Goal: Task Accomplishment & Management: Manage account settings

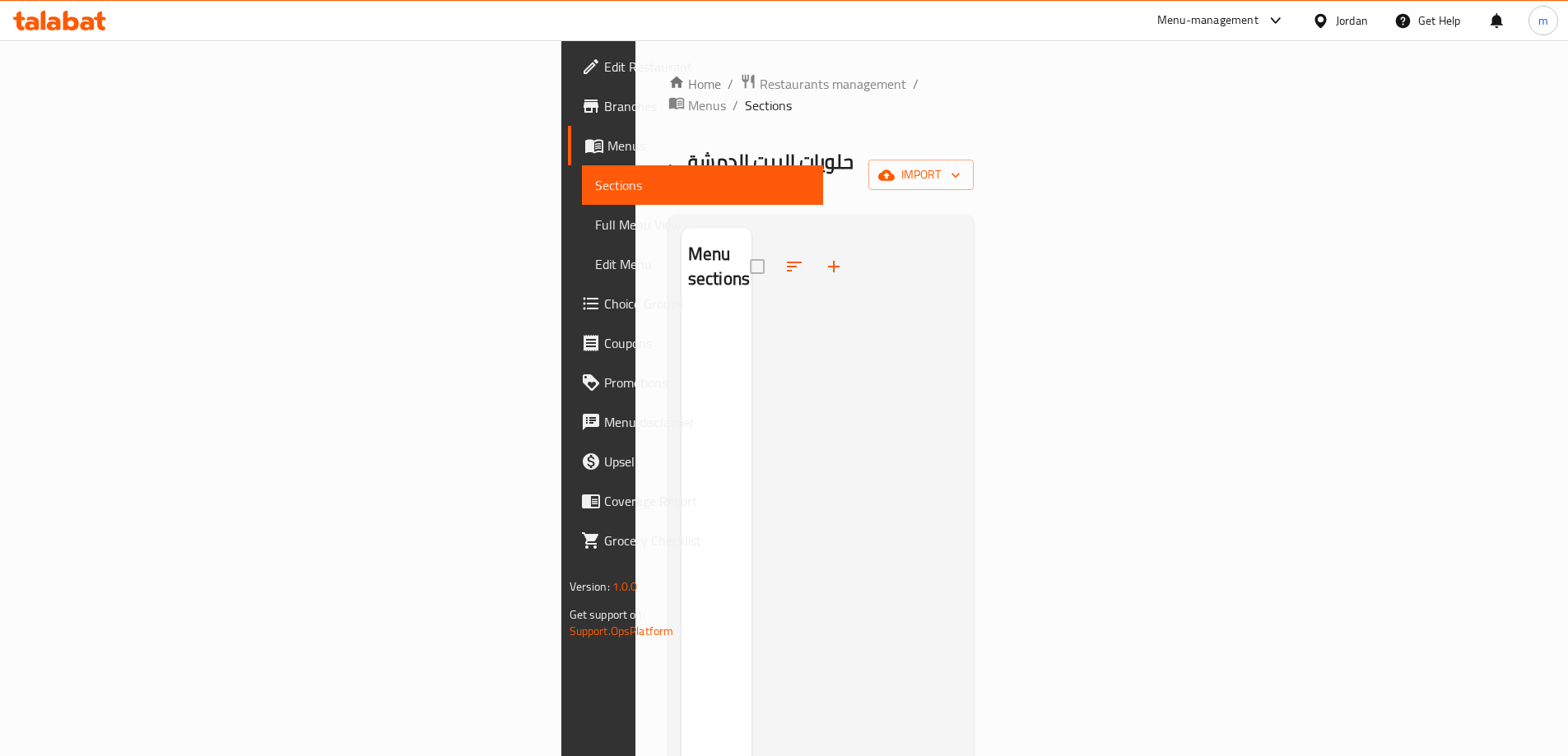
click at [567, 158] on link "Menus" at bounding box center [695, 145] width 255 height 40
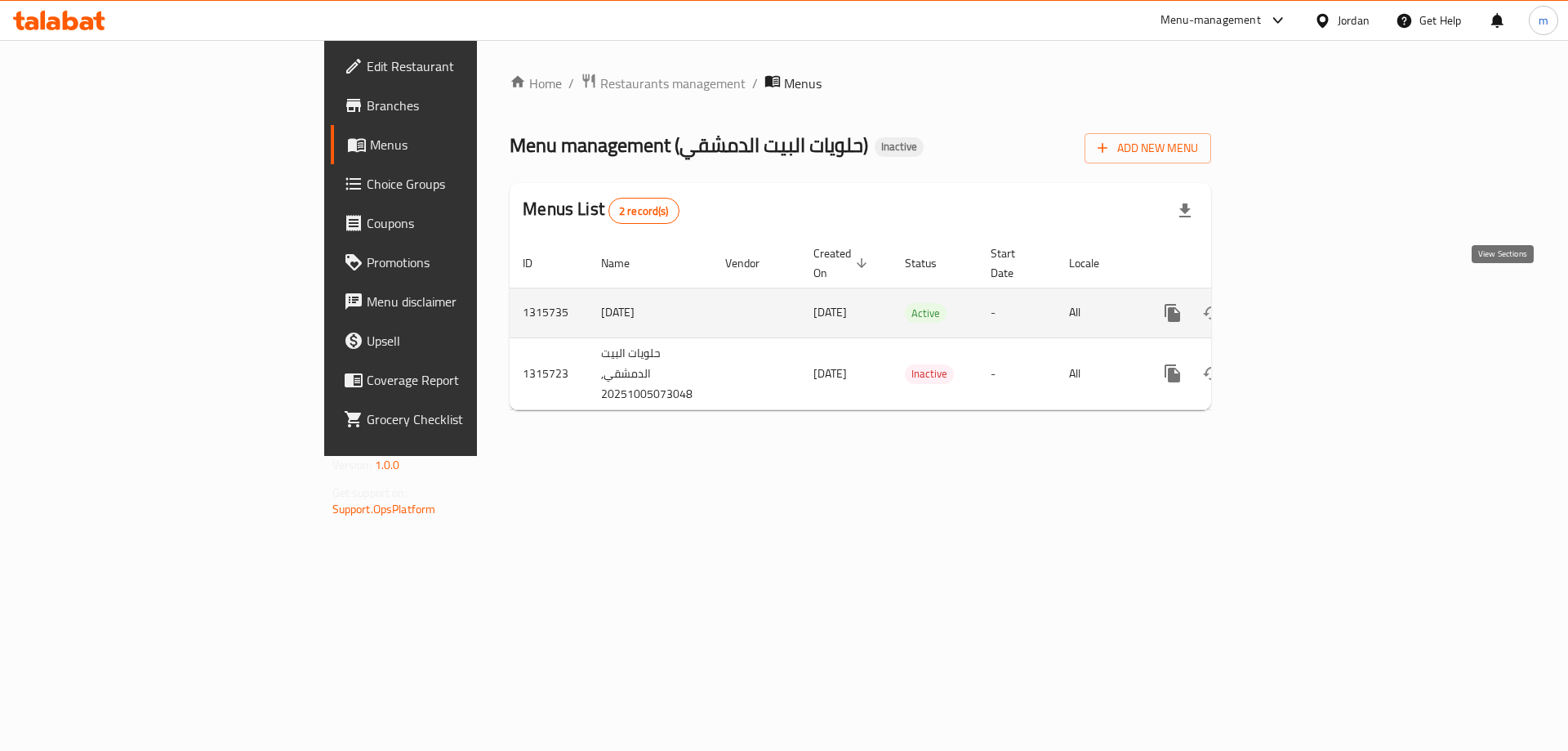
click at [1300, 303] on icon "enhanced table" at bounding box center [1291, 313] width 19 height 19
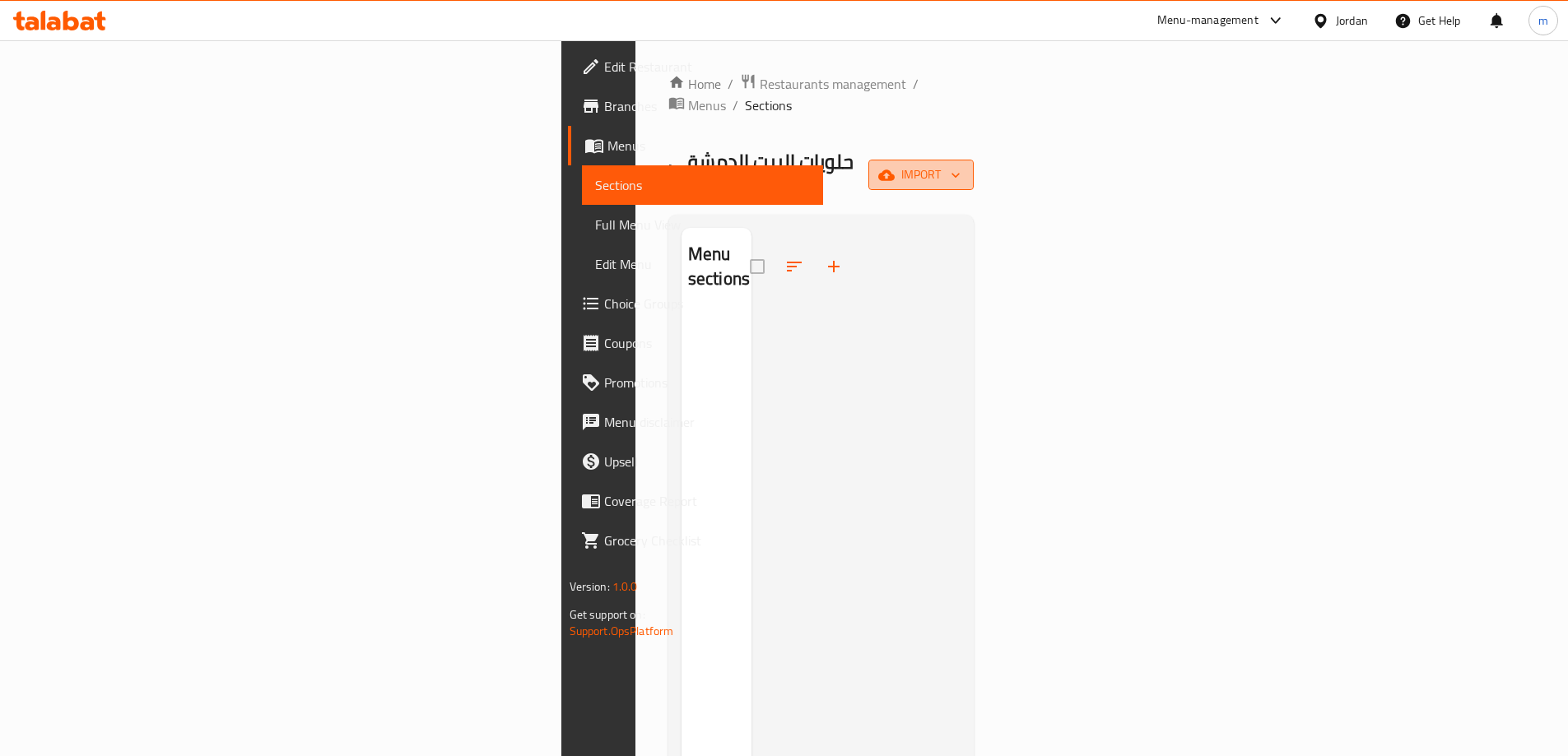
click at [894, 167] on icon "button" at bounding box center [886, 175] width 17 height 17
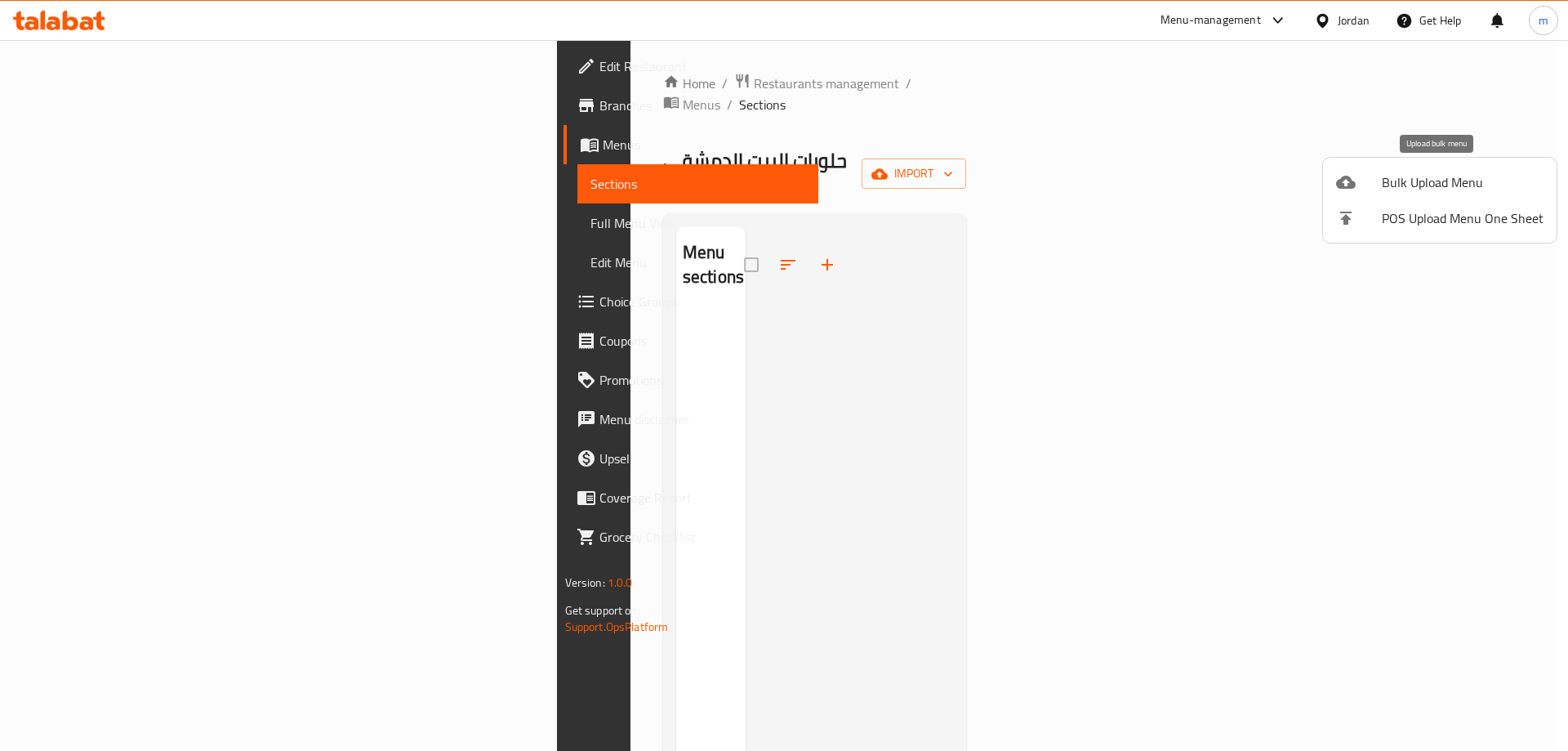
click at [1371, 185] on div at bounding box center [1358, 182] width 45 height 19
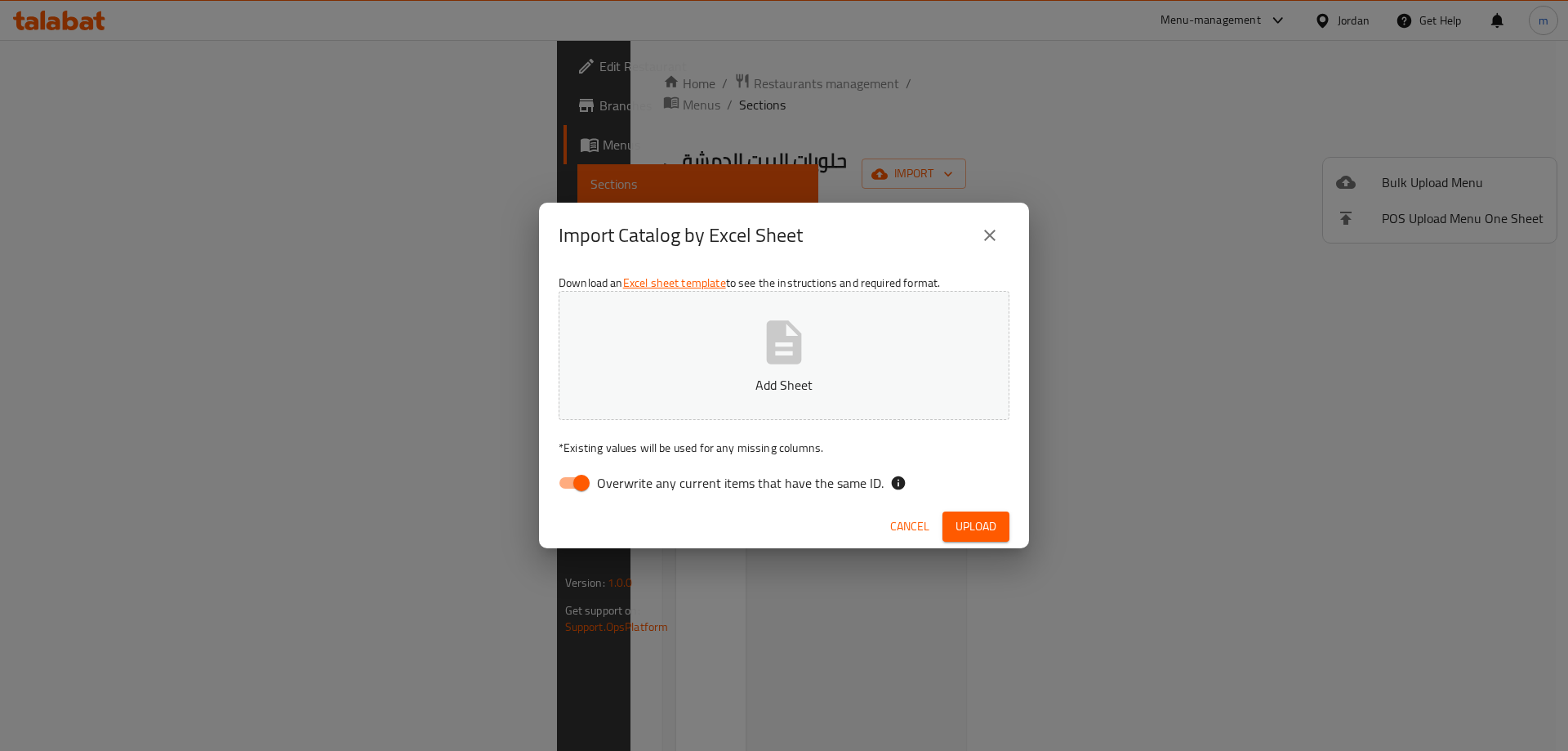
click at [581, 485] on input "Overwrite any current items that have the same ID." at bounding box center [582, 483] width 93 height 31
checkbox input "false"
click at [724, 344] on button "Add Sheet" at bounding box center [784, 356] width 451 height 130
click at [997, 526] on button "Upload" at bounding box center [976, 526] width 67 height 30
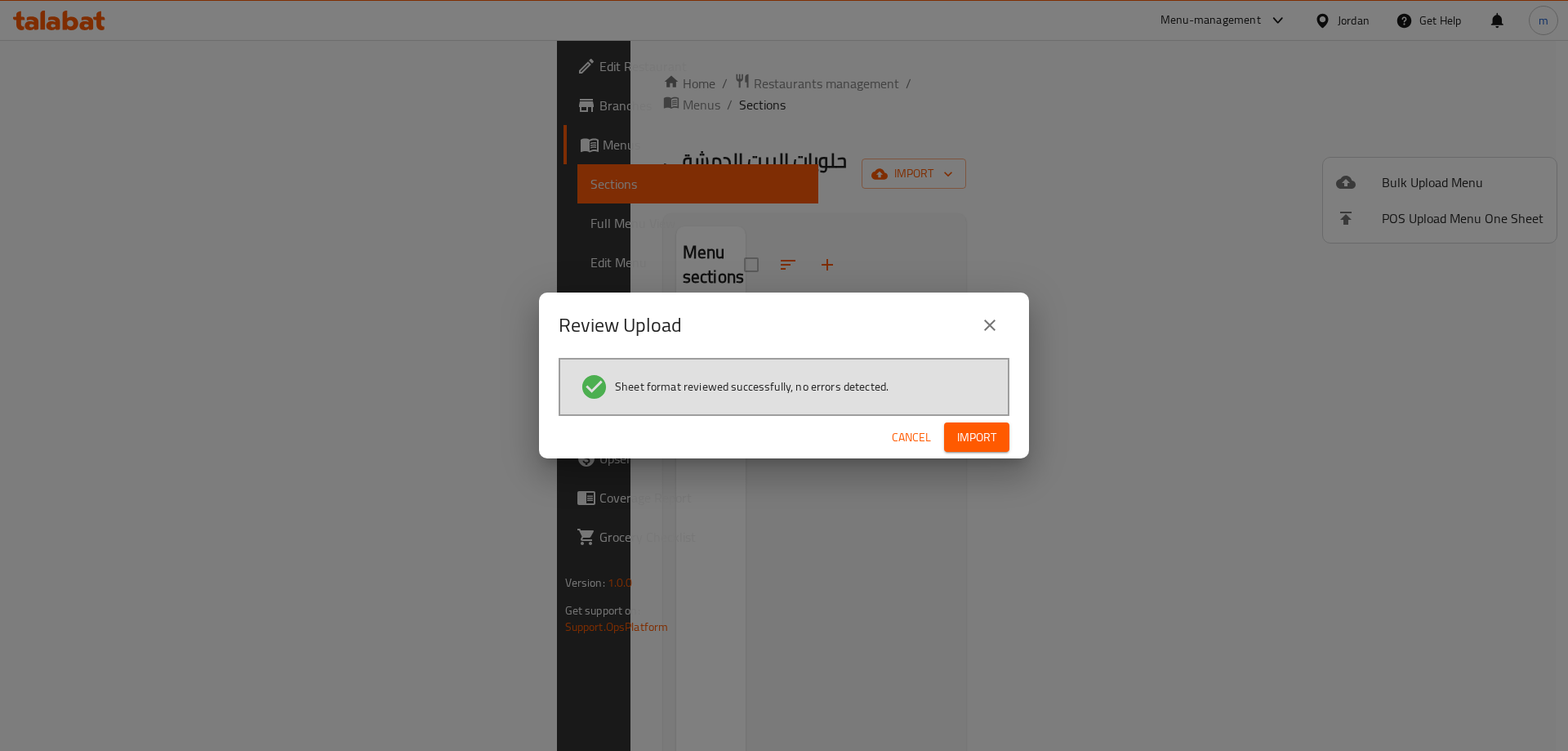
click at [995, 445] on span "Import" at bounding box center [977, 437] width 40 height 20
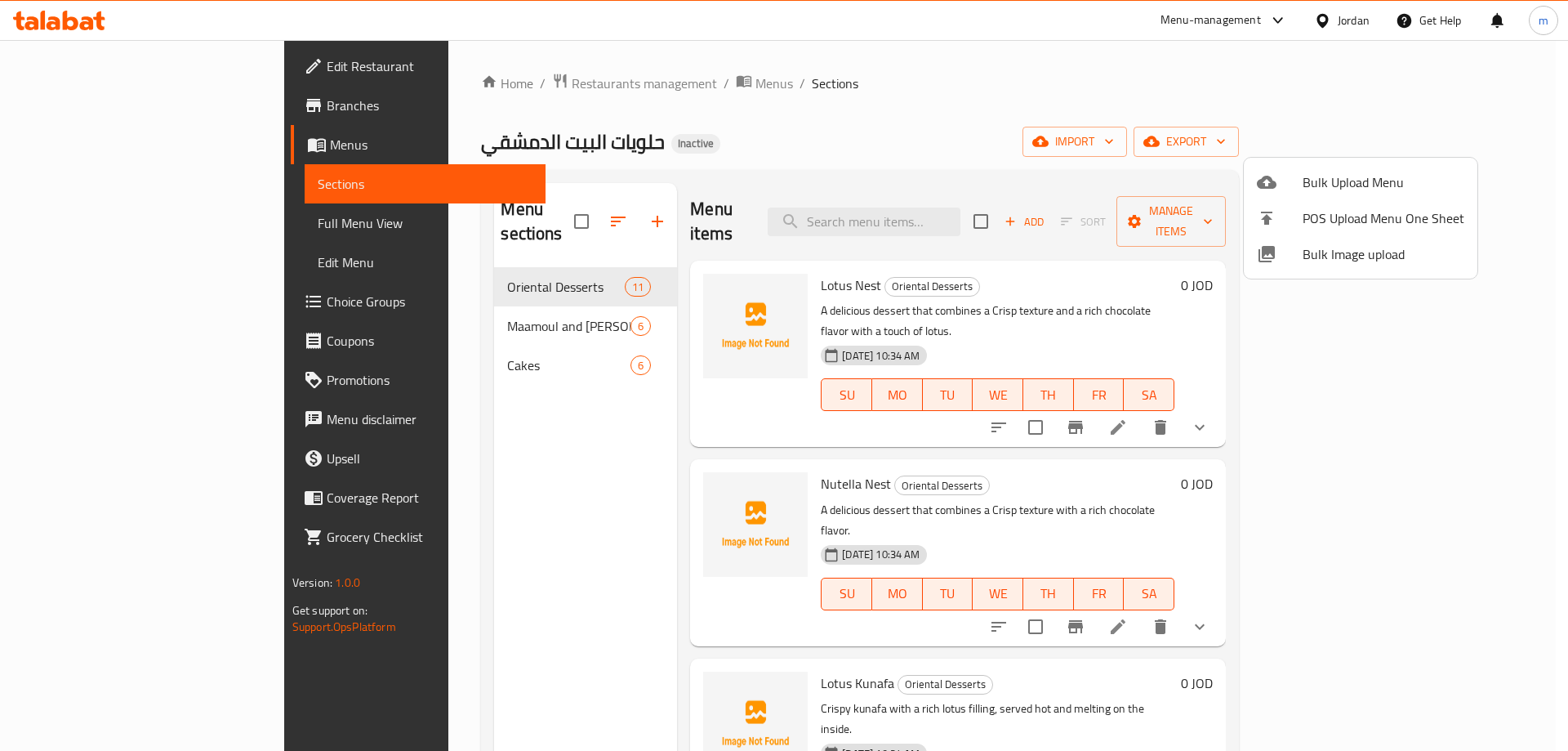
click at [1392, 381] on div at bounding box center [784, 375] width 1568 height 751
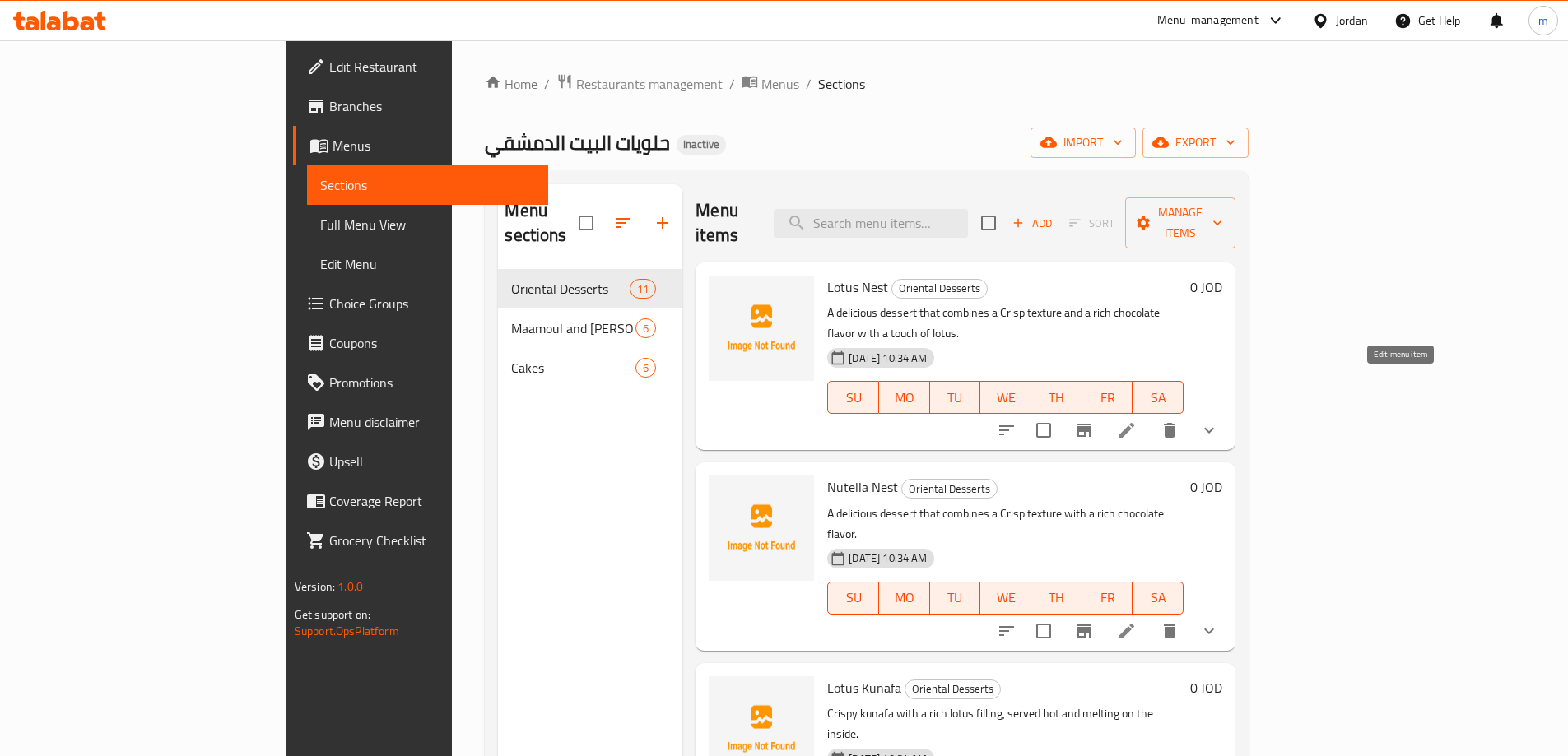
click at [1134, 423] on icon at bounding box center [1126, 430] width 15 height 15
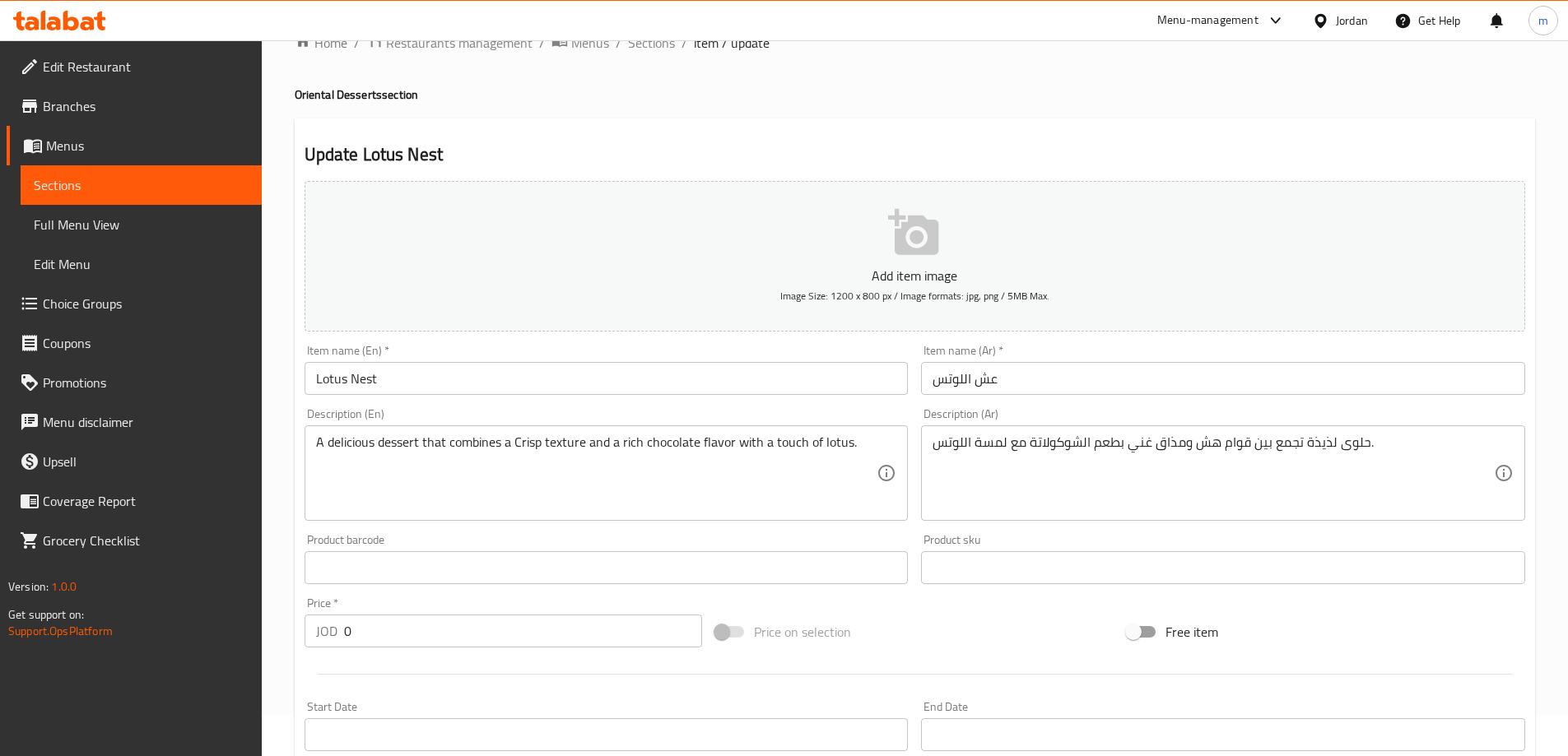
scroll to position [83, 0]
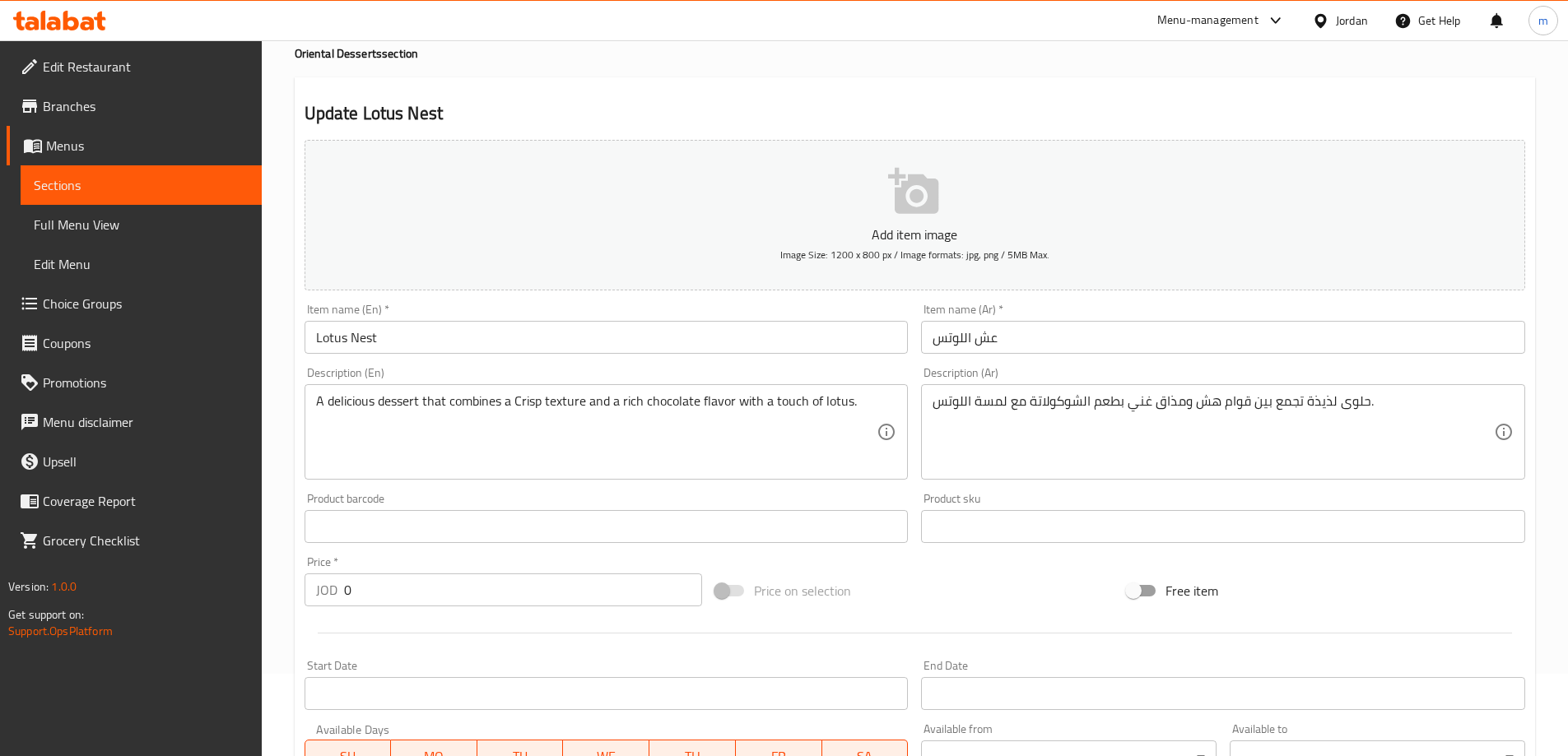
click at [171, 191] on span "Sections" at bounding box center [141, 185] width 215 height 19
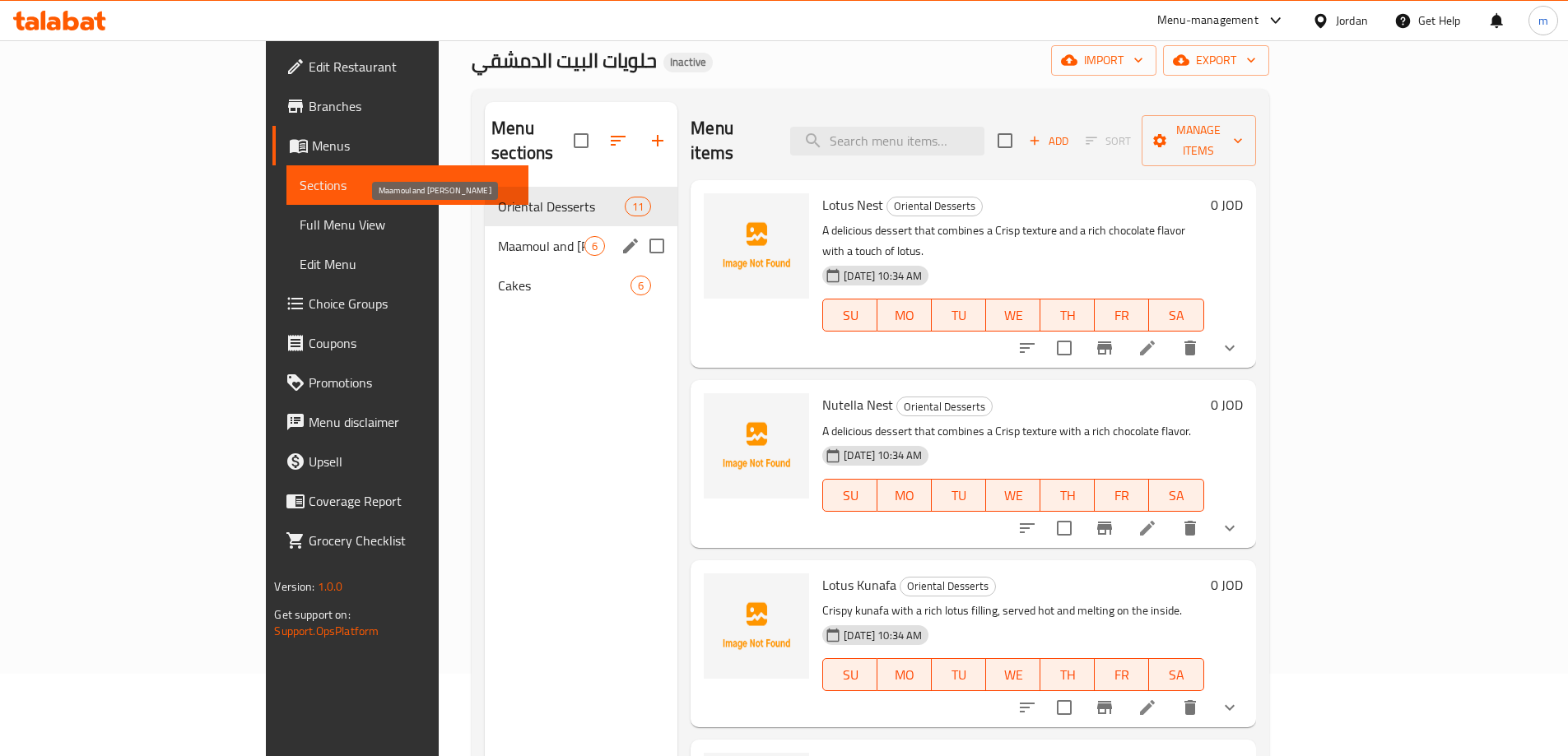
click at [497, 236] on span "Maamoul and [PERSON_NAME]" at bounding box center [540, 246] width 87 height 19
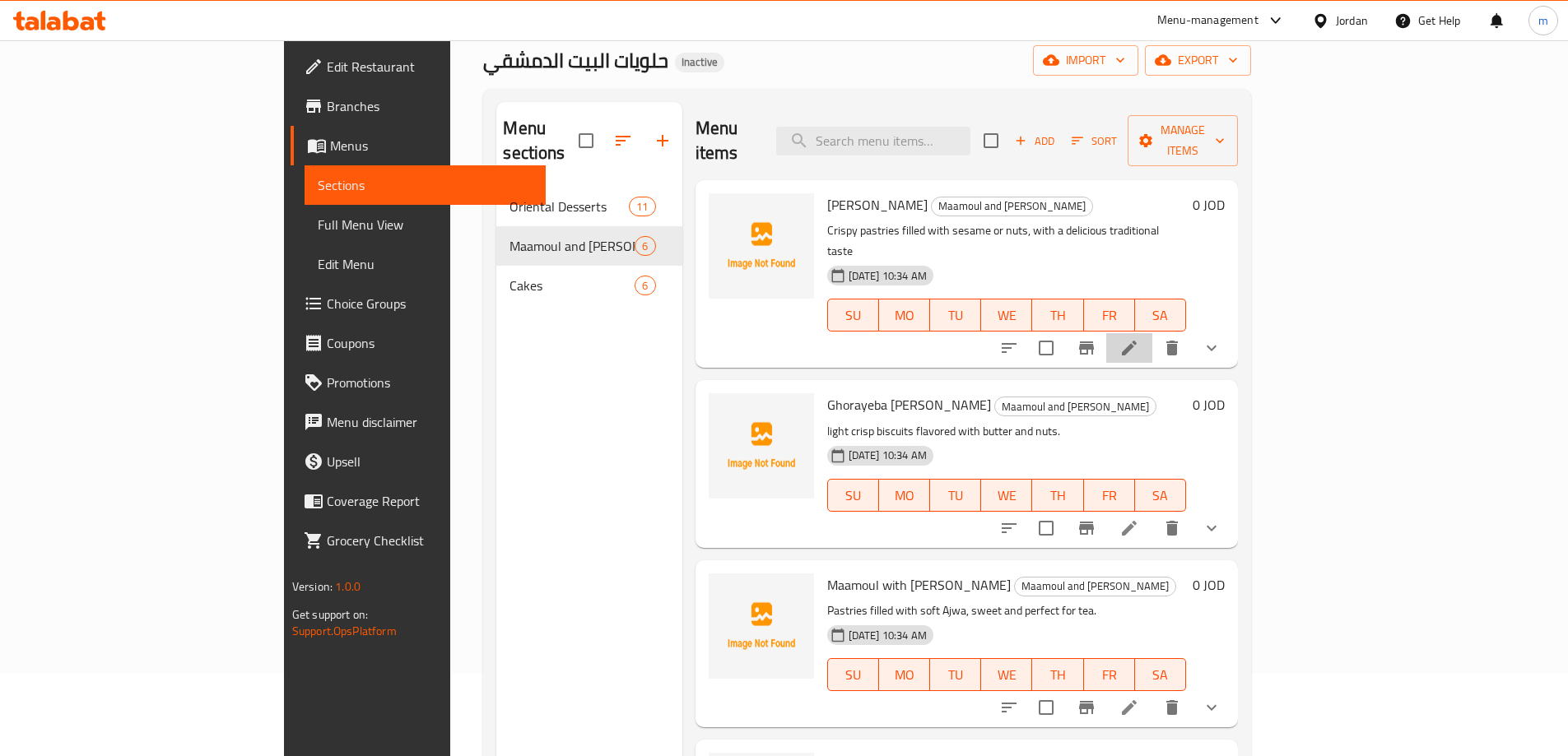
click at [1152, 333] on li at bounding box center [1128, 347] width 46 height 29
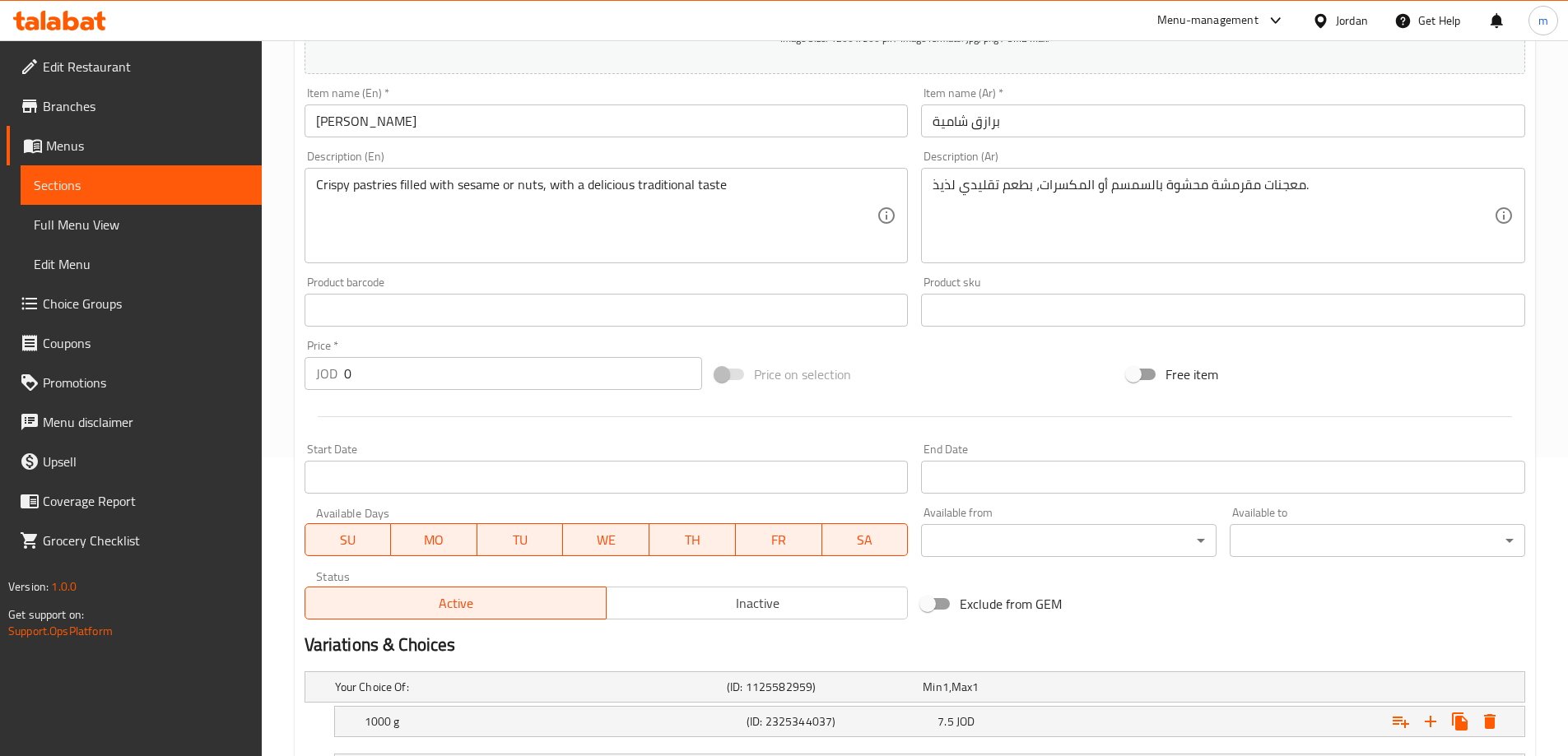
scroll to position [491, 0]
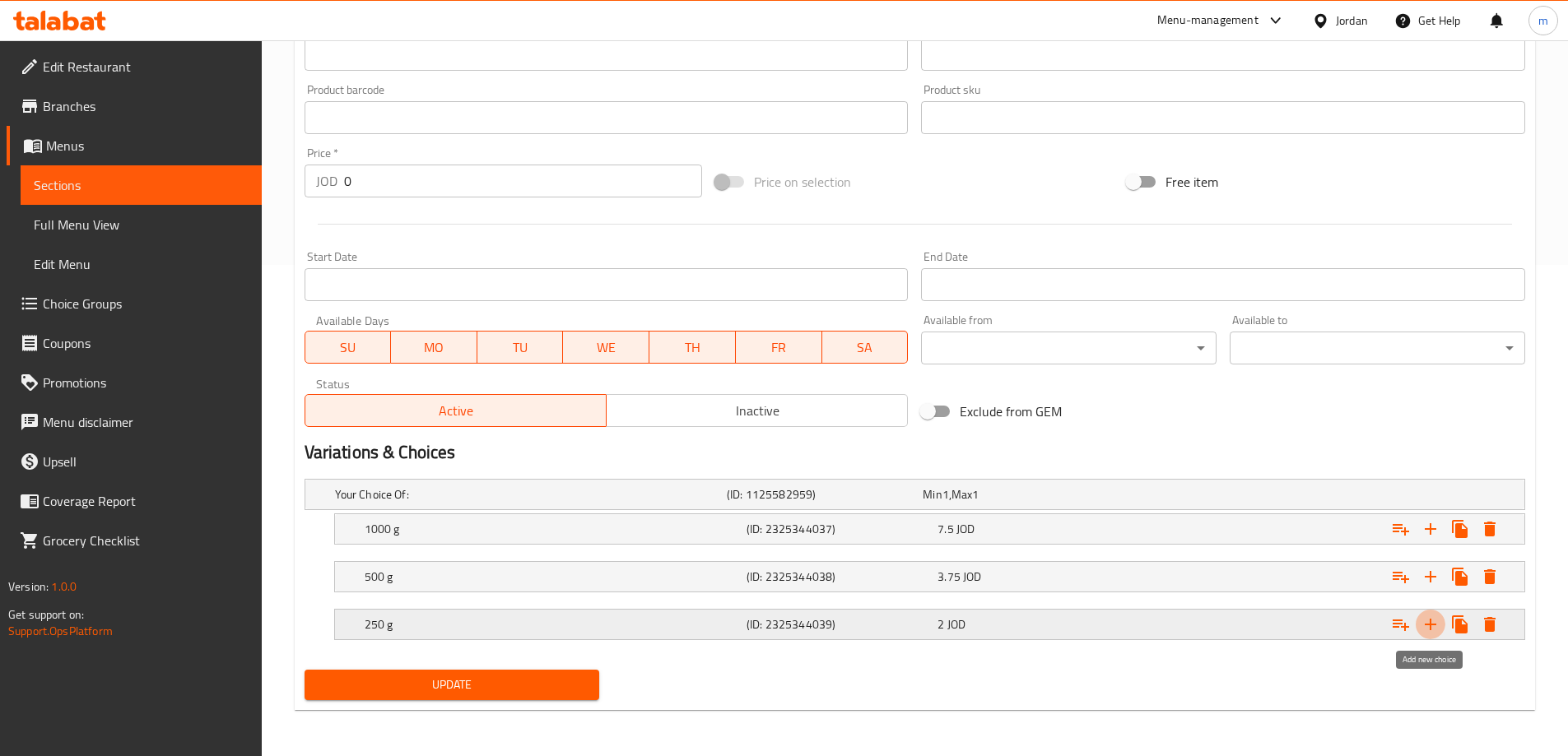
click at [1430, 625] on icon "Expand" at bounding box center [1430, 625] width 12 height 12
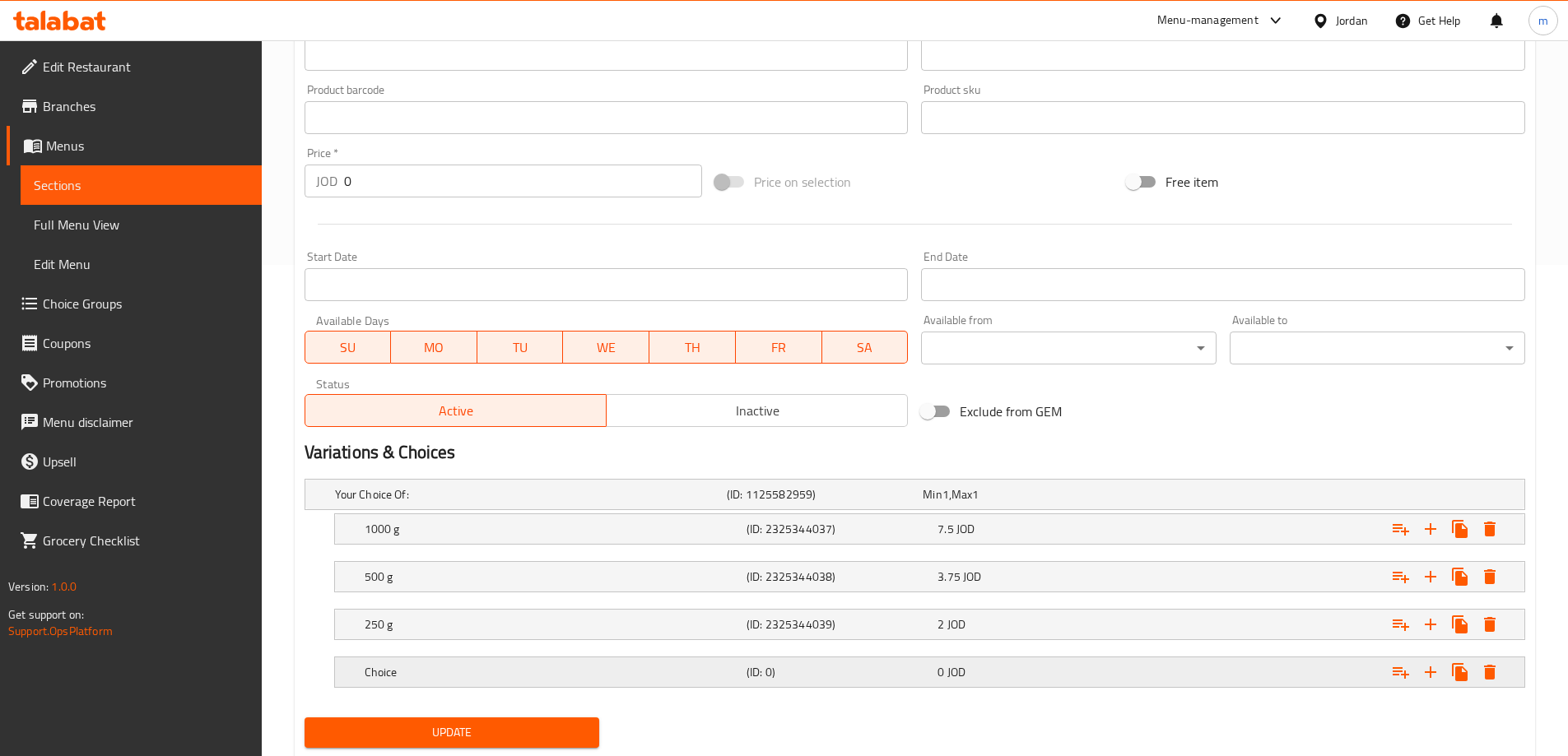
click at [492, 677] on h5 "Choice" at bounding box center [553, 671] width 376 height 17
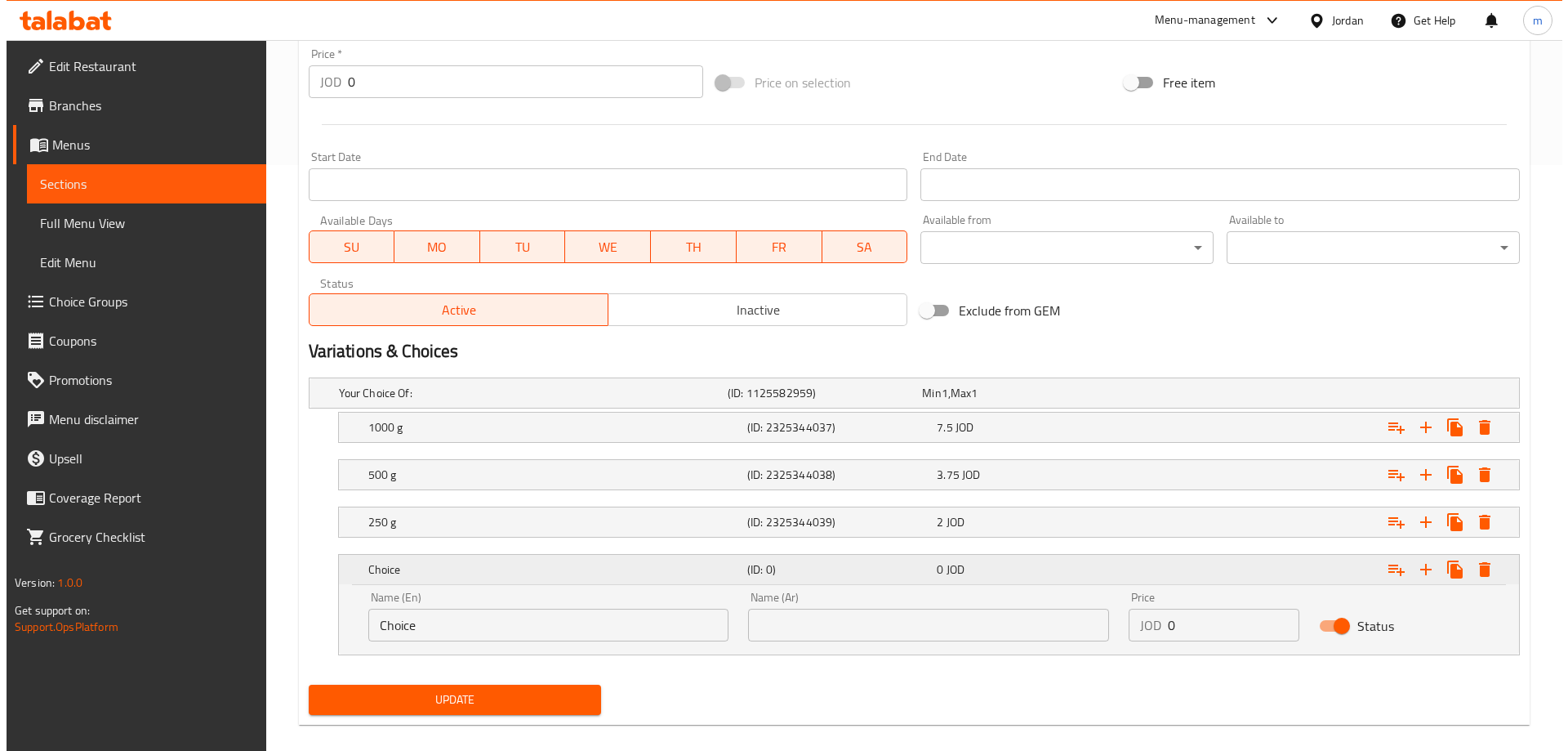
scroll to position [605, 0]
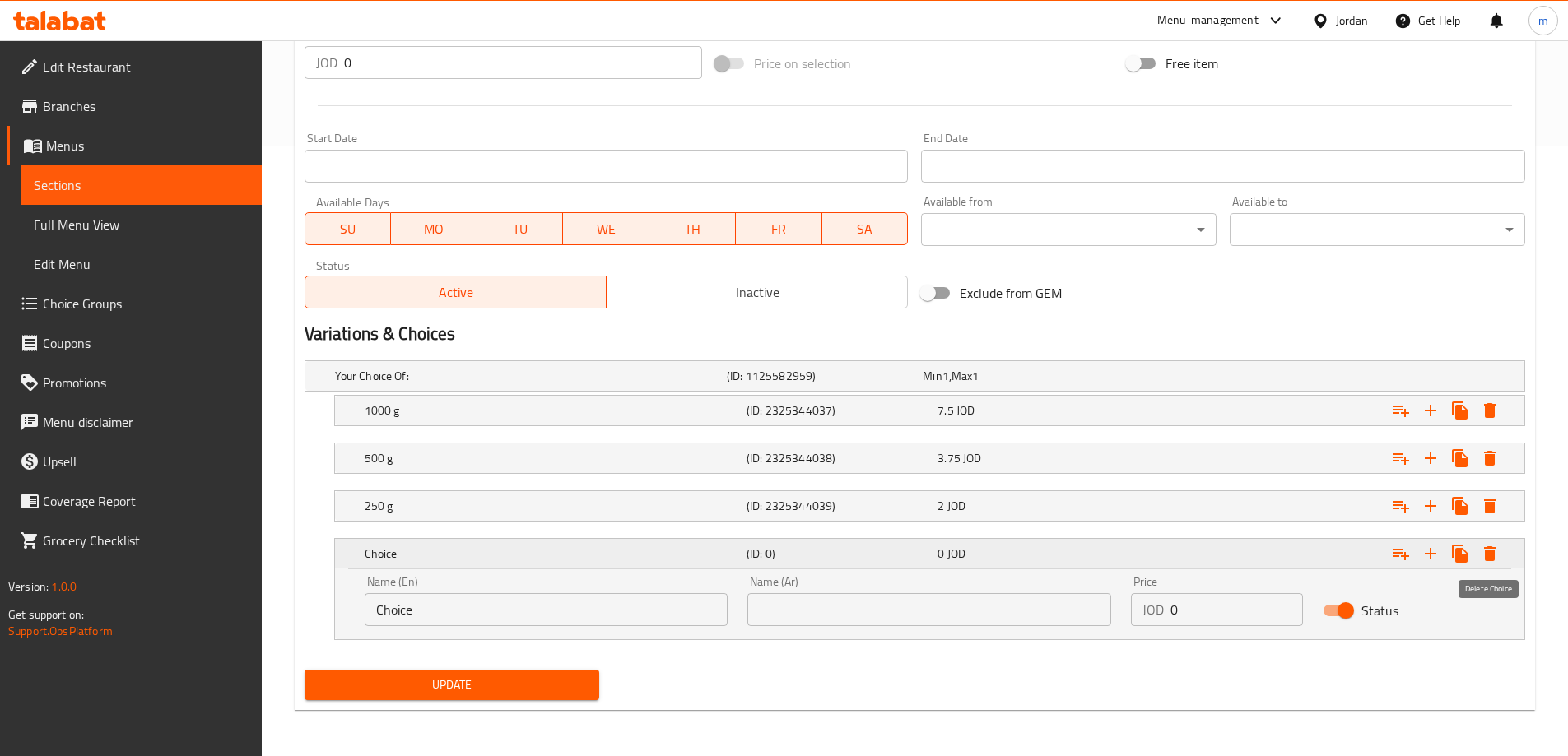
click at [1496, 557] on icon "Expand" at bounding box center [1489, 554] width 19 height 19
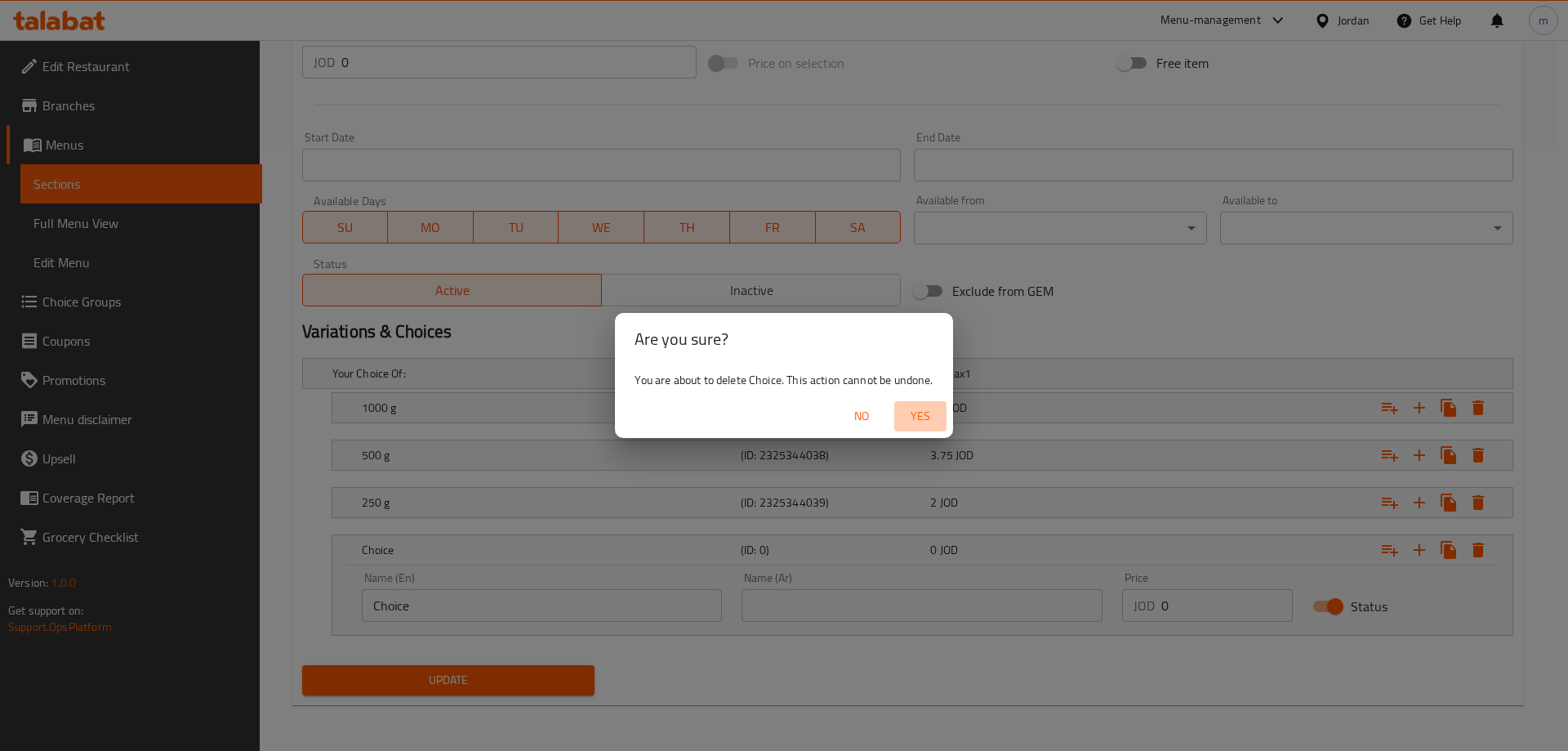
click at [914, 411] on span "Yes" at bounding box center [920, 416] width 40 height 20
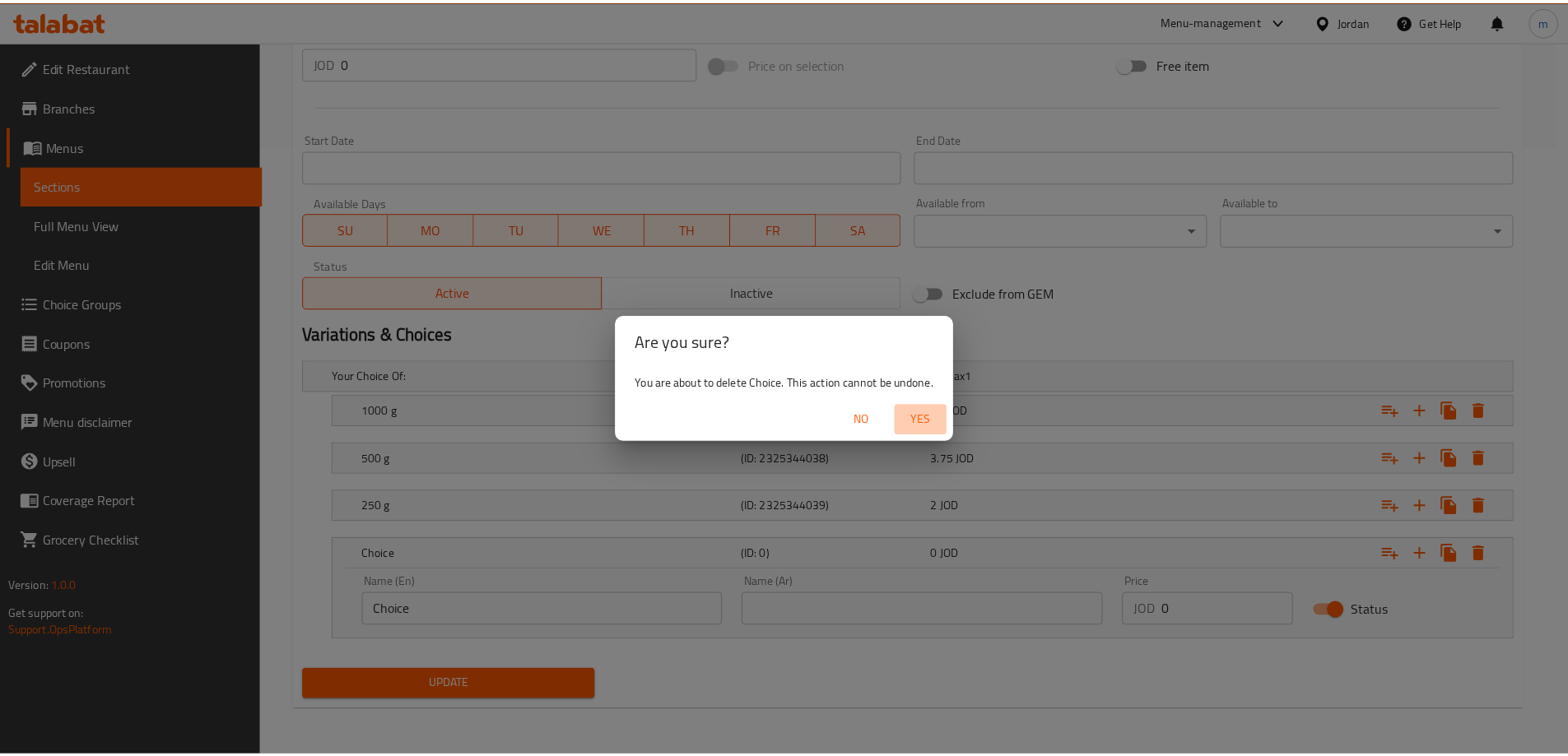
scroll to position [491, 0]
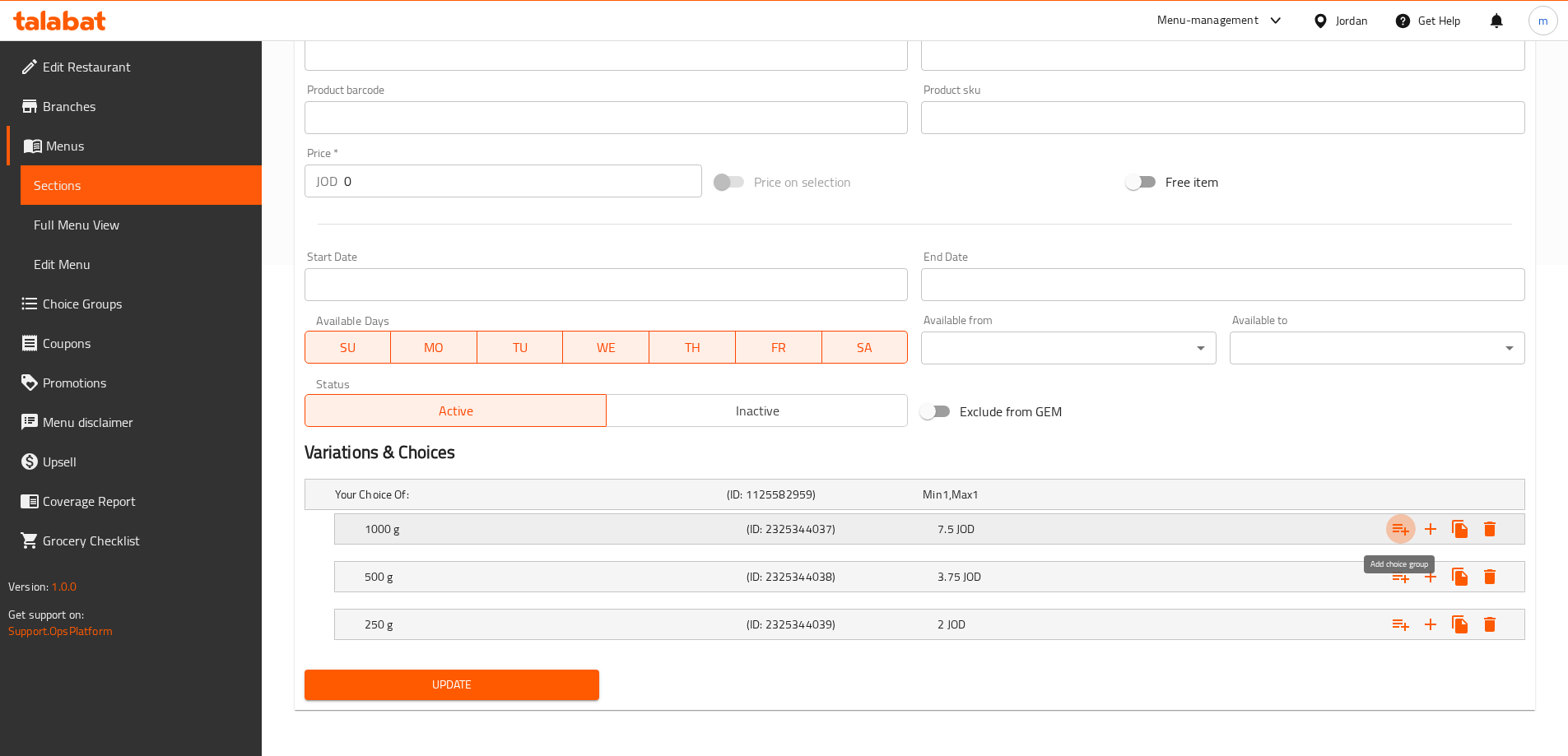
click at [1404, 529] on icon "Expand" at bounding box center [1400, 530] width 17 height 12
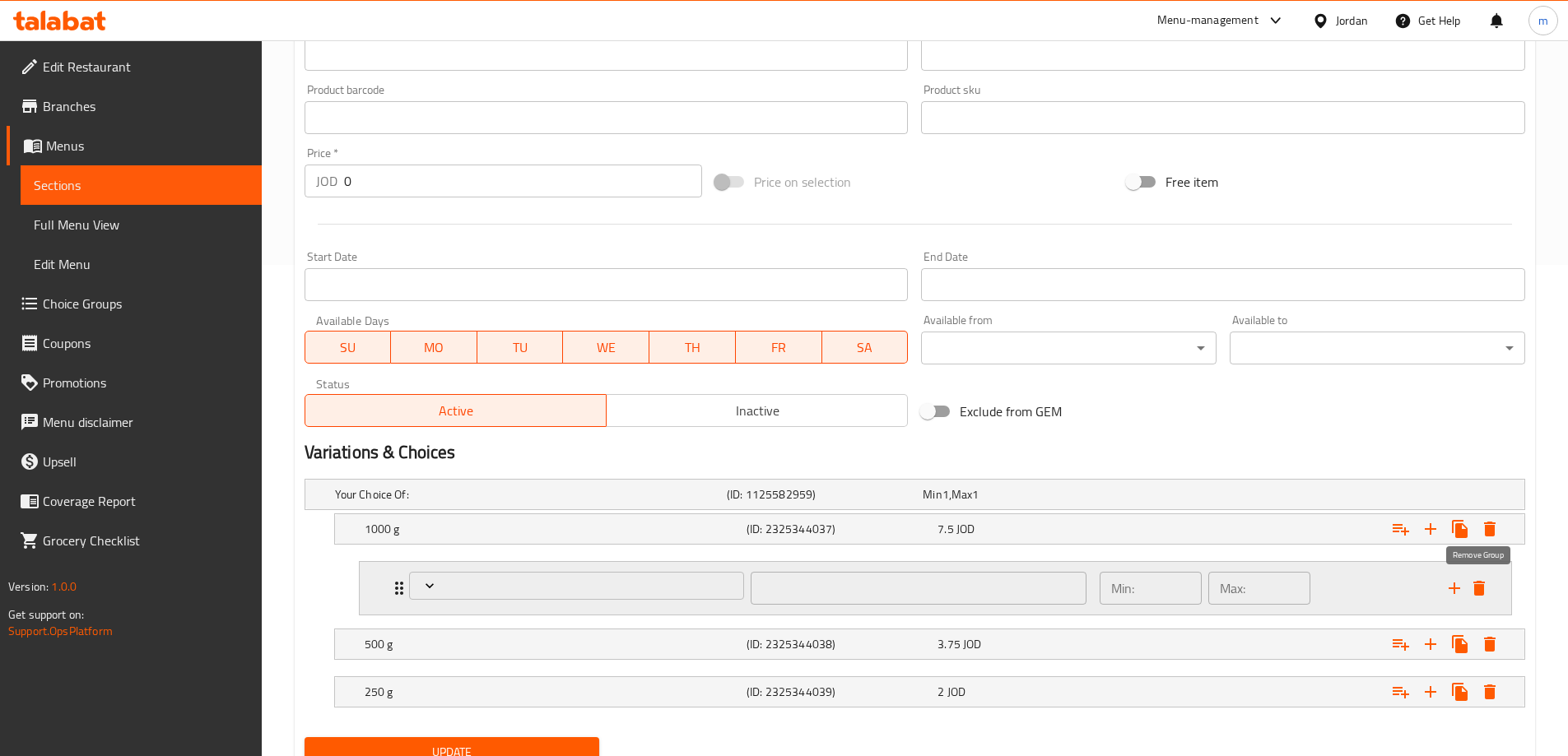
click at [1478, 586] on icon "delete" at bounding box center [1478, 588] width 12 height 15
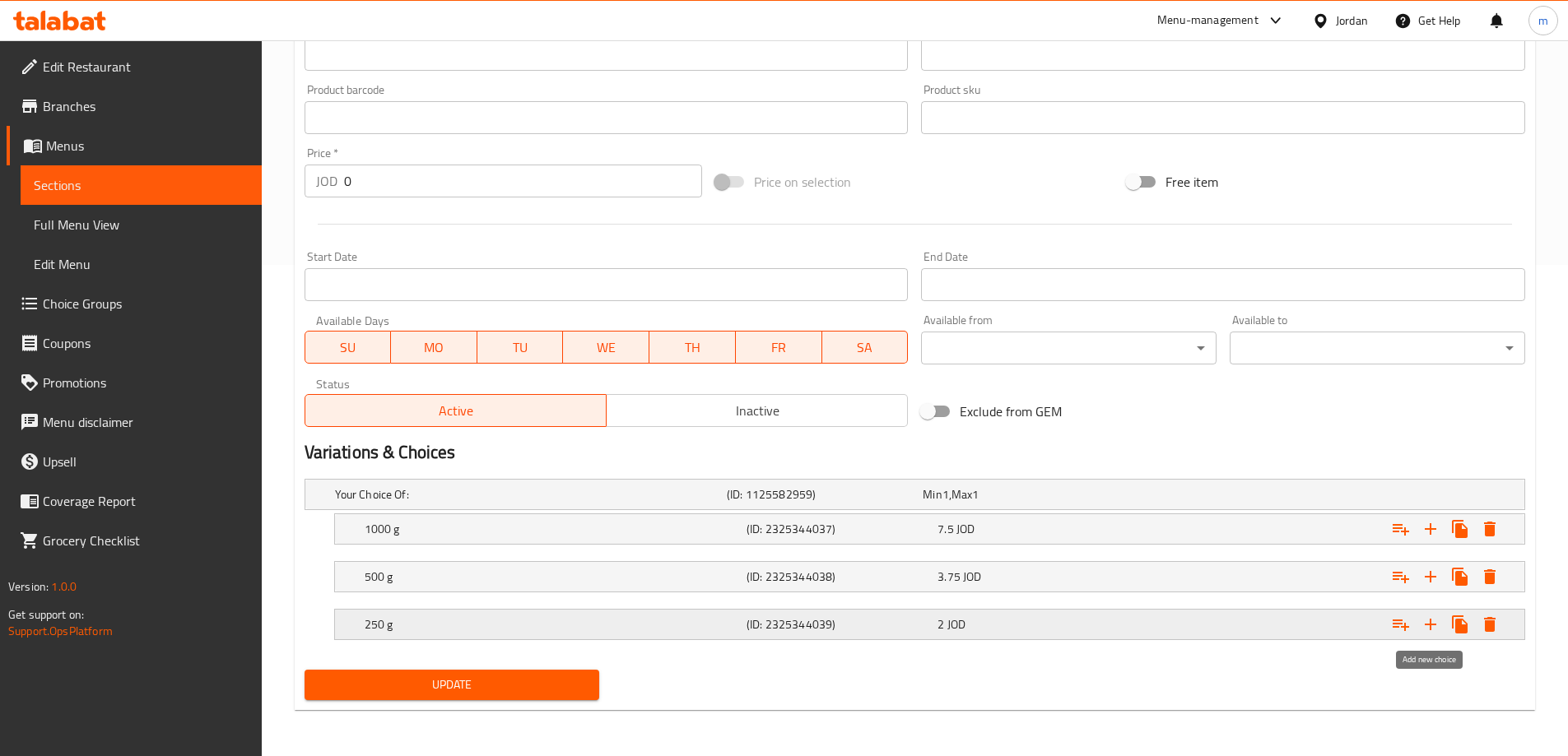
click at [1426, 623] on icon "Expand" at bounding box center [1430, 625] width 19 height 19
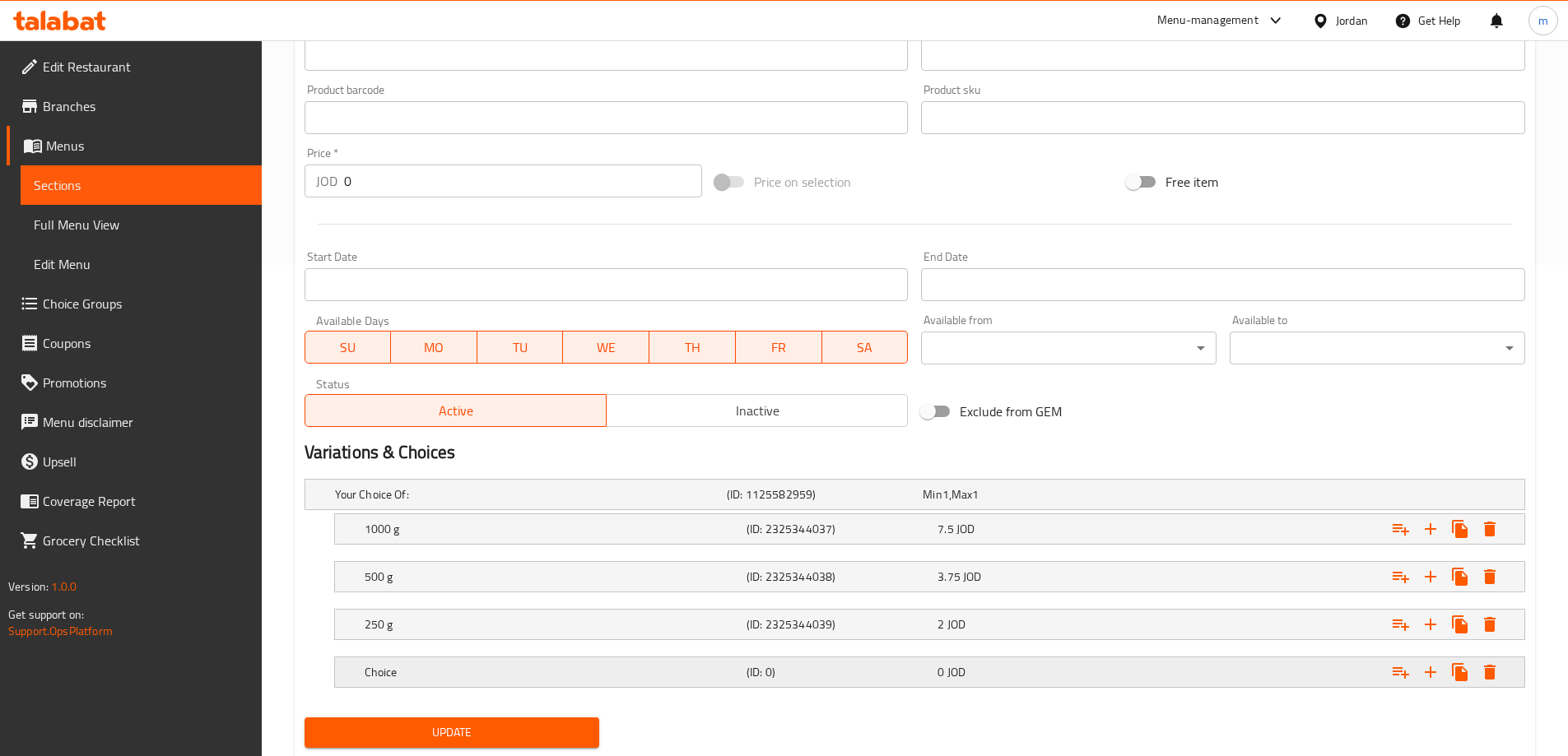
click at [979, 670] on div "0 JOD" at bounding box center [1029, 671] width 184 height 17
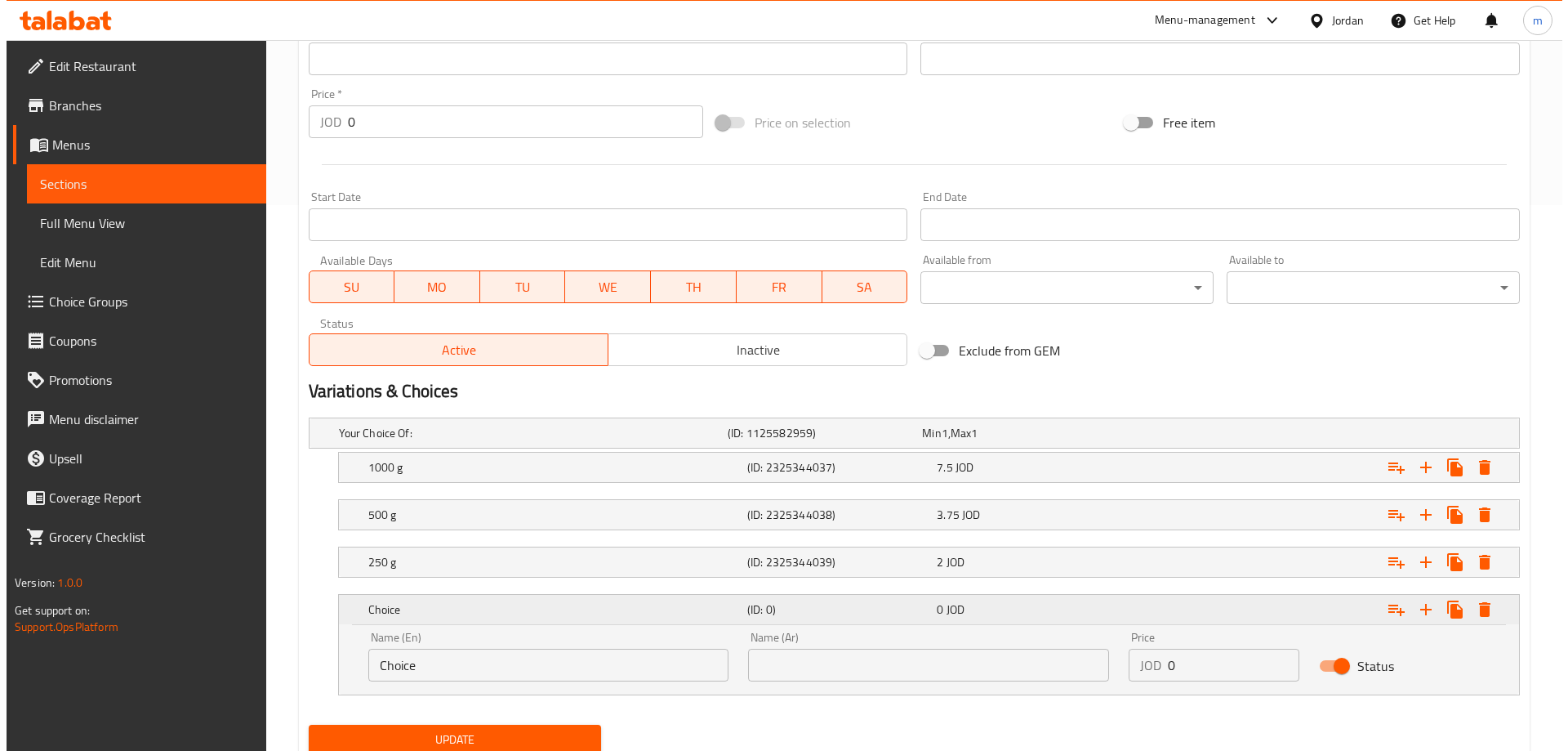
scroll to position [605, 0]
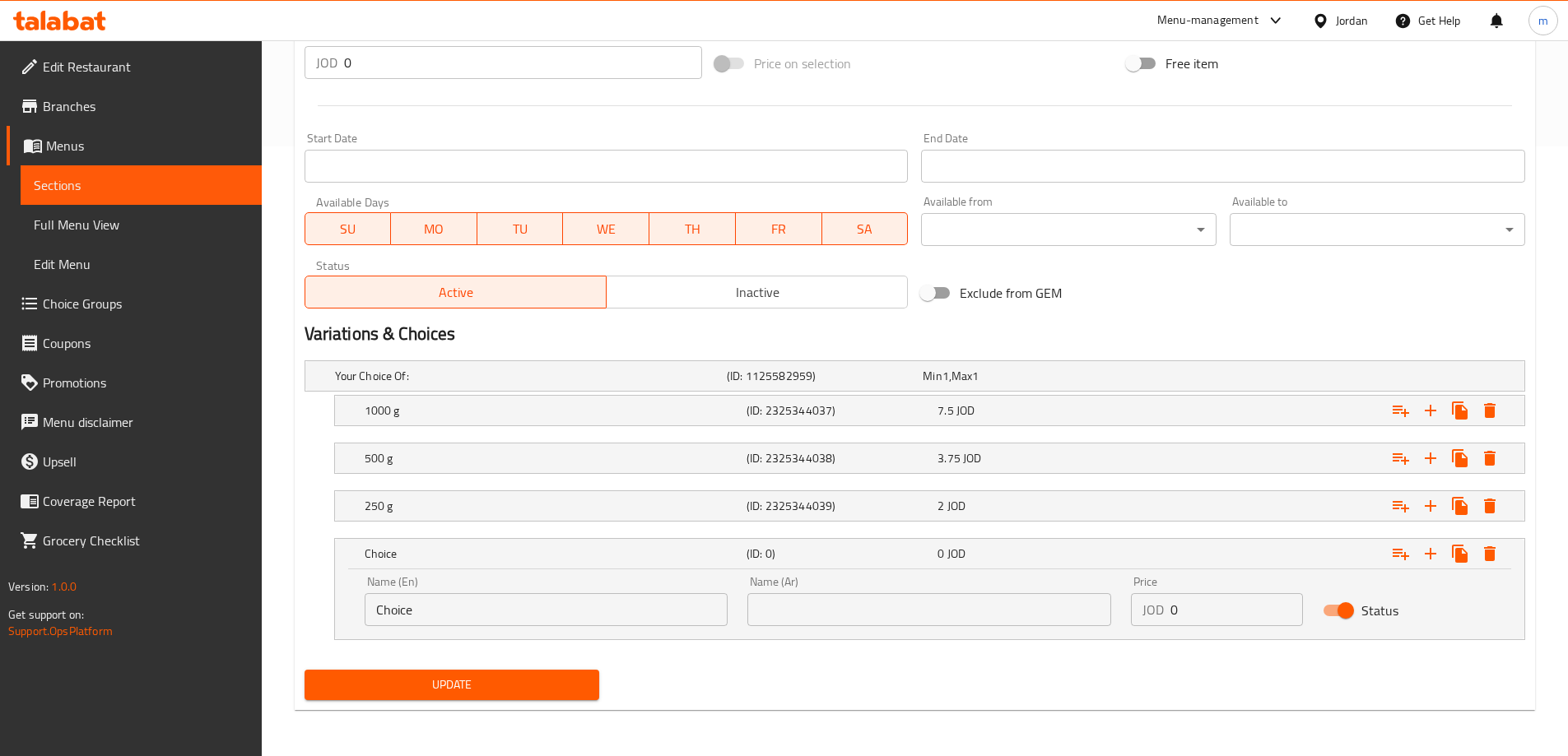
click at [681, 614] on input "Choice" at bounding box center [547, 610] width 364 height 33
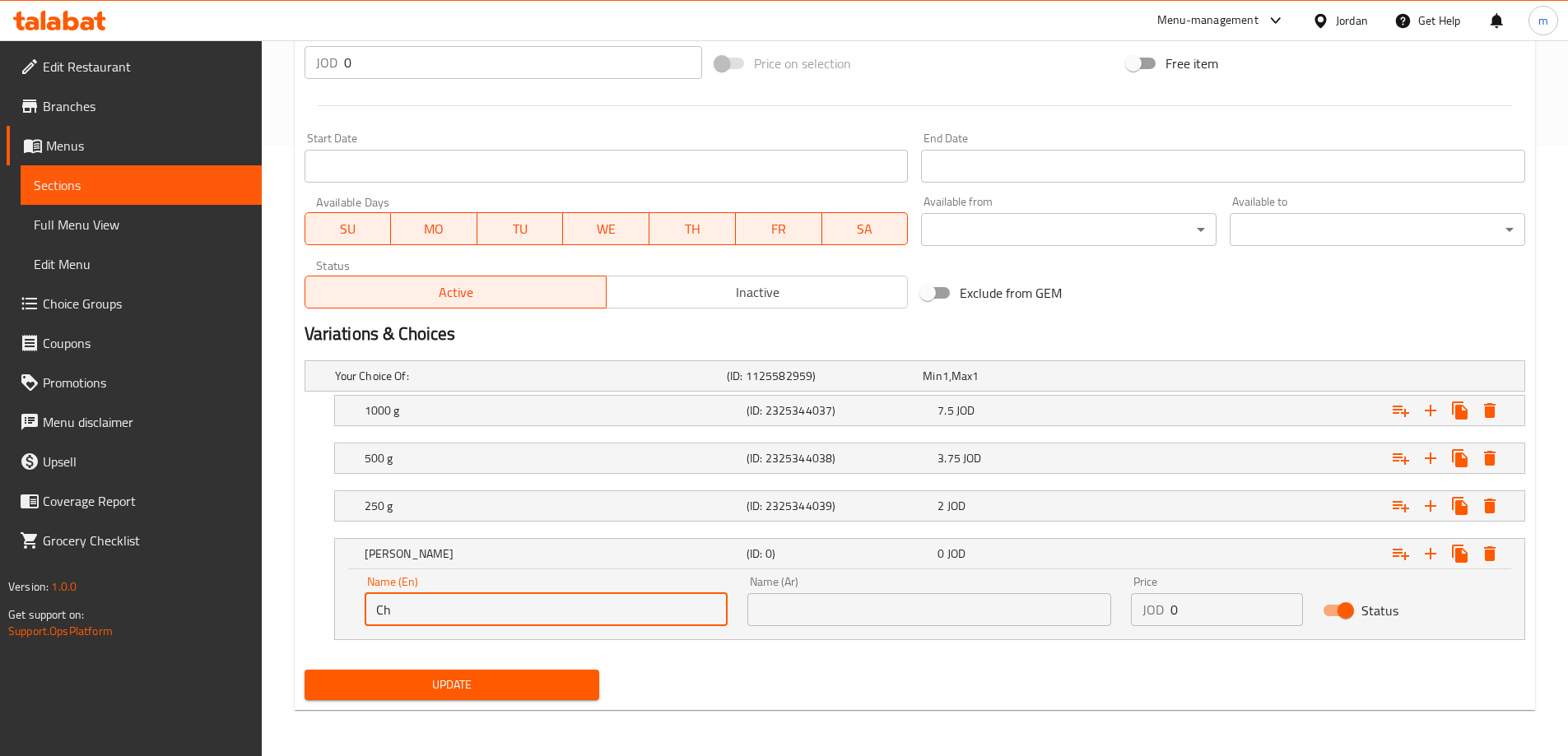
type input "C"
type input "your choice of:"
click at [798, 609] on input "text" at bounding box center [930, 610] width 364 height 33
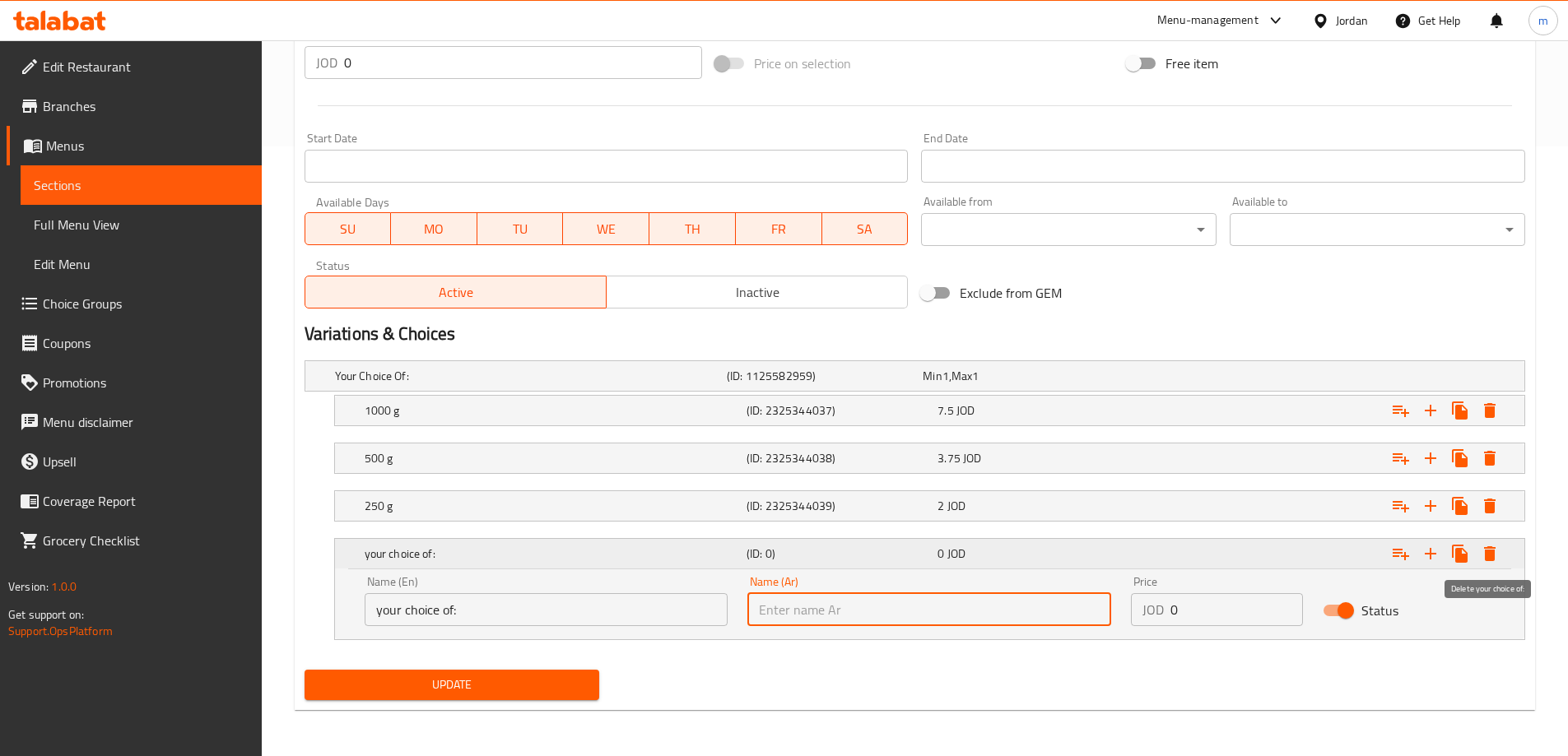
click at [1489, 557] on icon "Expand" at bounding box center [1489, 553] width 12 height 15
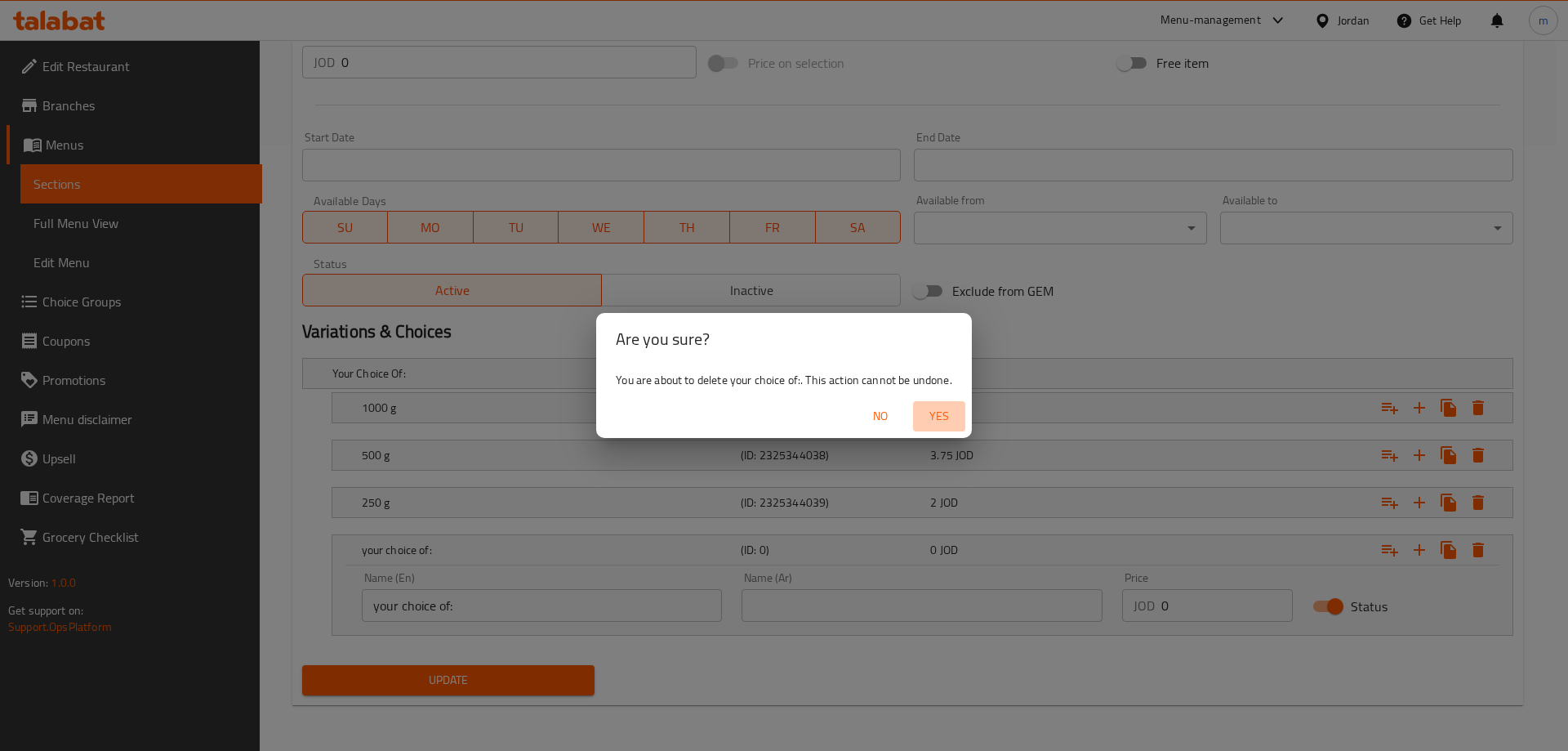
click at [949, 415] on span "Yes" at bounding box center [939, 416] width 40 height 20
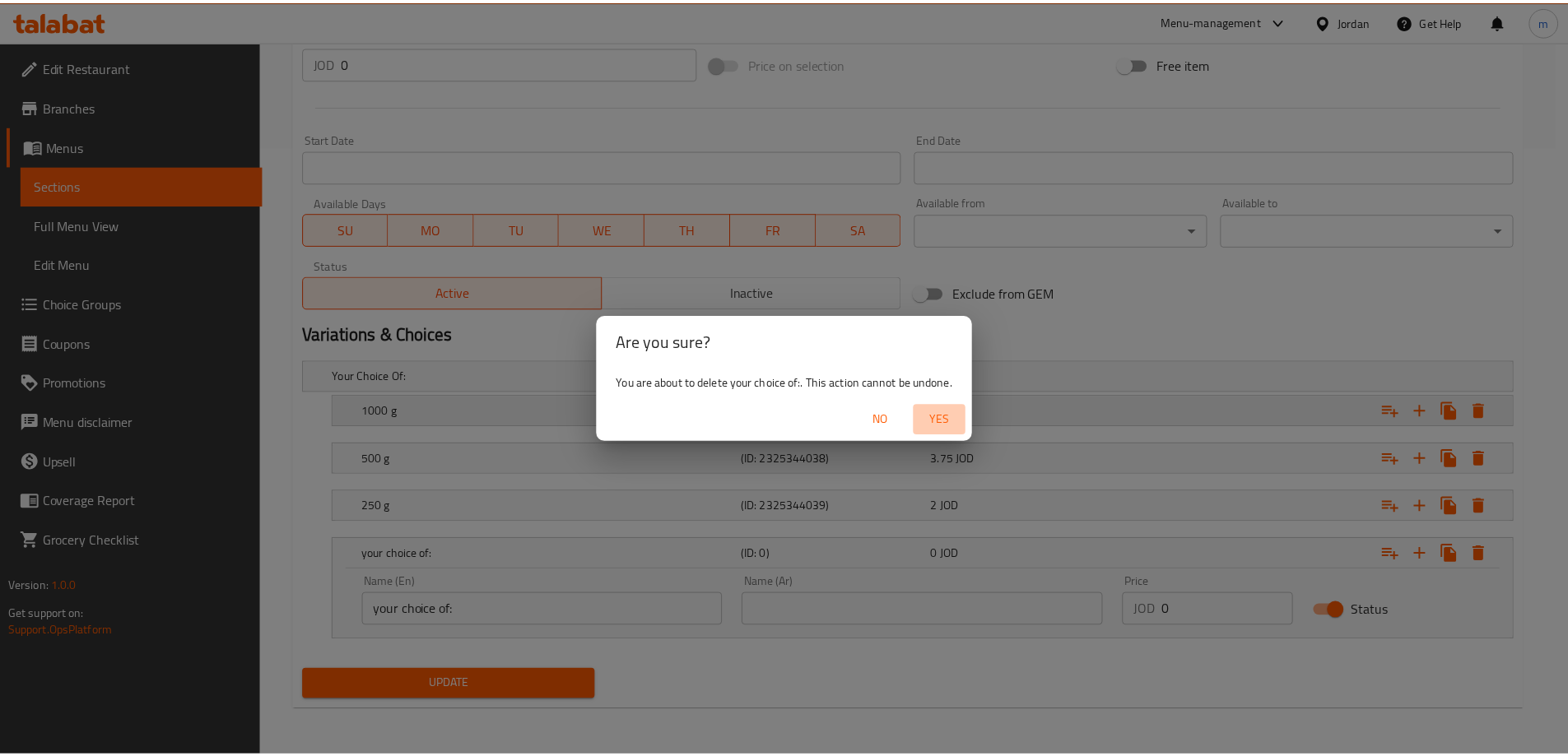
scroll to position [491, 0]
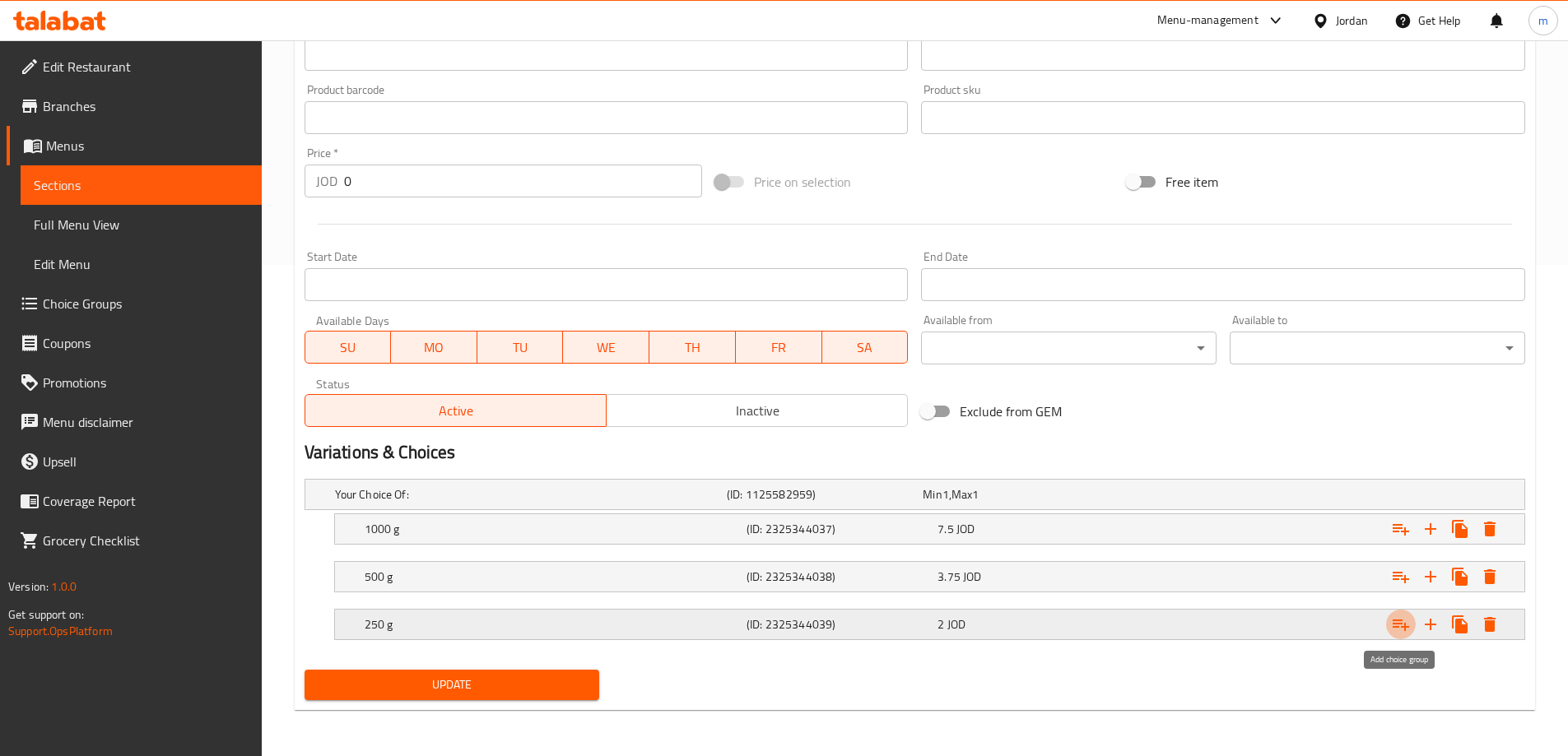
click at [1407, 622] on icon "Expand" at bounding box center [1401, 625] width 19 height 19
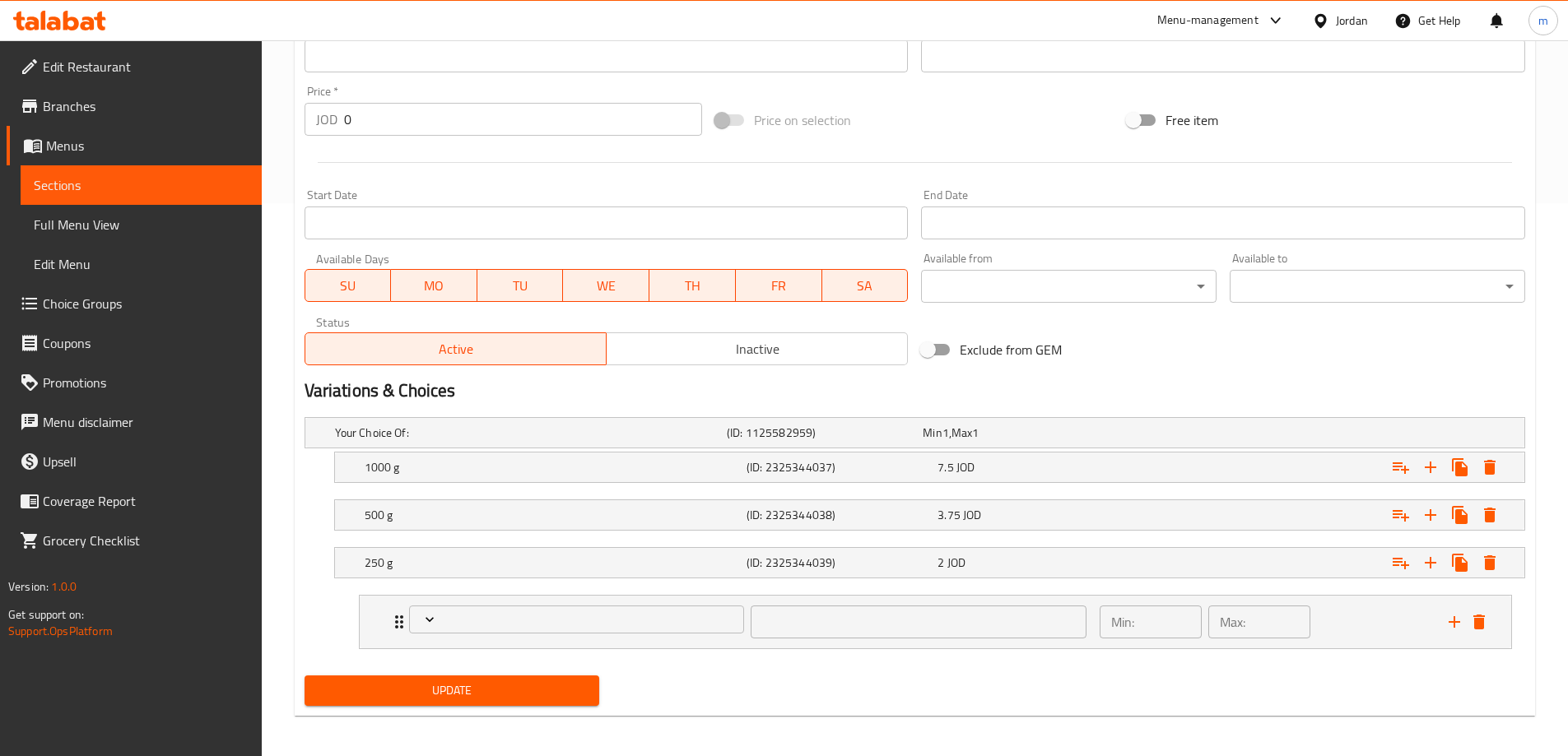
scroll to position [558, 0]
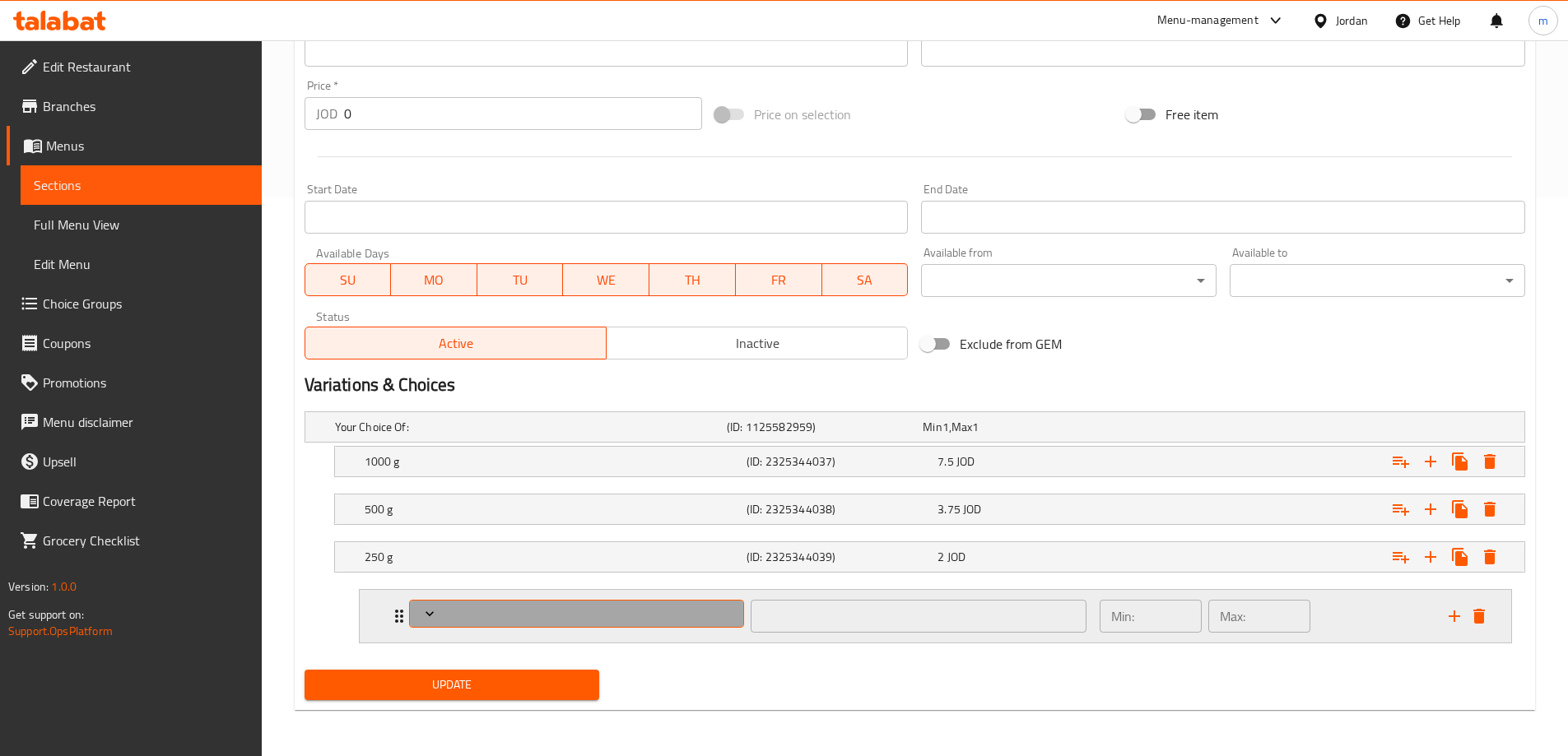
click at [595, 626] on button "Expand" at bounding box center [576, 614] width 336 height 29
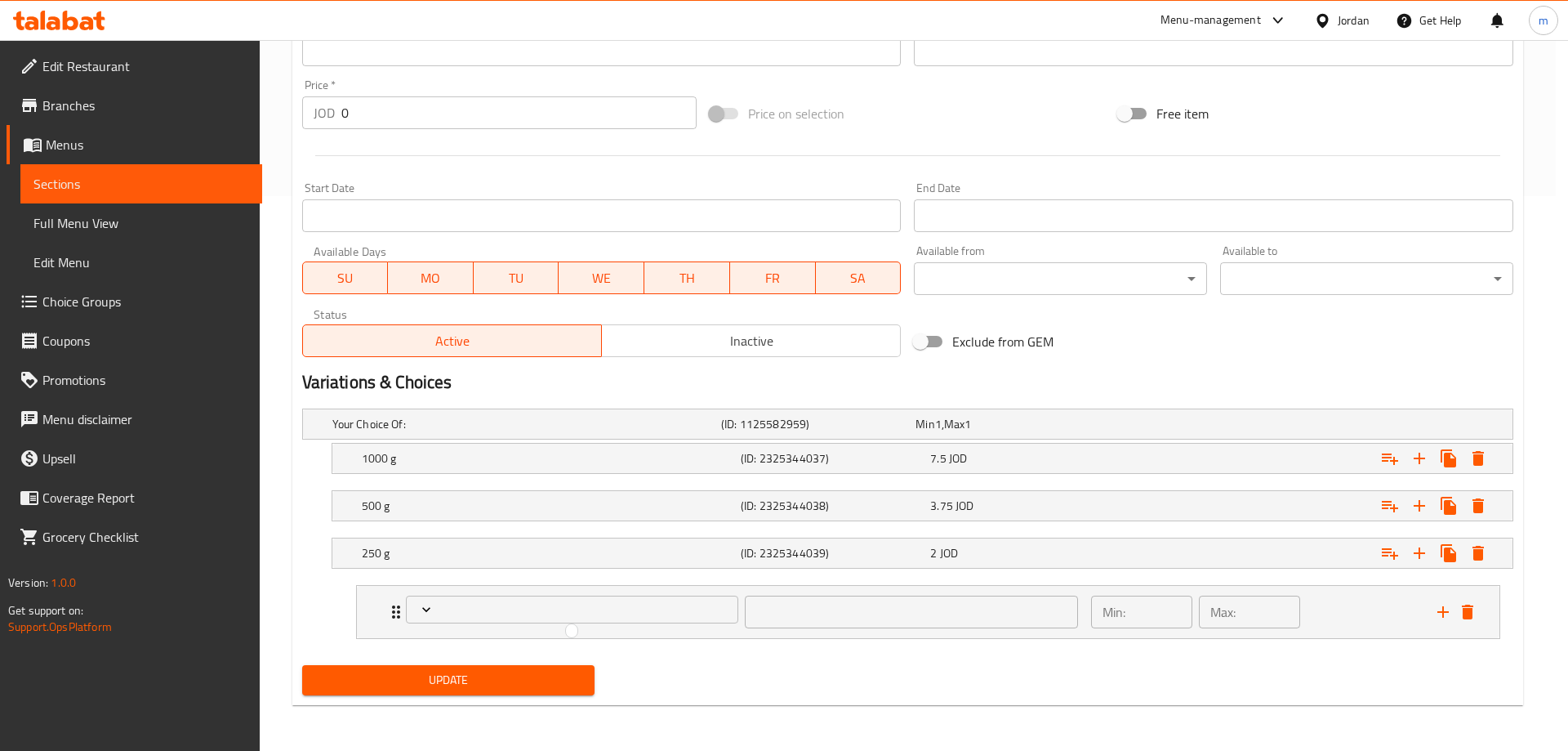
click at [702, 613] on div at bounding box center [784, 375] width 1568 height 751
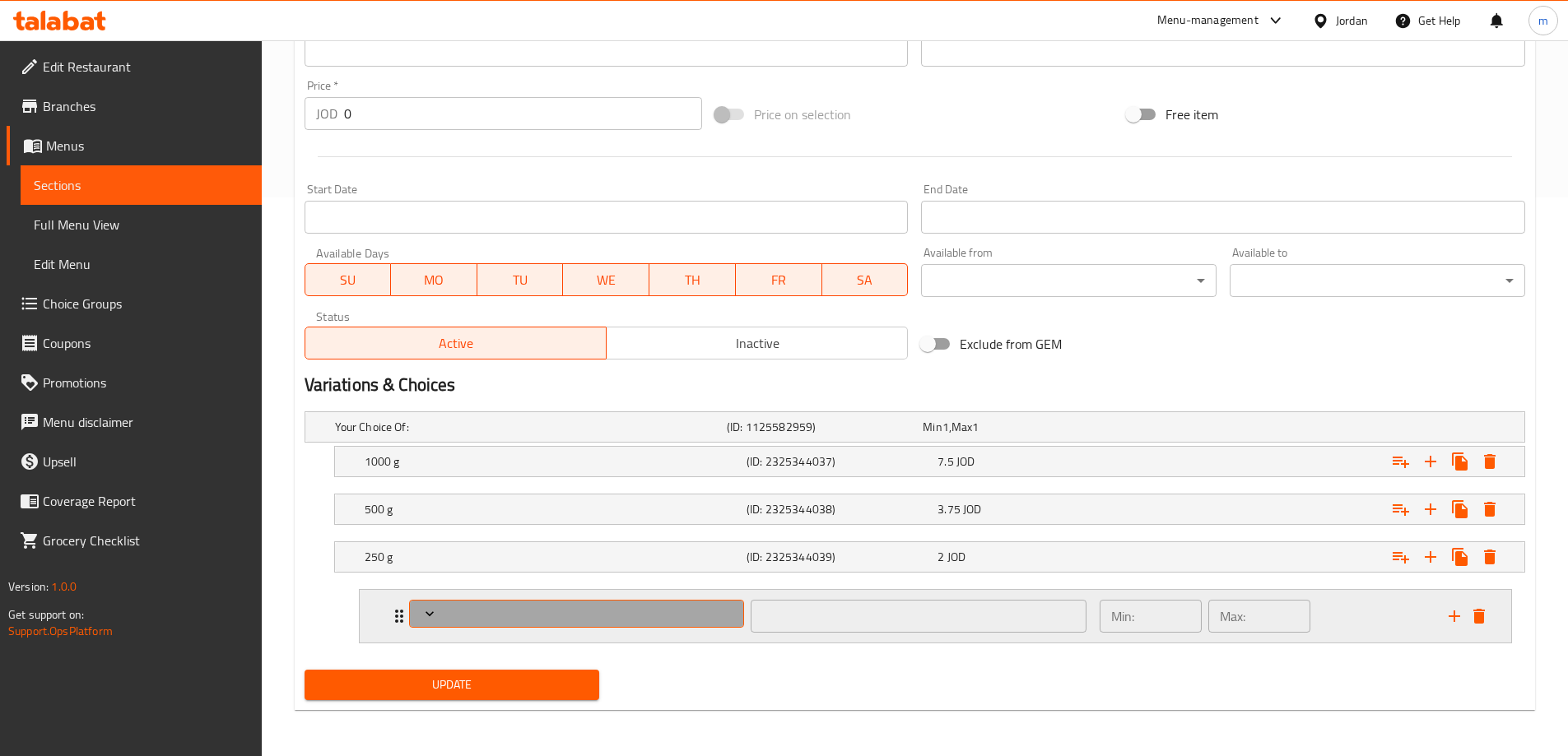
click at [675, 611] on span "Expand" at bounding box center [576, 613] width 323 height 17
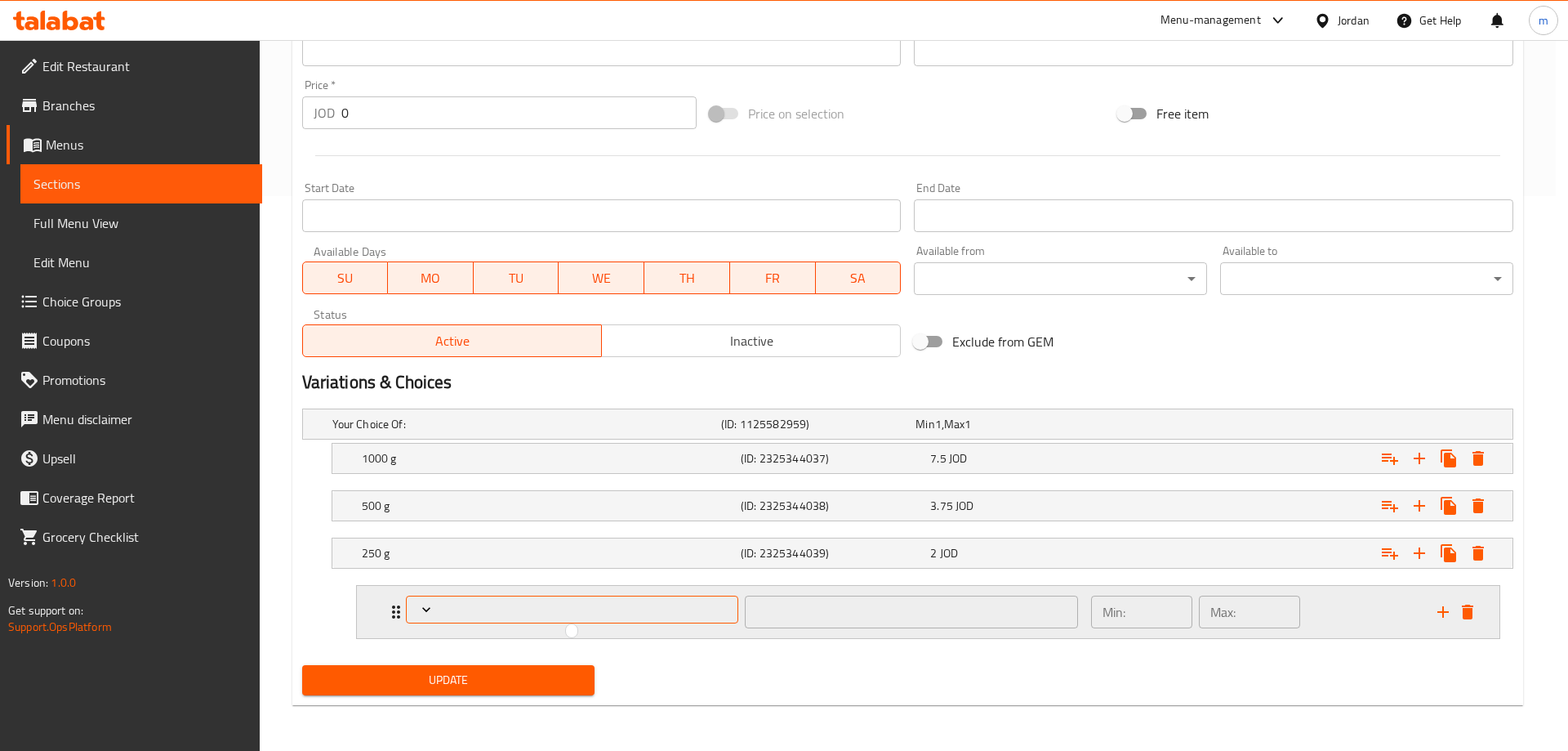
click at [670, 607] on div at bounding box center [784, 375] width 1568 height 751
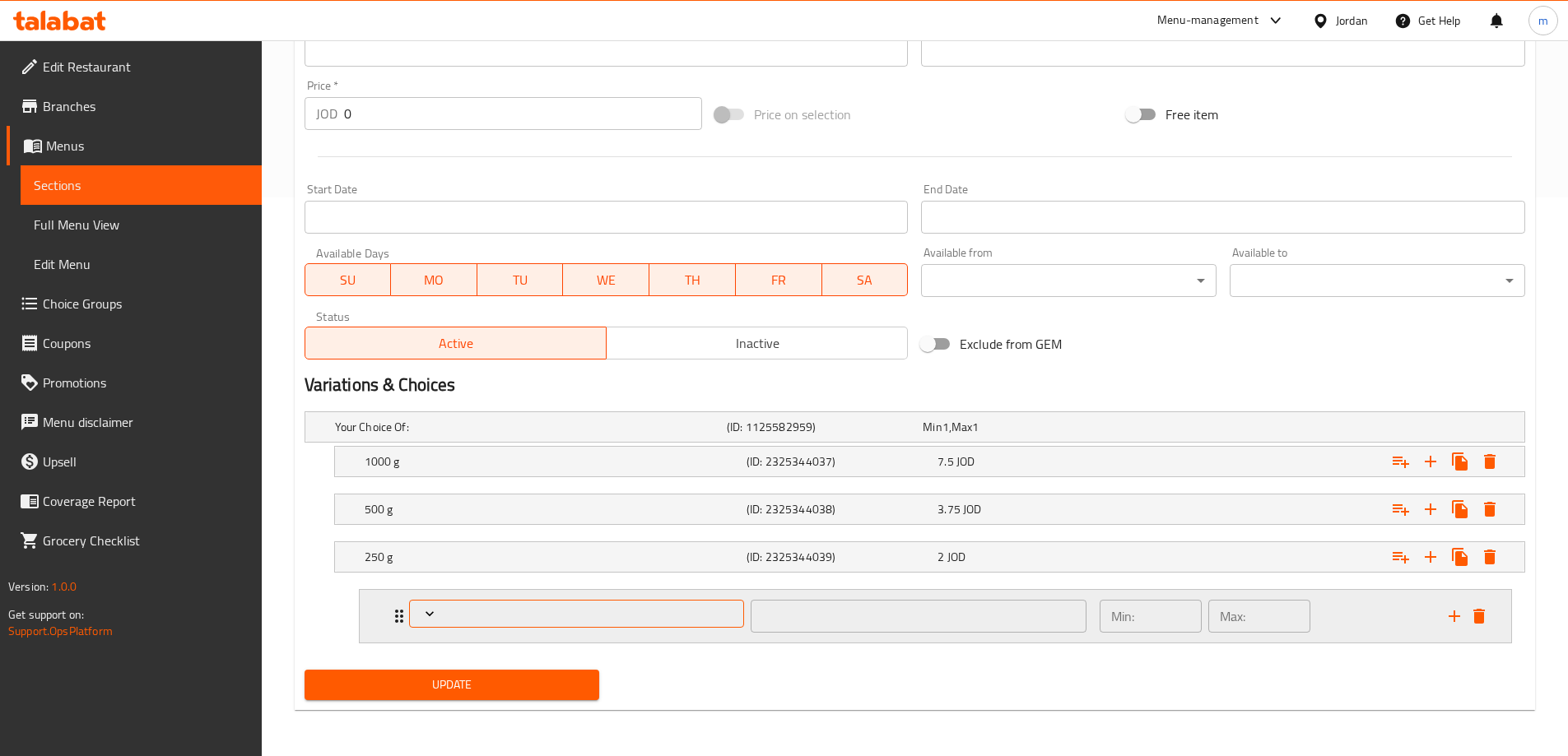
click at [675, 611] on span "Expand" at bounding box center [576, 613] width 323 height 17
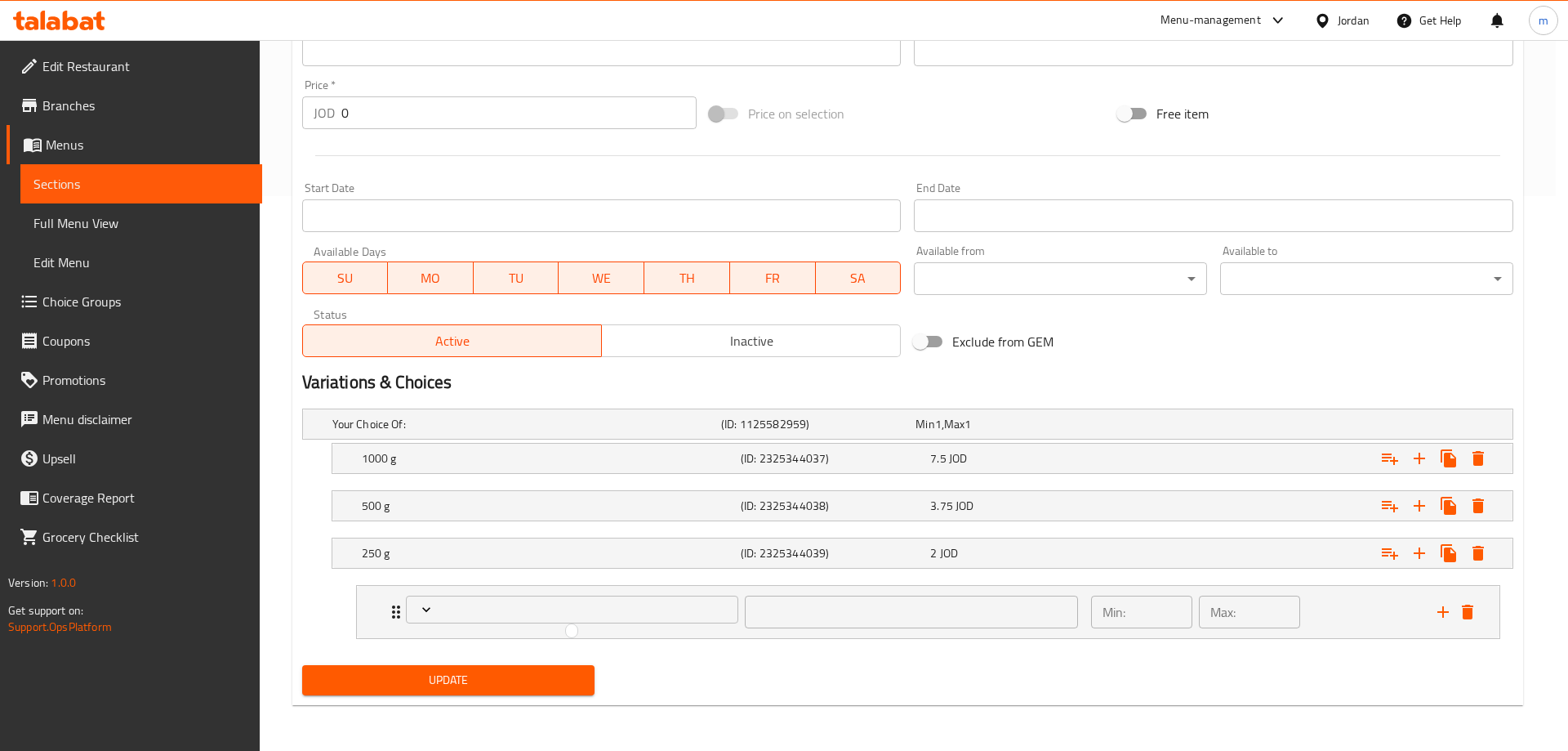
click at [783, 607] on div at bounding box center [784, 375] width 1568 height 751
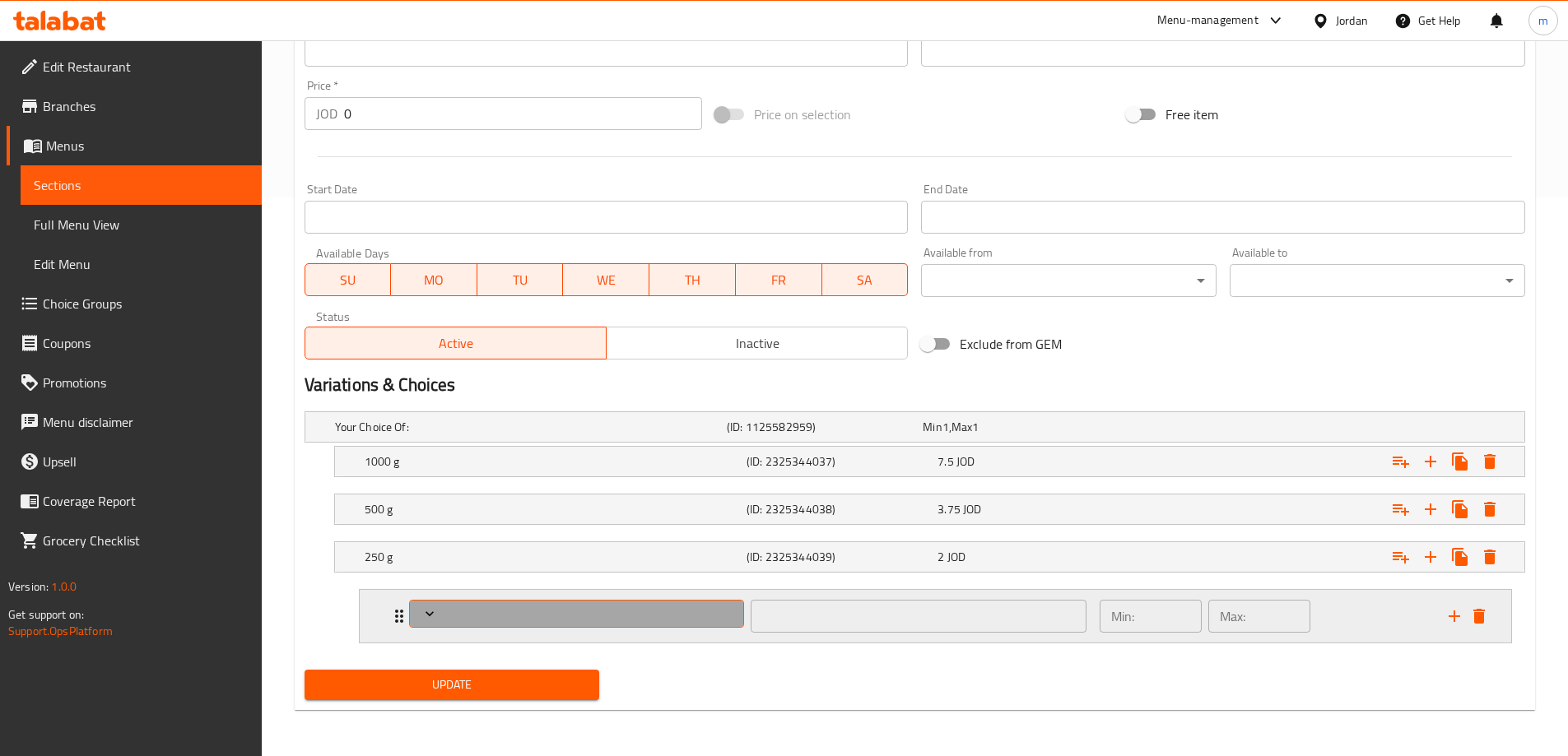
click at [629, 609] on span "Expand" at bounding box center [576, 613] width 323 height 17
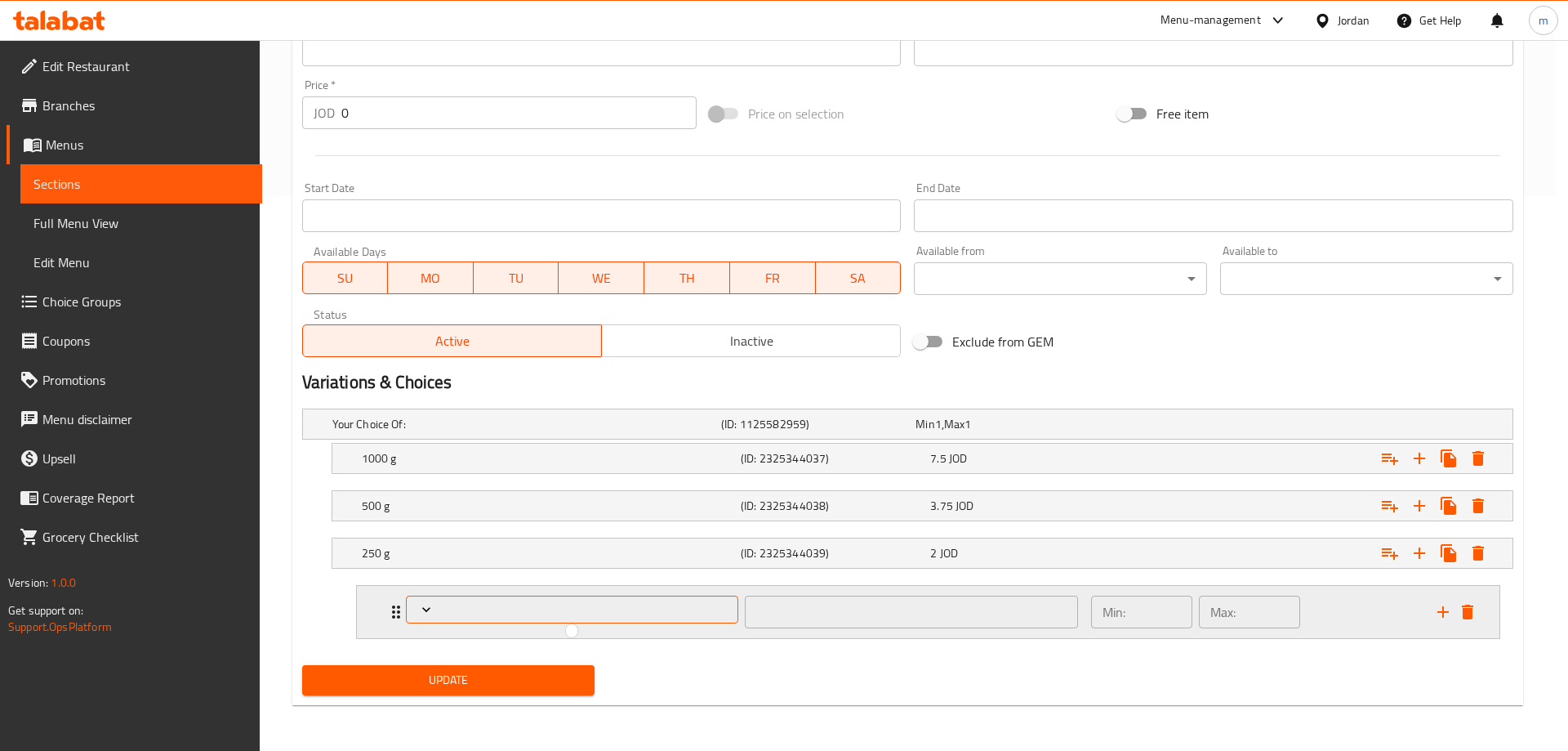
click at [427, 603] on div at bounding box center [784, 375] width 1568 height 751
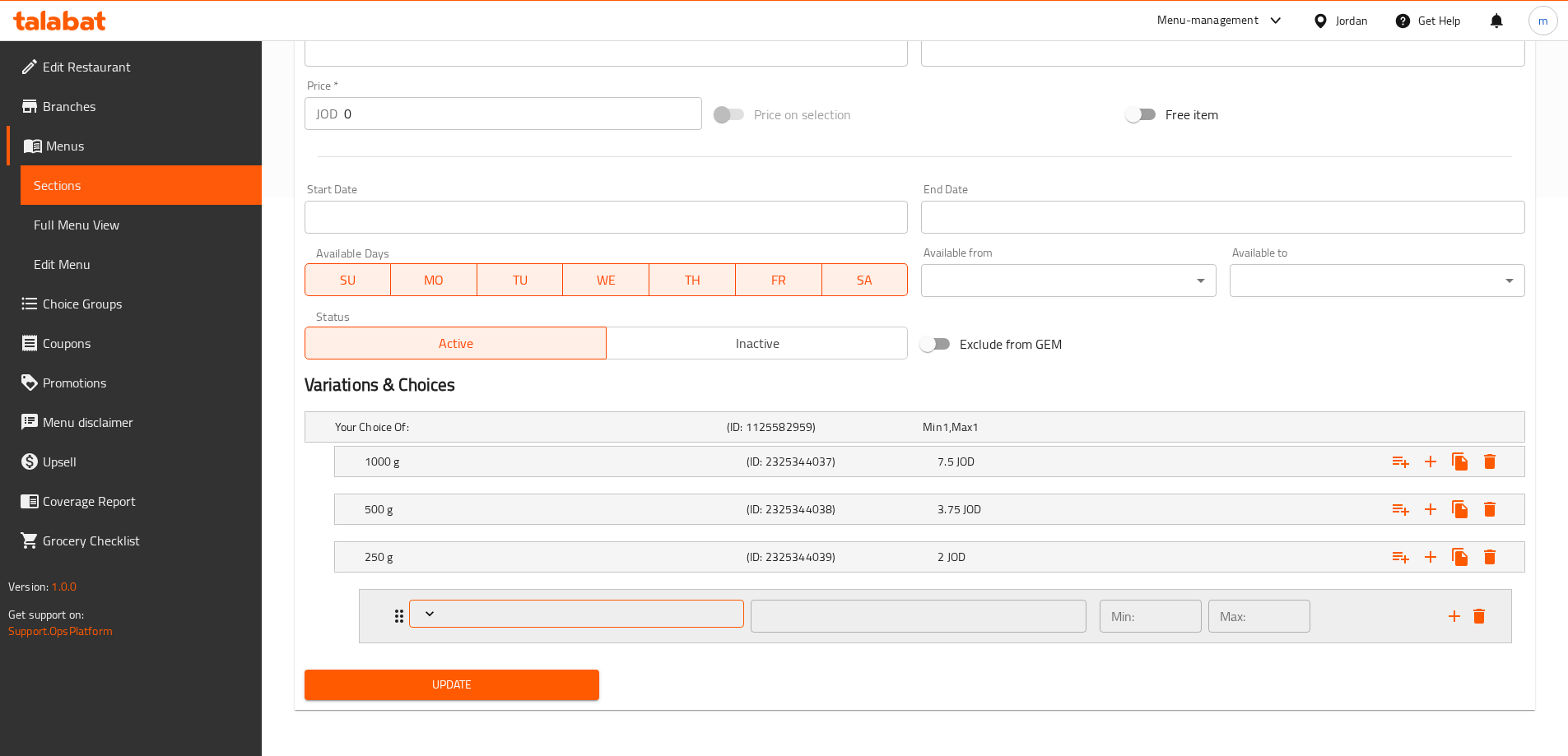
click at [423, 613] on icon "Expand" at bounding box center [429, 613] width 17 height 17
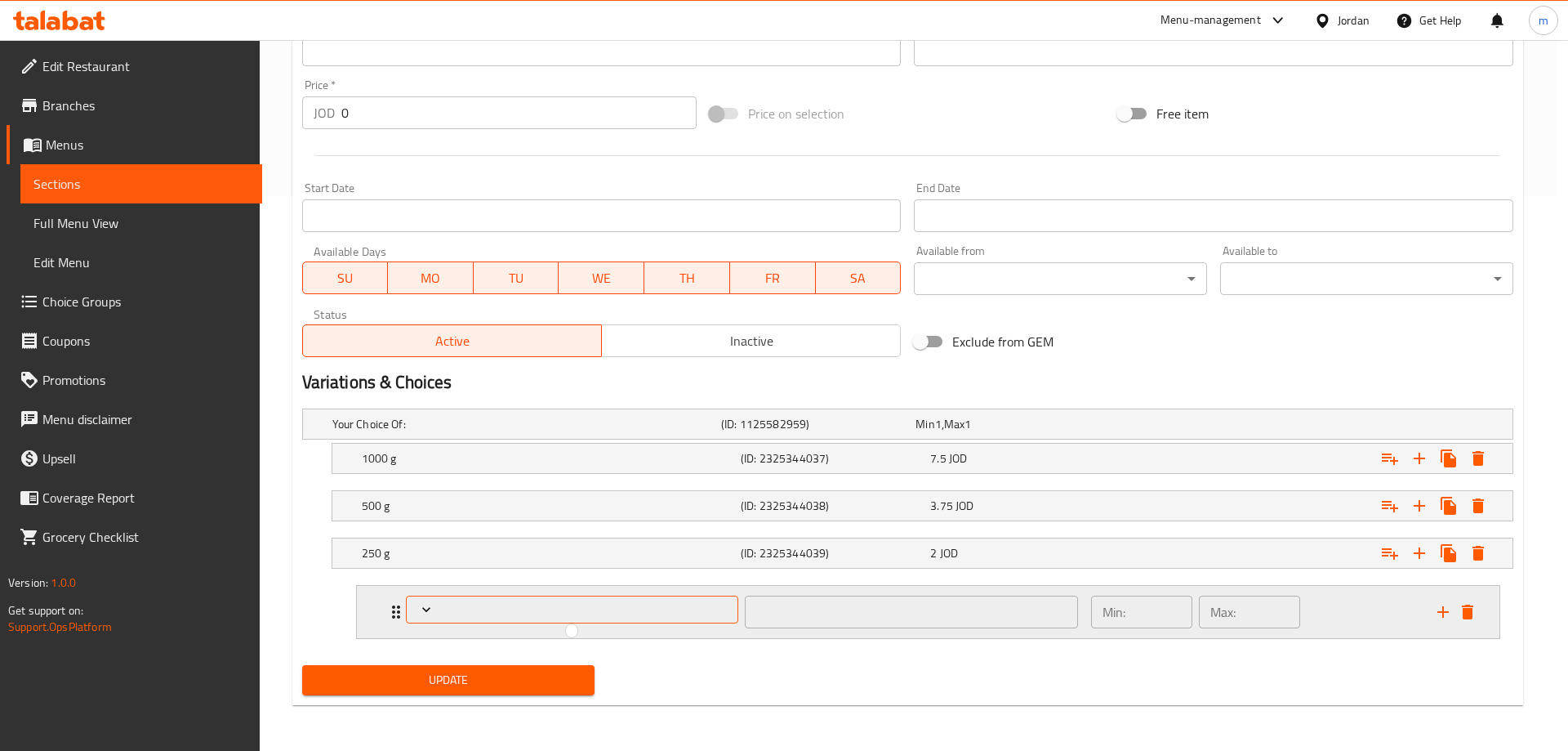
click at [420, 609] on div at bounding box center [784, 375] width 1568 height 751
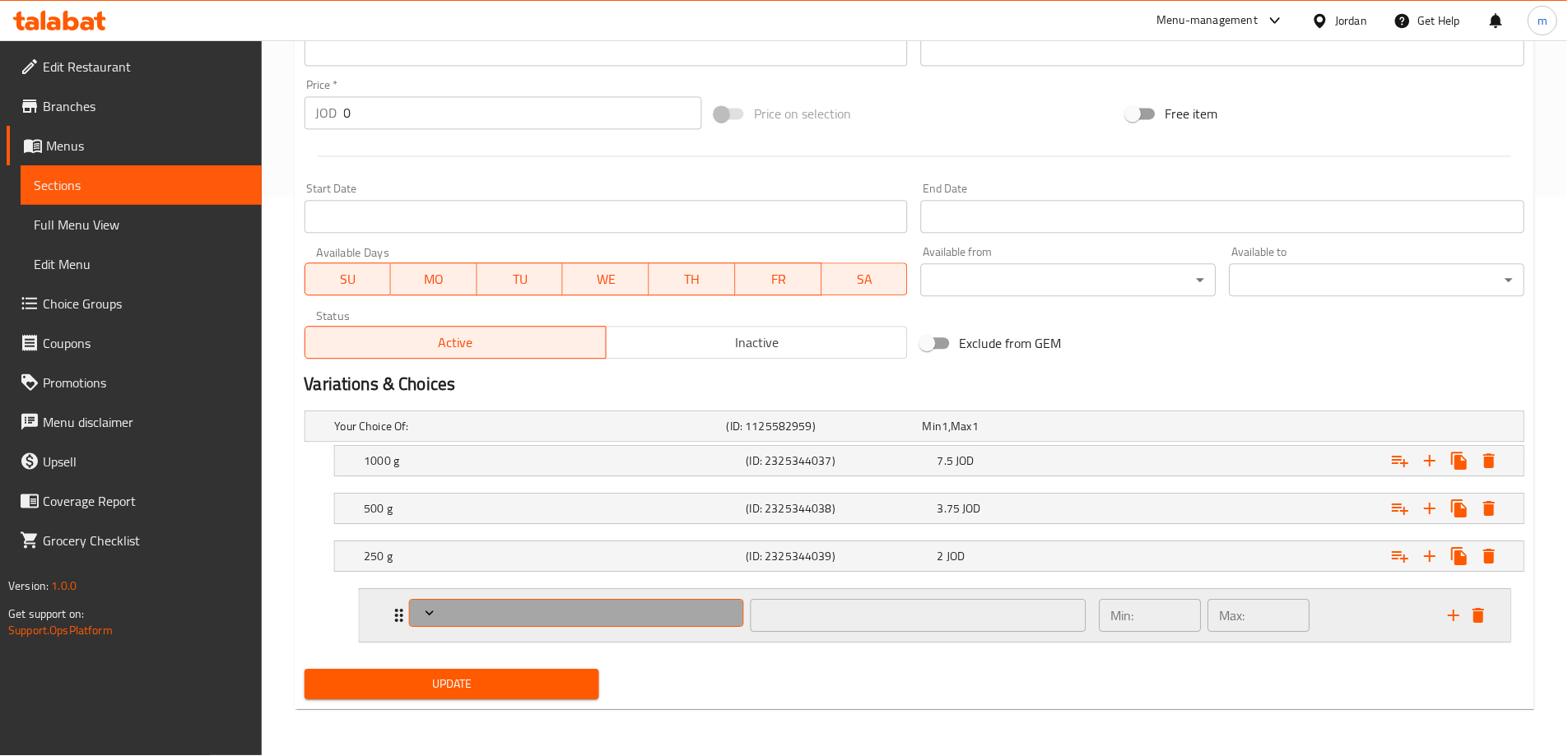
click at [423, 613] on icon "Expand" at bounding box center [429, 613] width 17 height 17
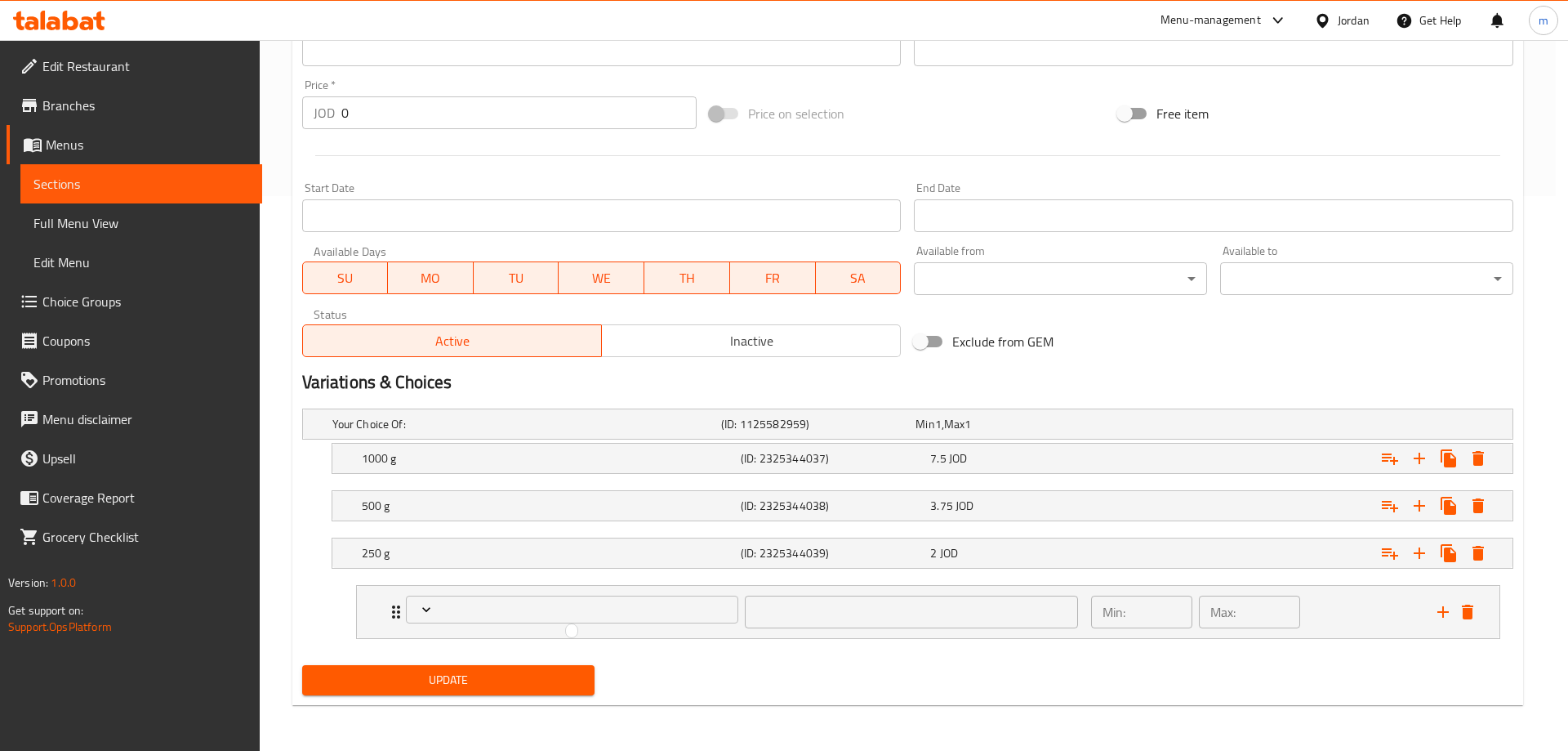
click at [81, 302] on div at bounding box center [784, 375] width 1568 height 751
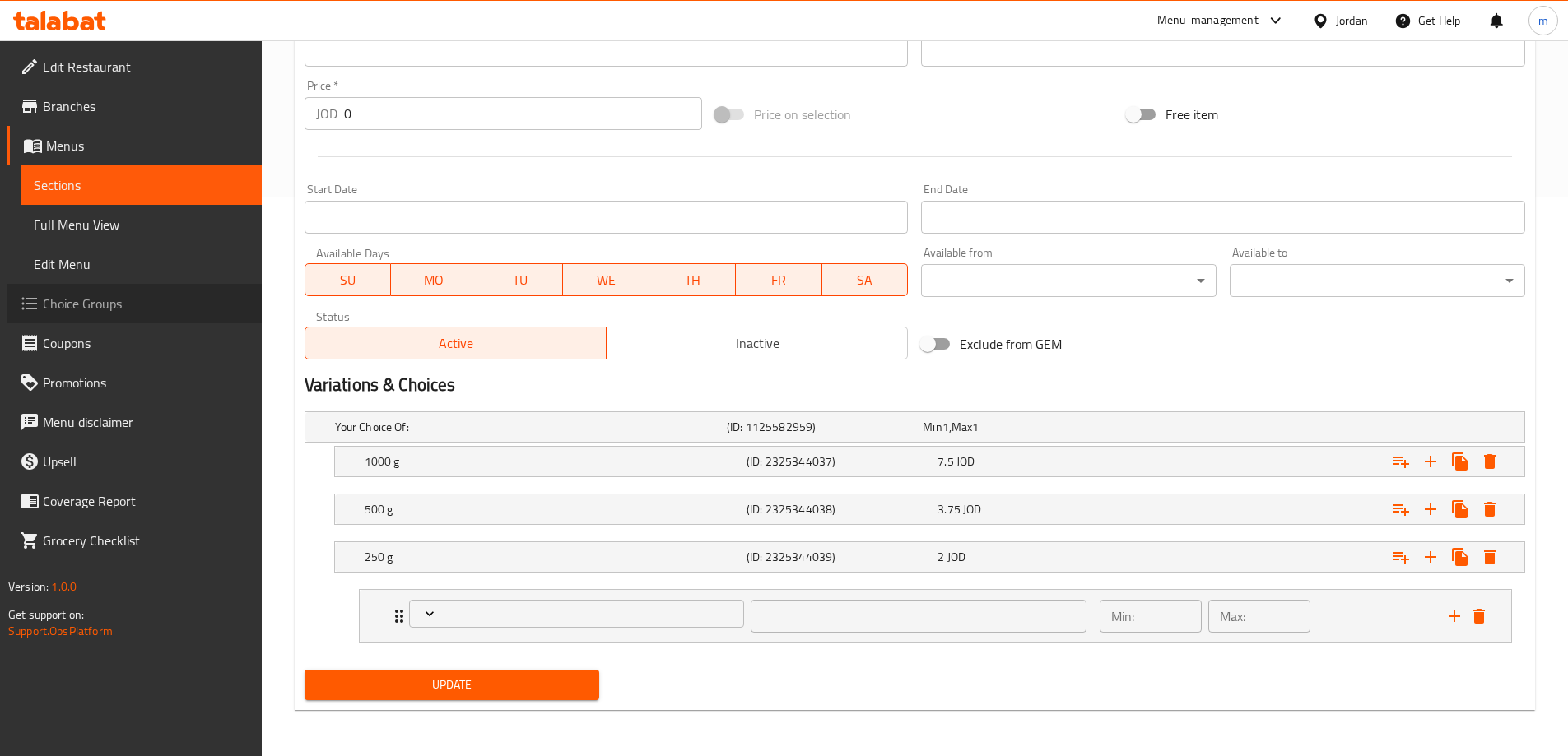
click at [85, 306] on span "Choice Groups" at bounding box center [145, 304] width 205 height 19
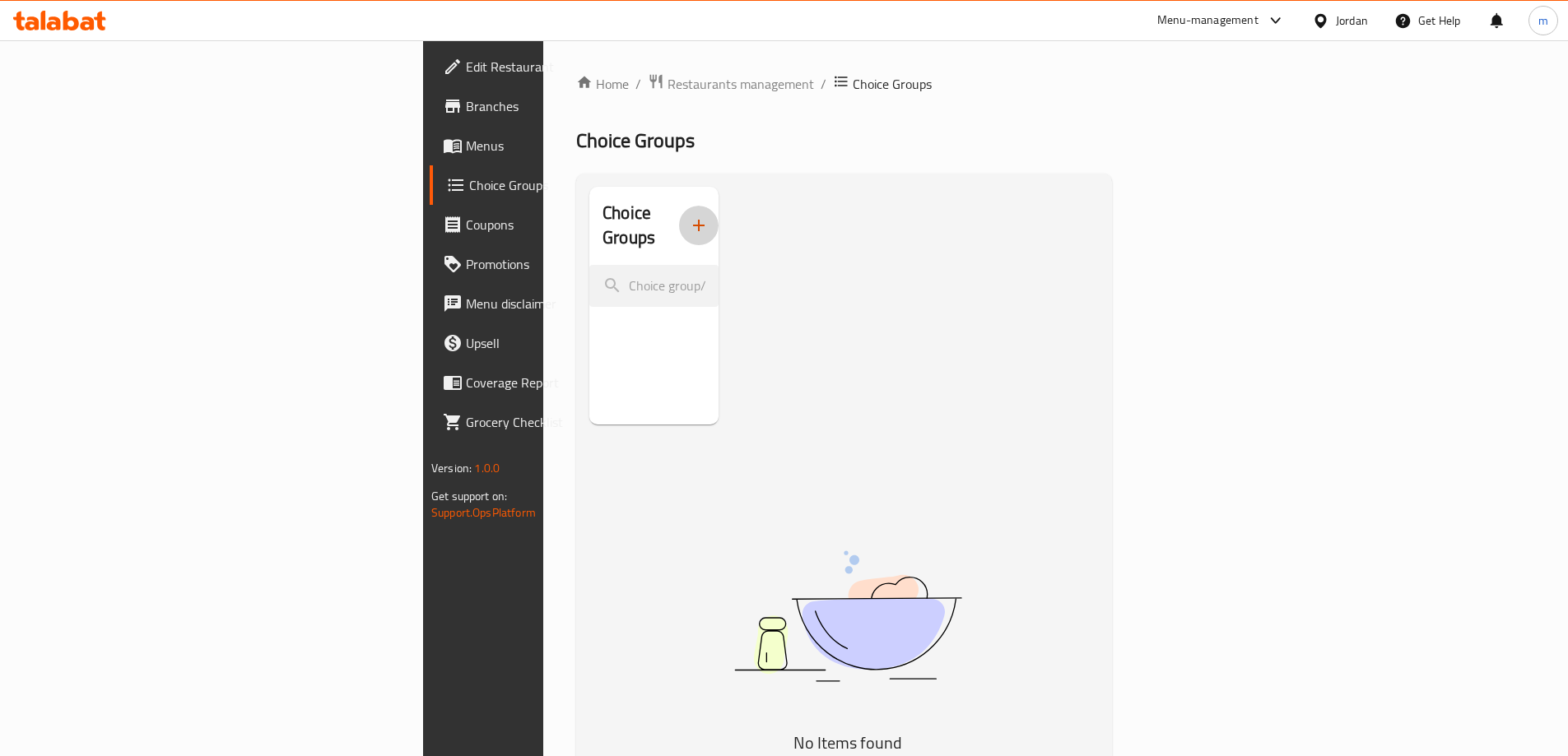
click at [689, 215] on icon "button" at bounding box center [699, 225] width 19 height 19
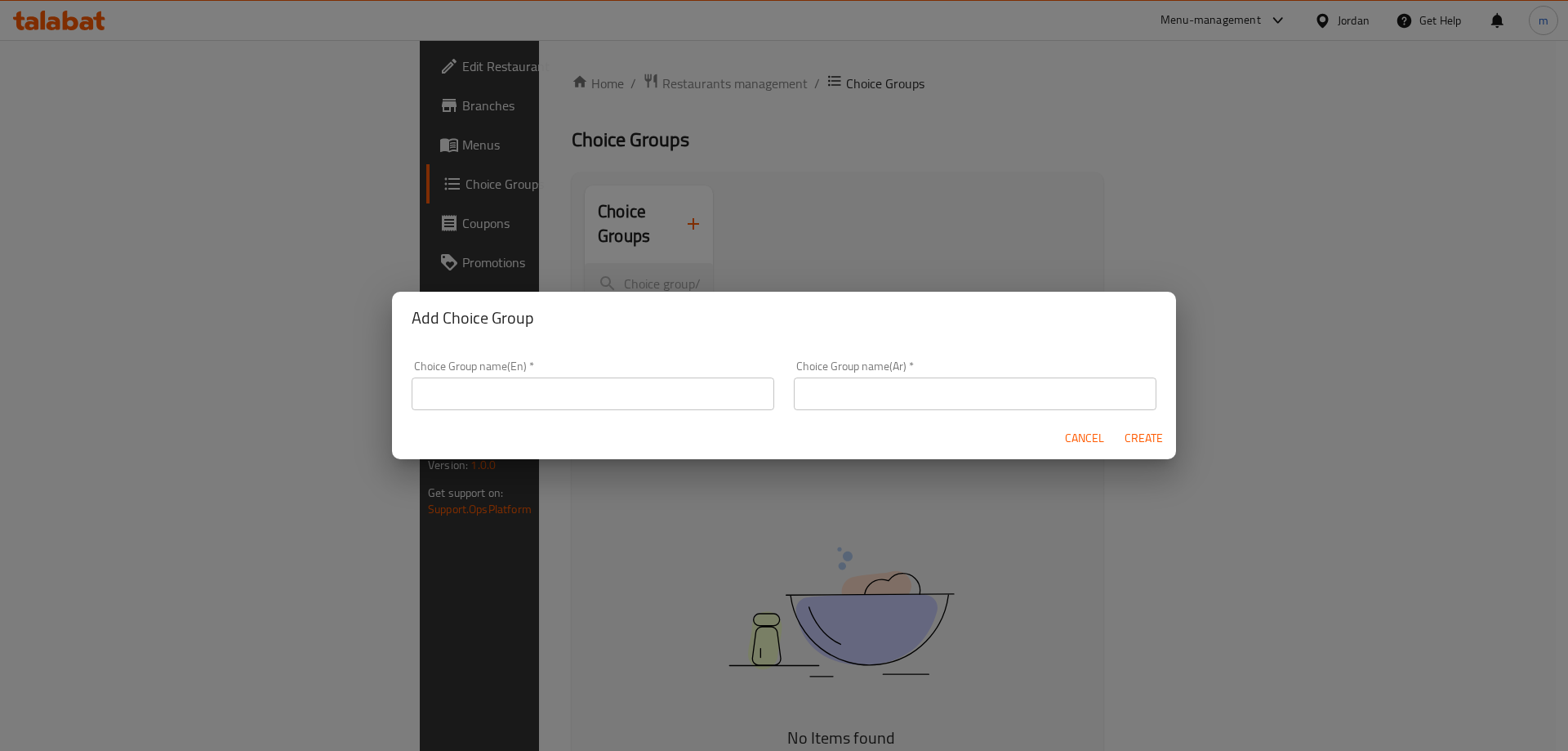
click at [526, 384] on input "text" at bounding box center [592, 394] width 362 height 33
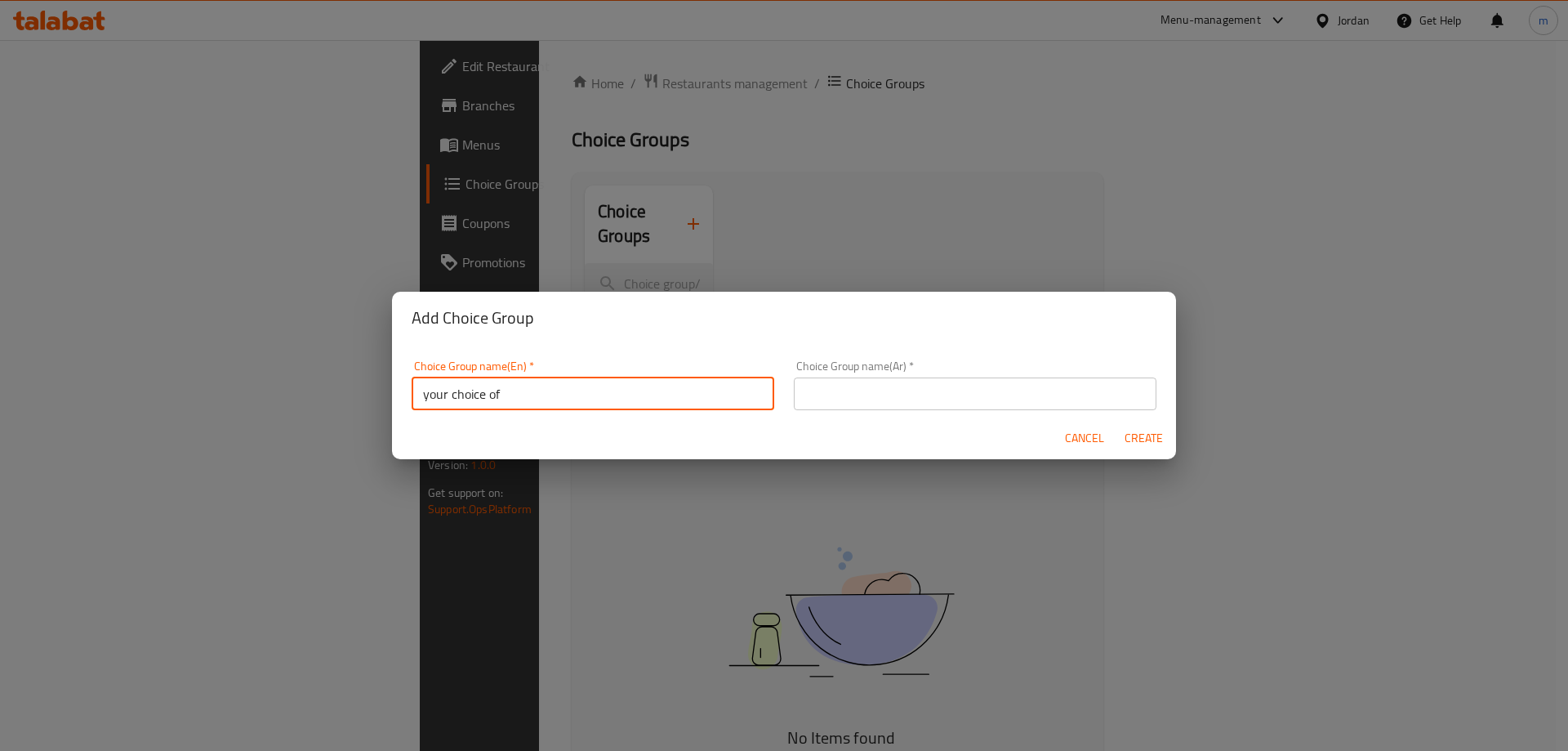
type input "your choice of"
click at [674, 119] on div "Add Choice Group Choice Group name(En)   * your choice of Choice Group name(En)…" at bounding box center [784, 375] width 1568 height 751
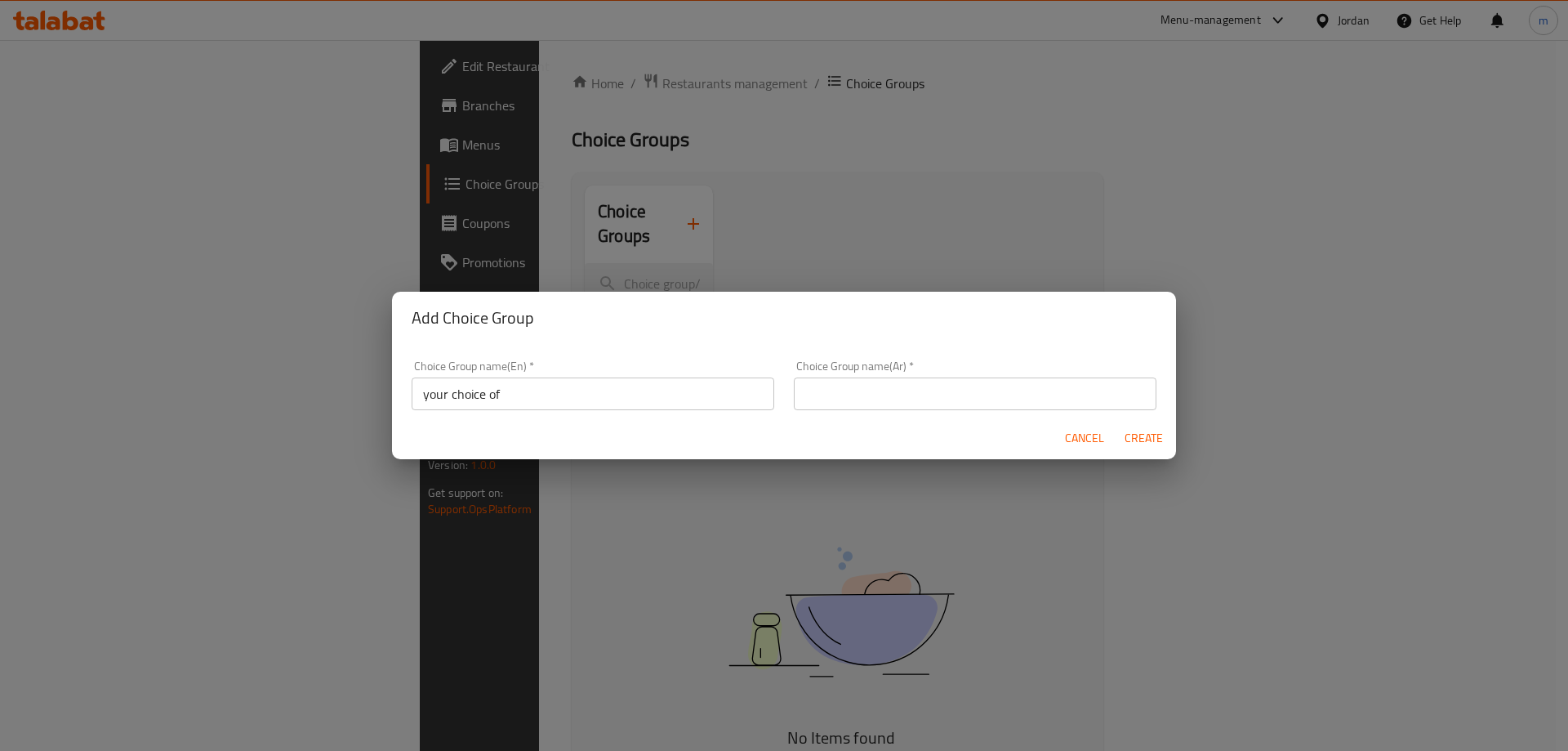
click at [1100, 441] on span "Cancel" at bounding box center [1084, 438] width 40 height 20
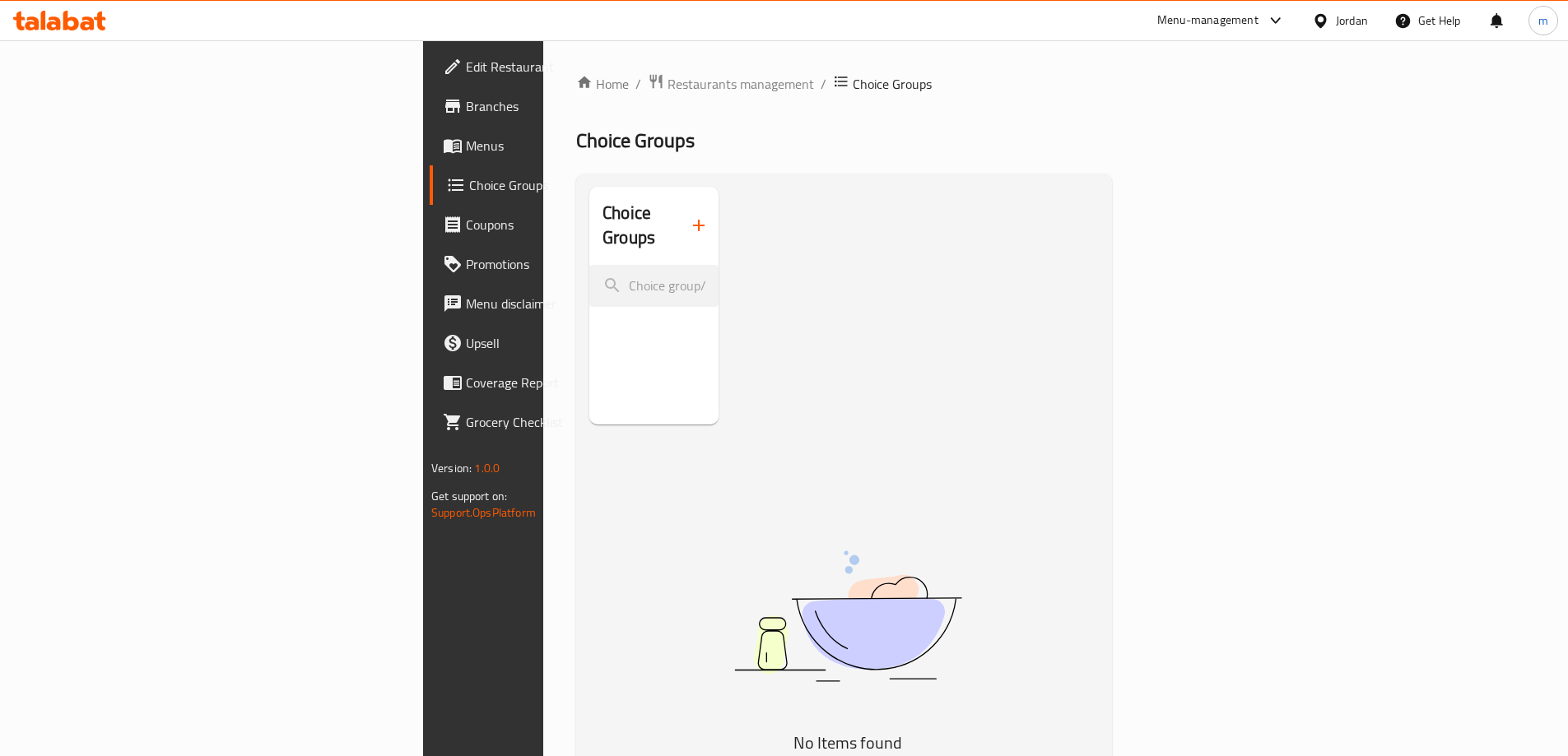
click at [678, 225] on button "button" at bounding box center [698, 225] width 40 height 40
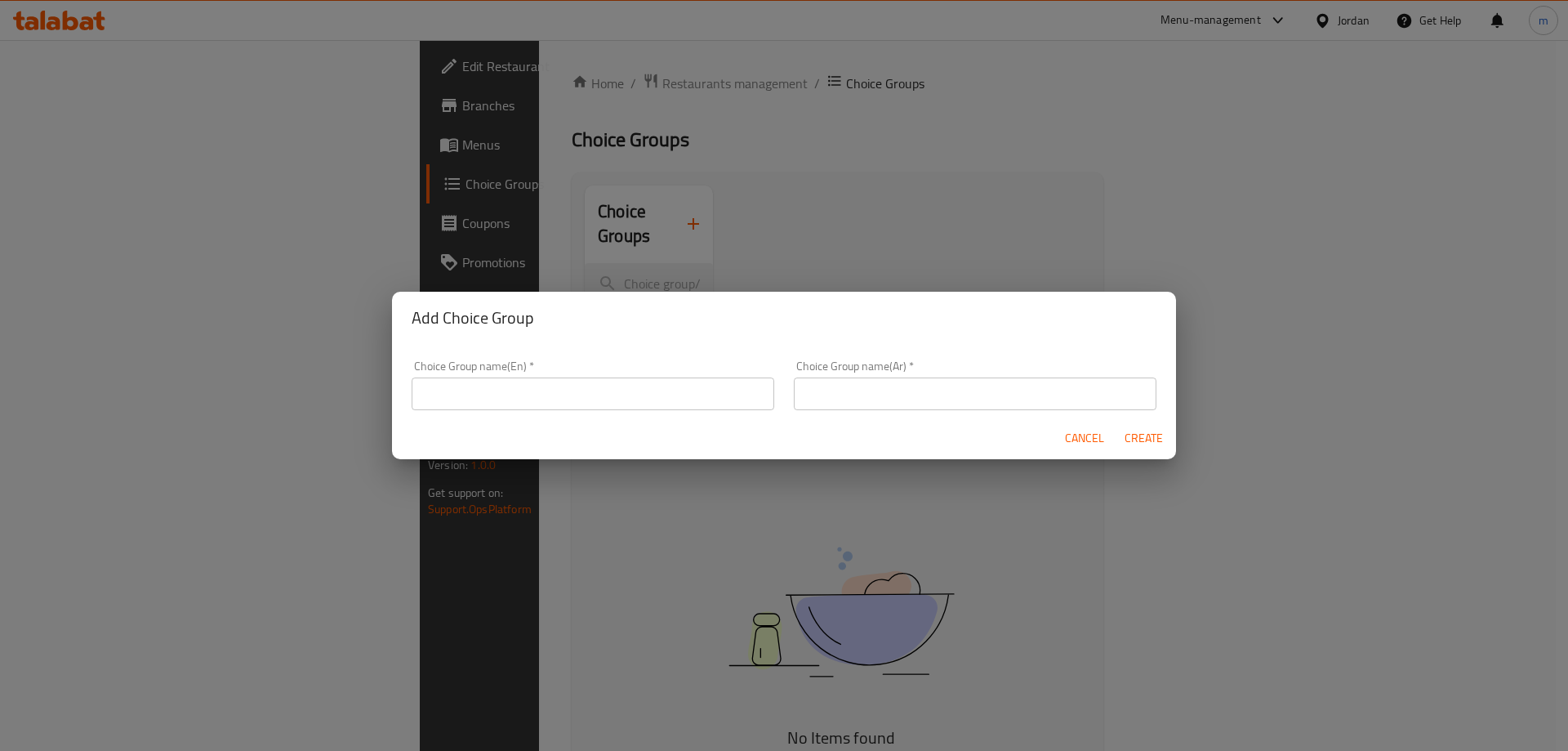
click at [537, 393] on input "text" at bounding box center [592, 394] width 362 height 33
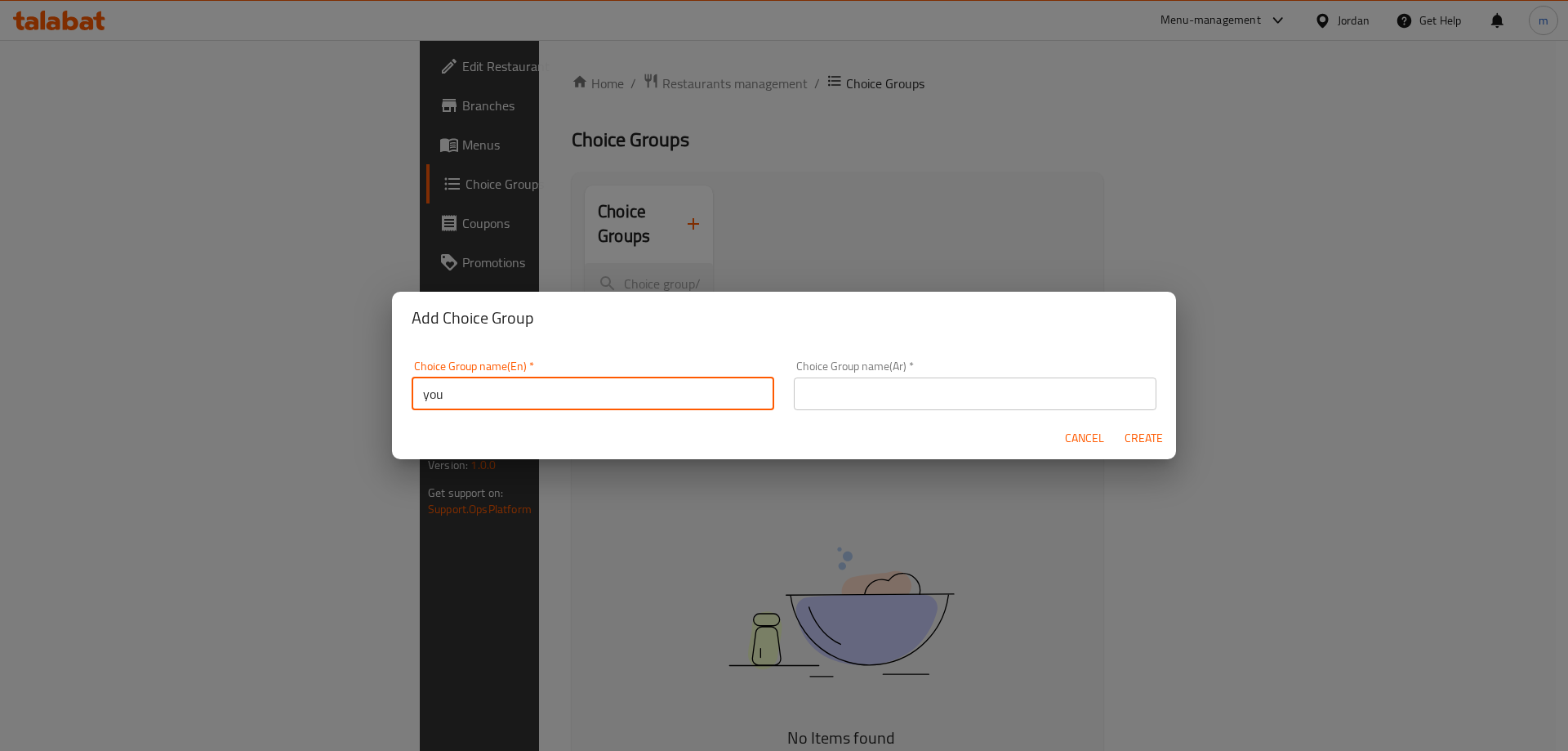
type input "your choice of"
click at [894, 388] on input "text" at bounding box center [975, 394] width 362 height 33
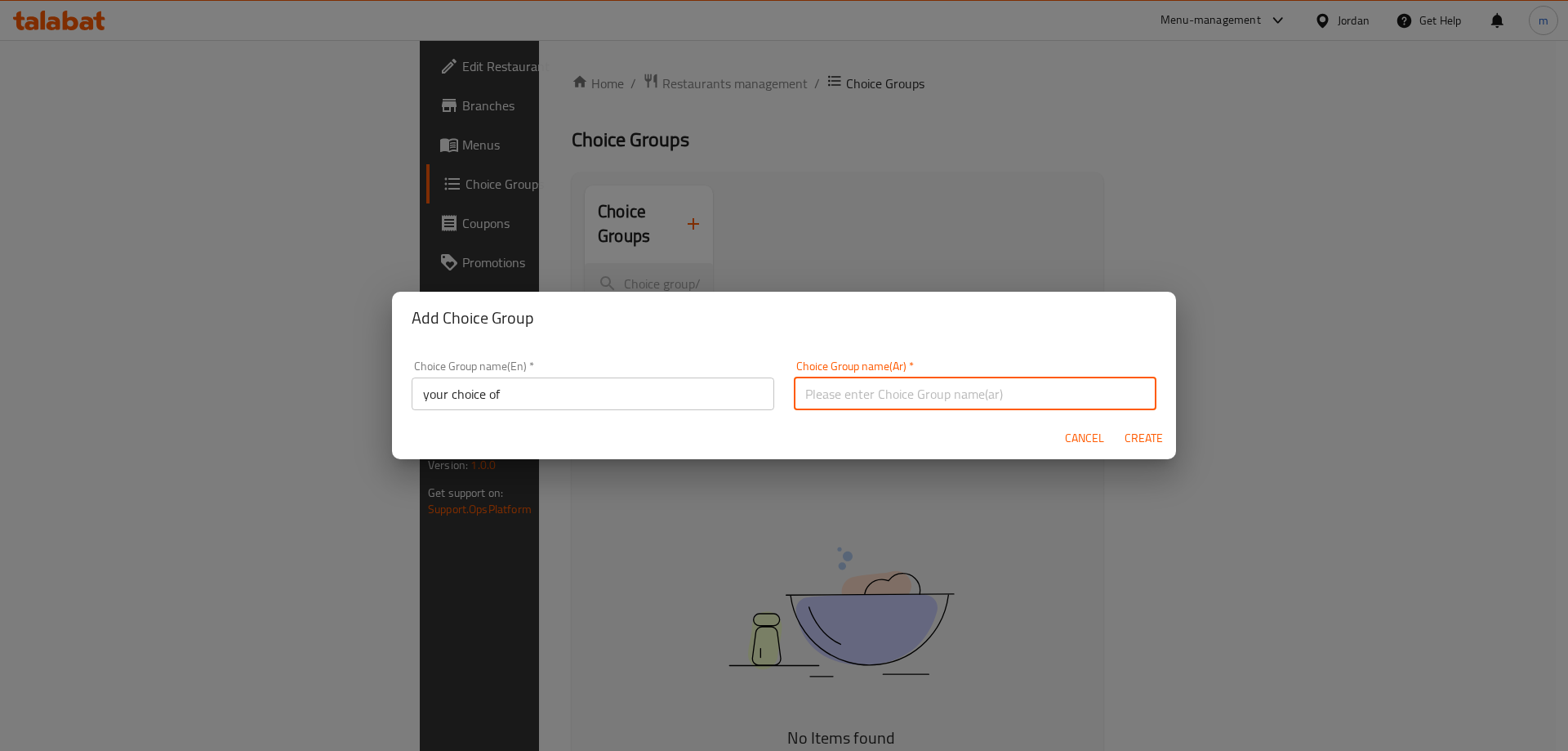
type input "h"
type input "اختيارك من"
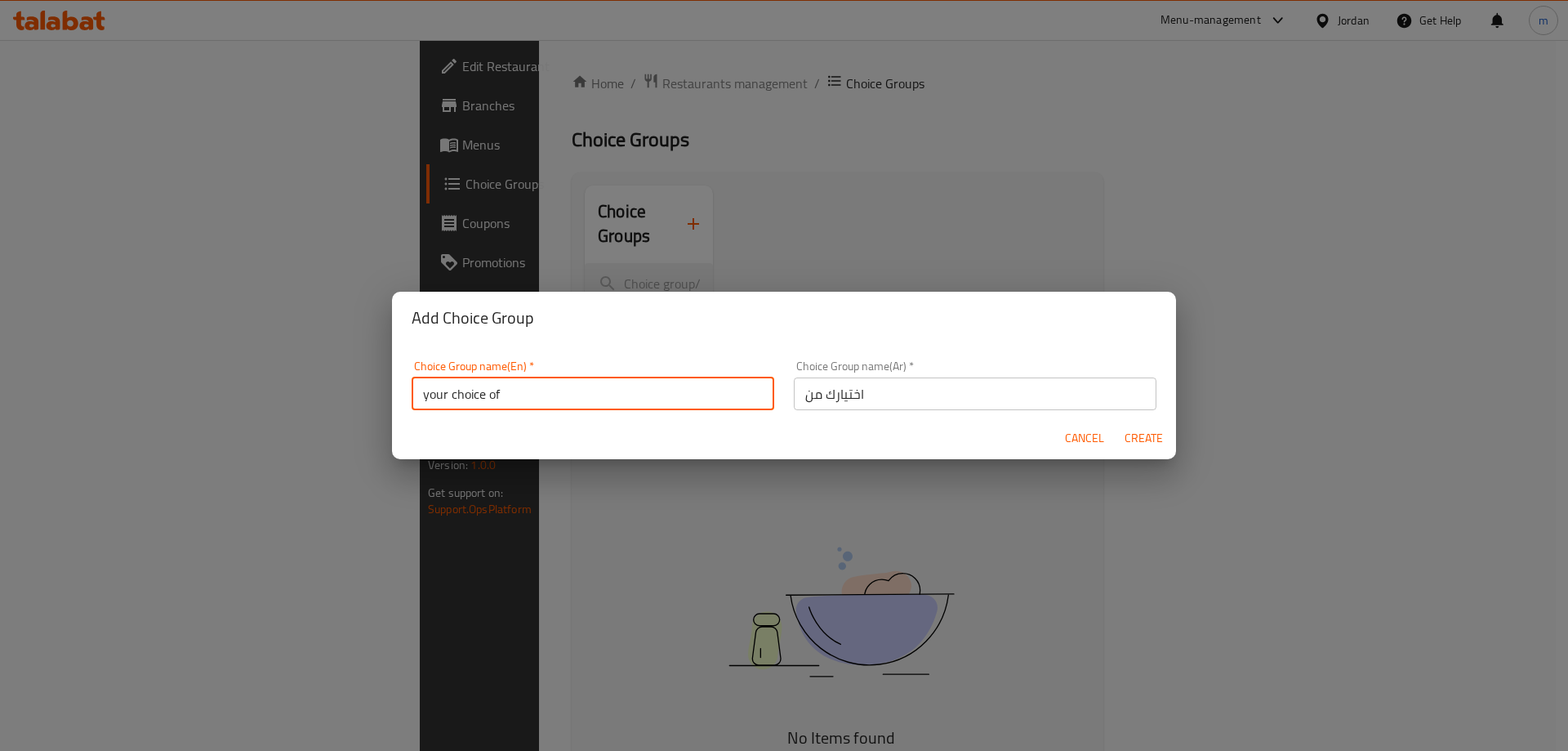
click at [578, 394] on input "your choice of" at bounding box center [592, 394] width 362 height 33
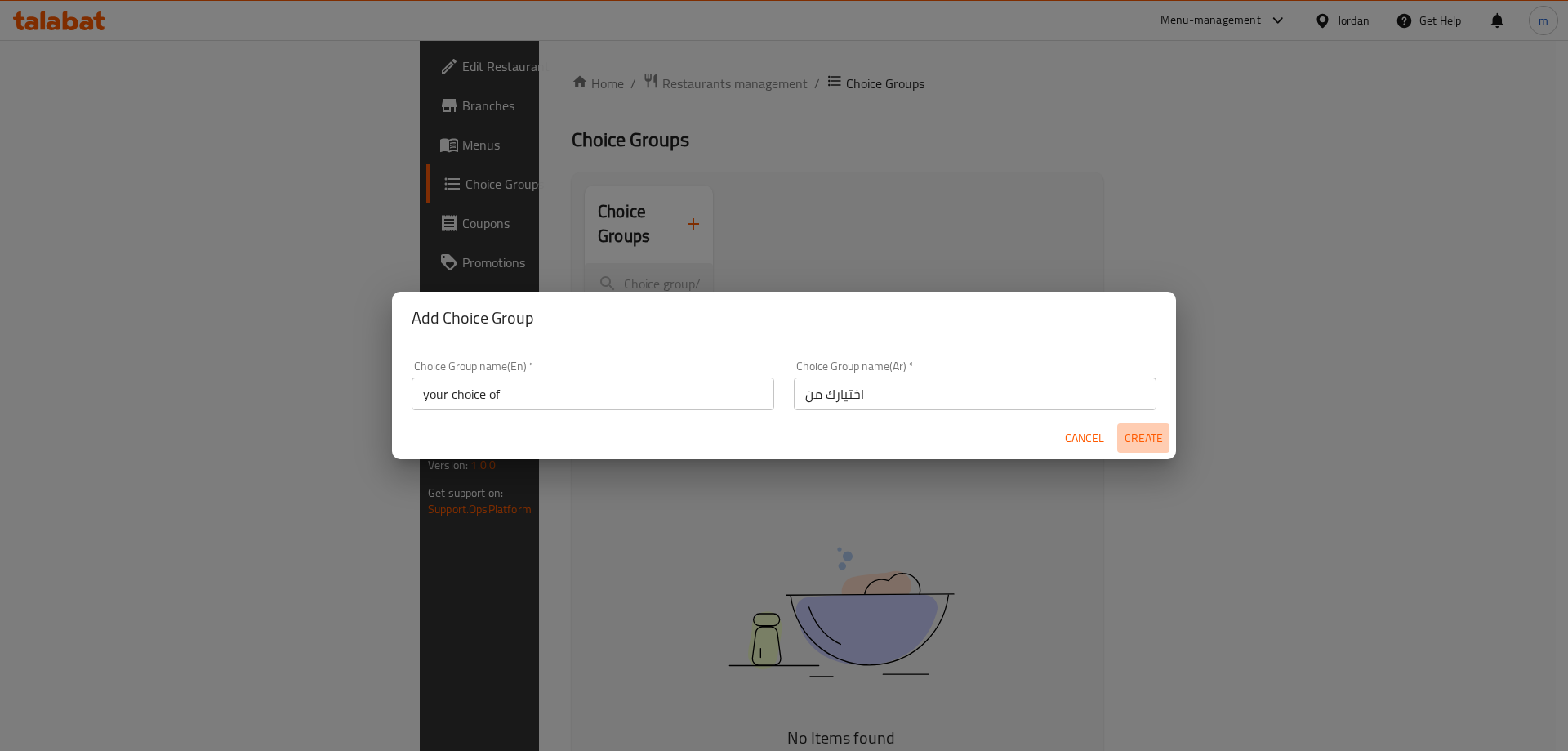
click at [1139, 448] on button "Create" at bounding box center [1144, 438] width 52 height 30
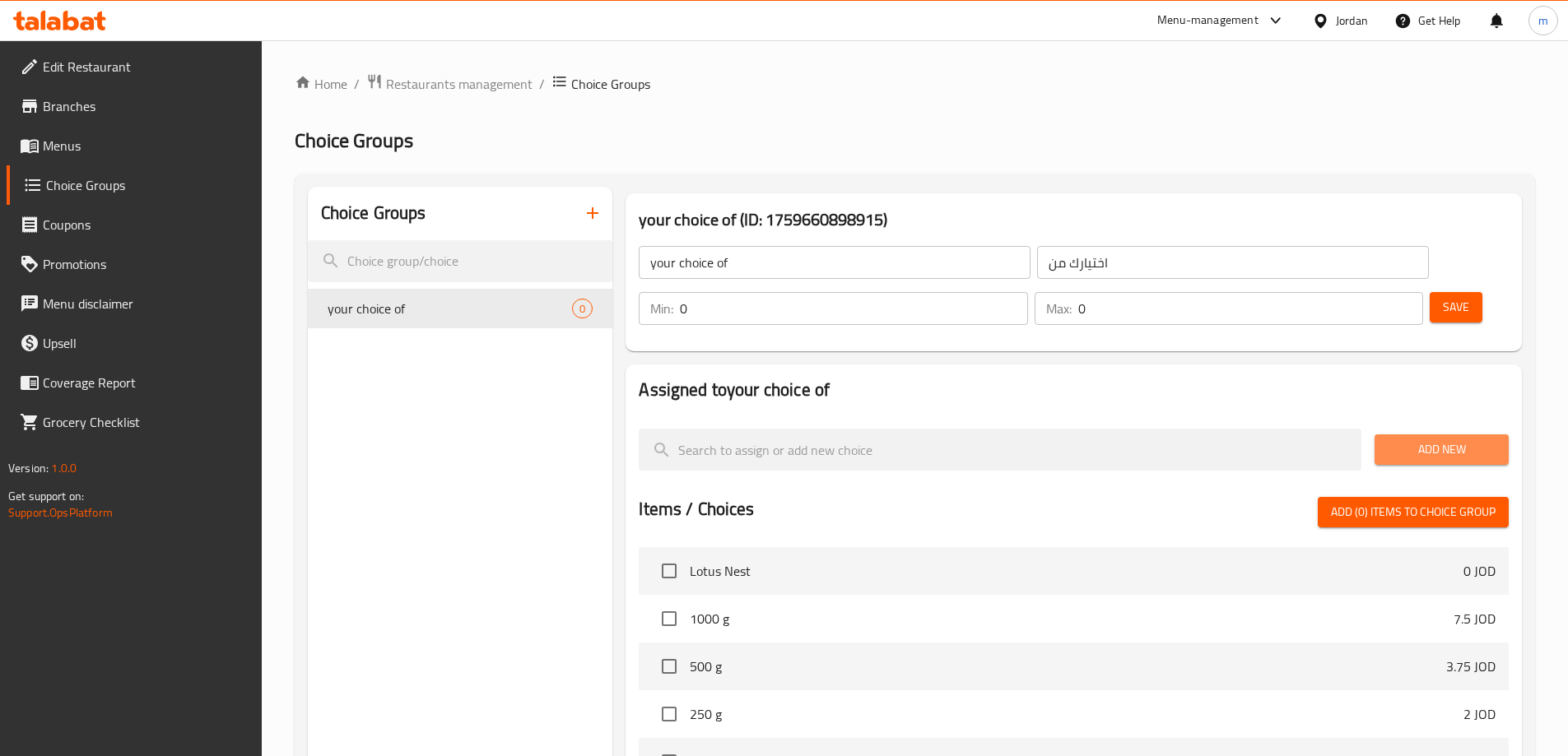
click at [1435, 439] on span "Add New" at bounding box center [1440, 449] width 108 height 20
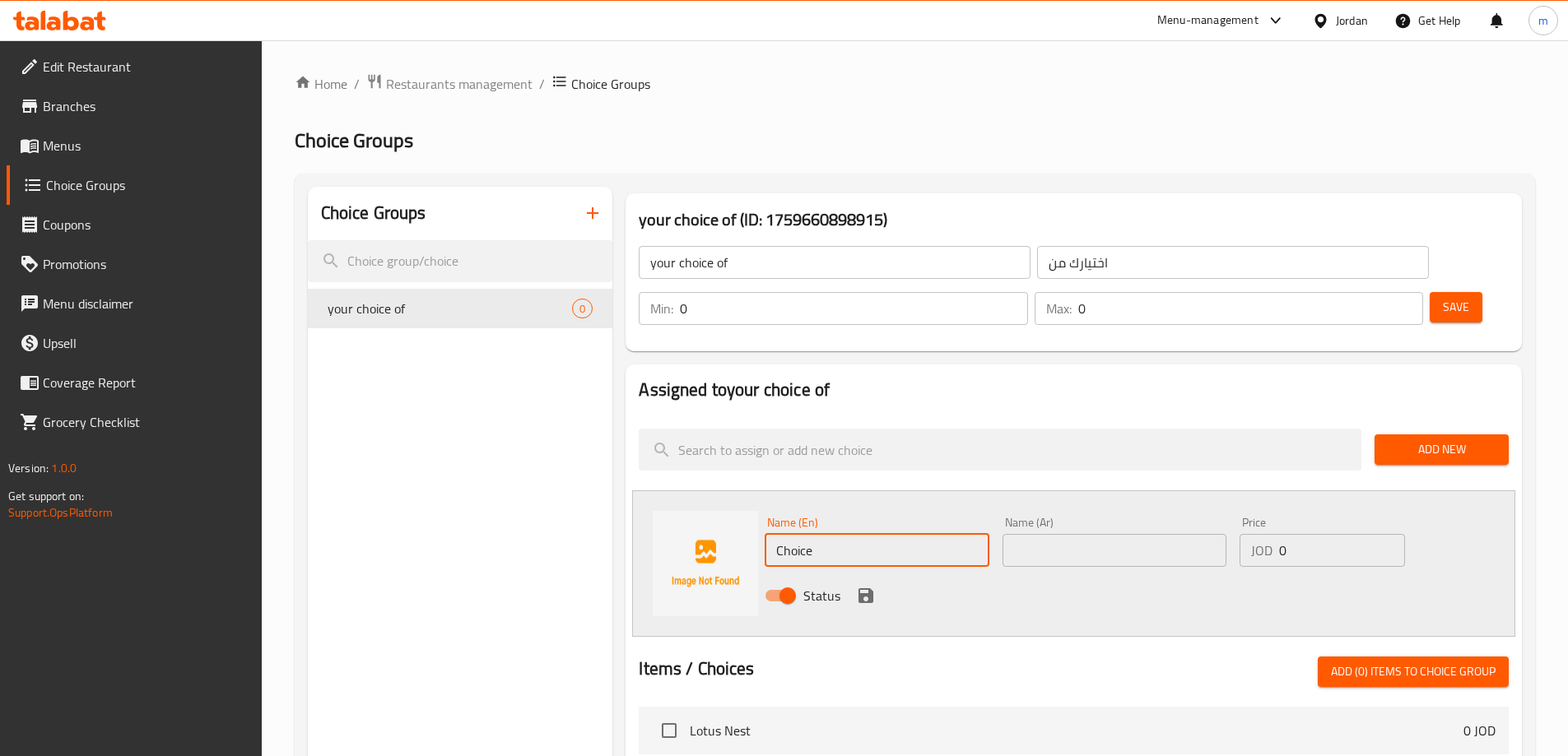
click at [877, 534] on input "Choice" at bounding box center [876, 551] width 224 height 33
type input "غ"
click at [865, 534] on input "text" at bounding box center [876, 551] width 224 height 33
paste input "1000 g"
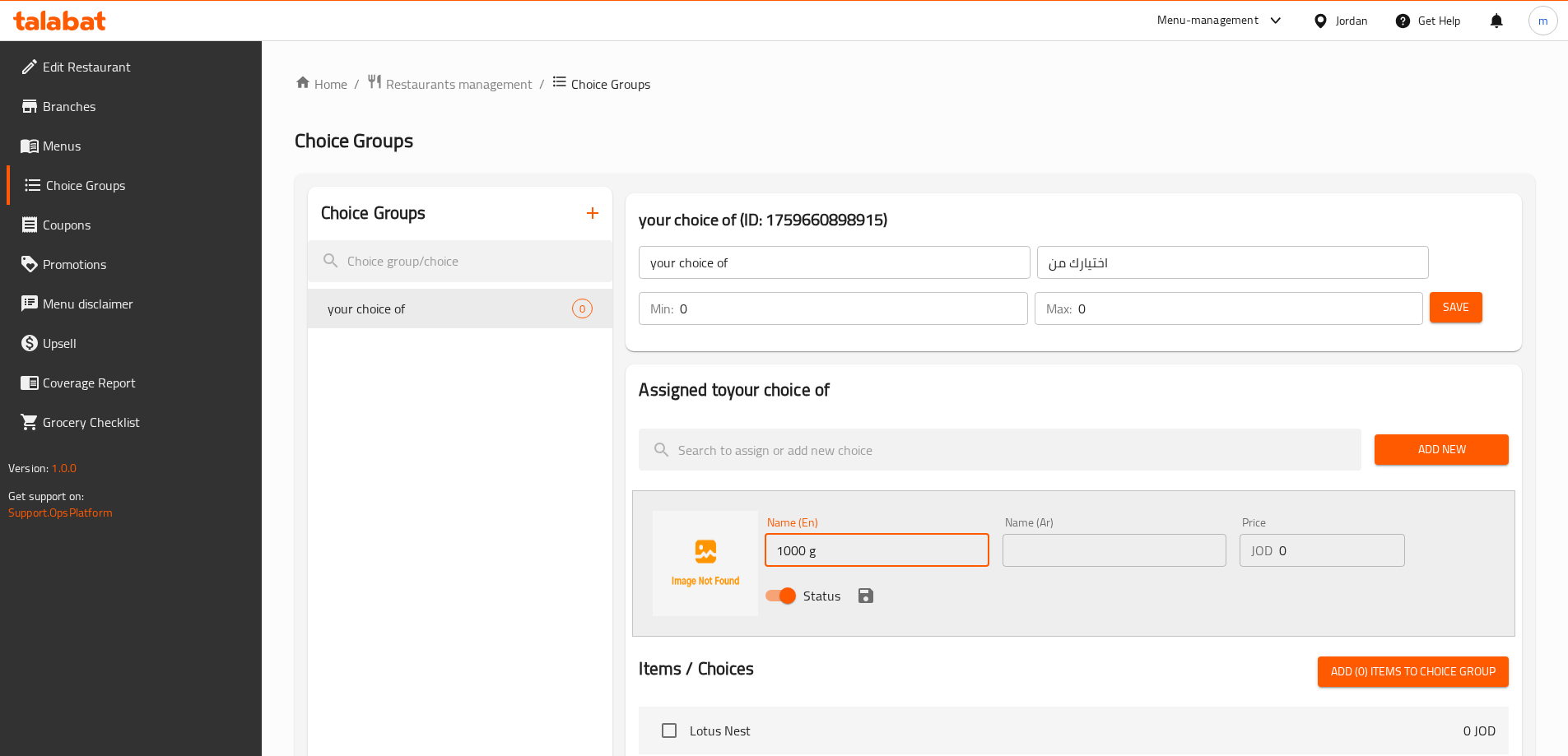
type input "1000 g"
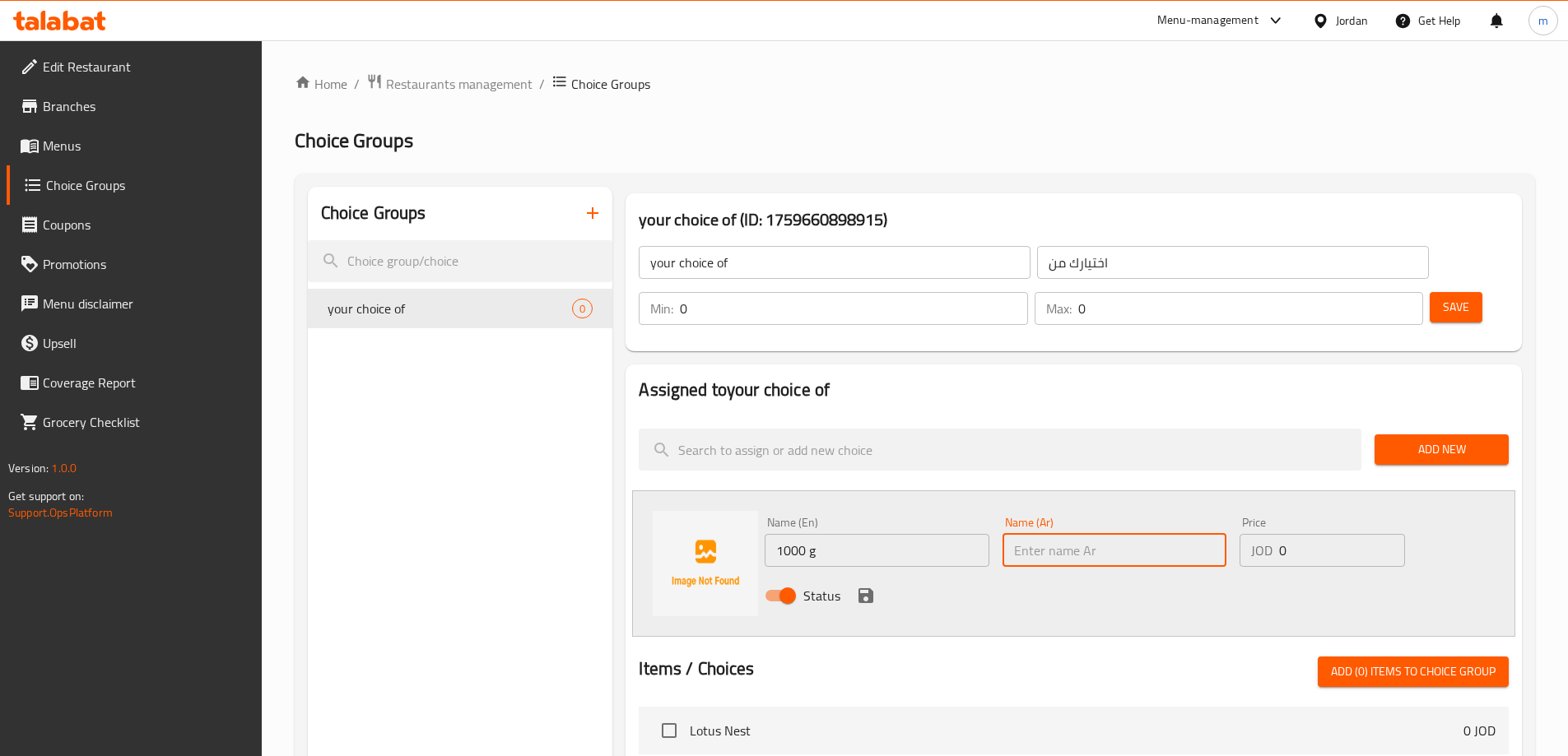
click at [1051, 534] on input "text" at bounding box center [1114, 551] width 224 height 33
paste input "1000 غم"
type input "1000 غم"
click at [1301, 534] on input "0" at bounding box center [1341, 551] width 126 height 33
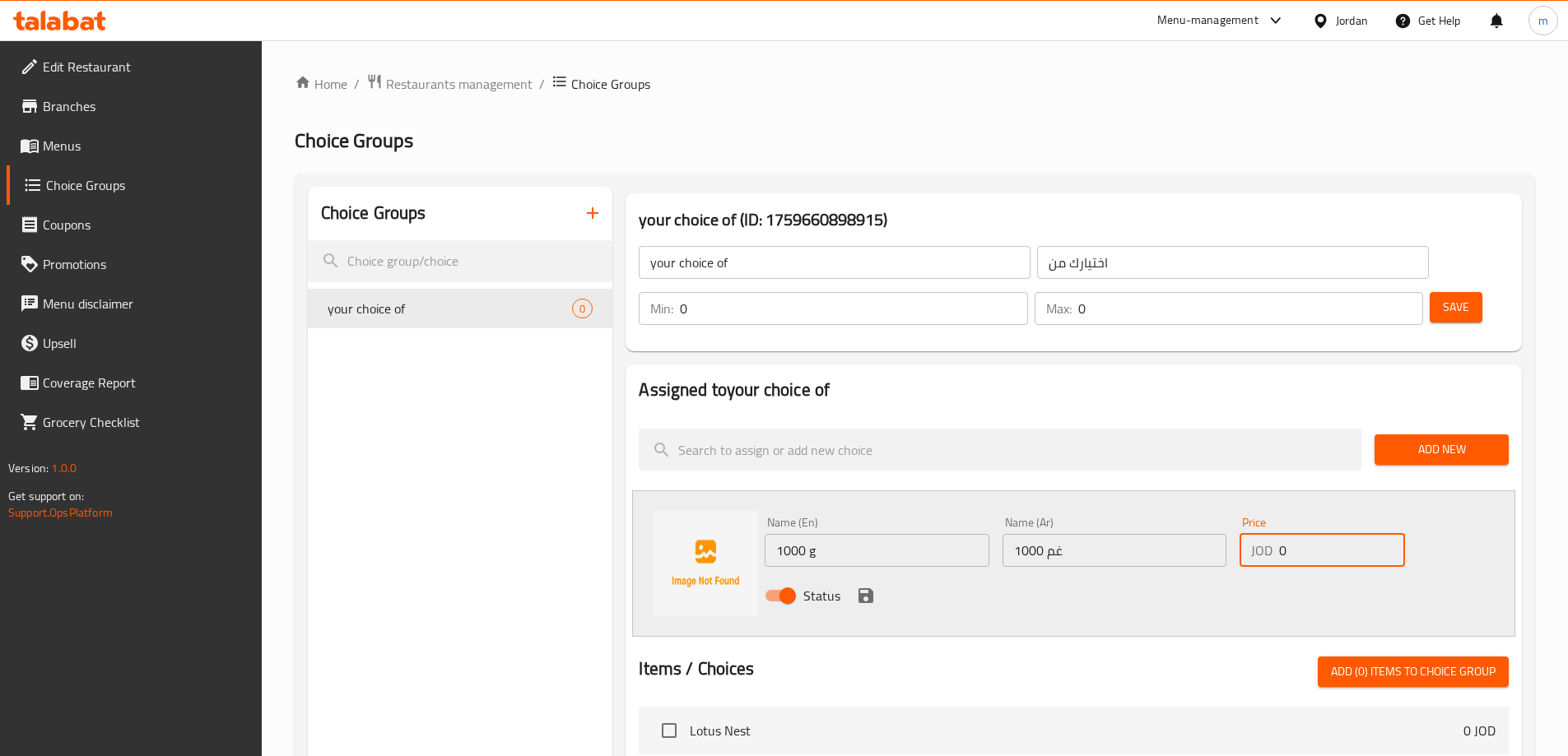
click at [1301, 534] on input "0" at bounding box center [1341, 551] width 126 height 33
type input "7.5"
click at [674, 299] on p "Min:" at bounding box center [662, 308] width 23 height 19
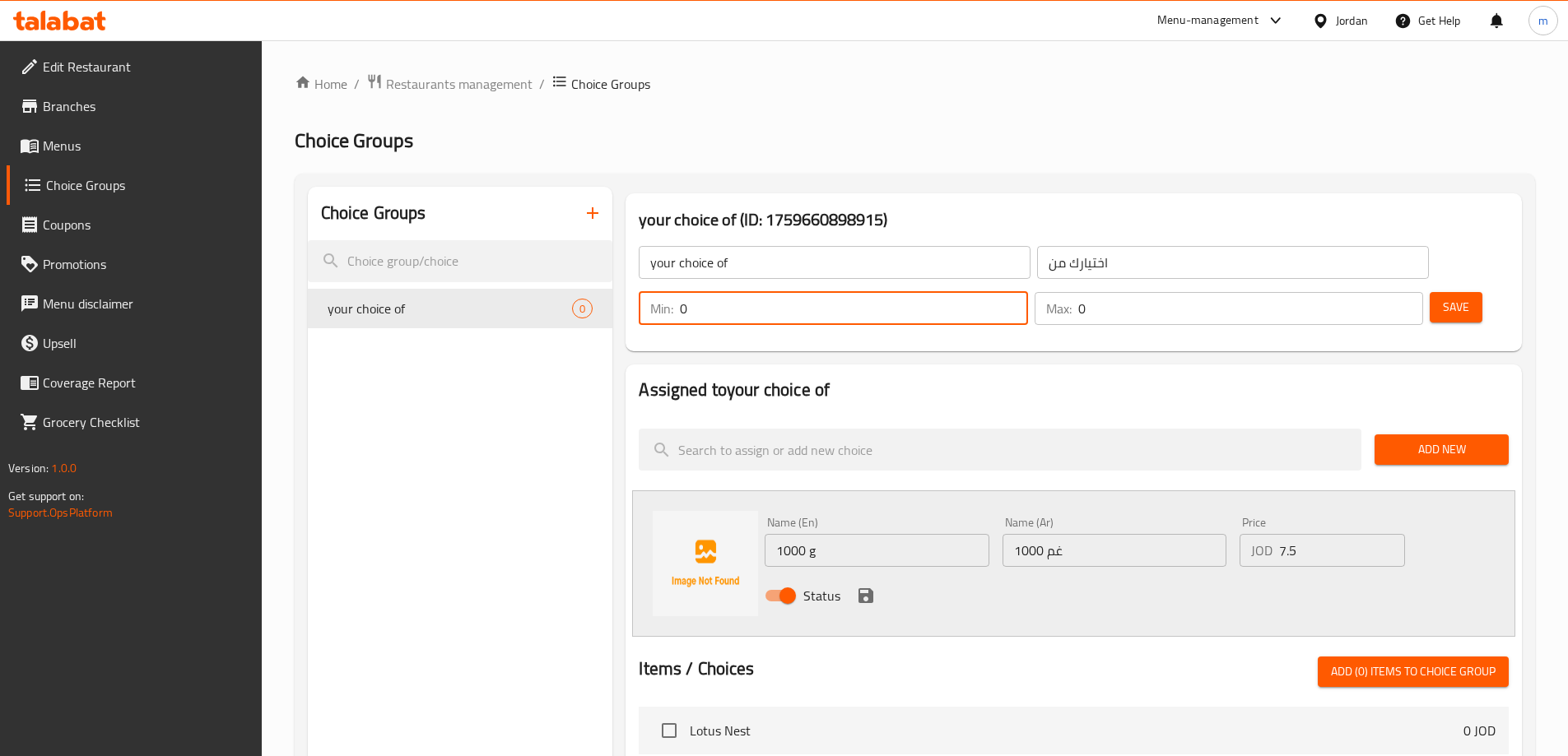
click at [1027, 292] on input "0" at bounding box center [853, 308] width 347 height 33
type input "1"
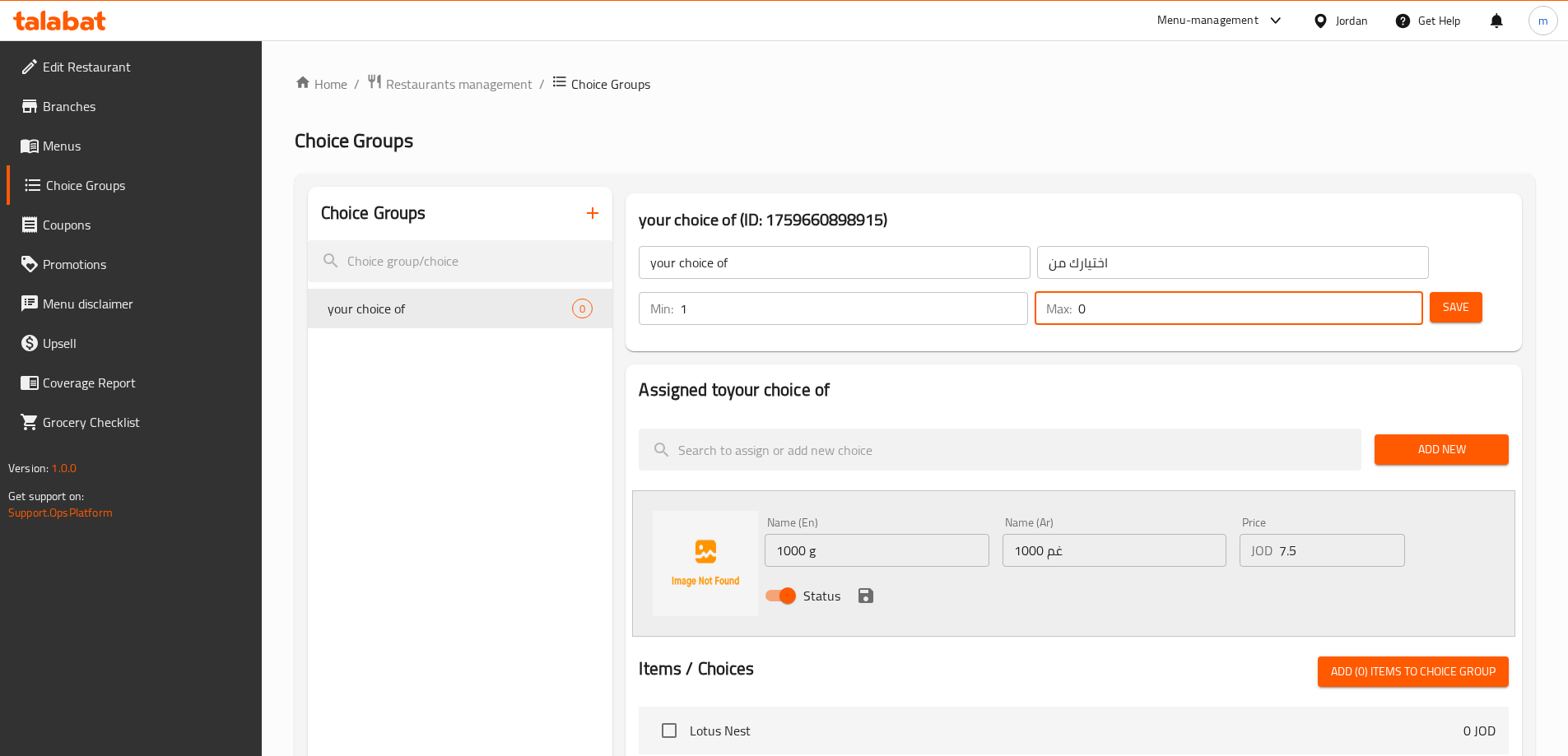
click at [1365, 292] on input "0" at bounding box center [1250, 308] width 345 height 33
type input "1"
click at [859, 588] on icon "save" at bounding box center [865, 594] width 15 height 15
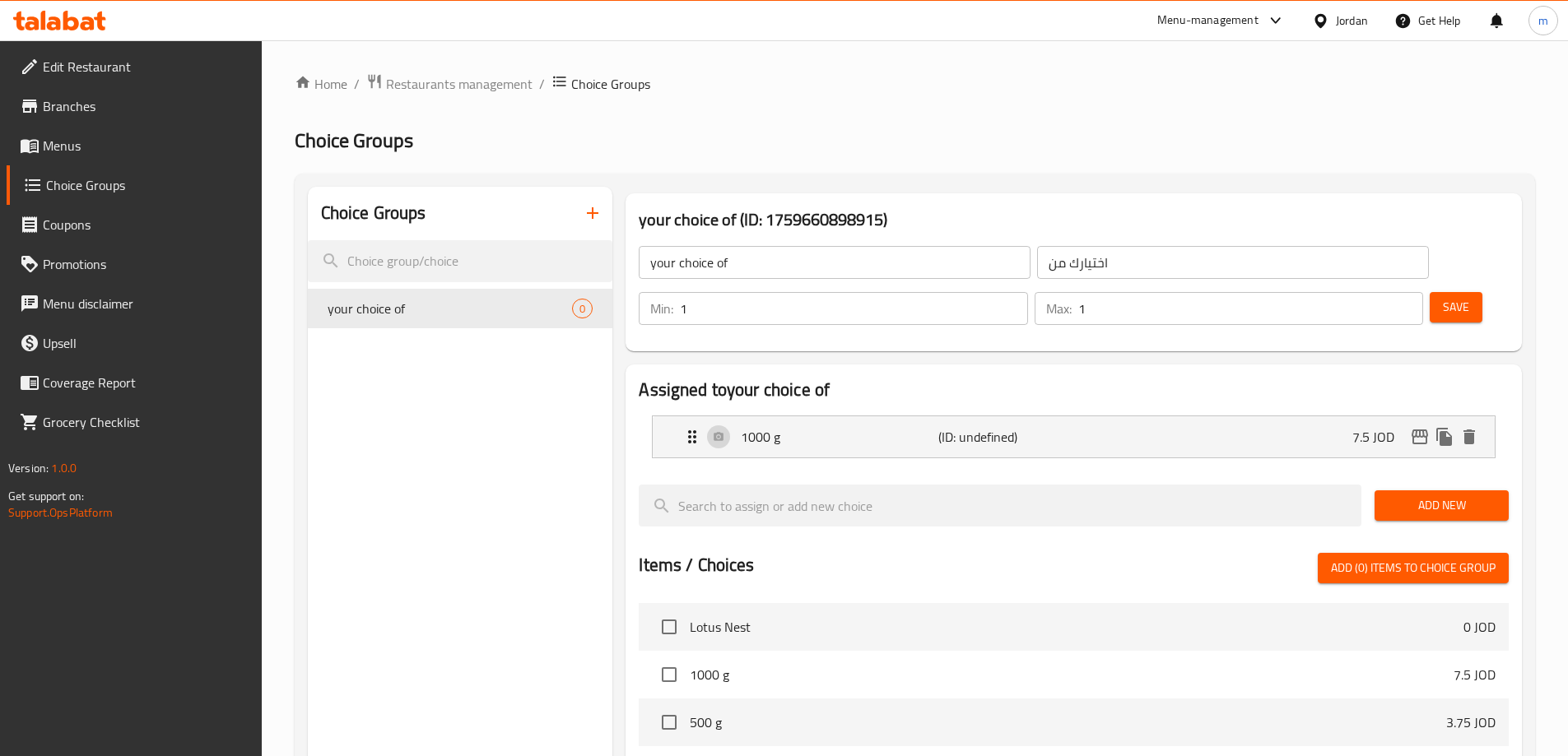
click at [1456, 495] on span "Add New" at bounding box center [1440, 505] width 108 height 20
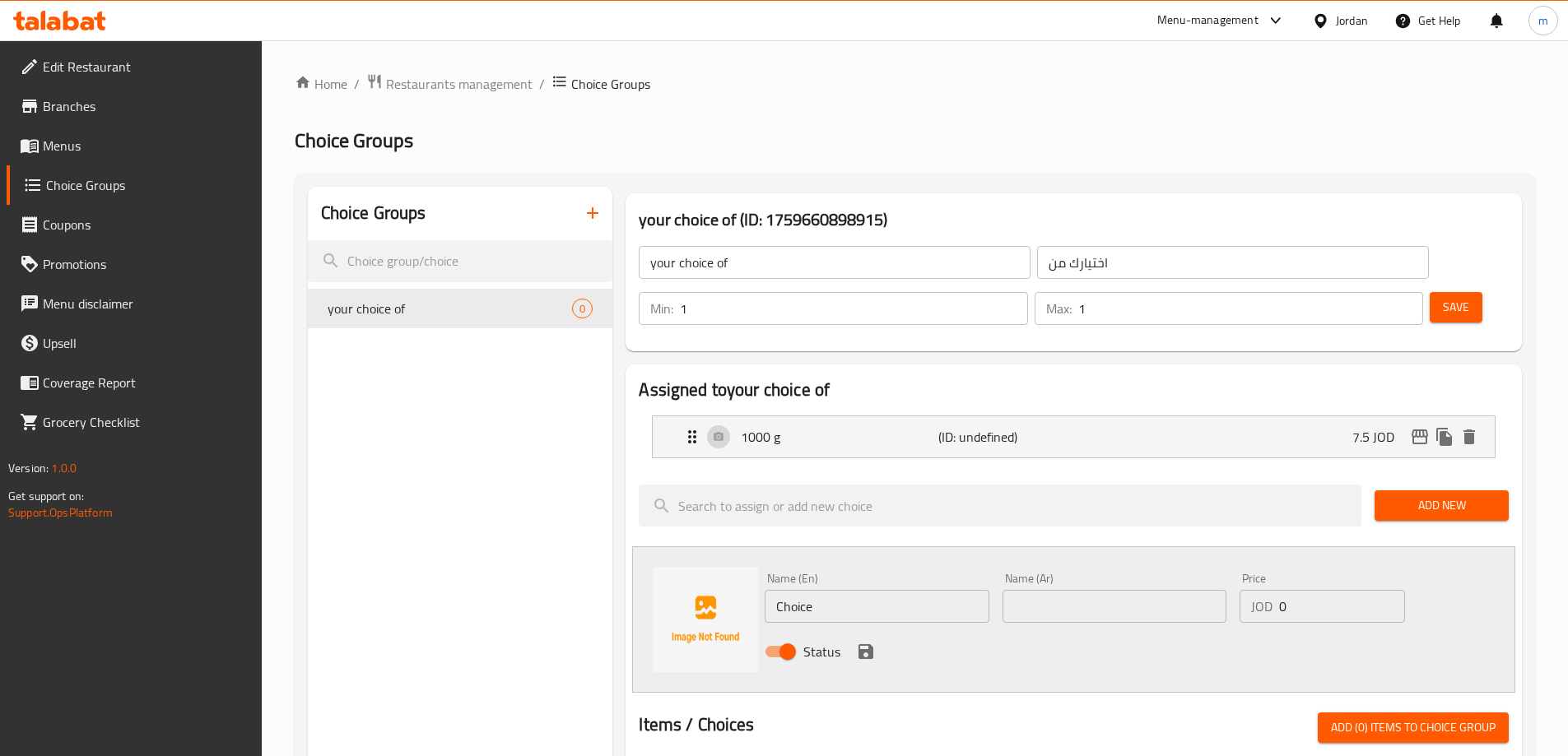
click at [894, 590] on input "Choice" at bounding box center [876, 606] width 224 height 33
click at [806, 590] on input "text" at bounding box center [876, 606] width 224 height 33
paste input "500 g"
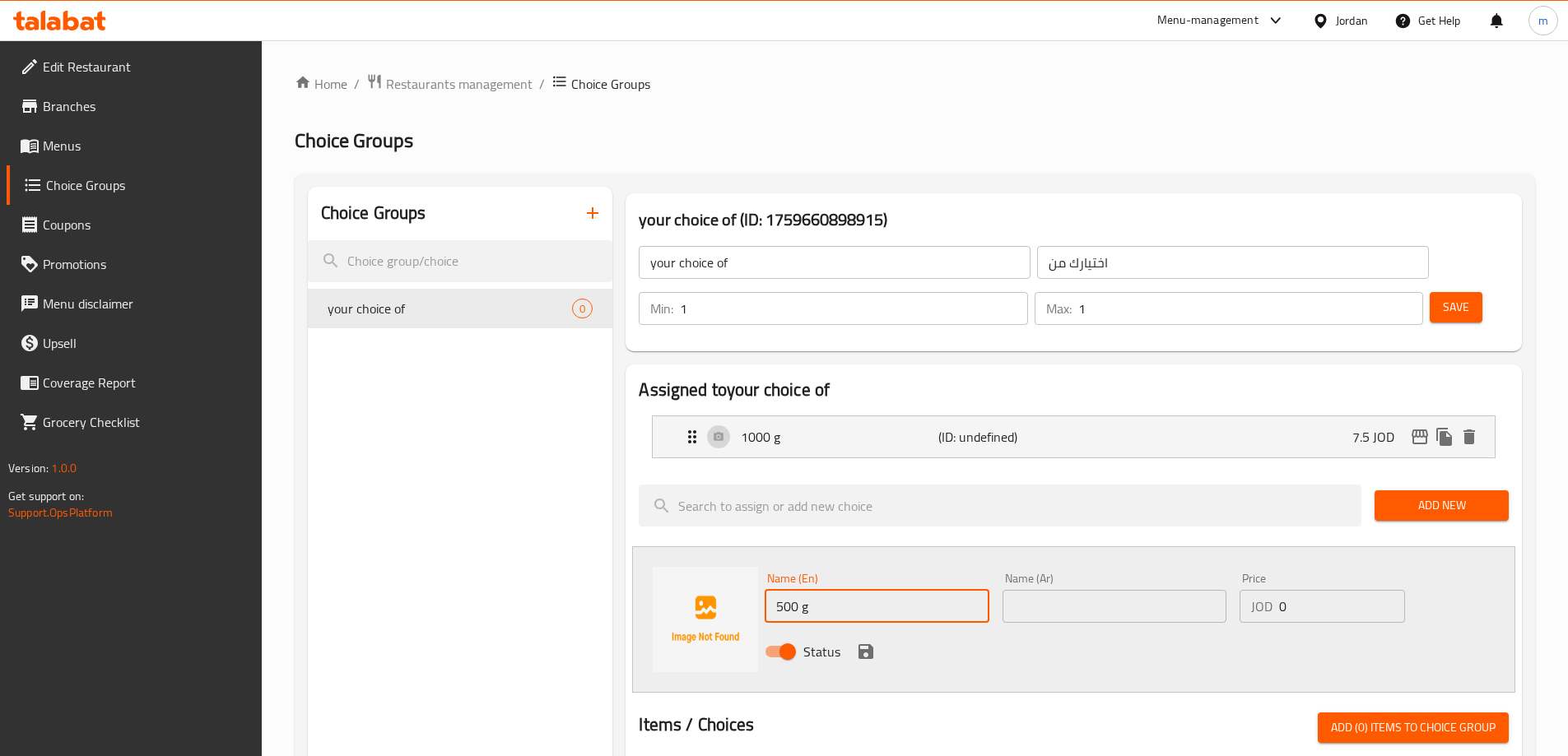
type input "500 g"
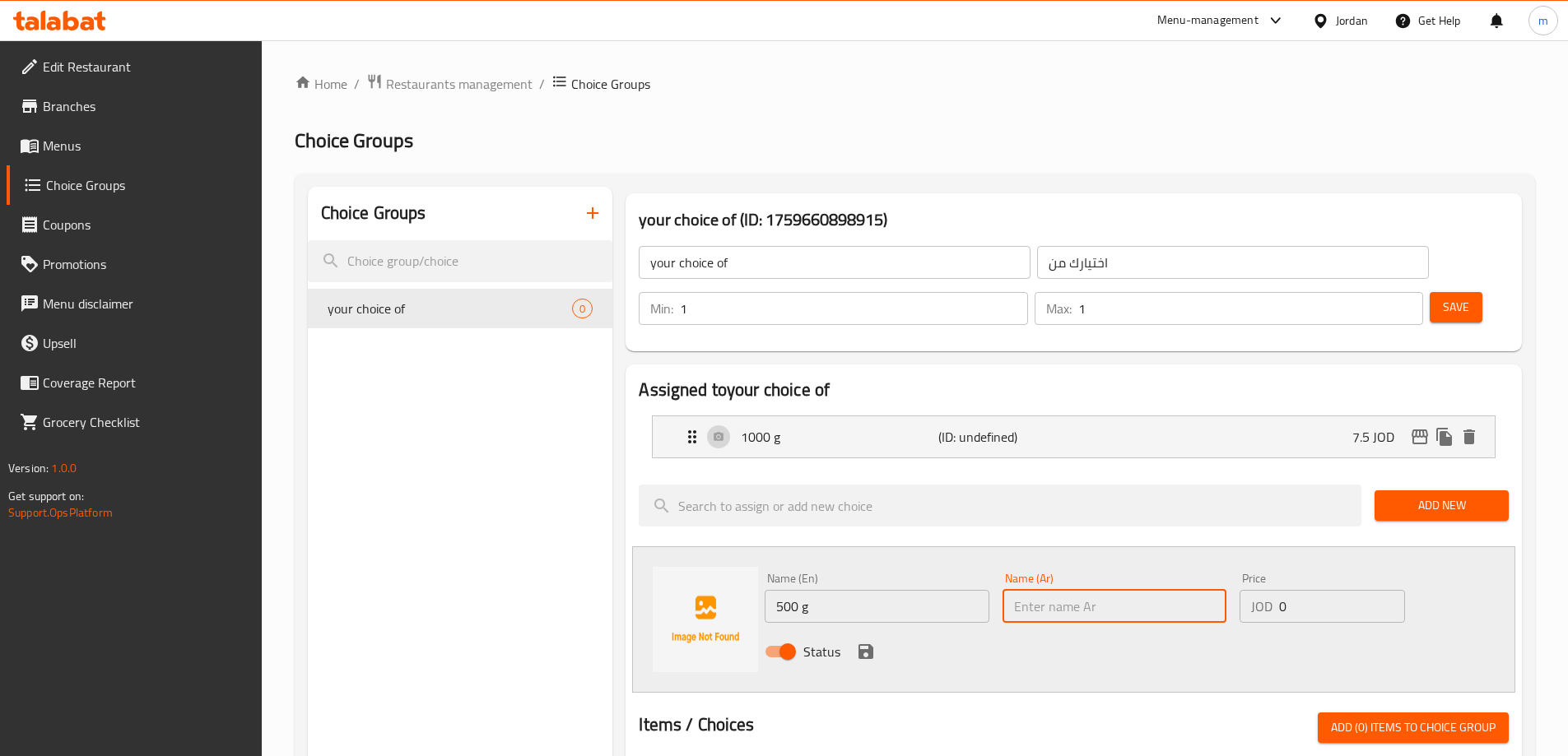
click at [1067, 590] on input "text" at bounding box center [1114, 606] width 224 height 33
click at [1114, 590] on input "text" at bounding box center [1114, 606] width 224 height 33
paste input "500 غم"
type input "500 غم"
click at [1342, 590] on input "0" at bounding box center [1341, 606] width 126 height 33
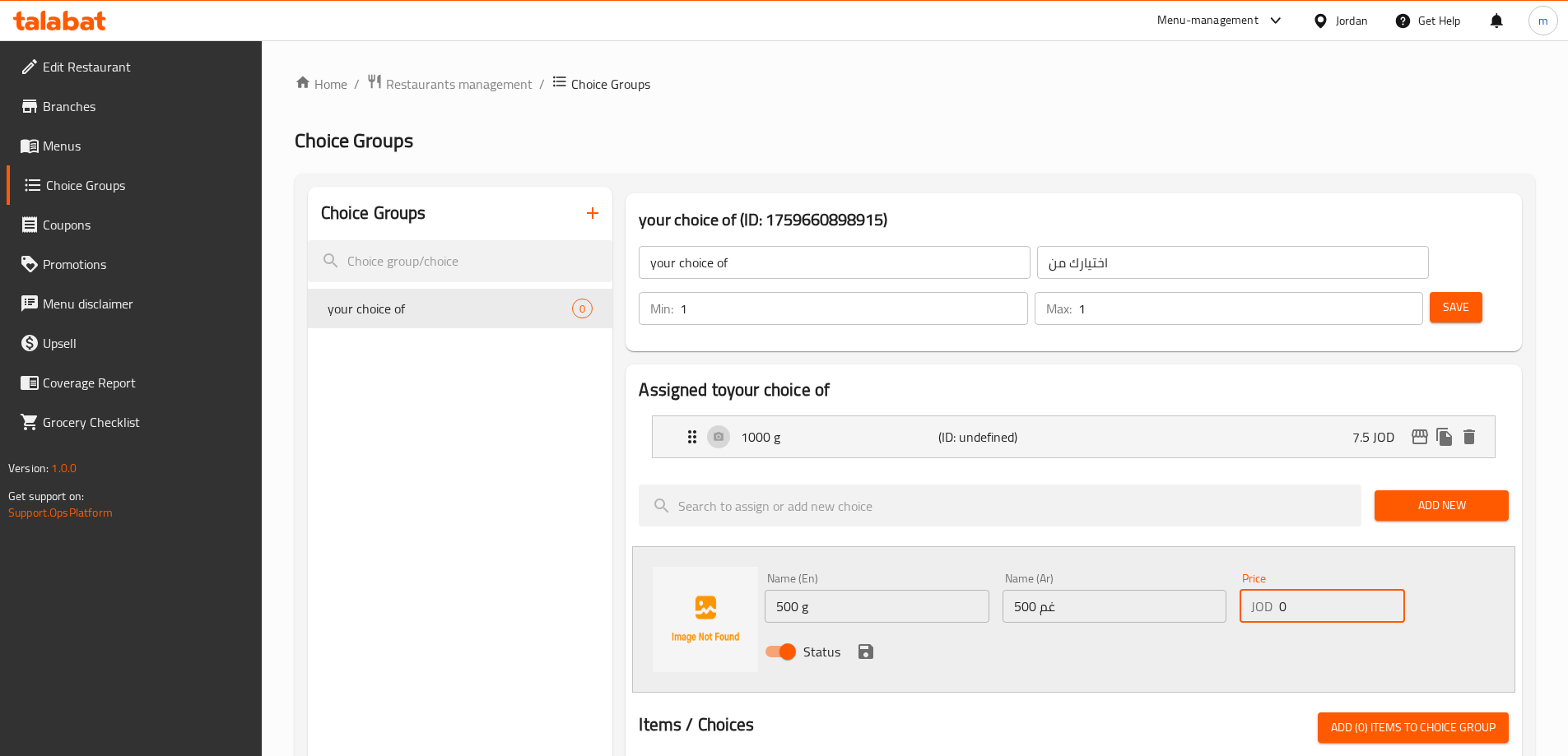
click at [1342, 590] on input "0" at bounding box center [1341, 606] width 126 height 33
type input "3.75"
click at [865, 641] on icon "save" at bounding box center [865, 651] width 19 height 19
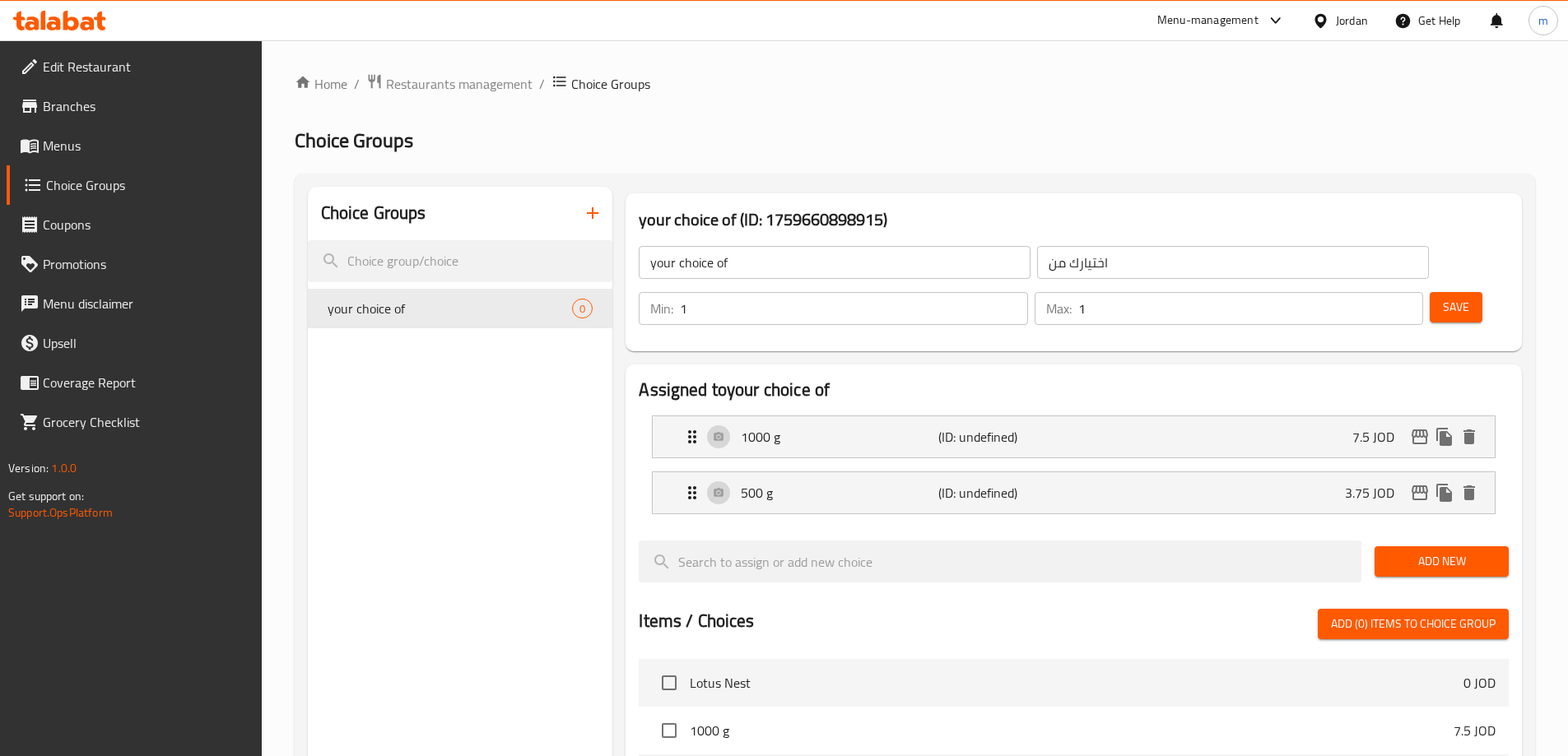
click at [1451, 546] on button "Add New" at bounding box center [1441, 560] width 134 height 30
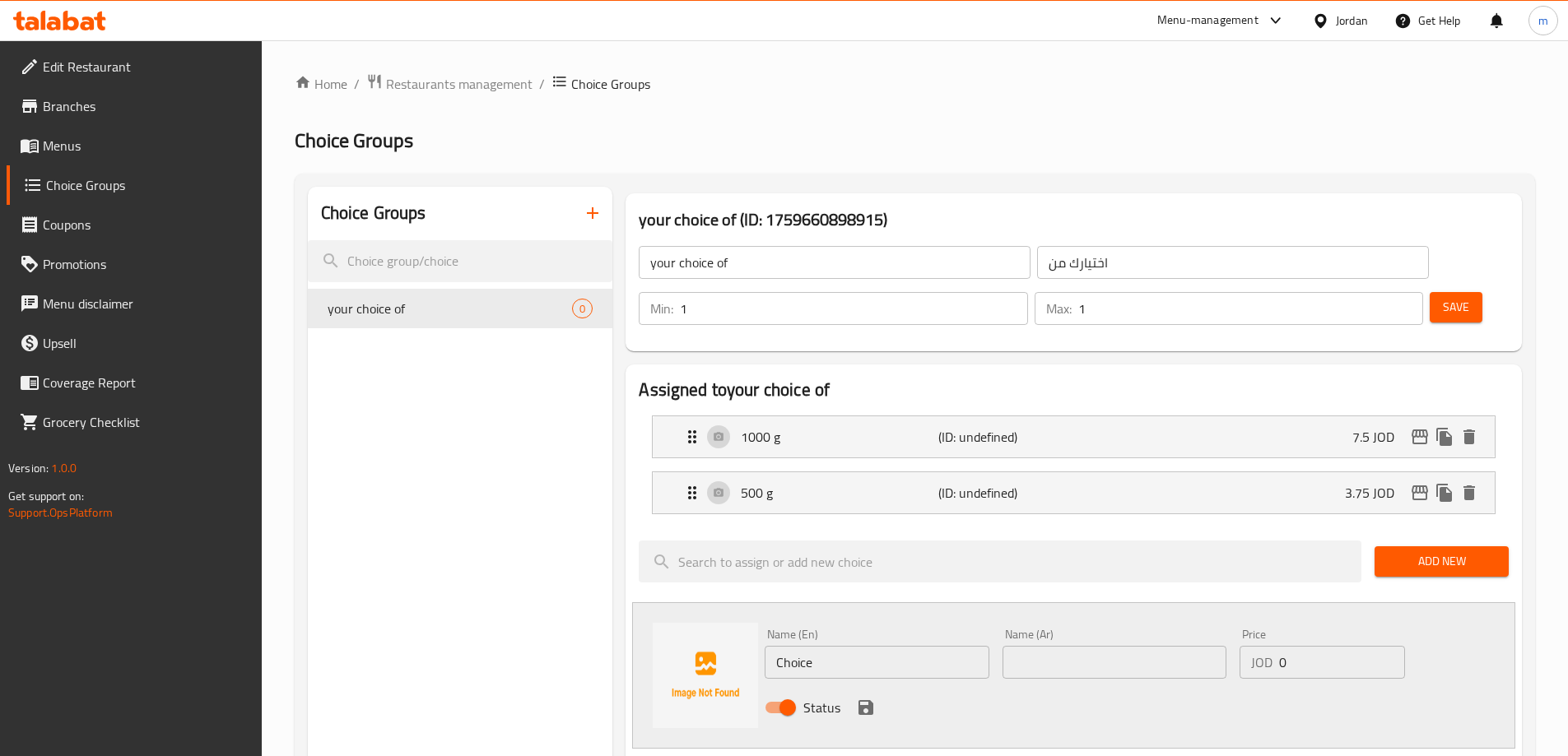
click at [831, 646] on input "Choice" at bounding box center [876, 663] width 224 height 33
click at [896, 646] on input "Choice" at bounding box center [876, 663] width 224 height 33
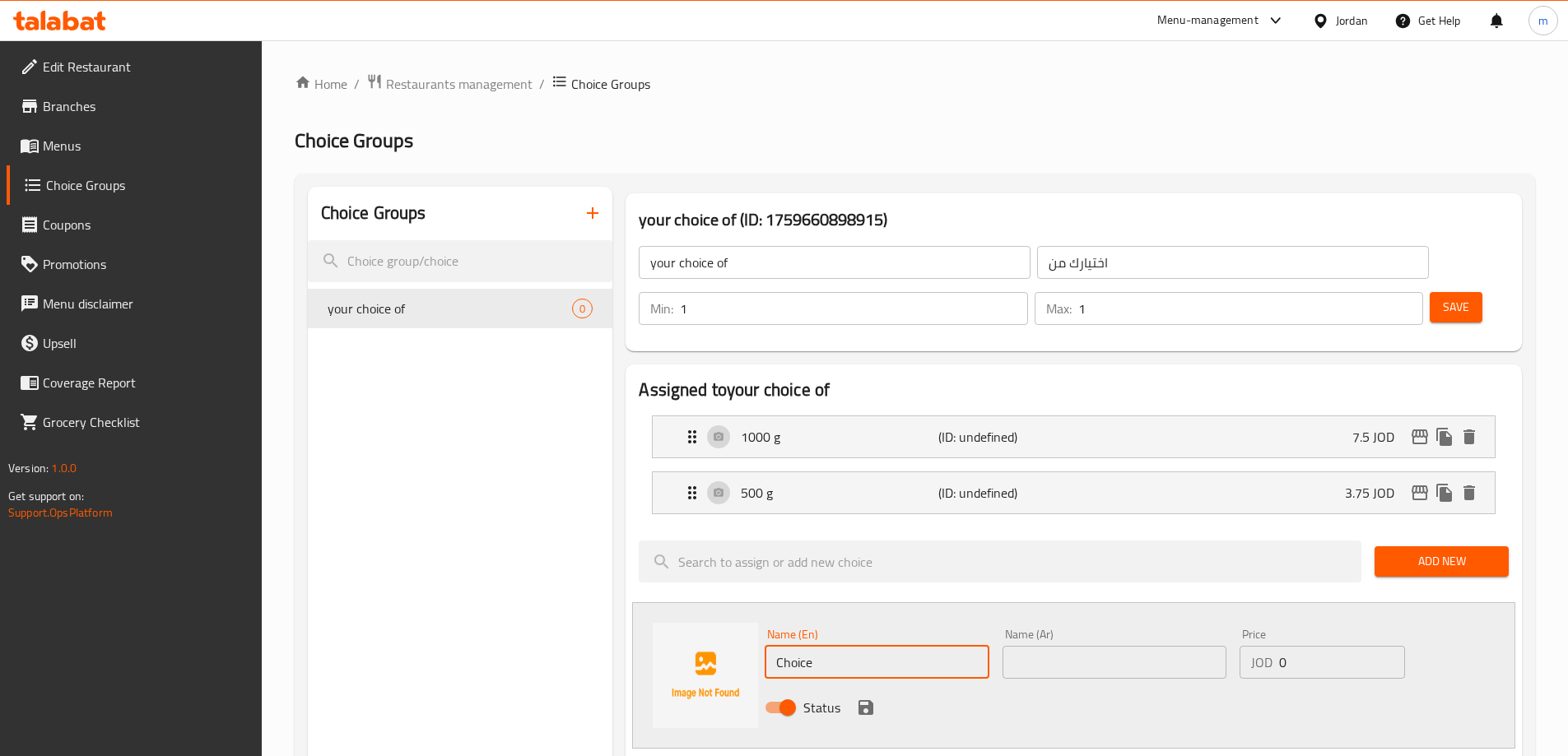
paste input "250 g"
type input "250 g"
click at [1055, 646] on input "text" at bounding box center [1114, 663] width 224 height 33
click at [1114, 646] on input "text" at bounding box center [1114, 663] width 224 height 33
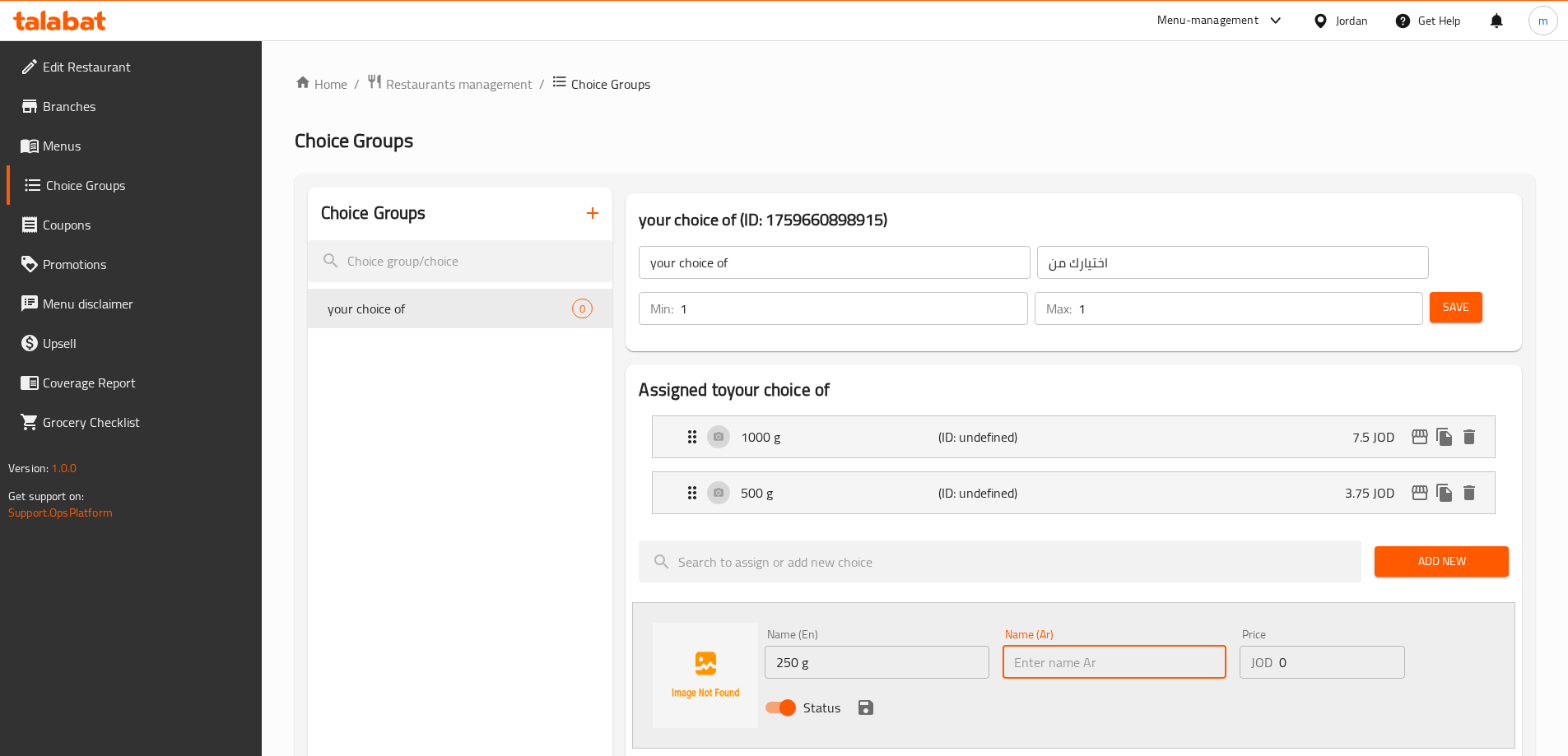
paste input "250 غم"
type input "250 غم"
click at [1303, 646] on input "0" at bounding box center [1341, 663] width 126 height 33
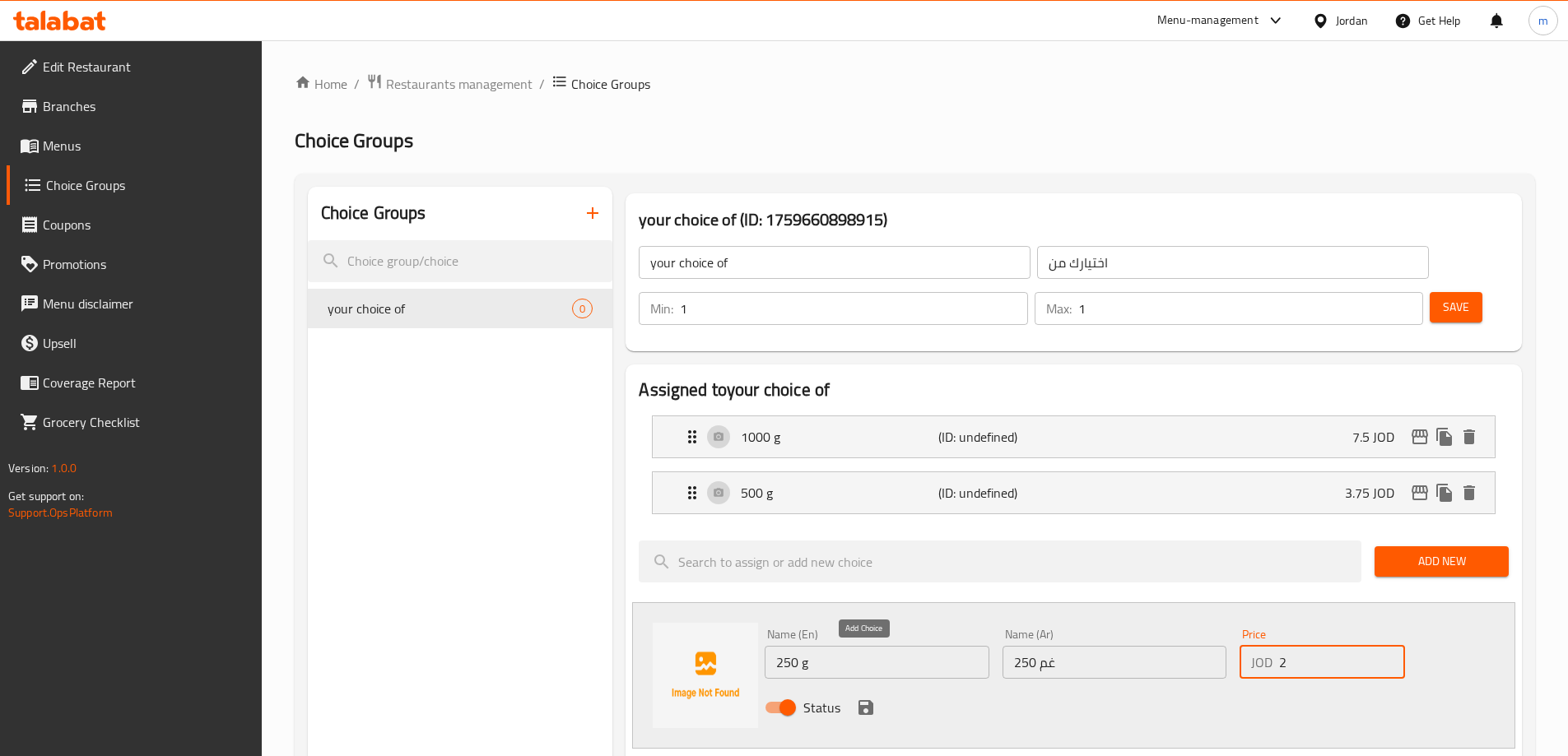
type input "2"
click at [868, 700] on icon "save" at bounding box center [865, 706] width 15 height 15
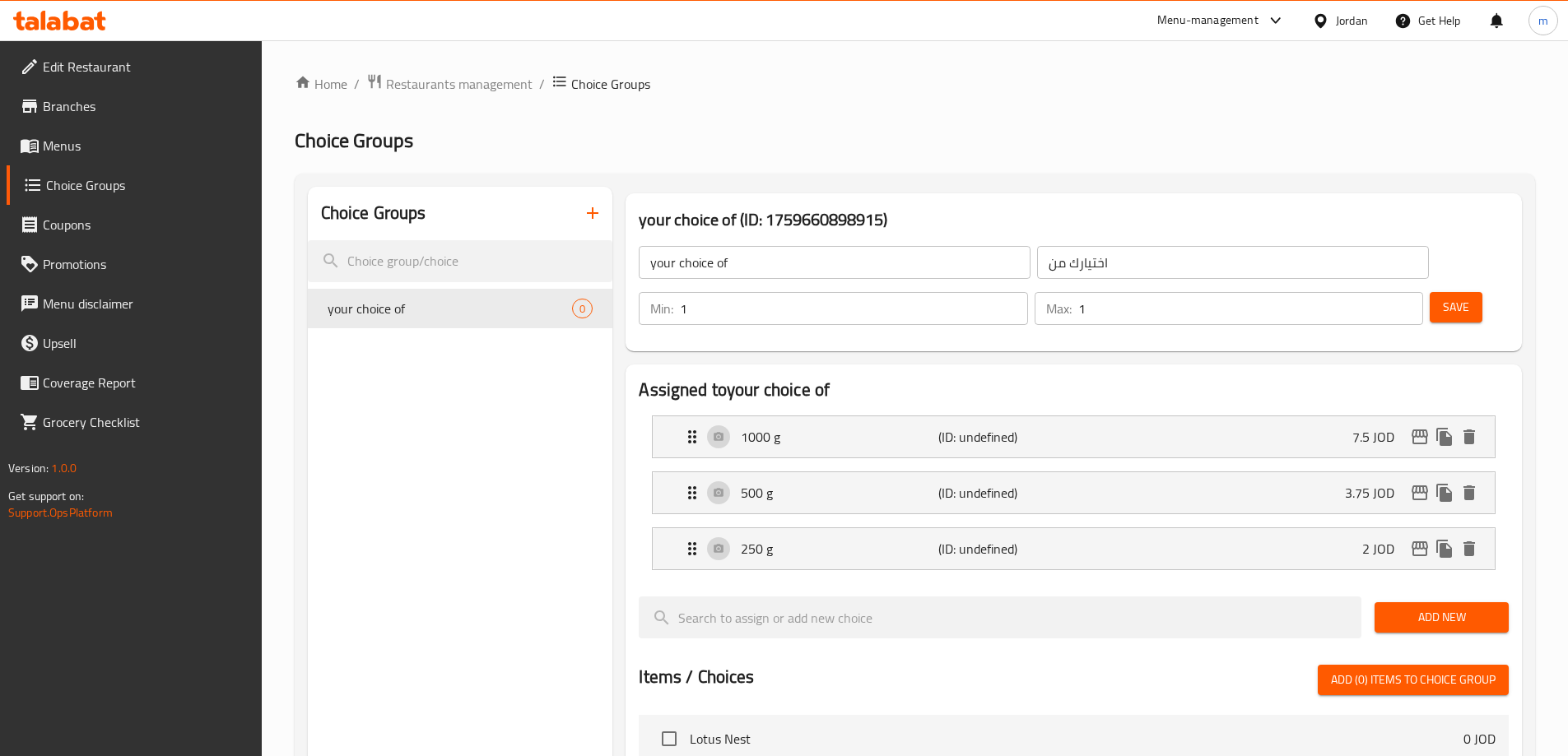
click at [1442, 297] on span "Save" at bounding box center [1455, 306] width 26 height 20
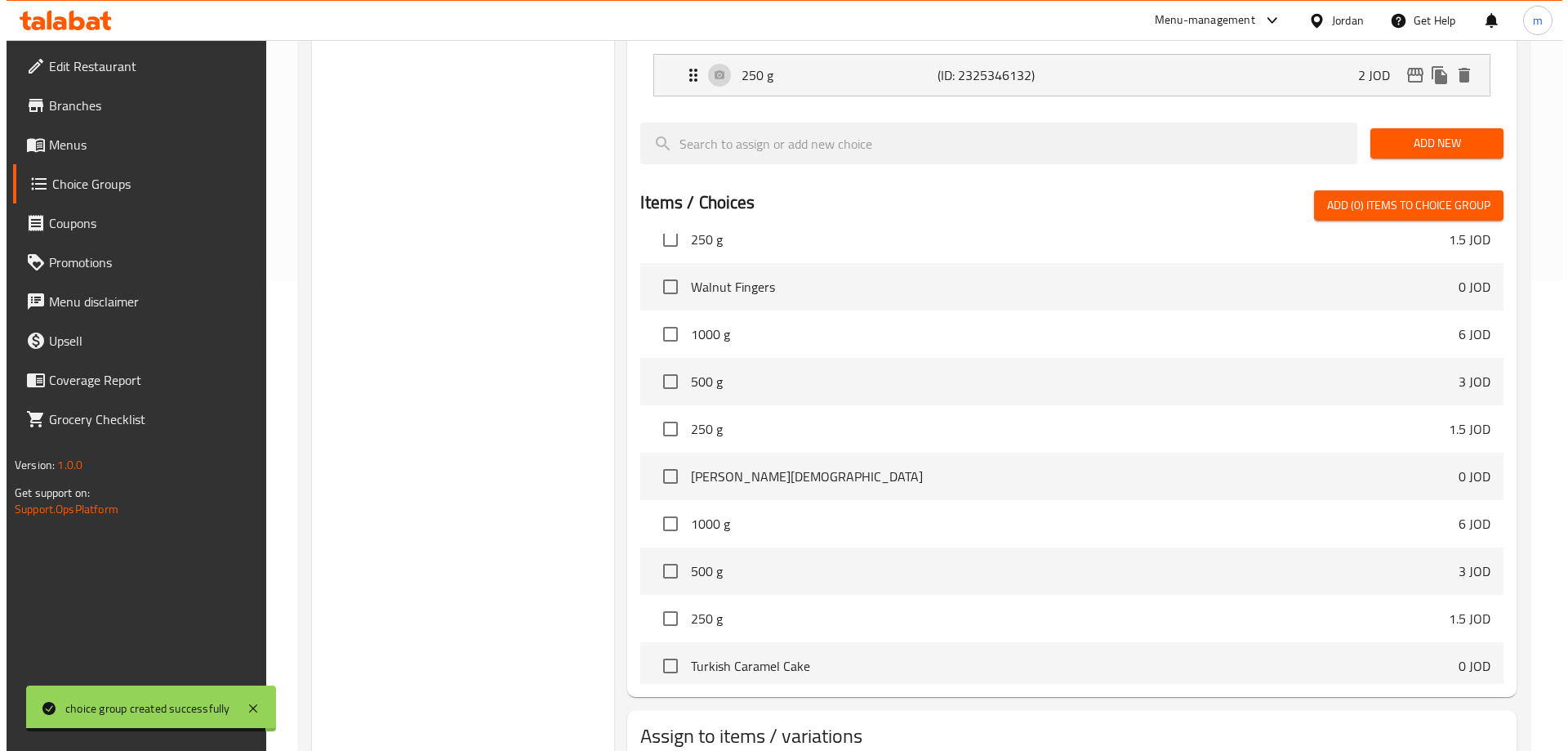
scroll to position [536, 0]
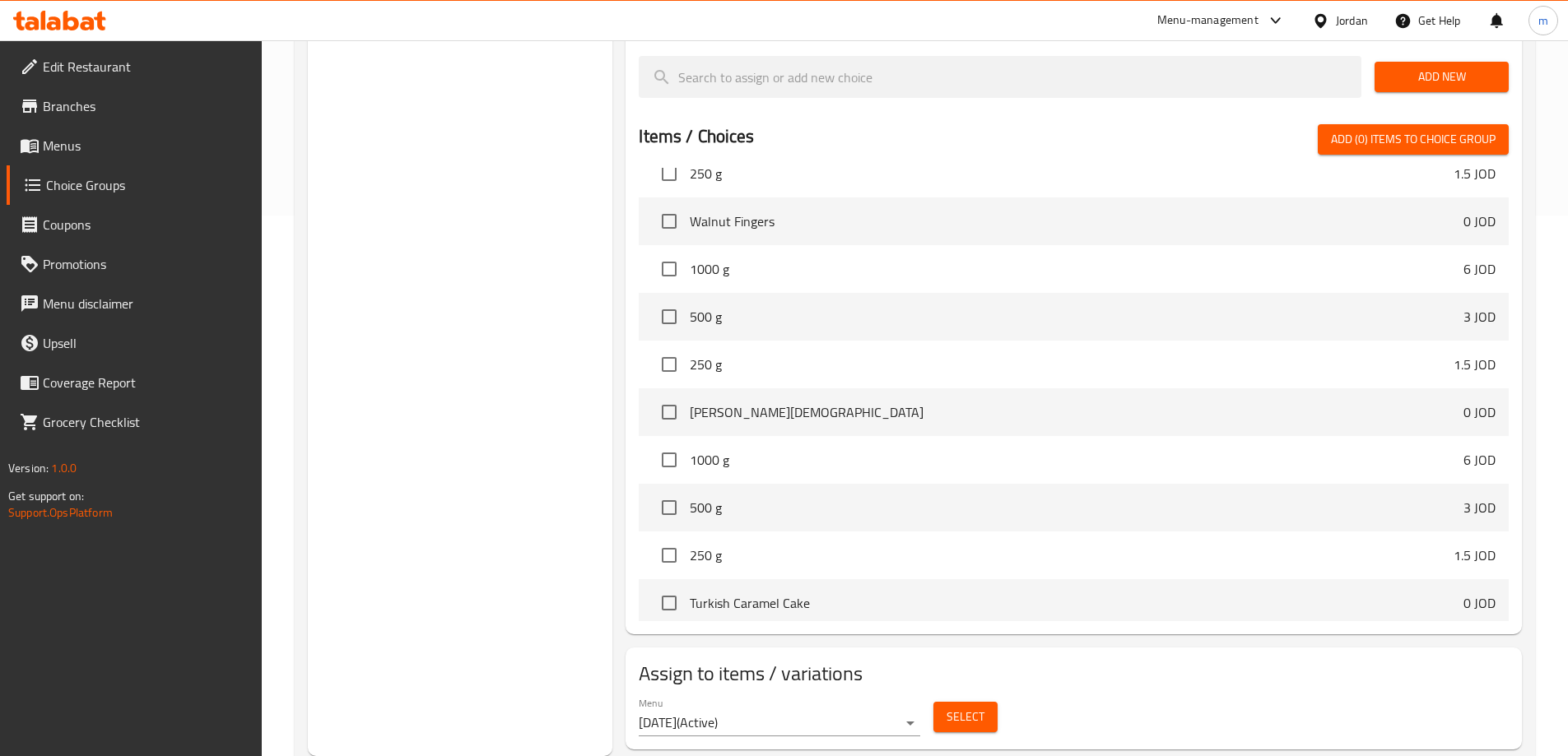
click at [981, 702] on button "Select" at bounding box center [966, 716] width 64 height 30
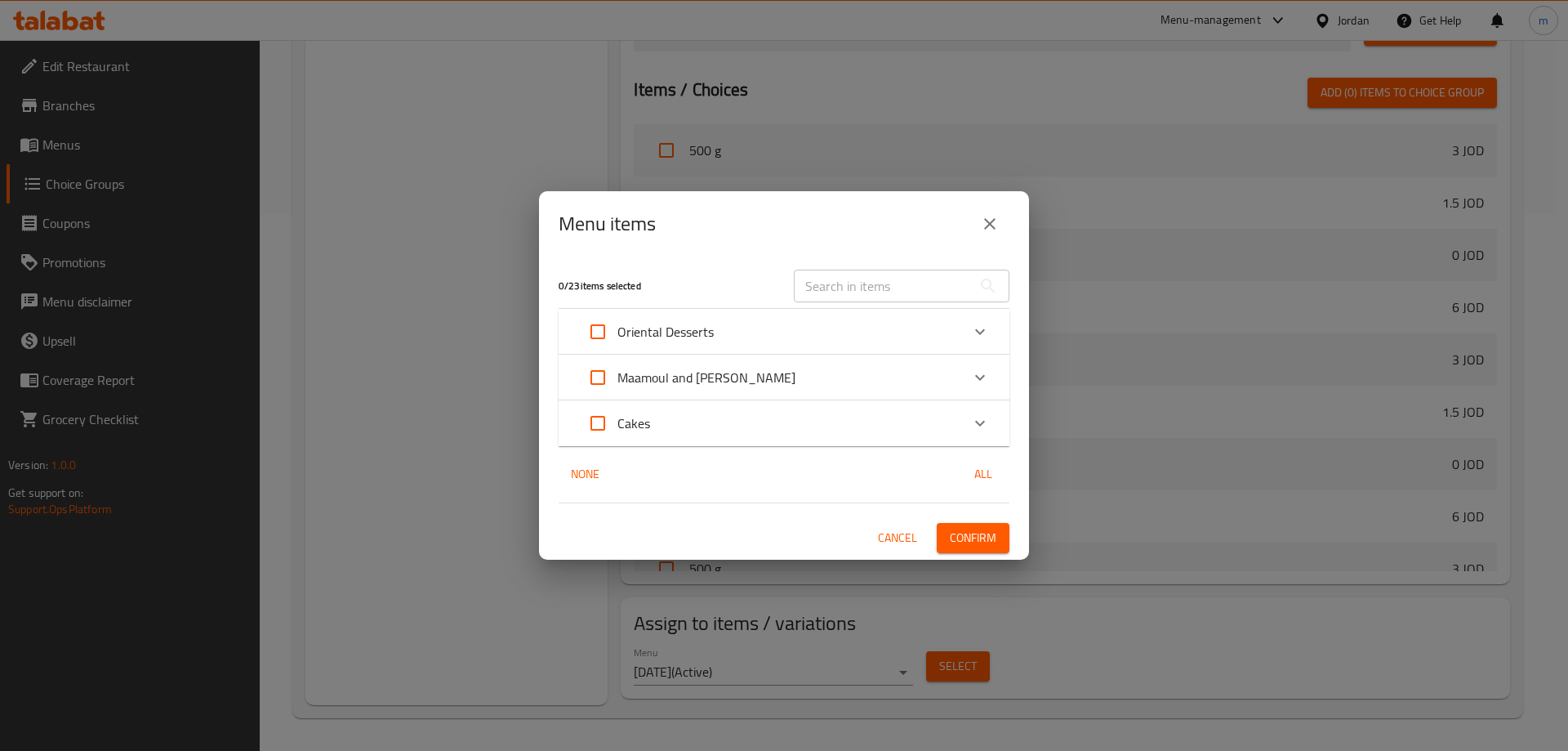
click at [594, 324] on input "Expand" at bounding box center [598, 332] width 40 height 40
checkbox input "true"
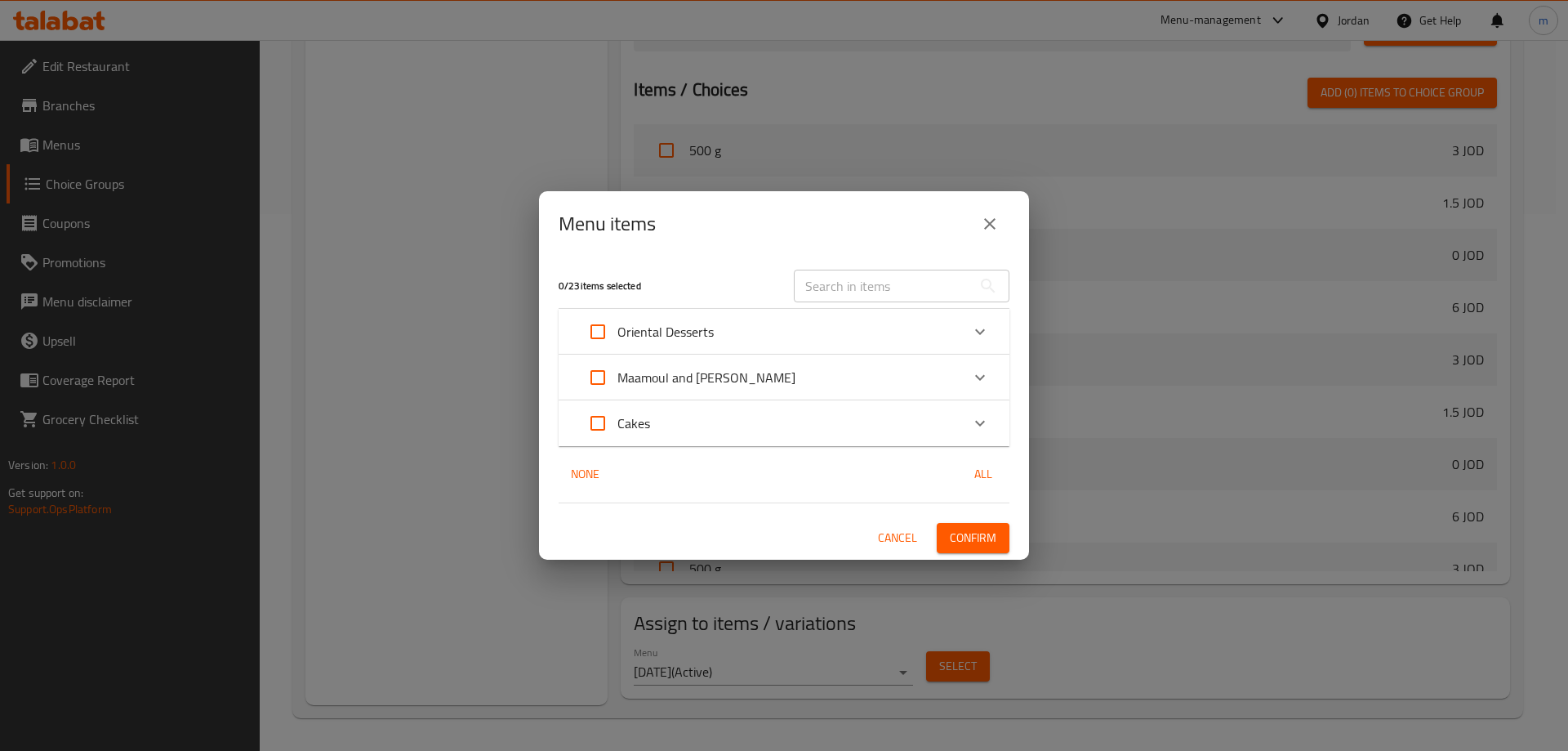
checkbox input "true"
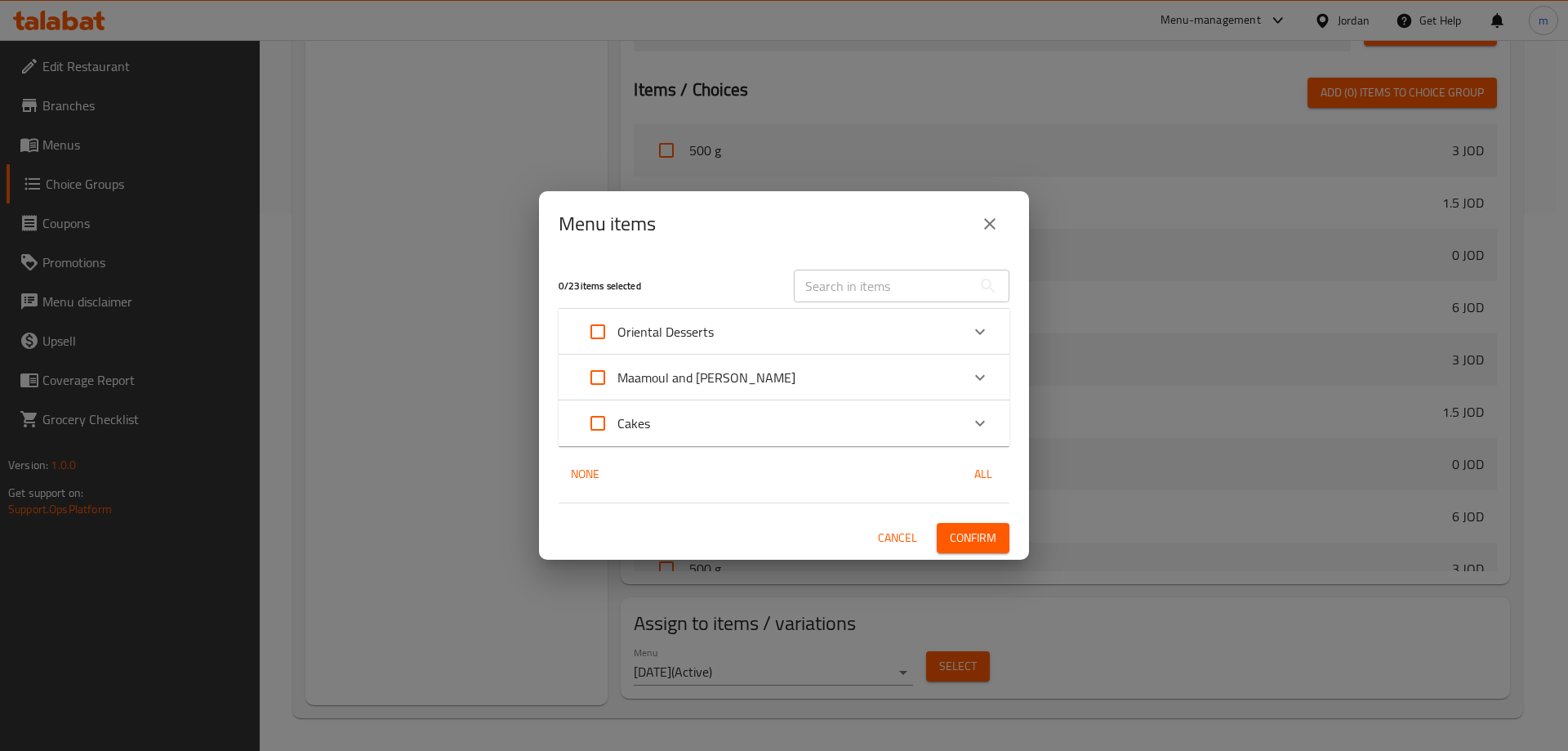
checkbox input "true"
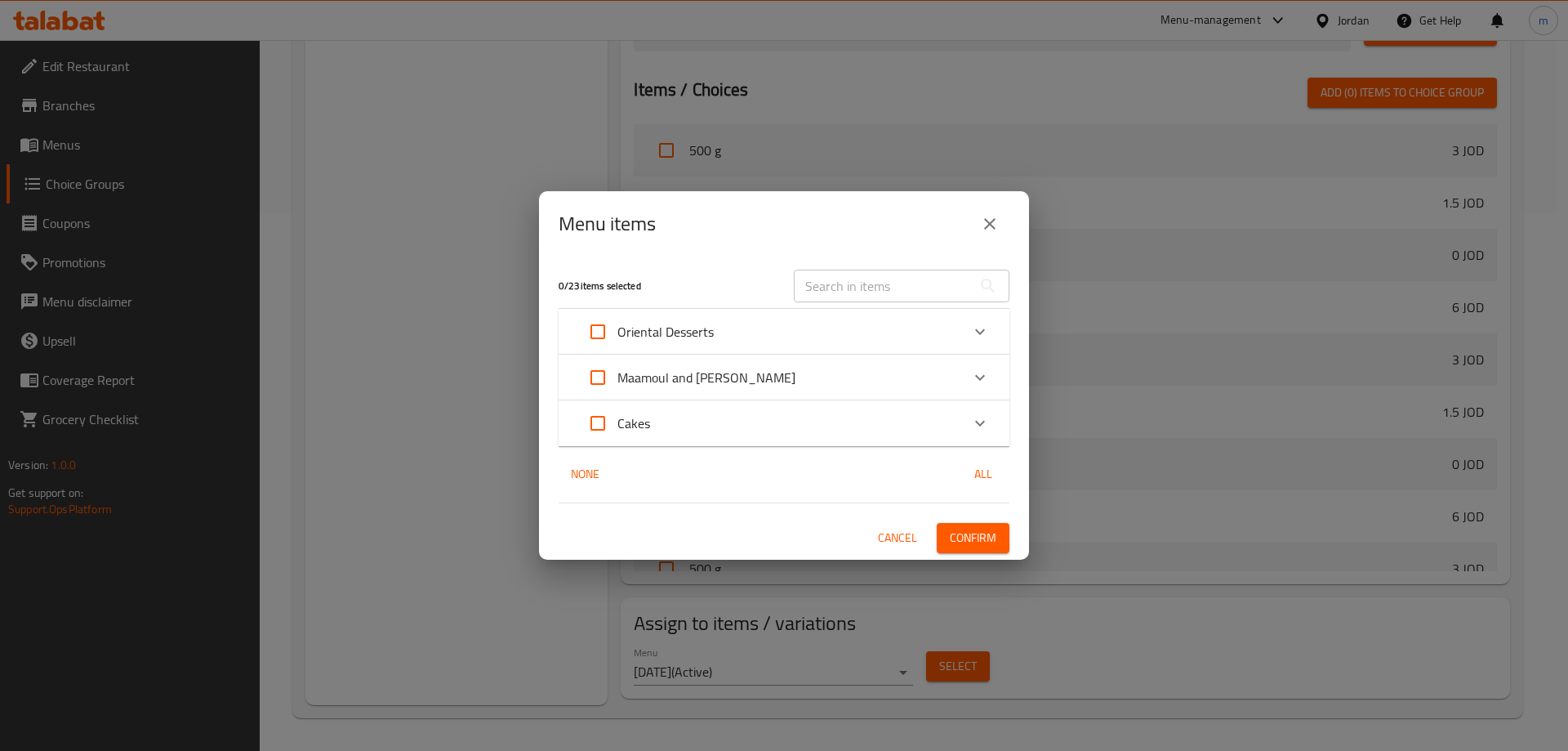
checkbox input "true"
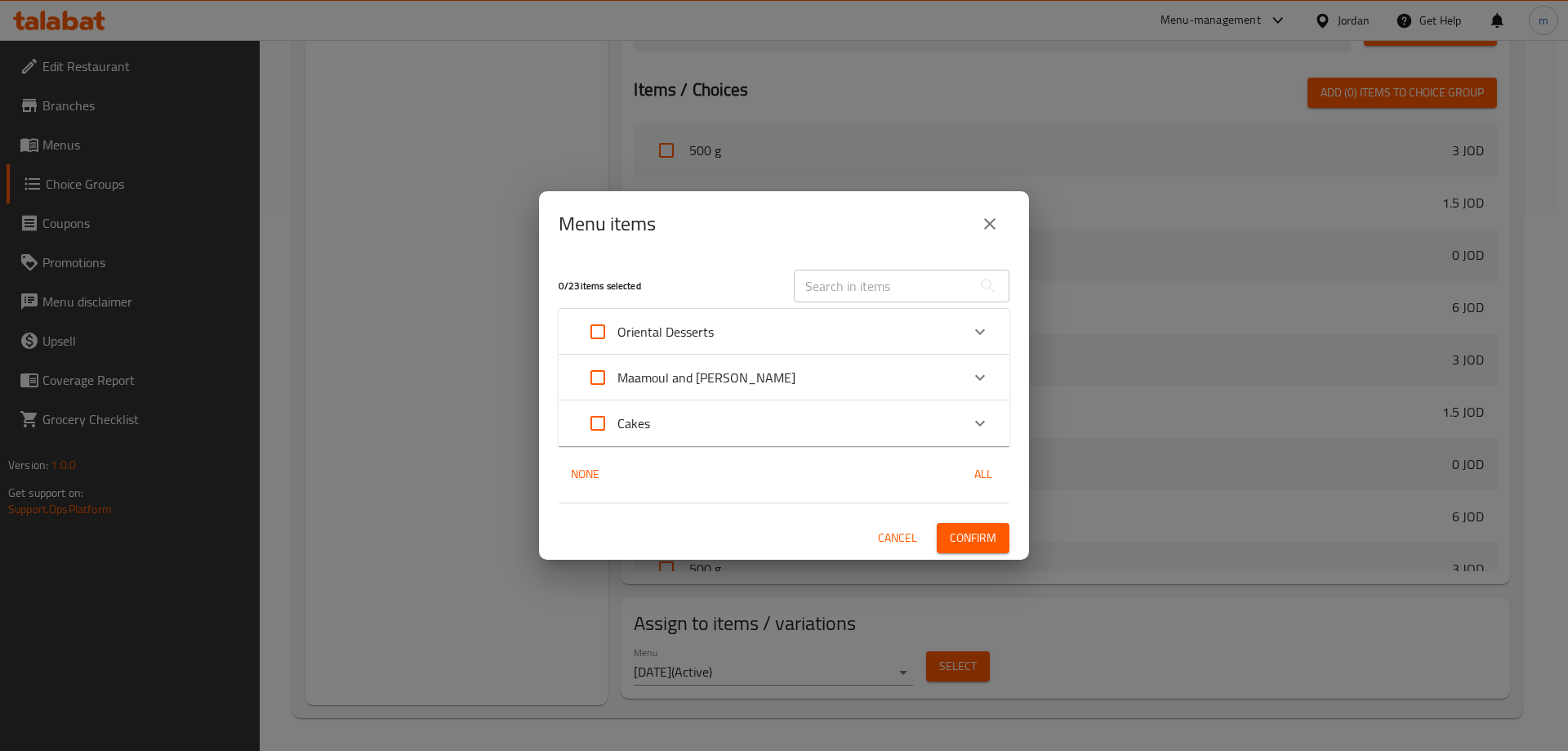
checkbox input "true"
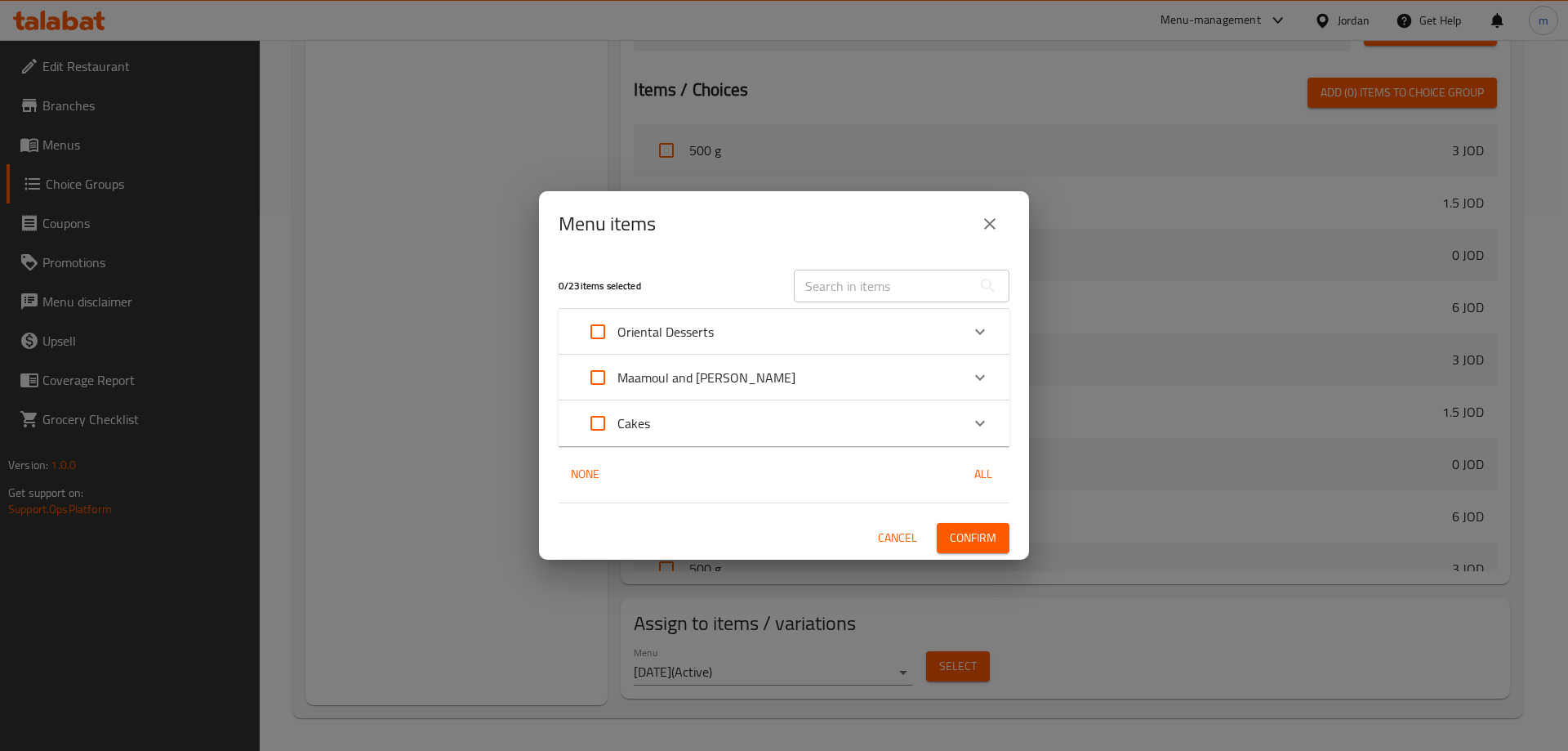
checkbox input "true"
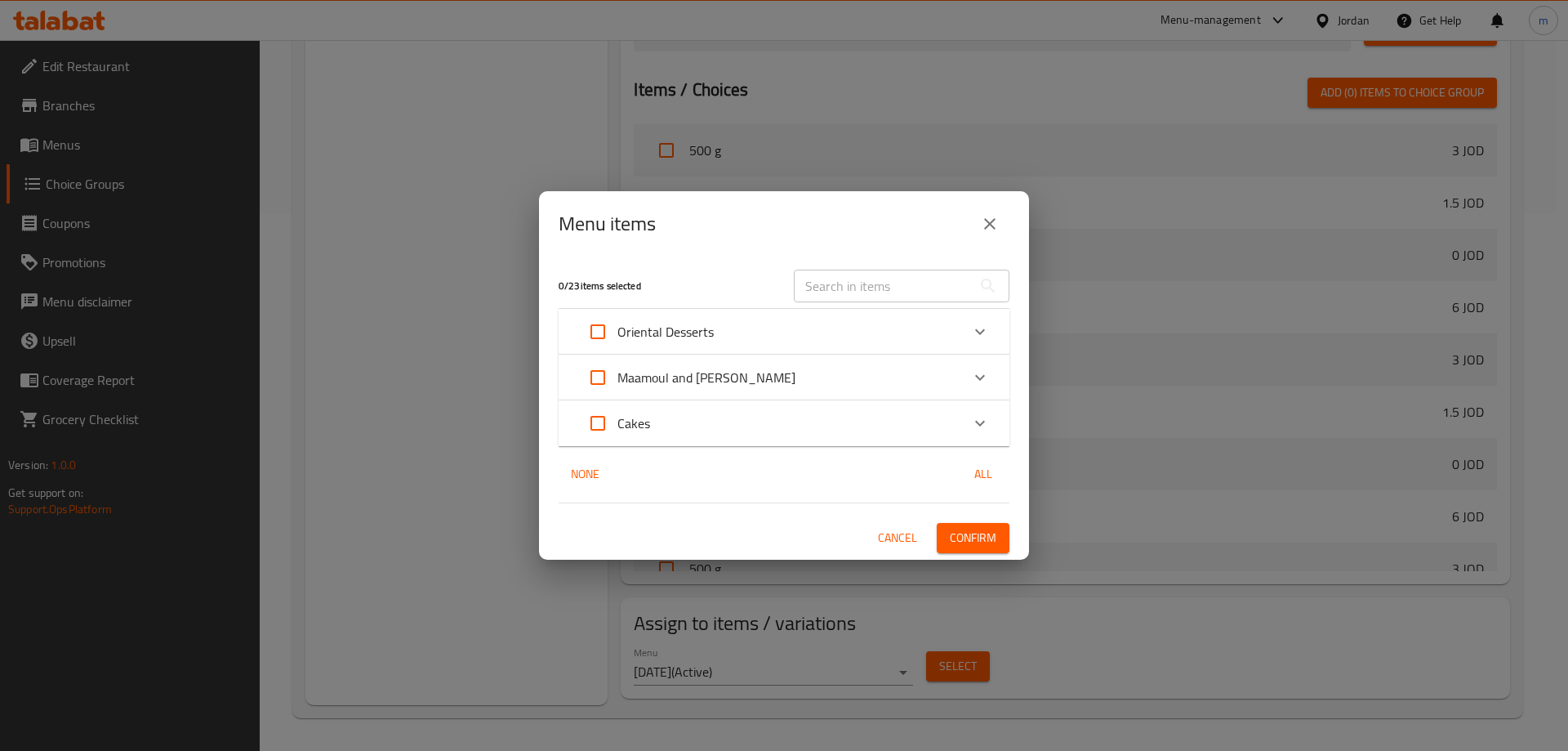
checkbox input "true"
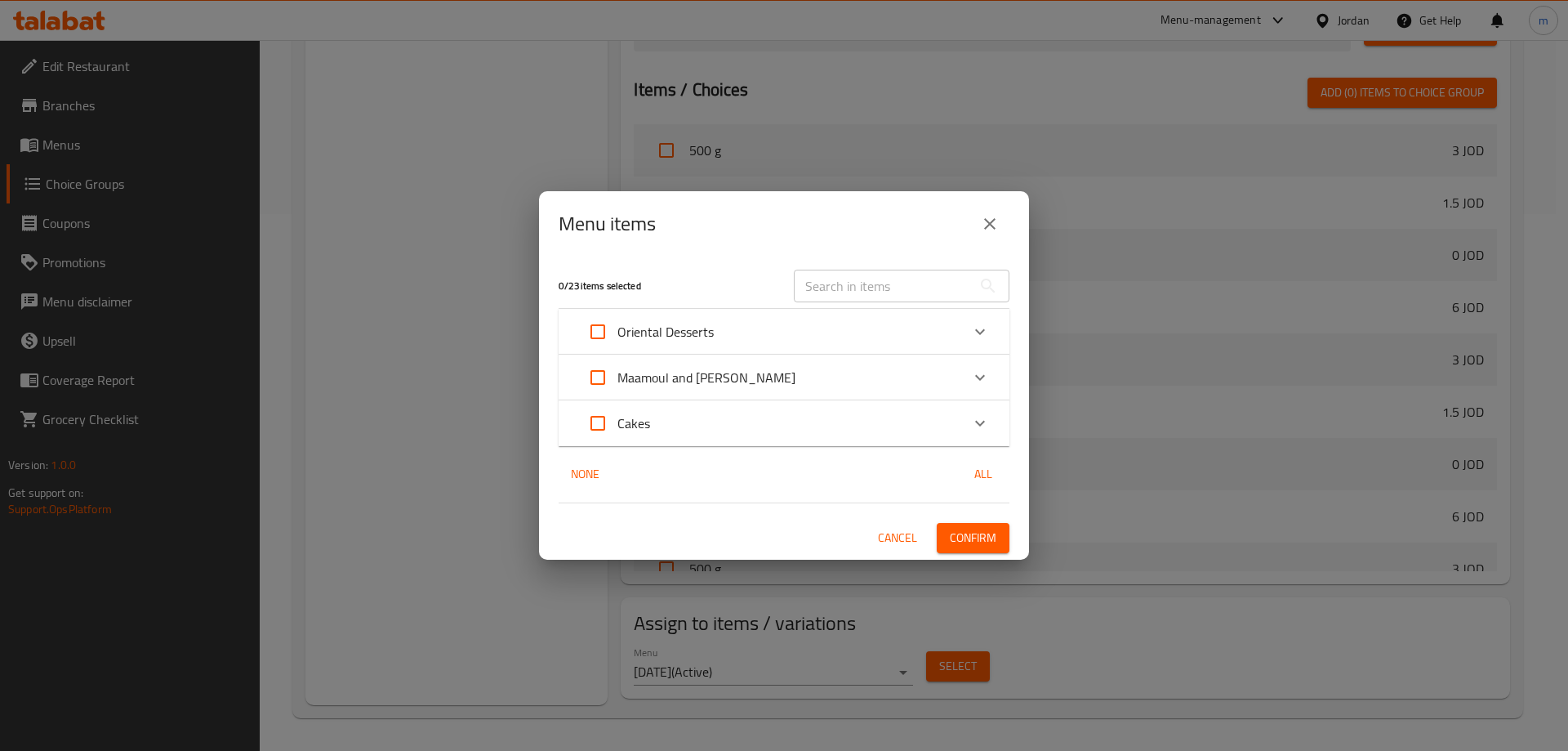
checkbox input "true"
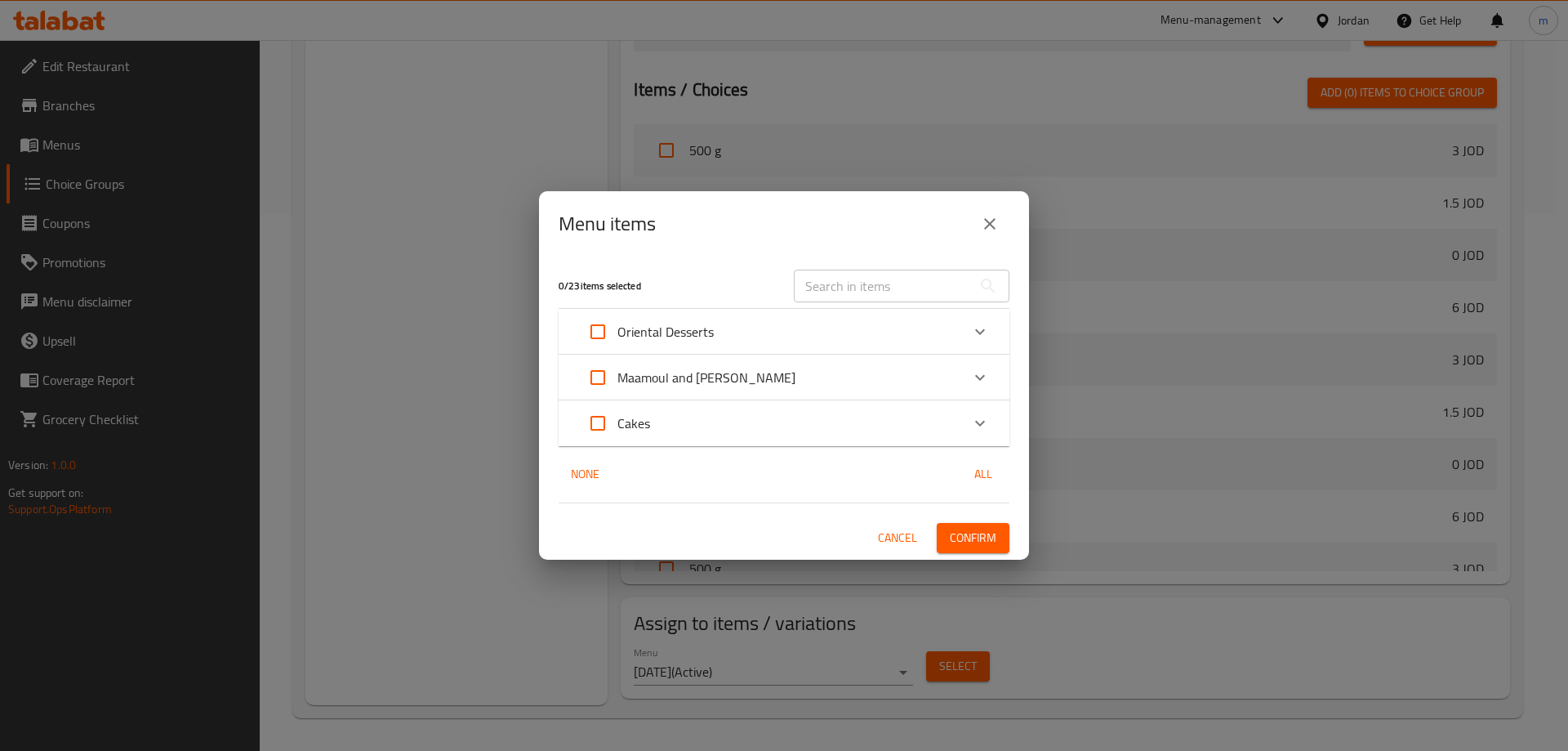
checkbox input "true"
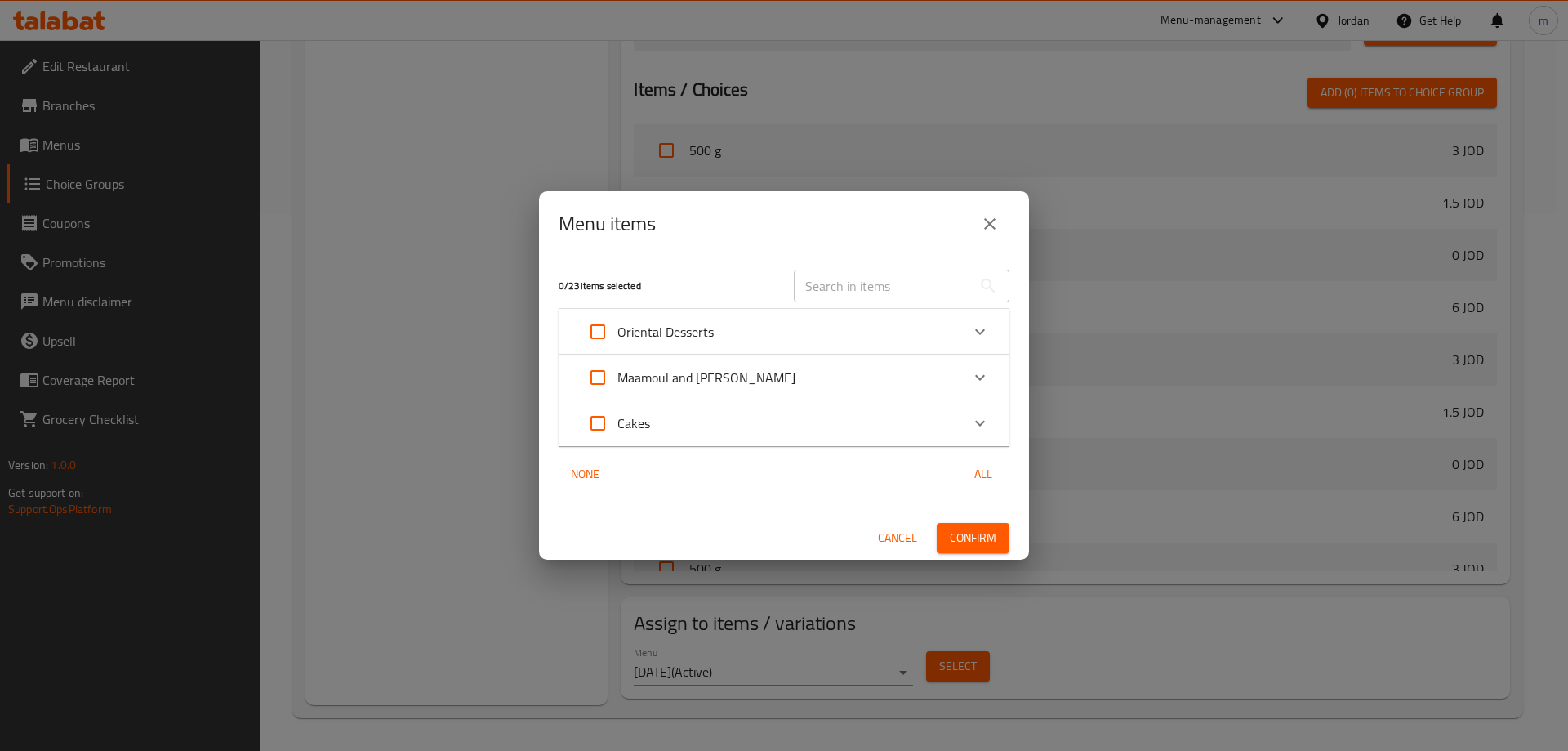
checkbox input "true"
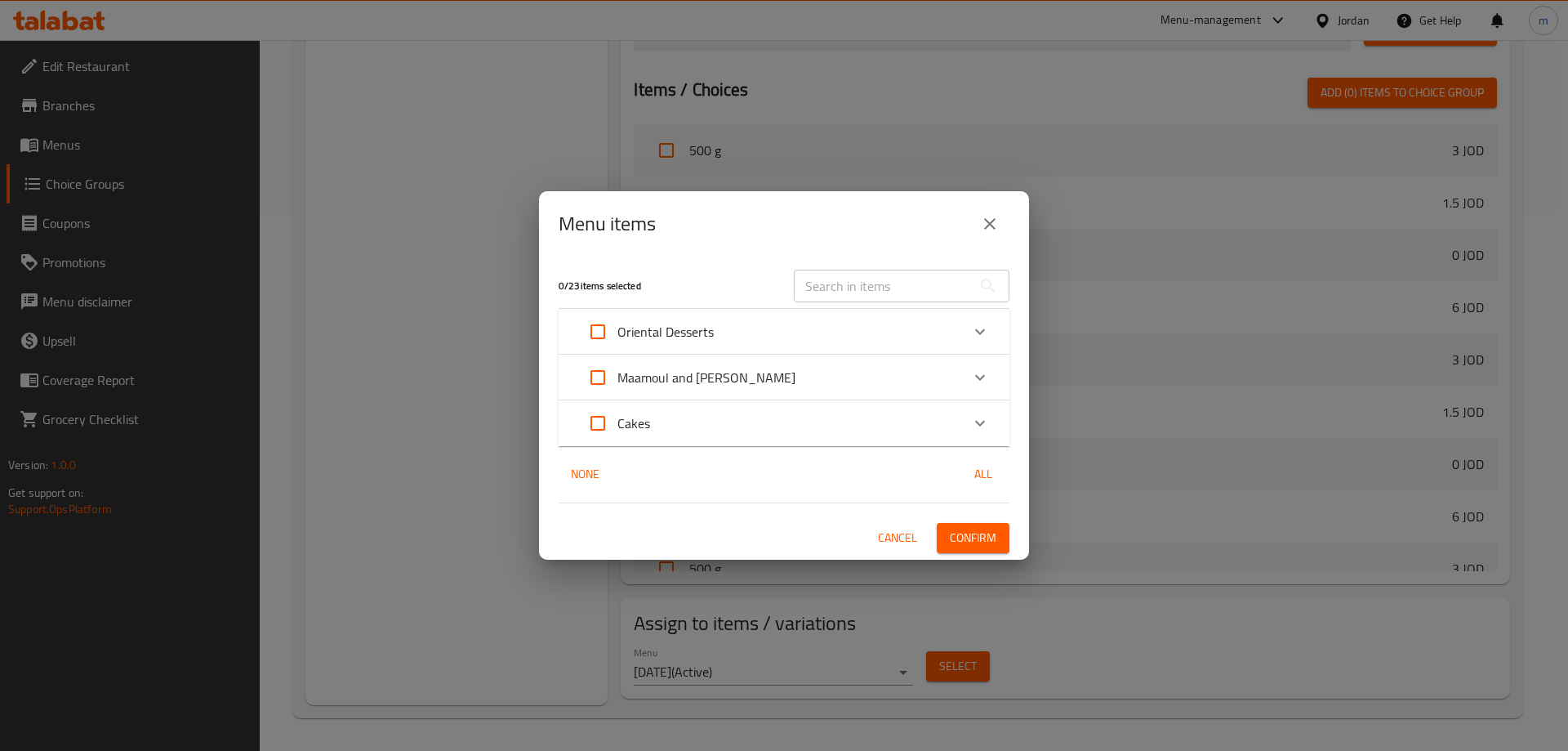
checkbox input "true"
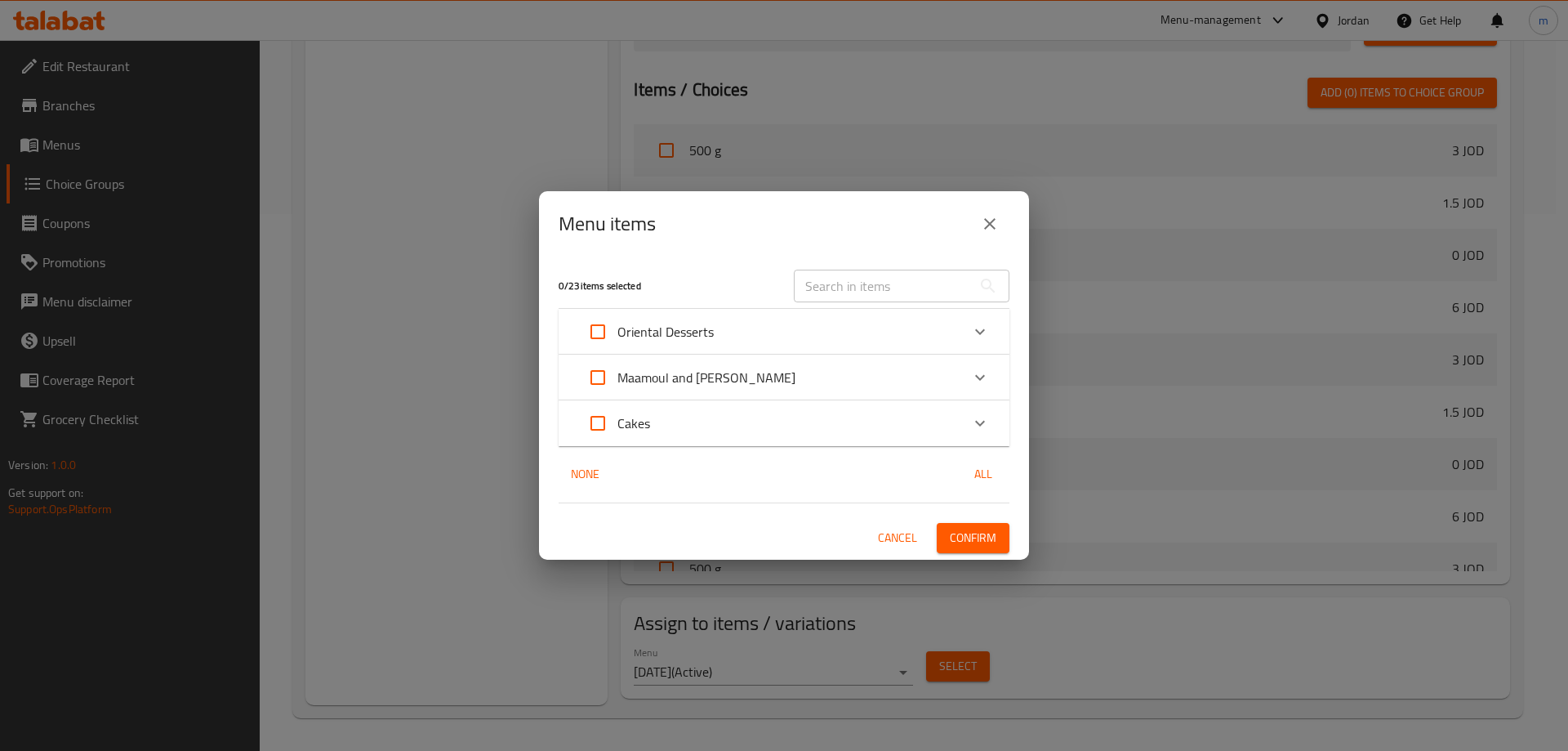
checkbox input "true"
click at [611, 330] on input "Expand" at bounding box center [598, 332] width 40 height 40
checkbox input "false"
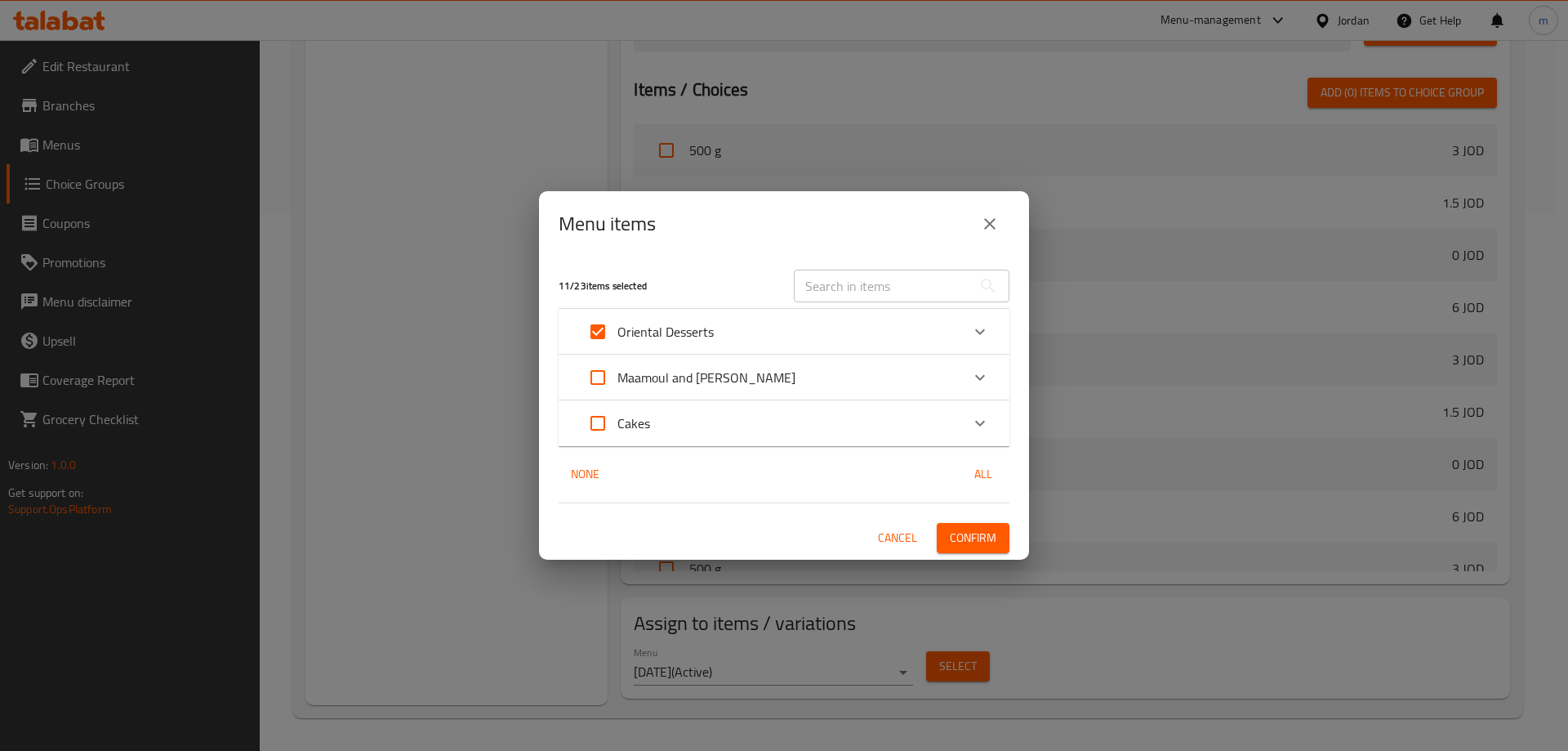
checkbox input "false"
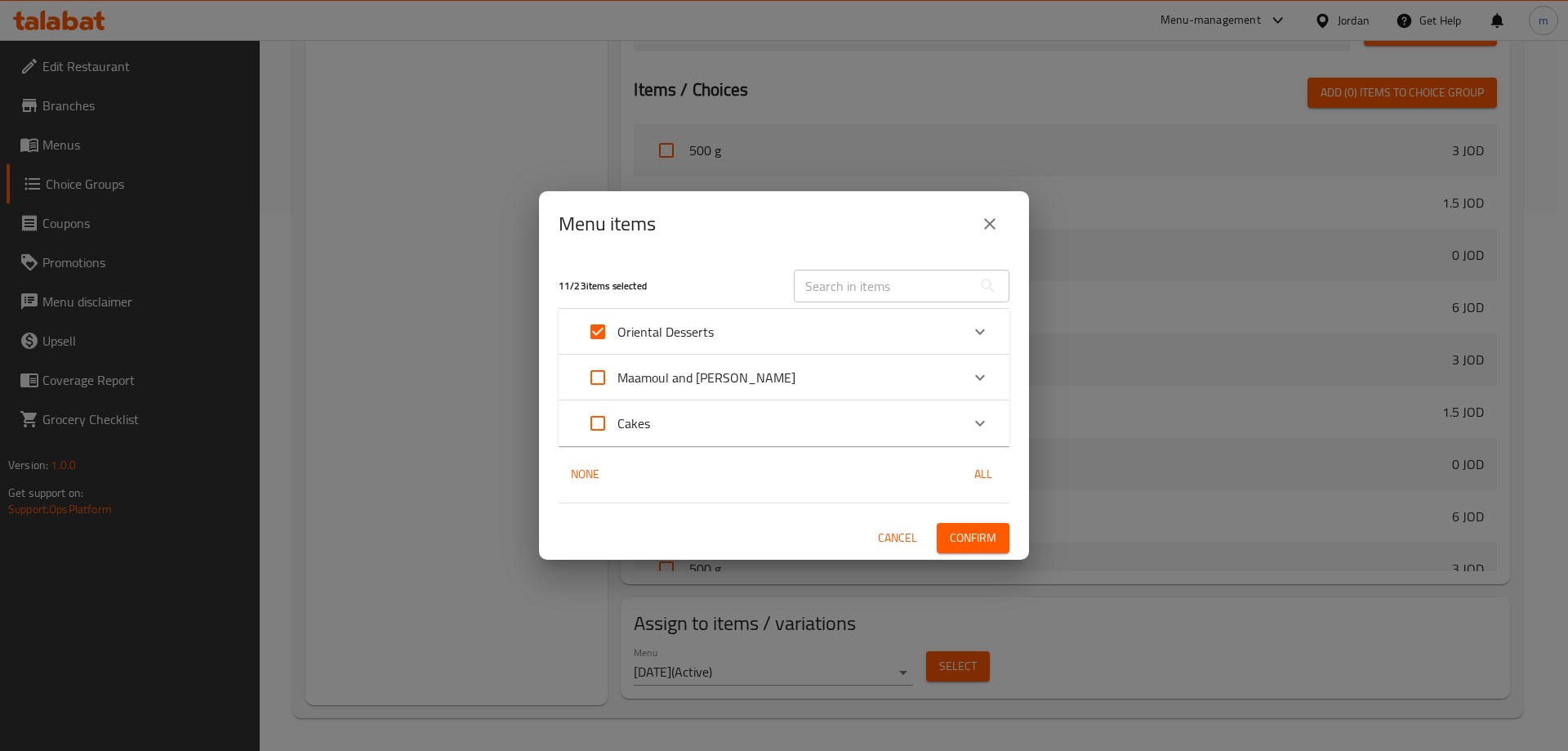
checkbox input "false"
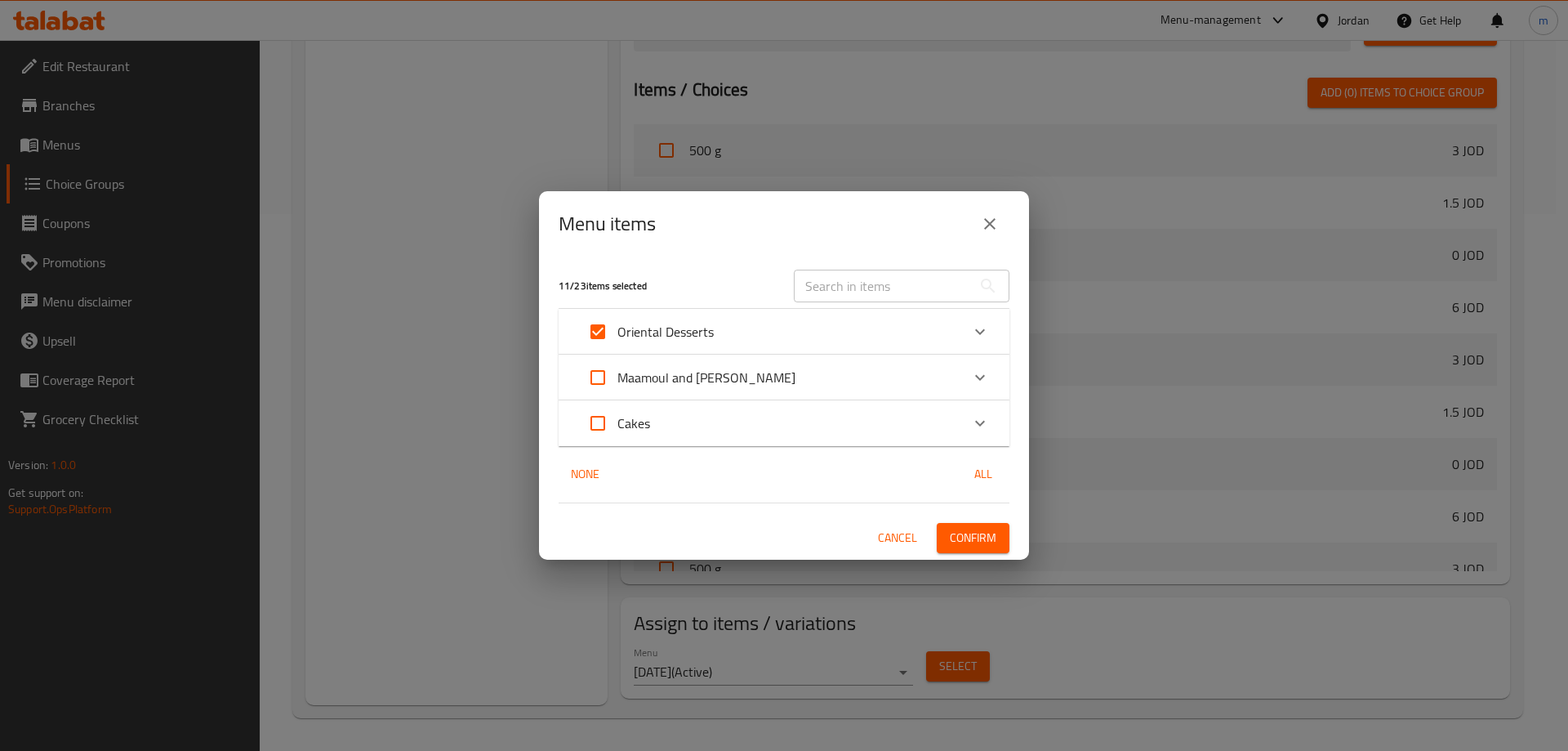
checkbox input "false"
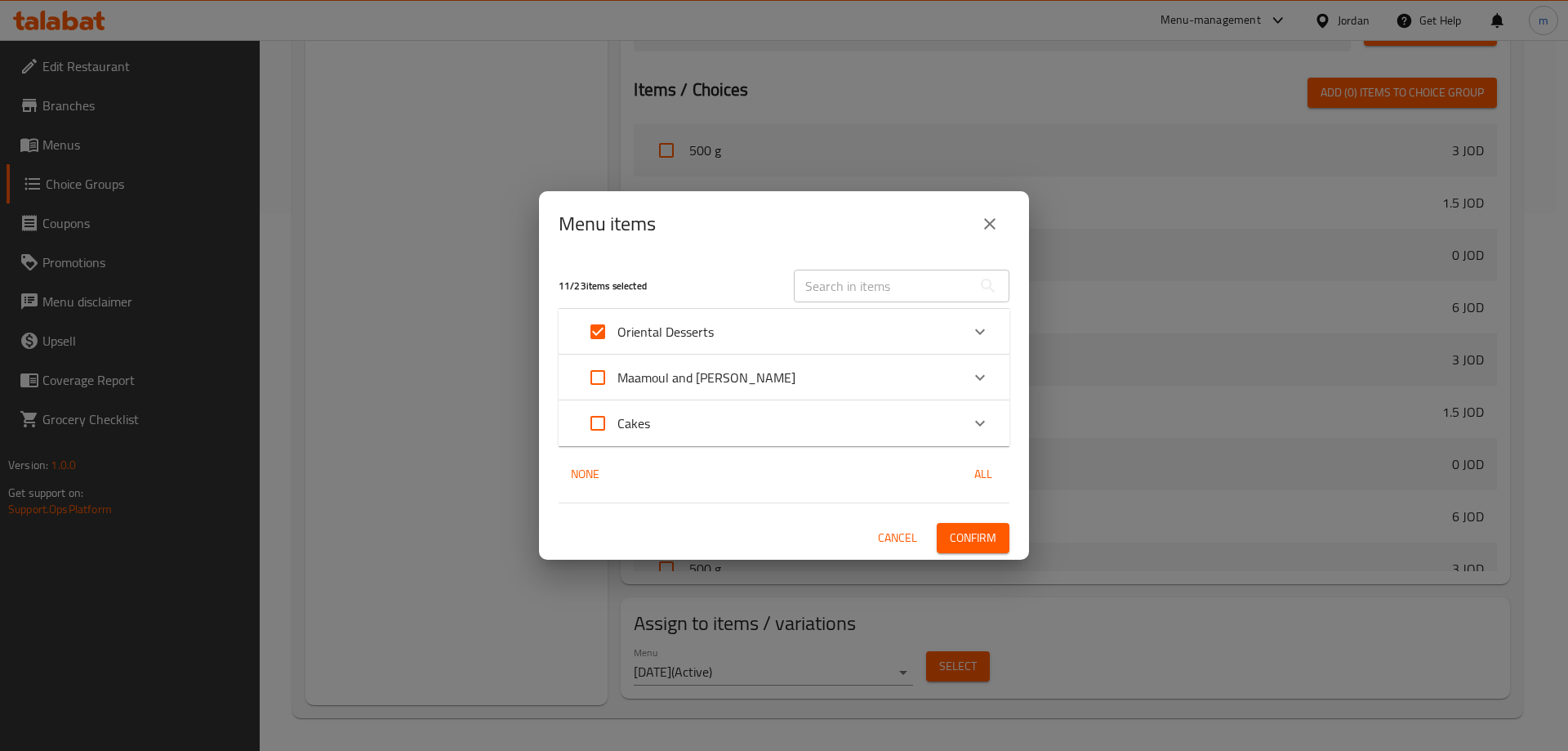
checkbox input "false"
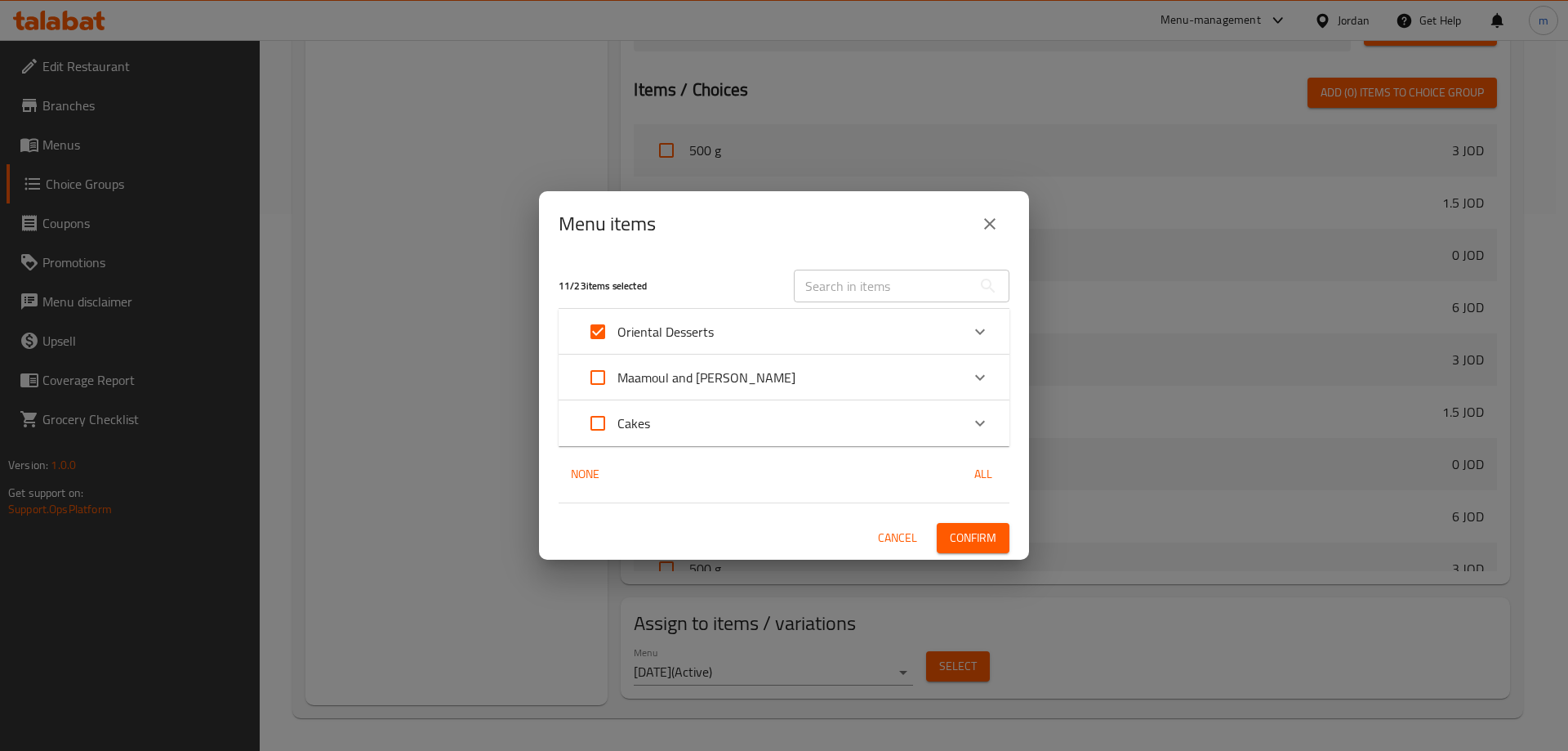
checkbox input "false"
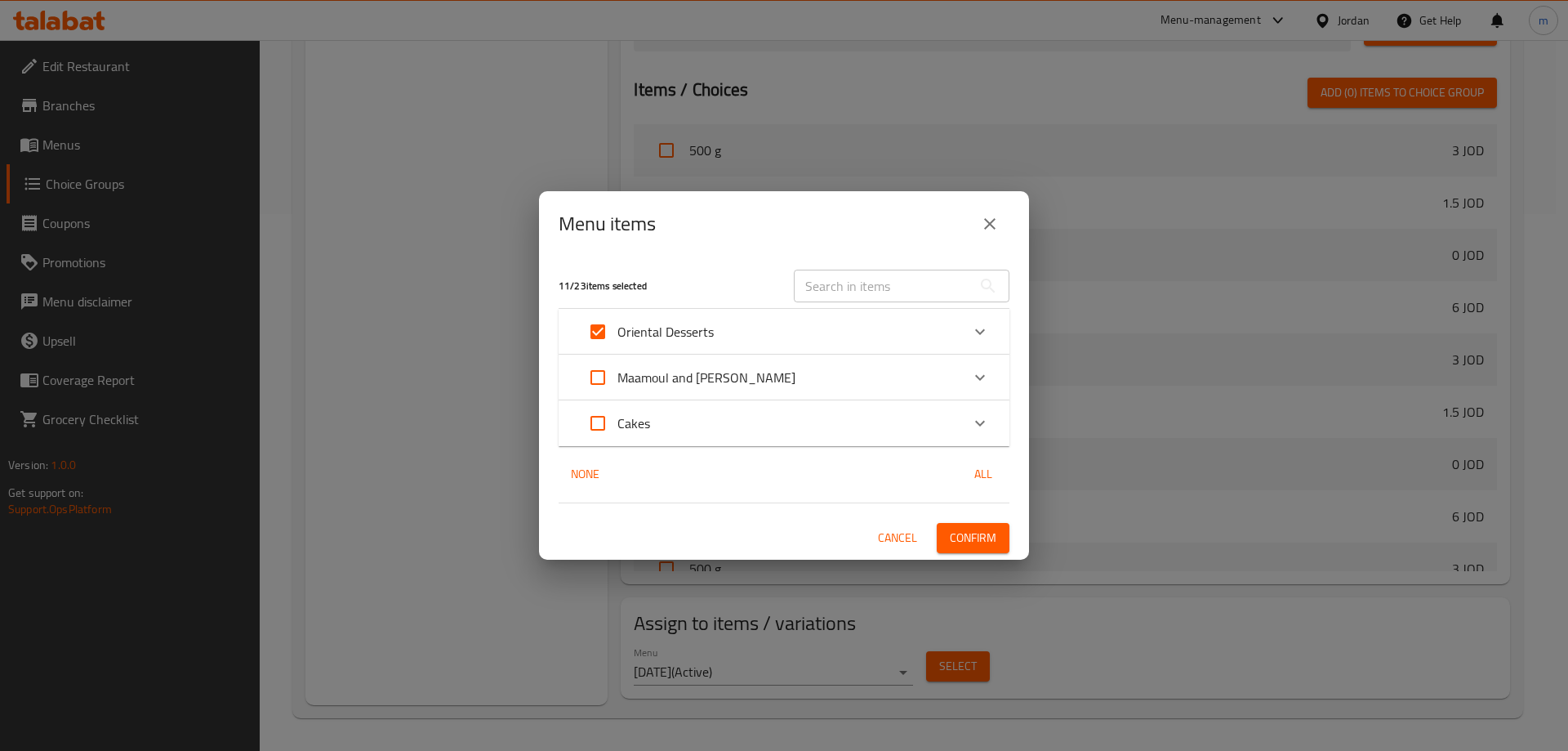
checkbox input "false"
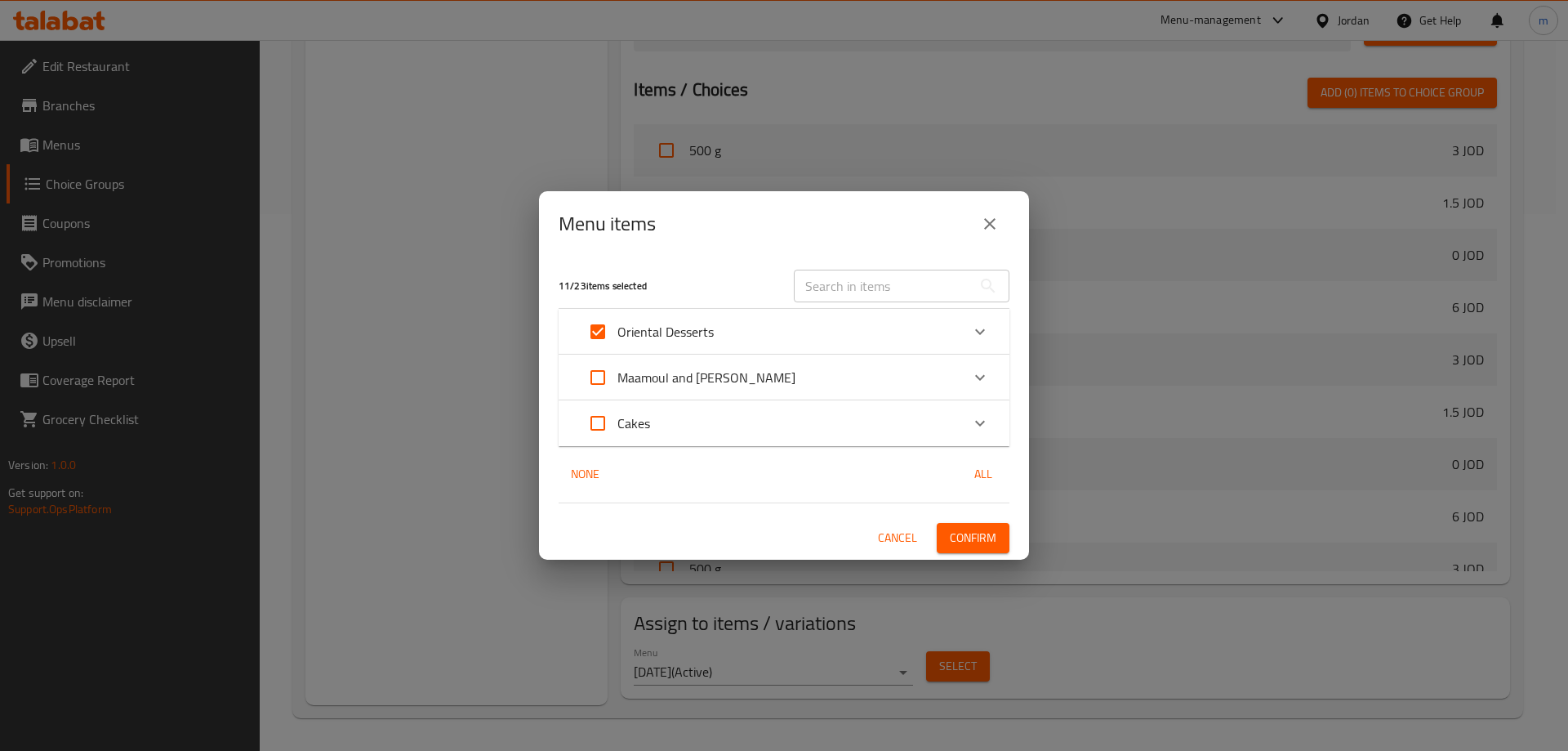
checkbox input "false"
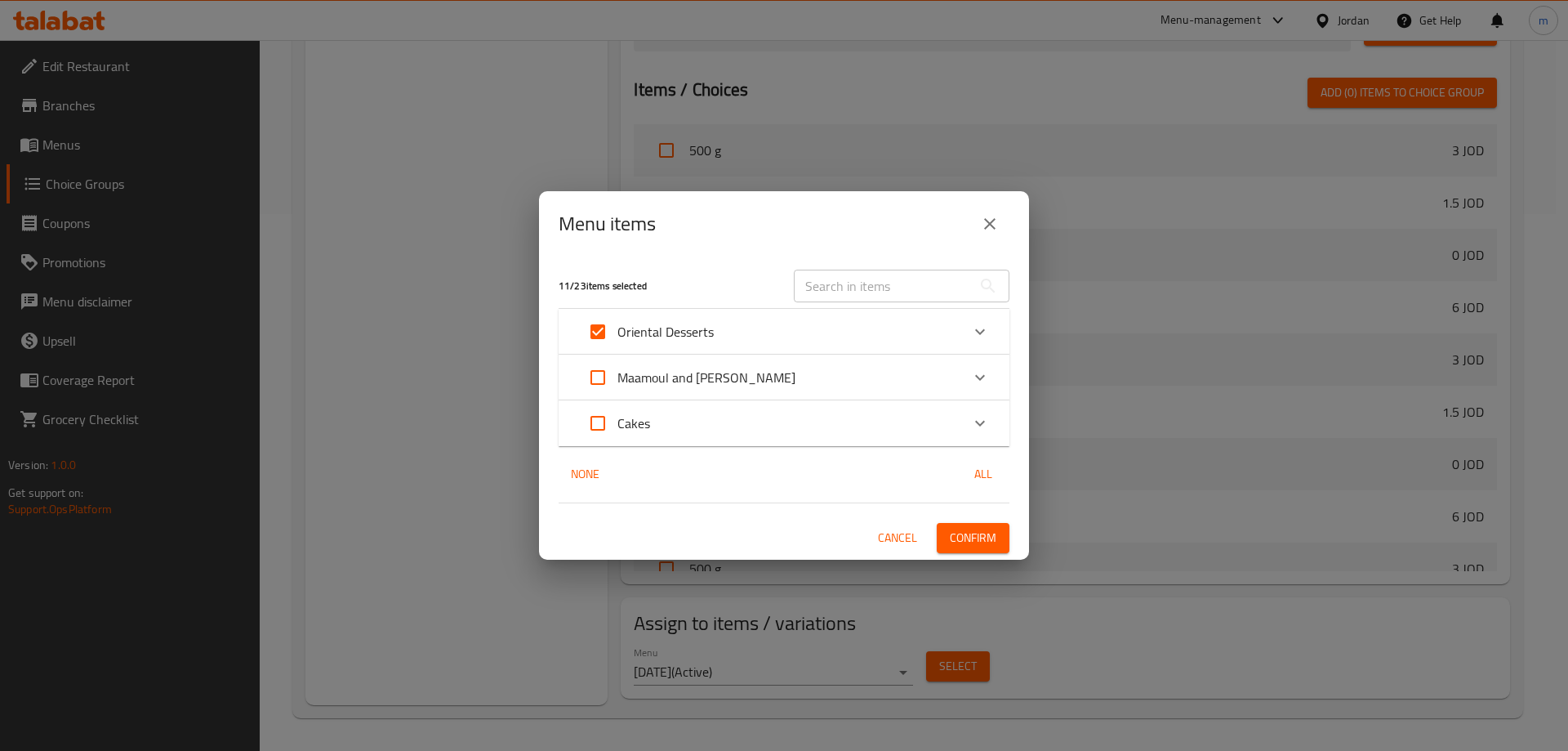
checkbox input "false"
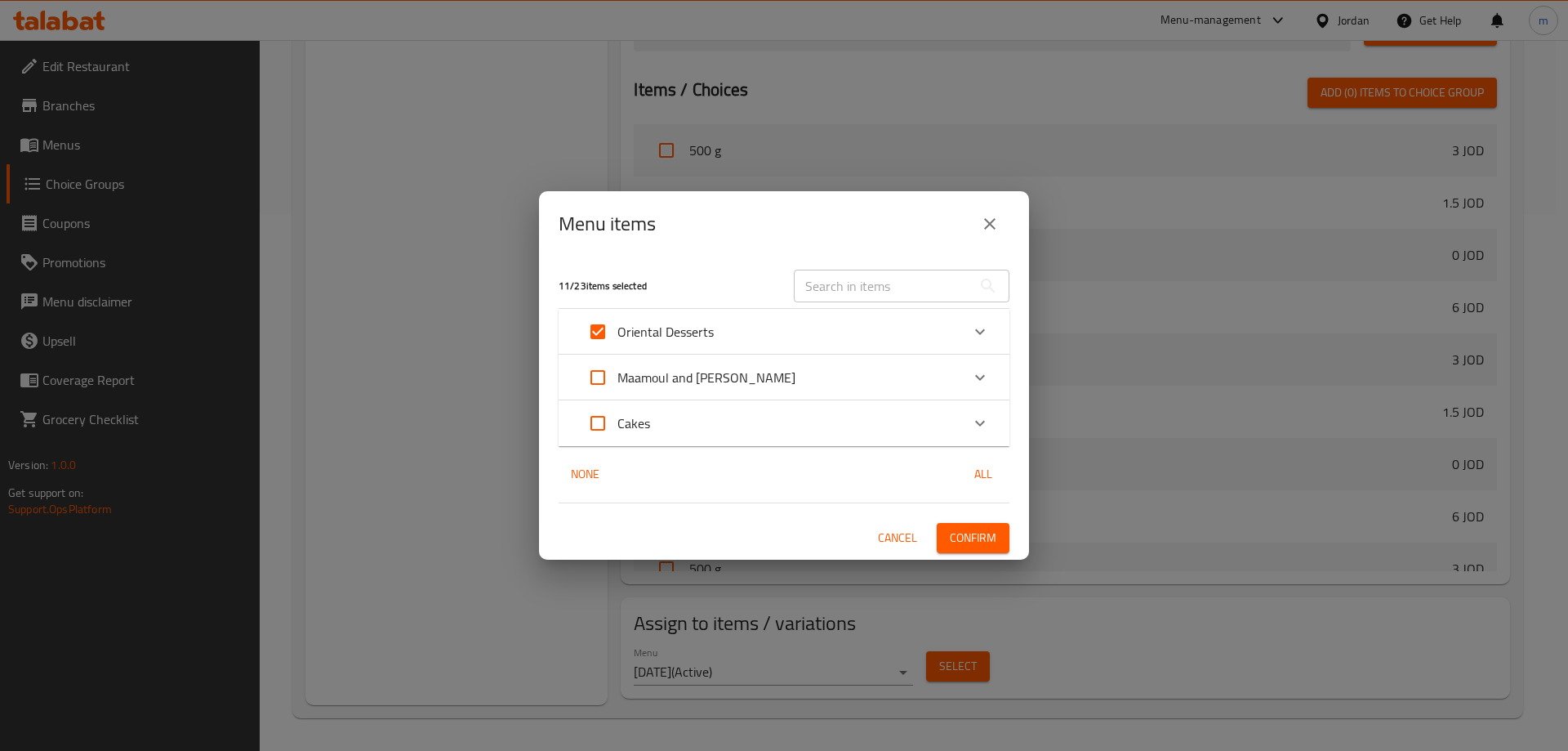
checkbox input "false"
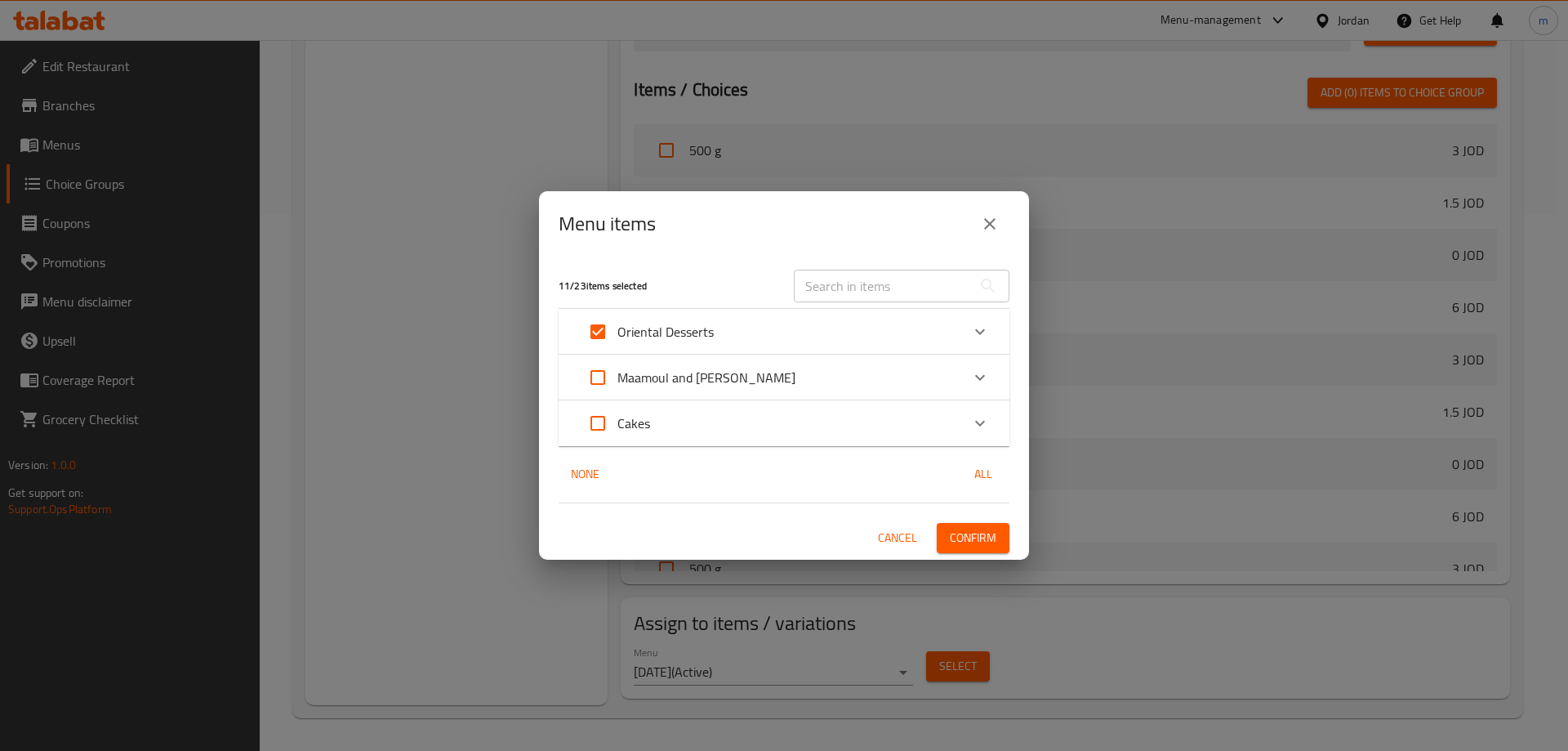
checkbox input "false"
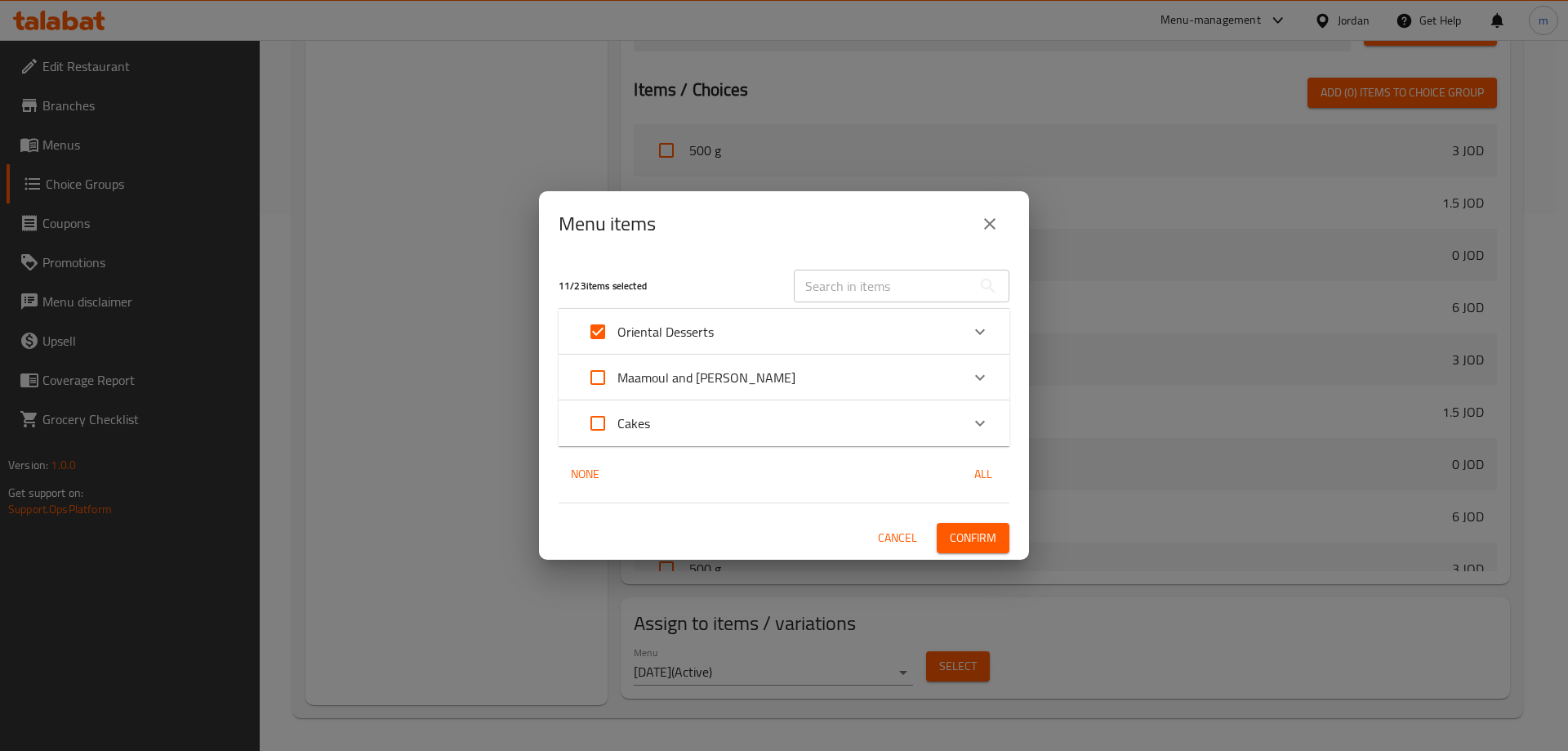
checkbox input "false"
click at [983, 335] on icon "Expand" at bounding box center [980, 332] width 19 height 19
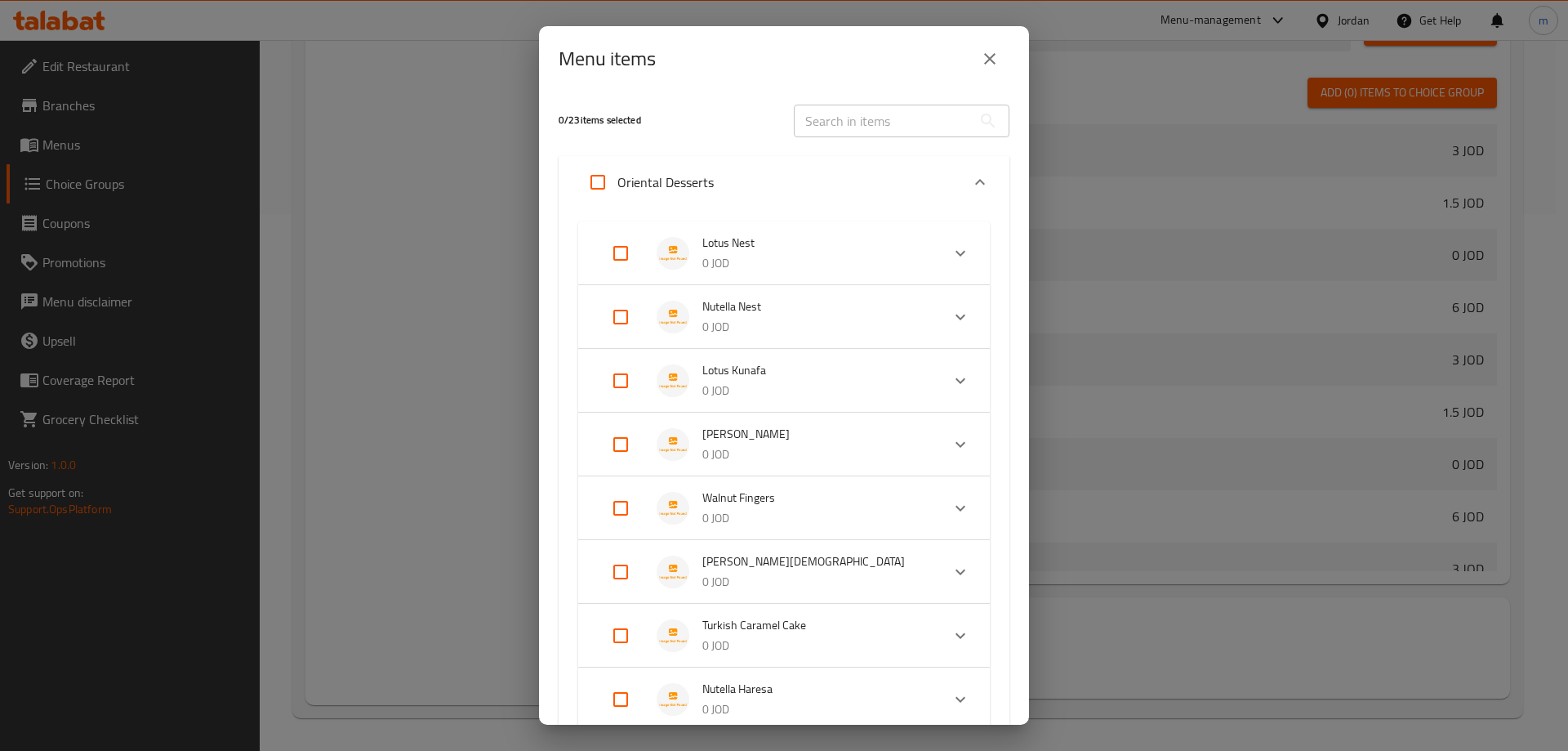
drag, startPoint x: 615, startPoint y: 247, endPoint x: 629, endPoint y: 250, distance: 14.3
click at [615, 247] on input "Expand" at bounding box center [620, 253] width 40 height 40
checkbox input "true"
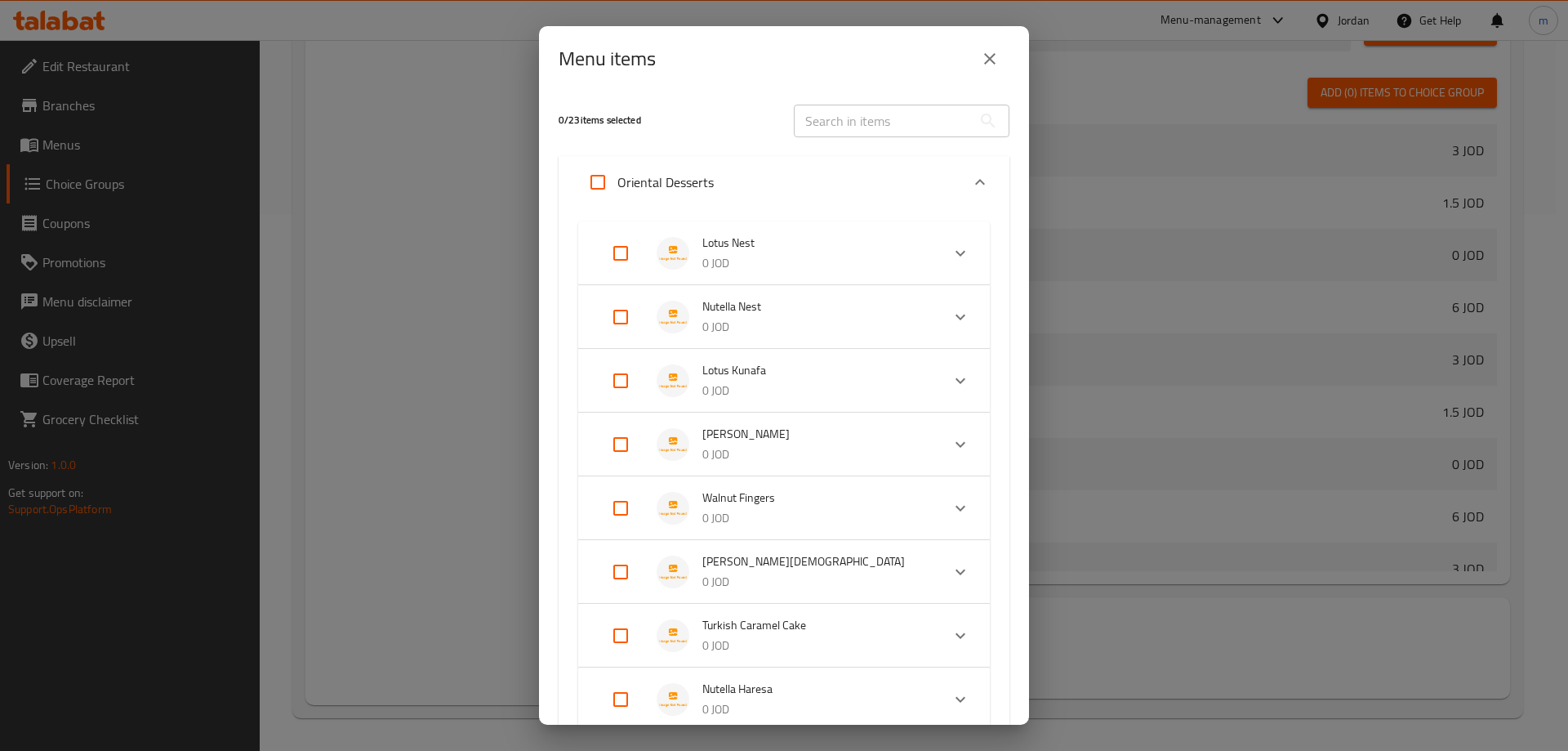
checkbox input "true"
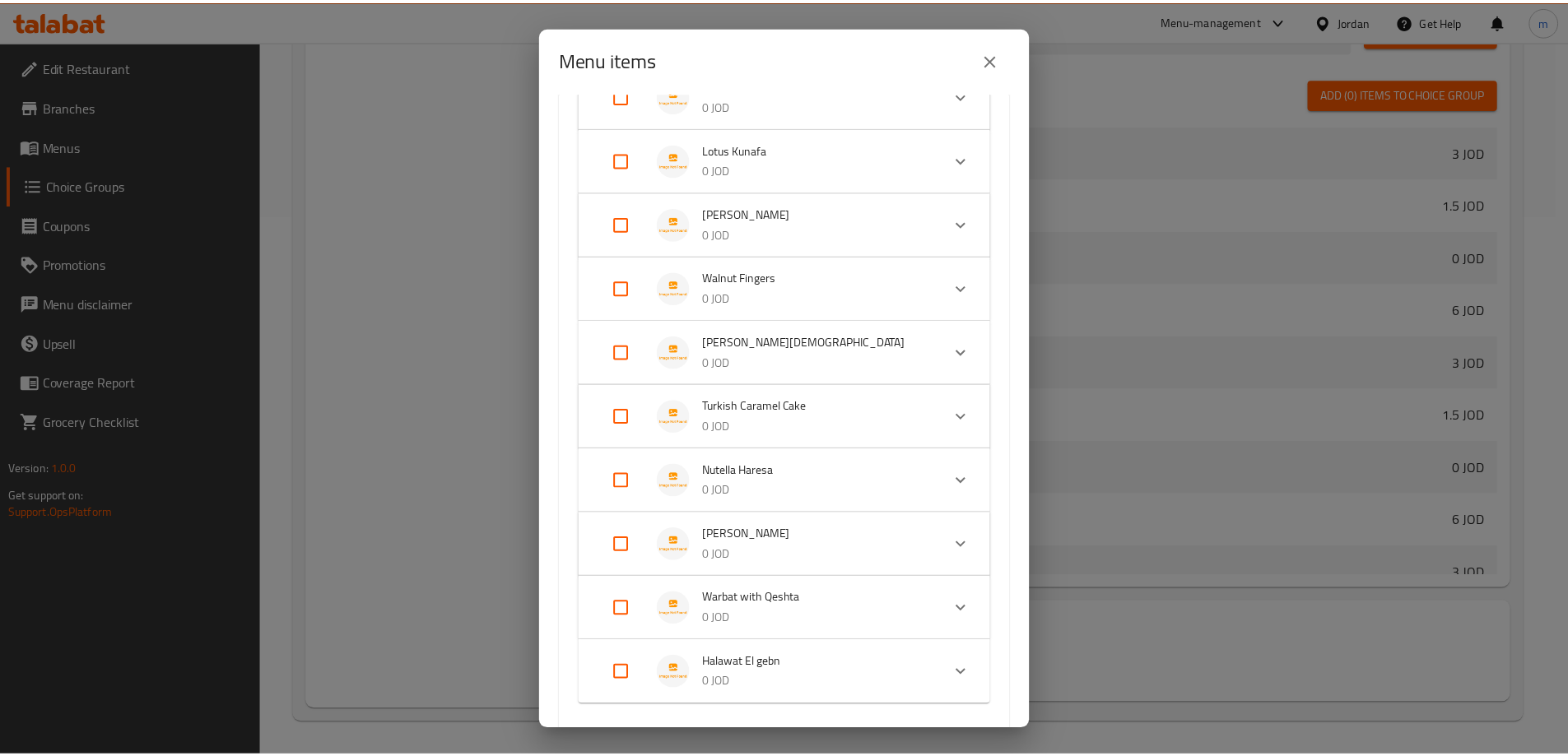
scroll to position [551, 0]
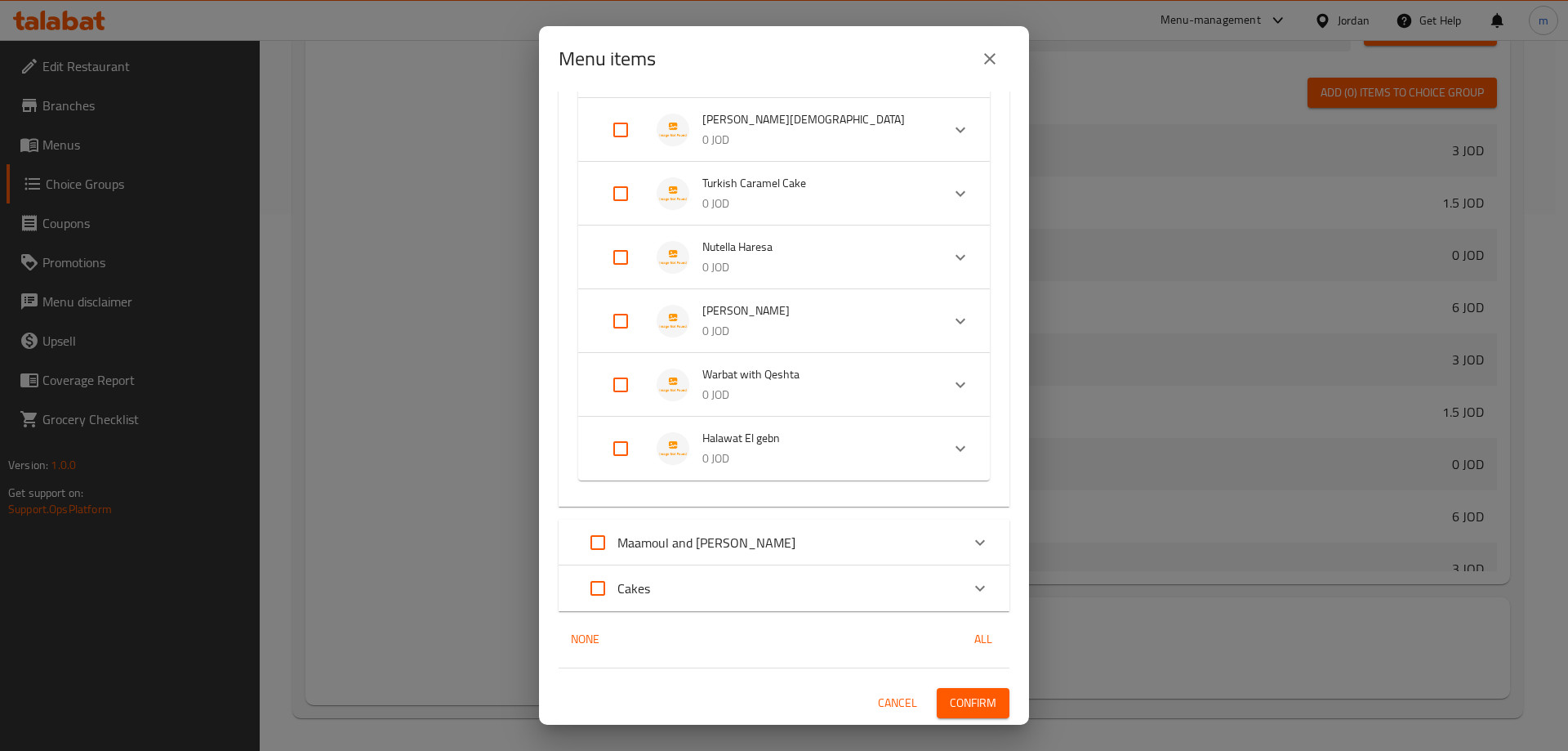
click at [970, 706] on span "Confirm" at bounding box center [973, 703] width 46 height 20
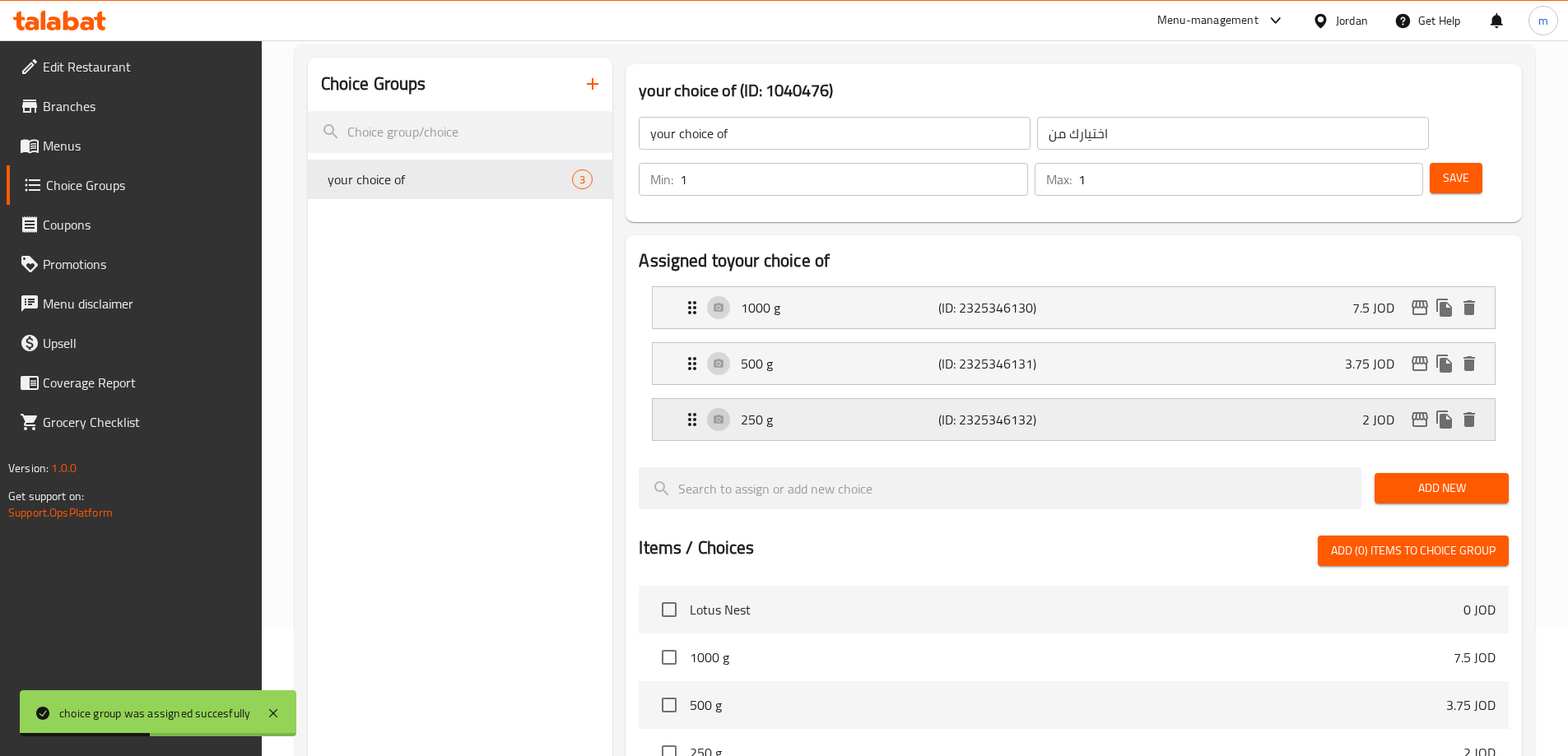
scroll to position [0, 0]
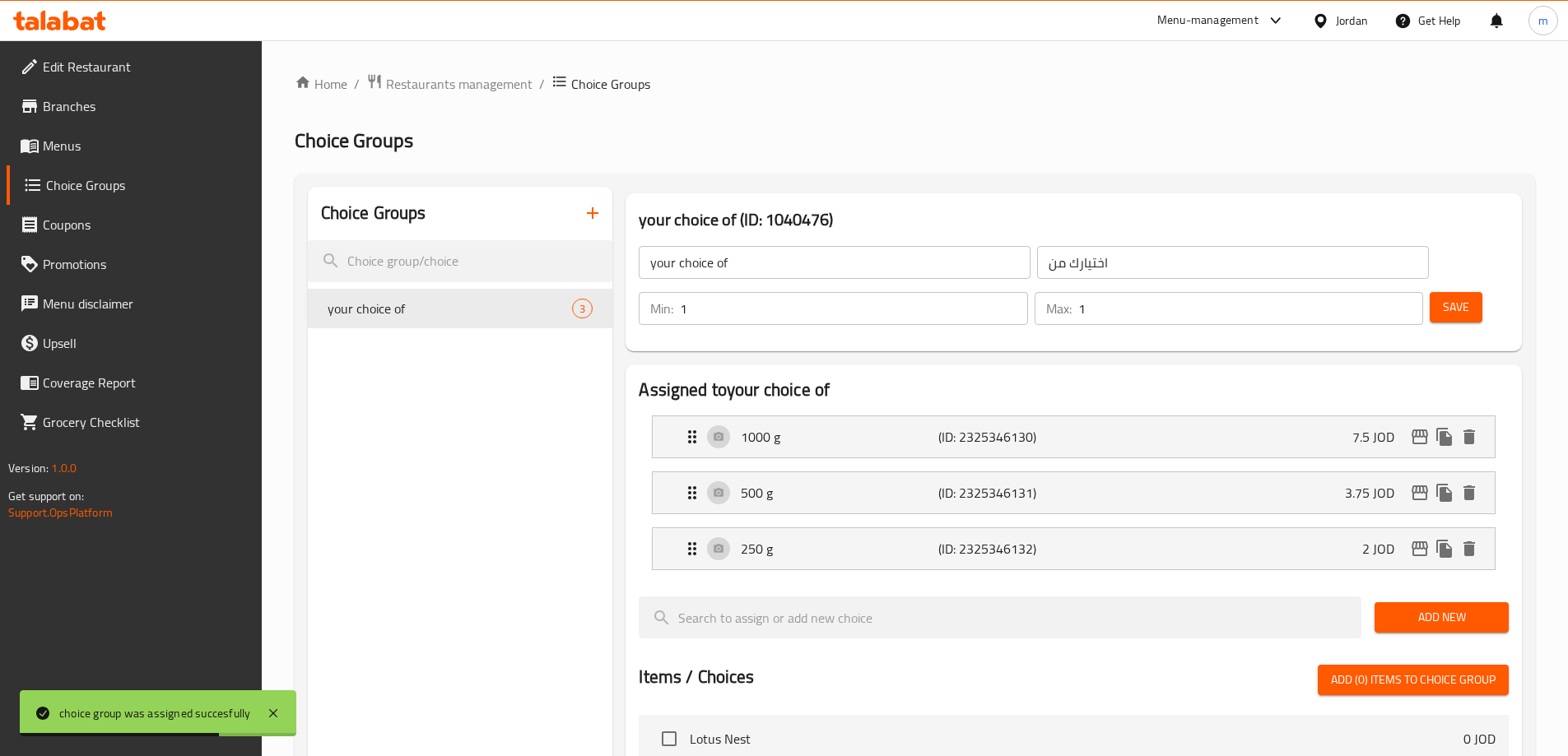
click at [588, 206] on icon "button" at bounding box center [593, 213] width 19 height 19
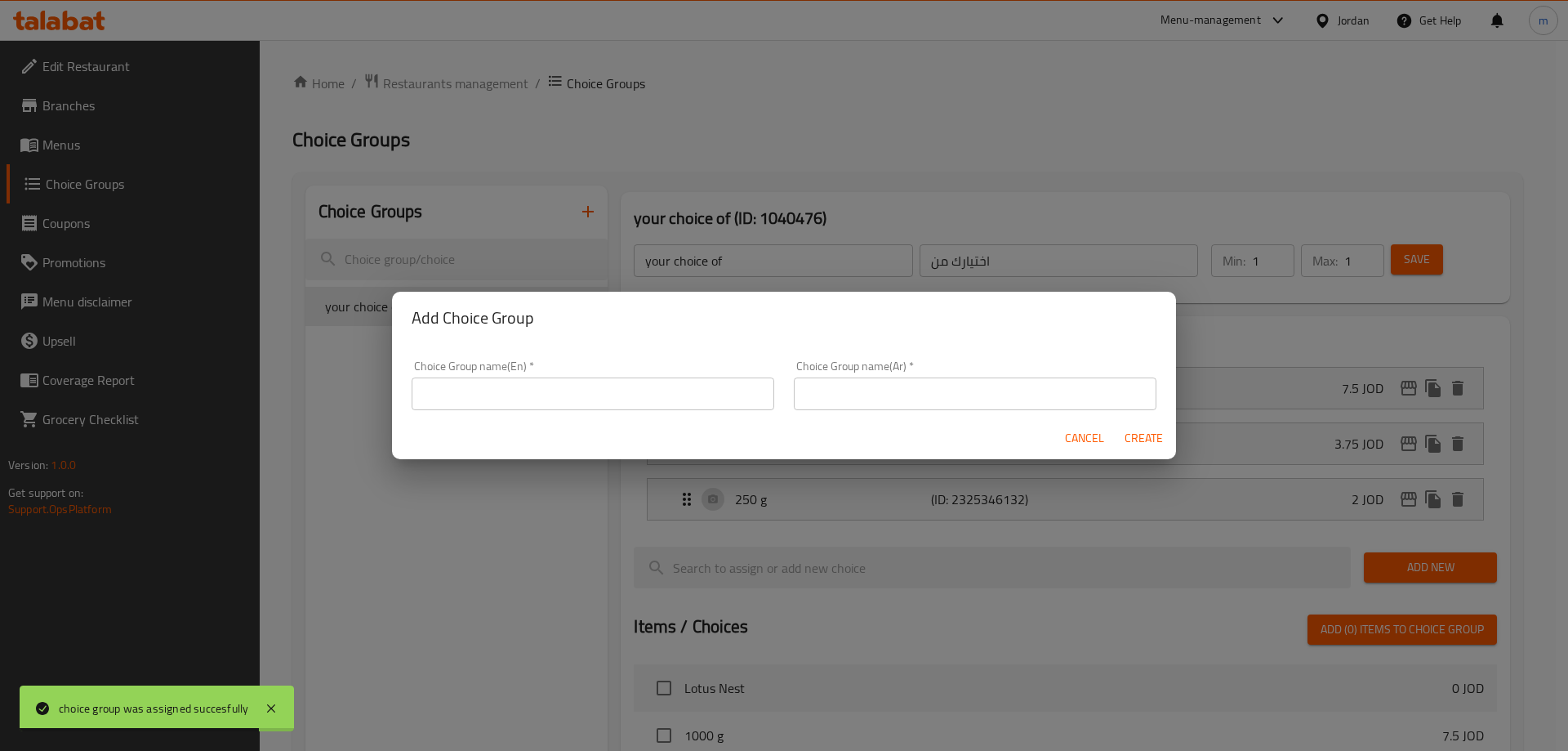
click at [566, 399] on input "text" at bounding box center [592, 394] width 362 height 33
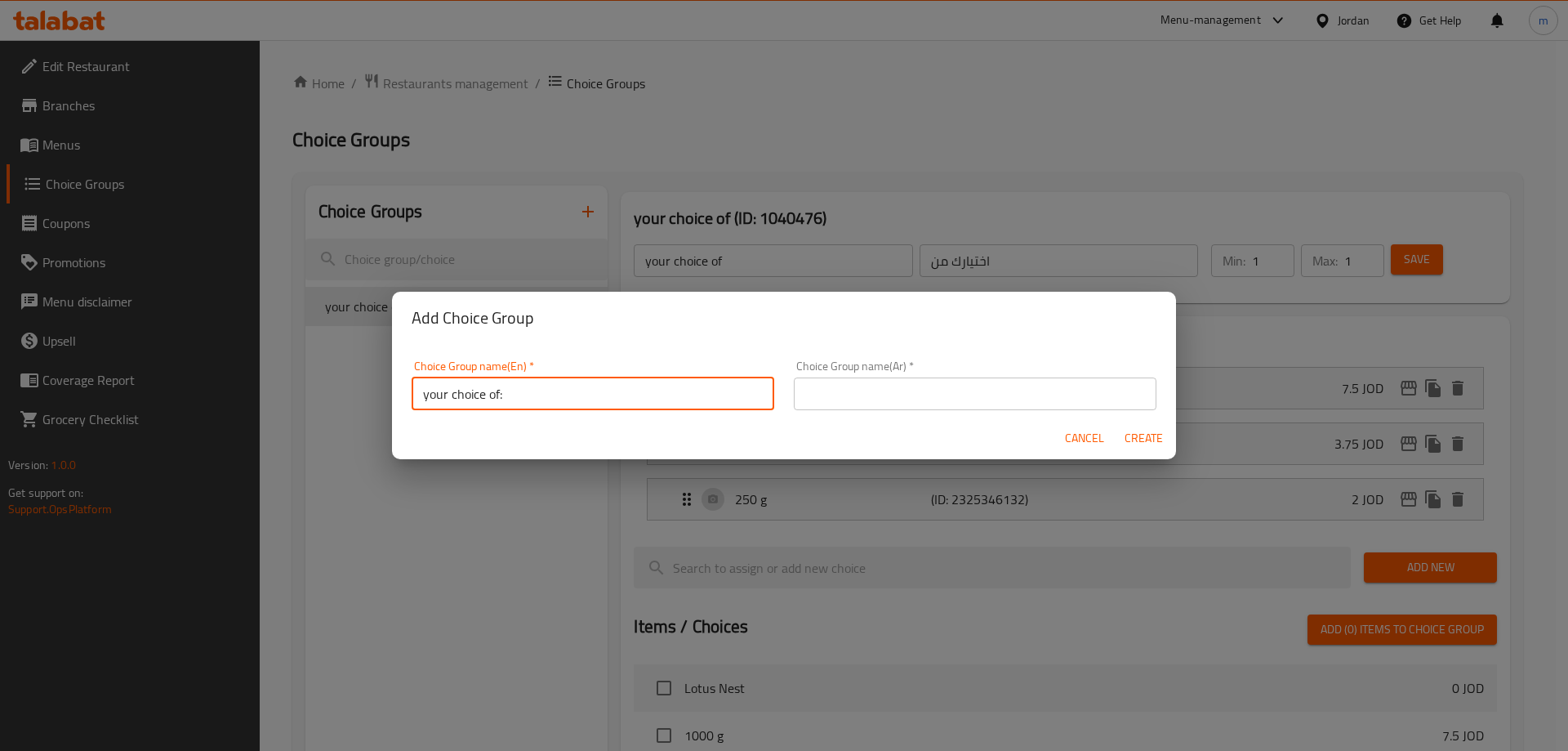
type input "your choice of:"
click at [859, 412] on div "Choice Group name(Ar)   * Choice Group name(Ar) *" at bounding box center [976, 386] width 383 height 70
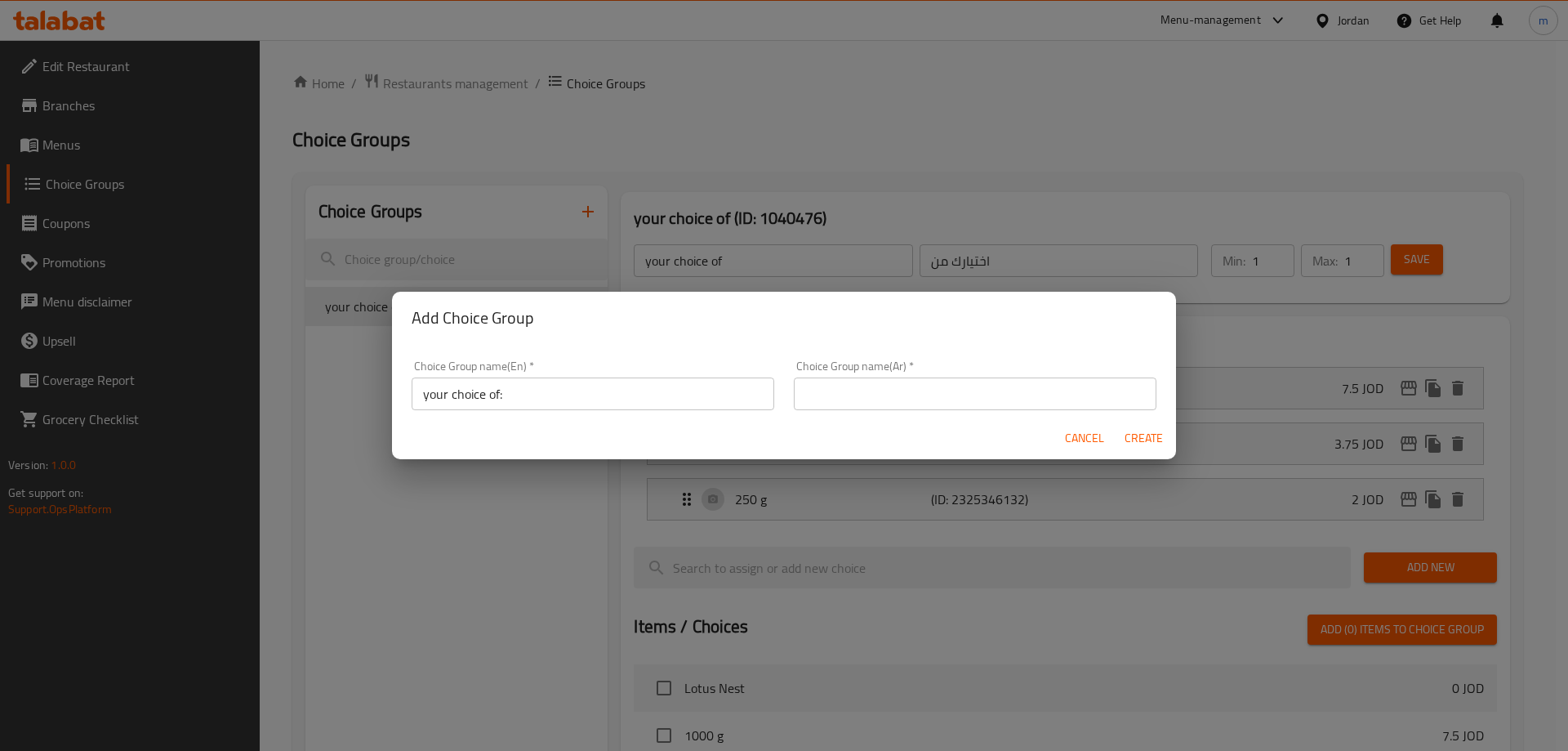
click at [880, 394] on input "text" at bounding box center [975, 394] width 362 height 33
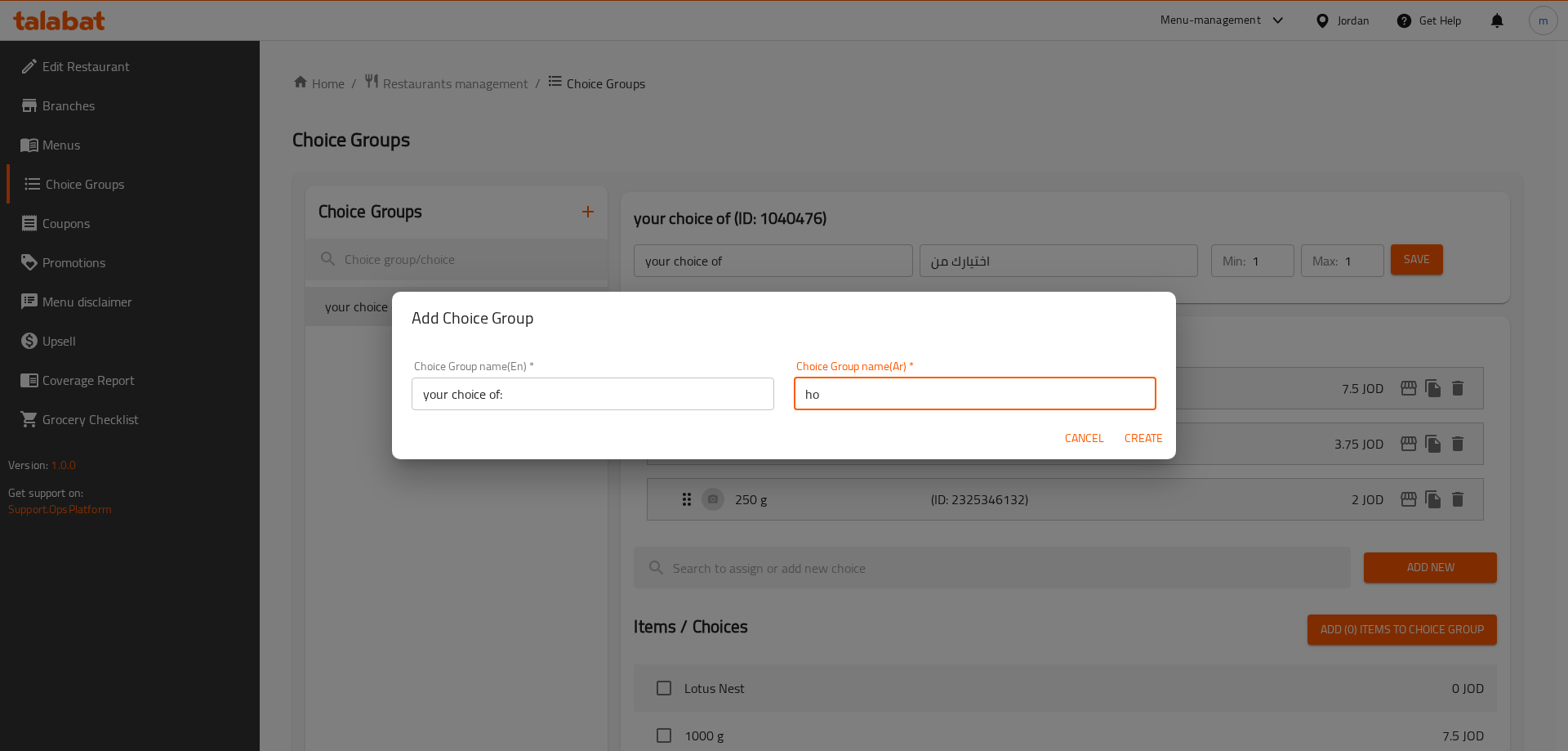
type input "h"
type input "اختيارك من:"
click at [1133, 437] on span "Create" at bounding box center [1143, 438] width 40 height 20
type input "your choice of:"
type input "اختيارك من:"
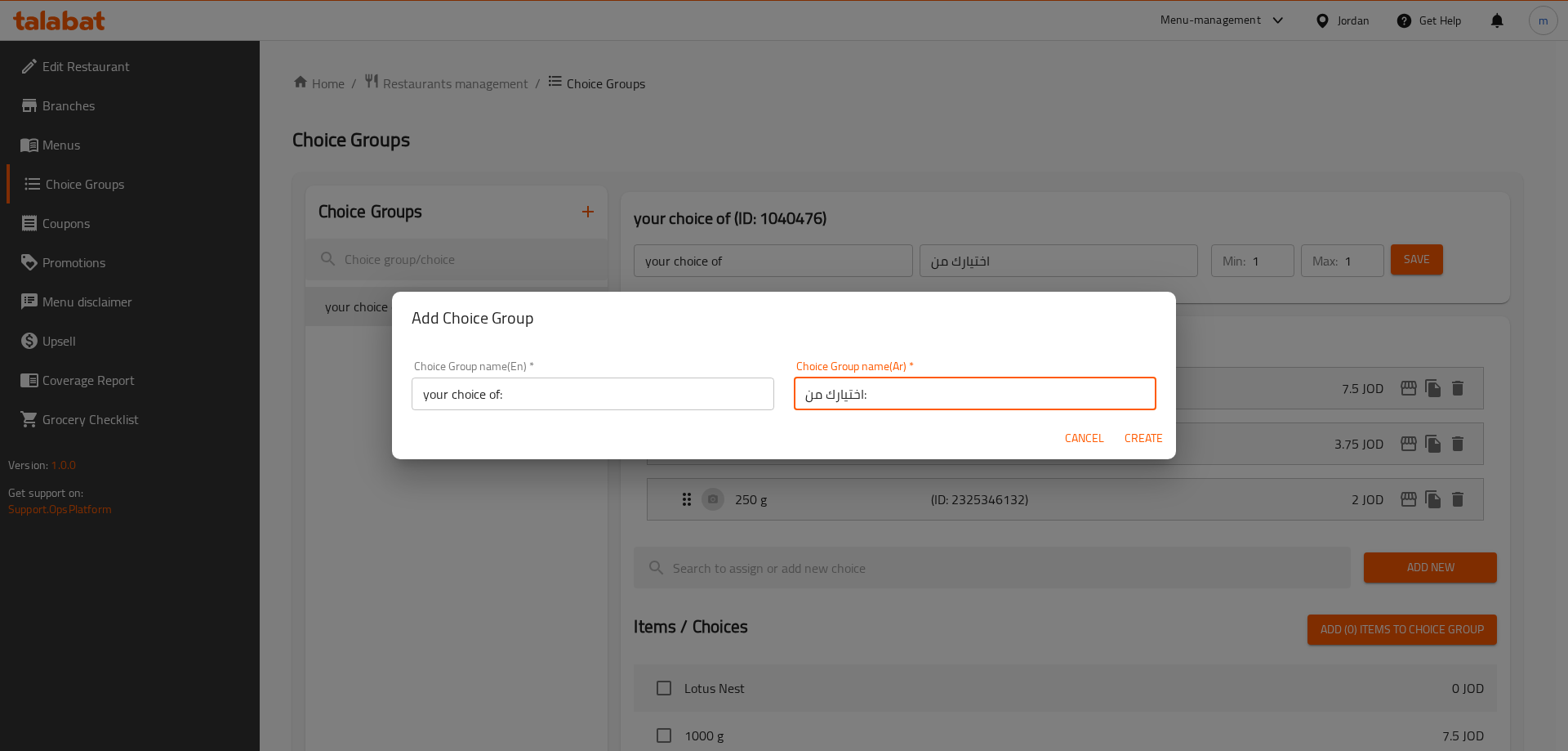
type input "0"
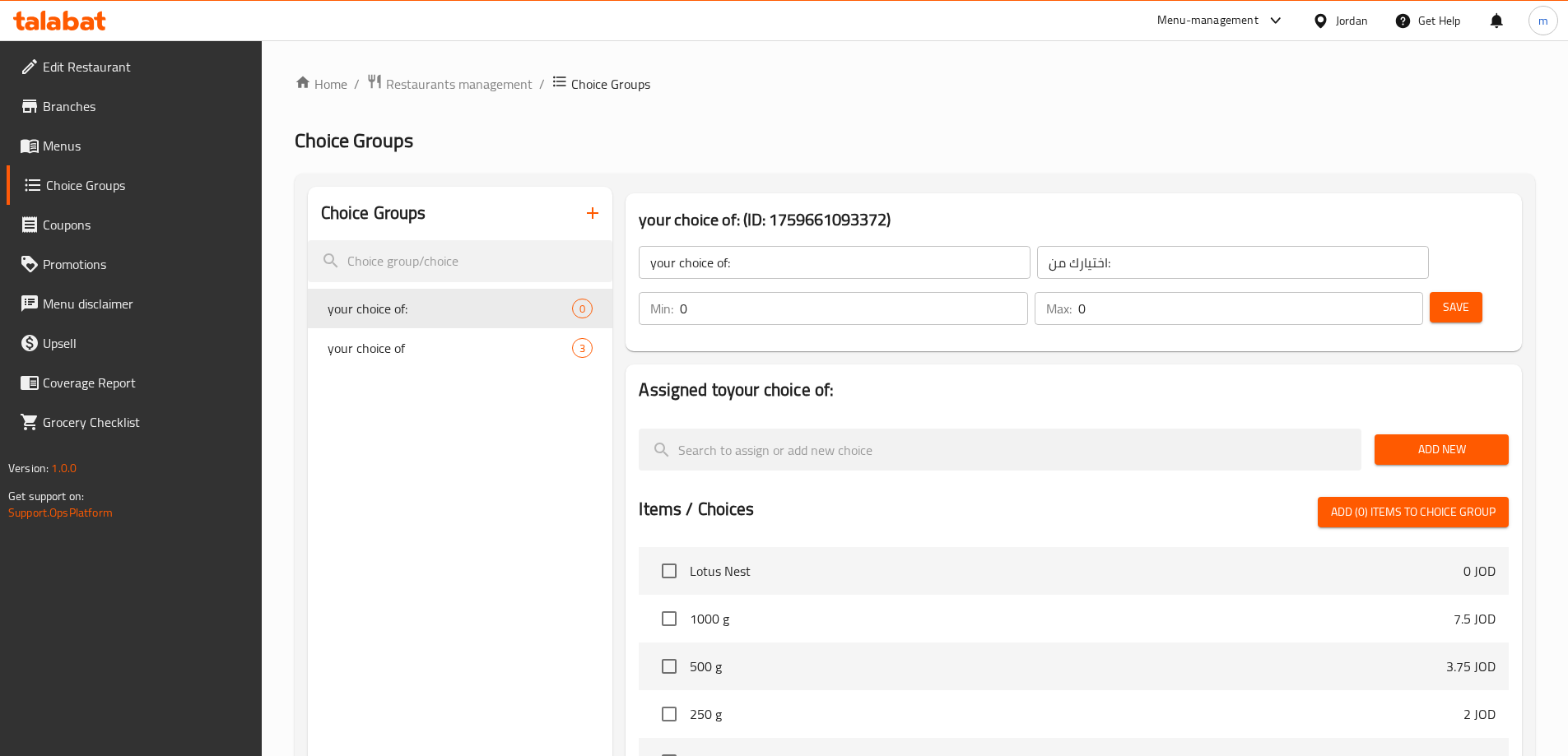
click at [1027, 292] on input "0" at bounding box center [853, 308] width 347 height 33
type input "1"
click at [1363, 292] on input "0" at bounding box center [1250, 308] width 345 height 33
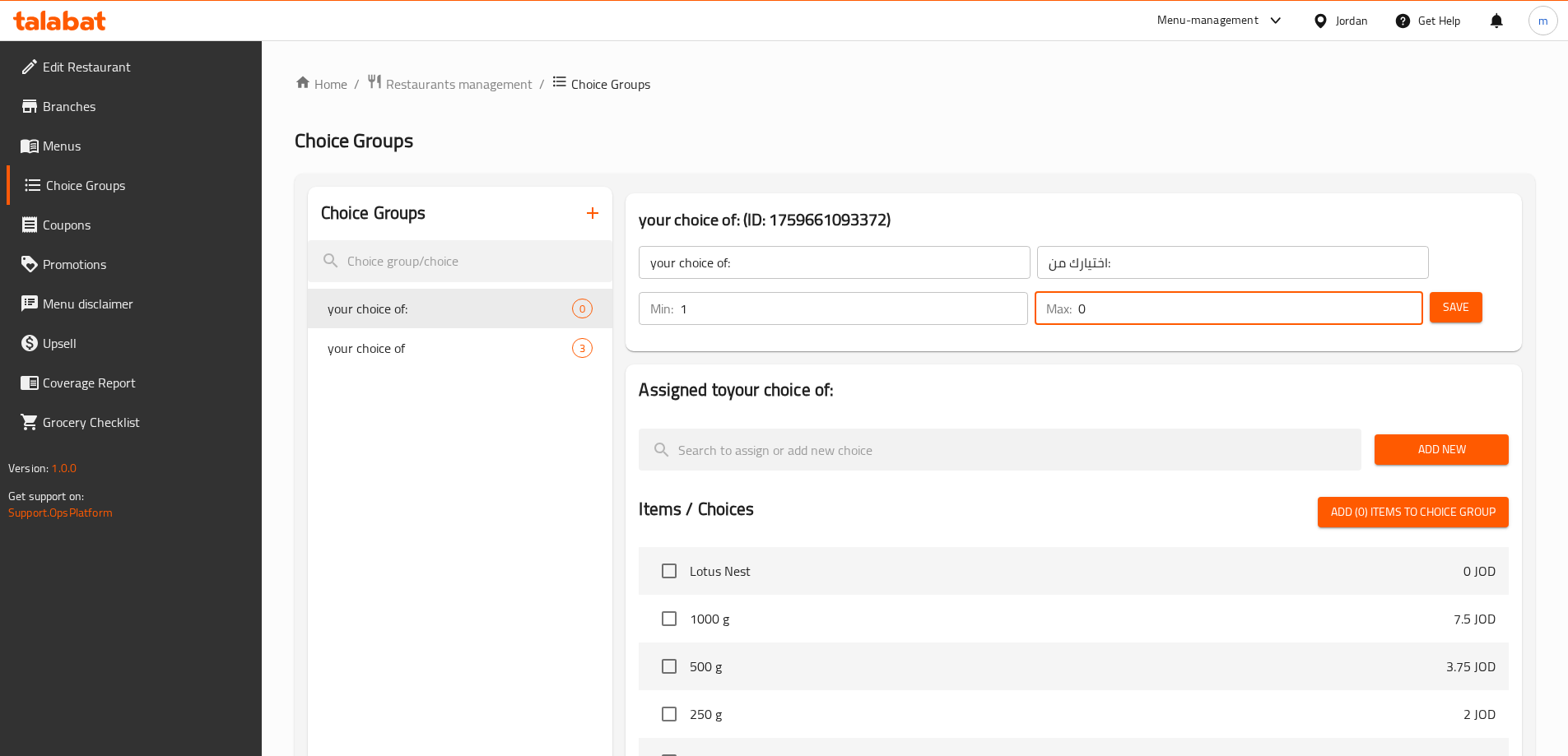
click at [1363, 292] on input "0" at bounding box center [1250, 308] width 345 height 33
type input "1"
click at [1254, 358] on div "Assigned to your choice of: Add New Items / Choices Add (0) items to choice gro…" at bounding box center [1074, 686] width 909 height 656
click at [1426, 439] on span "Add New" at bounding box center [1440, 449] width 108 height 20
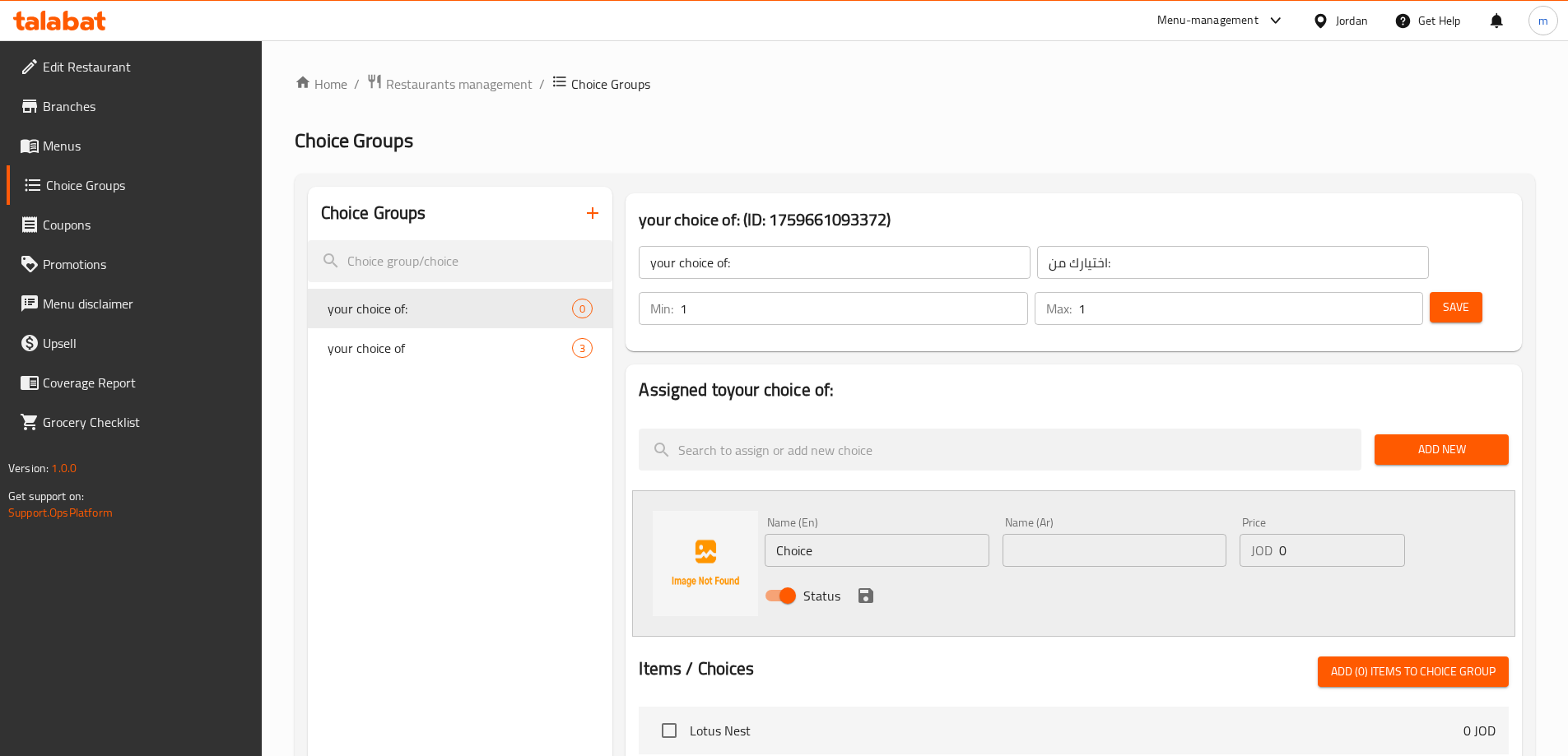
click at [841, 534] on input "Choice" at bounding box center [876, 551] width 224 height 33
click at [892, 534] on input "Choice" at bounding box center [876, 551] width 224 height 33
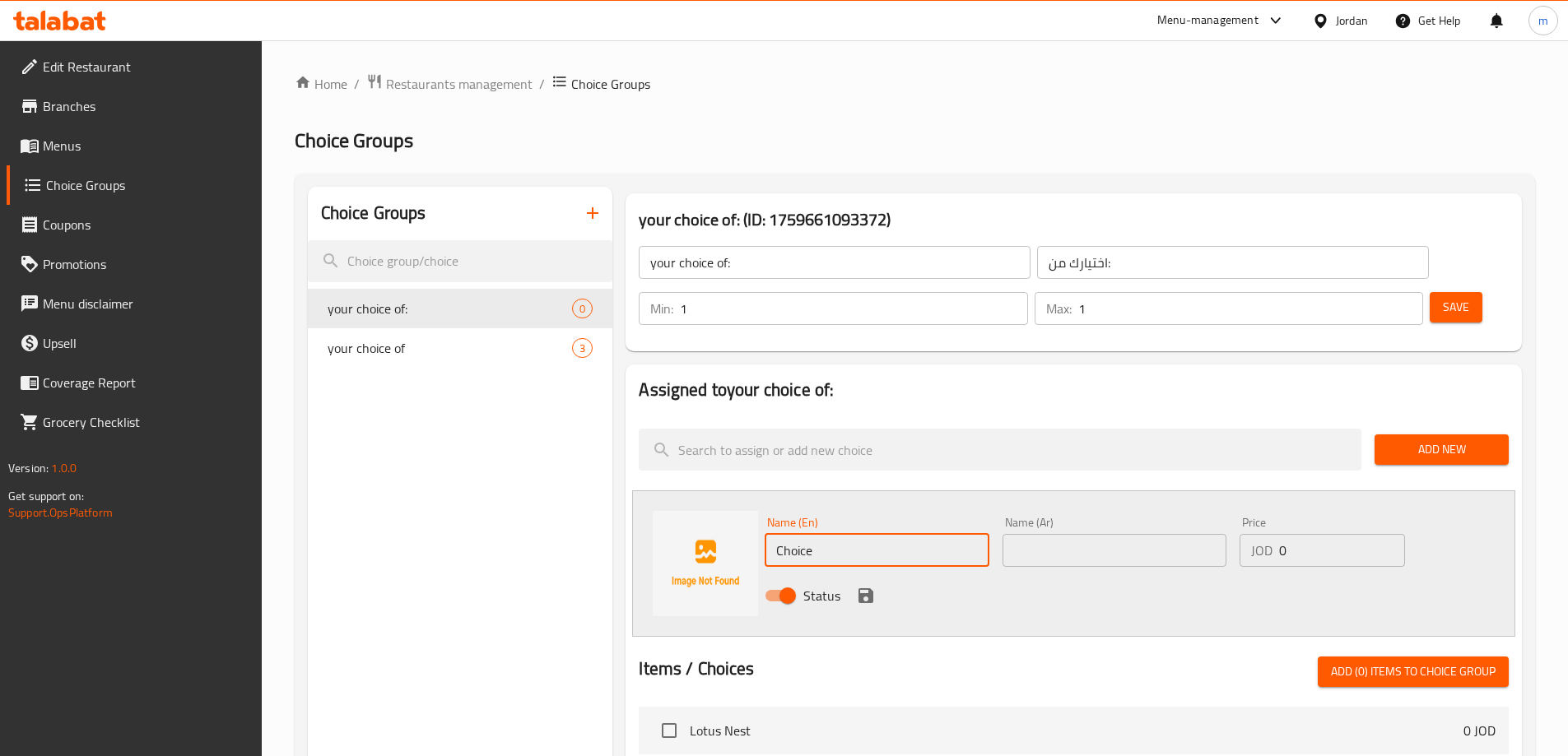
click at [892, 534] on input "Choice" at bounding box center [876, 551] width 224 height 33
paste input "1000 g"
type input "1000 g"
click at [1036, 534] on input "text" at bounding box center [1114, 551] width 224 height 33
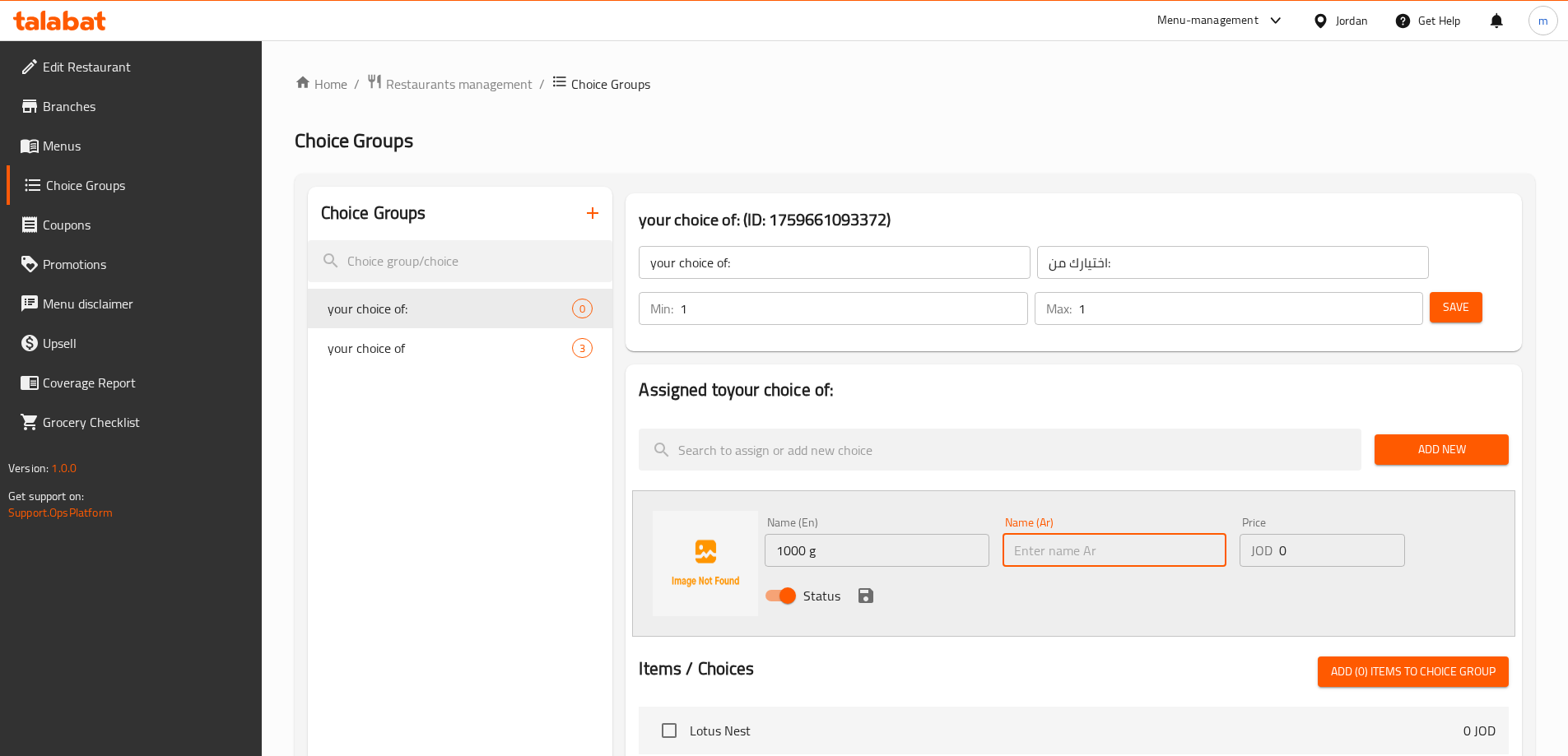
paste input "1000 غم"
type input "1000 غم"
click at [1308, 534] on input "0" at bounding box center [1341, 551] width 126 height 33
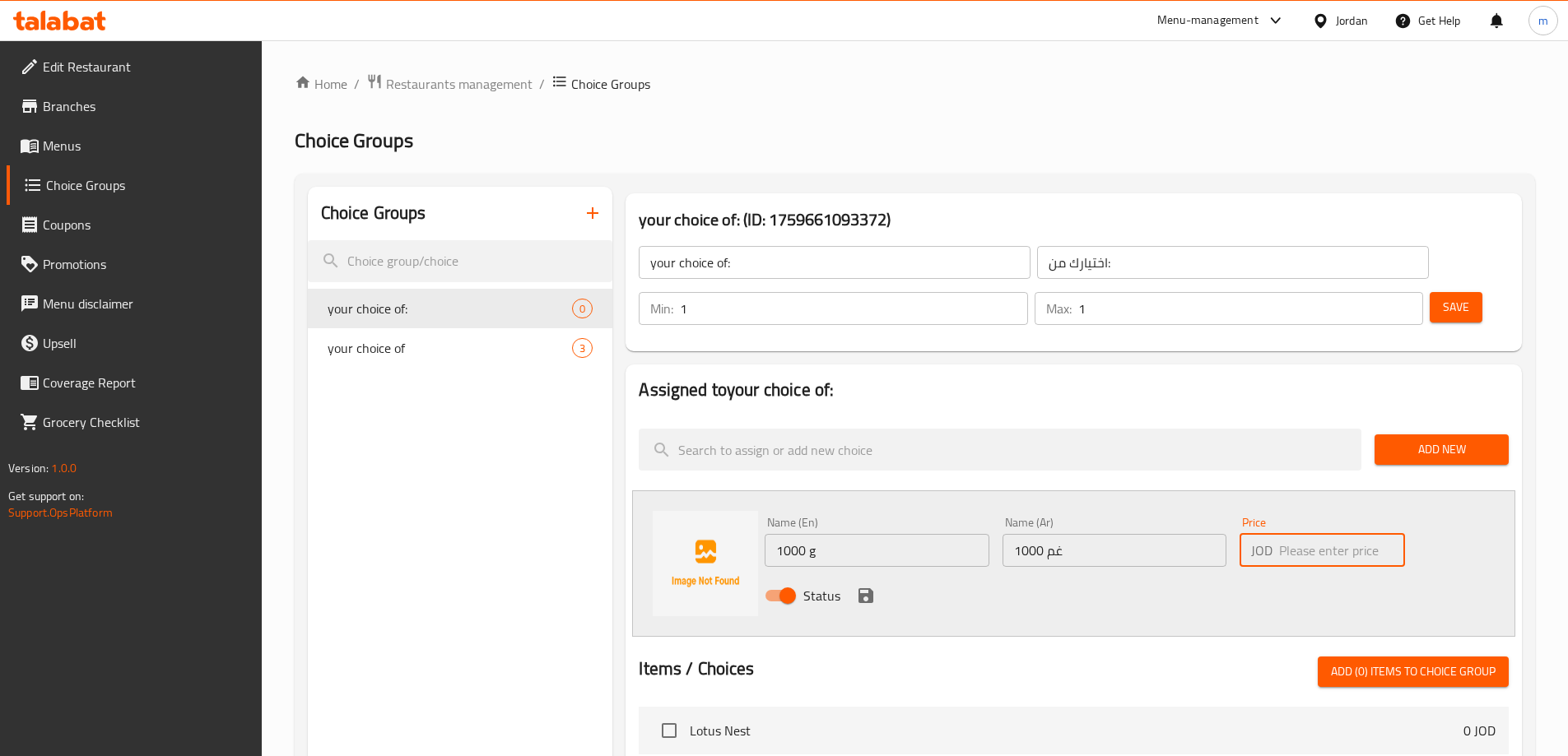
click at [1307, 534] on input "number" at bounding box center [1341, 551] width 126 height 33
type input "6"
click at [860, 588] on icon "save" at bounding box center [865, 594] width 15 height 15
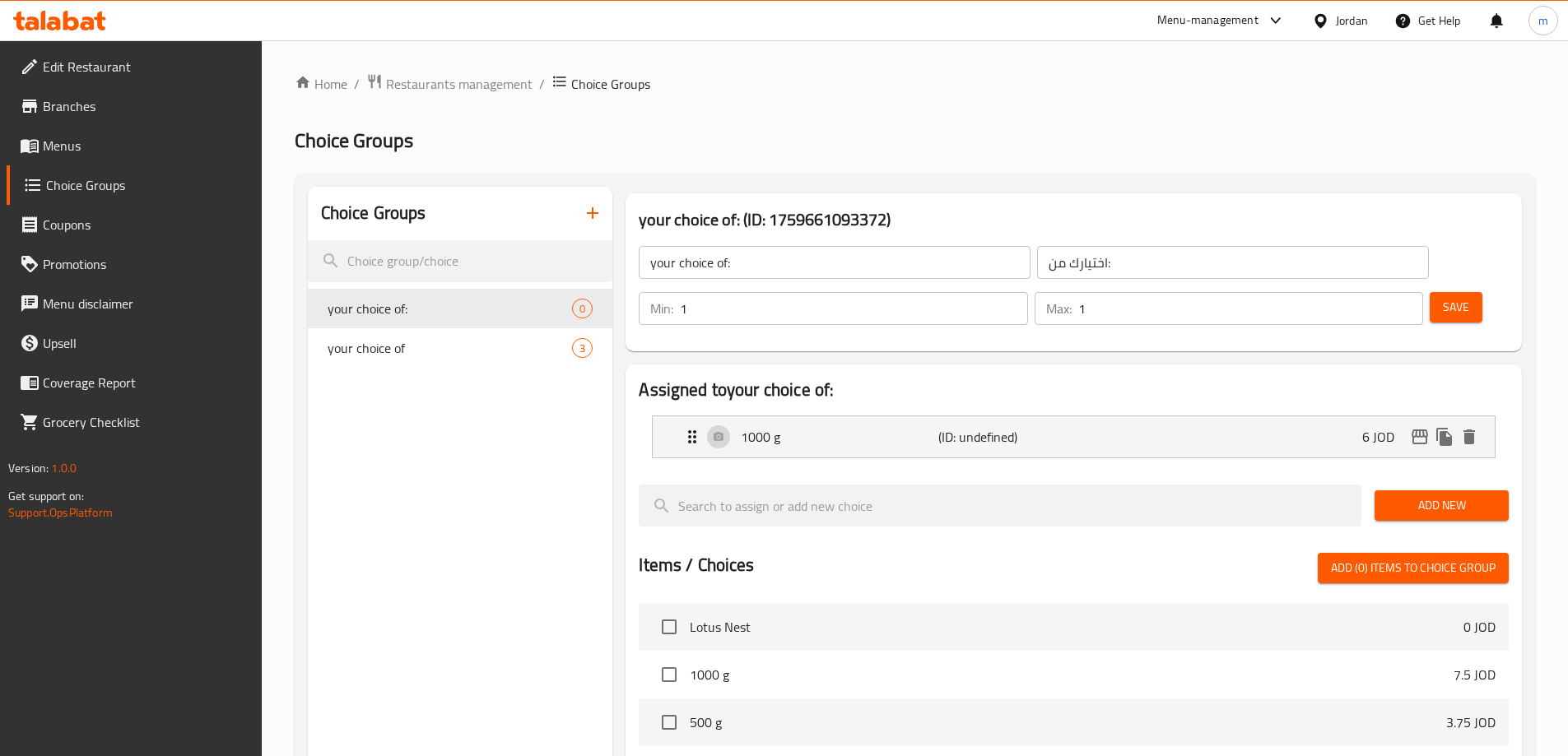
click at [1425, 495] on span "Add New" at bounding box center [1440, 505] width 108 height 20
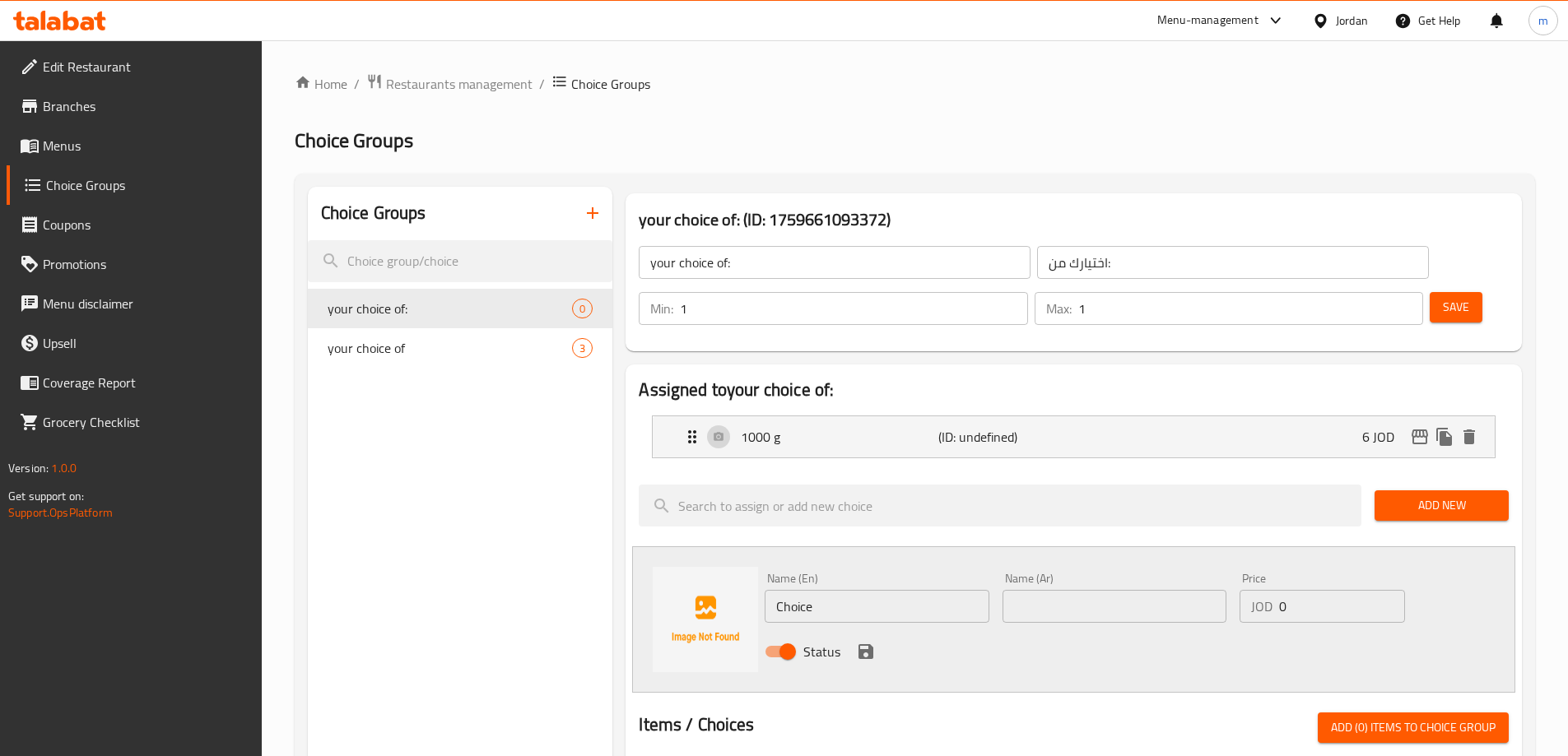
click at [867, 590] on input "Choice" at bounding box center [876, 606] width 224 height 33
click at [903, 590] on input "text" at bounding box center [876, 606] width 224 height 33
paste input "500 g"
type input "500 g"
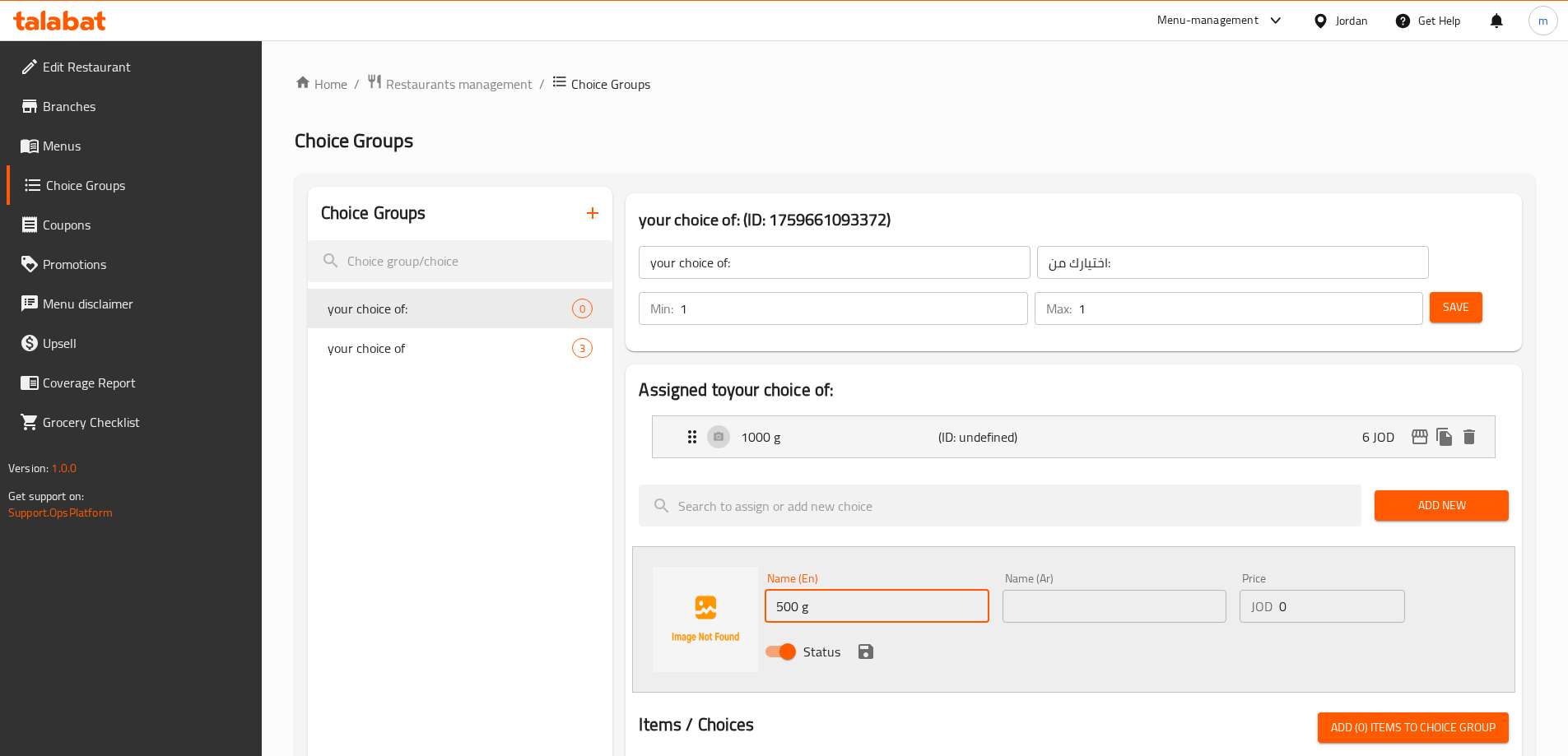
drag, startPoint x: 1104, startPoint y: 558, endPoint x: 1120, endPoint y: 557, distance: 16.0
click at [1104, 590] on input "text" at bounding box center [1114, 606] width 224 height 33
click at [1076, 590] on input "text" at bounding box center [1114, 606] width 224 height 33
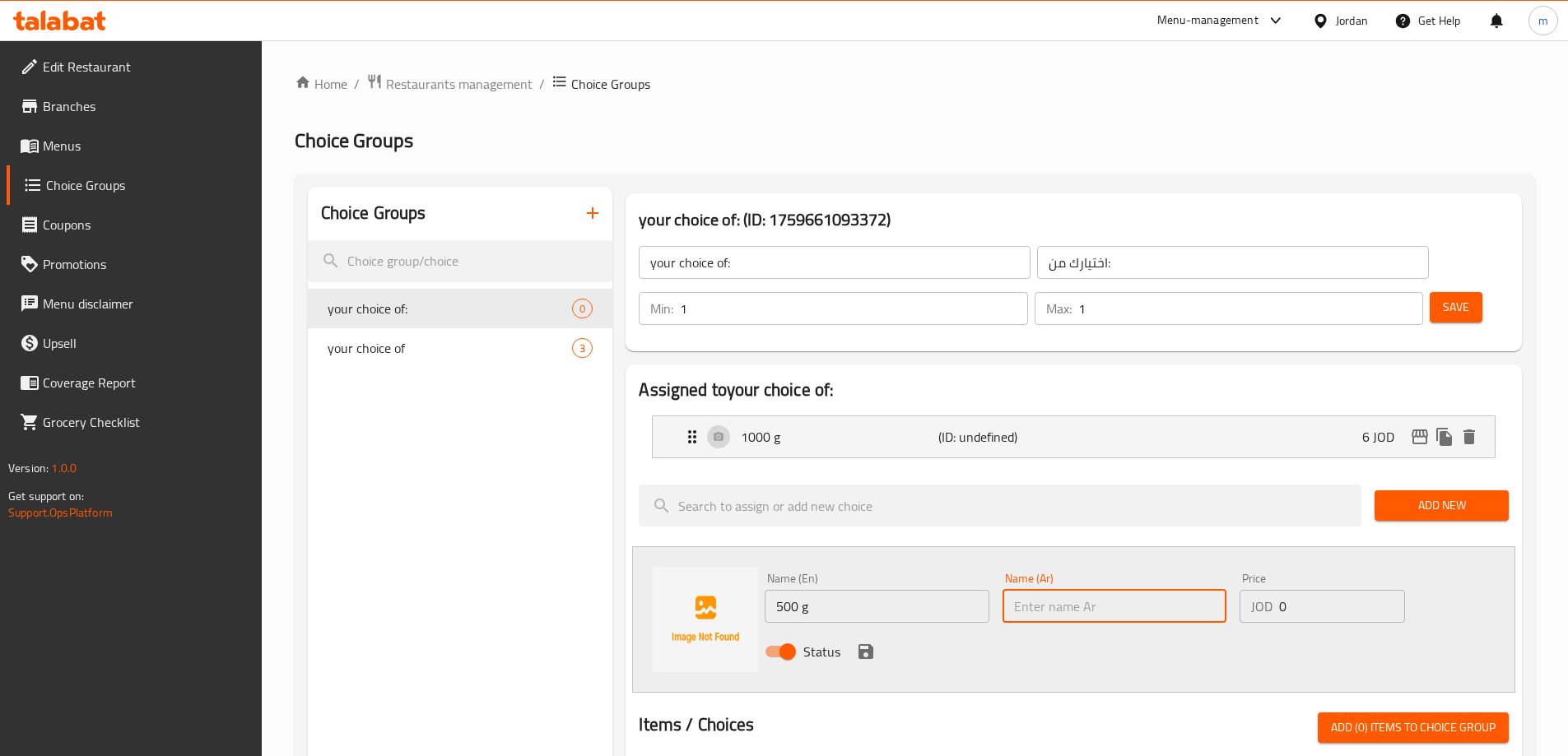
paste input "500 غم"
type input "500 غم"
click at [1304, 590] on input "0" at bounding box center [1341, 606] width 126 height 33
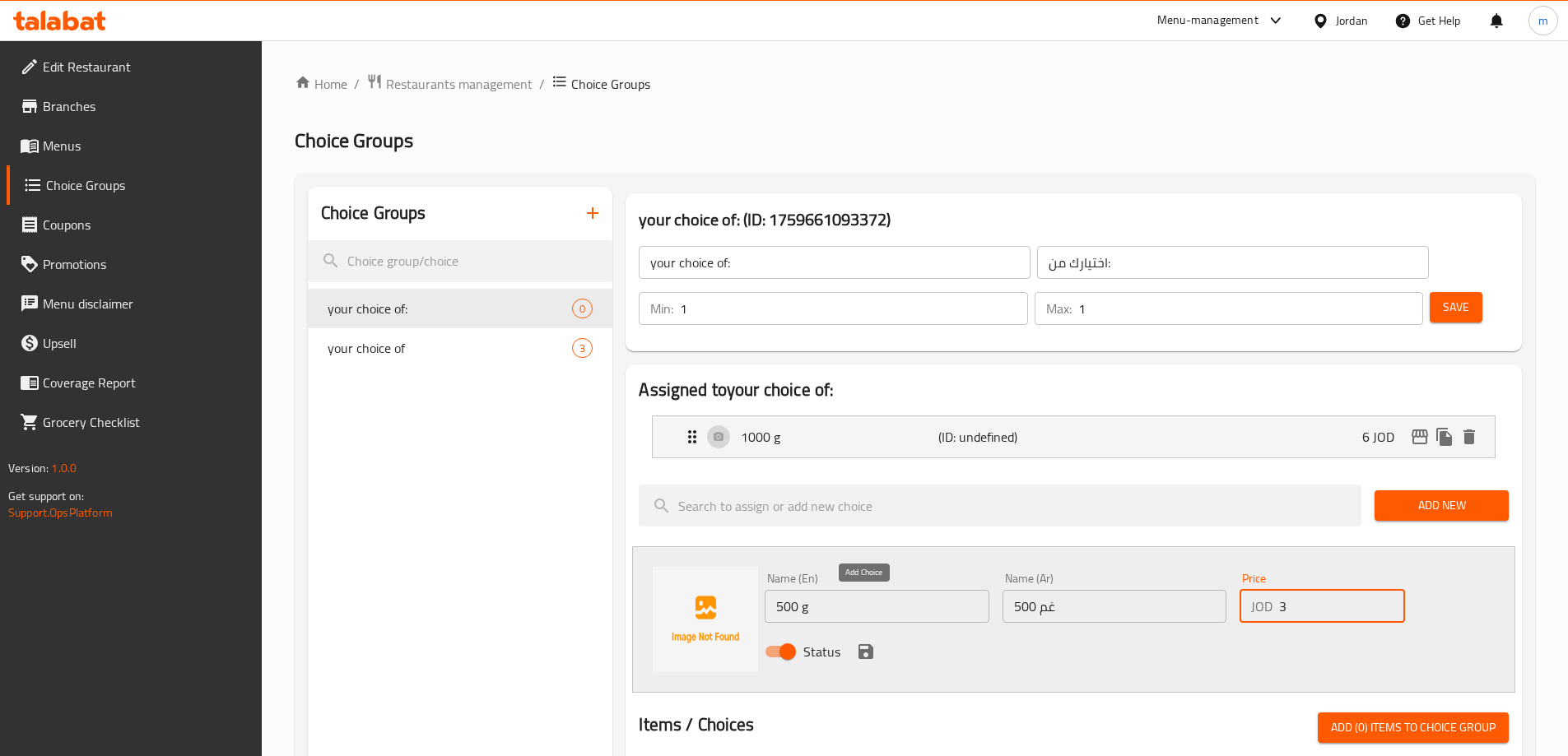
type input "3"
click at [866, 641] on icon "save" at bounding box center [865, 651] width 19 height 19
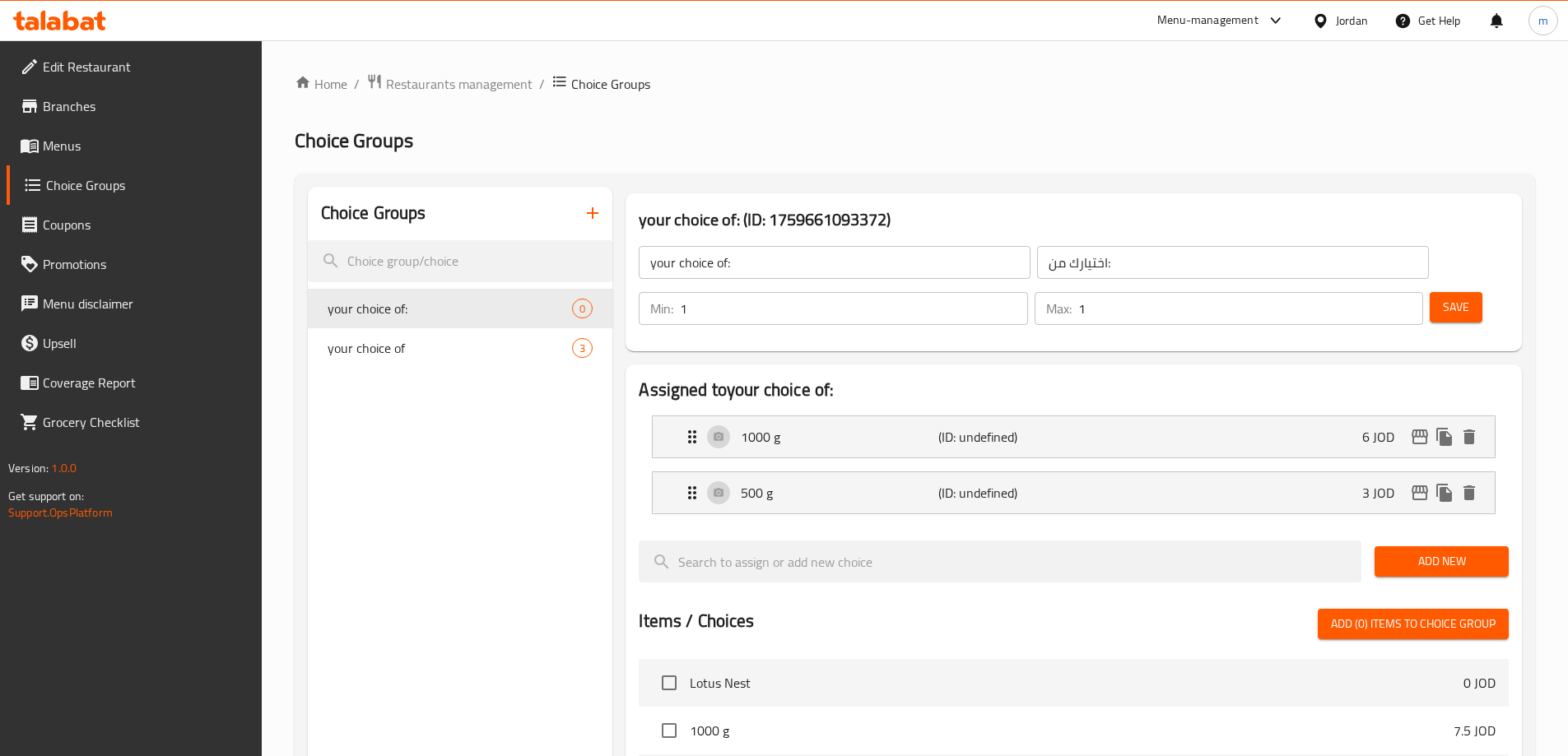
click at [1479, 551] on span "Add New" at bounding box center [1440, 560] width 108 height 20
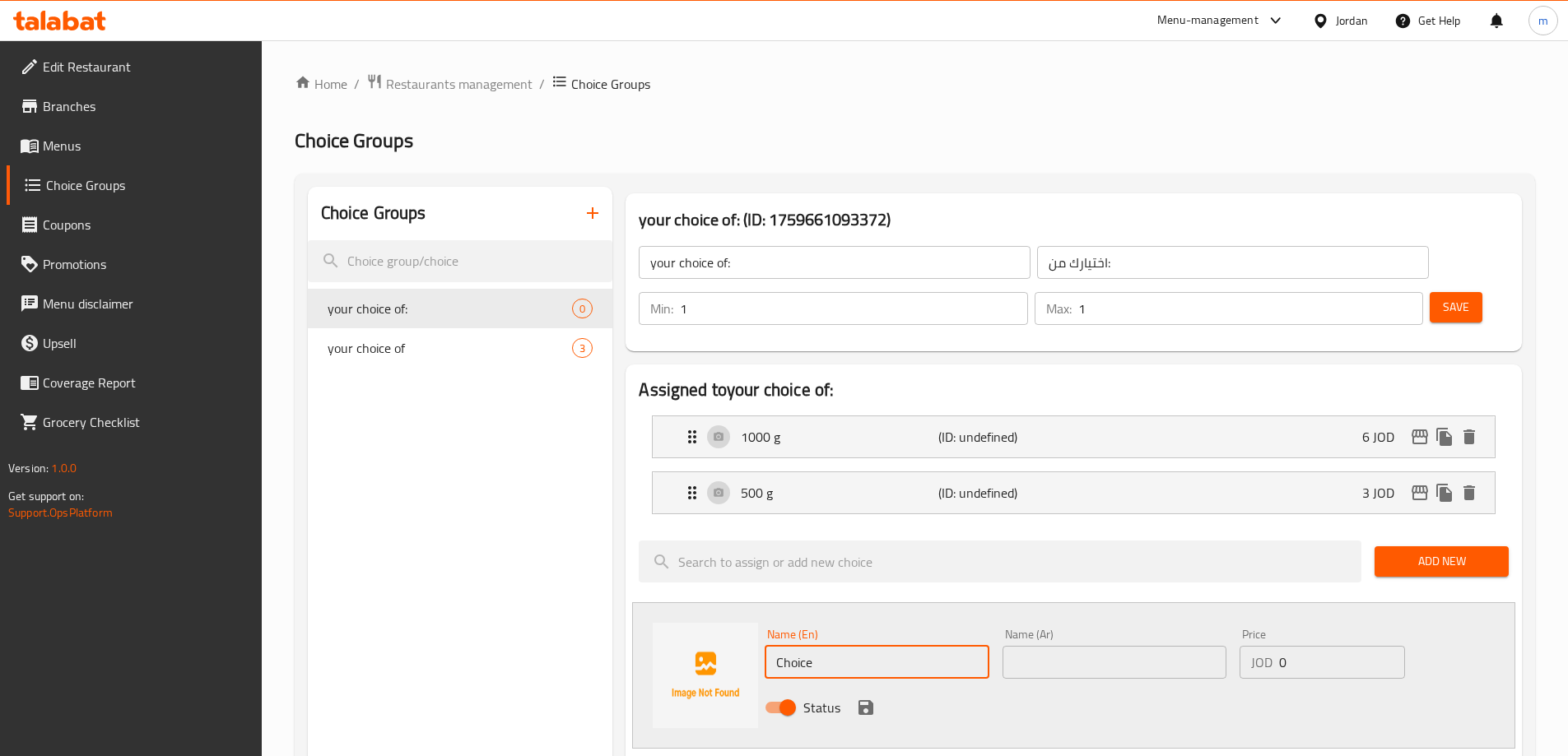
click at [874, 646] on input "Choice" at bounding box center [876, 663] width 224 height 33
click at [905, 646] on input "Choice" at bounding box center [876, 663] width 224 height 33
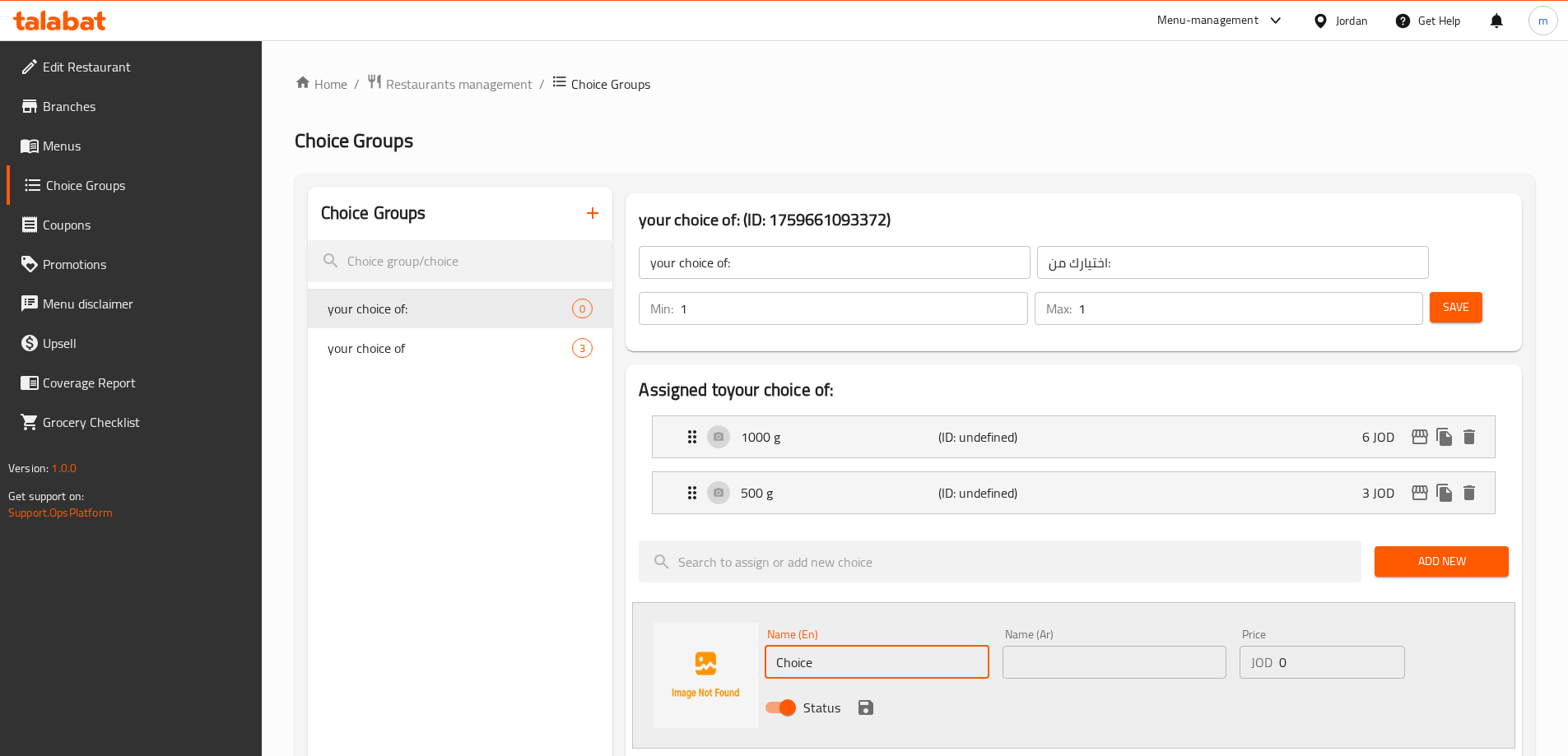
paste input "250 g"
type input "250 g"
click at [1118, 646] on input "text" at bounding box center [1114, 663] width 224 height 33
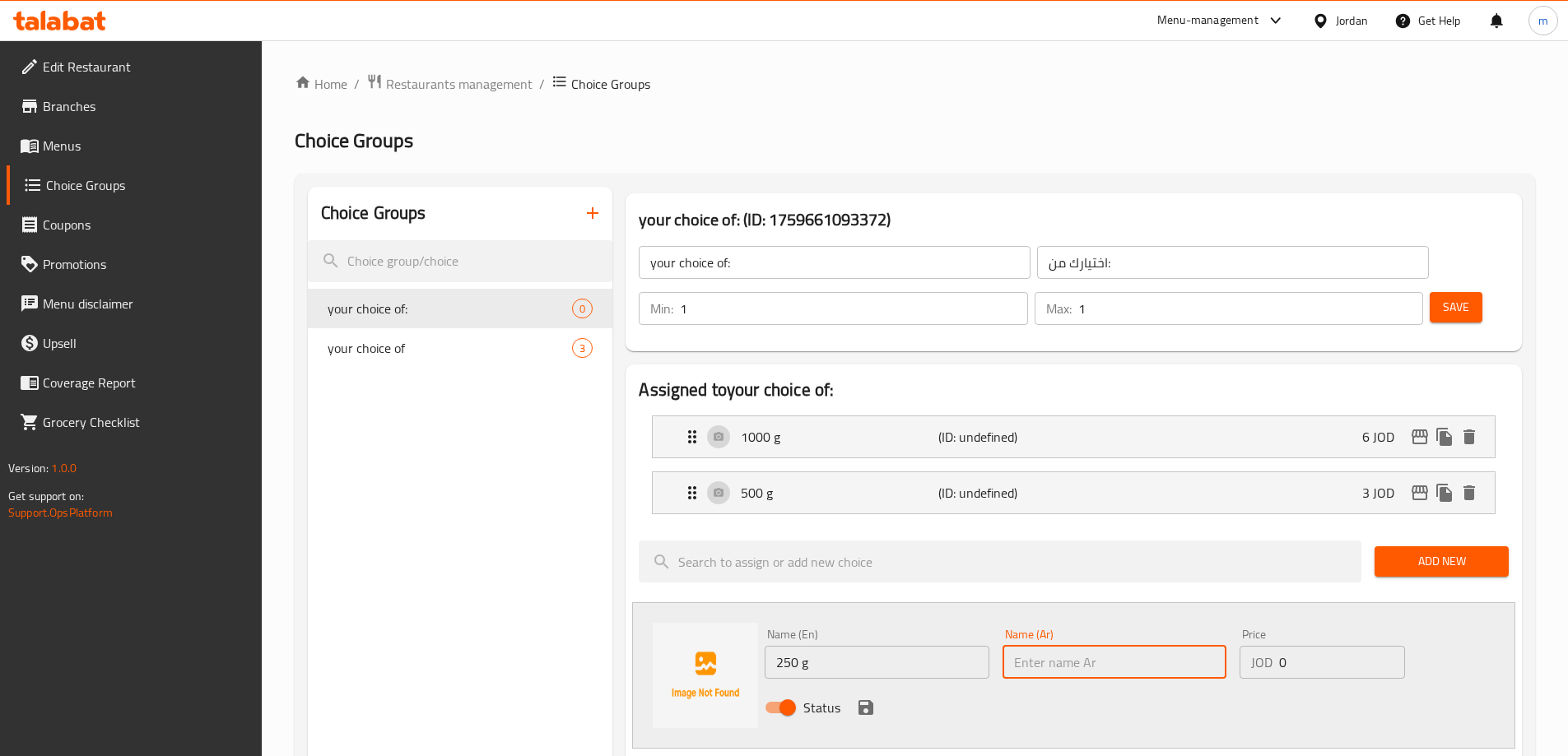
click at [1118, 646] on input "text" at bounding box center [1114, 663] width 224 height 33
paste input "250 غم"
type input "250 غم"
click at [1306, 646] on input "0" at bounding box center [1341, 663] width 126 height 33
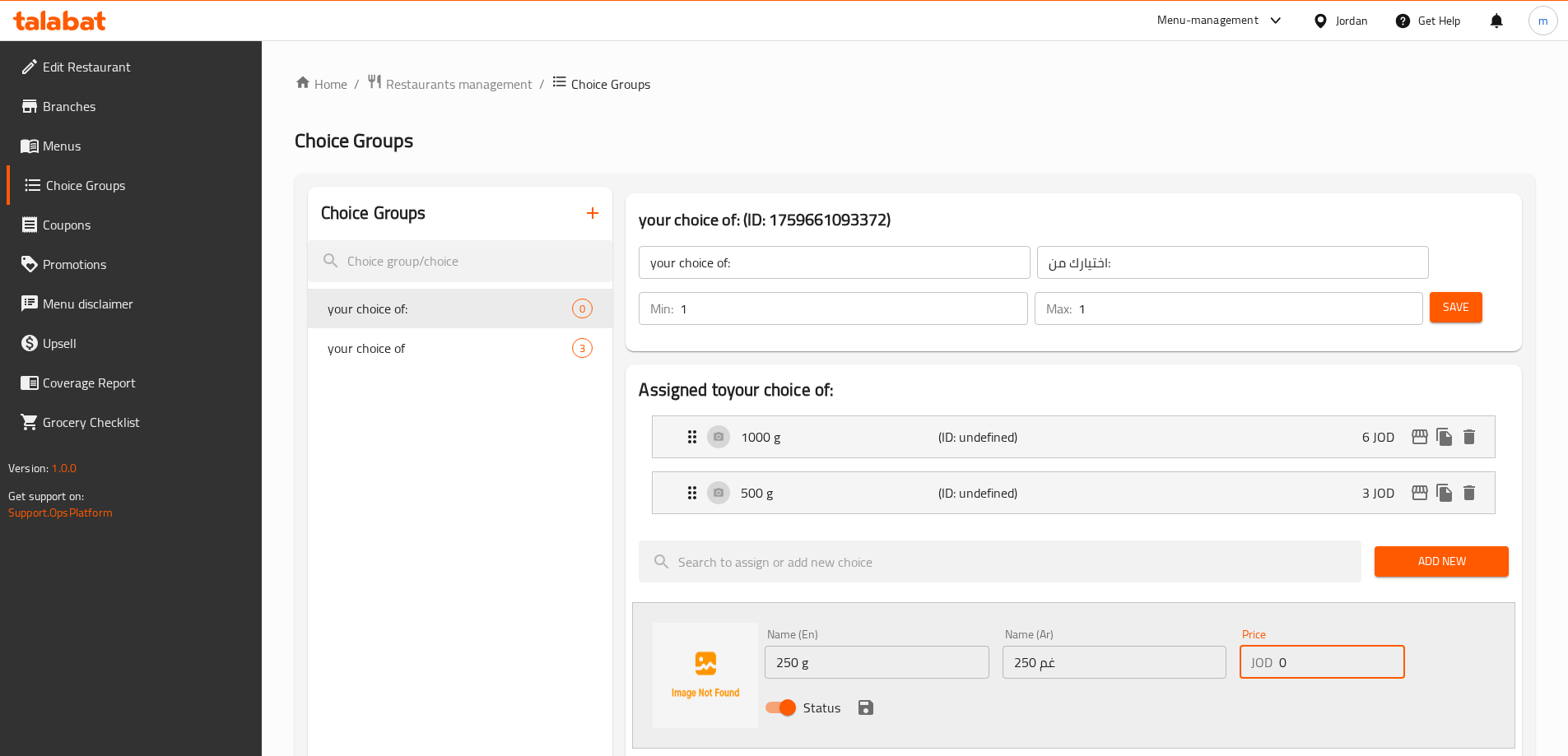
click at [1306, 646] on input "0" at bounding box center [1341, 663] width 126 height 33
type input "1.5"
click at [874, 698] on icon "save" at bounding box center [865, 707] width 19 height 19
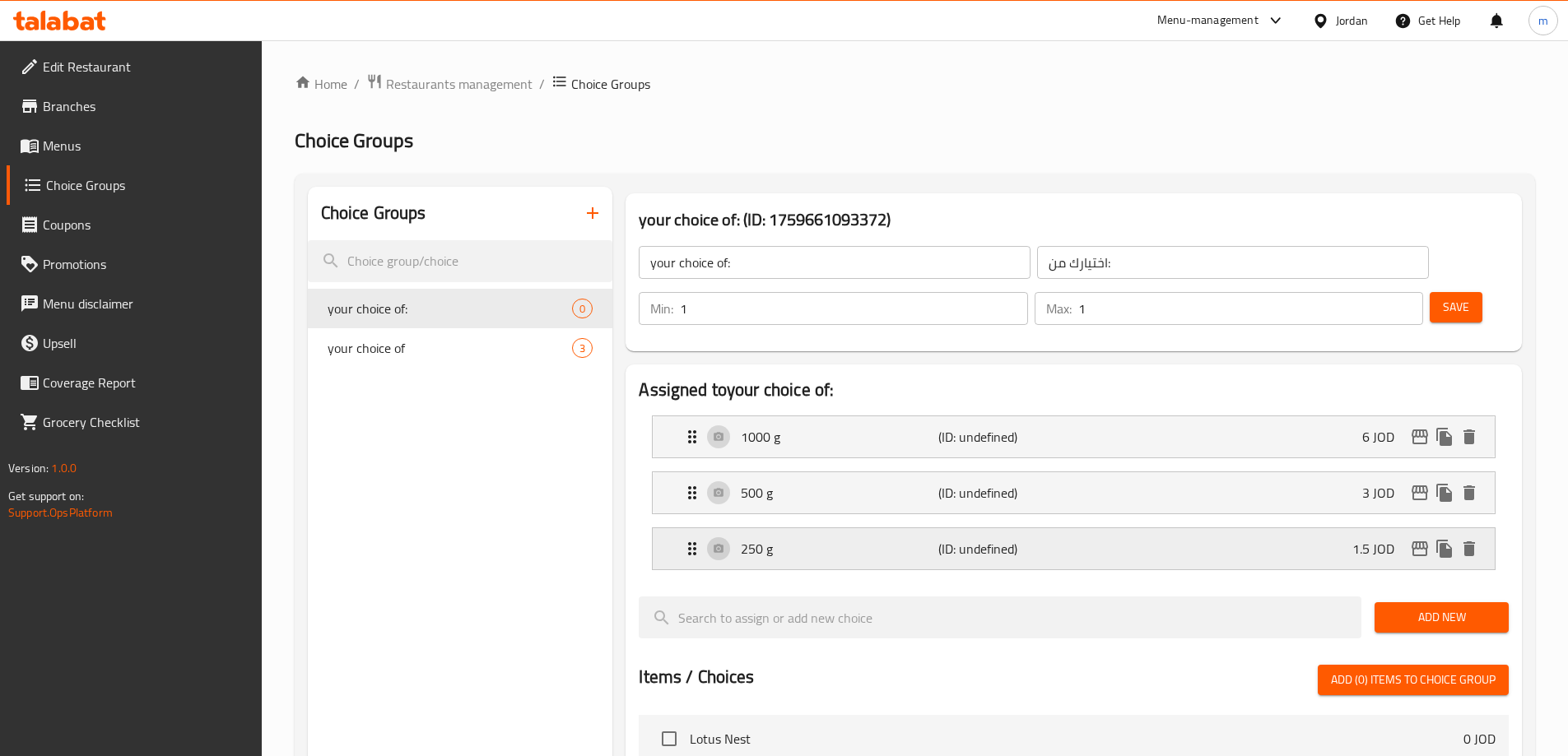
click at [1064, 539] on p "(ID: undefined)" at bounding box center [1003, 549] width 131 height 19
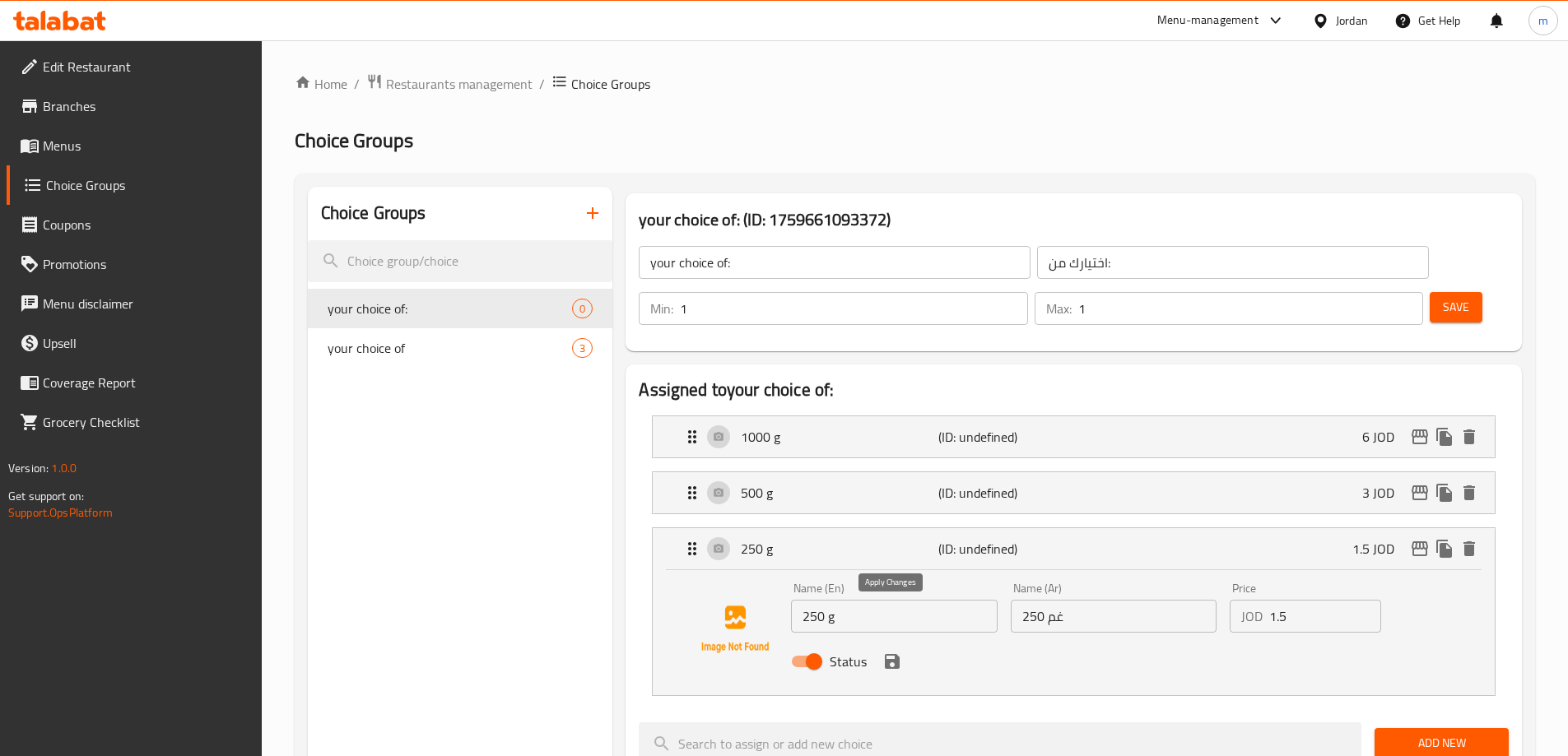
click at [897, 654] on icon "save" at bounding box center [892, 661] width 15 height 15
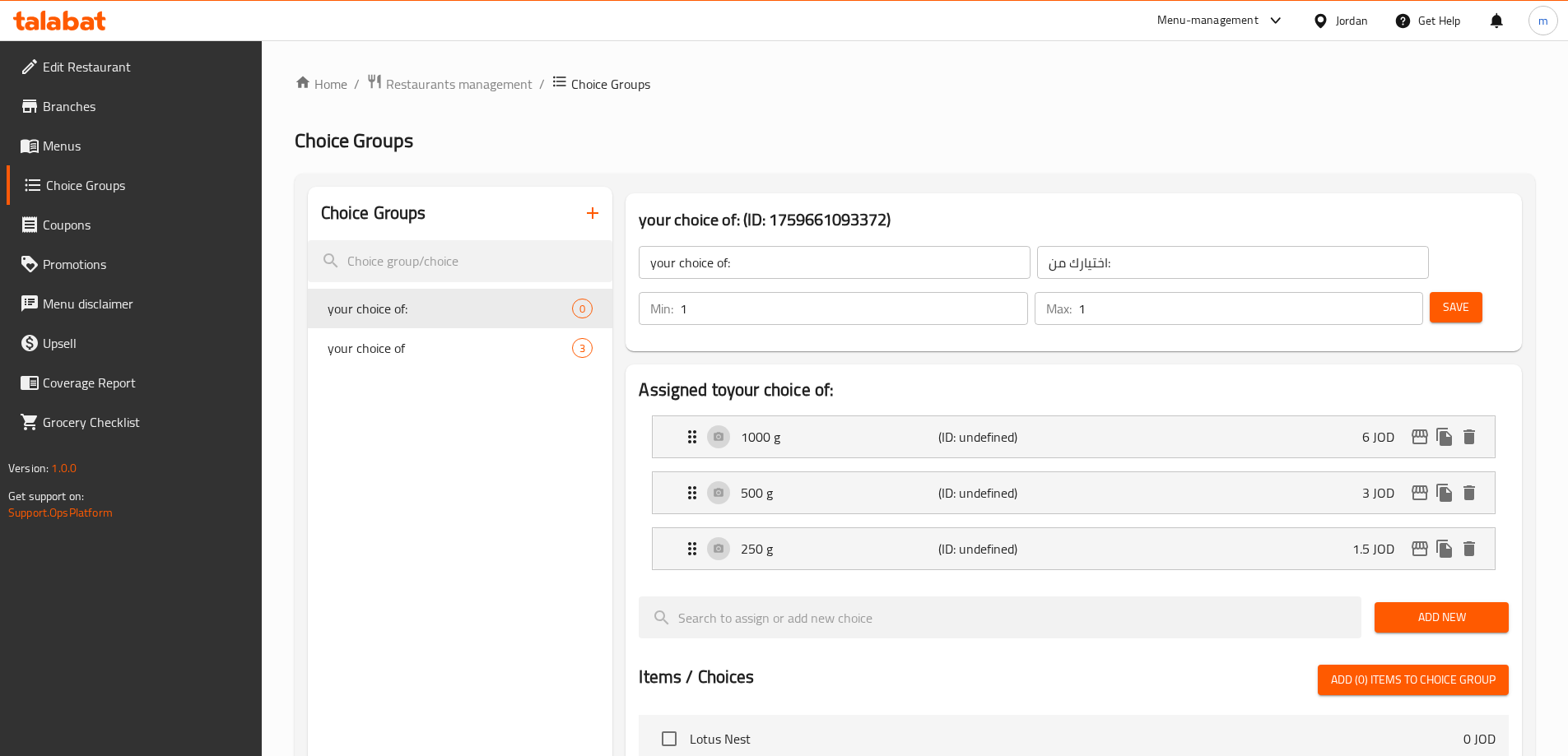
click at [1442, 297] on span "Save" at bounding box center [1455, 306] width 26 height 20
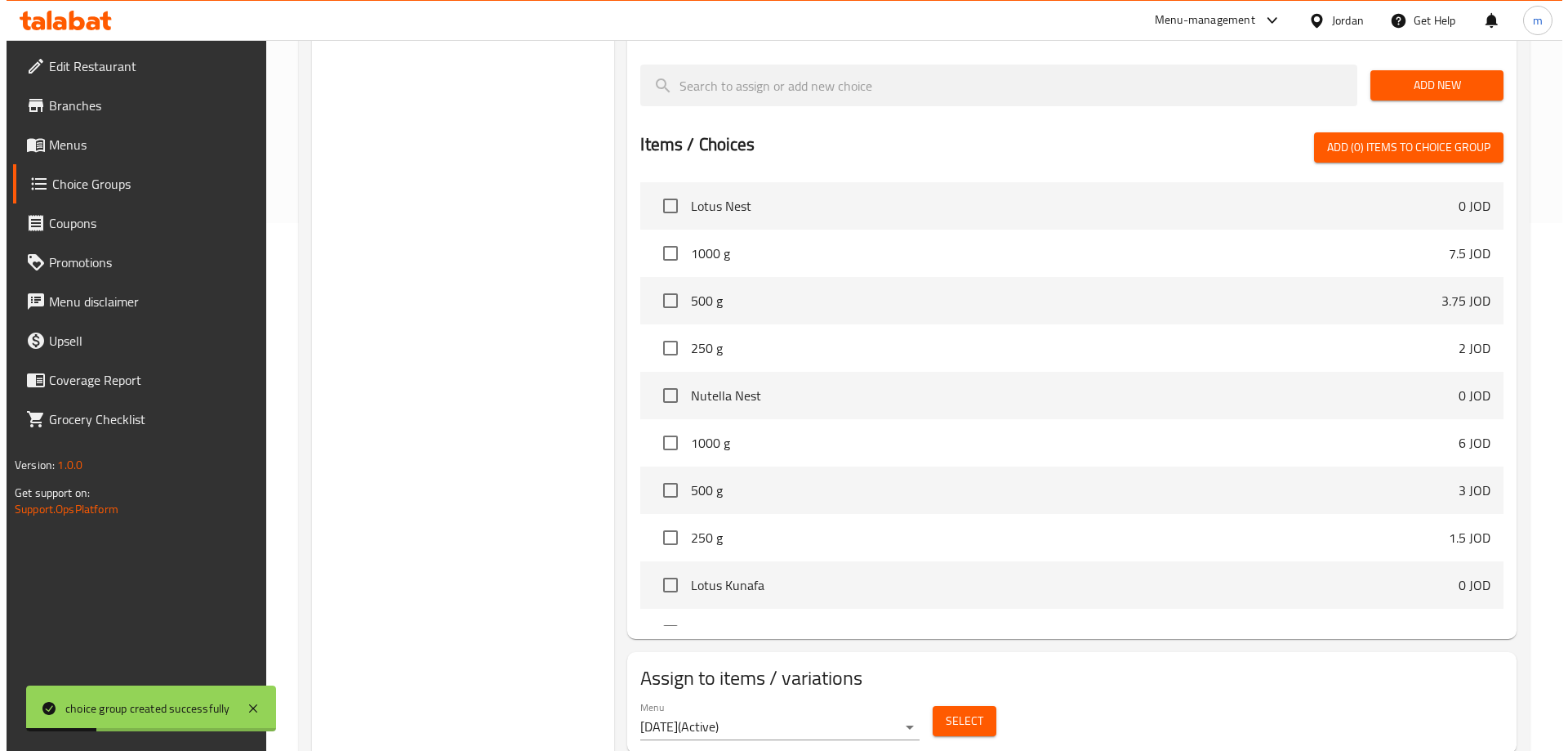
scroll to position [536, 0]
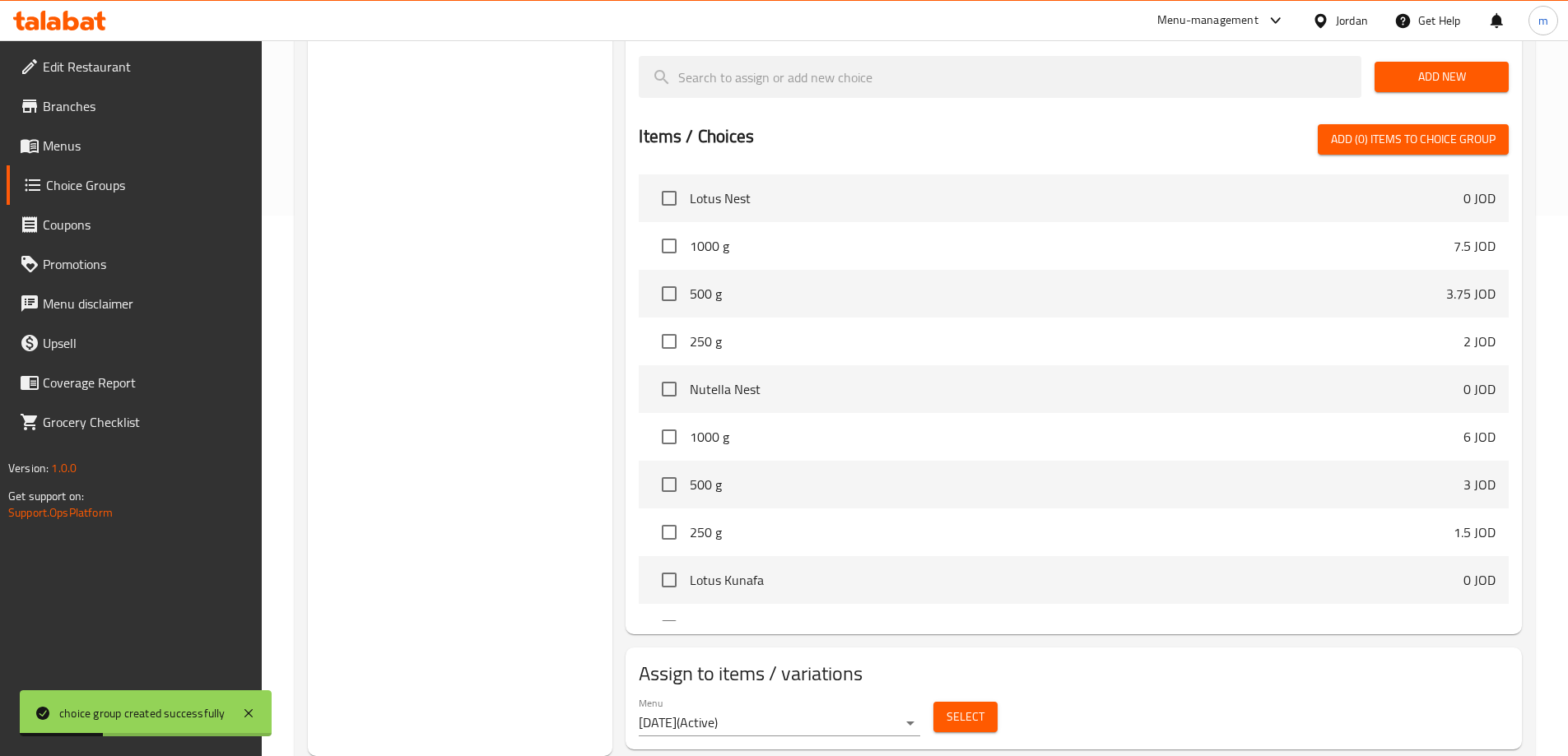
click at [940, 702] on button "Select" at bounding box center [966, 716] width 64 height 30
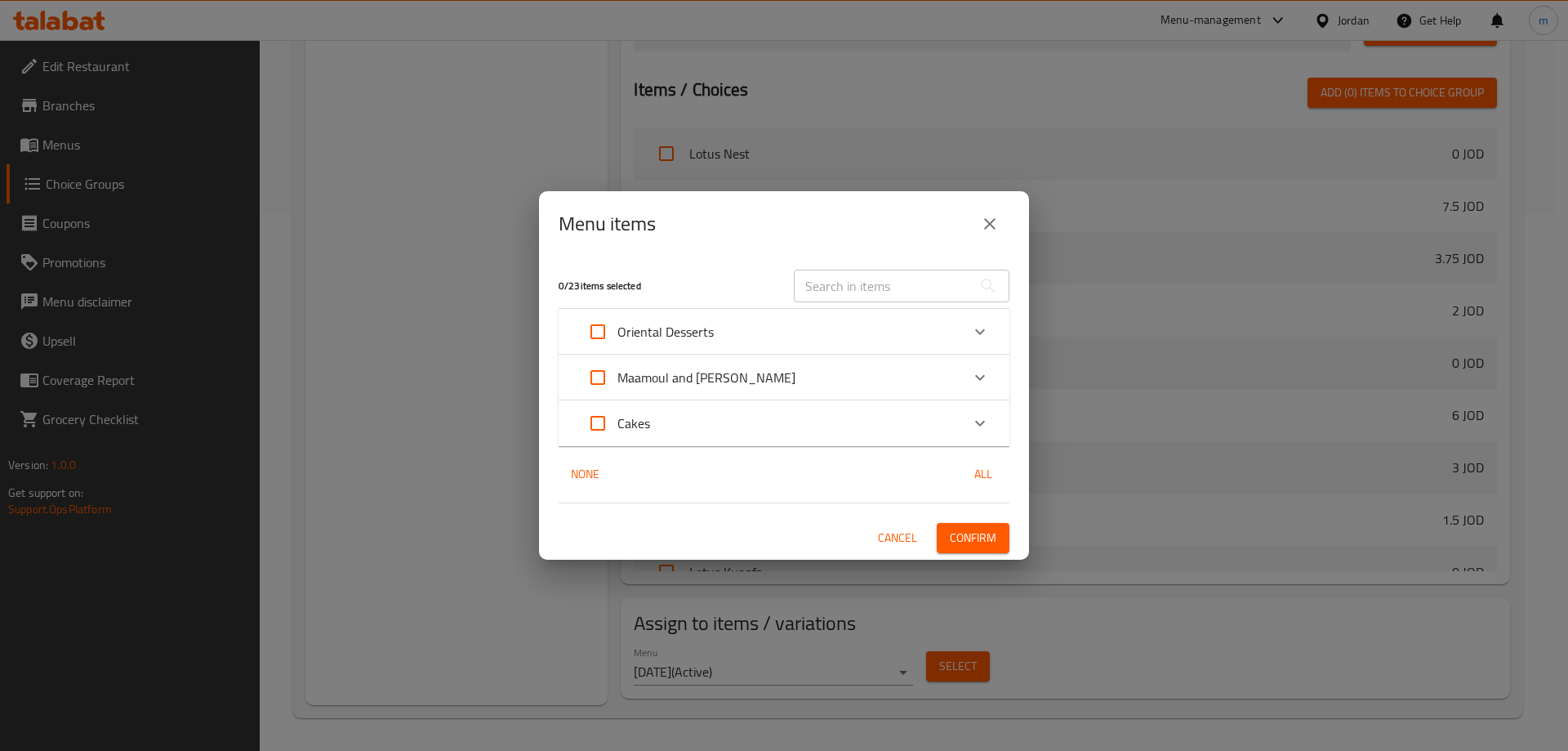
drag, startPoint x: 594, startPoint y: 328, endPoint x: 619, endPoint y: 331, distance: 25.2
click at [594, 328] on input "Expand" at bounding box center [598, 332] width 40 height 40
checkbox input "true"
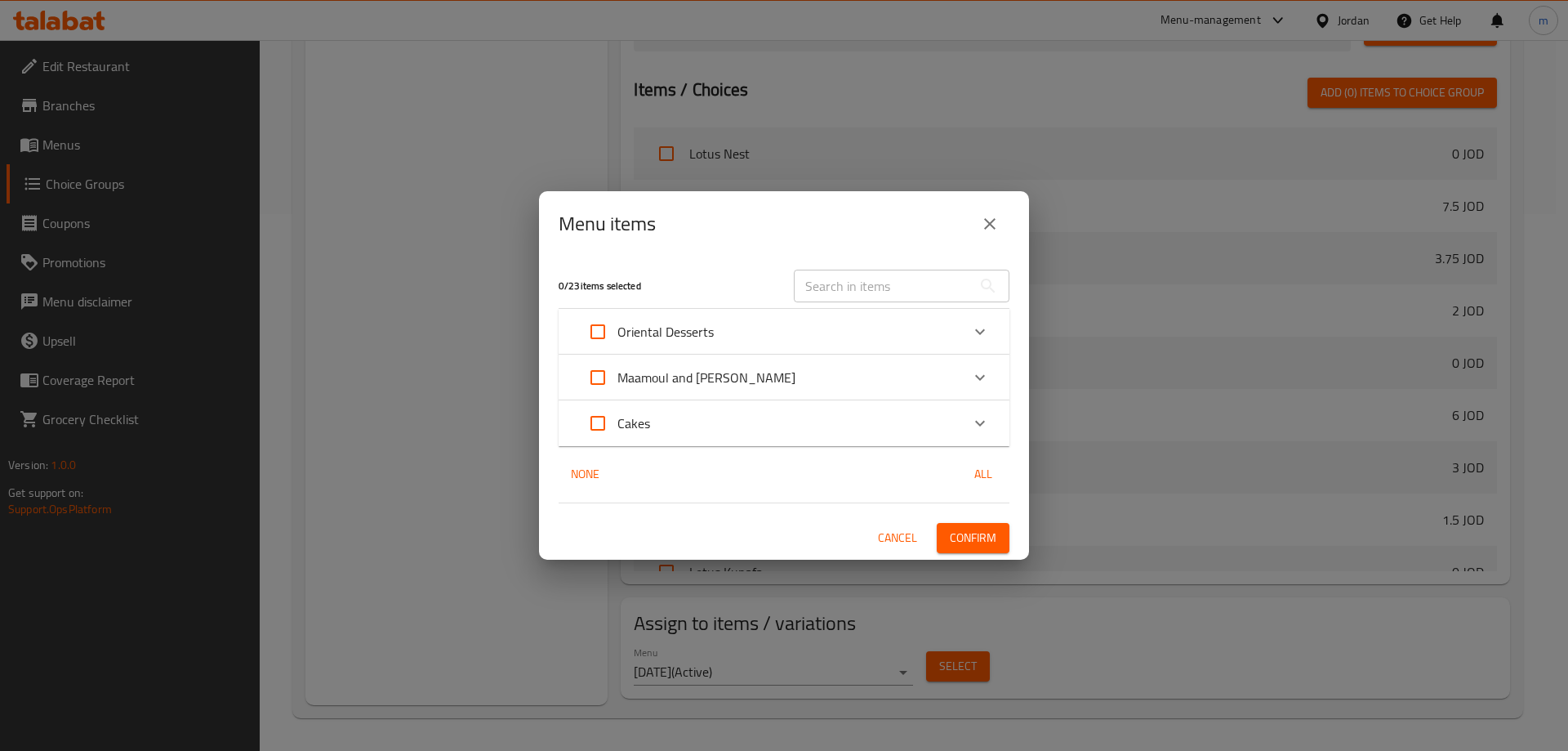
checkbox input "true"
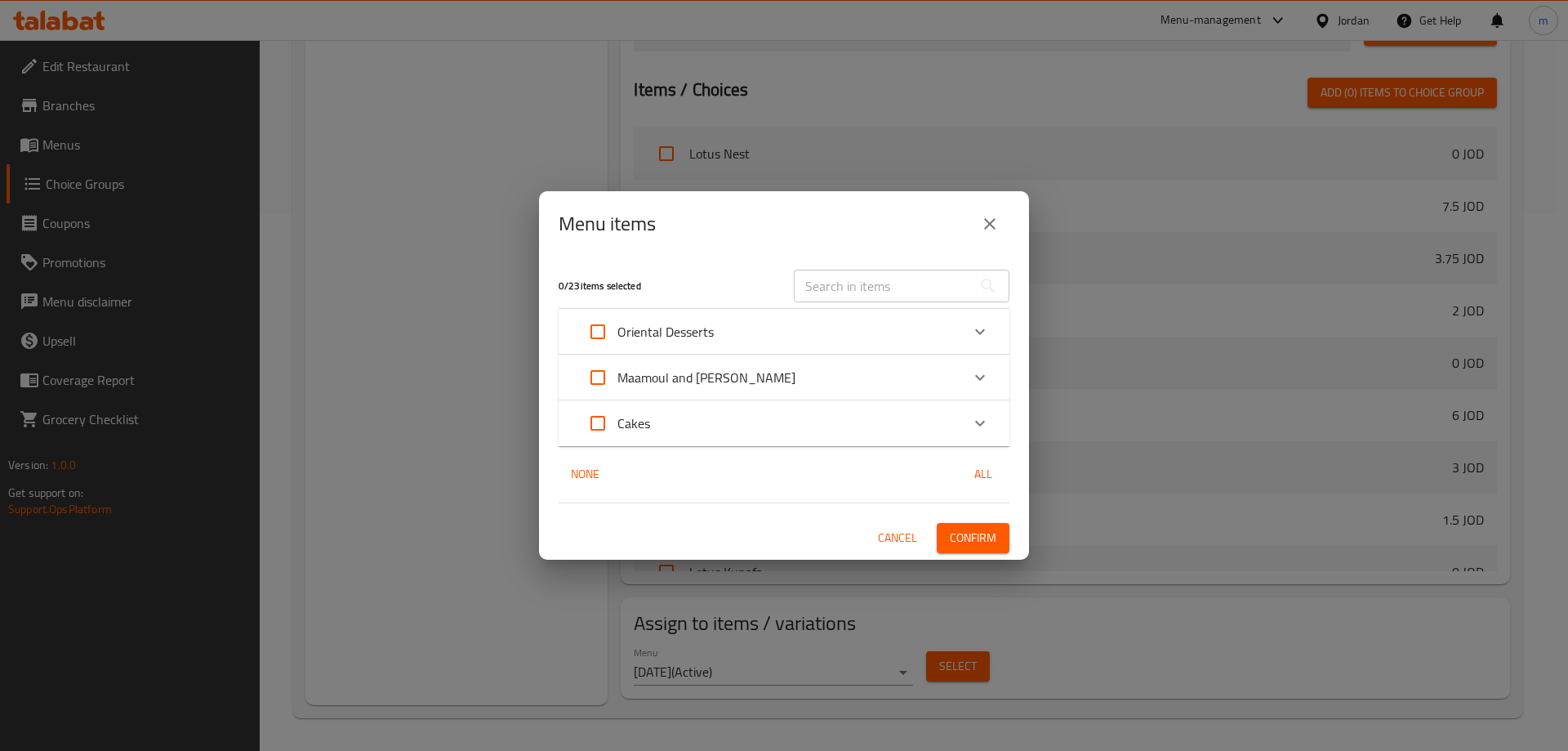
checkbox input "true"
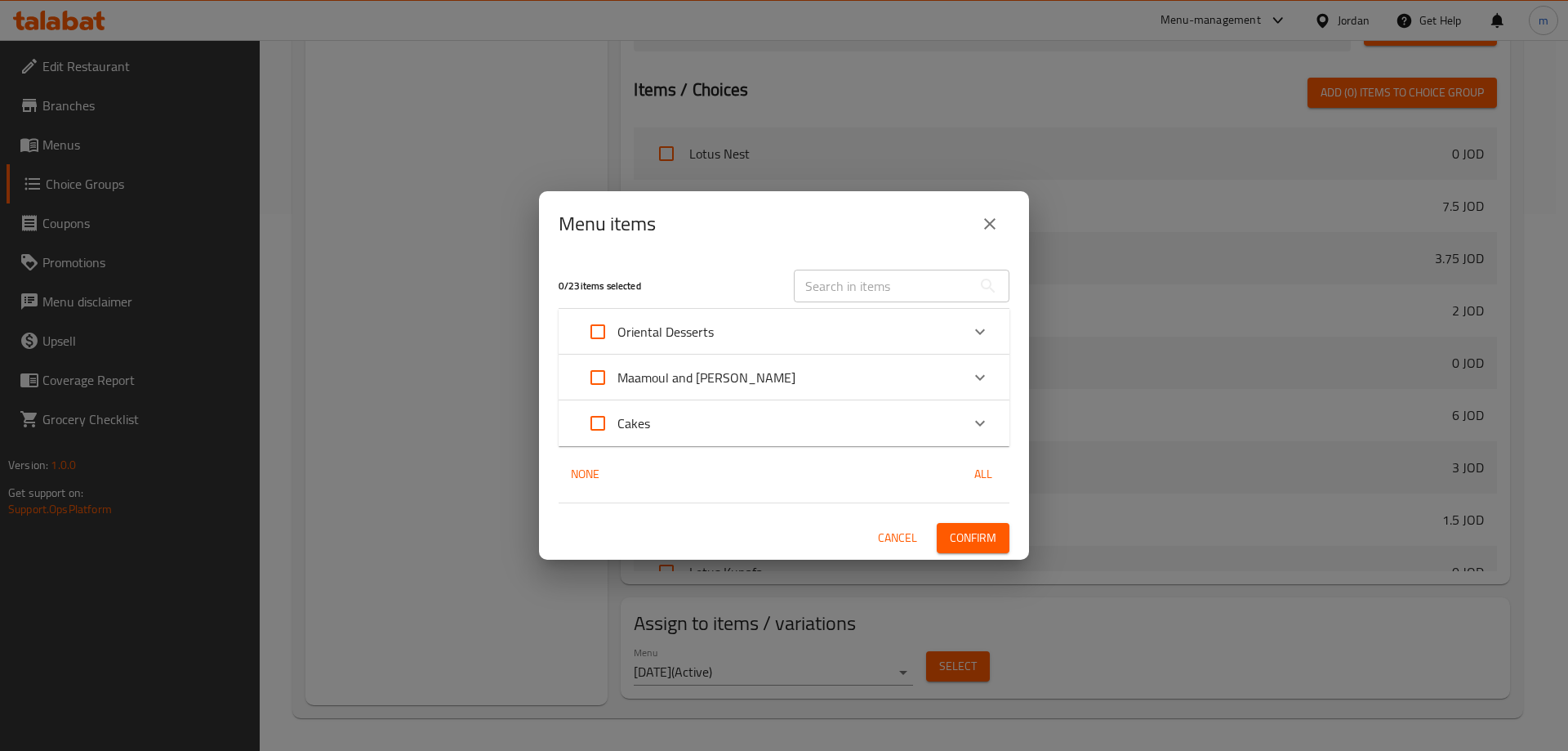
checkbox input "true"
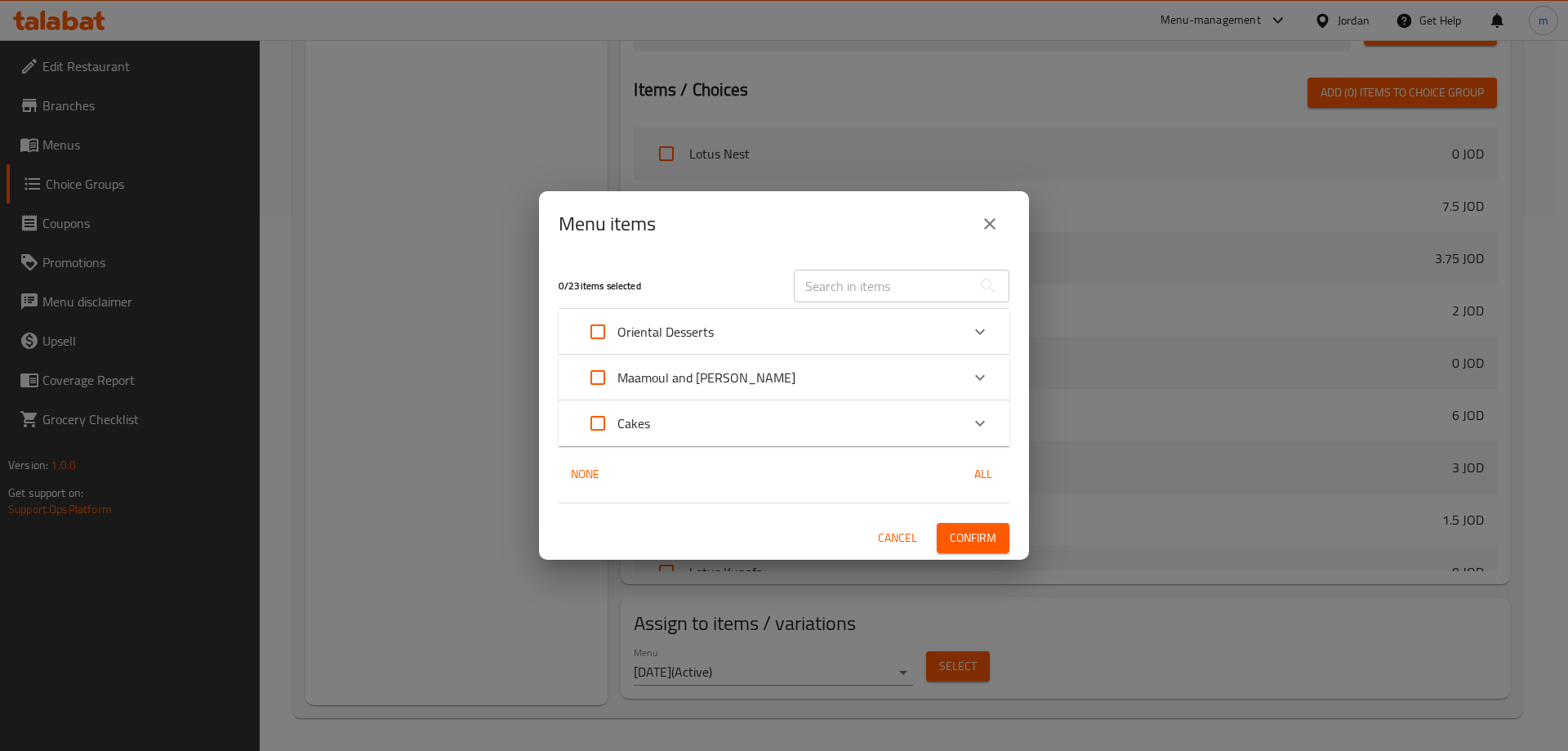
checkbox input "true"
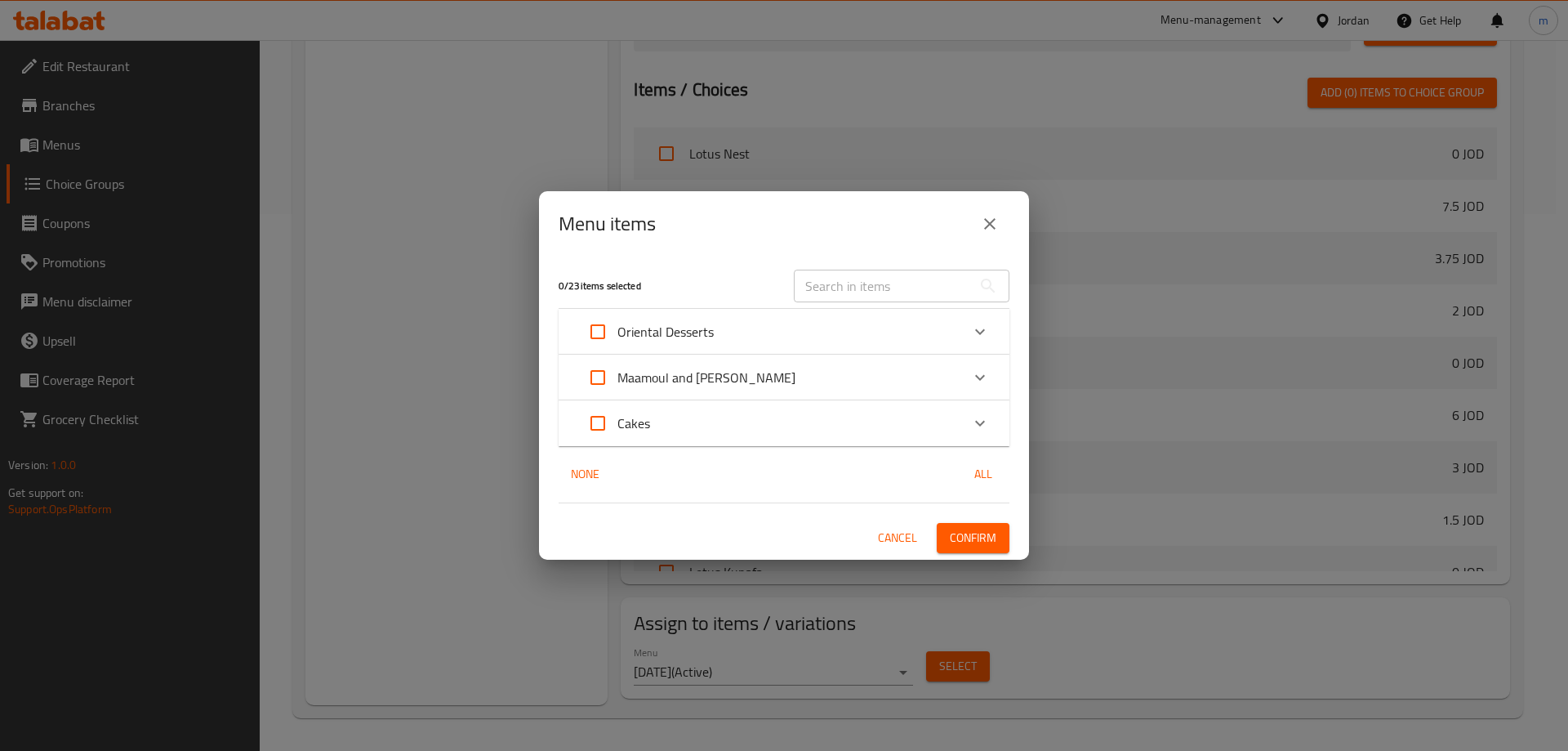
checkbox input "true"
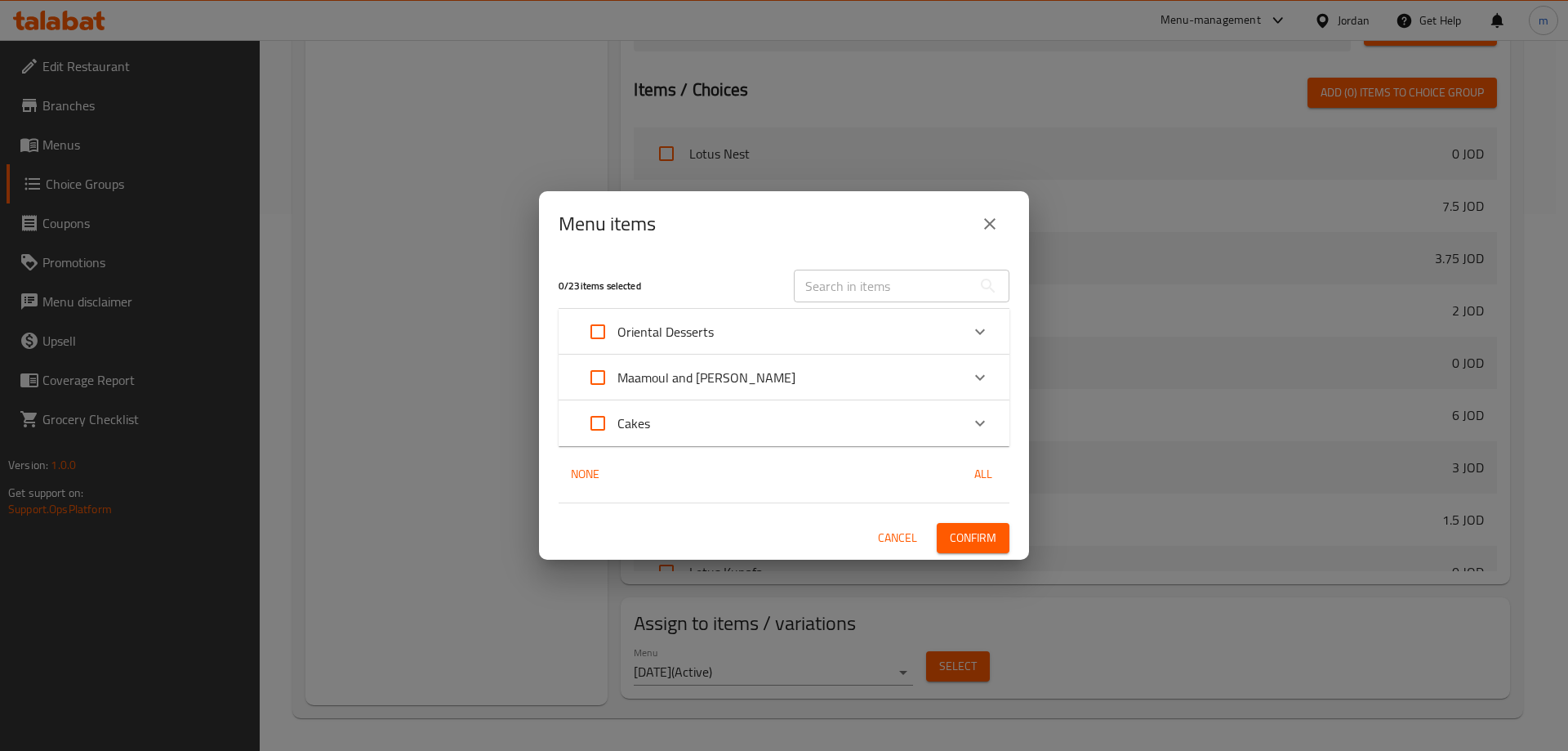
checkbox input "true"
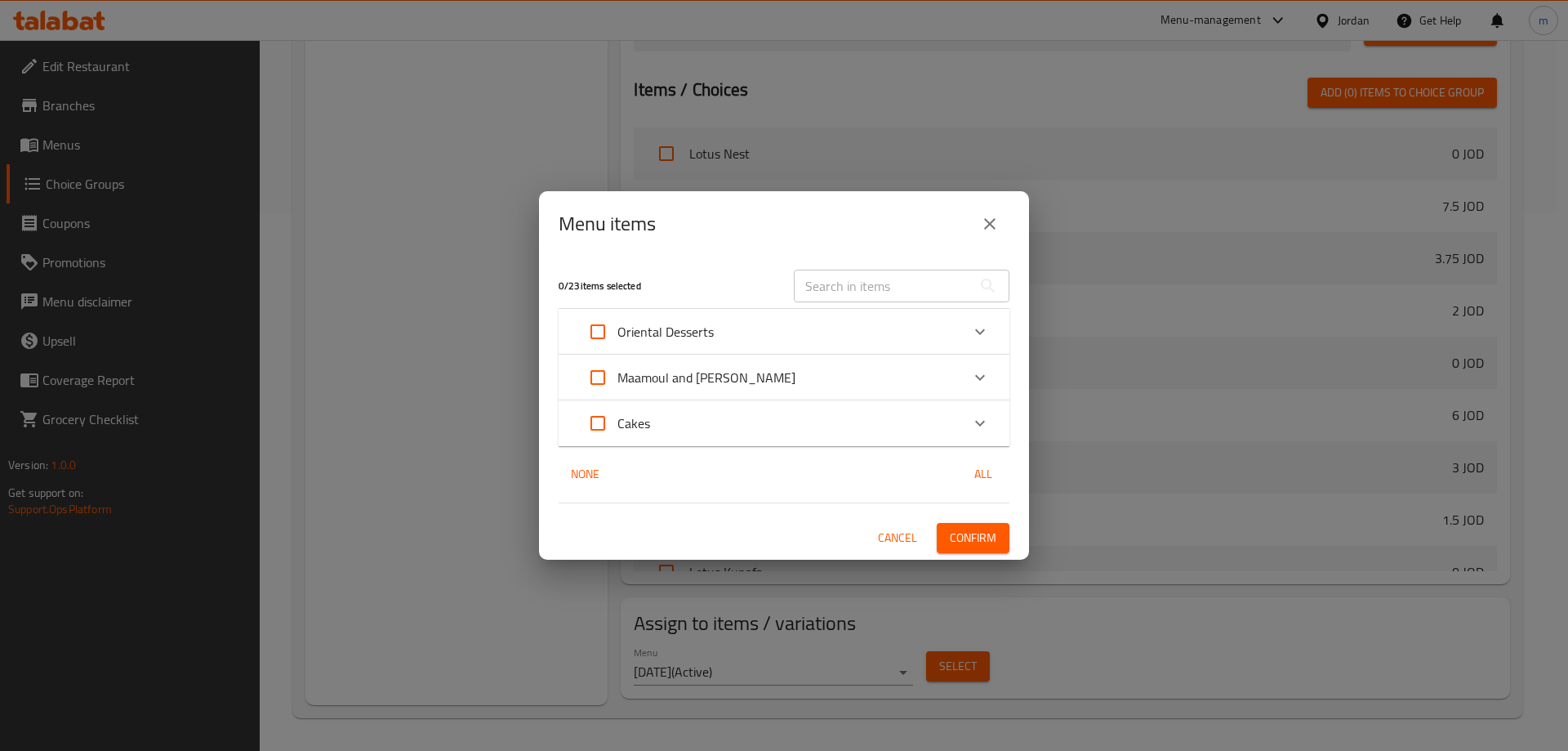
checkbox input "true"
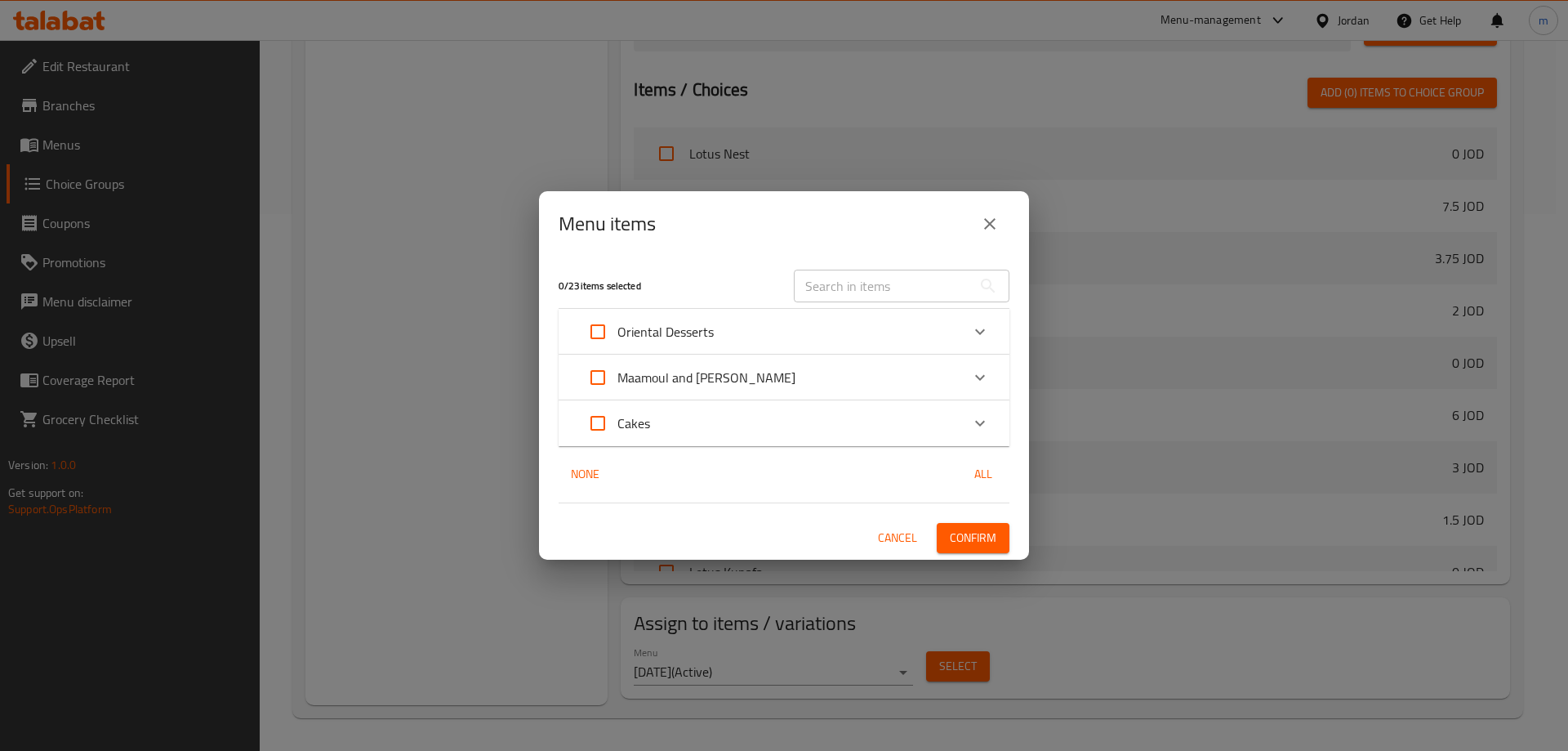
checkbox input "true"
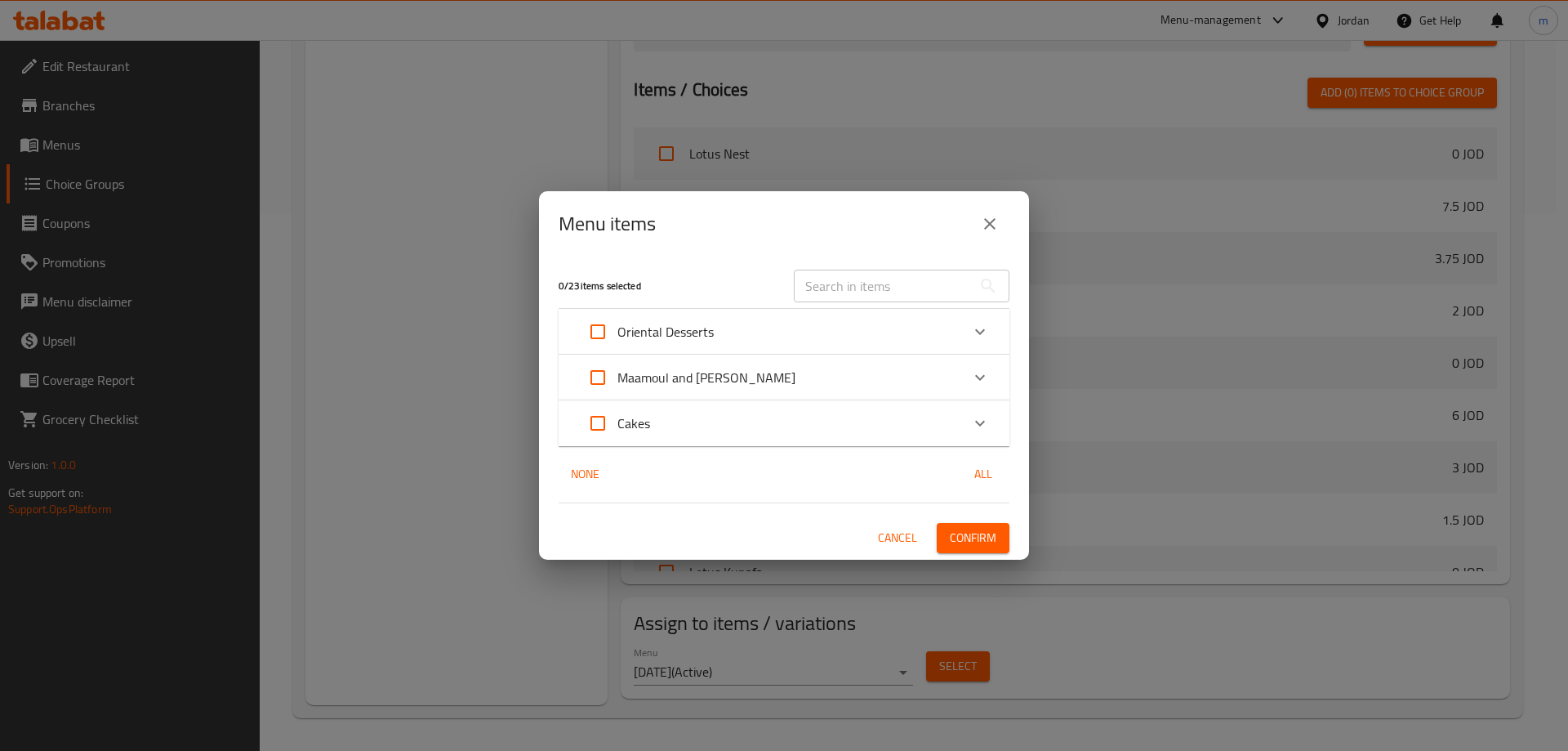
checkbox input "true"
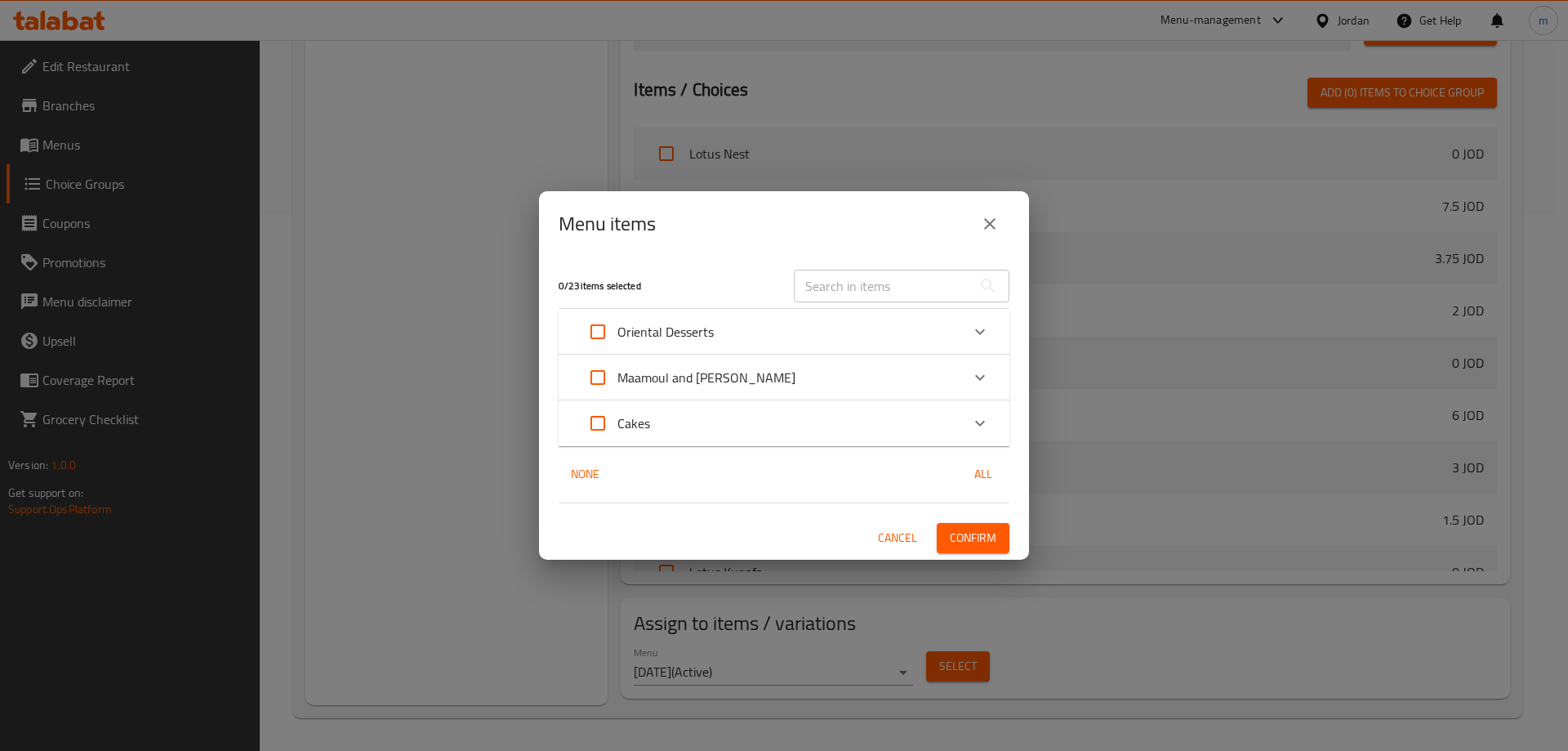
checkbox input "true"
click at [613, 331] on input "Expand" at bounding box center [598, 332] width 40 height 40
click at [977, 325] on icon "Expand" at bounding box center [980, 332] width 19 height 19
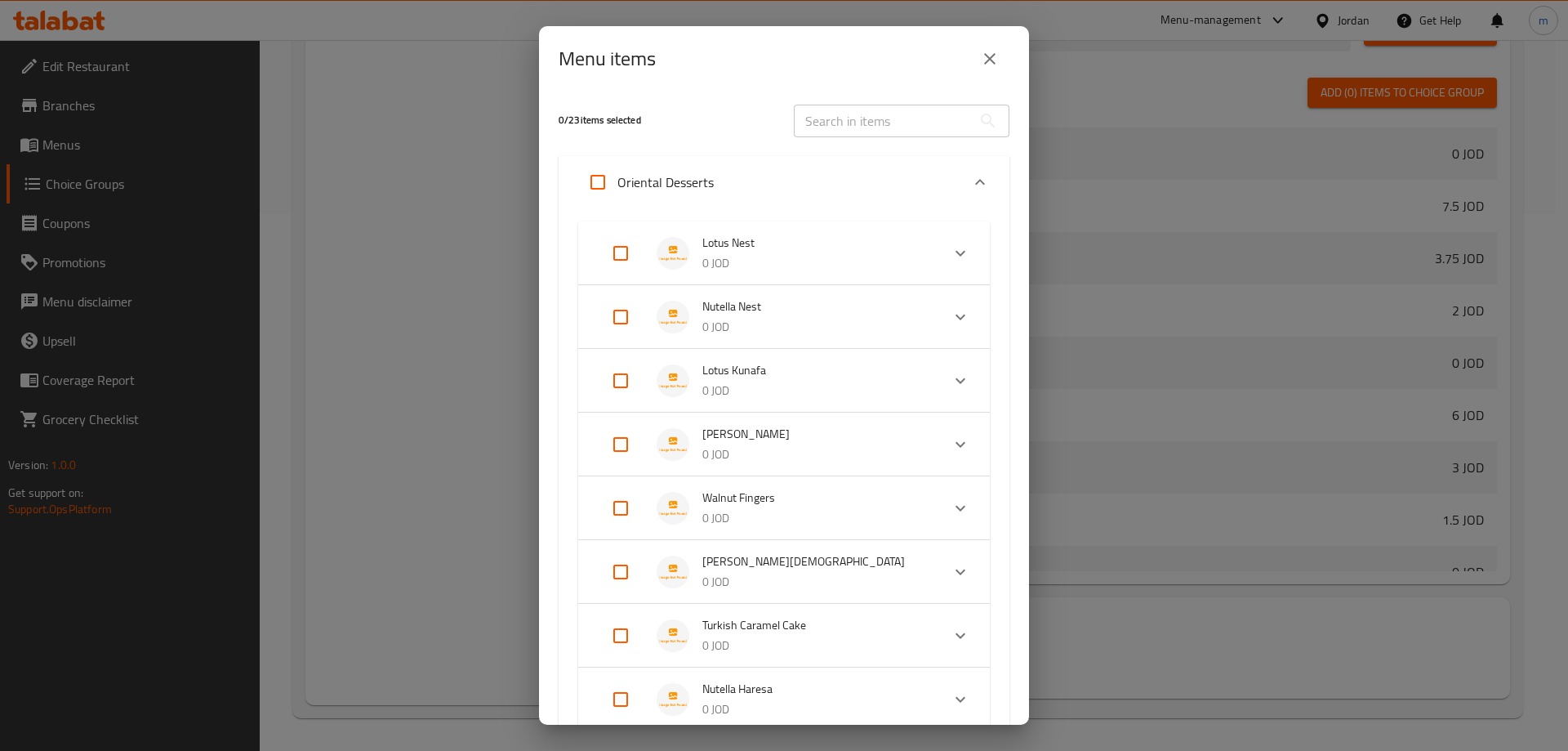
click at [621, 321] on input "Expand" at bounding box center [620, 317] width 40 height 40
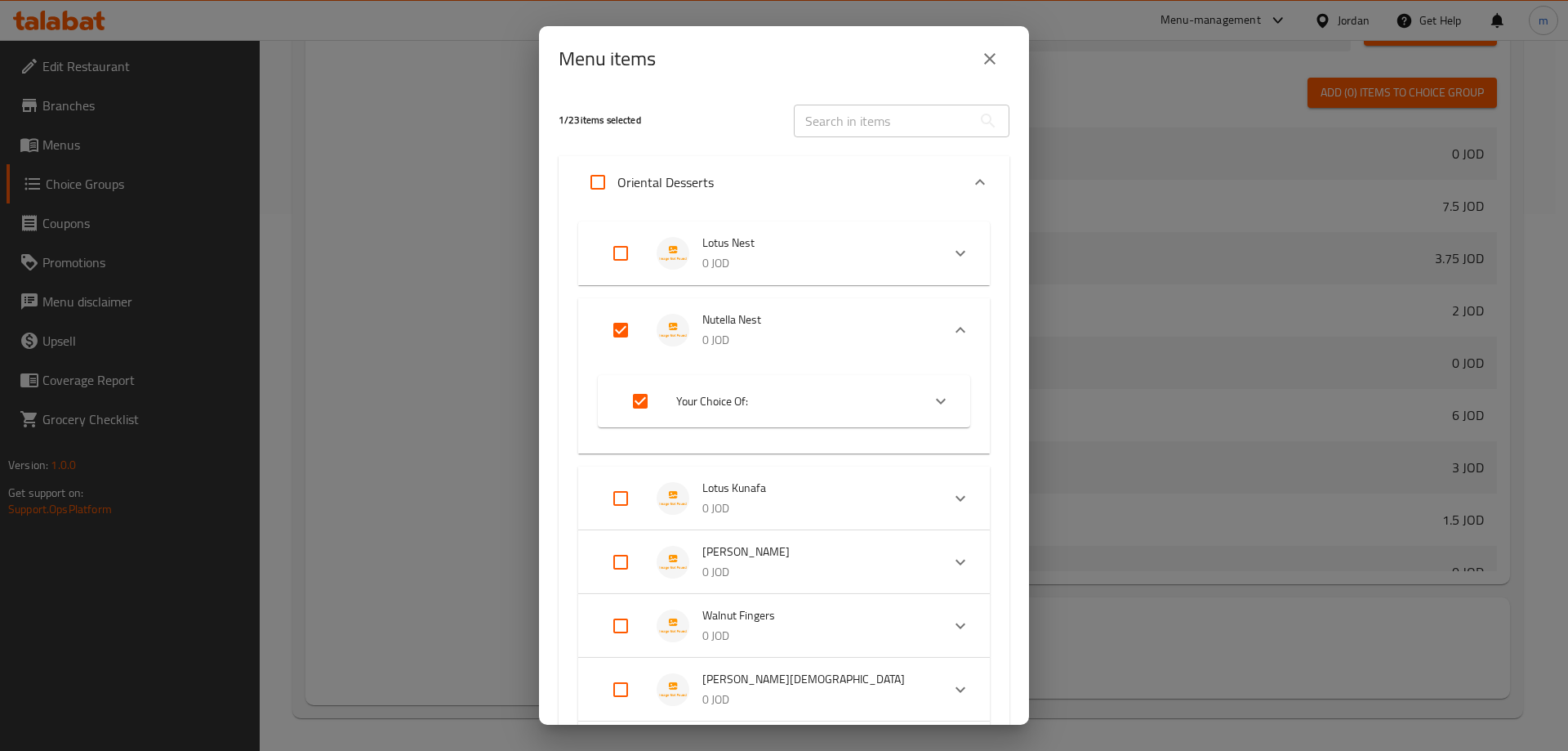
click at [619, 501] on input "Expand" at bounding box center [620, 498] width 40 height 40
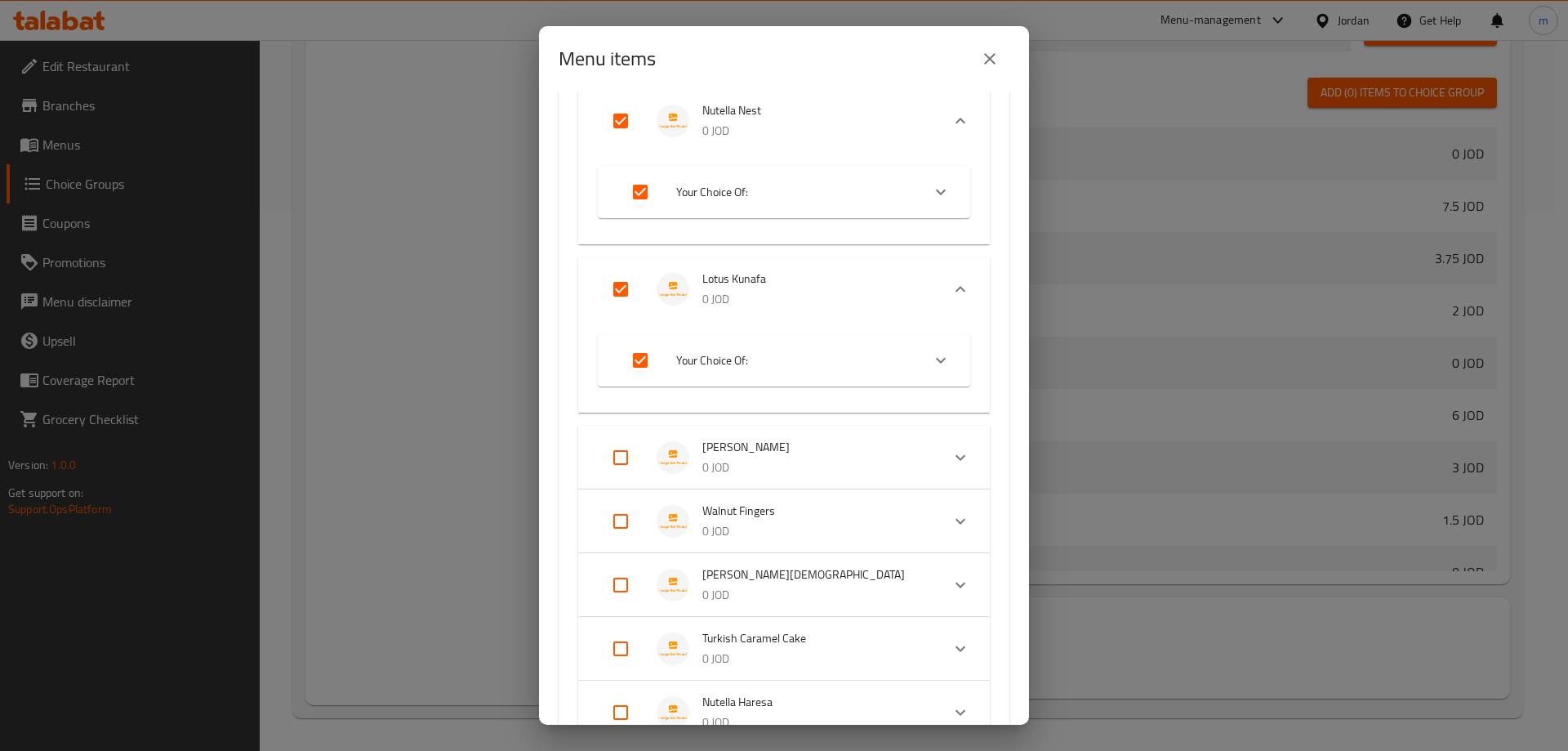
scroll to position [246, 0]
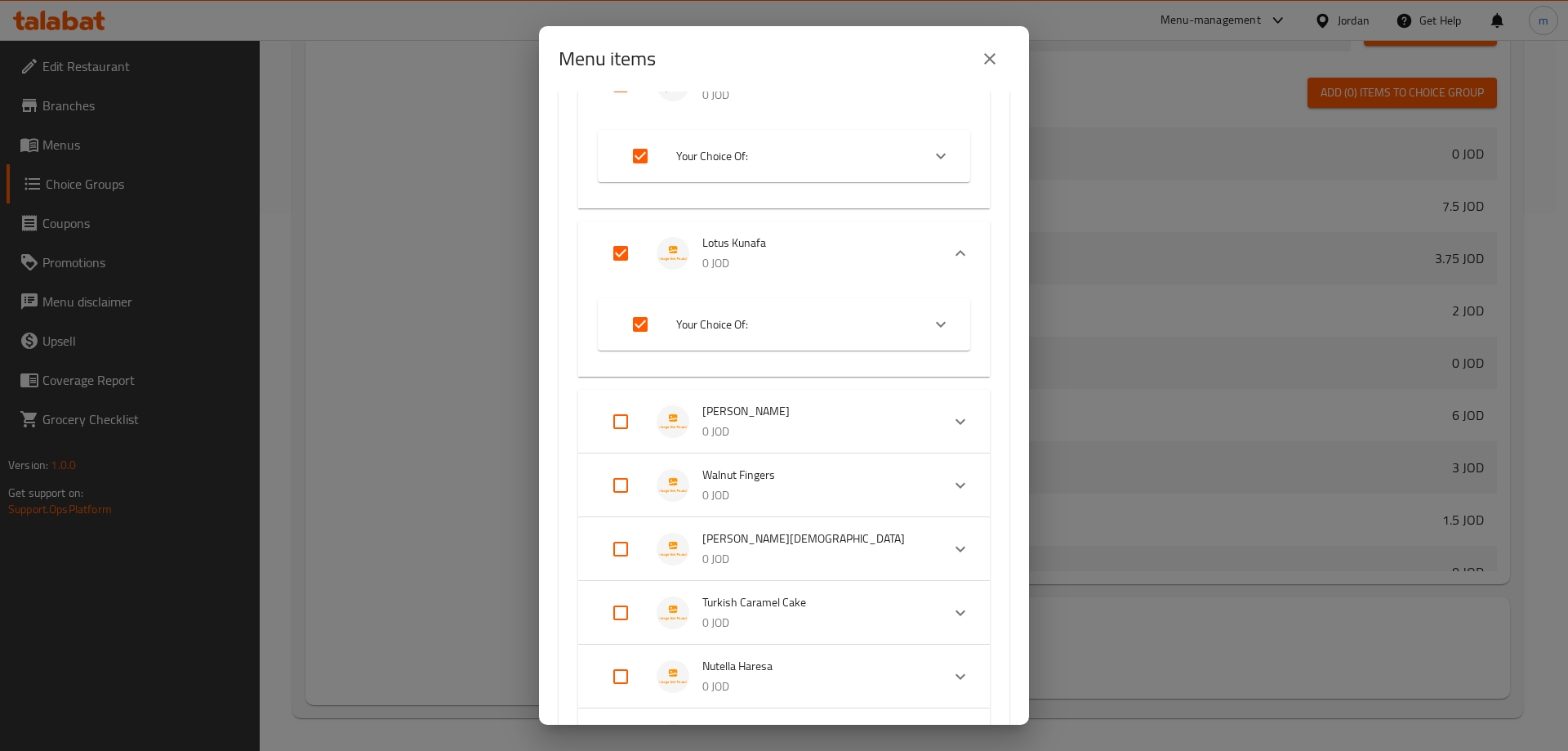
click at [627, 423] on input "Expand" at bounding box center [620, 421] width 40 height 40
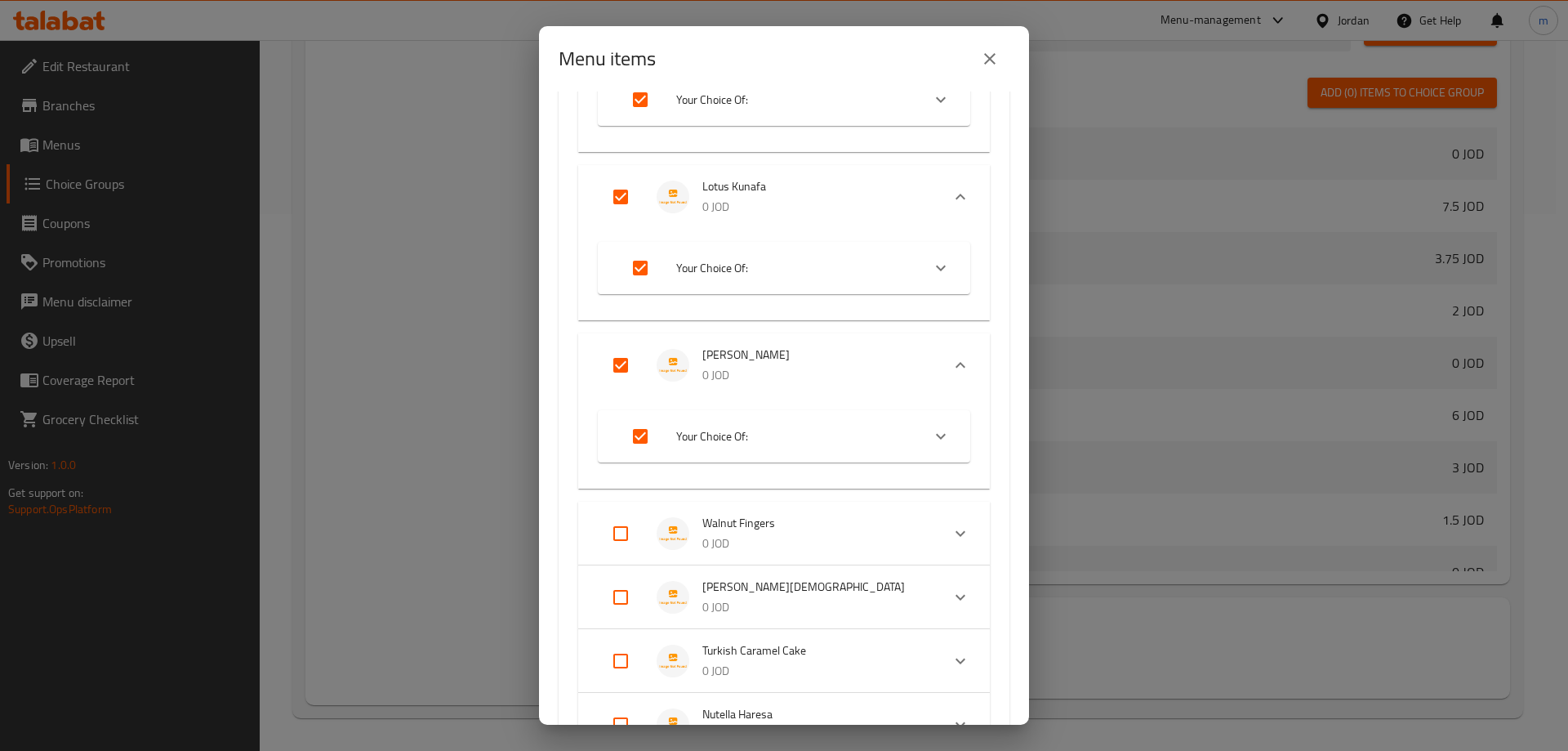
scroll to position [490, 0]
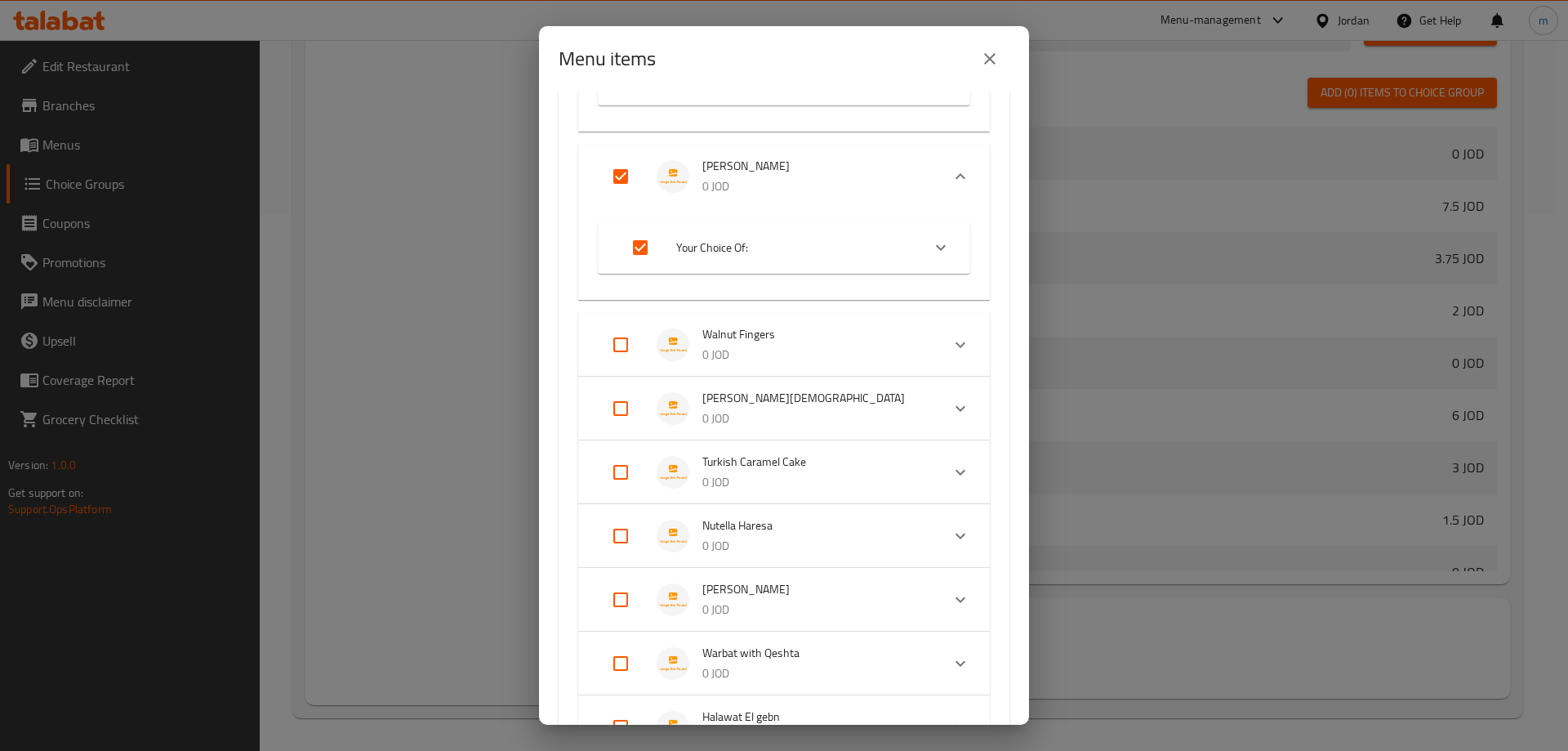
click at [632, 342] on input "Expand" at bounding box center [620, 344] width 40 height 40
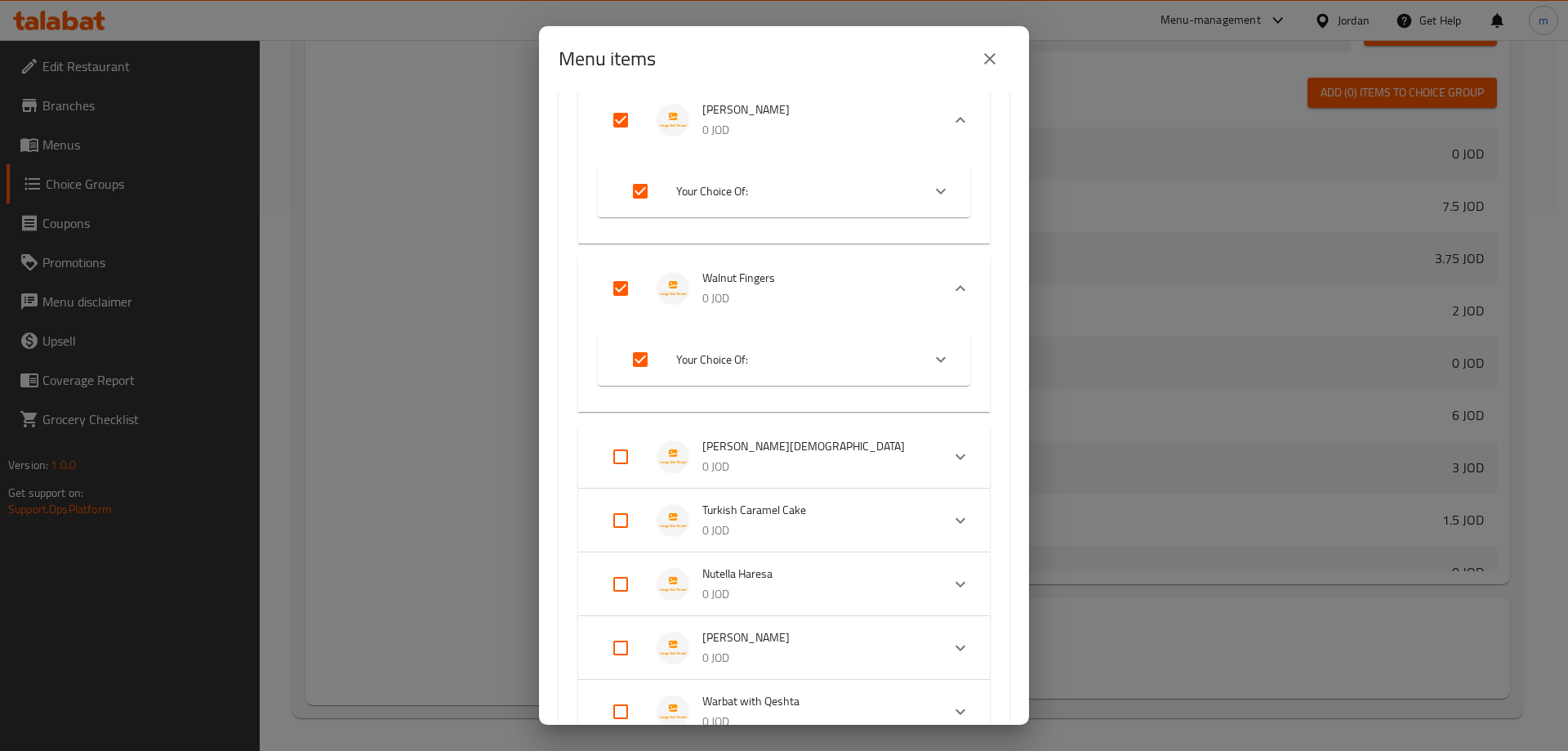
scroll to position [653, 0]
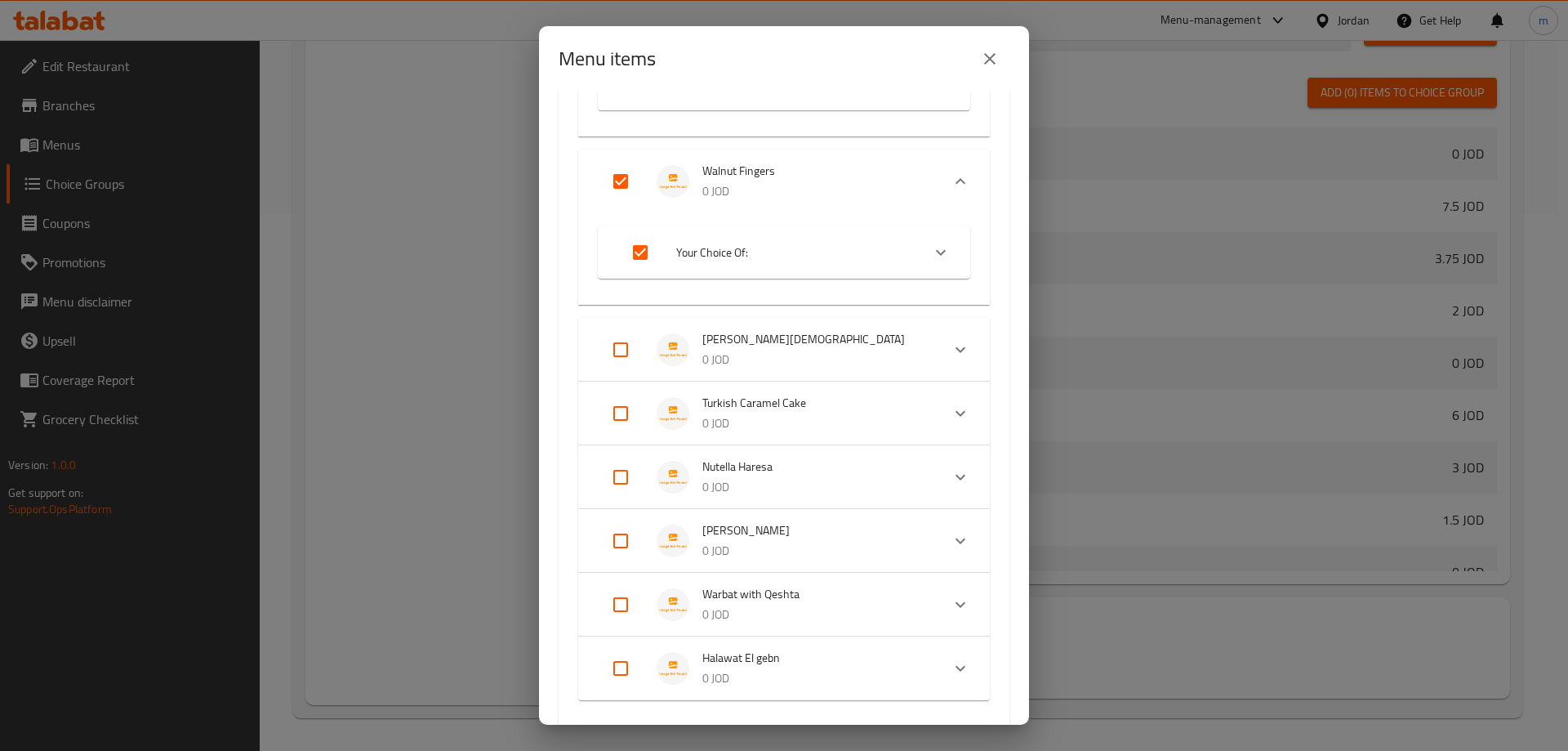
click at [624, 346] on input "Expand" at bounding box center [620, 350] width 40 height 40
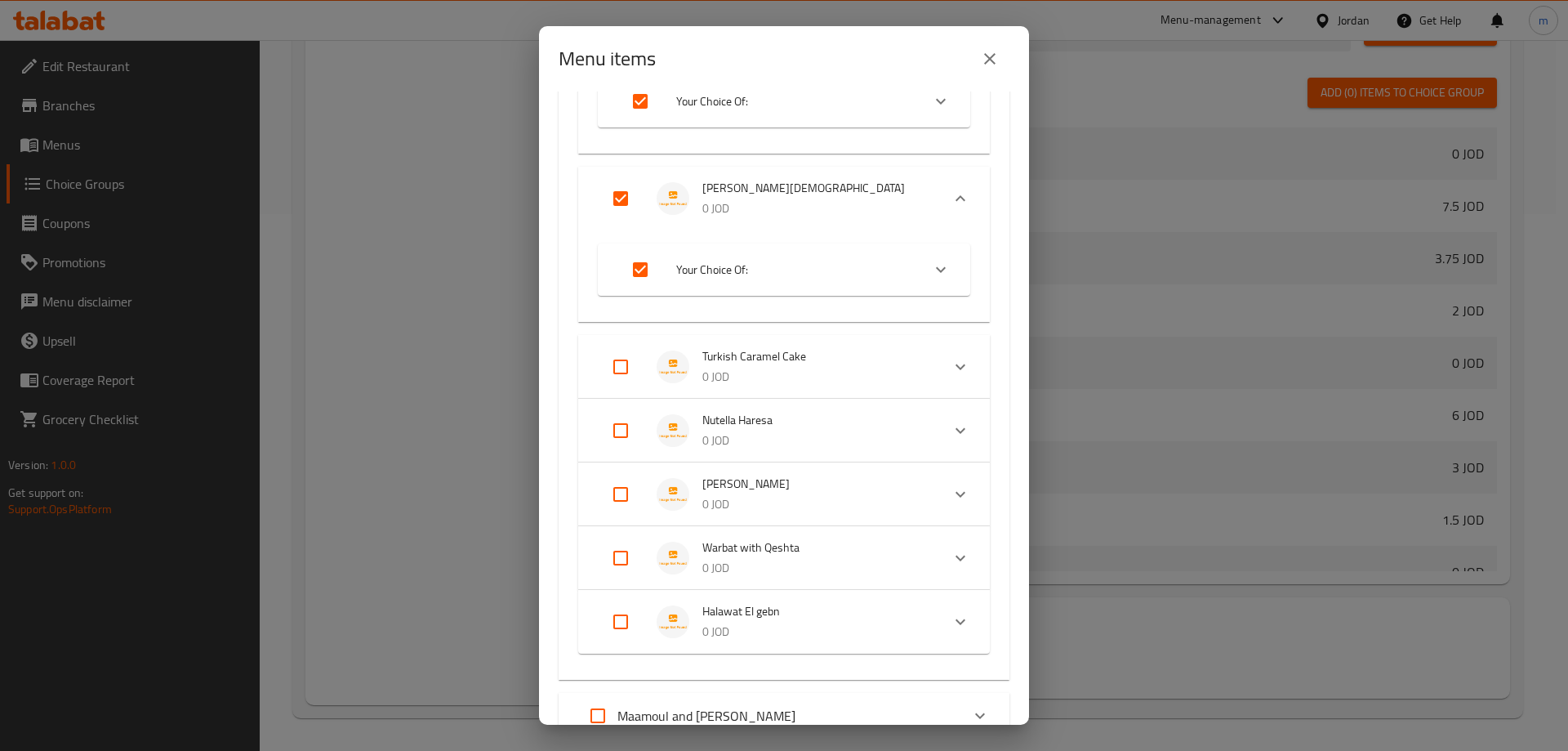
scroll to position [817, 0]
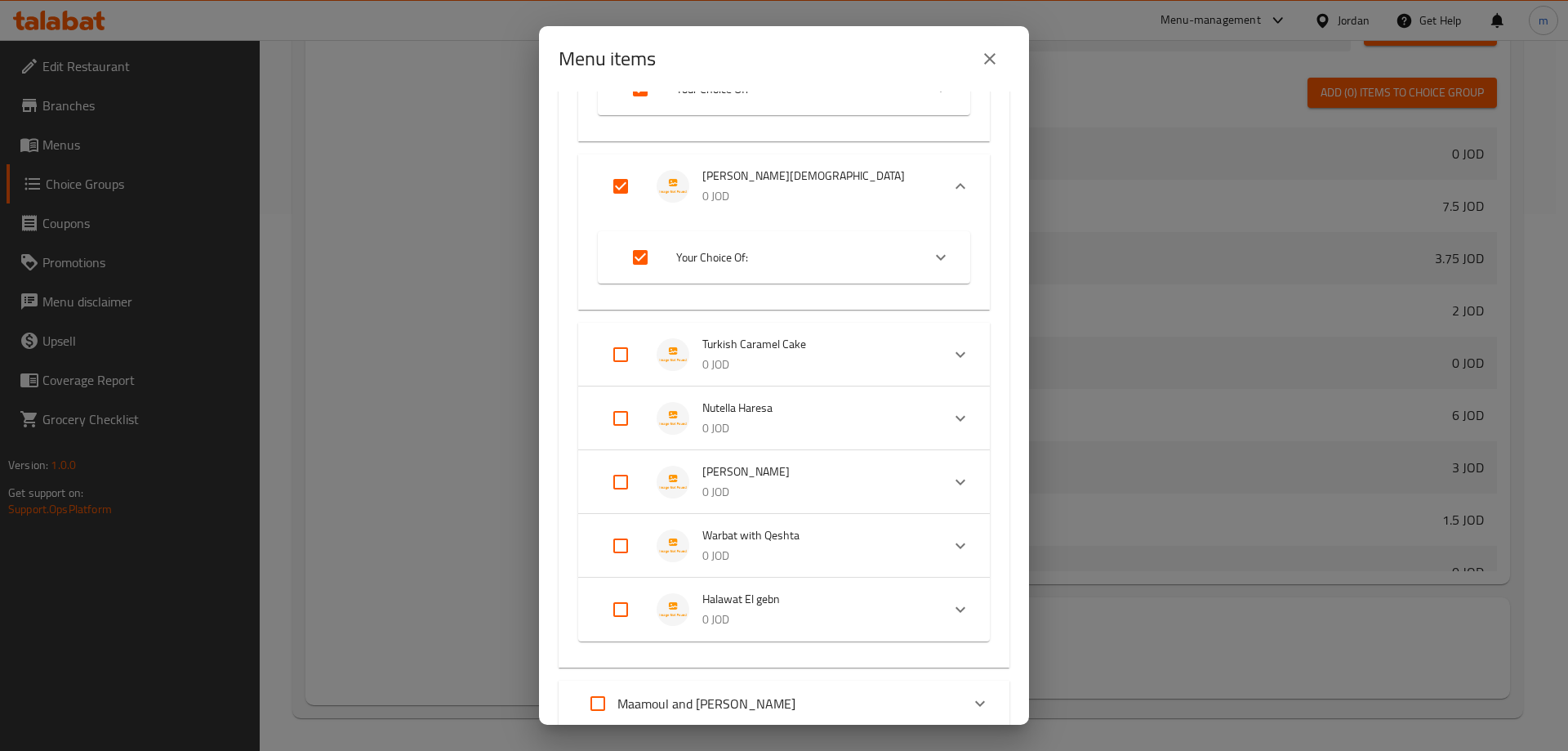
click at [625, 348] on input "Expand" at bounding box center [620, 355] width 40 height 40
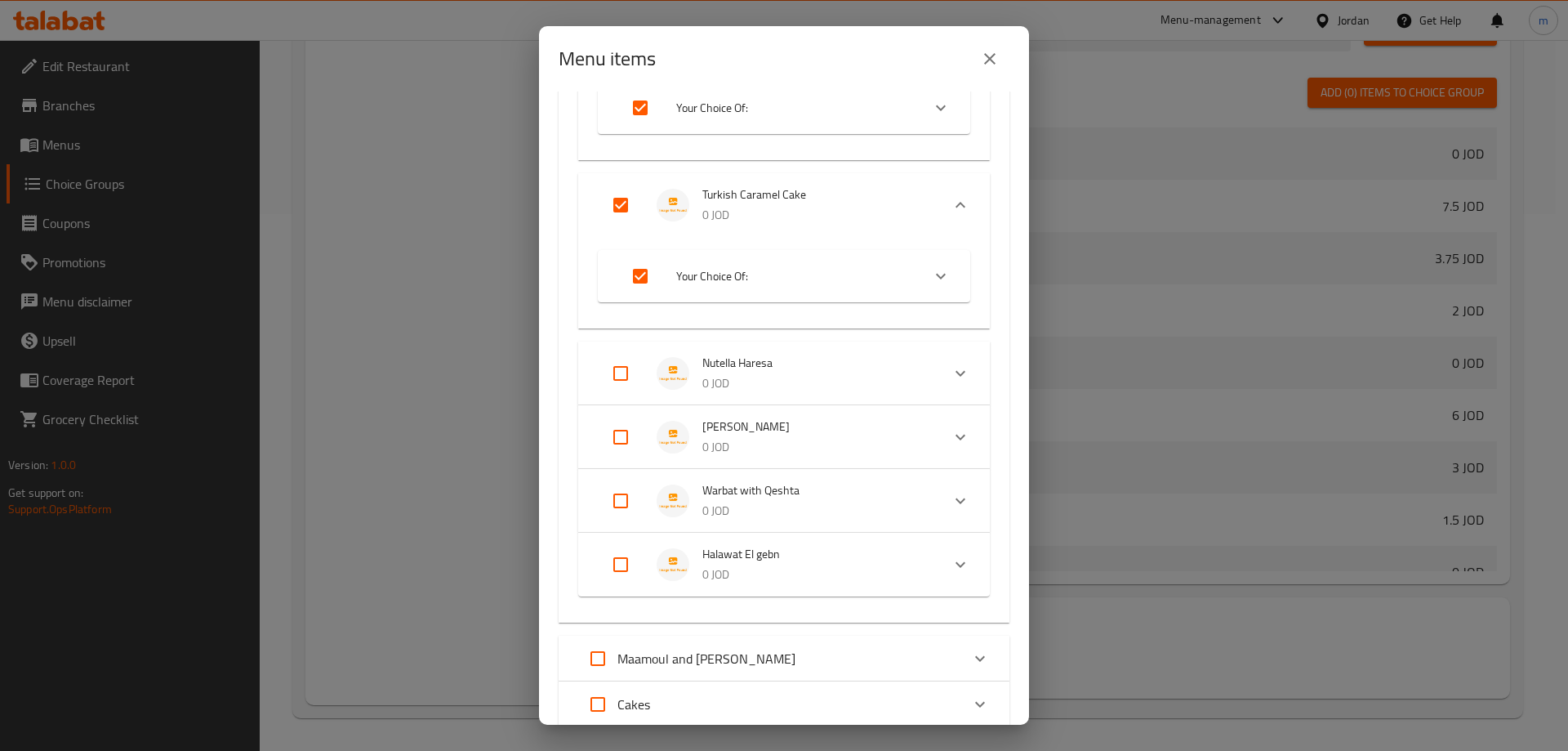
scroll to position [981, 0]
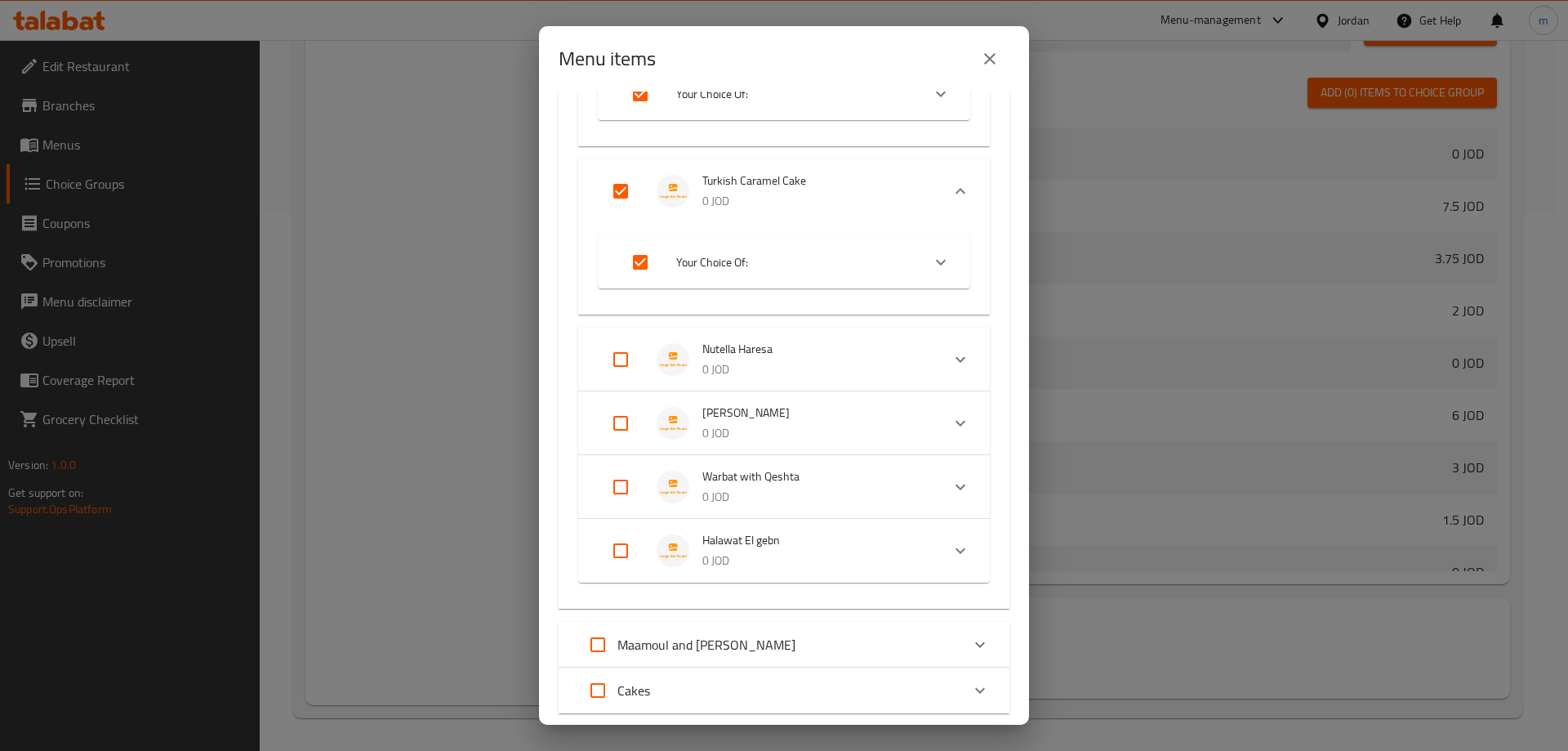
click at [614, 356] on input "Expand" at bounding box center [620, 360] width 40 height 40
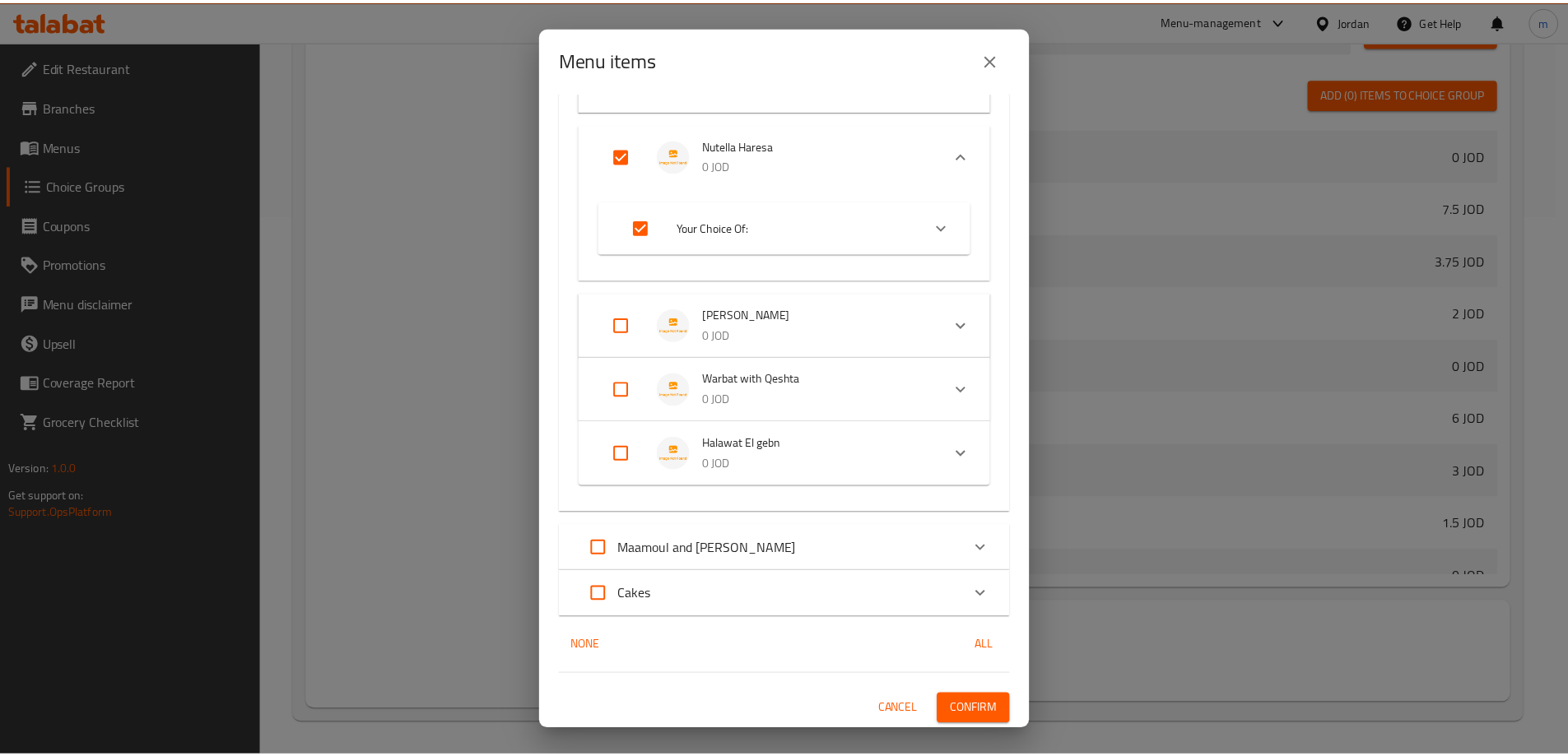
scroll to position [1195, 0]
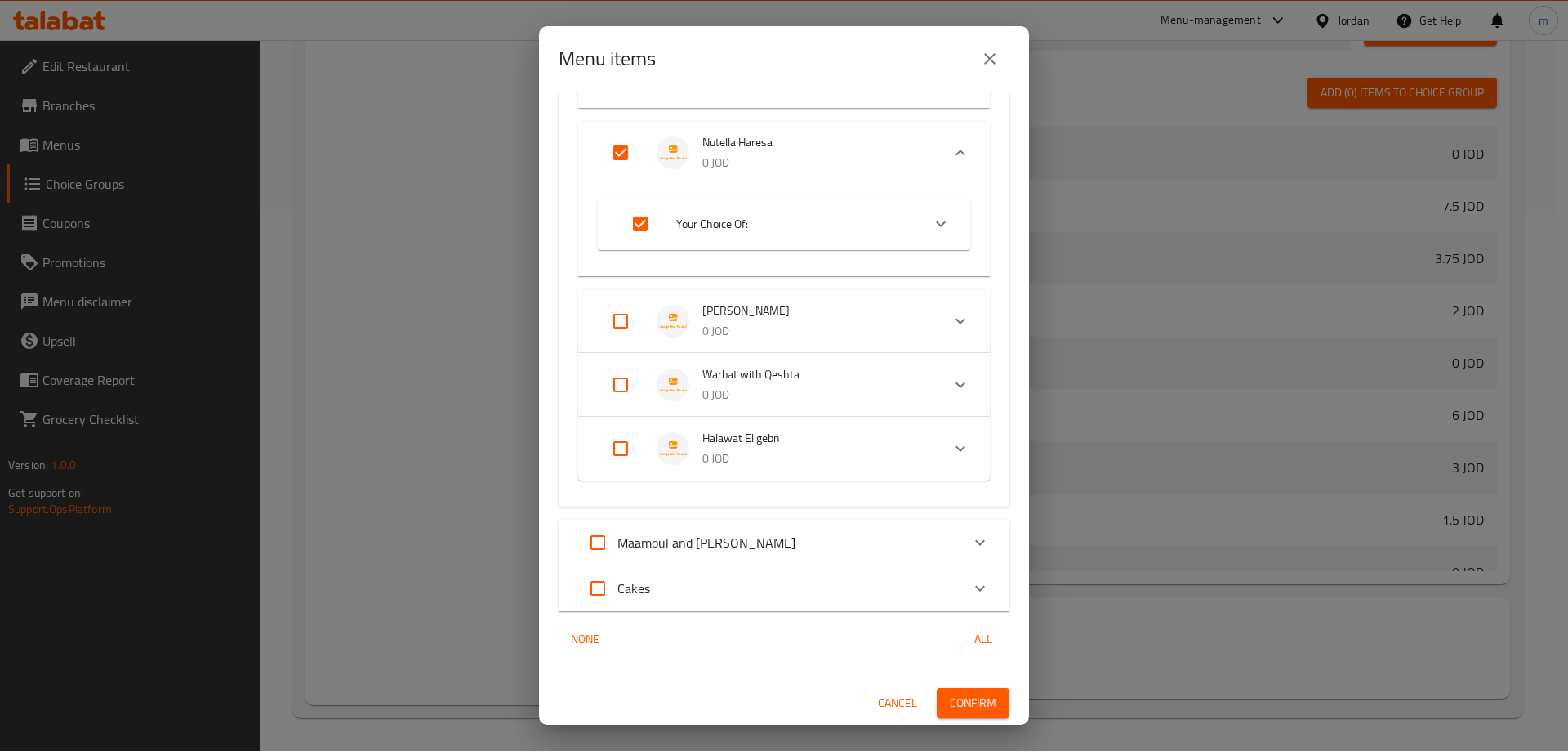
click at [984, 706] on span "Confirm" at bounding box center [973, 703] width 46 height 20
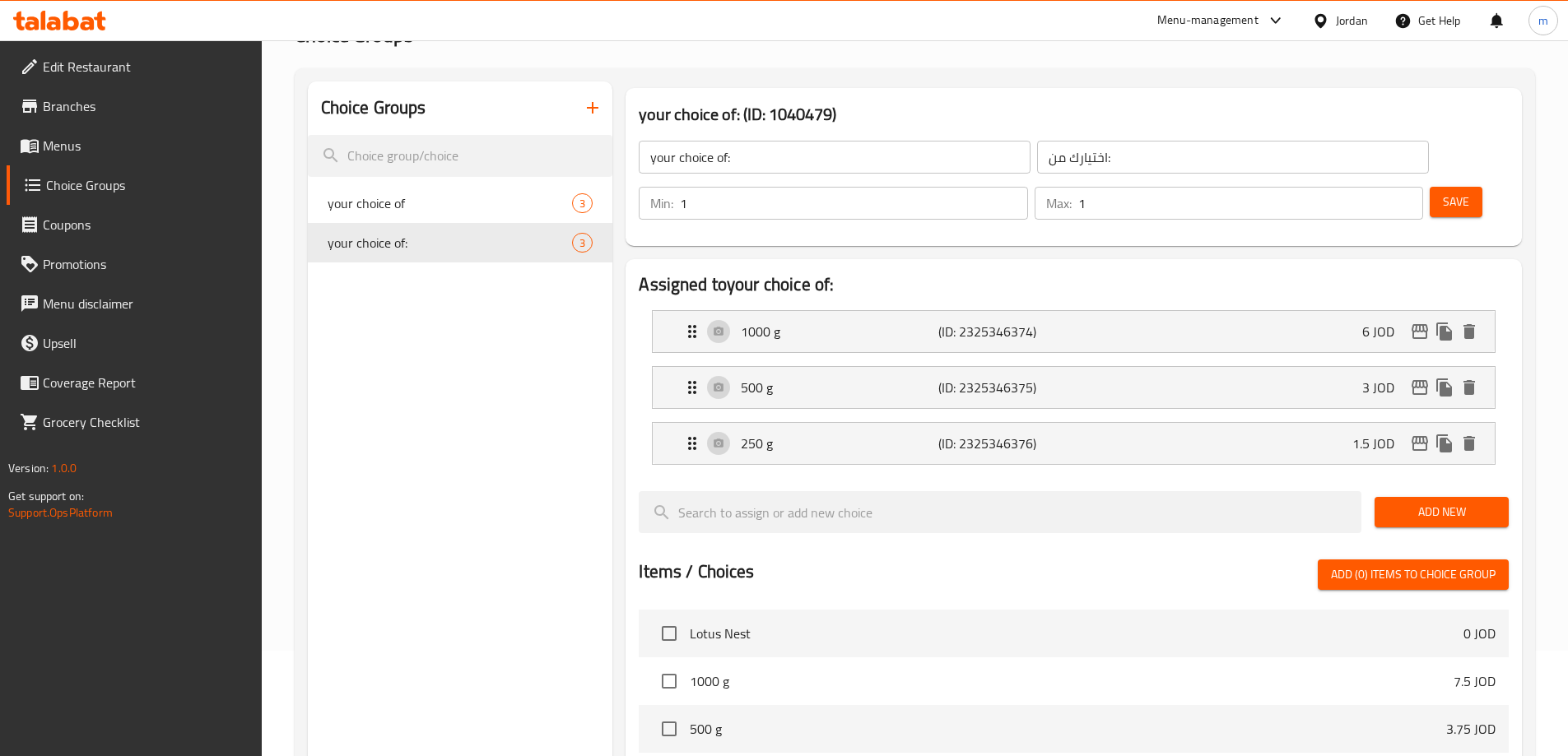
scroll to position [0, 0]
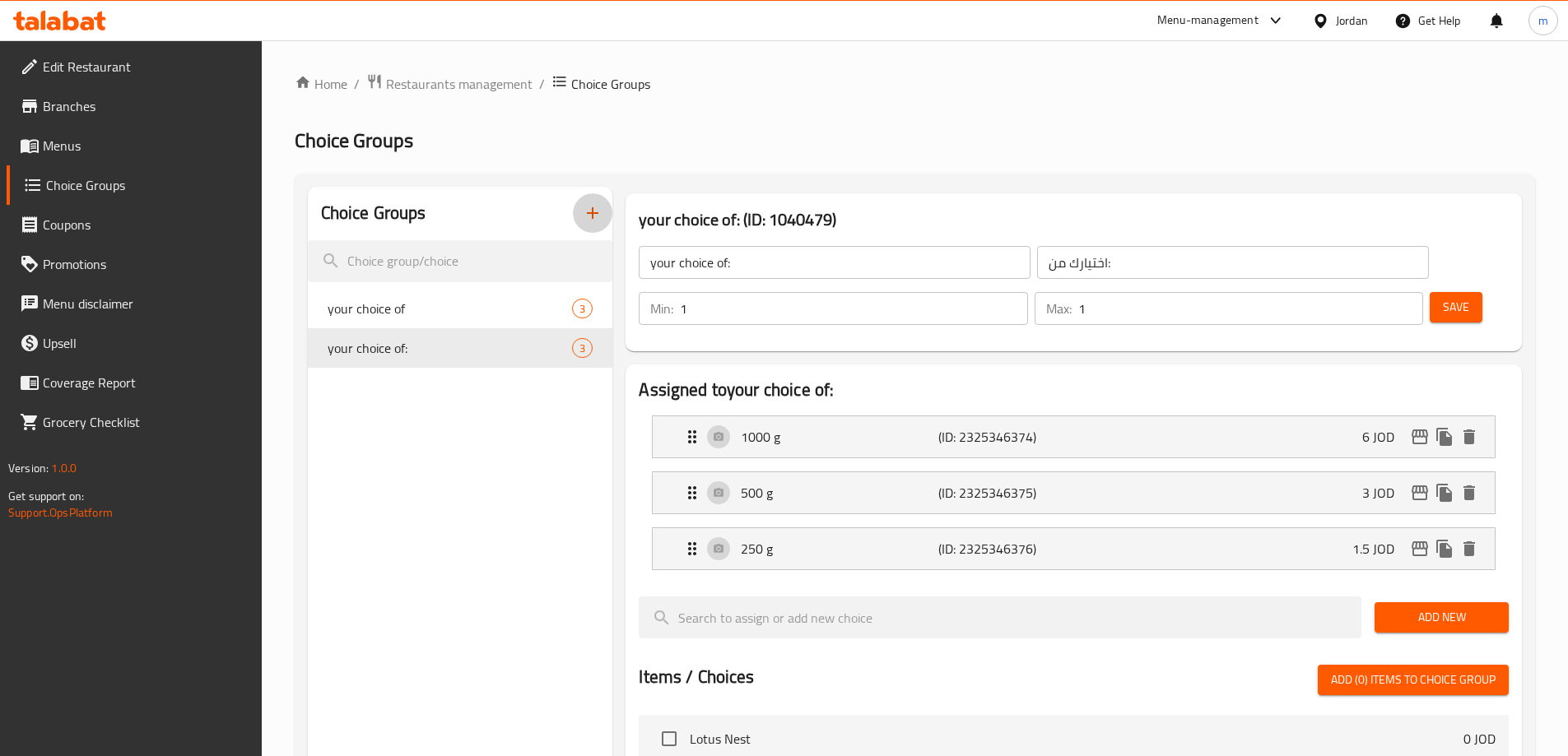
click at [586, 214] on icon "button" at bounding box center [593, 213] width 19 height 19
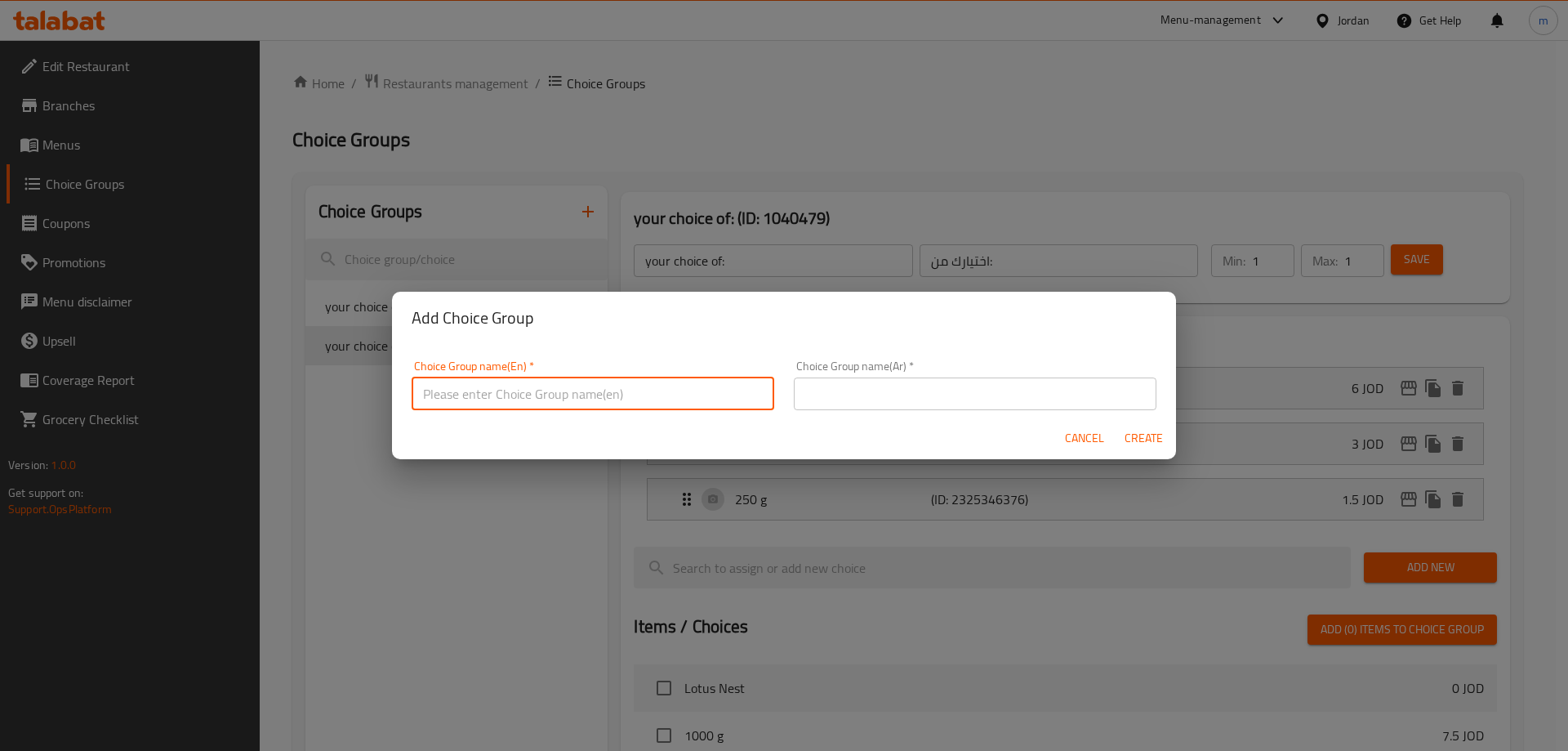
click at [579, 387] on input "text" at bounding box center [592, 394] width 362 height 33
click at [843, 393] on input "text" at bounding box center [975, 394] width 362 height 33
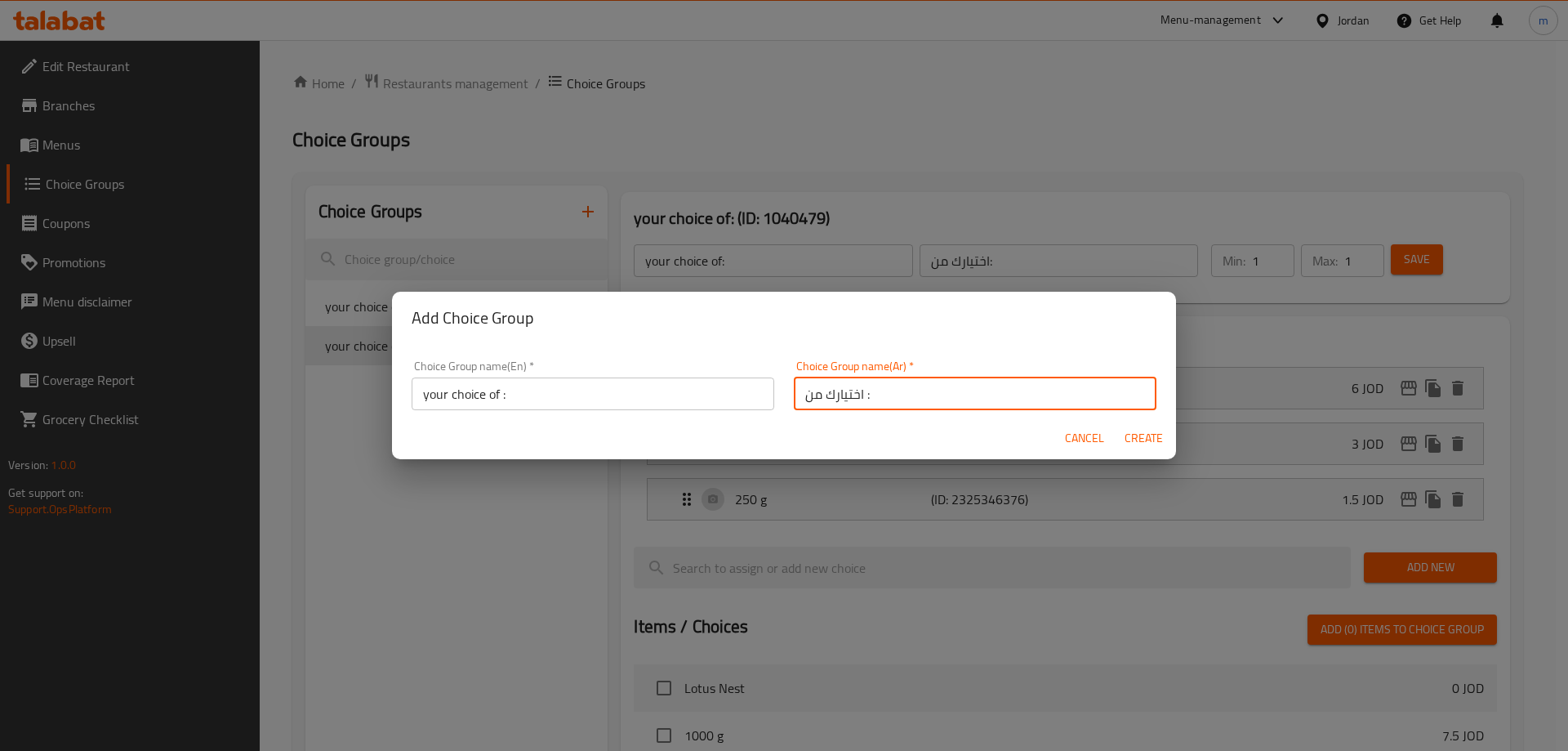
click at [1144, 439] on span "Create" at bounding box center [1143, 438] width 40 height 20
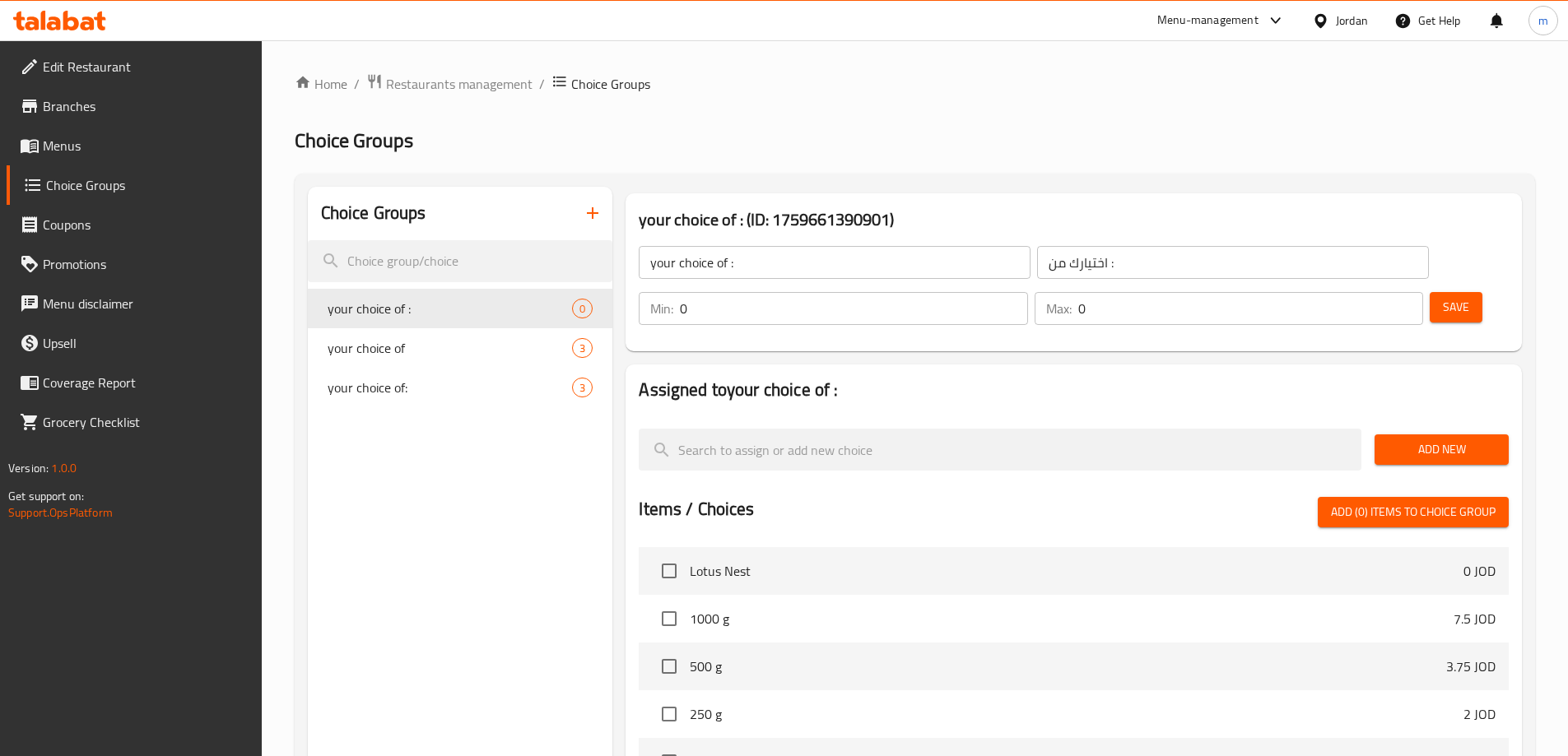
click at [1027, 292] on input "0" at bounding box center [853, 308] width 347 height 33
click at [1359, 292] on input "0" at bounding box center [1250, 308] width 345 height 33
click at [1218, 358] on div "Assigned to your choice of : Add New Items / Choices Add (0) items to choice gr…" at bounding box center [1074, 686] width 909 height 656
click at [1407, 434] on button "Add New" at bounding box center [1441, 449] width 134 height 30
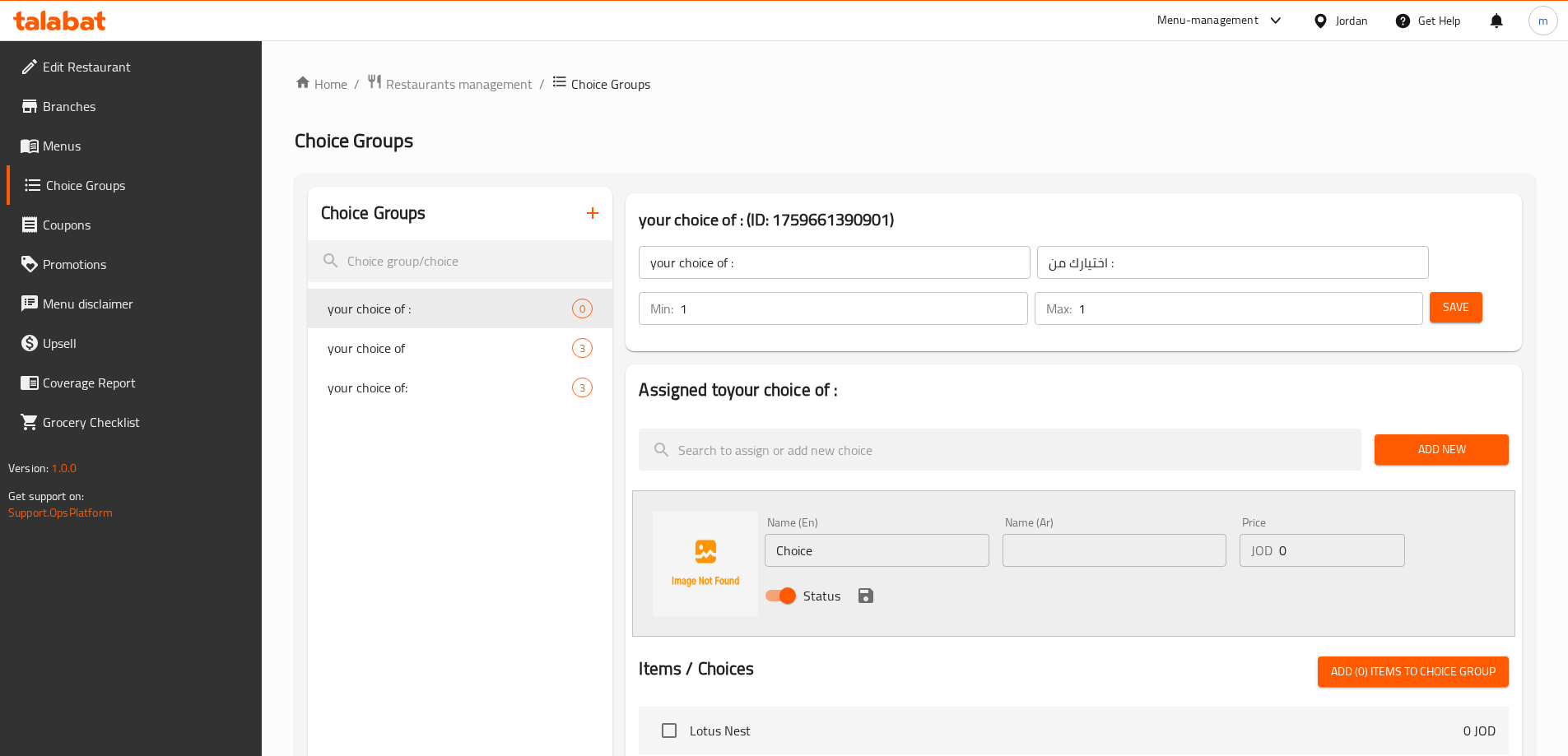
click at [844, 534] on input "Choice" at bounding box center [876, 551] width 224 height 33
click at [874, 534] on input "Choice" at bounding box center [876, 551] width 224 height 33
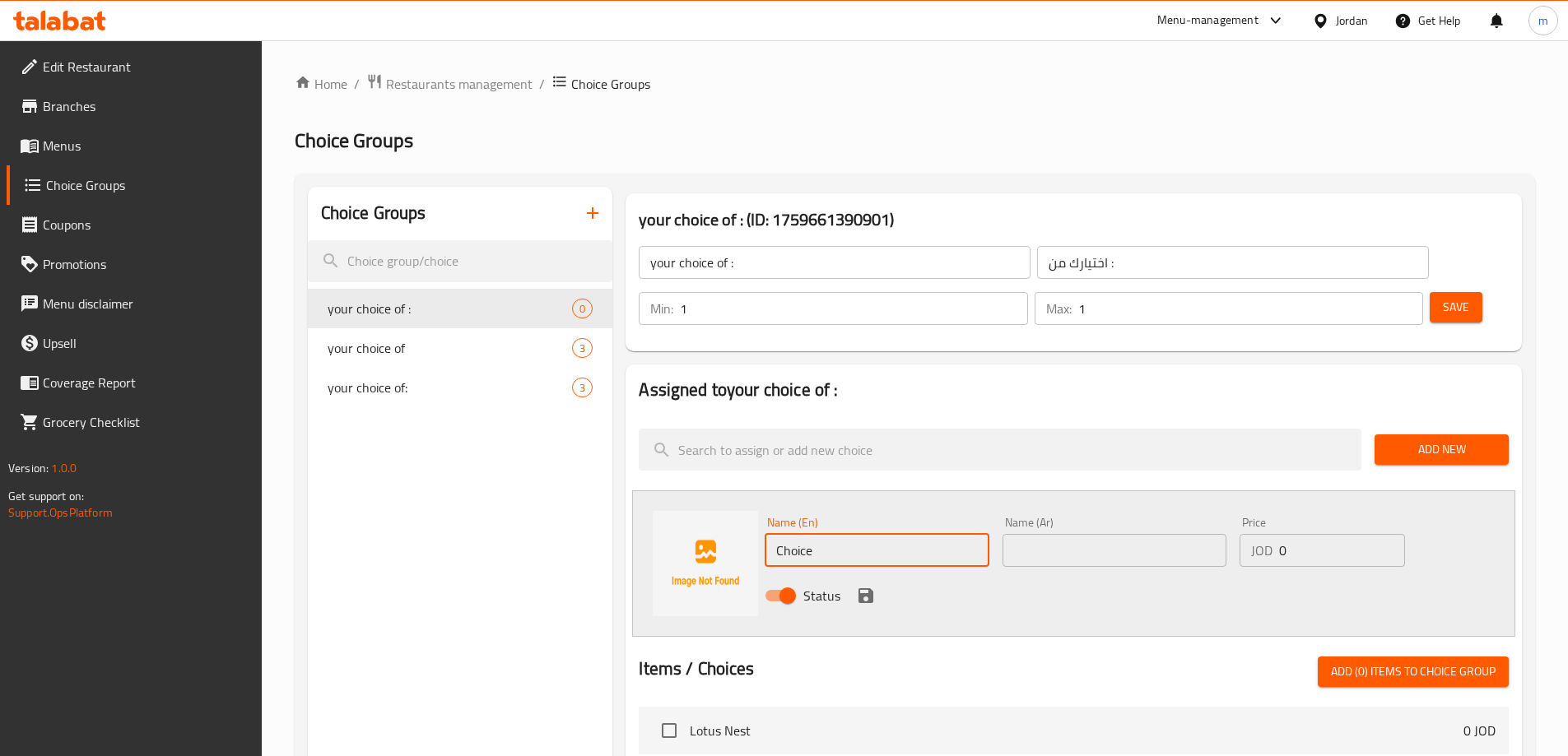
click at [874, 534] on input "Choice" at bounding box center [876, 551] width 224 height 33
paste input "1000 g"
click at [1109, 534] on input "text" at bounding box center [1114, 551] width 224 height 33
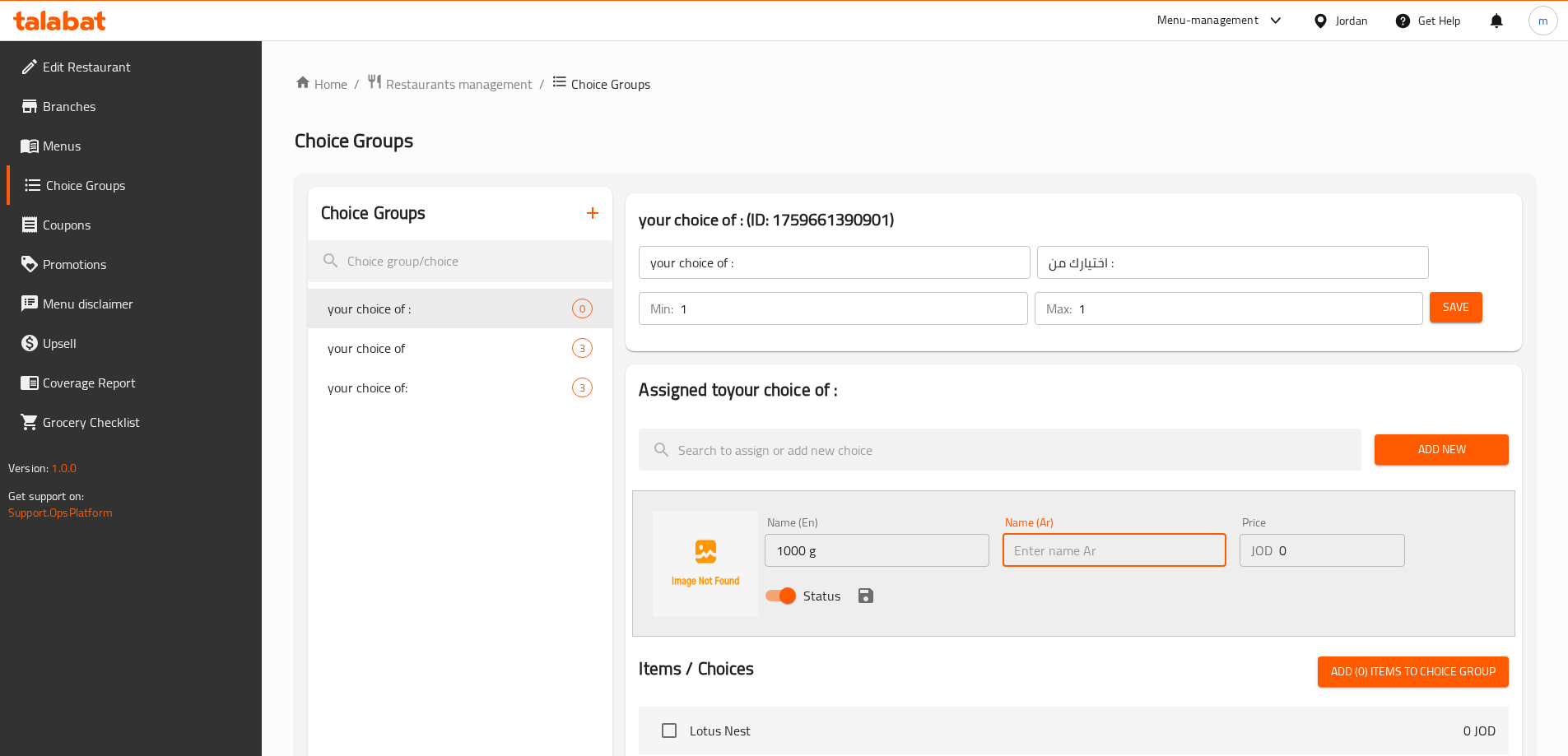
paste input "1000 غم"
click at [1357, 534] on input "0" at bounding box center [1341, 551] width 126 height 33
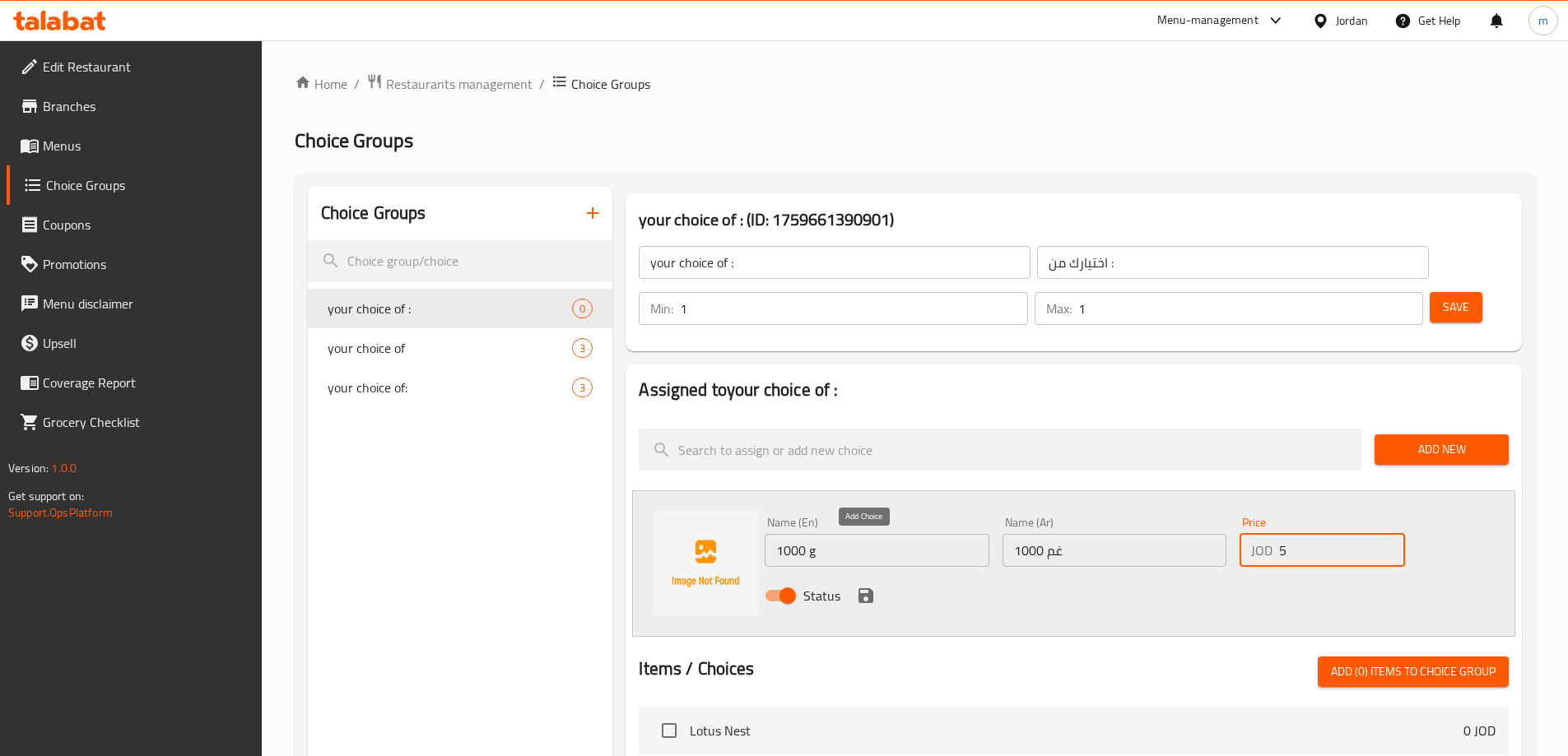
click at [867, 586] on icon "save" at bounding box center [865, 595] width 19 height 19
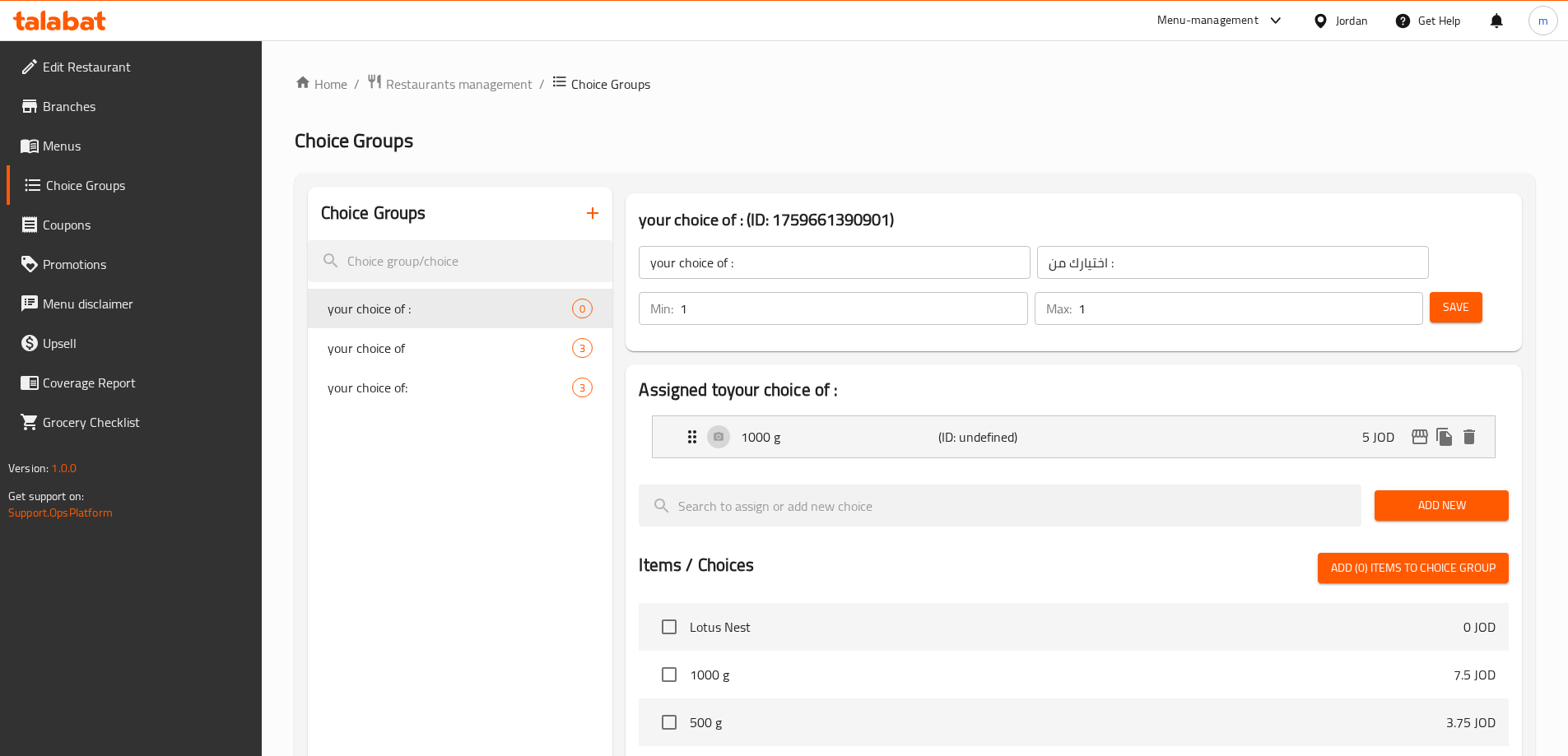
click at [1418, 495] on span "Add New" at bounding box center [1440, 505] width 108 height 20
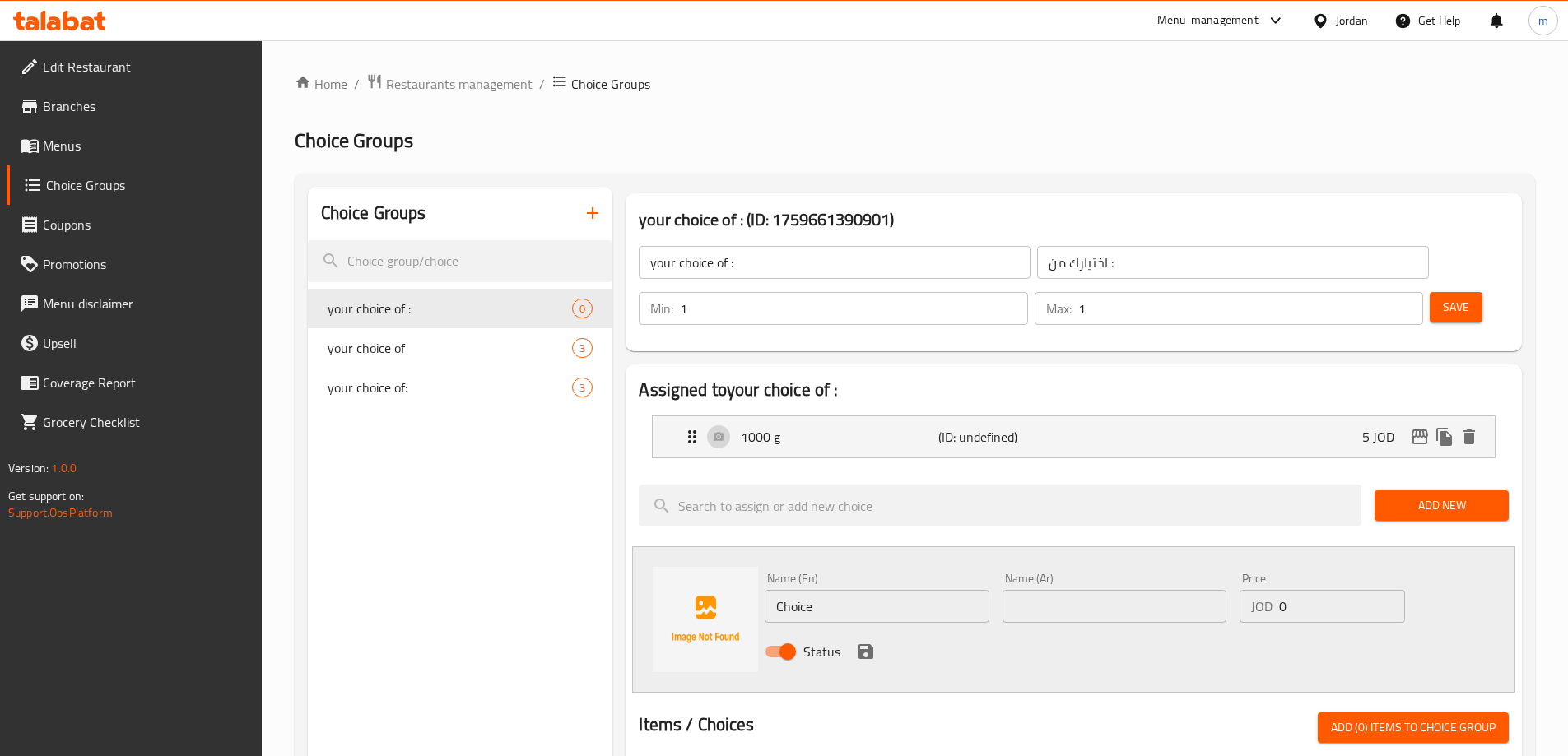
click at [902, 590] on input "Choice" at bounding box center [876, 606] width 224 height 33
click at [887, 590] on input "text" at bounding box center [876, 606] width 224 height 33
paste input "500 g"
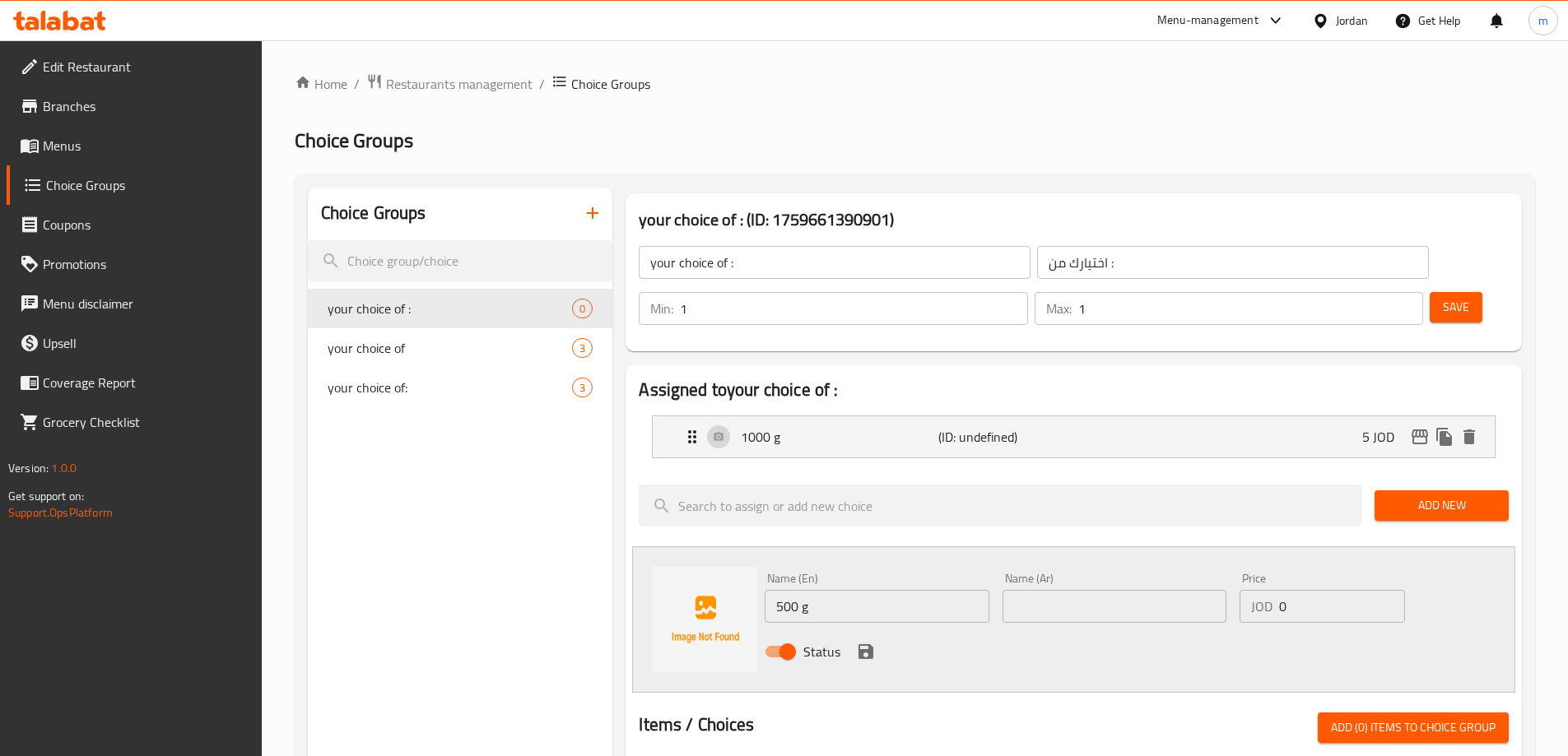
click at [1080, 590] on input "text" at bounding box center [1114, 606] width 224 height 33
paste input "500 غم"
click at [1323, 590] on input "0" at bounding box center [1341, 606] width 126 height 33
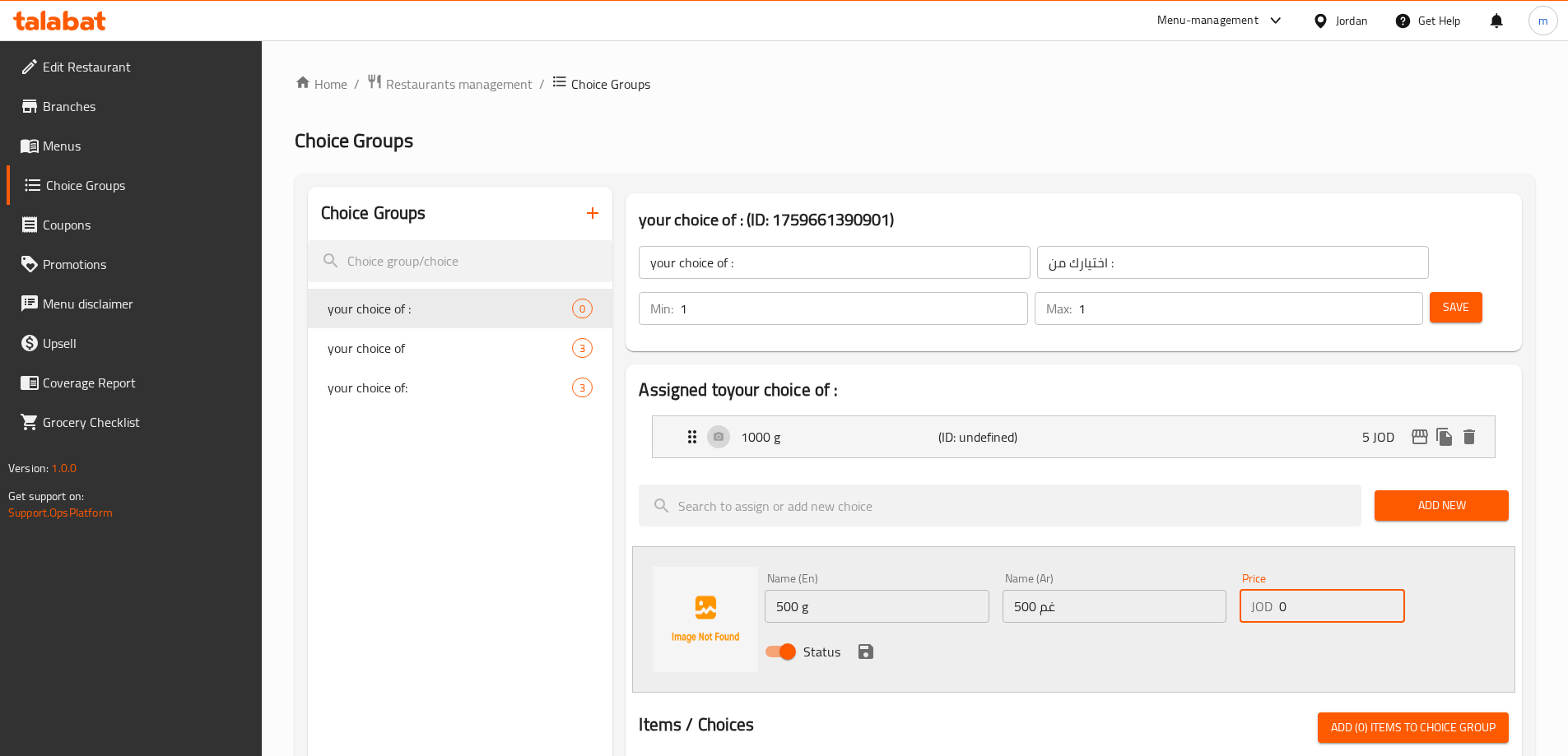
click at [1323, 590] on input "0" at bounding box center [1341, 606] width 126 height 33
click at [865, 644] on icon "save" at bounding box center [865, 651] width 15 height 15
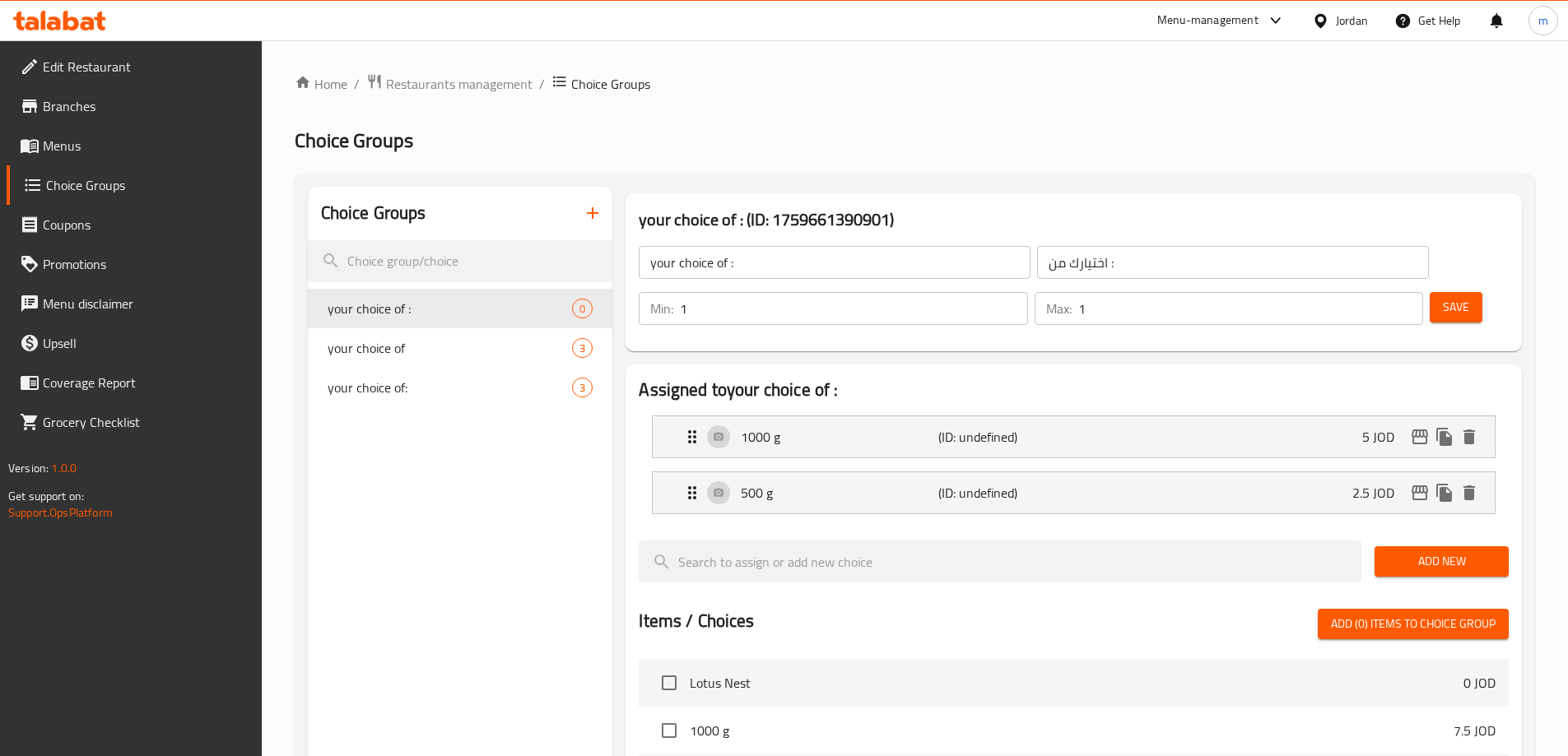
click at [1440, 551] on span "Add New" at bounding box center [1440, 560] width 108 height 20
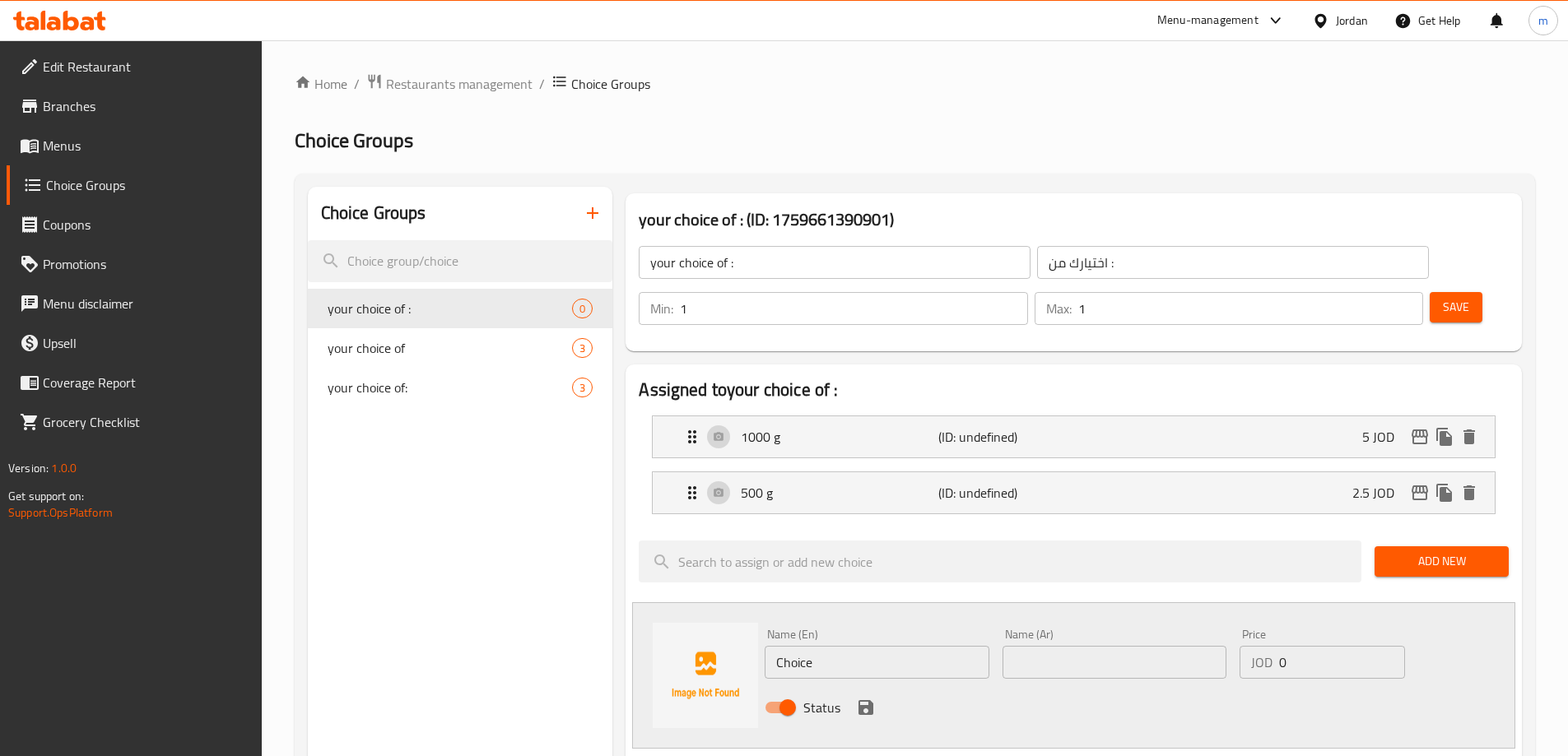
click at [910, 646] on input "Choice" at bounding box center [876, 663] width 224 height 33
paste input "250 غم"
click at [869, 646] on input "250 غم" at bounding box center [876, 663] width 224 height 33
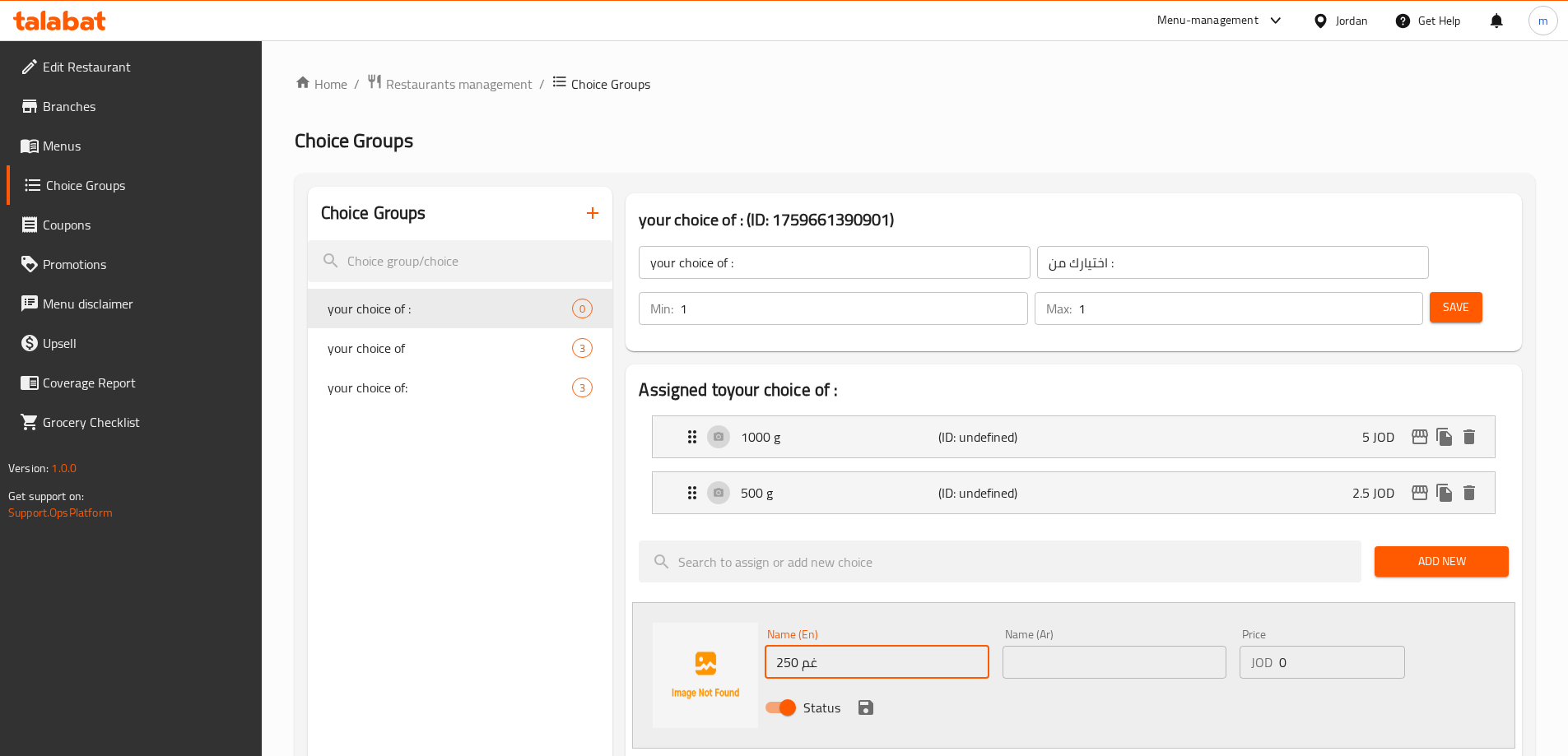
click at [869, 646] on input "250 غم" at bounding box center [876, 663] width 224 height 33
click at [954, 646] on input "text" at bounding box center [876, 663] width 224 height 33
paste input "250 g"
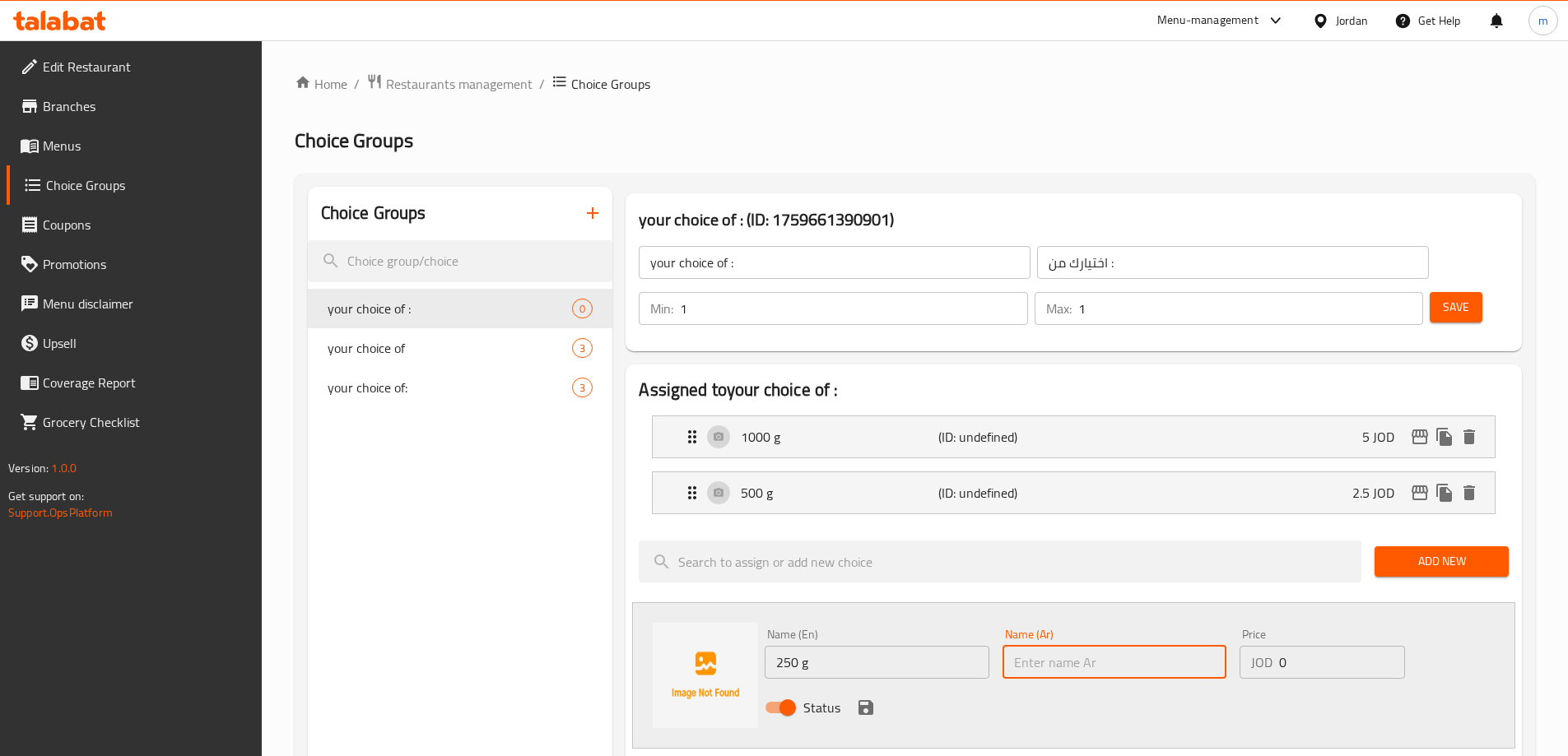
click at [1174, 646] on input "text" at bounding box center [1114, 663] width 224 height 33
paste input "250 غم"
click at [1354, 646] on input "0" at bounding box center [1341, 663] width 126 height 33
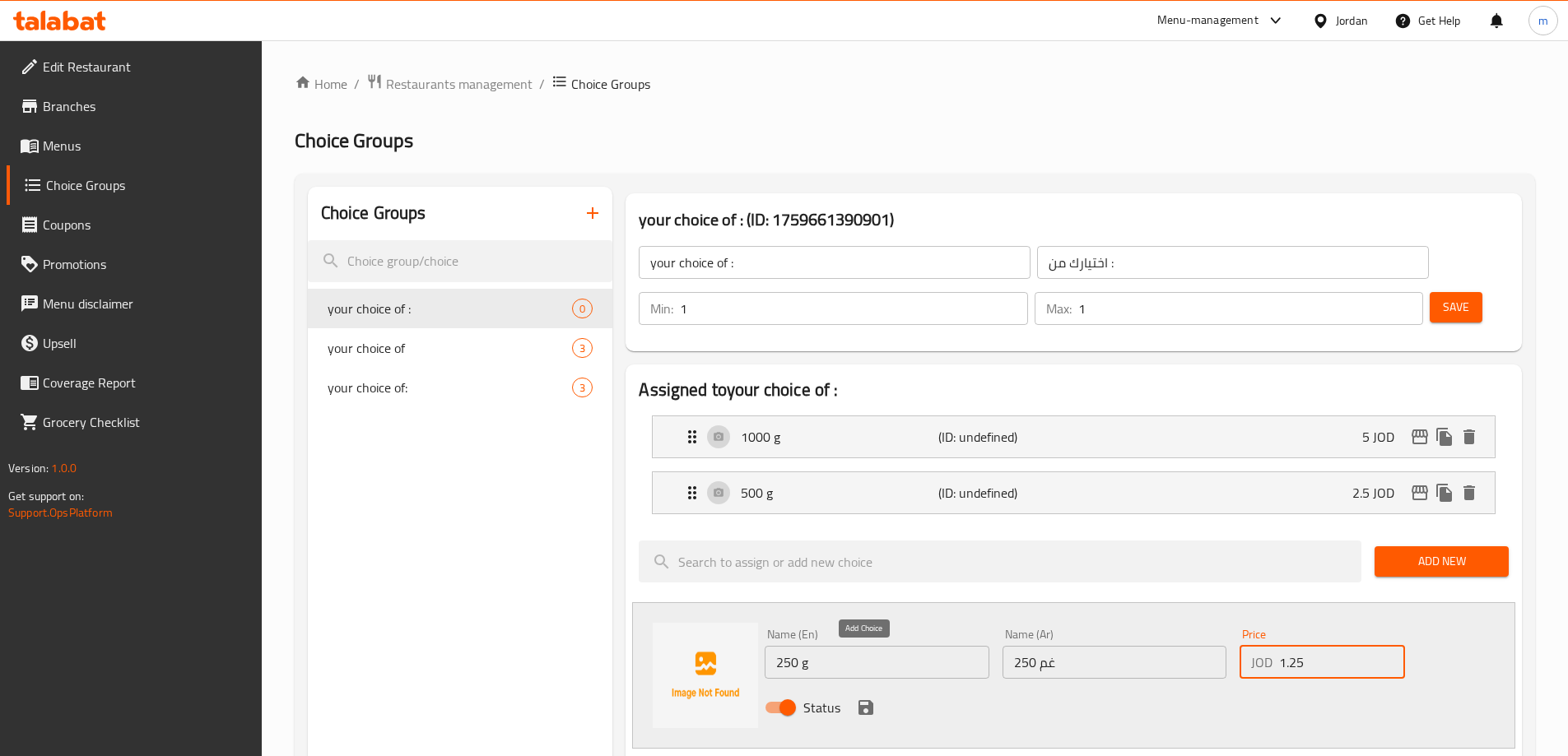
click at [862, 700] on icon "save" at bounding box center [865, 706] width 15 height 15
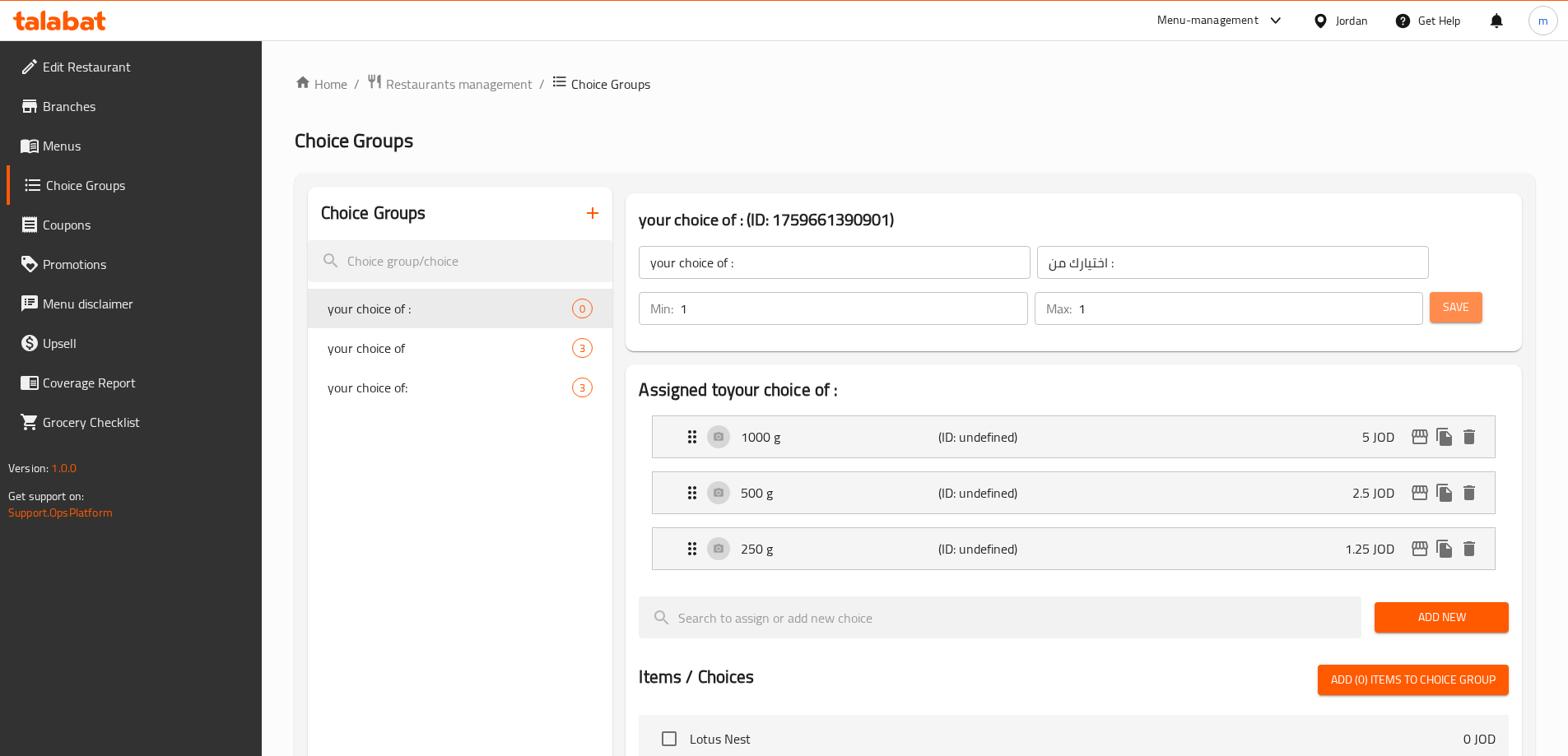
click at [1442, 297] on span "Save" at bounding box center [1455, 306] width 26 height 20
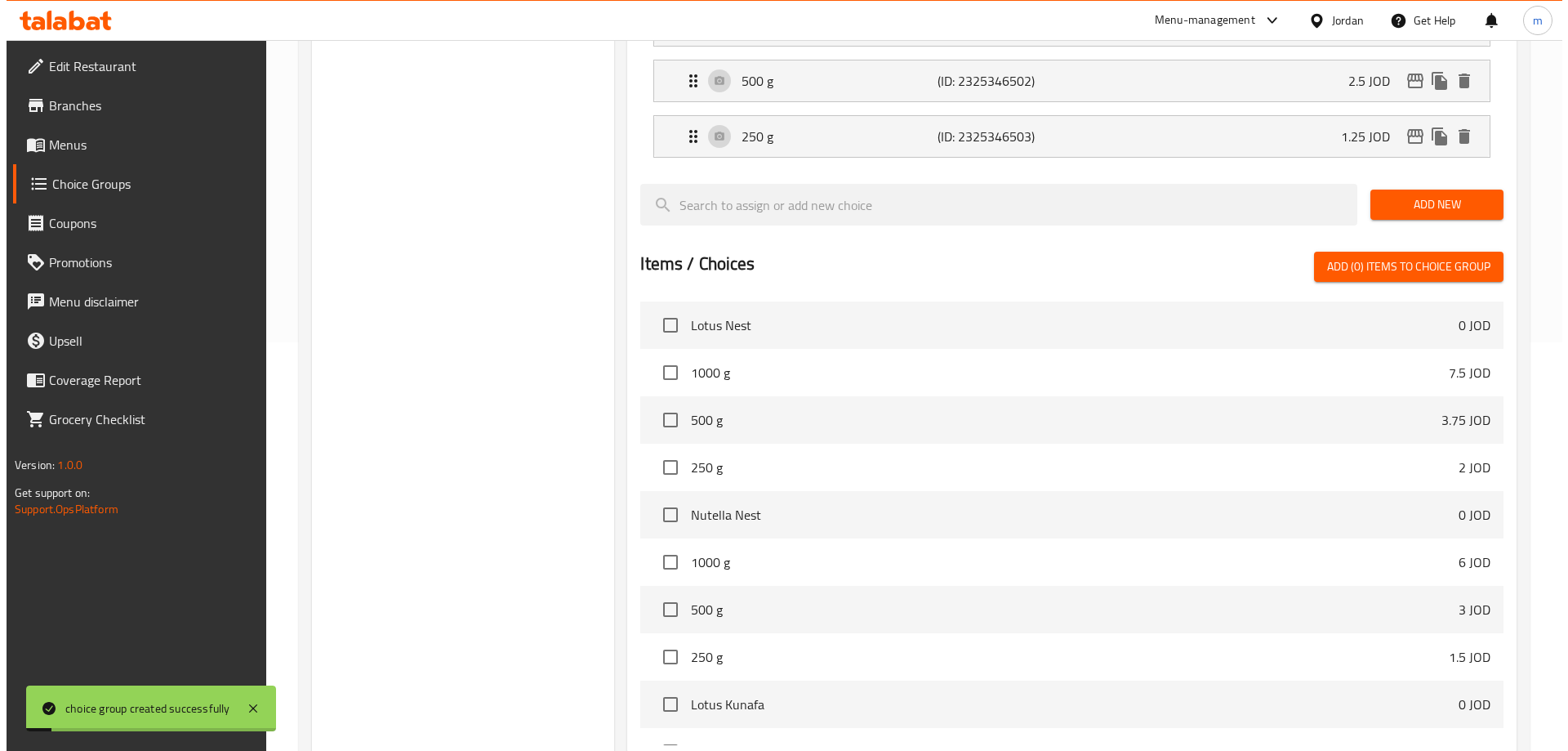
scroll to position [536, 0]
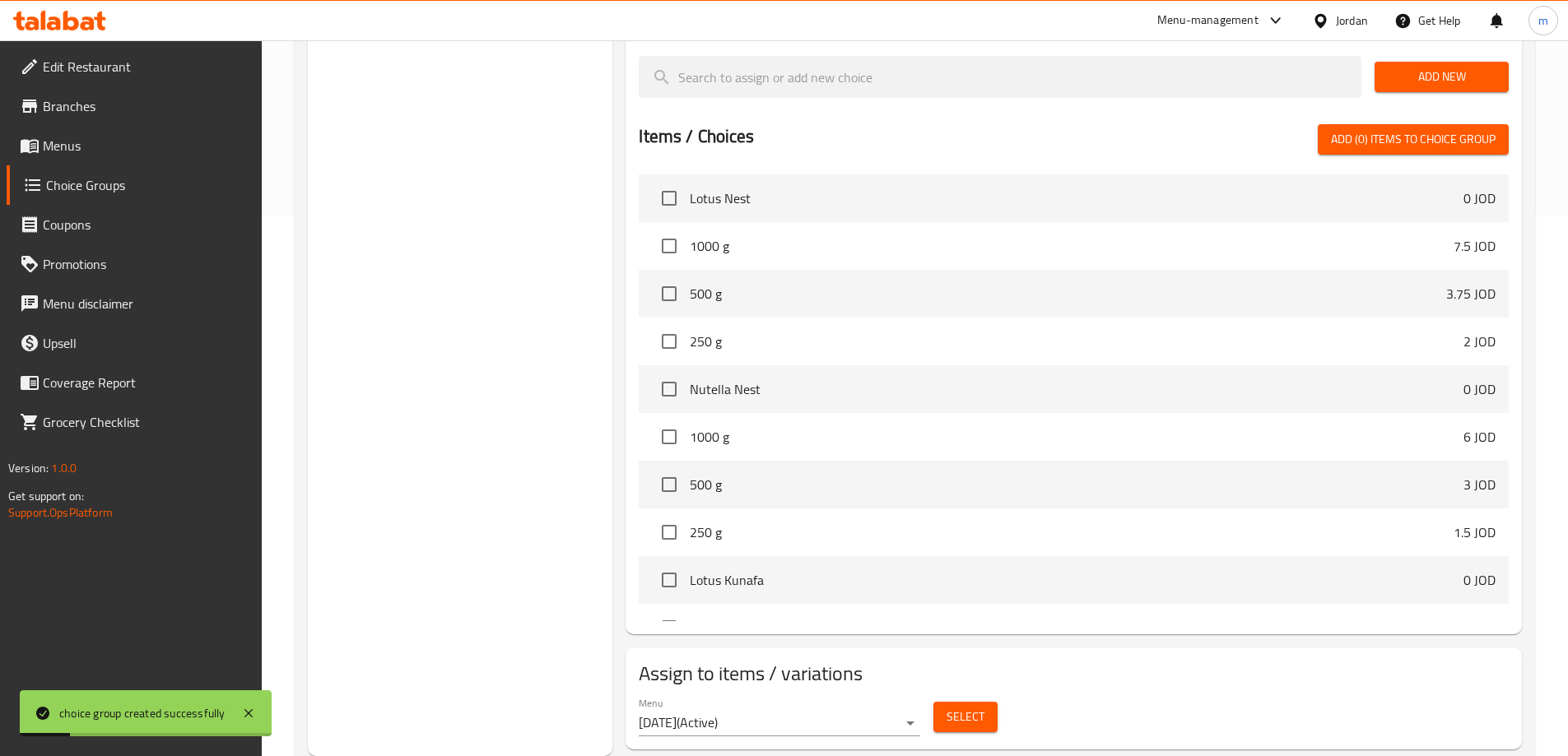
click at [973, 706] on span "Select" at bounding box center [965, 716] width 38 height 20
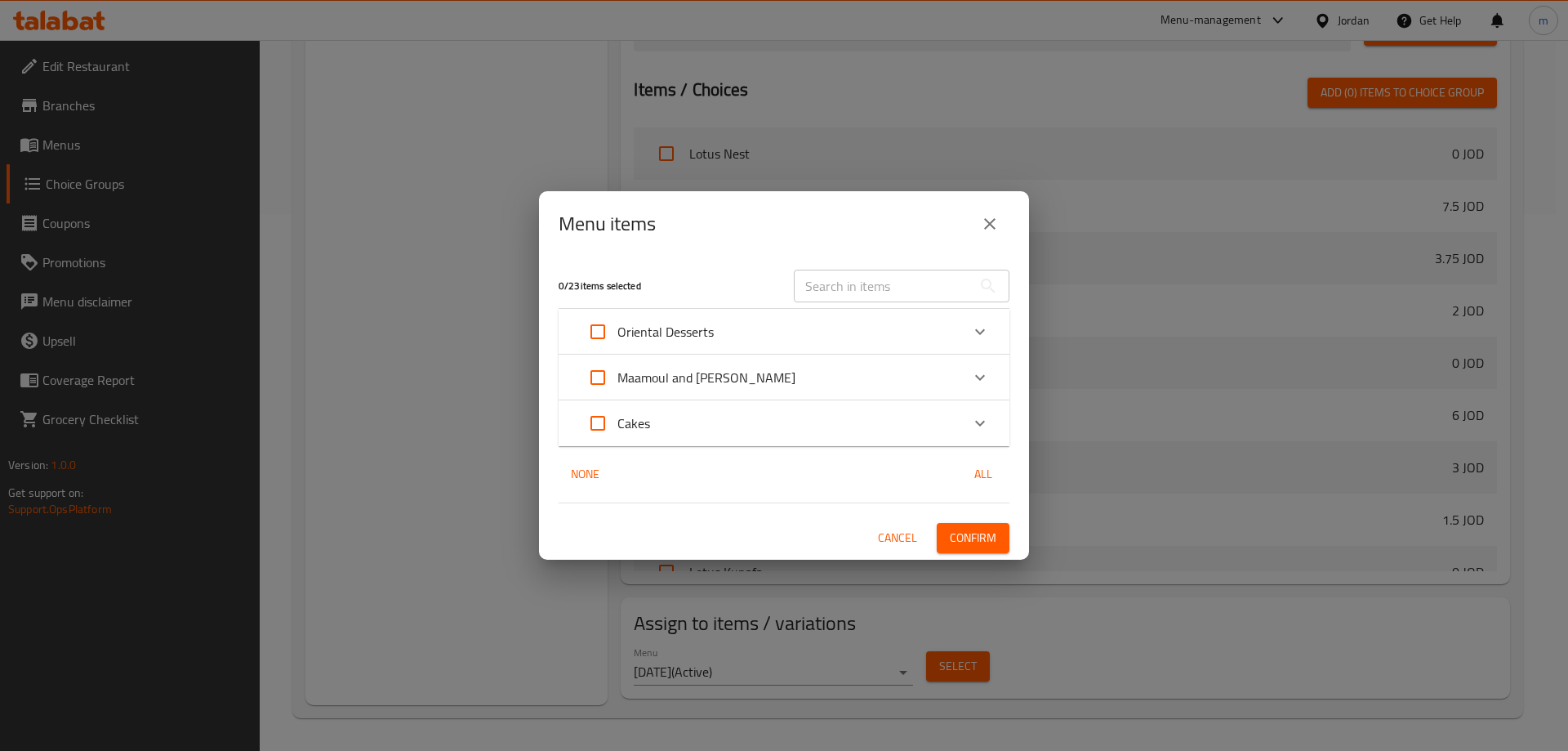
click at [598, 331] on input "Expand" at bounding box center [598, 332] width 40 height 40
click at [599, 341] on input "Expand" at bounding box center [598, 332] width 40 height 40
click at [976, 328] on icon "Expand" at bounding box center [980, 332] width 19 height 19
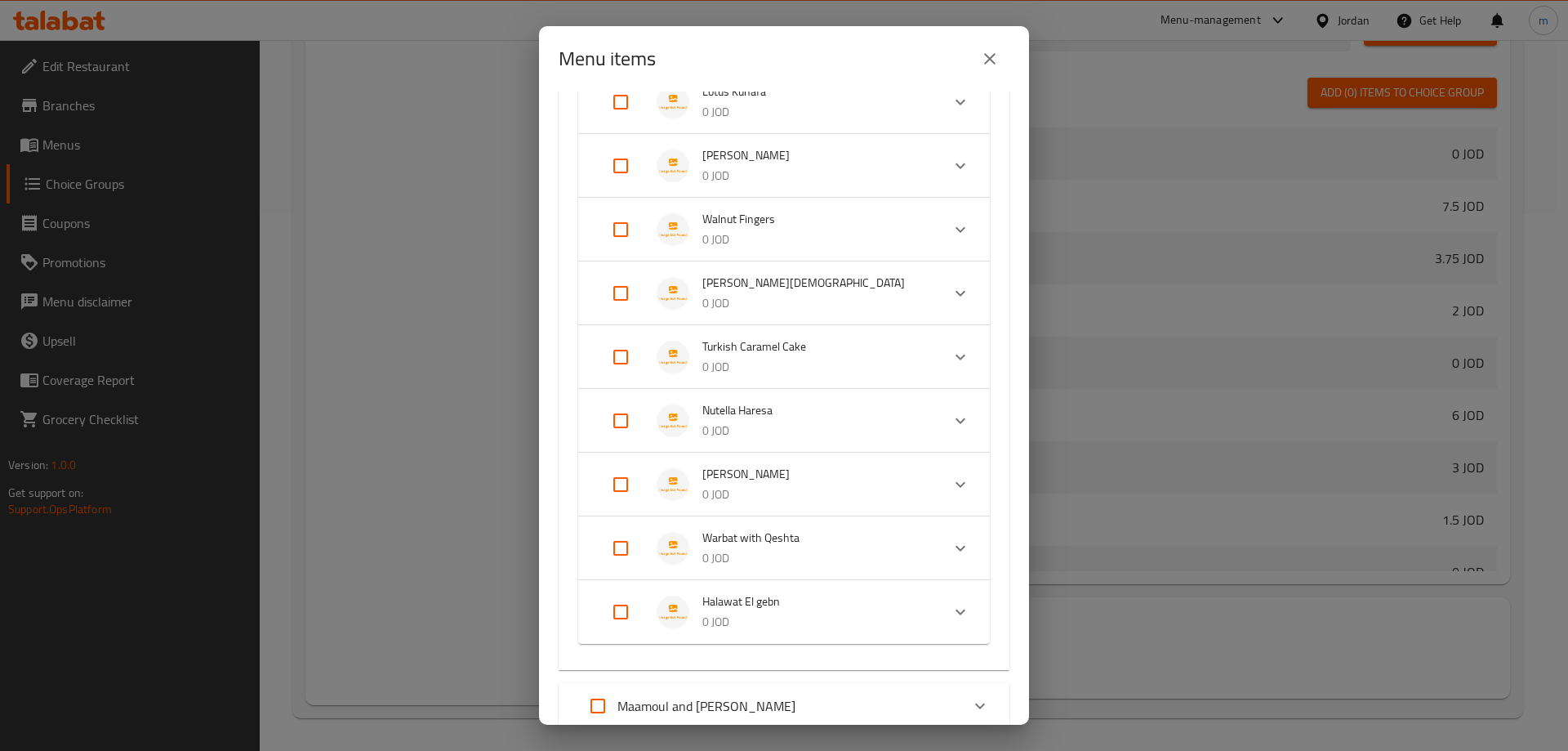
scroll to position [442, 0]
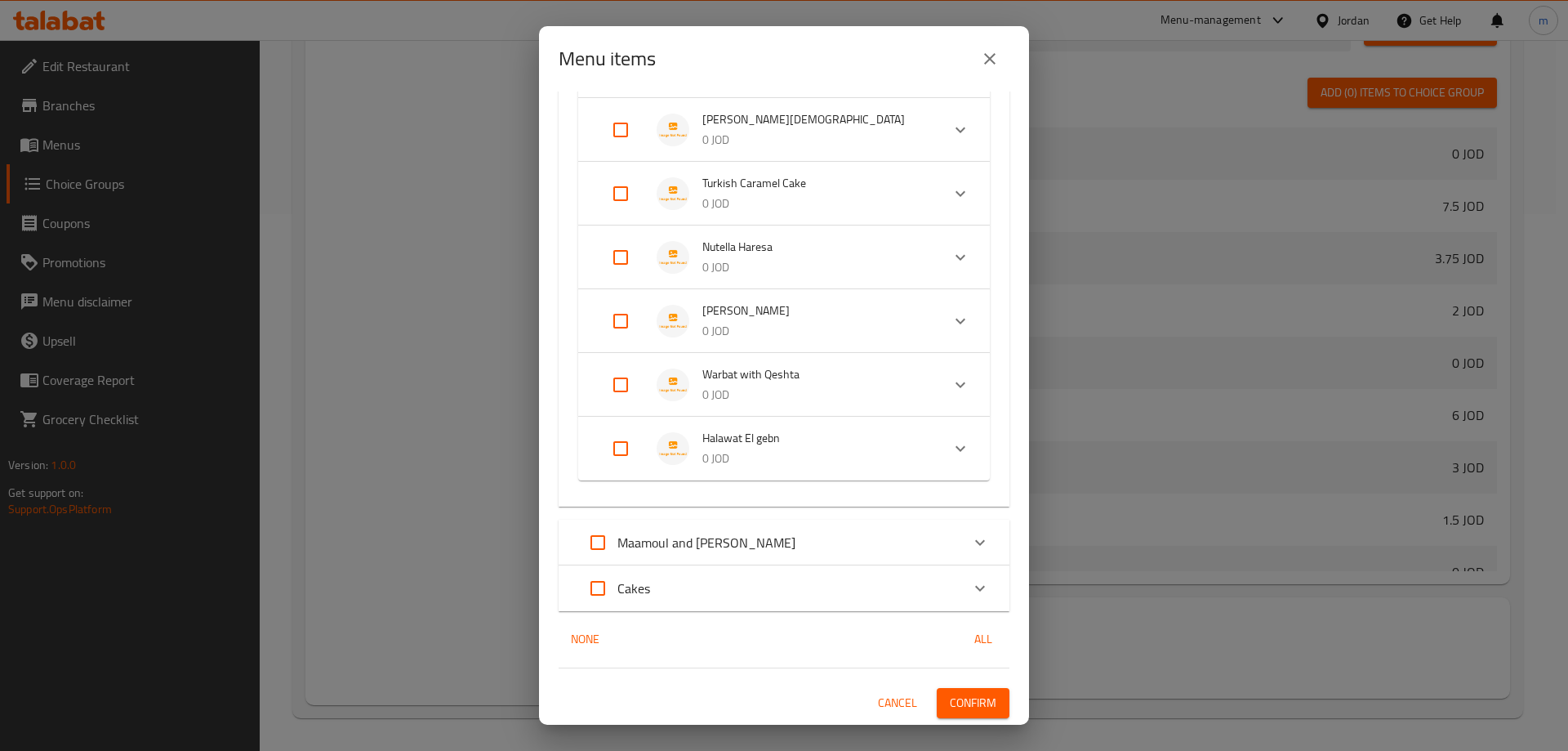
click at [776, 393] on p "0 JOD" at bounding box center [814, 394] width 225 height 20
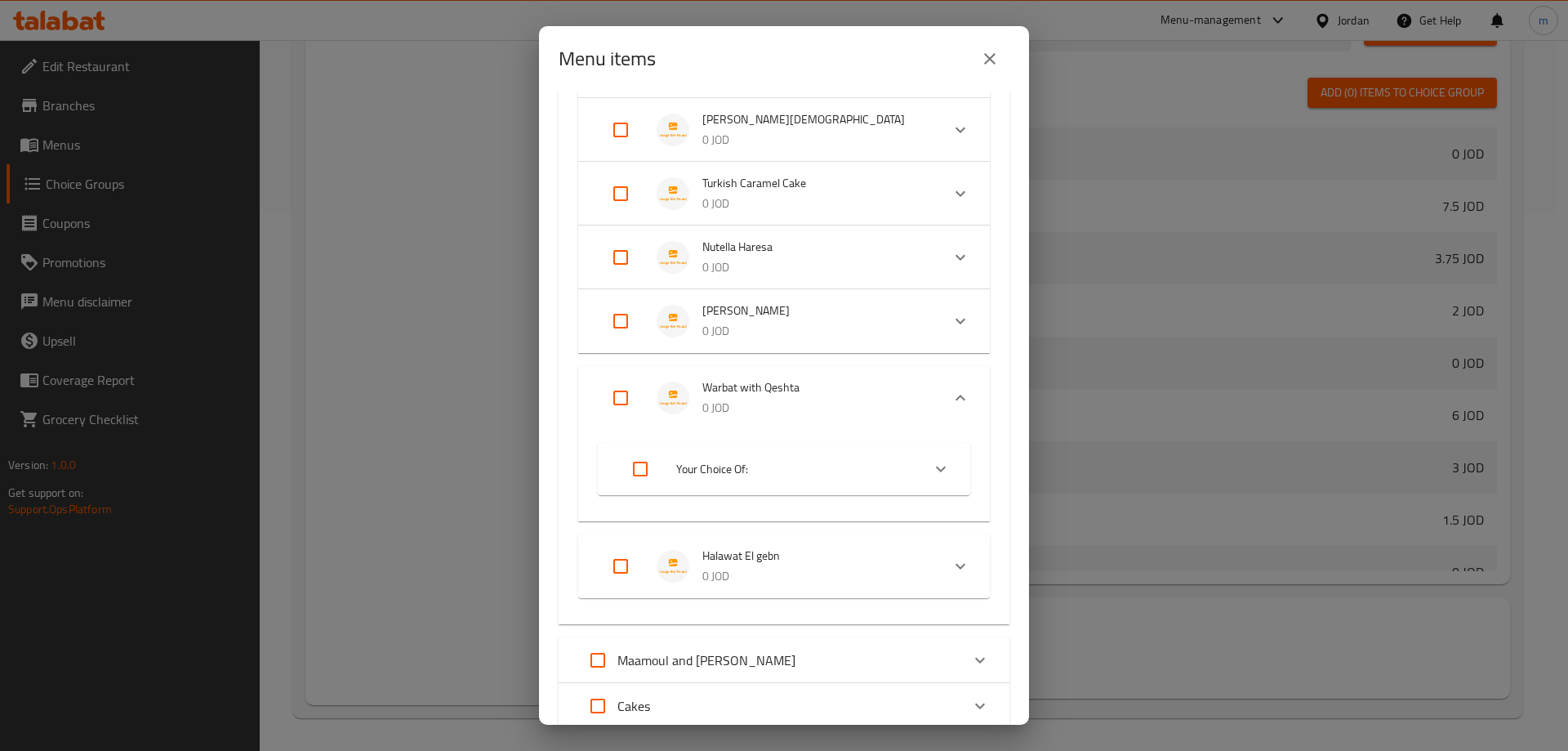
click at [621, 321] on input "Expand" at bounding box center [620, 321] width 40 height 40
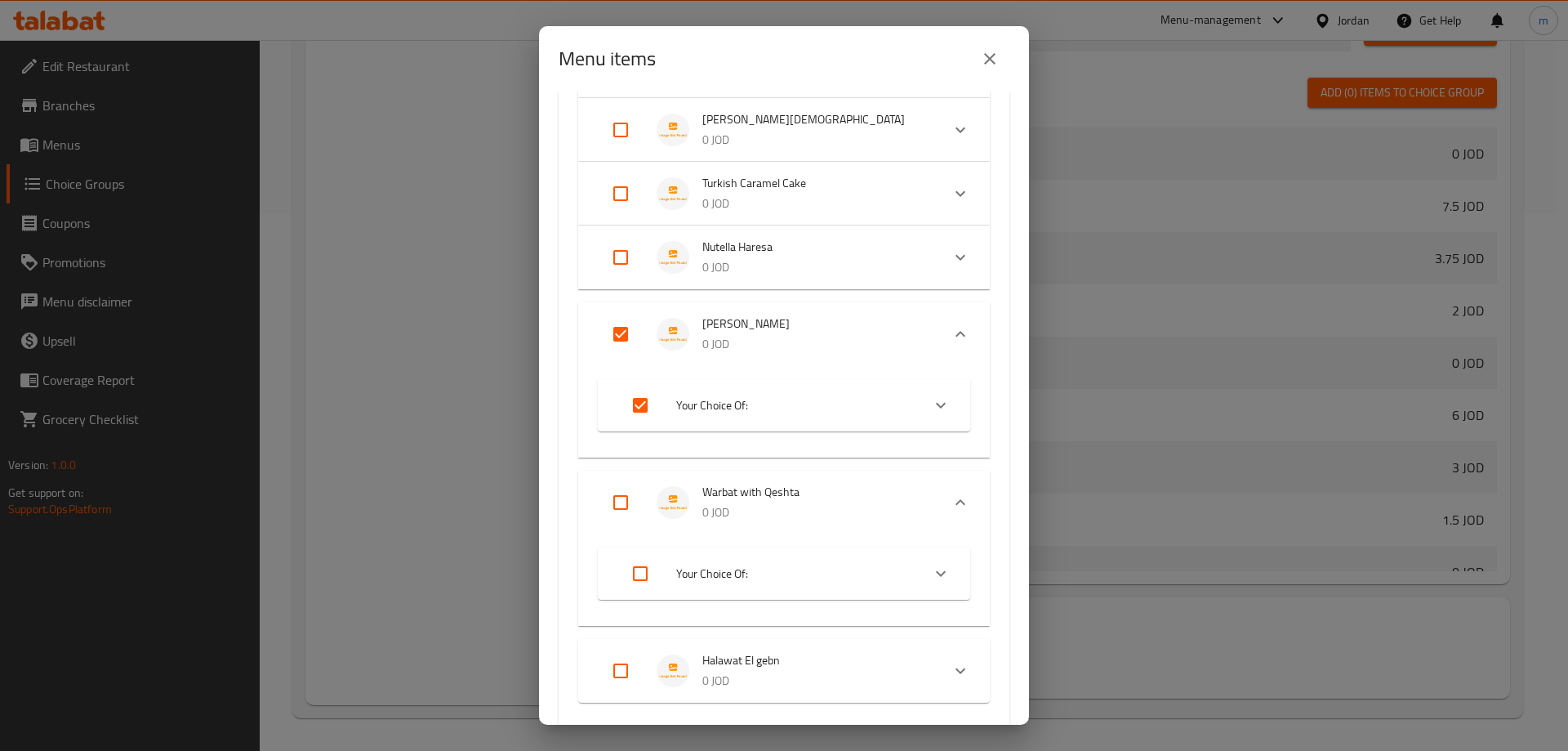
click at [615, 500] on input "Expand" at bounding box center [620, 503] width 40 height 40
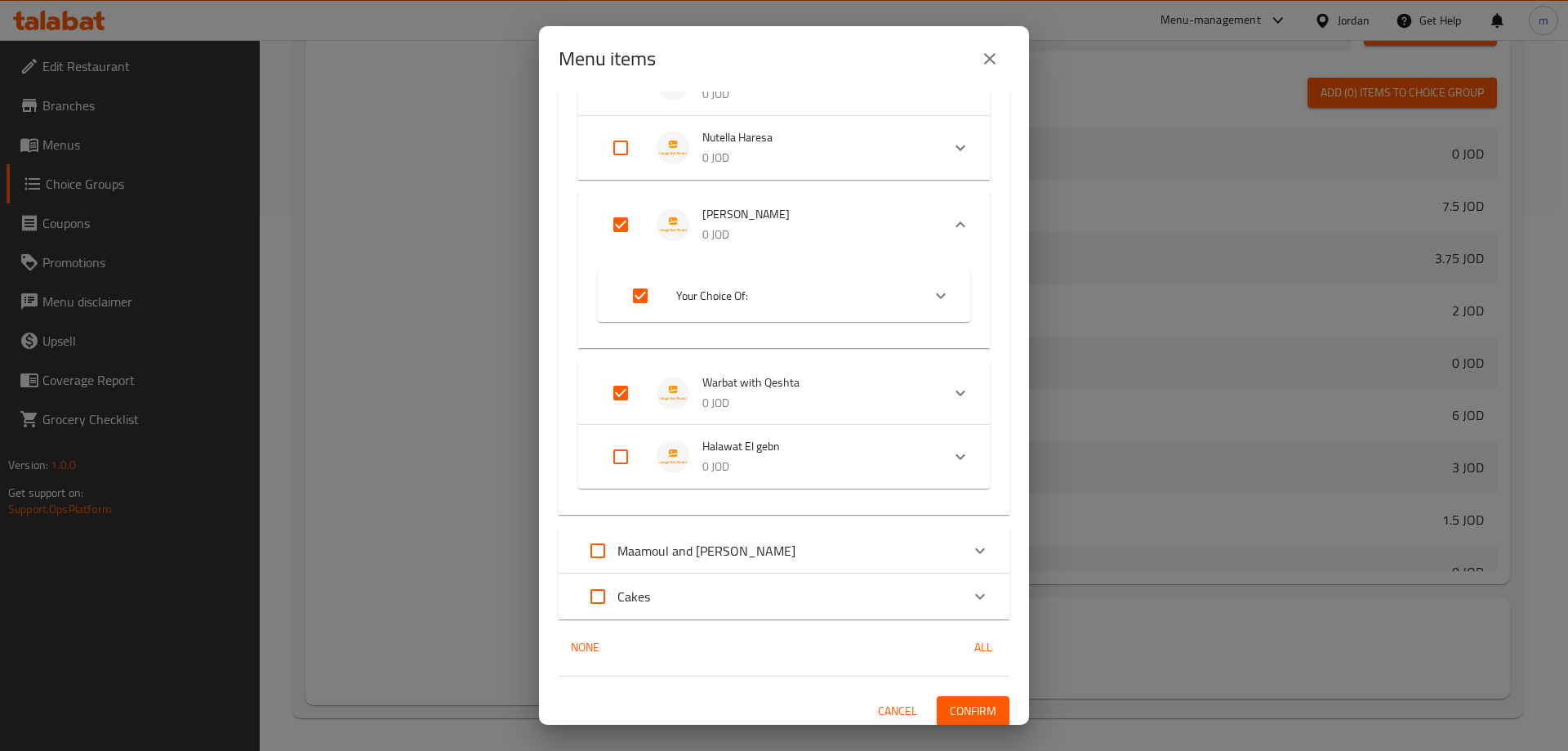
scroll to position [560, 0]
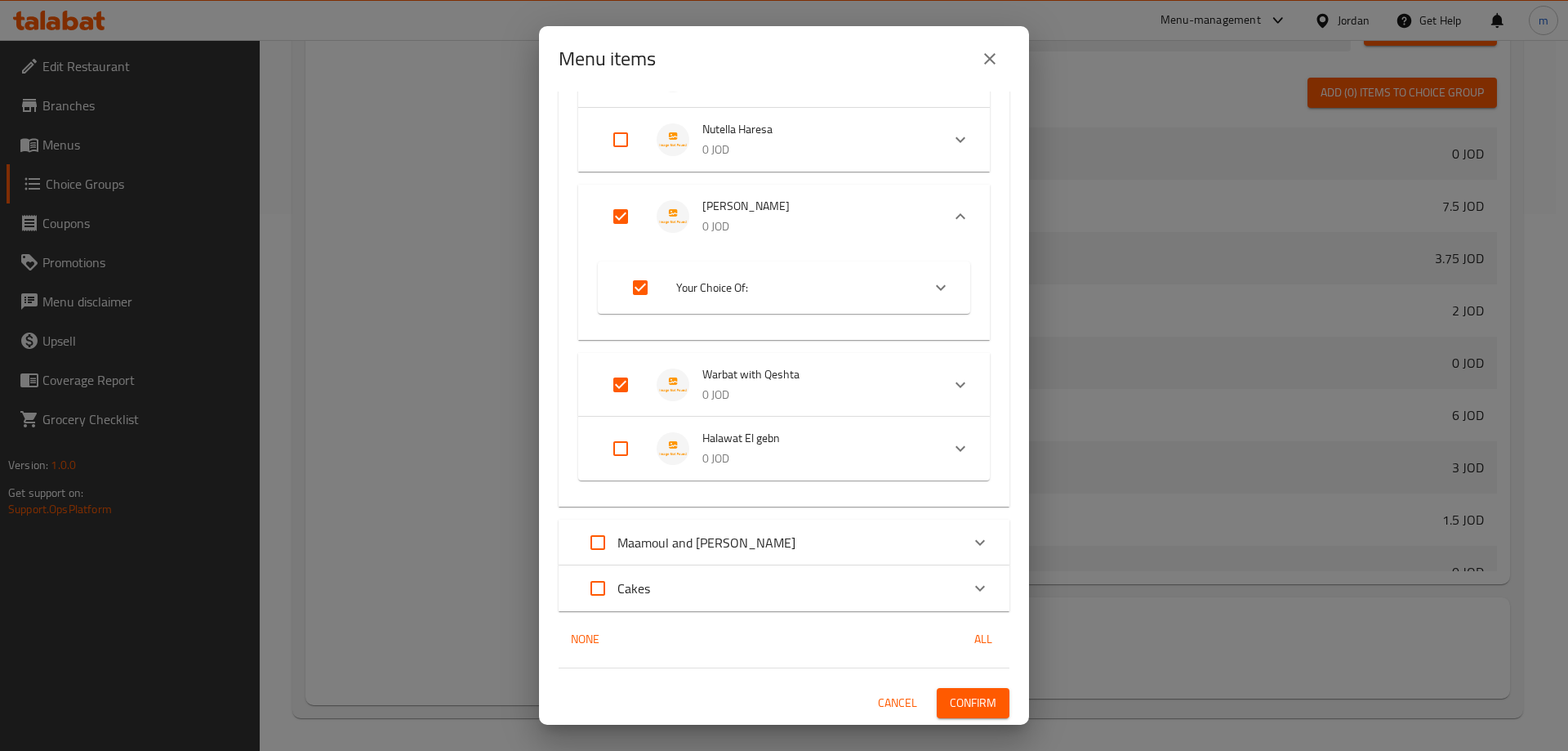
click at [951, 381] on icon "Expand" at bounding box center [960, 385] width 19 height 19
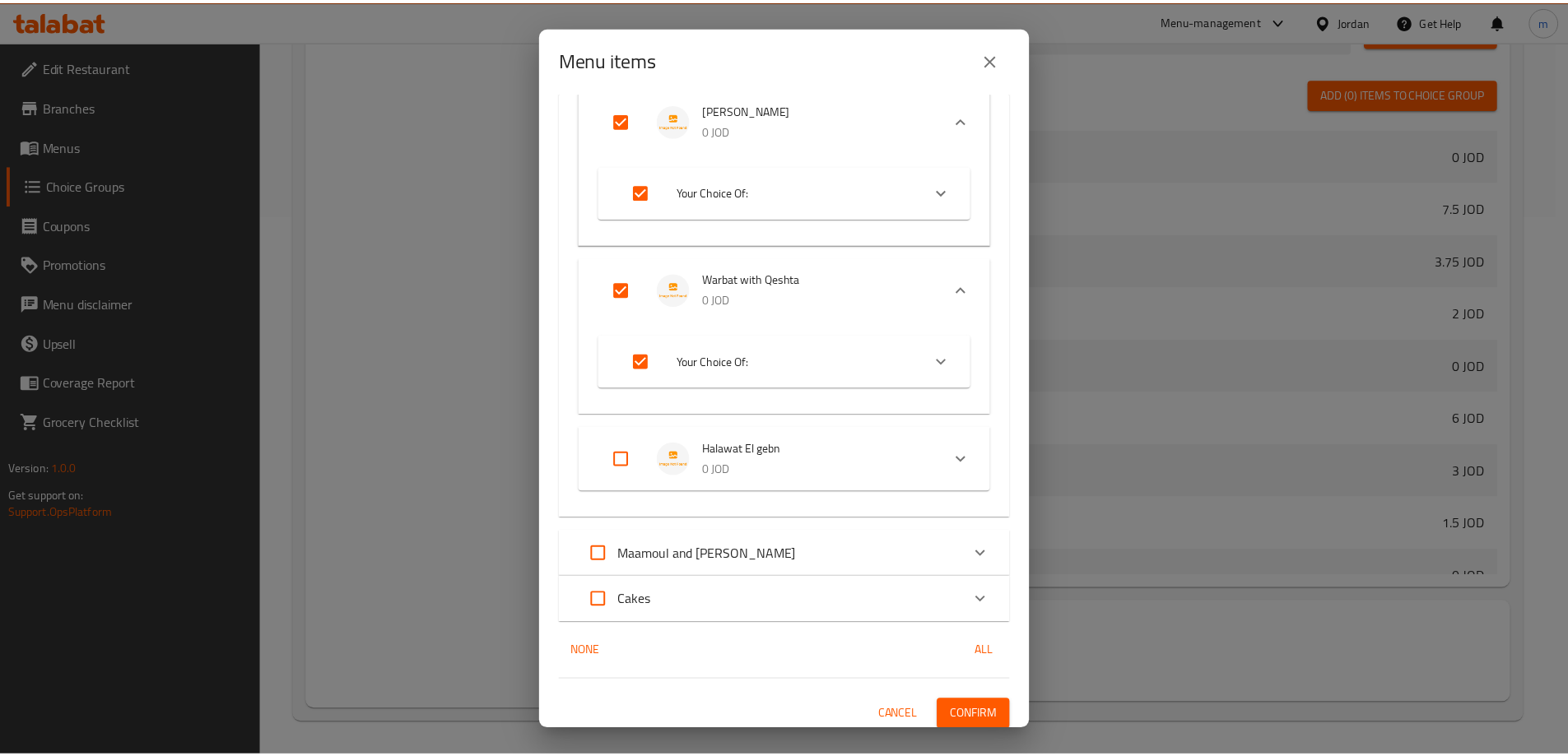
scroll to position [668, 0]
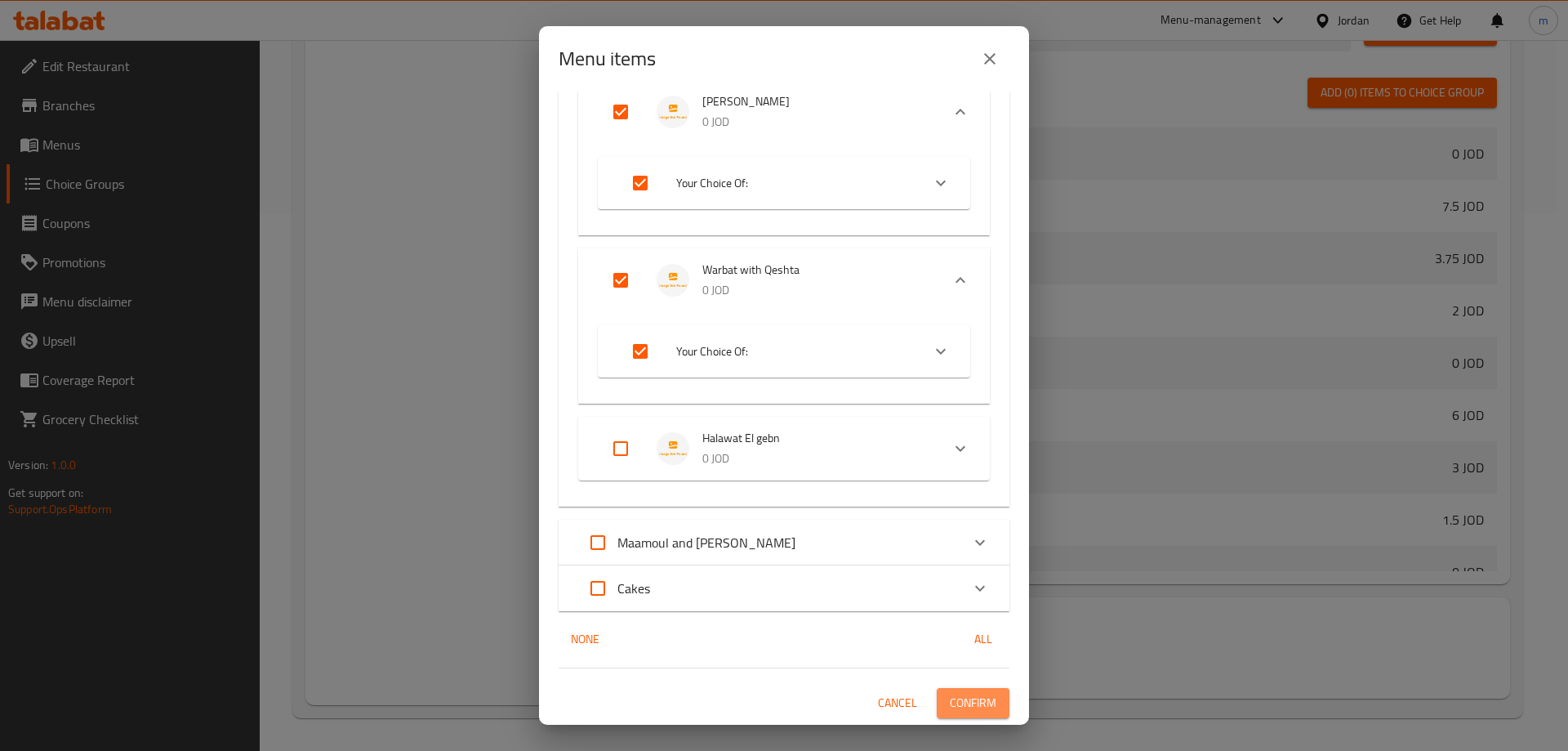
click at [982, 698] on span "Confirm" at bounding box center [973, 703] width 46 height 20
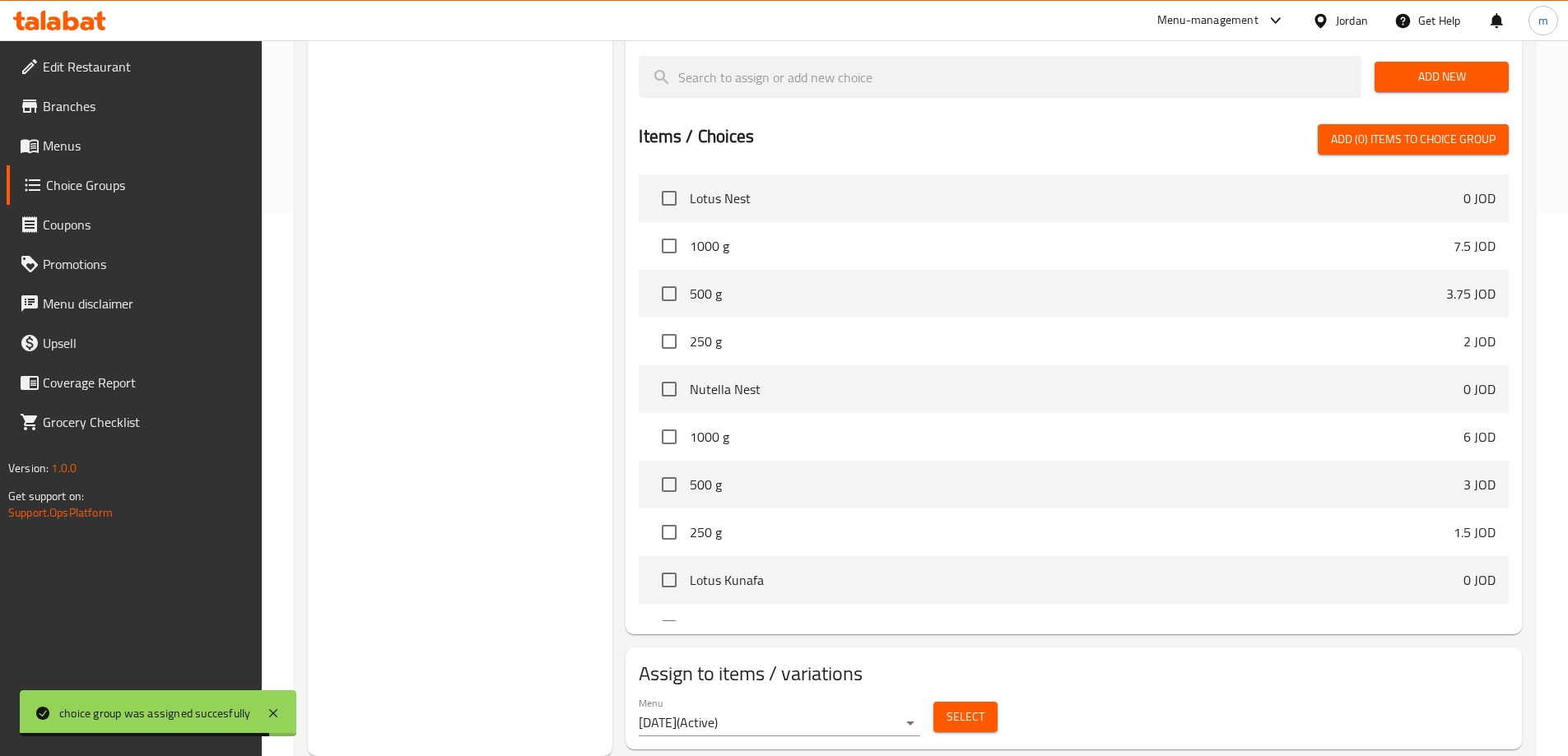
scroll to position [211, 0]
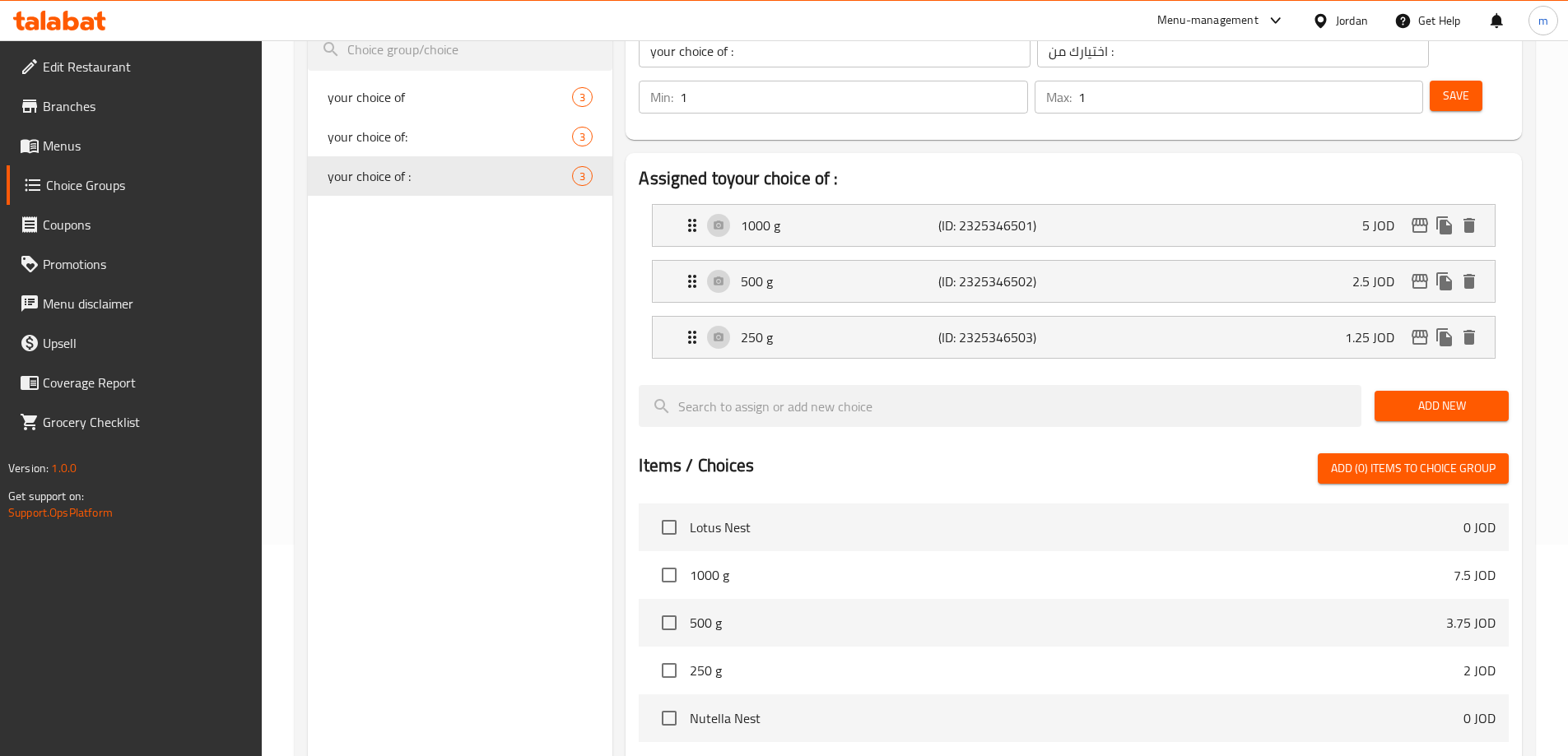
click at [109, 145] on span "Menus" at bounding box center [145, 145] width 205 height 19
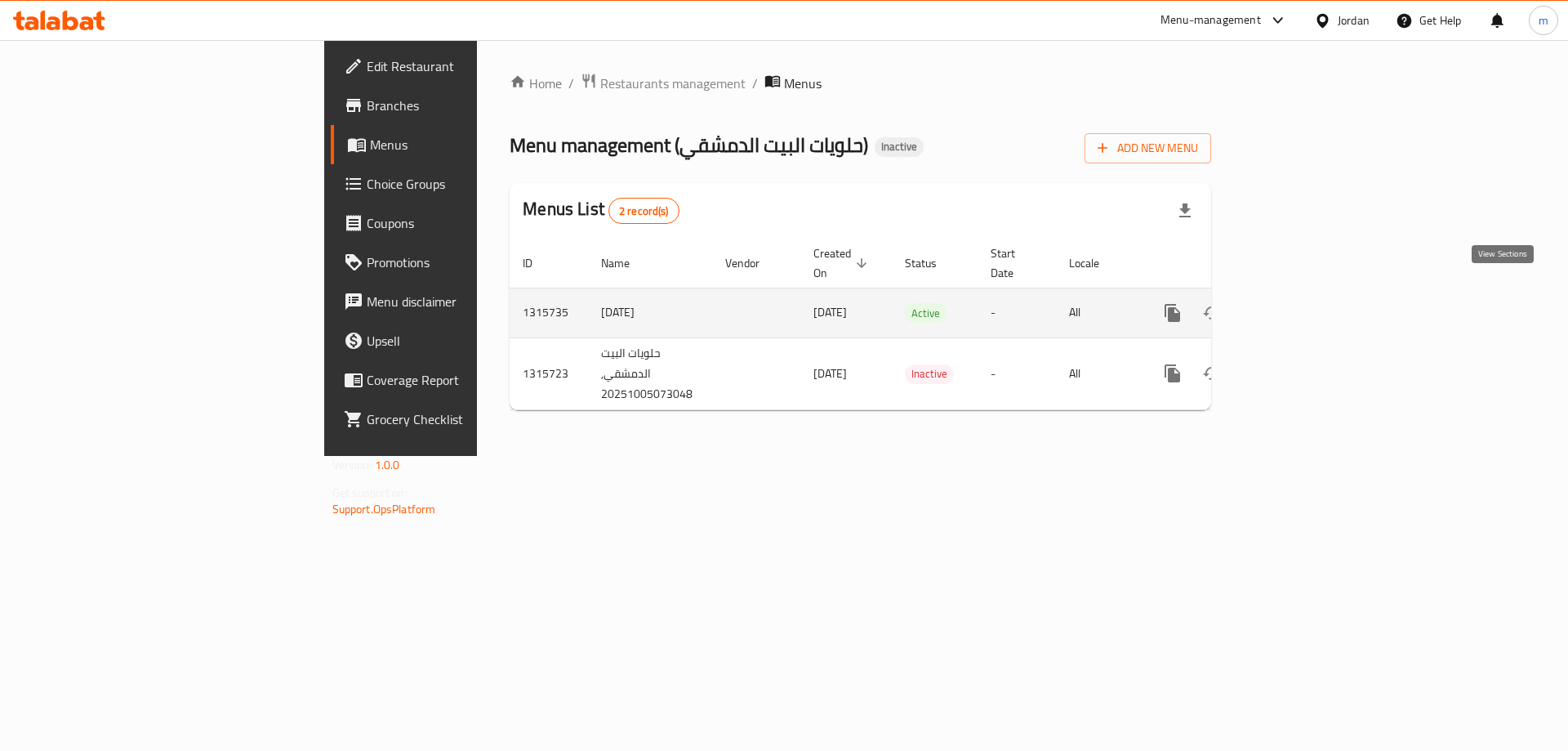
click at [1300, 303] on icon "enhanced table" at bounding box center [1291, 313] width 19 height 19
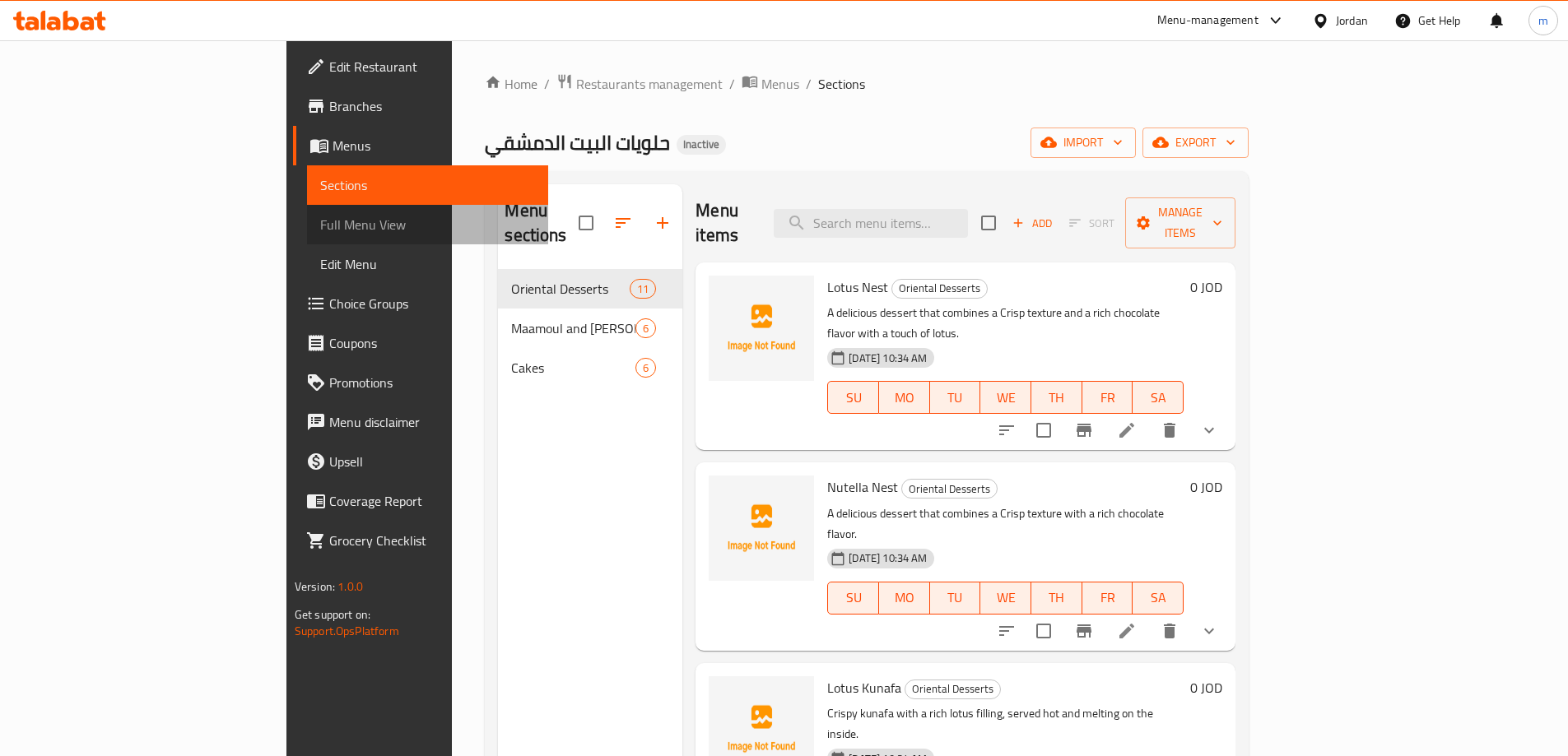
click at [320, 226] on span "Full Menu View" at bounding box center [427, 225] width 215 height 19
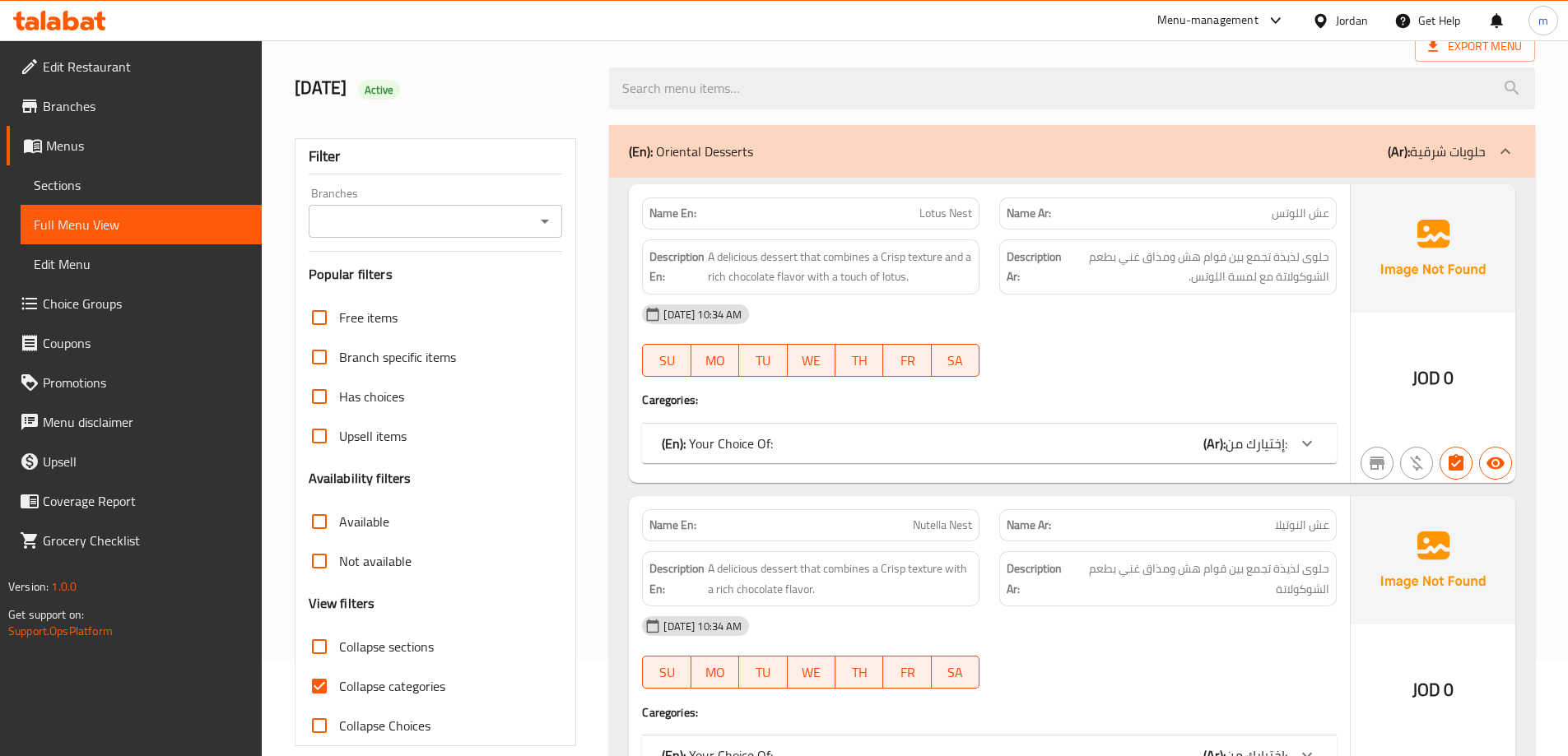
scroll to position [83, 0]
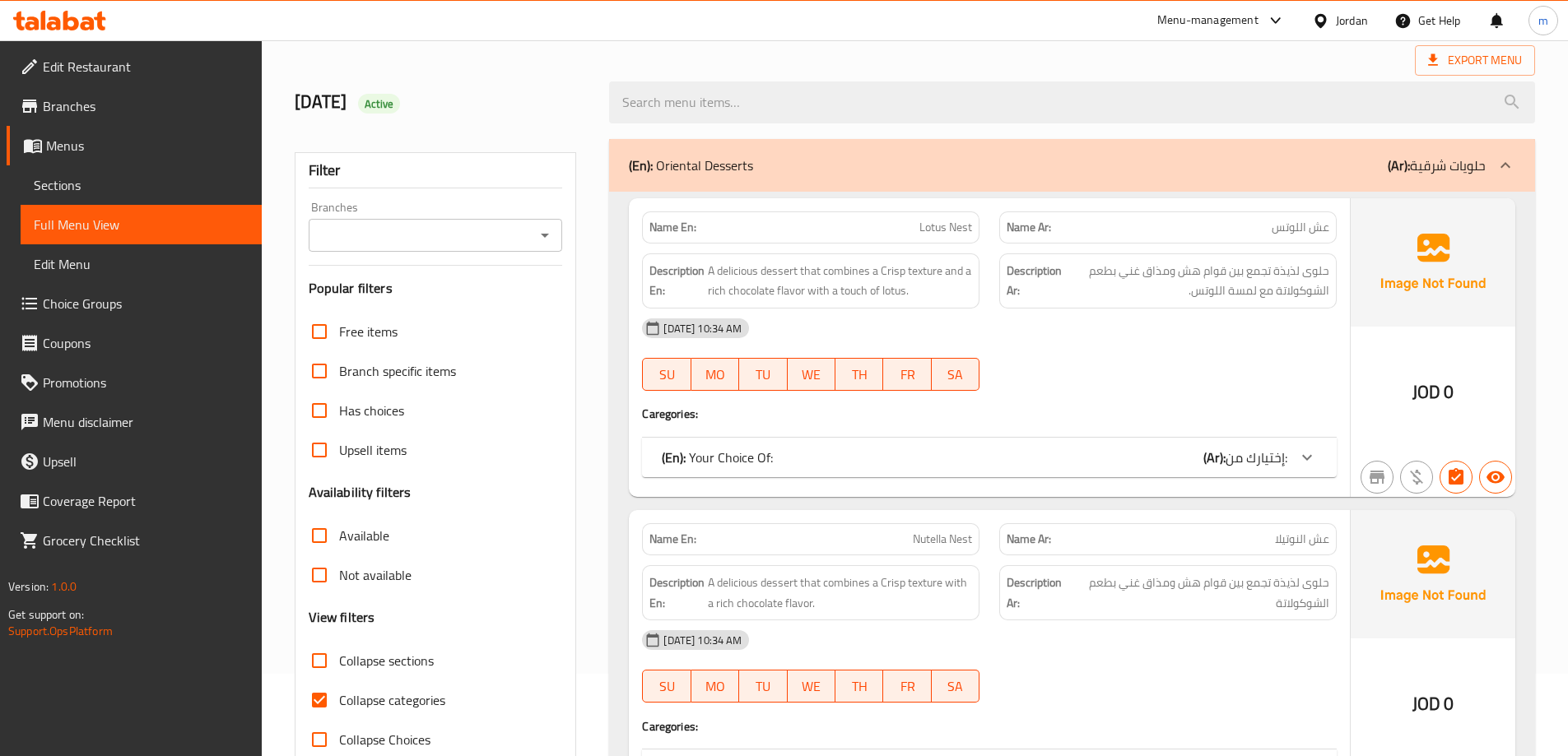
click at [788, 455] on div "(En): Your Choice Of: (Ar): إختيارك من:" at bounding box center [974, 457] width 626 height 19
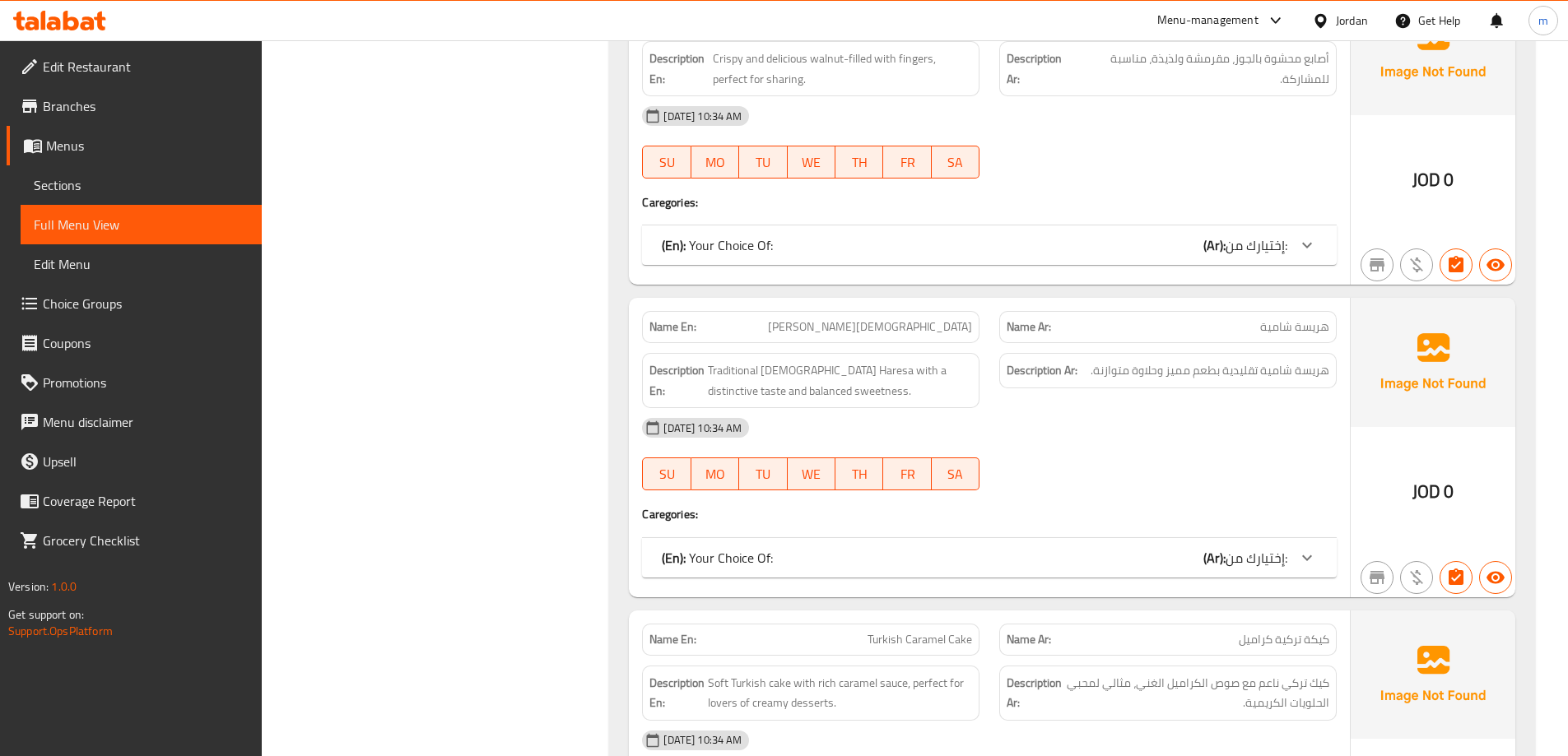
scroll to position [2715, 0]
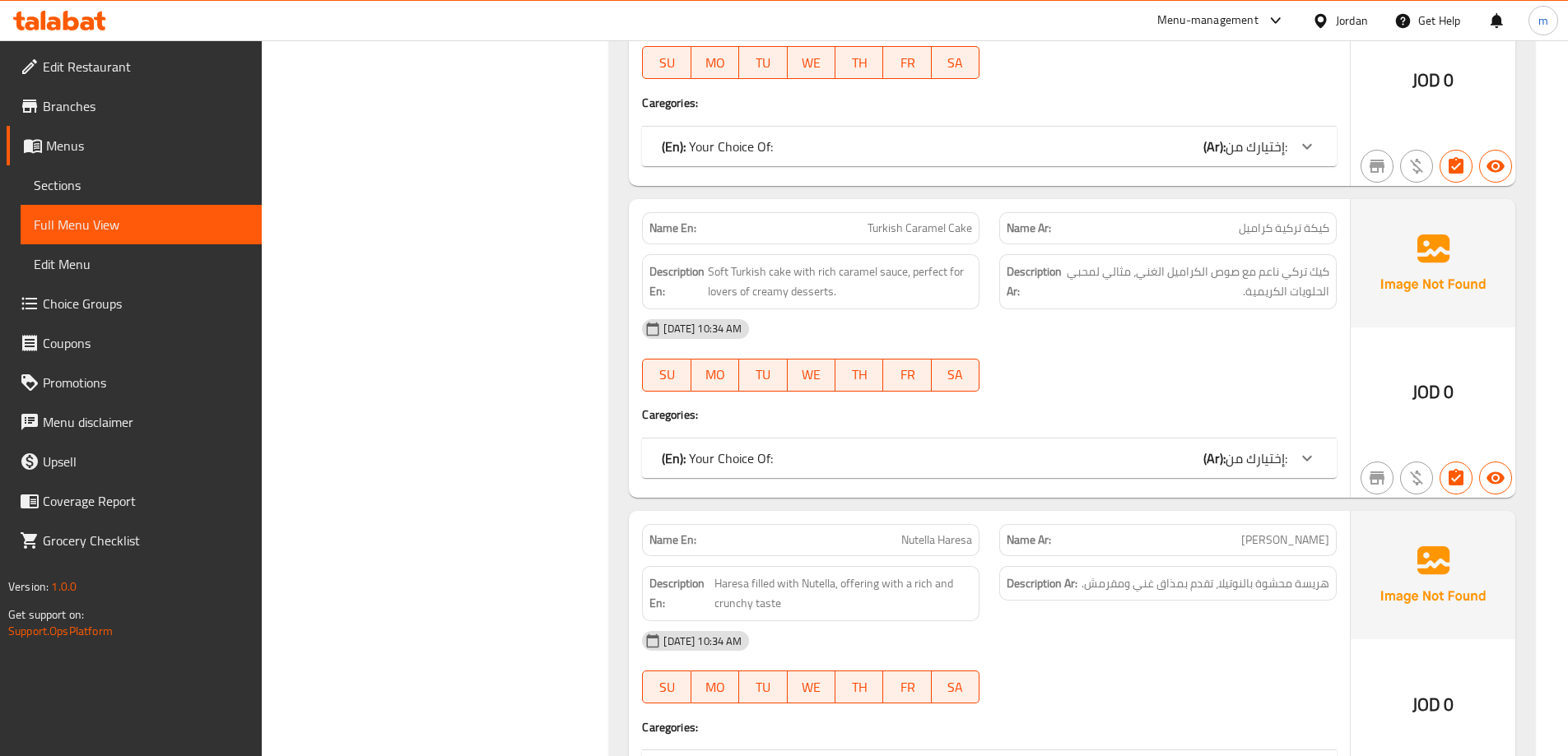
click at [1237, 459] on span "إختيارك من:" at bounding box center [1256, 457] width 61 height 24
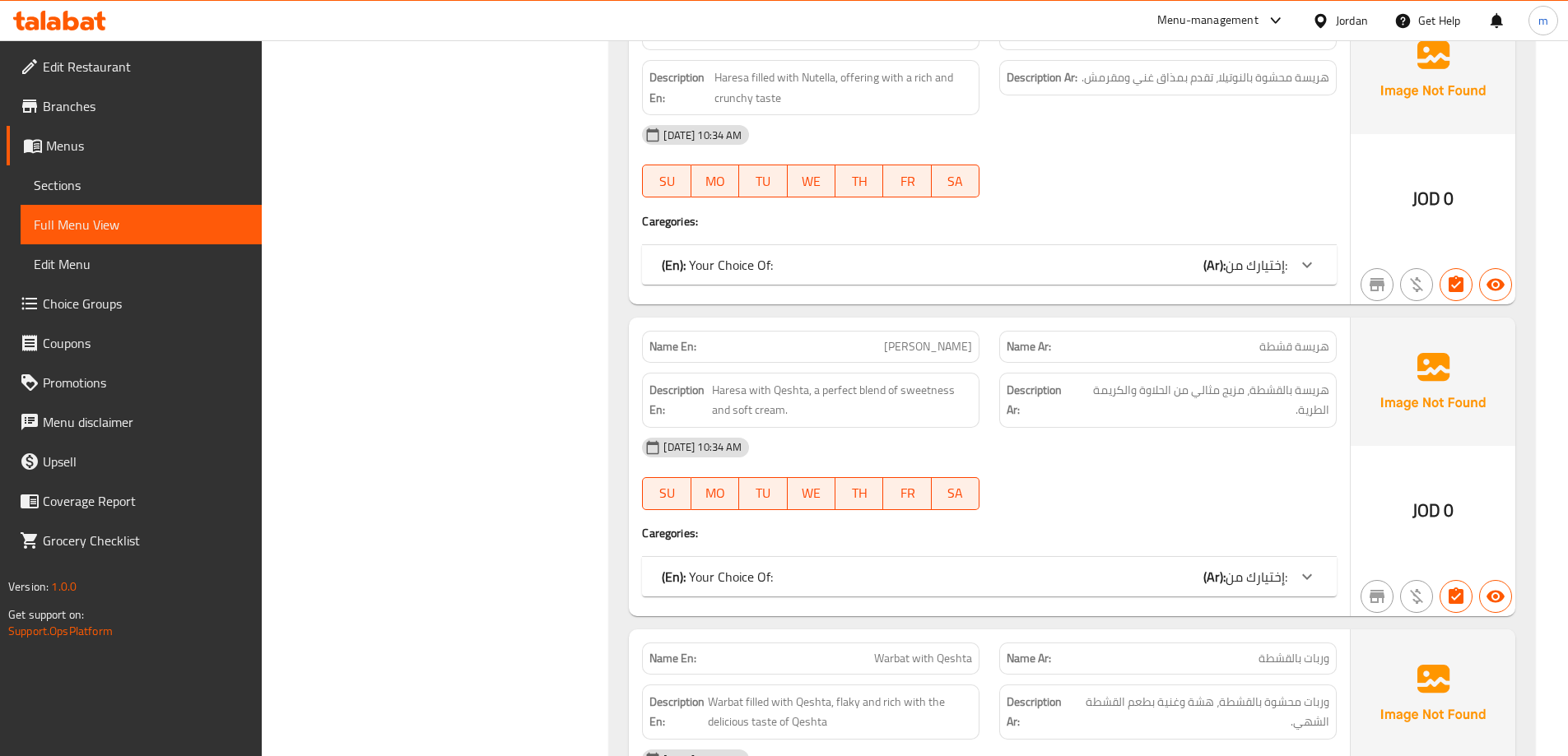
scroll to position [4113, 0]
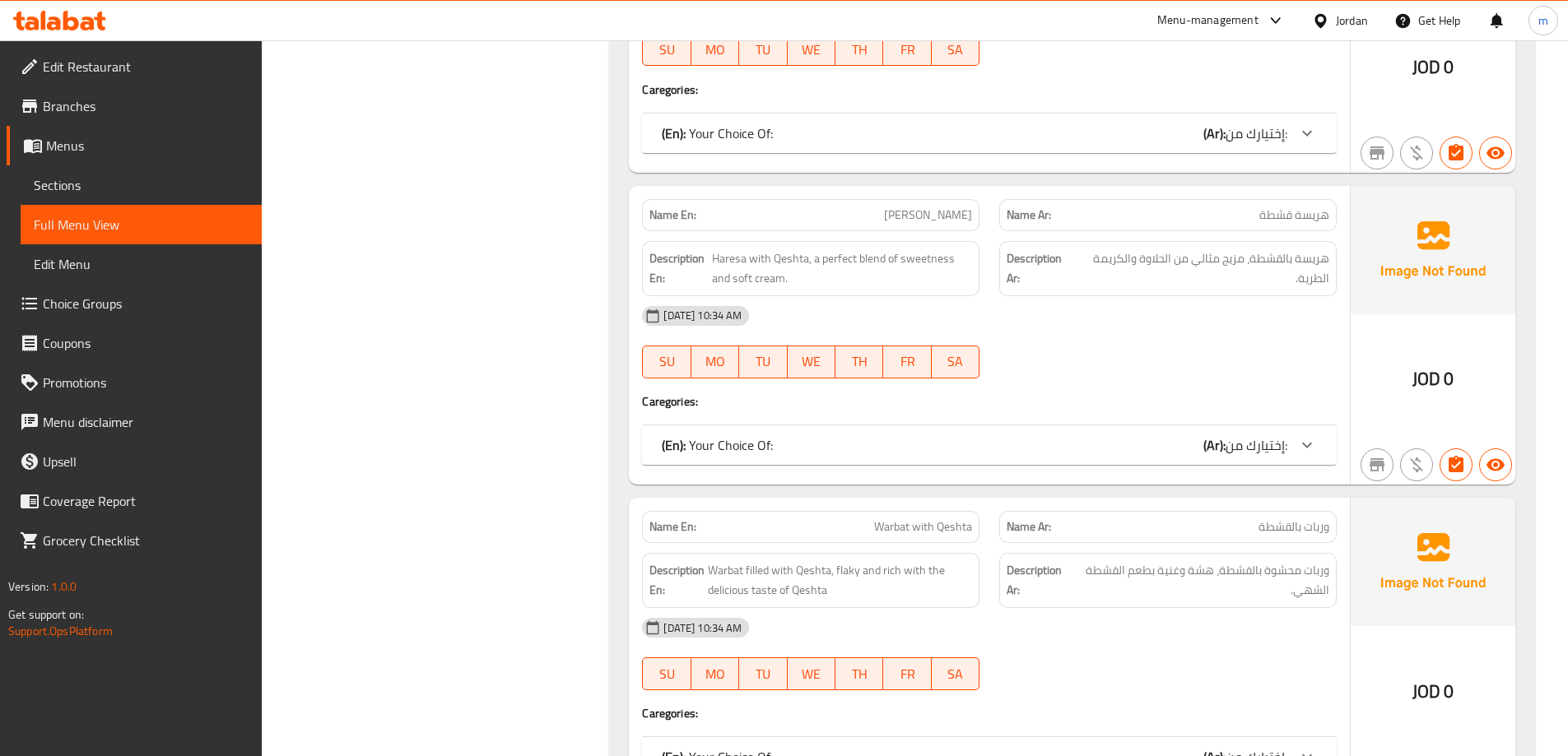
click at [1301, 139] on icon at bounding box center [1306, 133] width 19 height 19
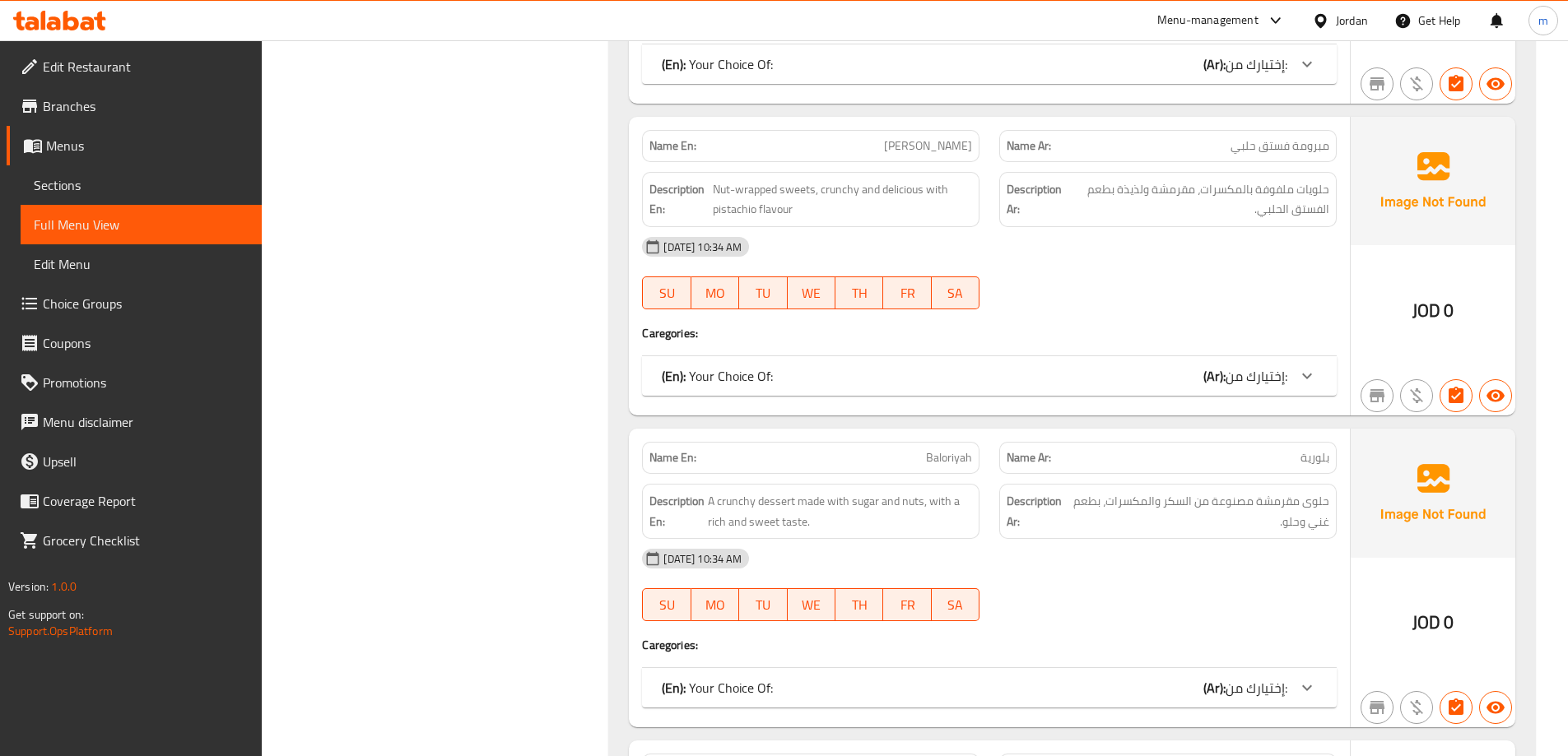
scroll to position [7074, 0]
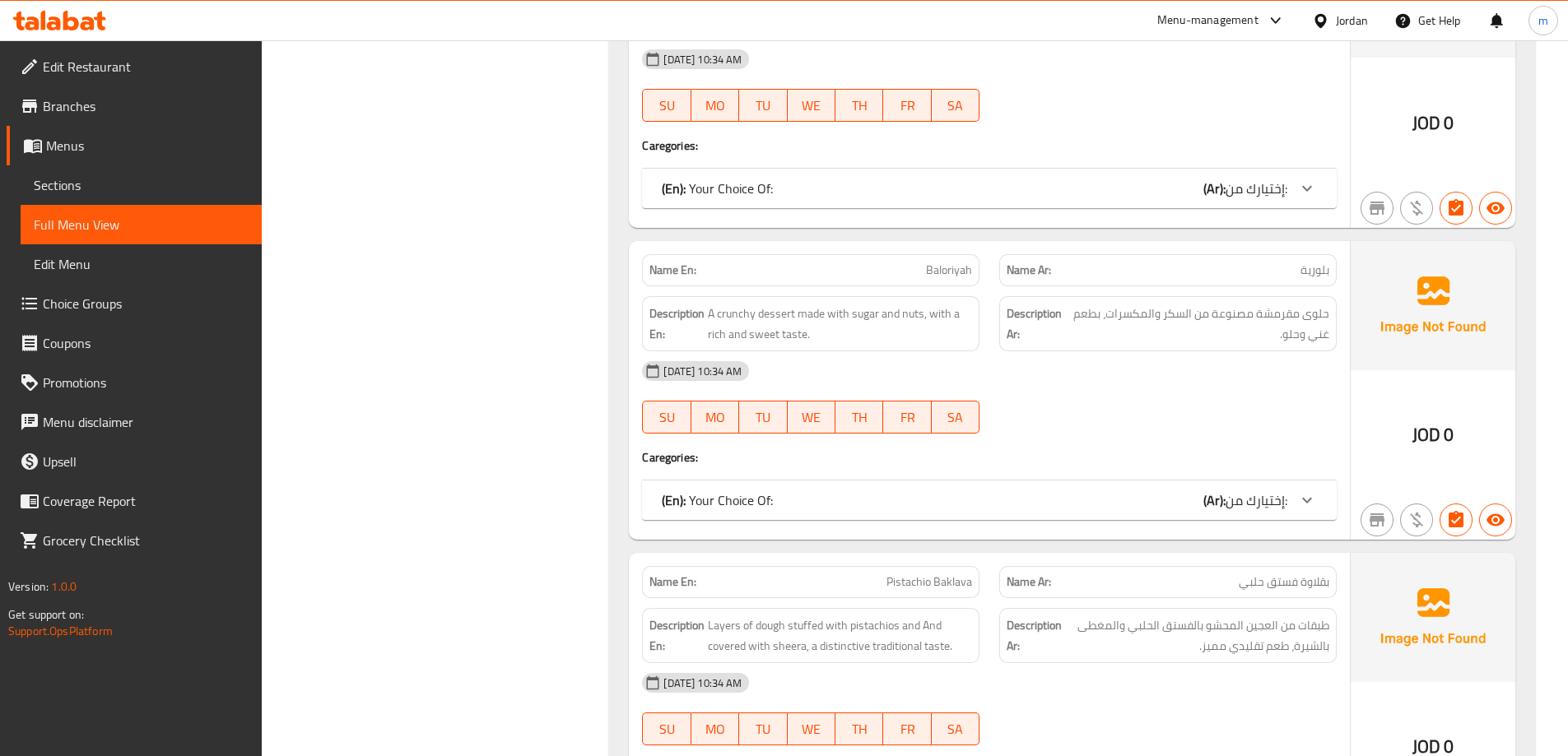
click at [1080, 497] on div "(En): Your Choice Of: (Ar): إختيارك من:" at bounding box center [974, 500] width 626 height 19
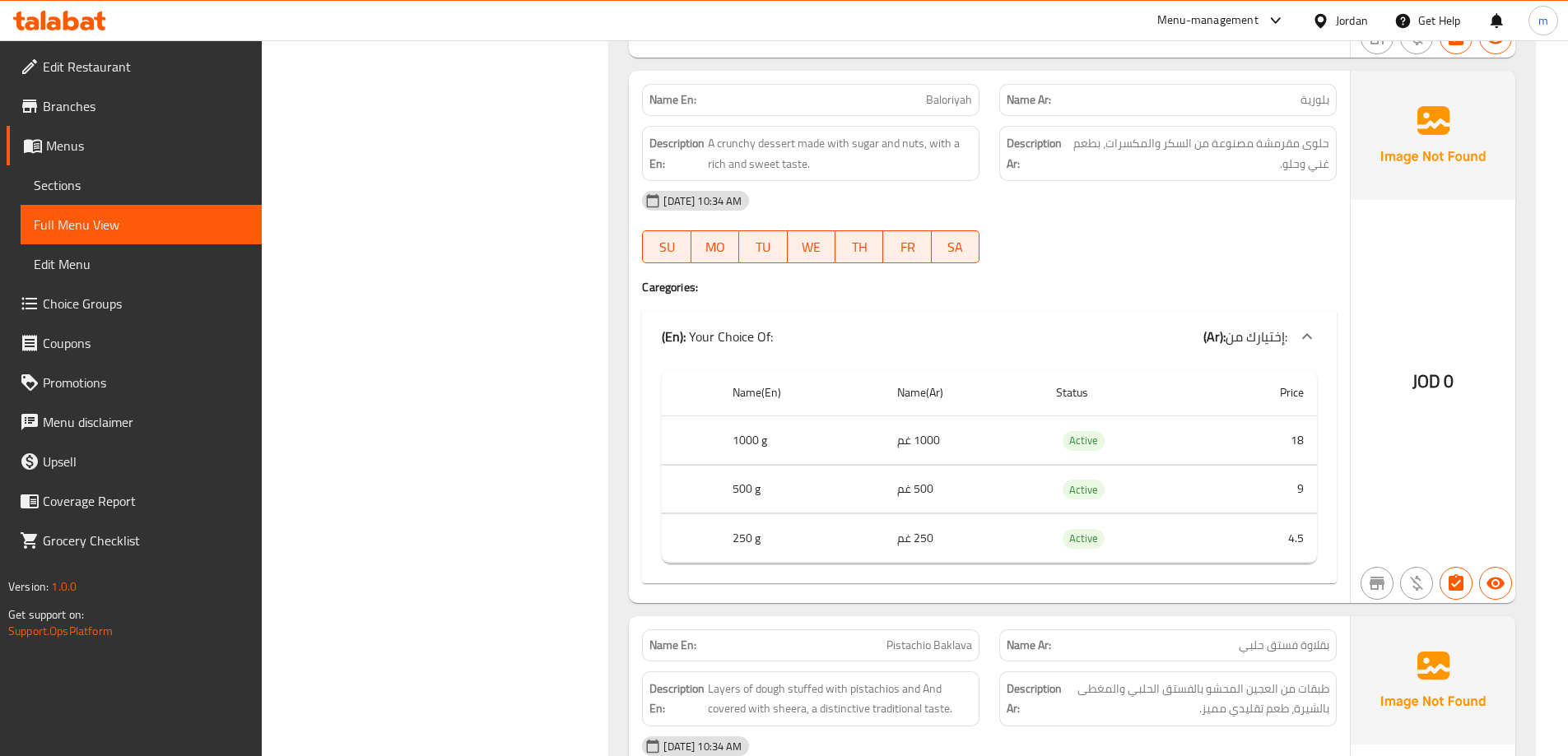
scroll to position [7239, 0]
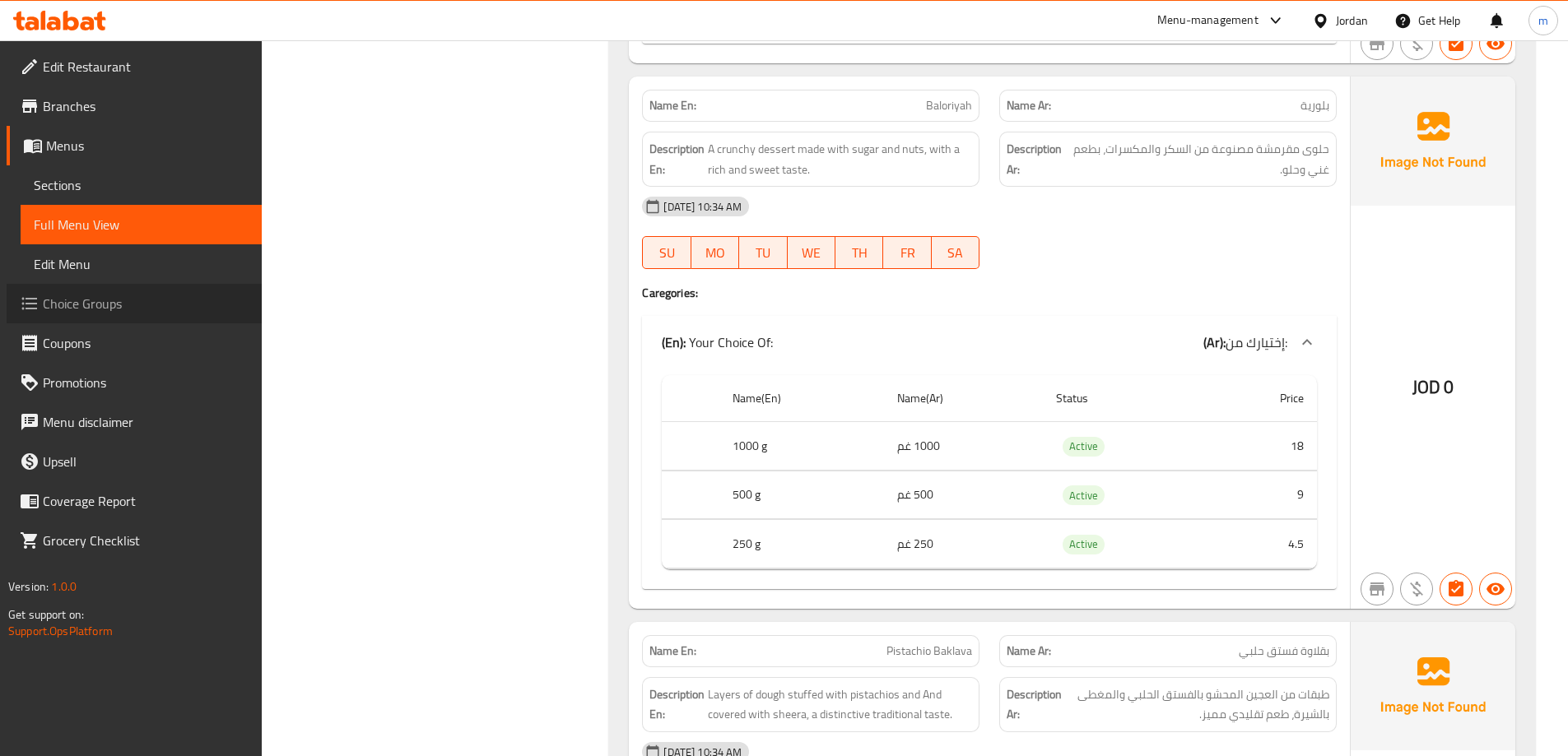
click at [91, 302] on span "Choice Groups" at bounding box center [145, 304] width 205 height 19
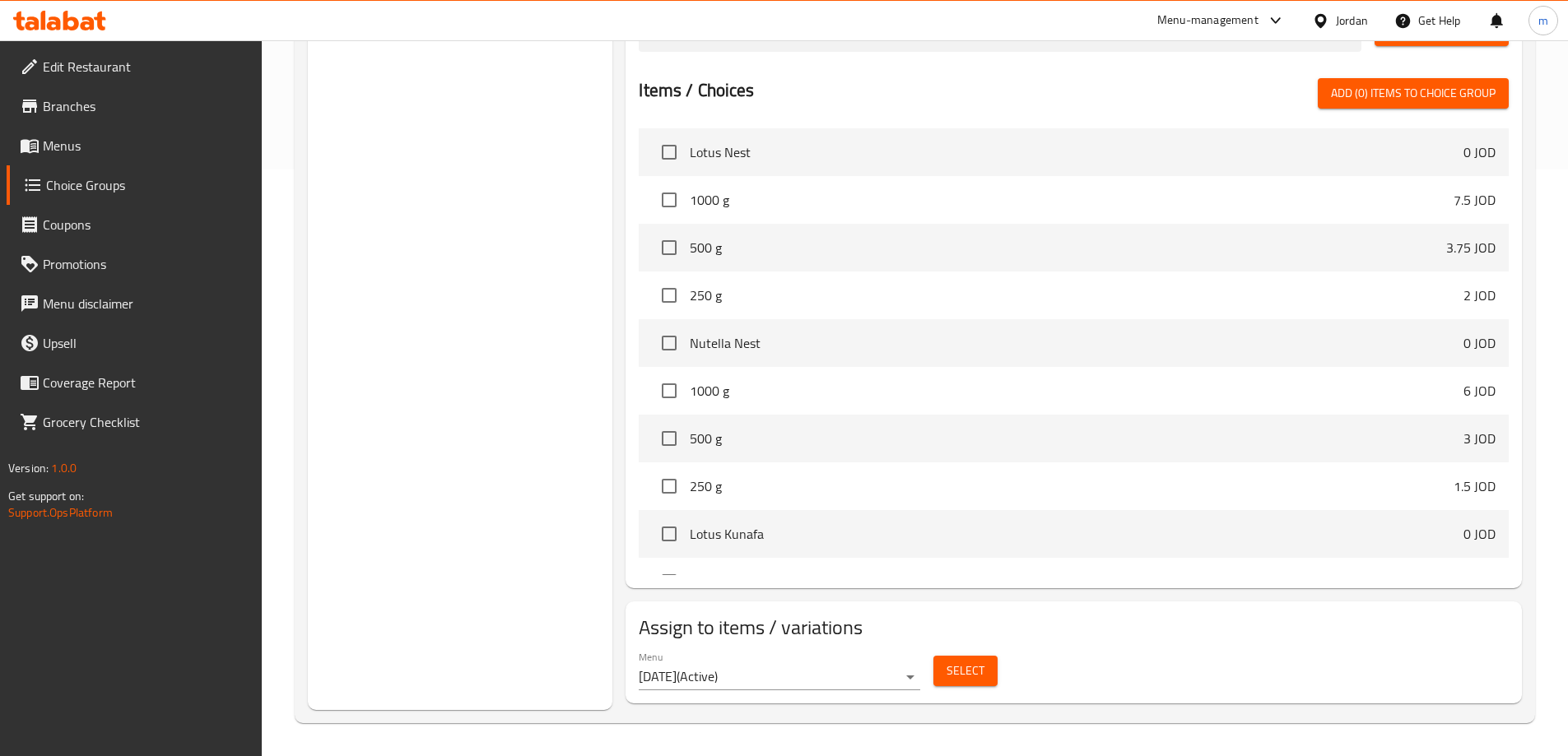
scroll to position [233, 0]
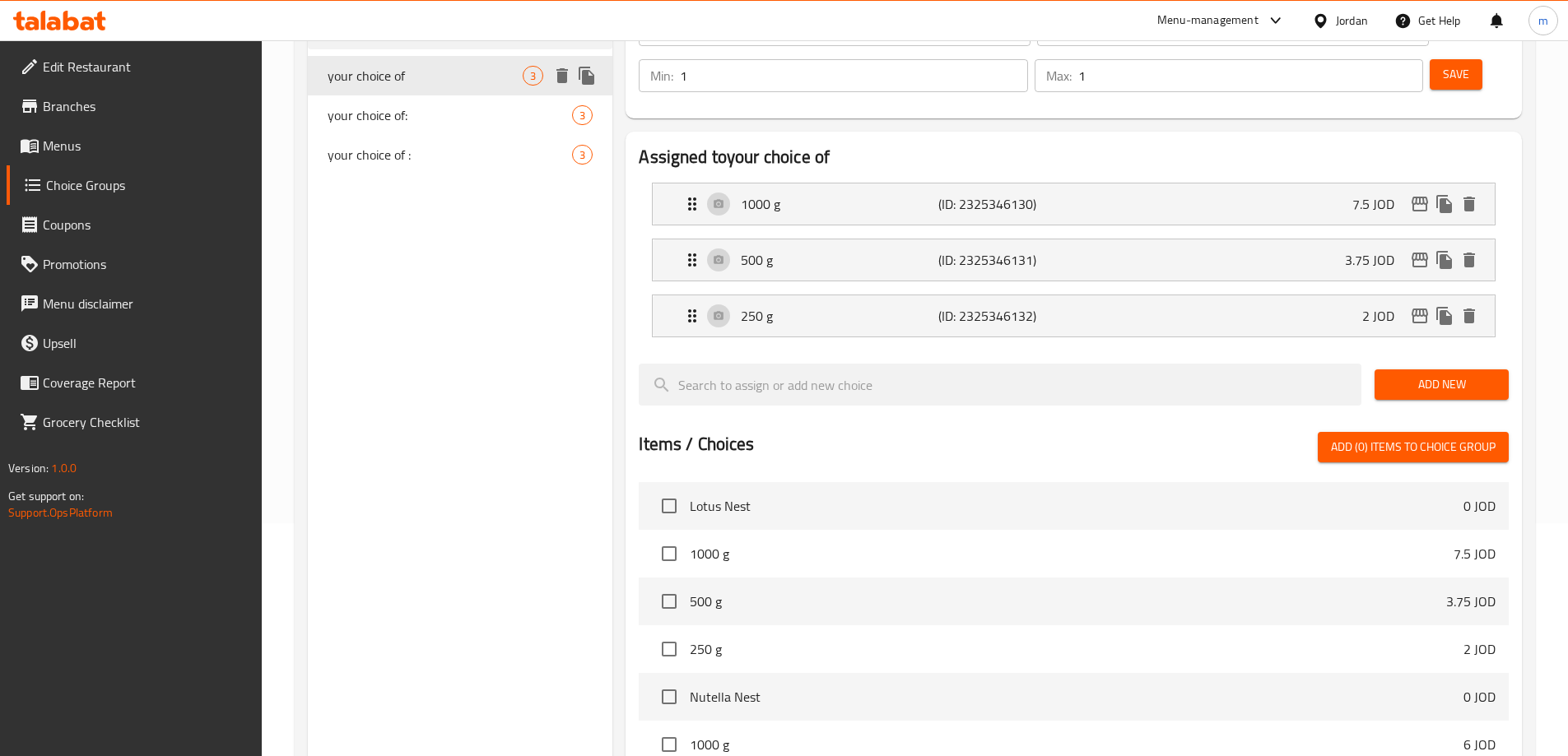
click at [565, 79] on icon "delete" at bounding box center [563, 75] width 12 height 15
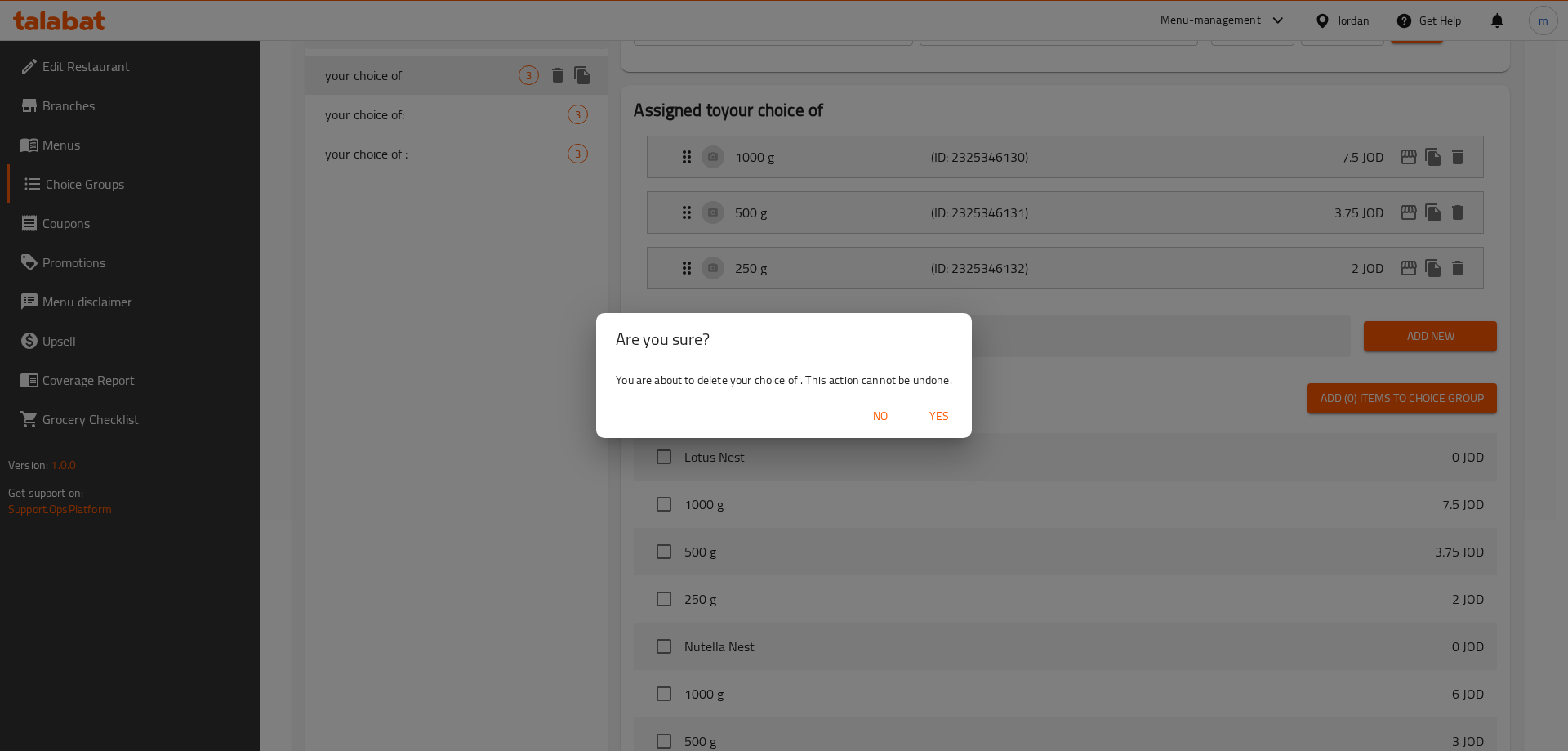
click at [944, 415] on span "Yes" at bounding box center [939, 416] width 40 height 20
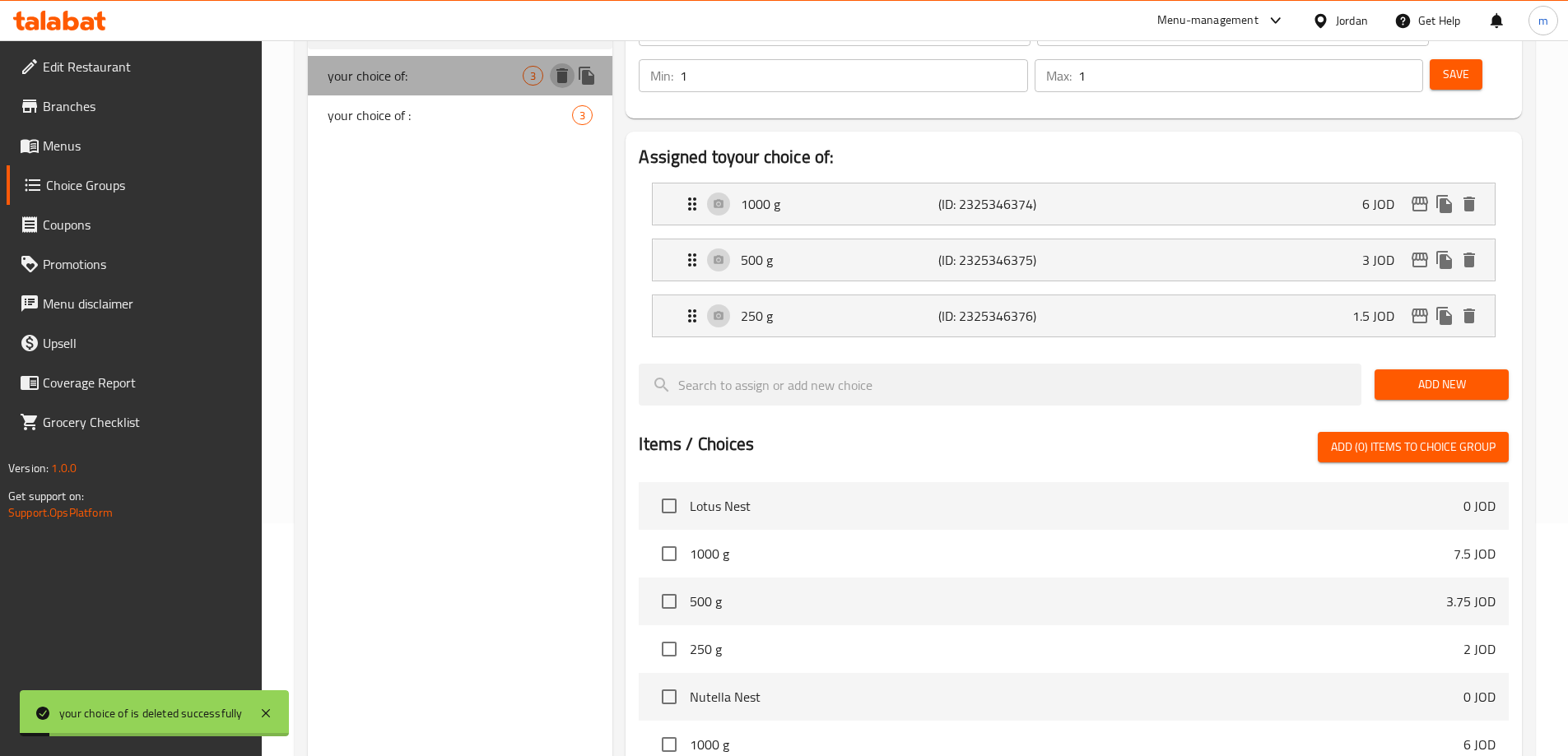
click at [568, 74] on icon "delete" at bounding box center [562, 76] width 19 height 19
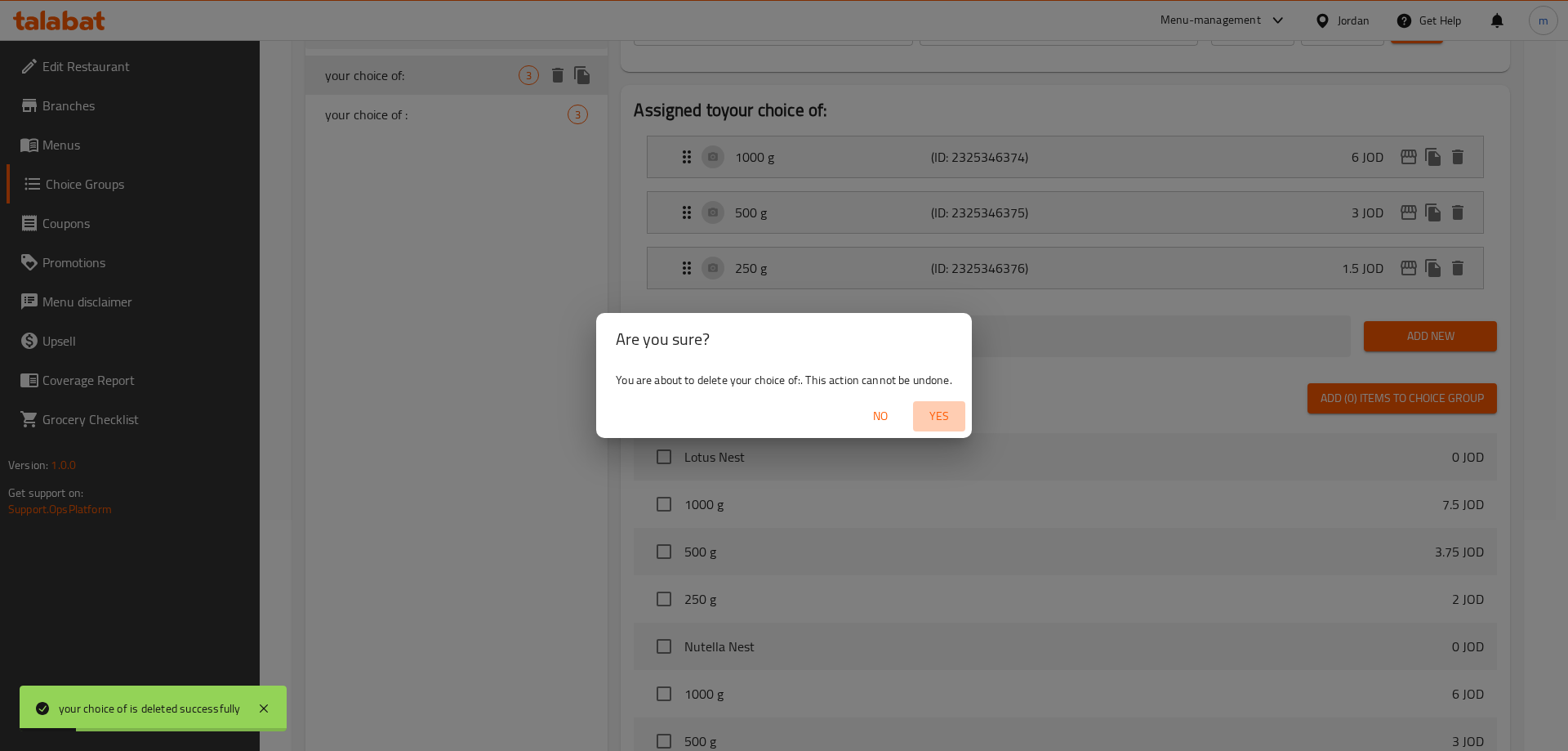
click at [947, 422] on span "Yes" at bounding box center [939, 416] width 40 height 20
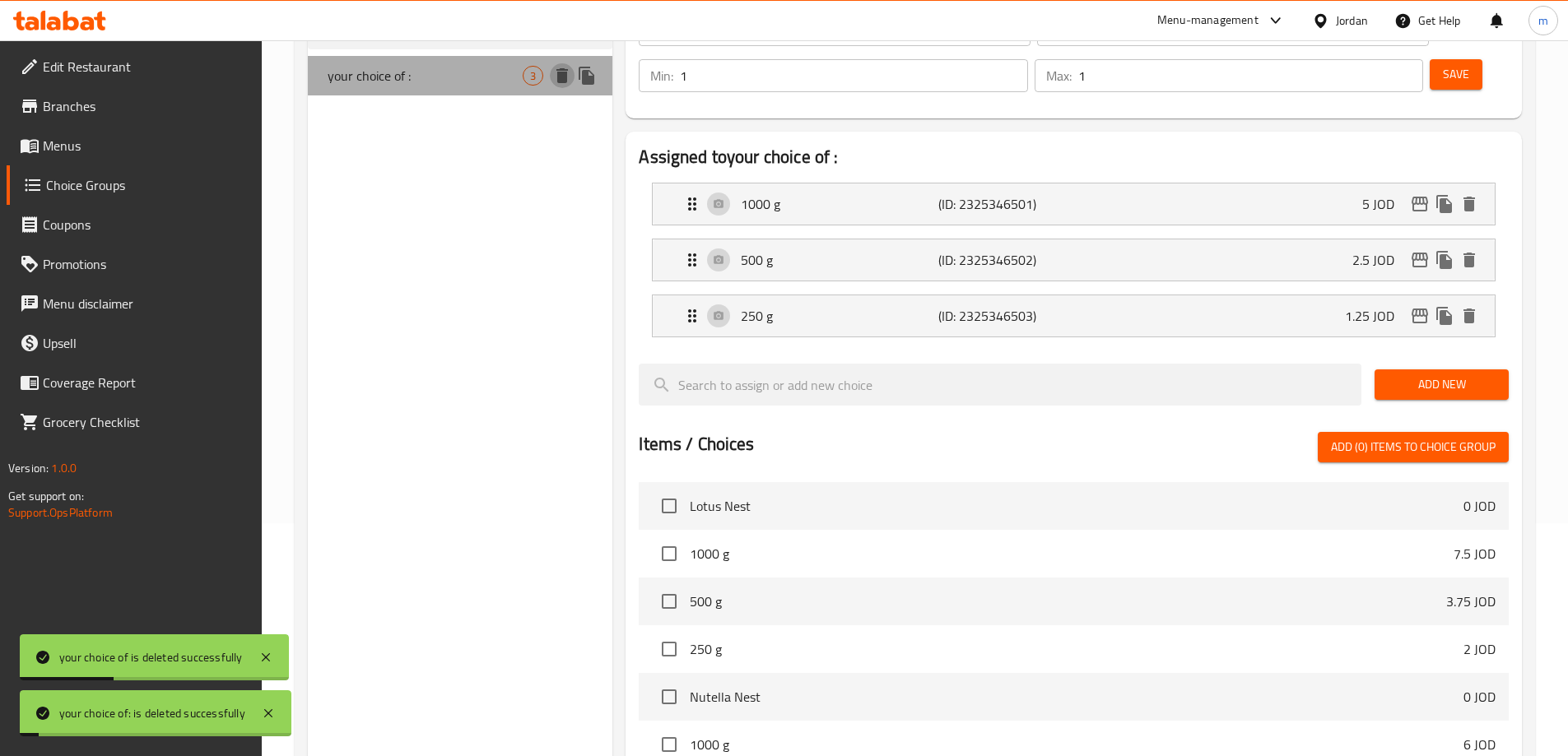
click at [563, 78] on icon "delete" at bounding box center [563, 75] width 12 height 15
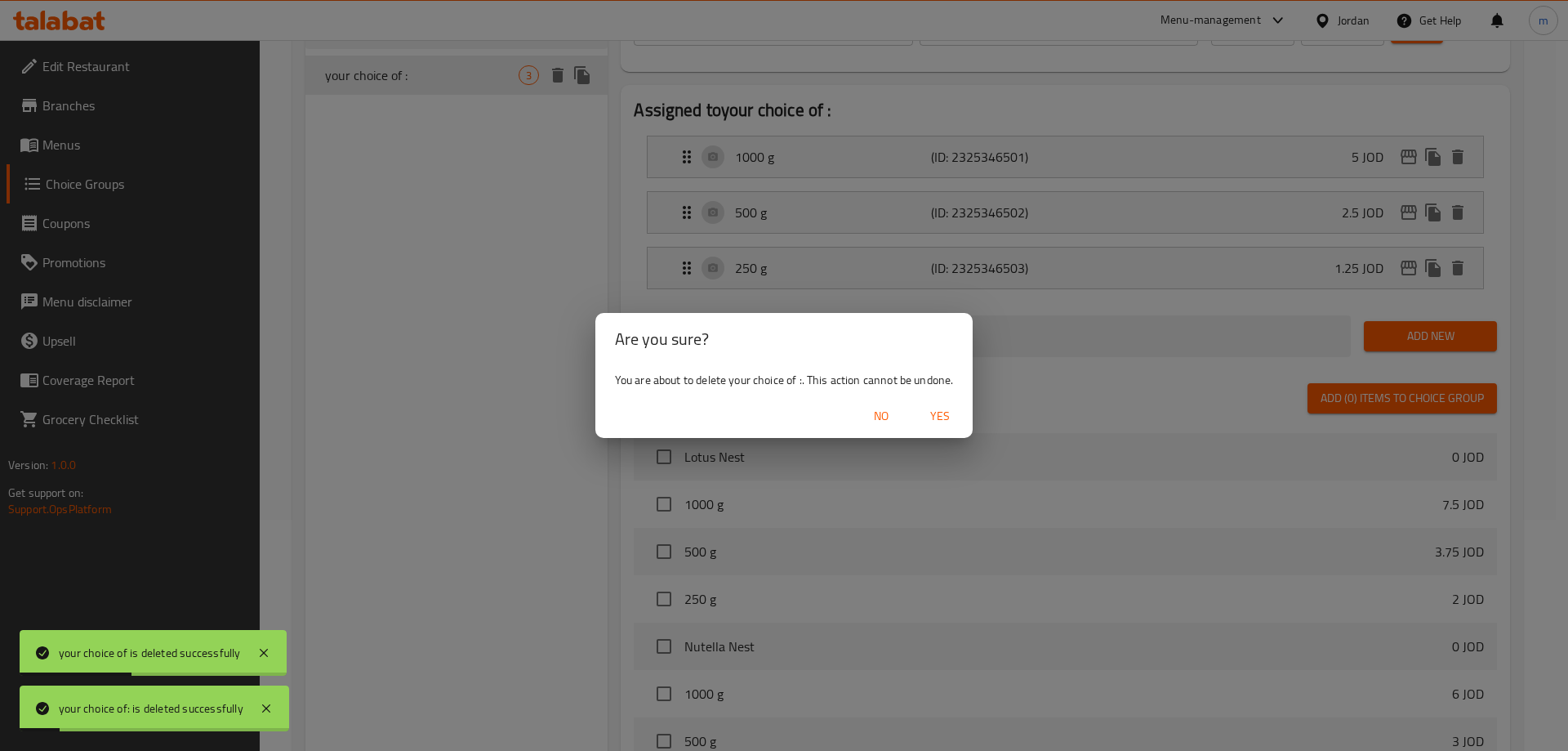
click at [935, 417] on span "Yes" at bounding box center [940, 416] width 40 height 20
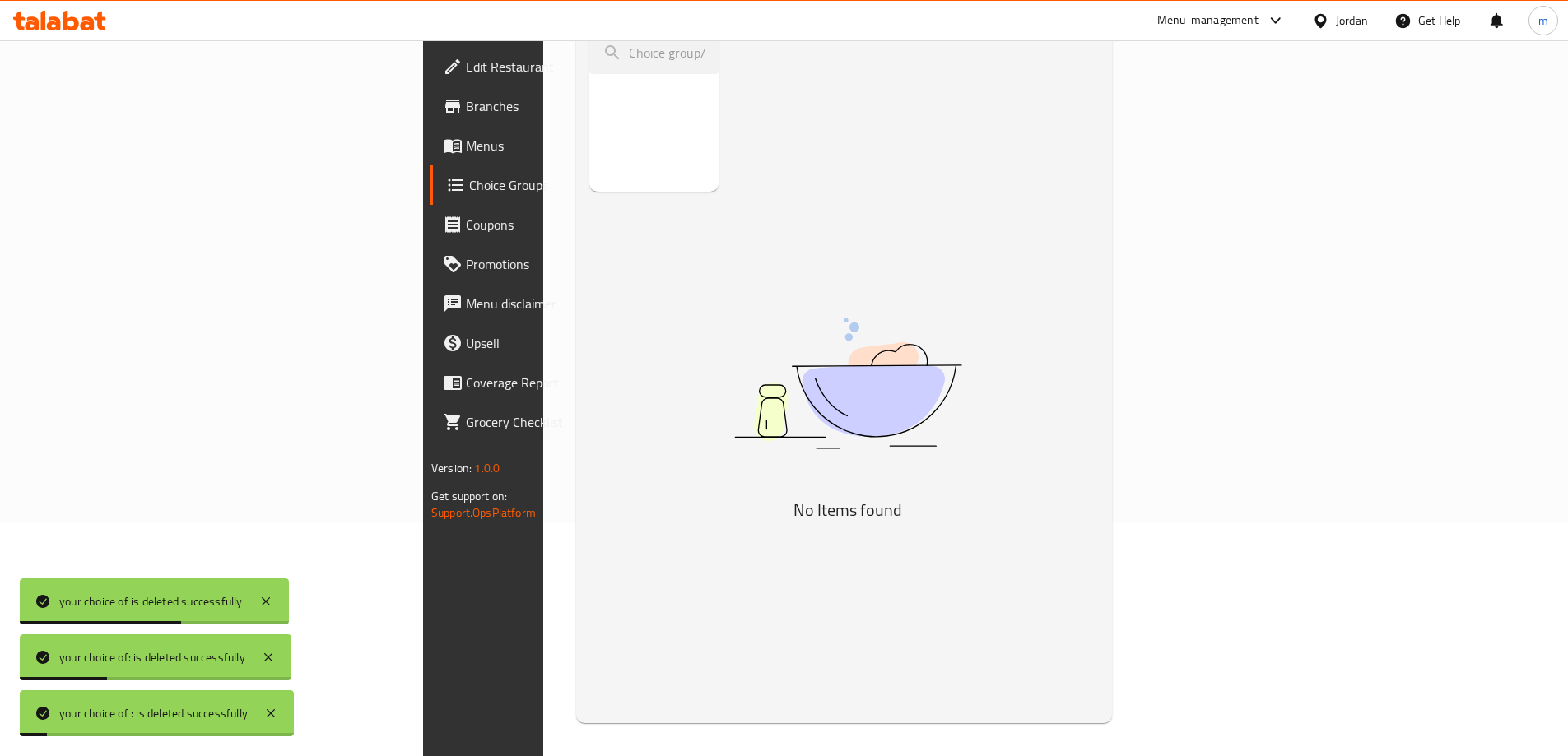
click at [466, 142] on span "Menus" at bounding box center [568, 145] width 205 height 19
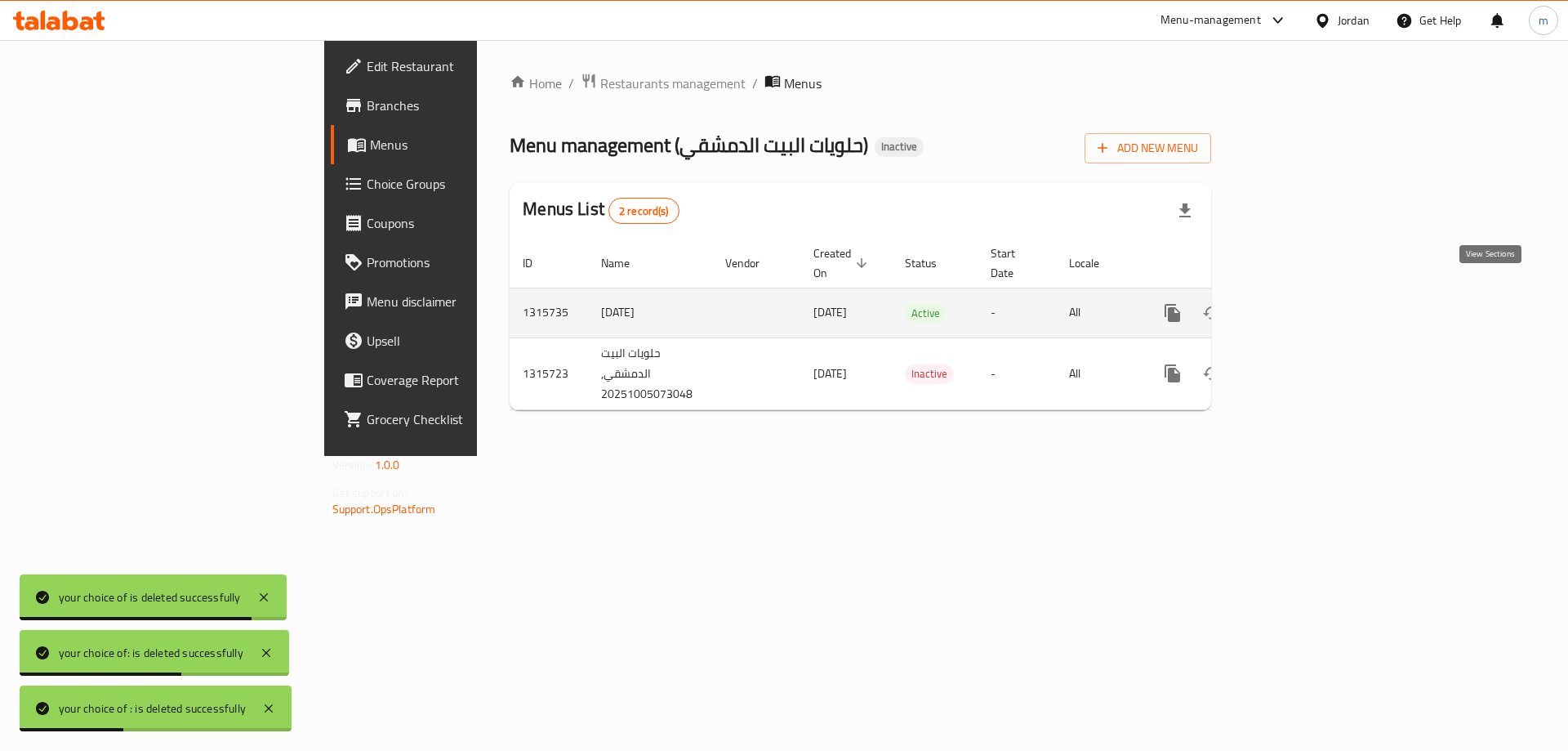
click at [1300, 303] on icon "enhanced table" at bounding box center [1291, 313] width 19 height 19
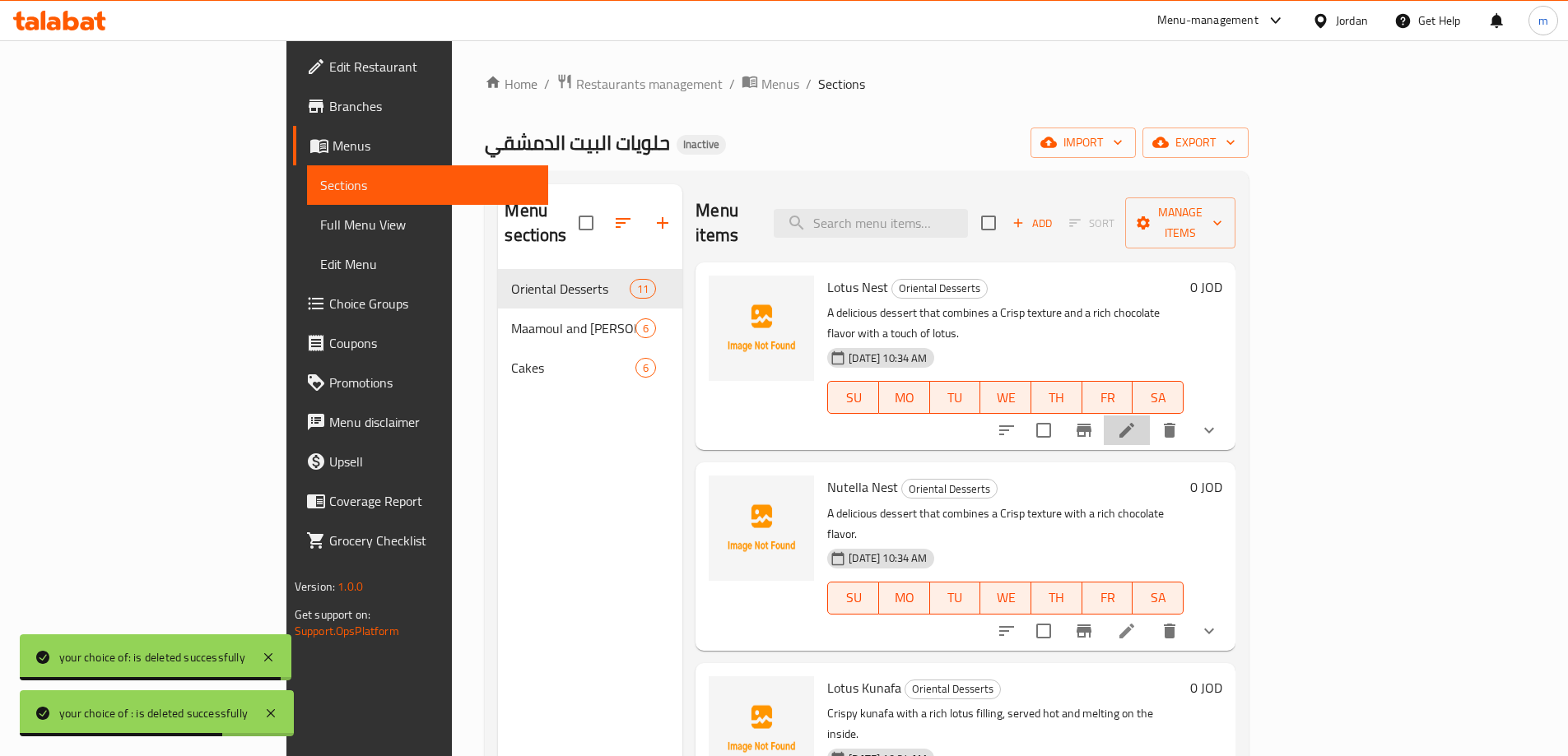
click at [1149, 415] on li at bounding box center [1126, 430] width 46 height 29
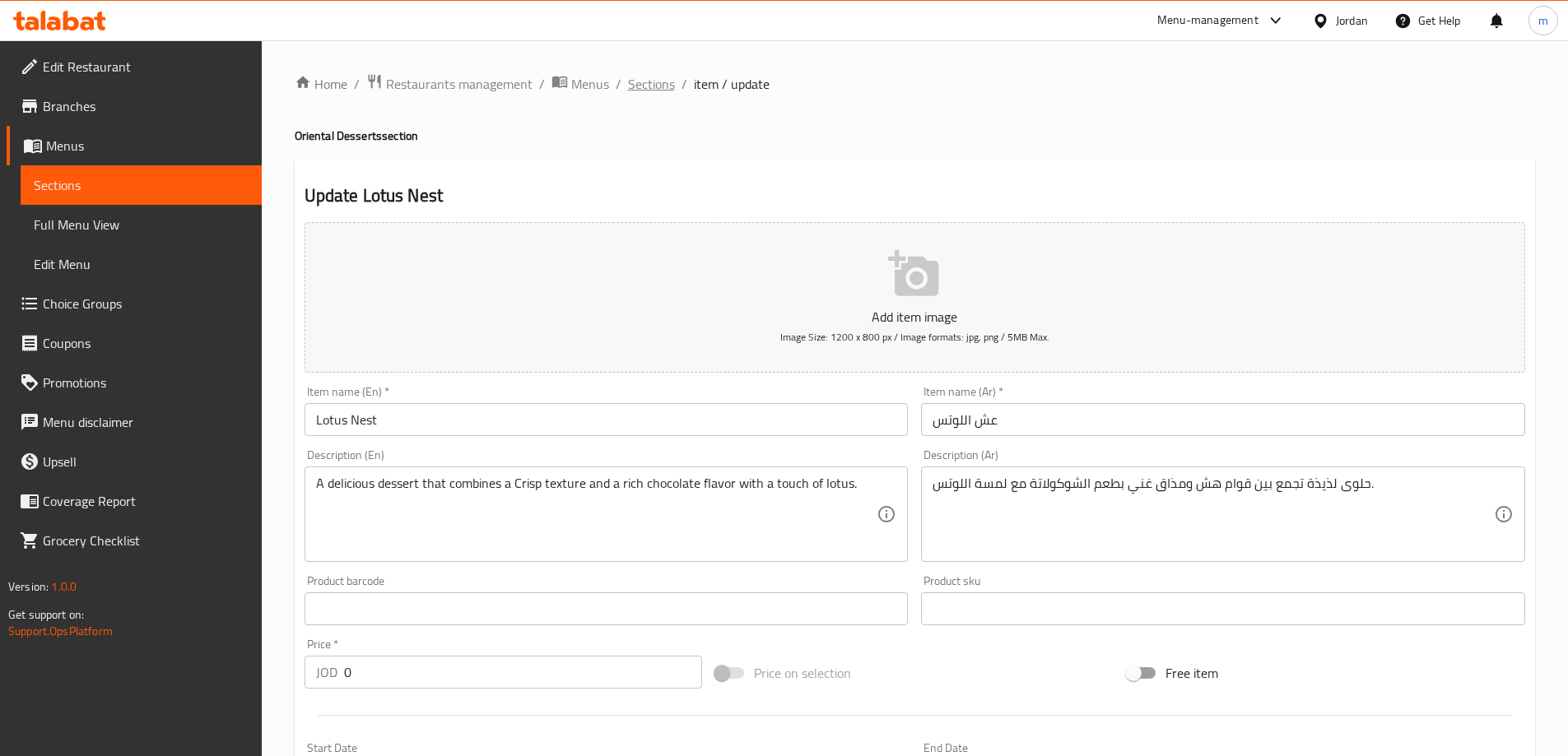
click at [652, 75] on span "Sections" at bounding box center [651, 84] width 47 height 19
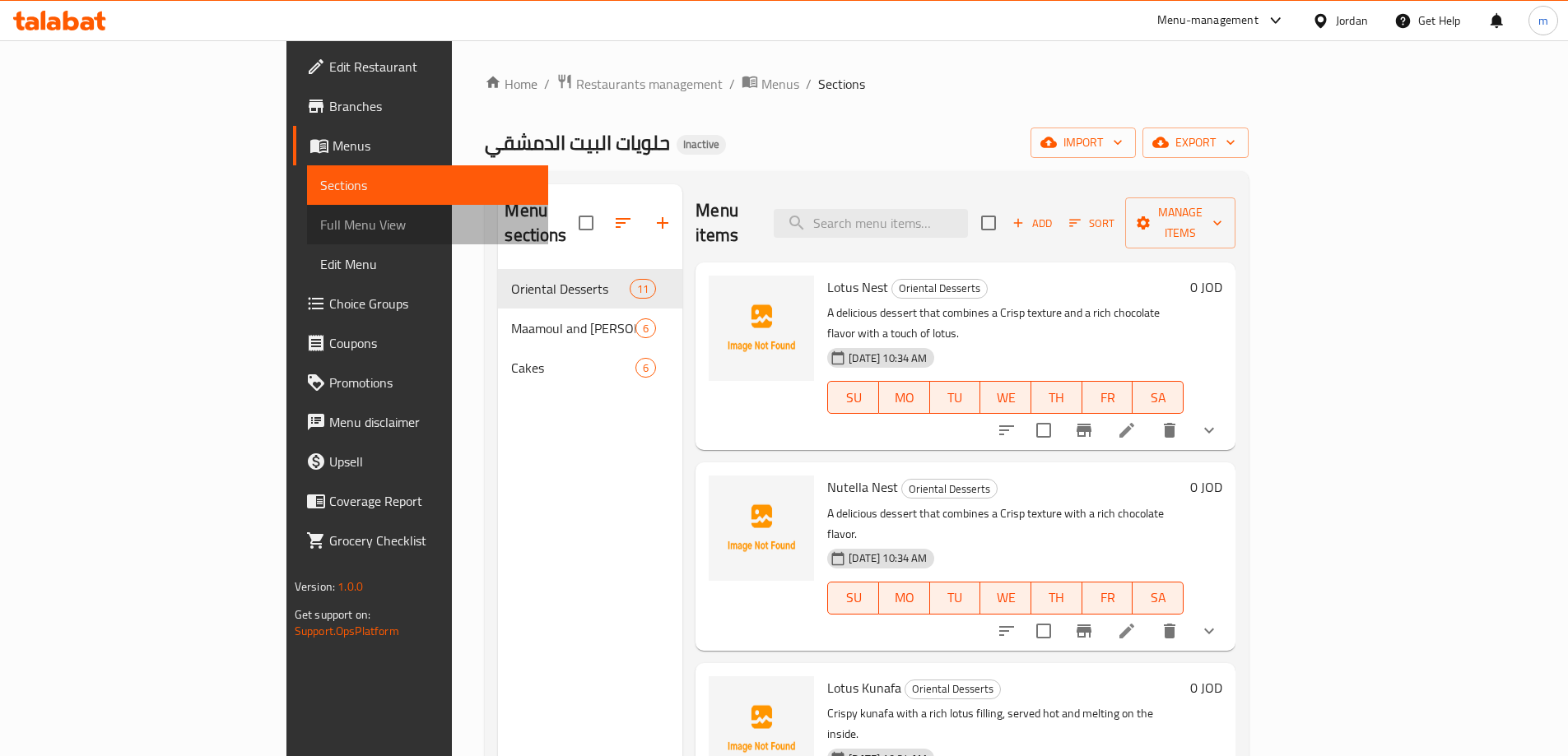
click at [320, 232] on span "Full Menu View" at bounding box center [427, 225] width 215 height 19
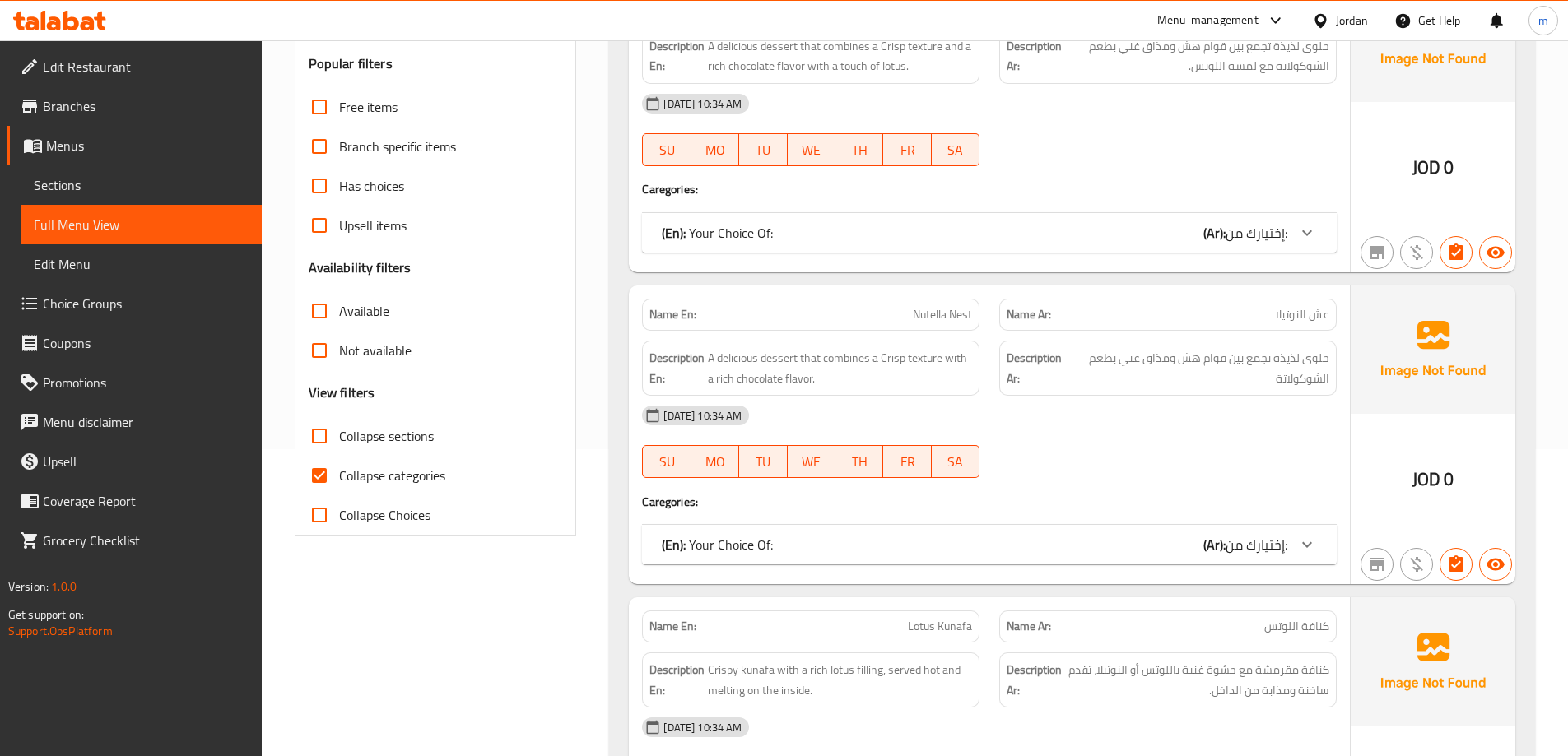
scroll to position [329, 0]
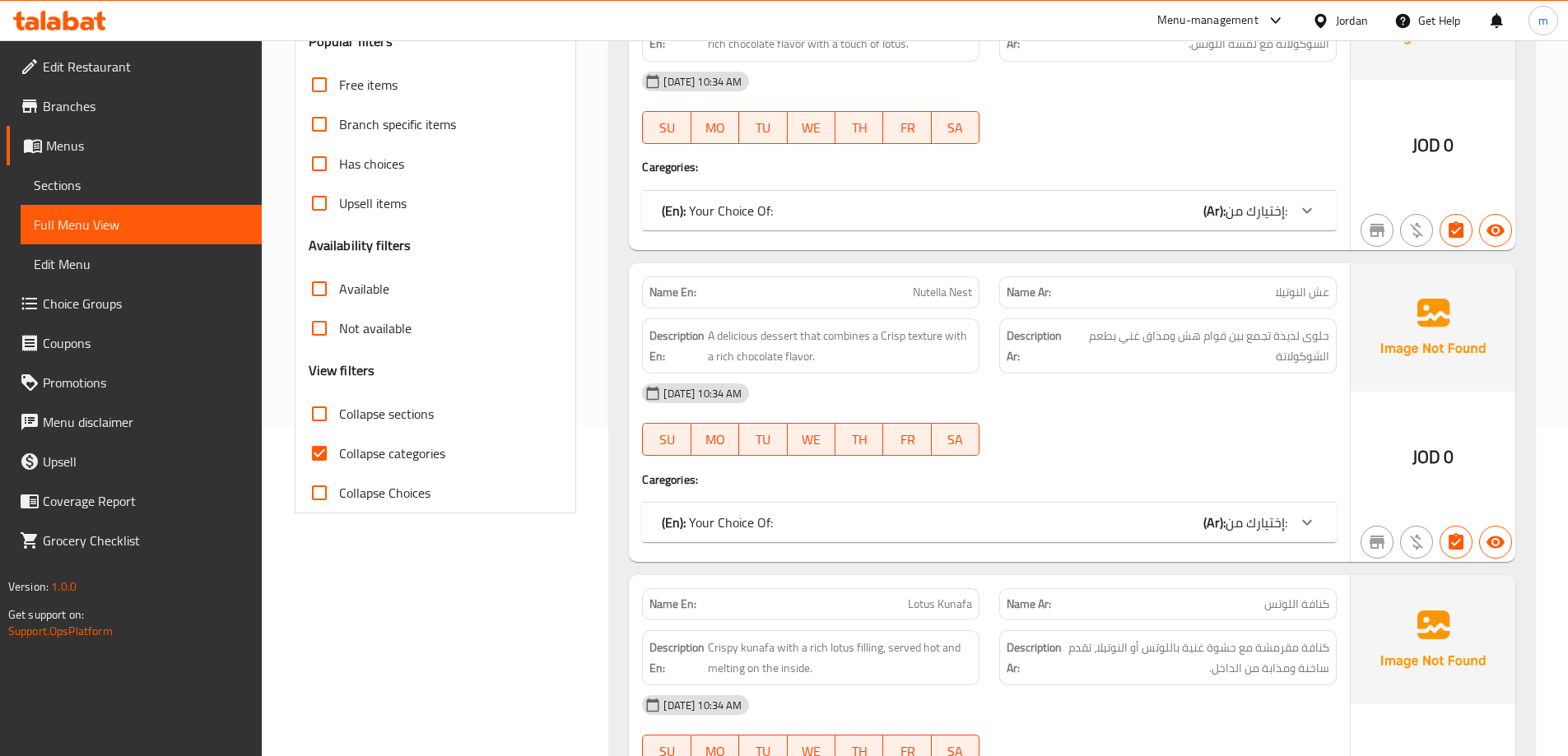
click at [1288, 216] on div at bounding box center [1306, 210] width 40 height 40
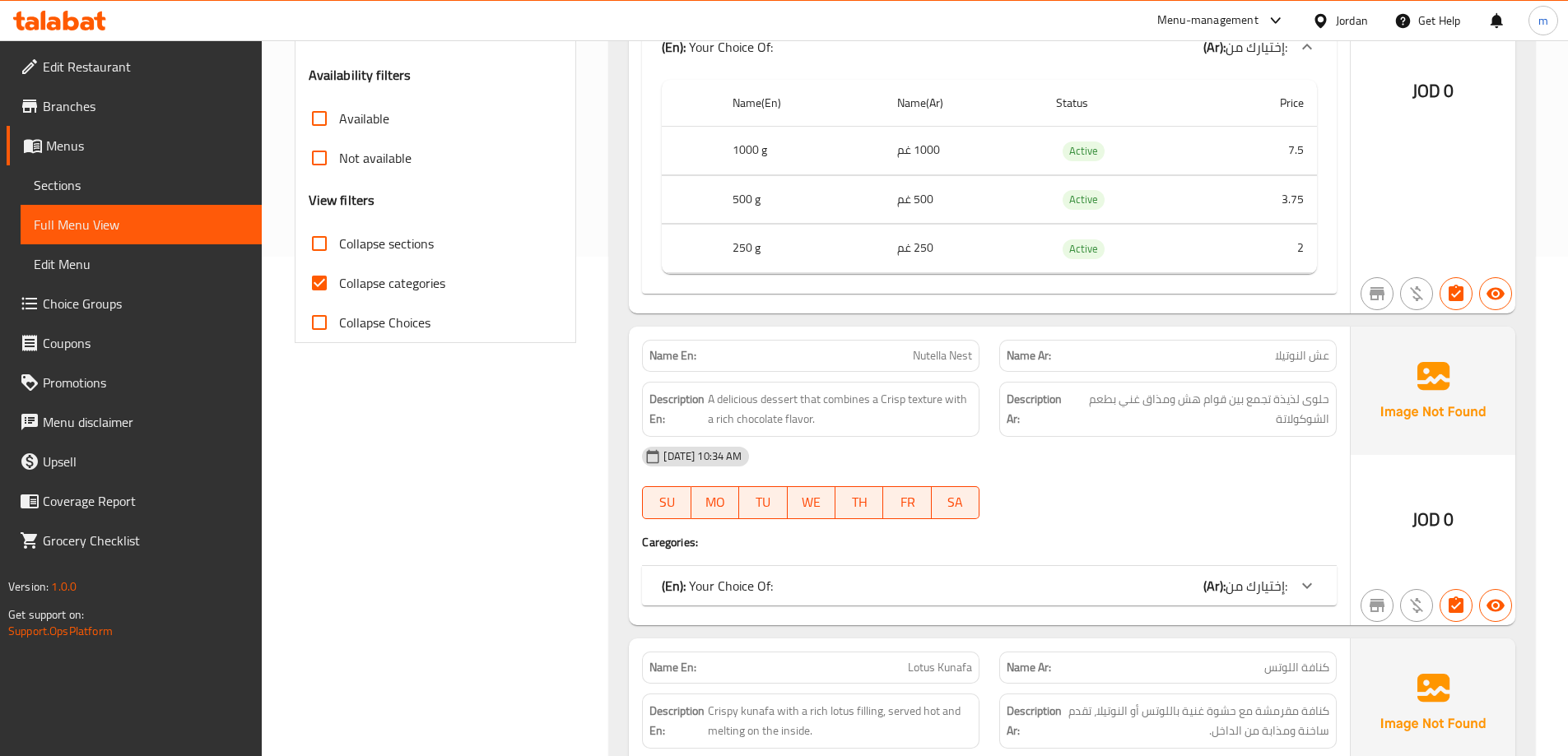
scroll to position [658, 0]
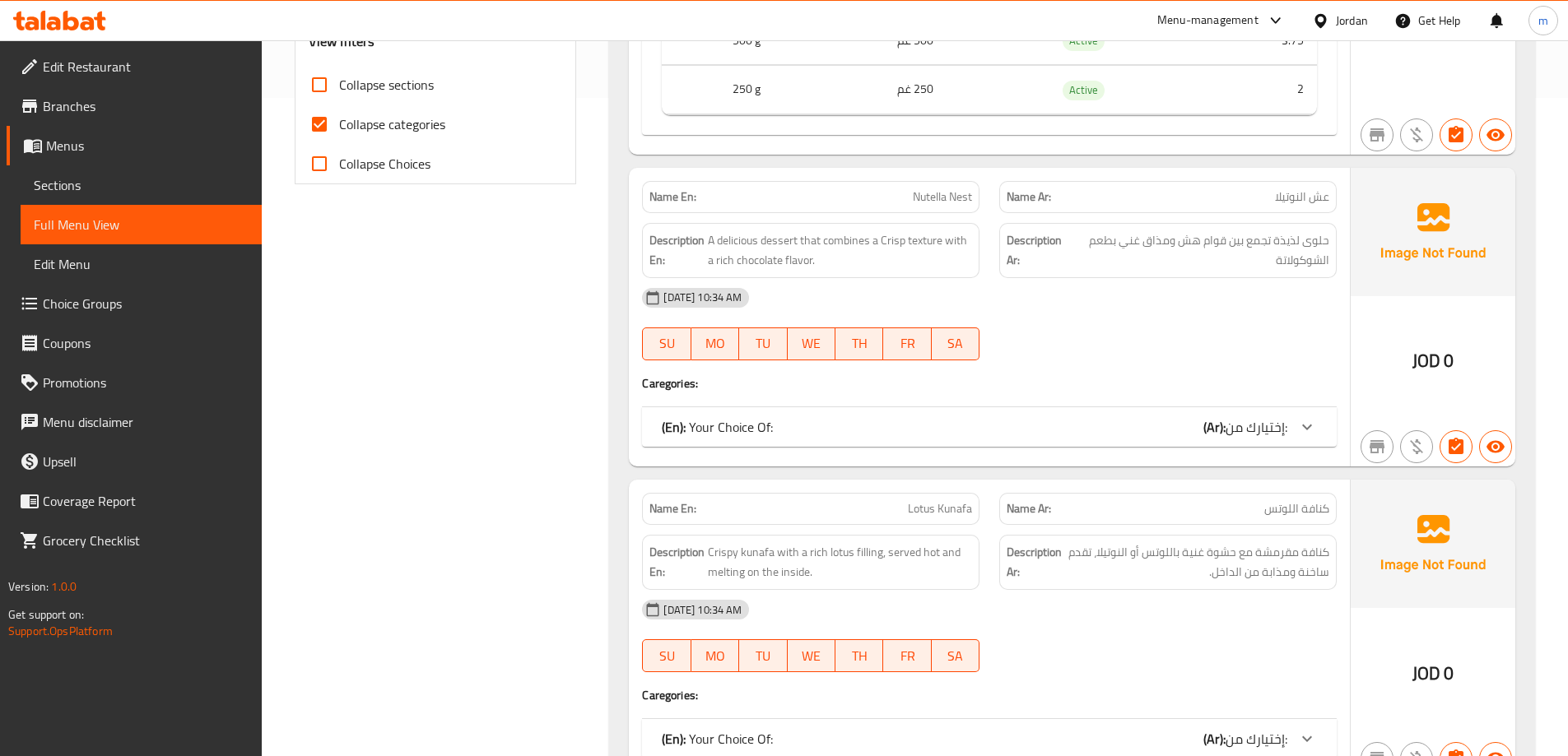
click at [1289, 410] on div "(En): Your Choice Of: (Ar): إختيارك من:" at bounding box center [989, 426] width 695 height 40
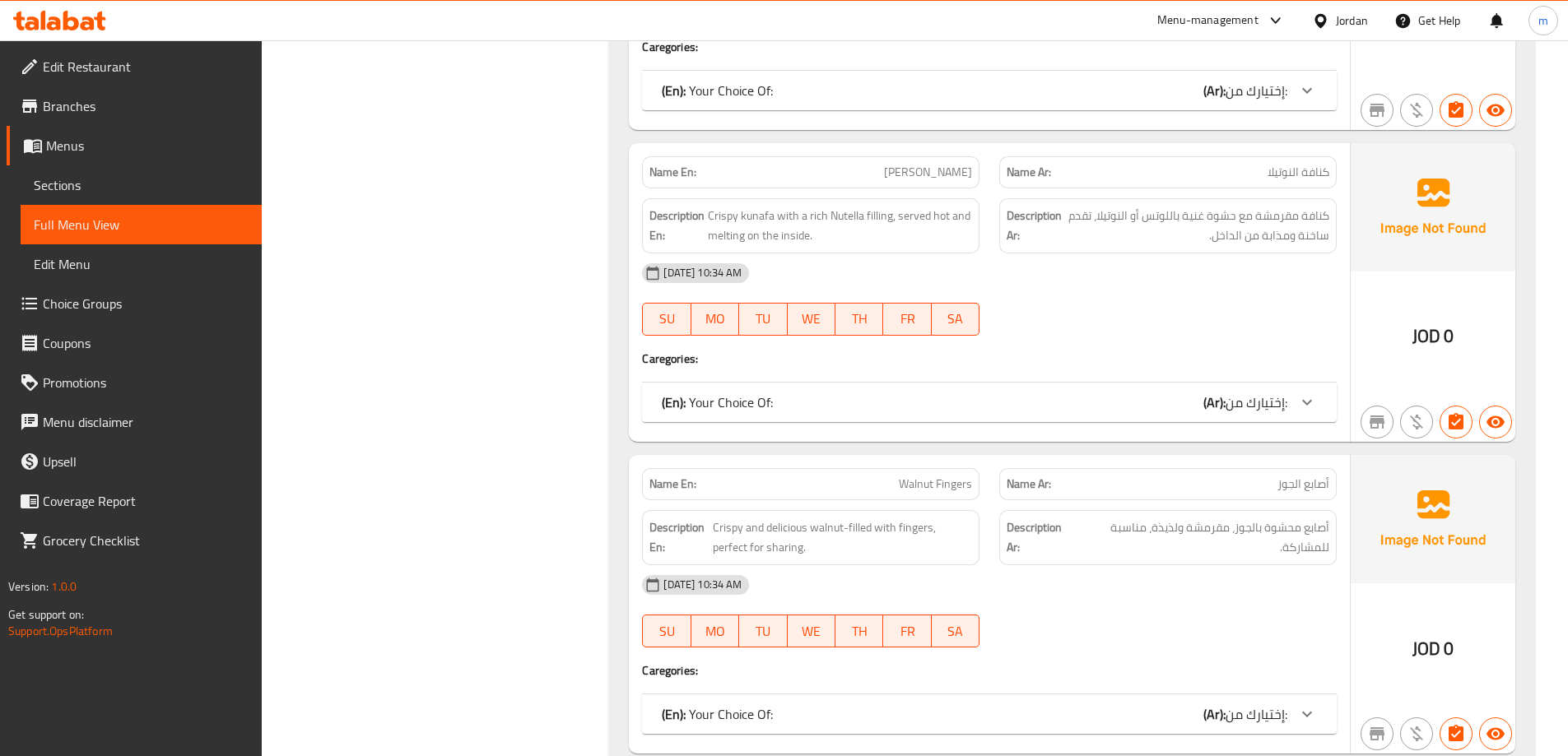
scroll to position [1727, 0]
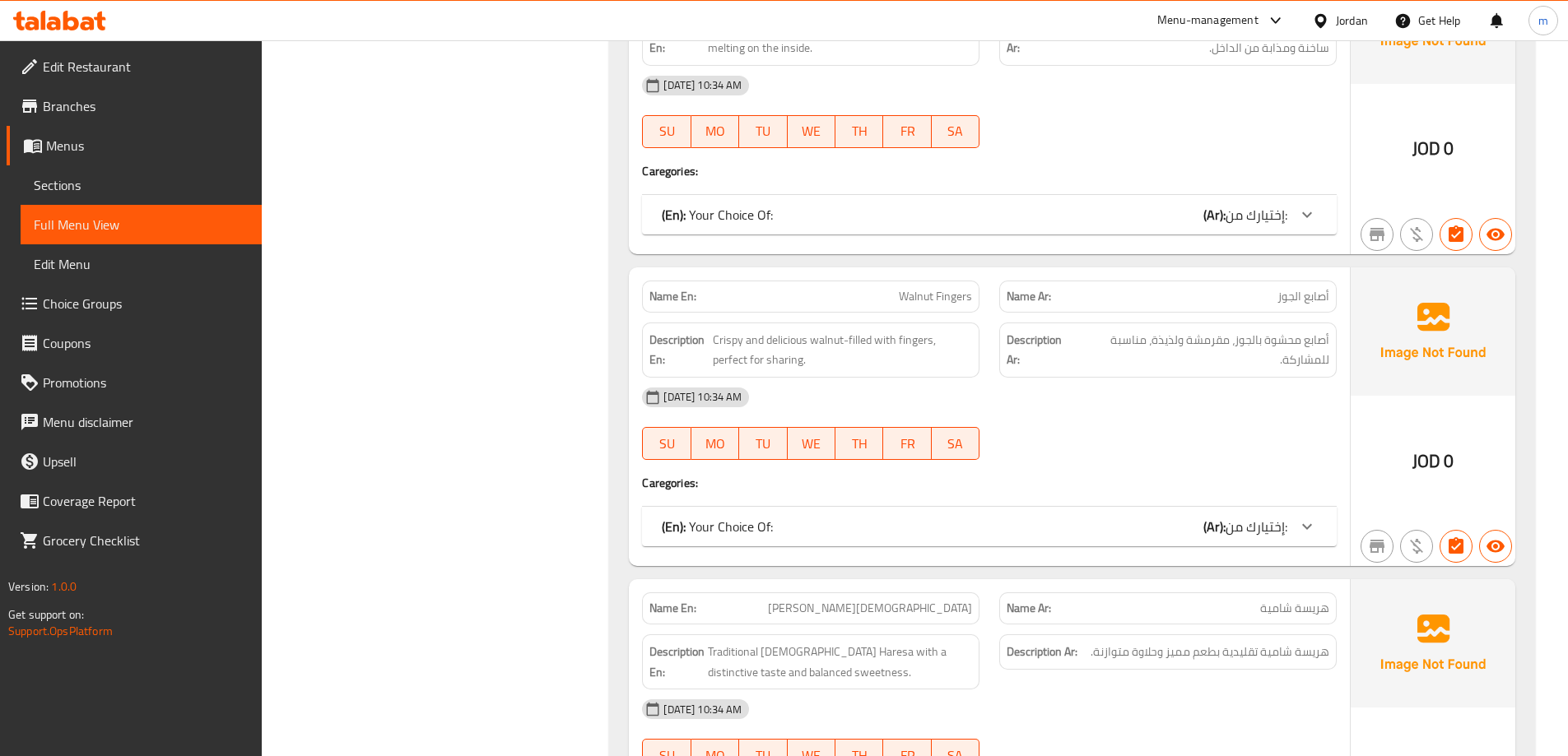
click at [1310, 228] on div at bounding box center [1306, 214] width 40 height 40
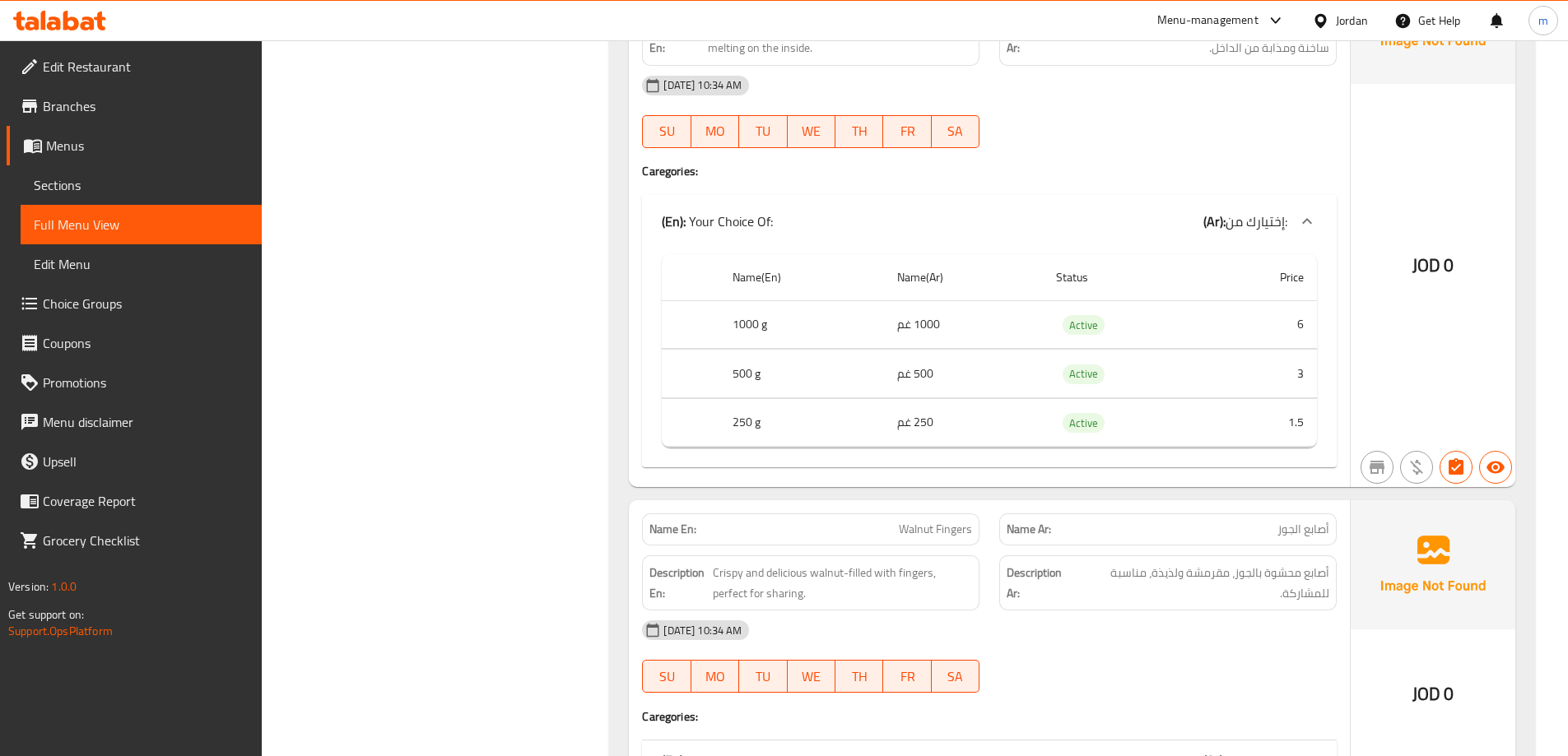
scroll to position [2057, 0]
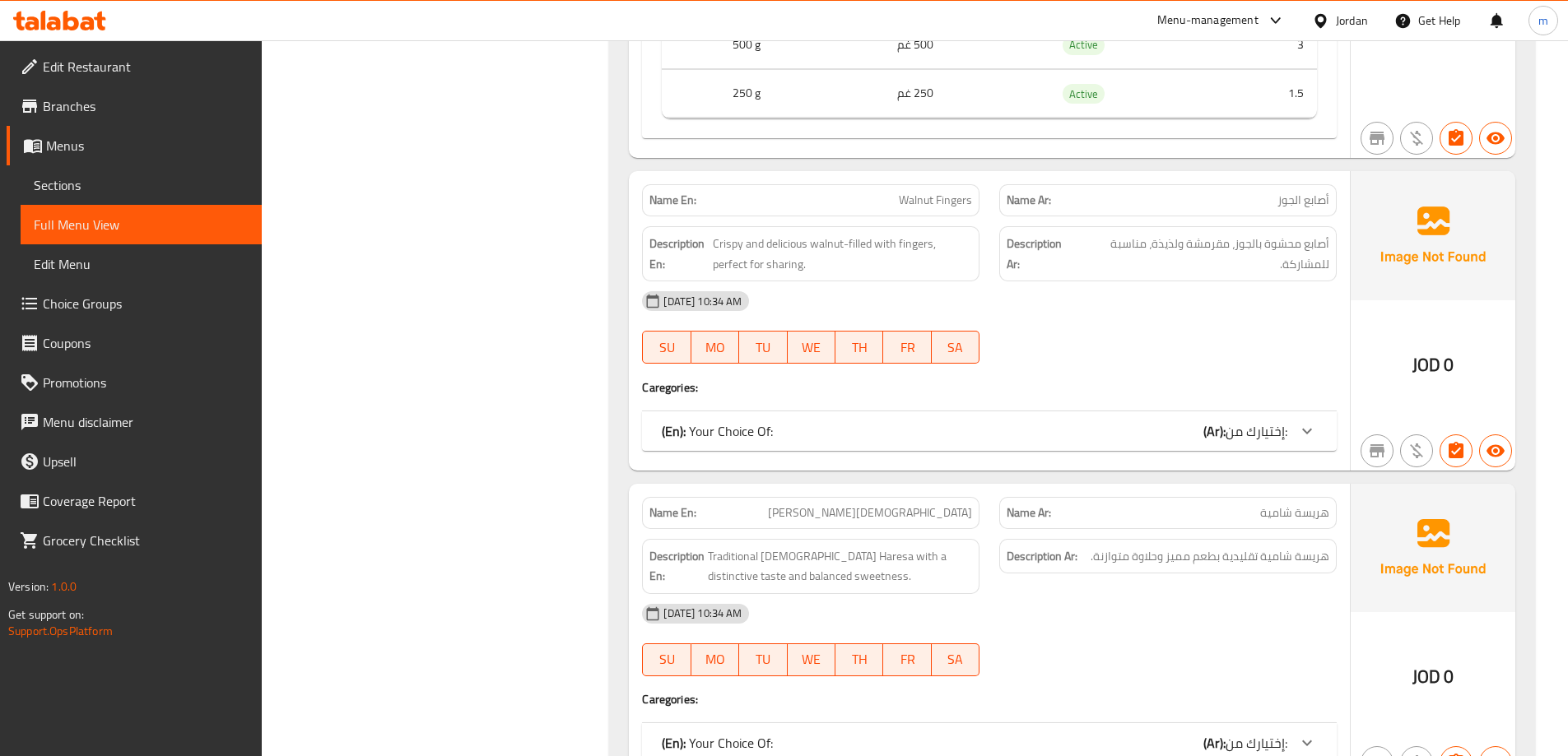
click at [1277, 437] on span "إختيارك من:" at bounding box center [1256, 430] width 61 height 24
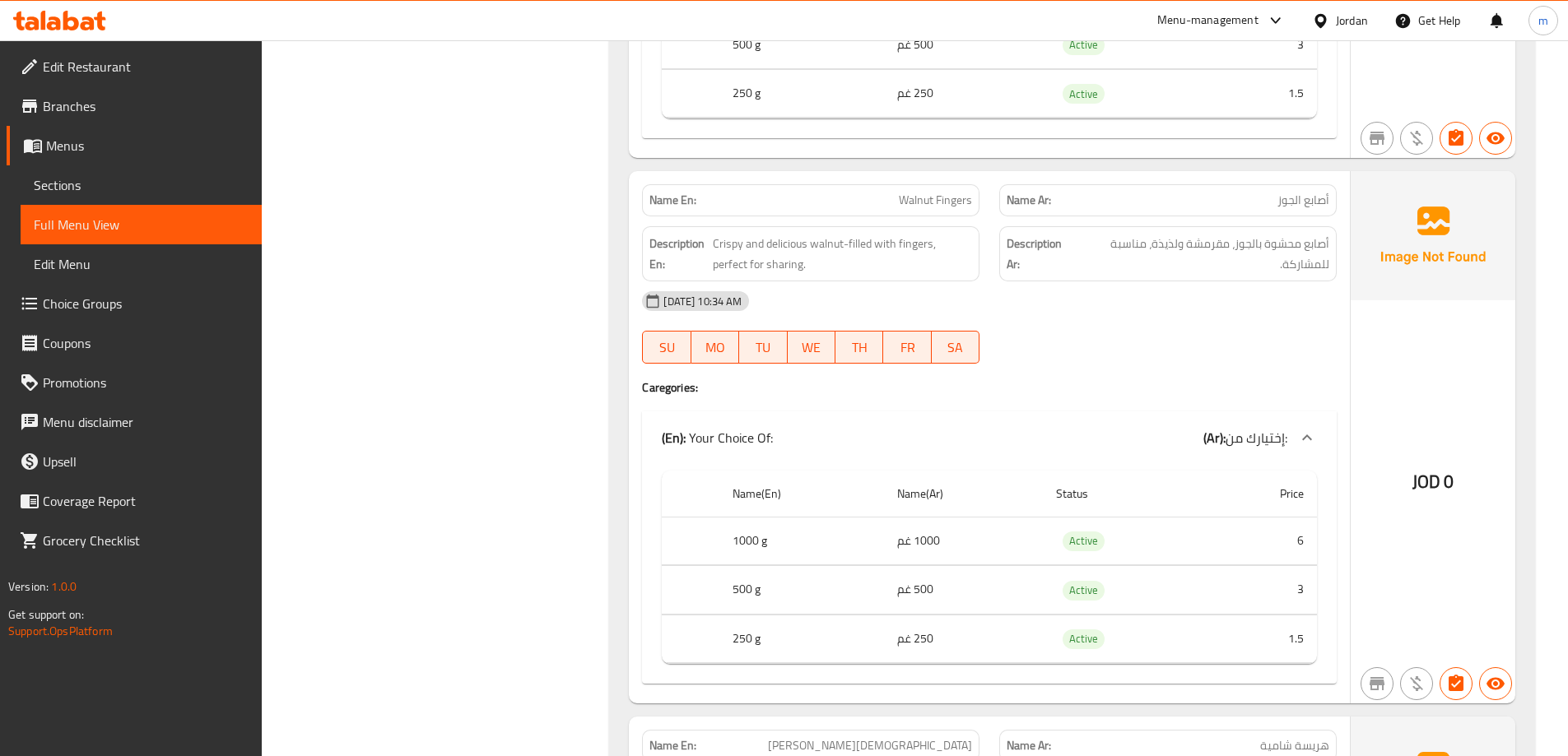
scroll to position [2467, 0]
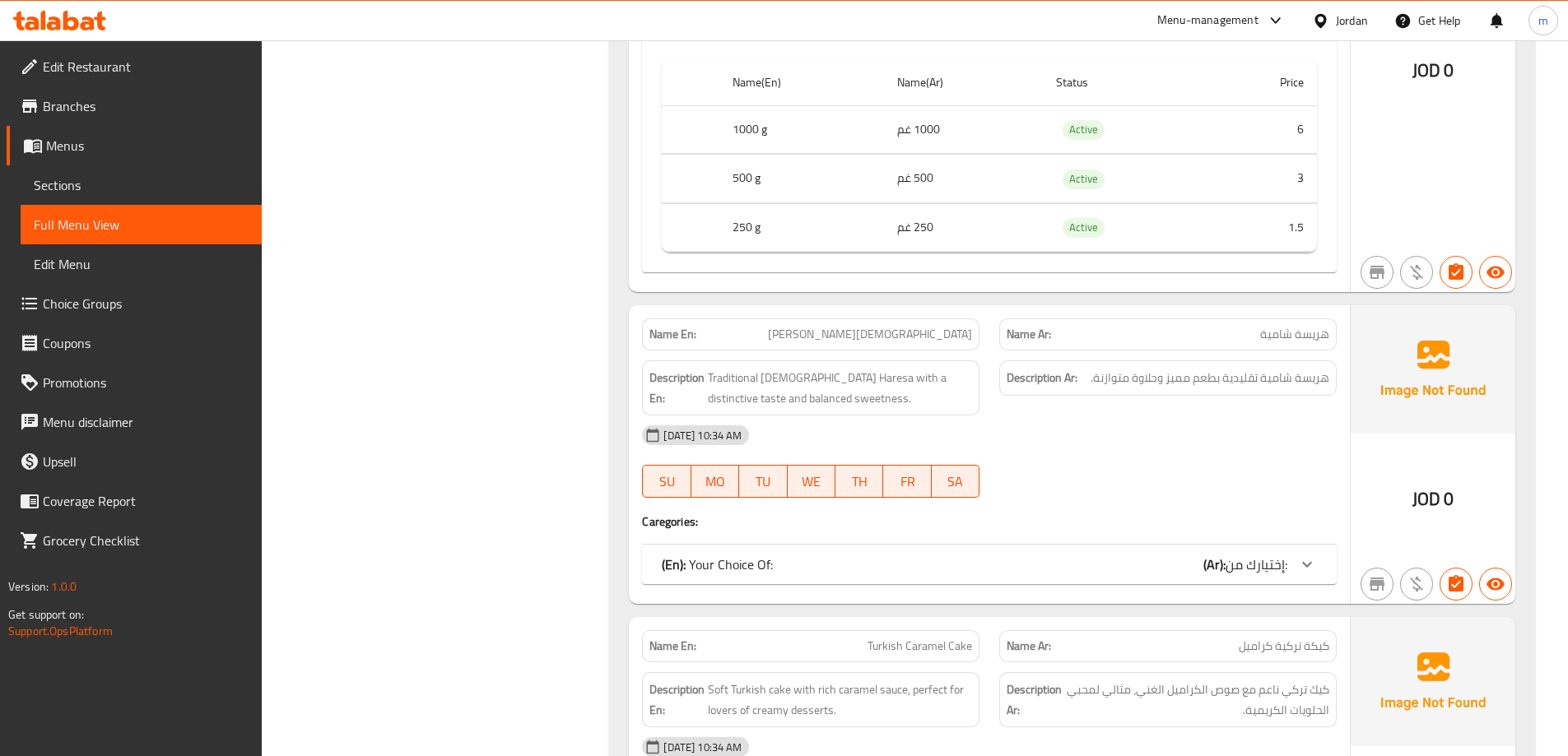
click at [1275, 559] on span "إختيارك من:" at bounding box center [1256, 563] width 61 height 24
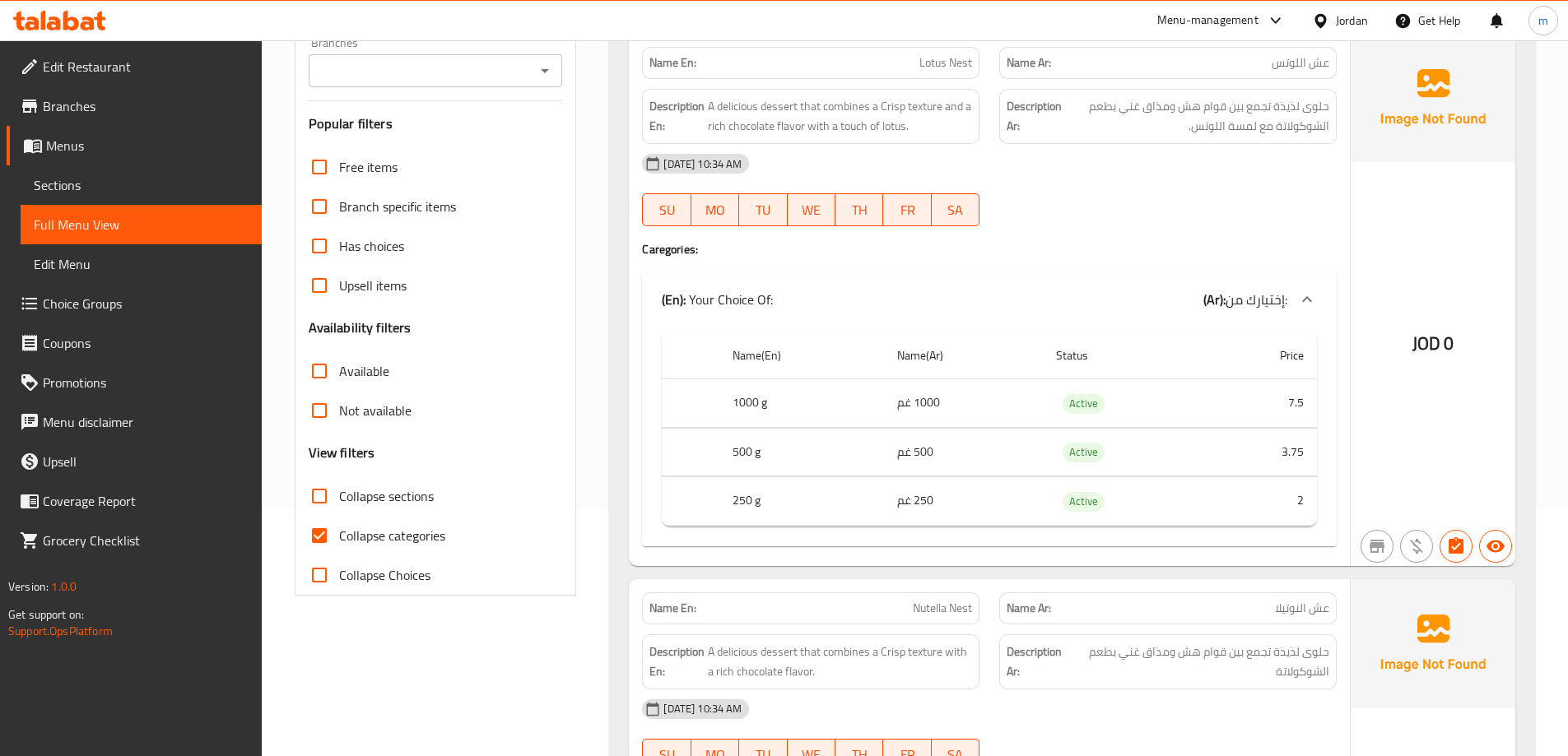
scroll to position [0, 0]
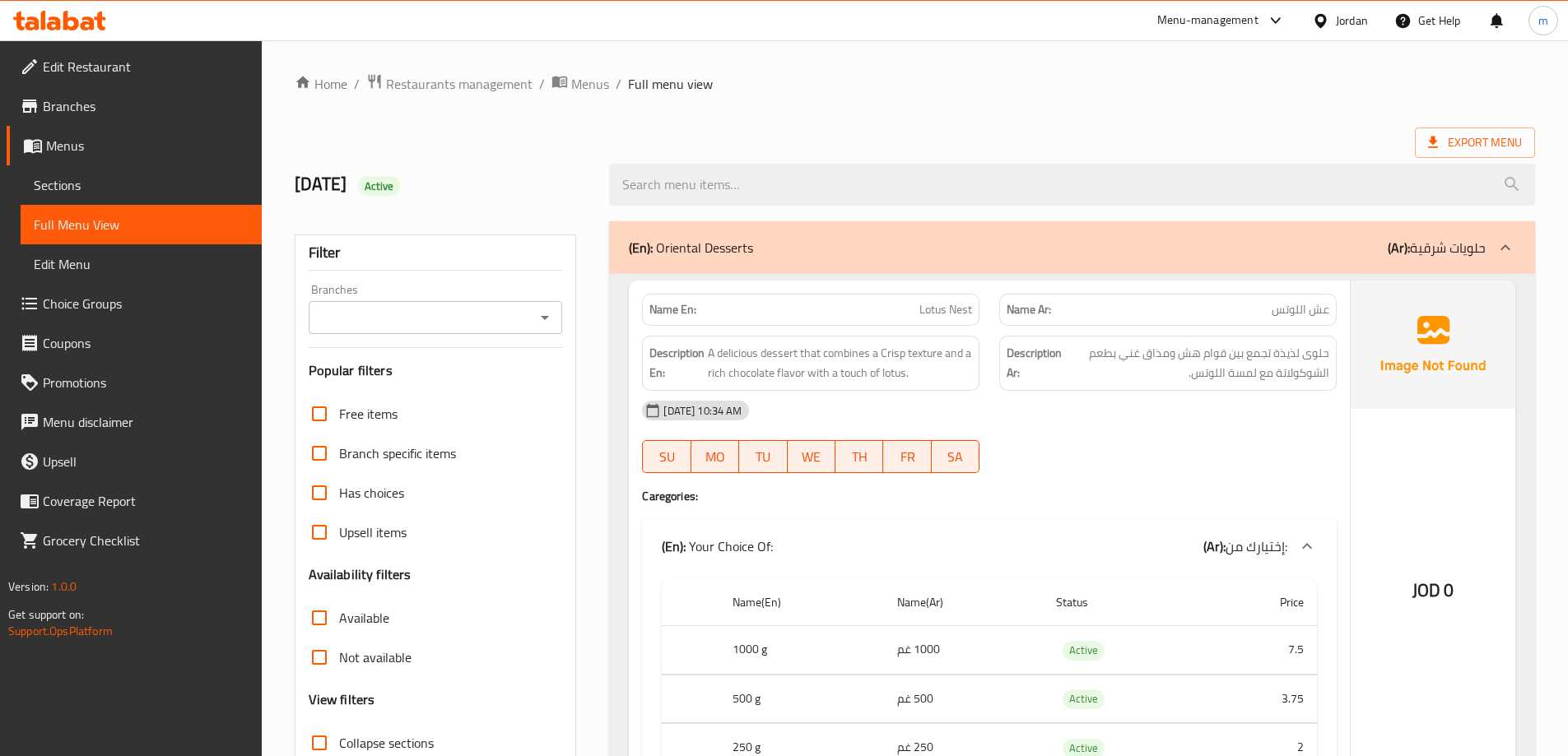
click at [106, 196] on link "Sections" at bounding box center [141, 185] width 241 height 40
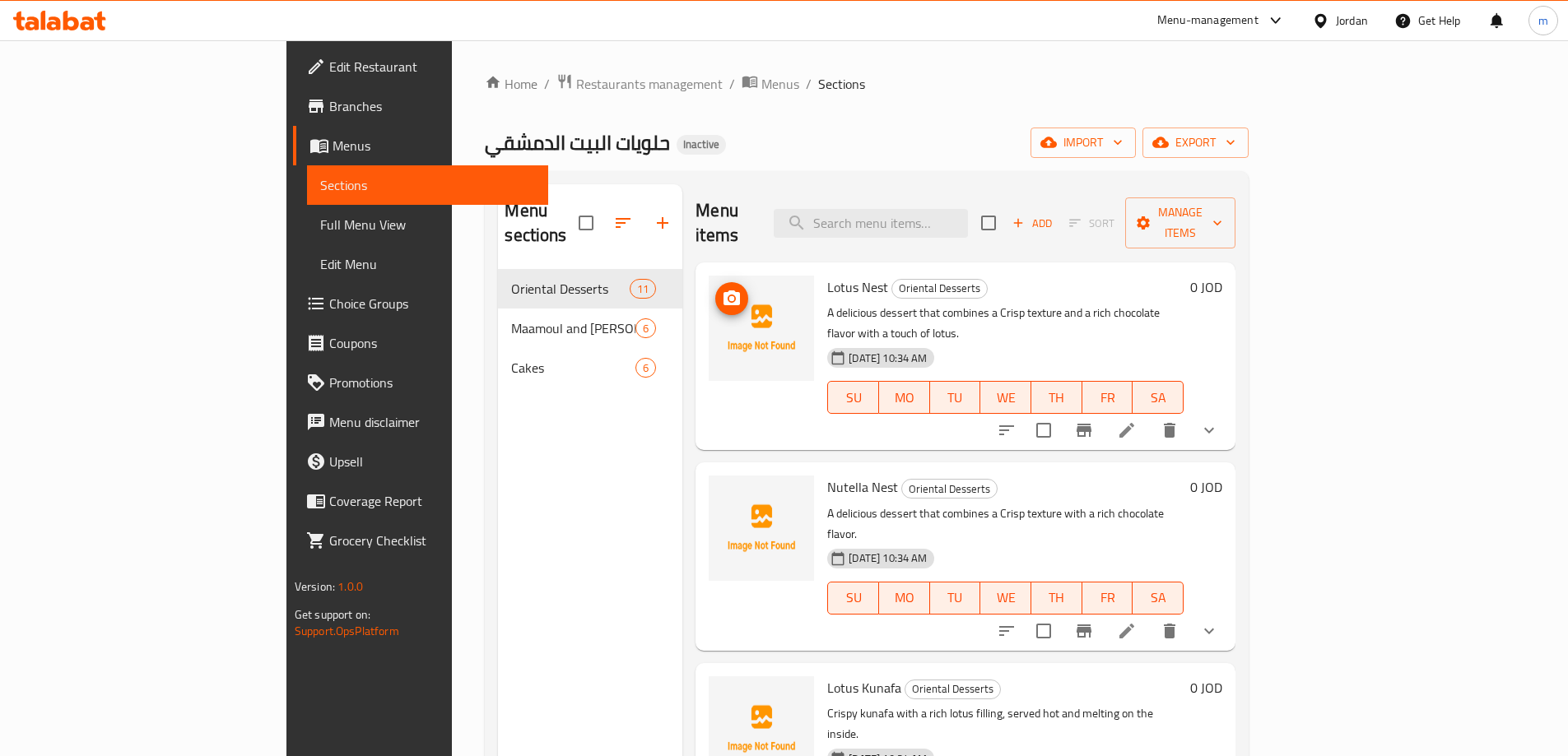
click at [1137, 621] on icon at bounding box center [1126, 630] width 19 height 19
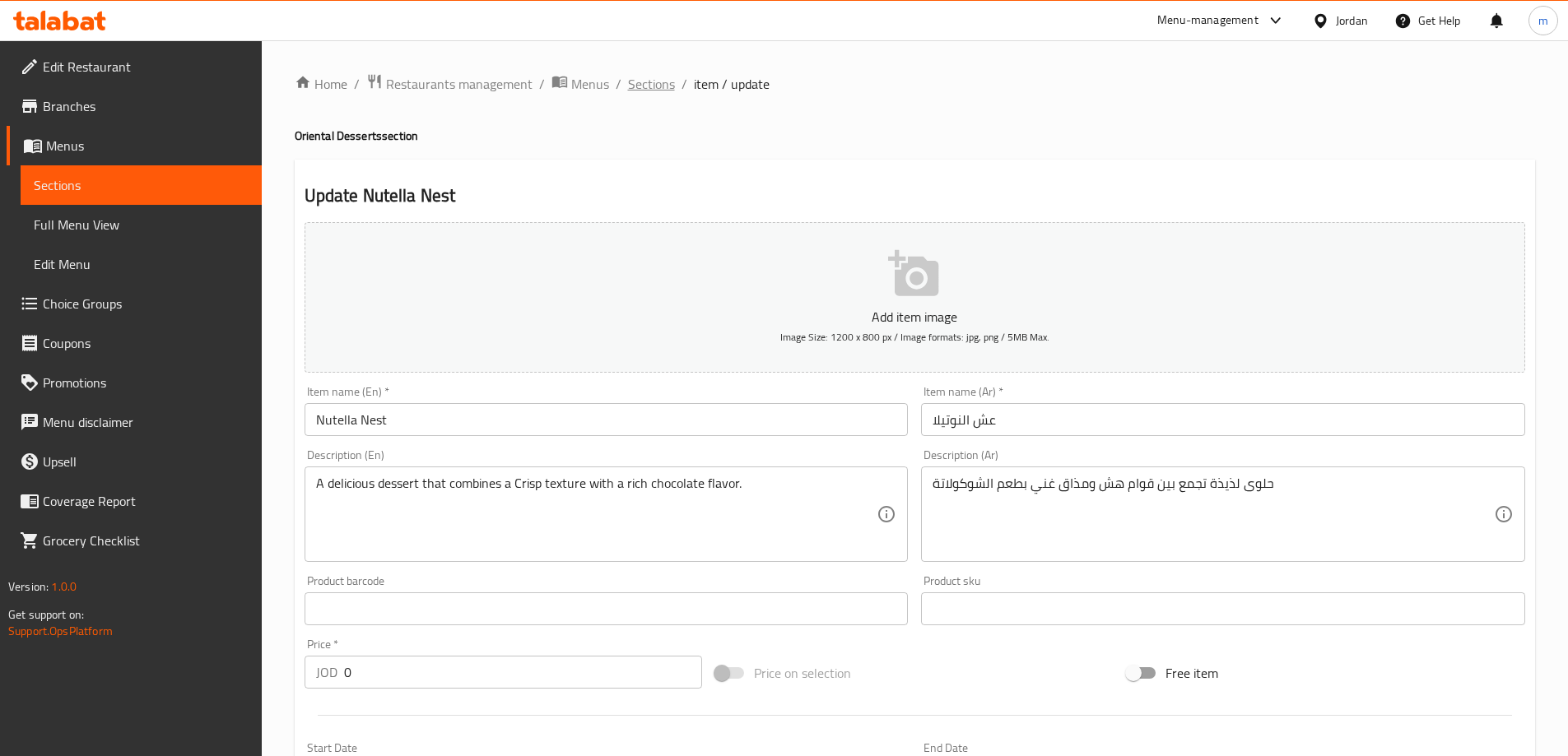
click at [652, 83] on span "Sections" at bounding box center [651, 84] width 47 height 19
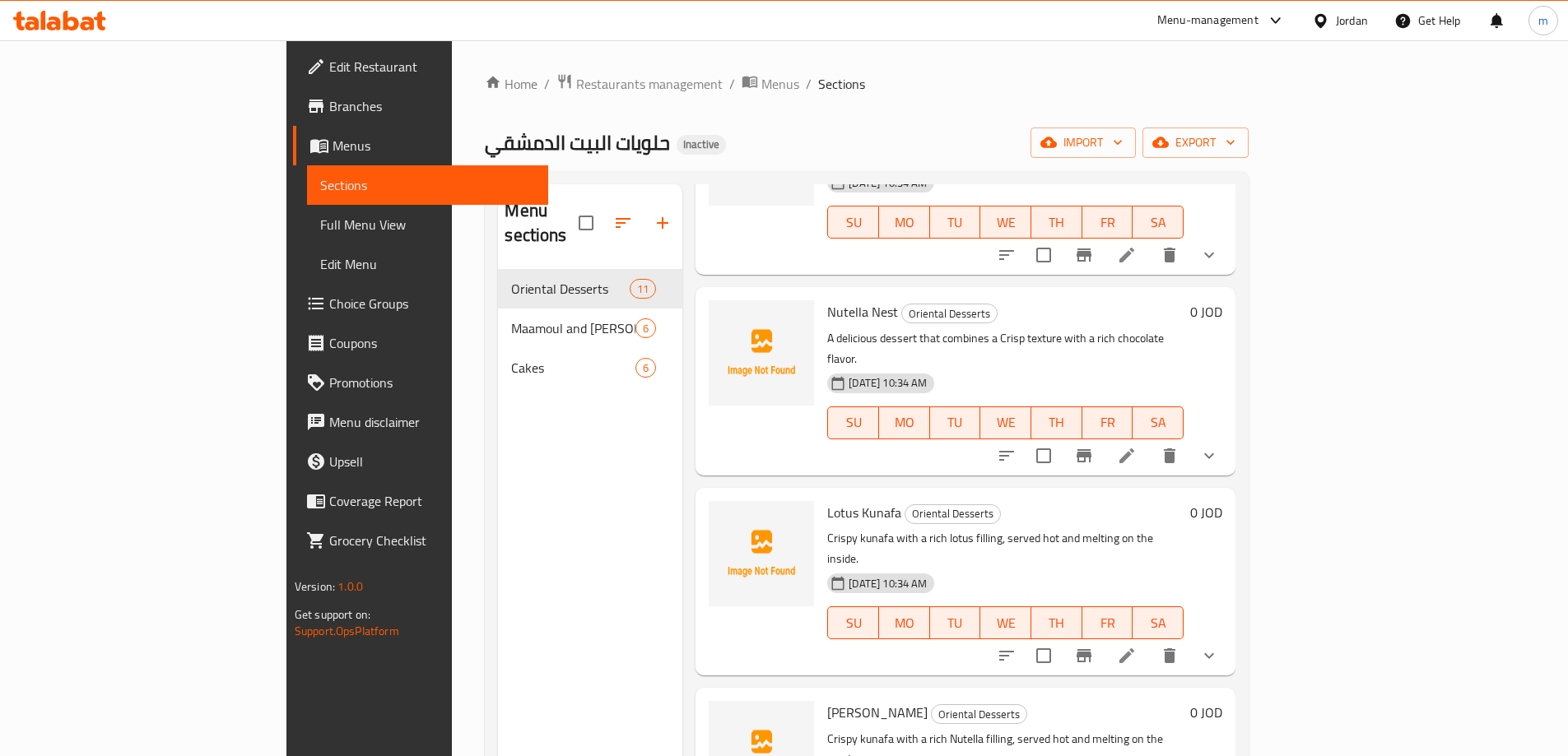
scroll to position [247, 0]
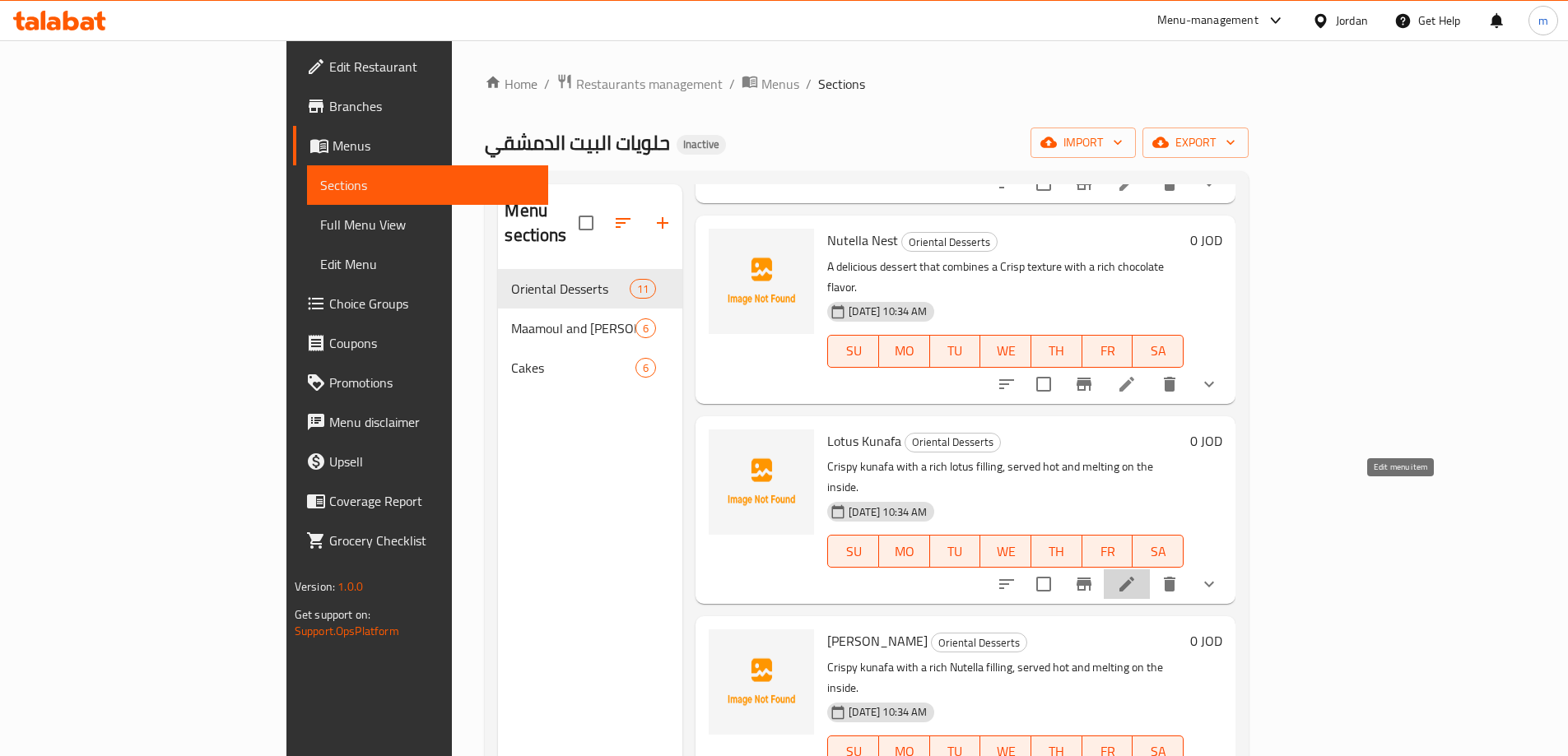
click at [1137, 574] on icon at bounding box center [1126, 584] width 19 height 19
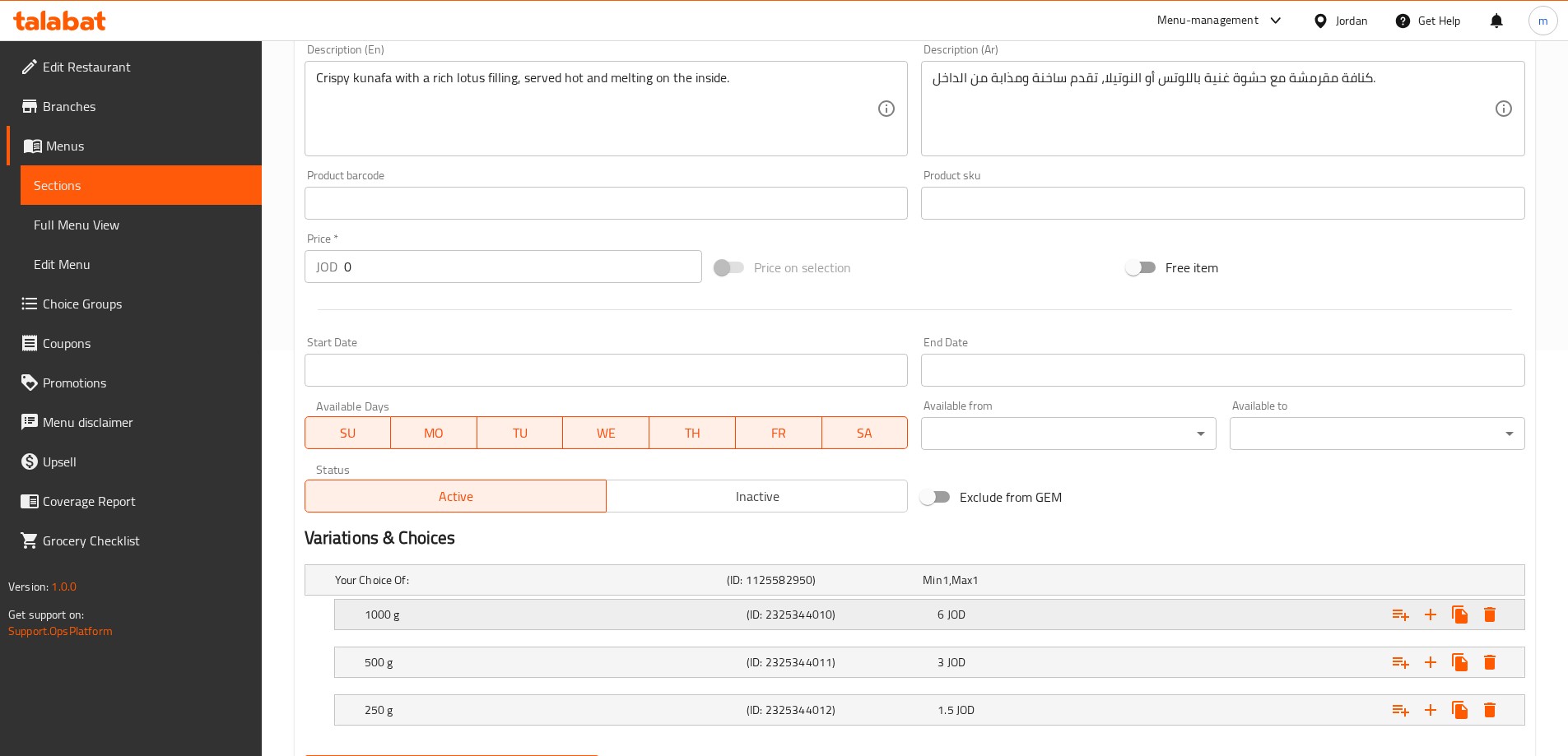
scroll to position [491, 0]
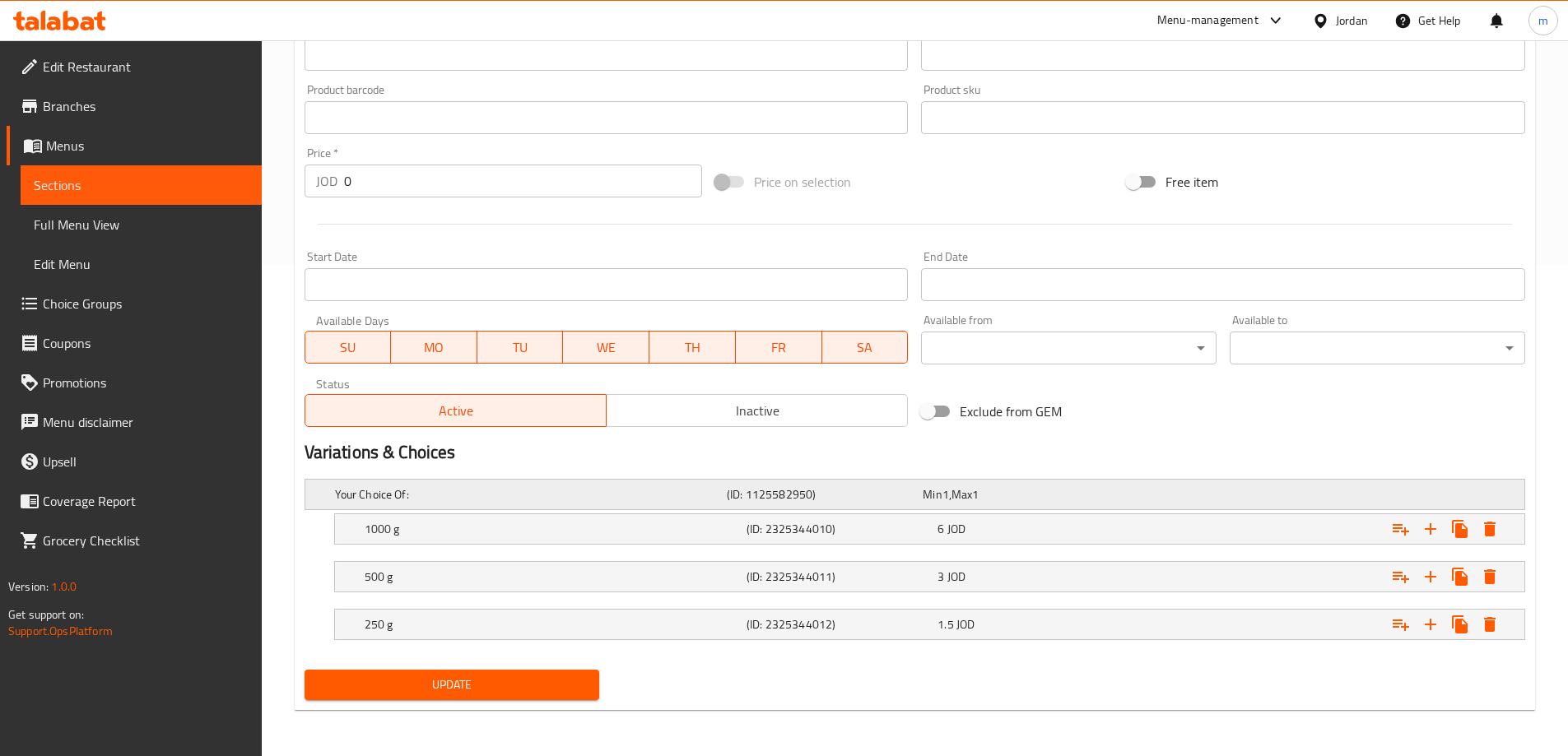
click at [1008, 492] on div "Min 1 , Max 1" at bounding box center [1017, 494] width 189 height 17
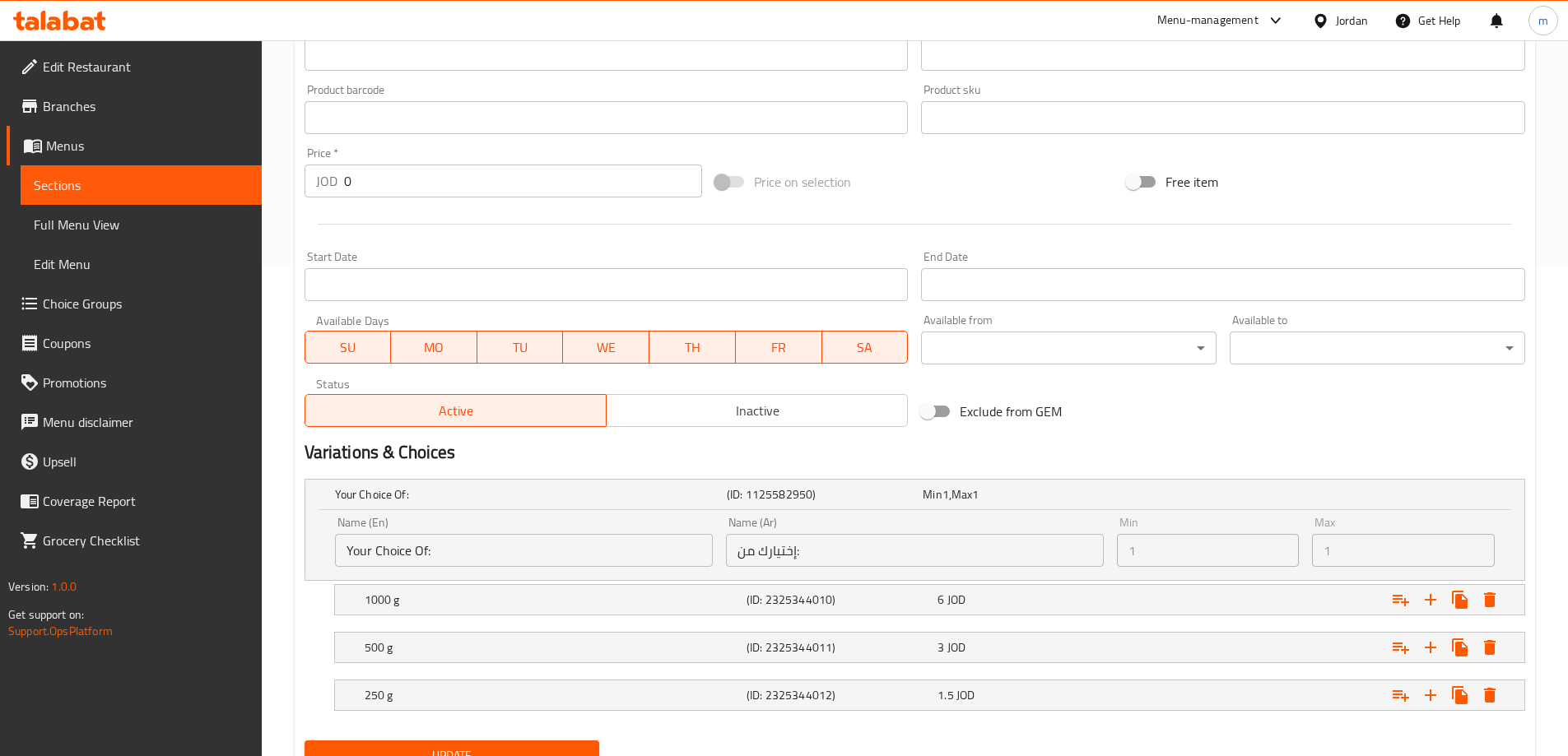
click at [930, 515] on div "Name (Ar) إختيارك من: Name (Ar)" at bounding box center [915, 541] width 391 height 63
click at [1101, 604] on div "6 JOD" at bounding box center [1029, 599] width 184 height 17
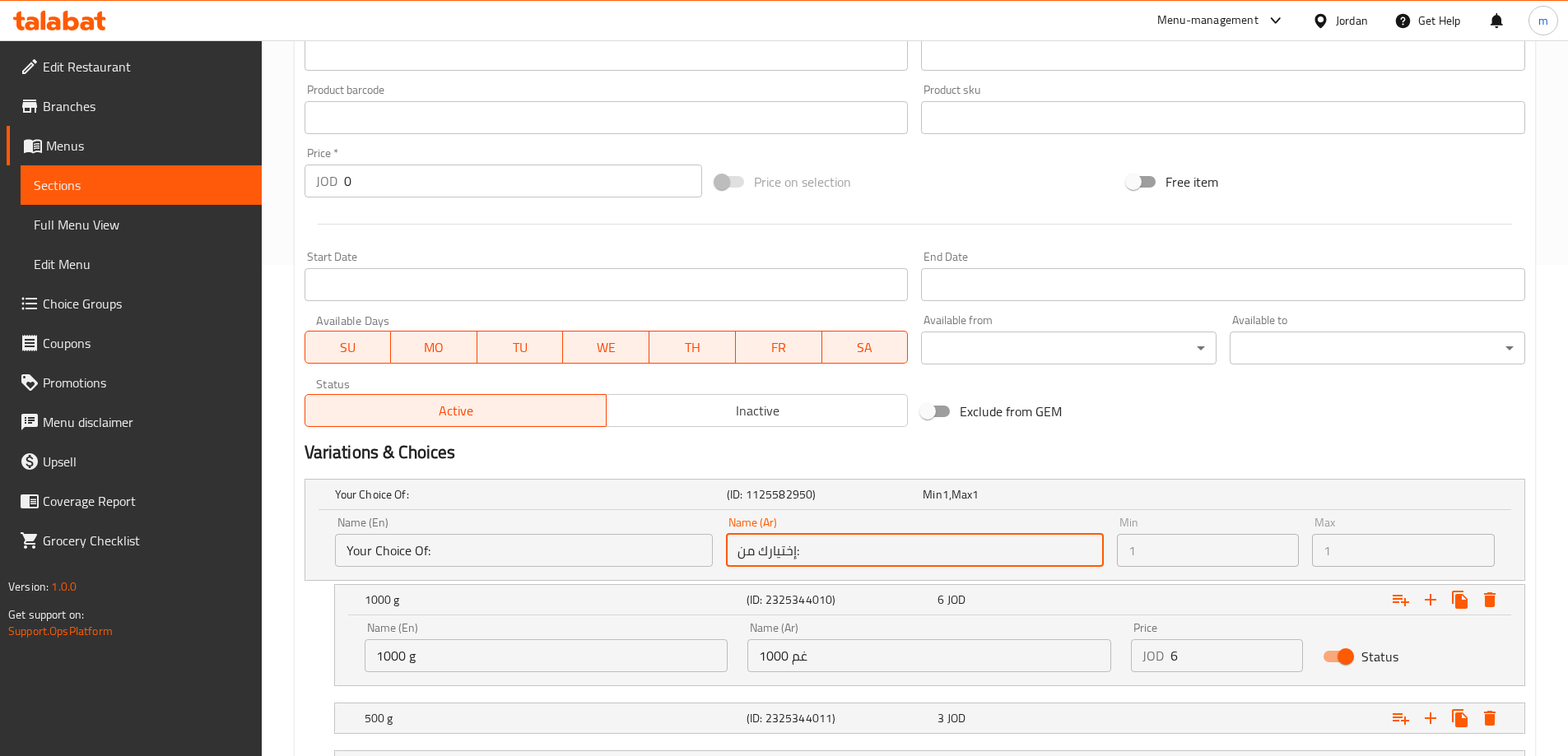
click at [1071, 535] on input "إختيارك من:" at bounding box center [915, 551] width 378 height 33
click at [1168, 529] on div "Min 1 Min" at bounding box center [1208, 542] width 183 height 51
click at [1231, 529] on div "Min 1 Min" at bounding box center [1208, 542] width 183 height 51
click at [1228, 527] on div "Min 1 Min" at bounding box center [1208, 542] width 183 height 51
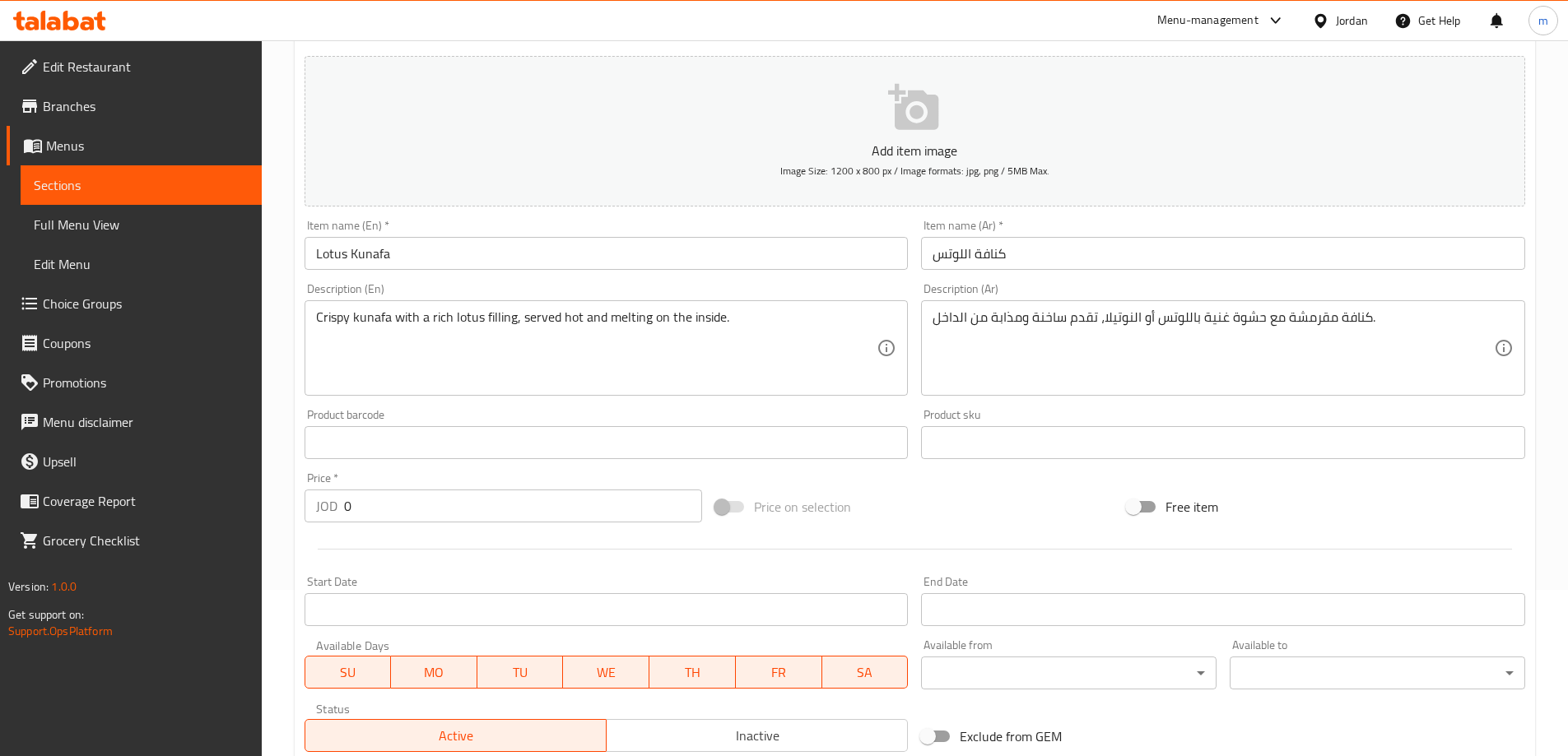
scroll to position [0, 0]
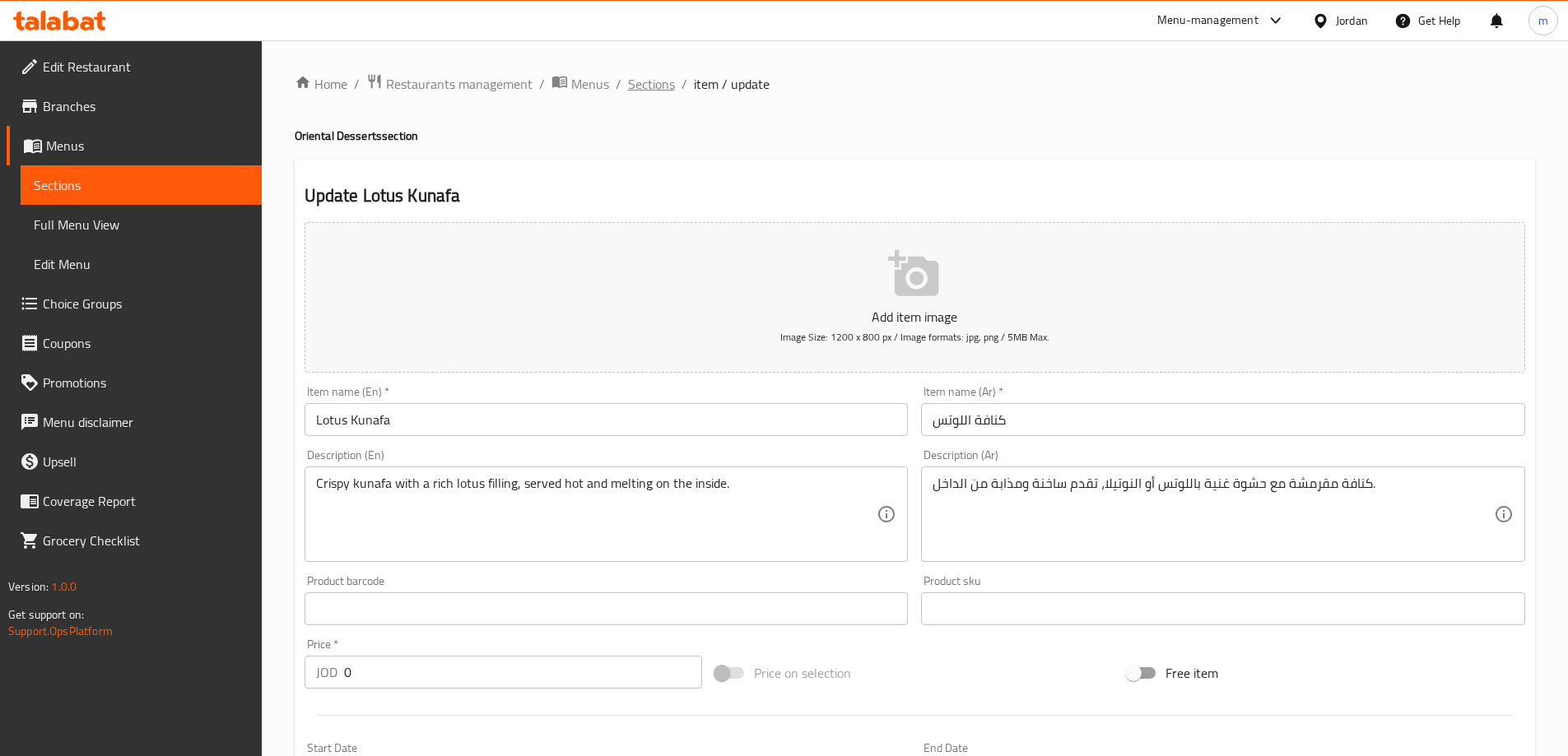
click at [652, 88] on span "Sections" at bounding box center [651, 84] width 47 height 19
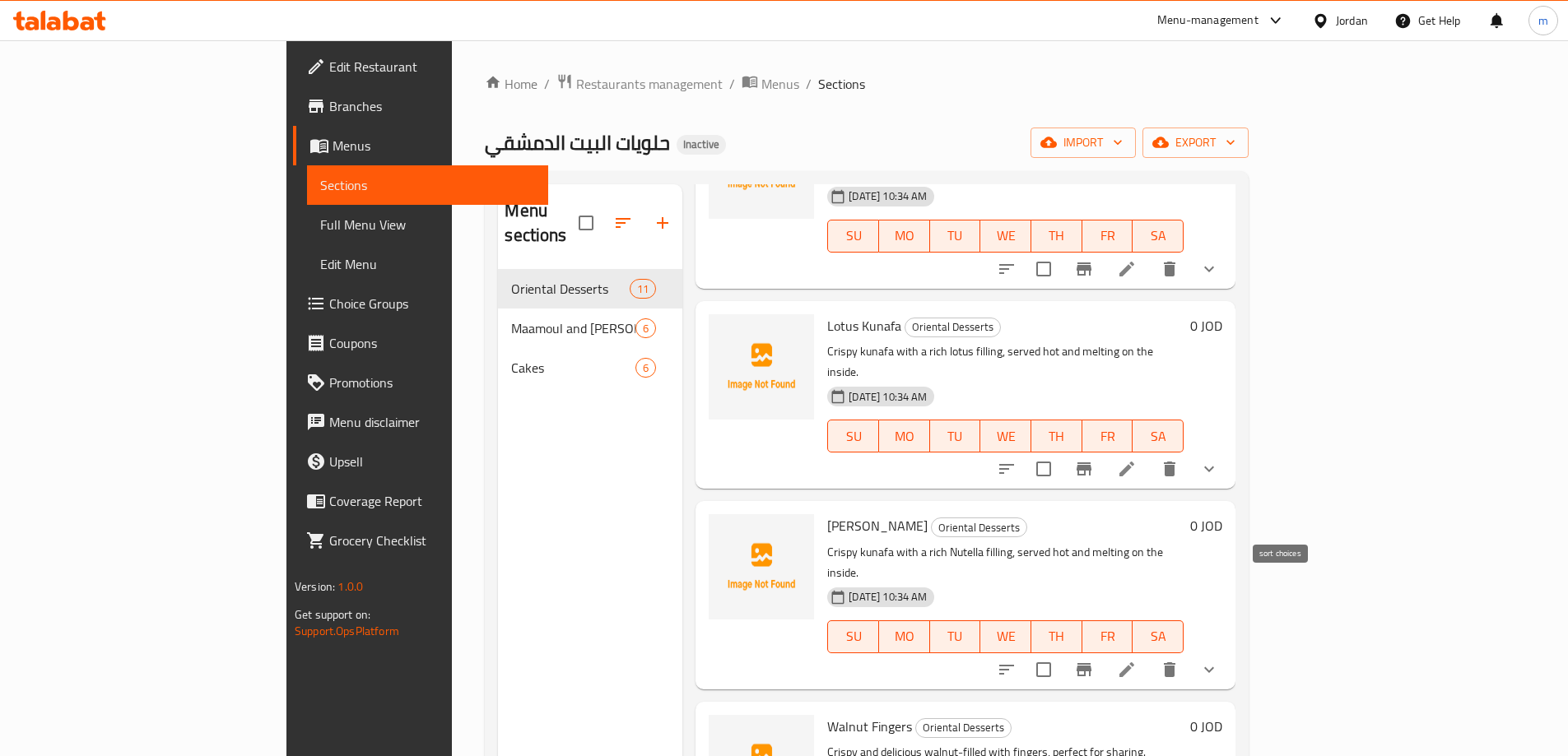
scroll to position [412, 0]
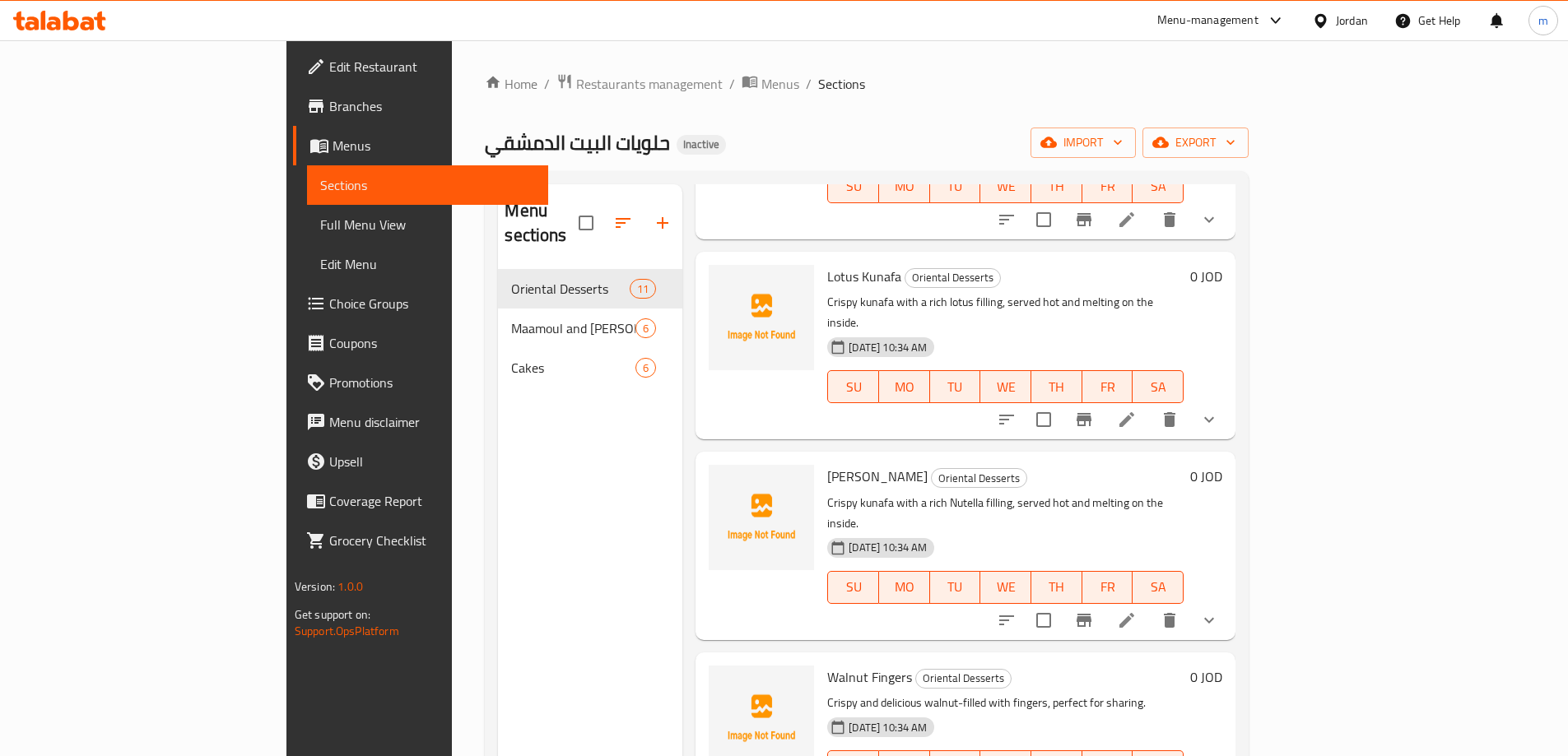
click at [1219, 610] on icon "show more" at bounding box center [1209, 620] width 19 height 19
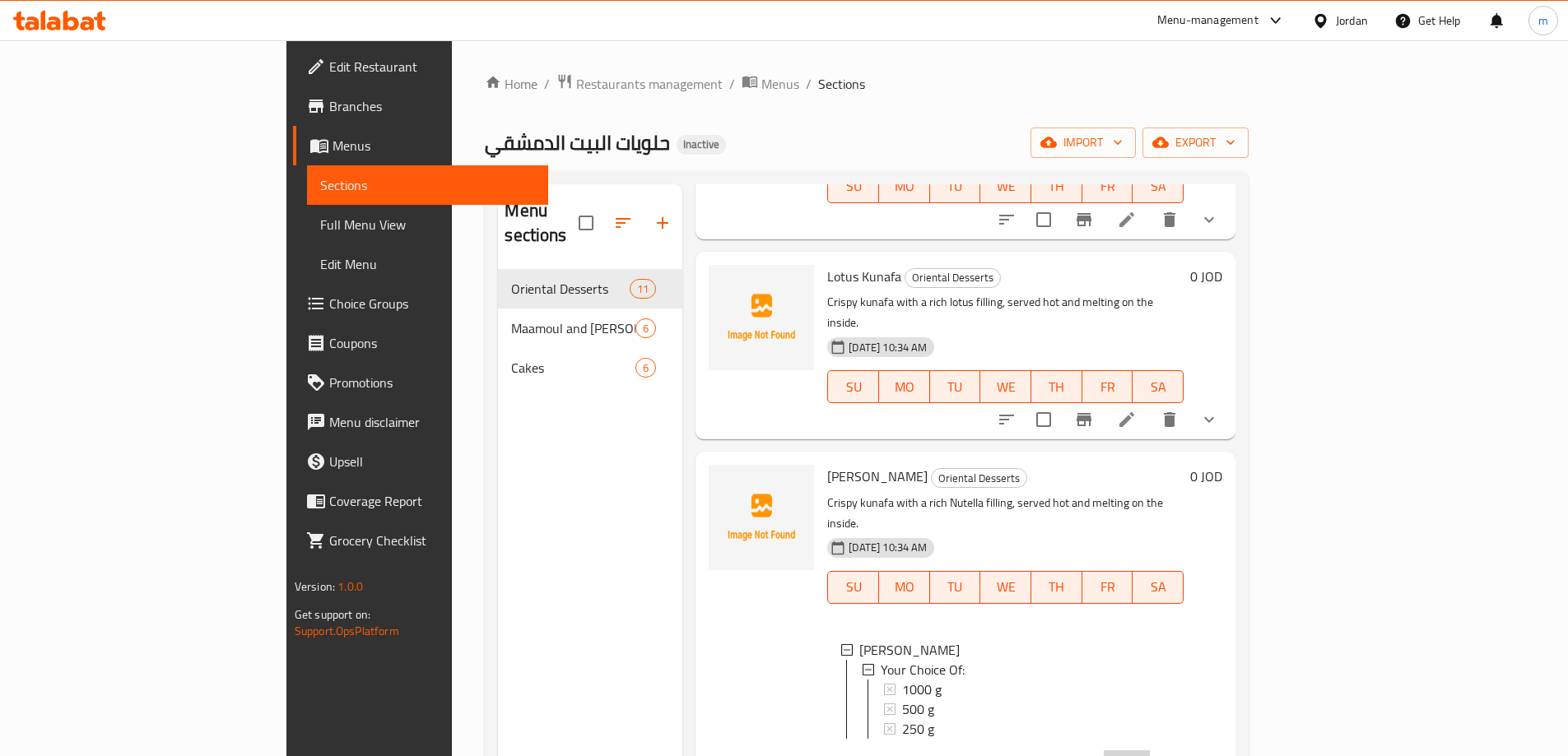
click at [1149, 750] on li at bounding box center [1126, 765] width 46 height 29
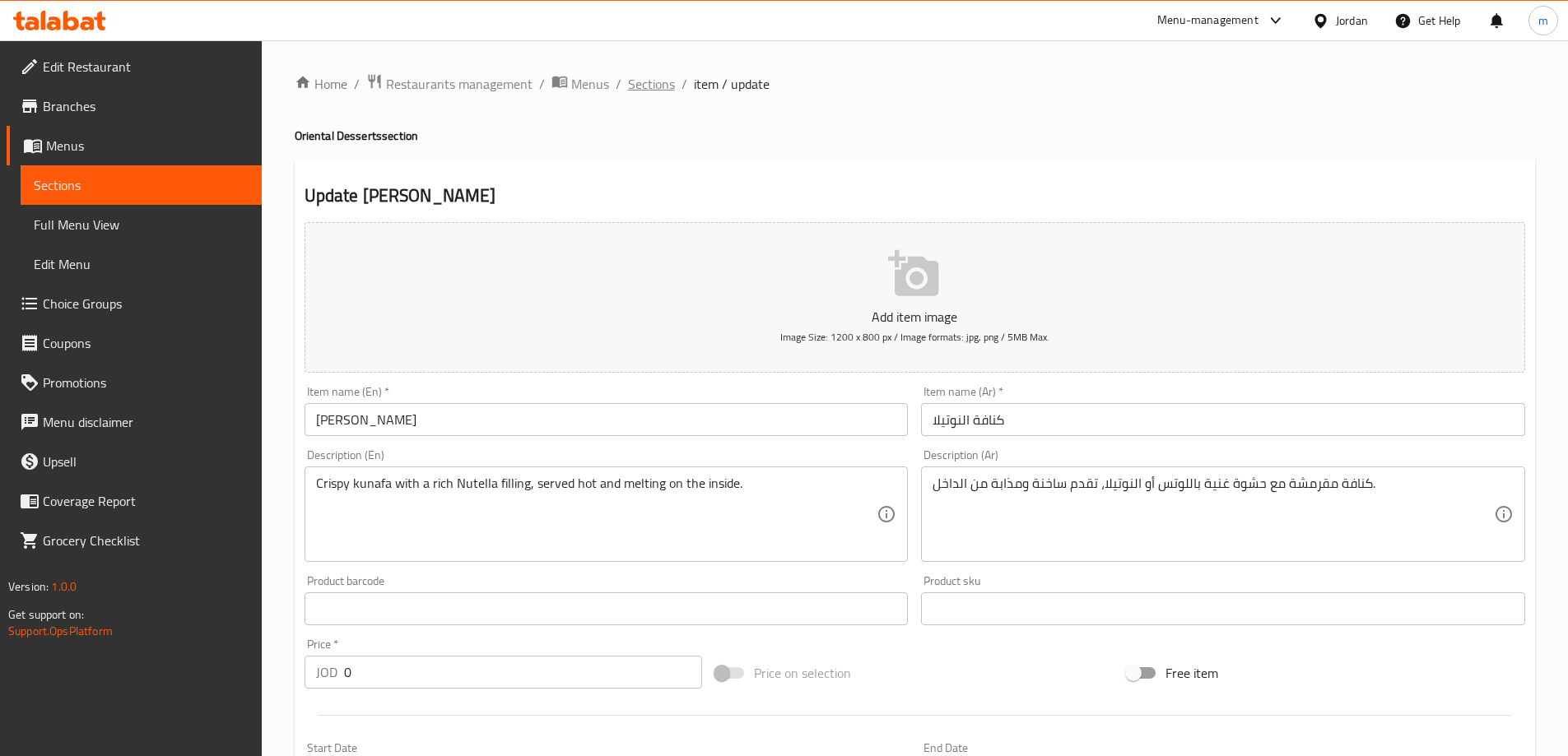
click at [667, 83] on span "Sections" at bounding box center [651, 84] width 47 height 19
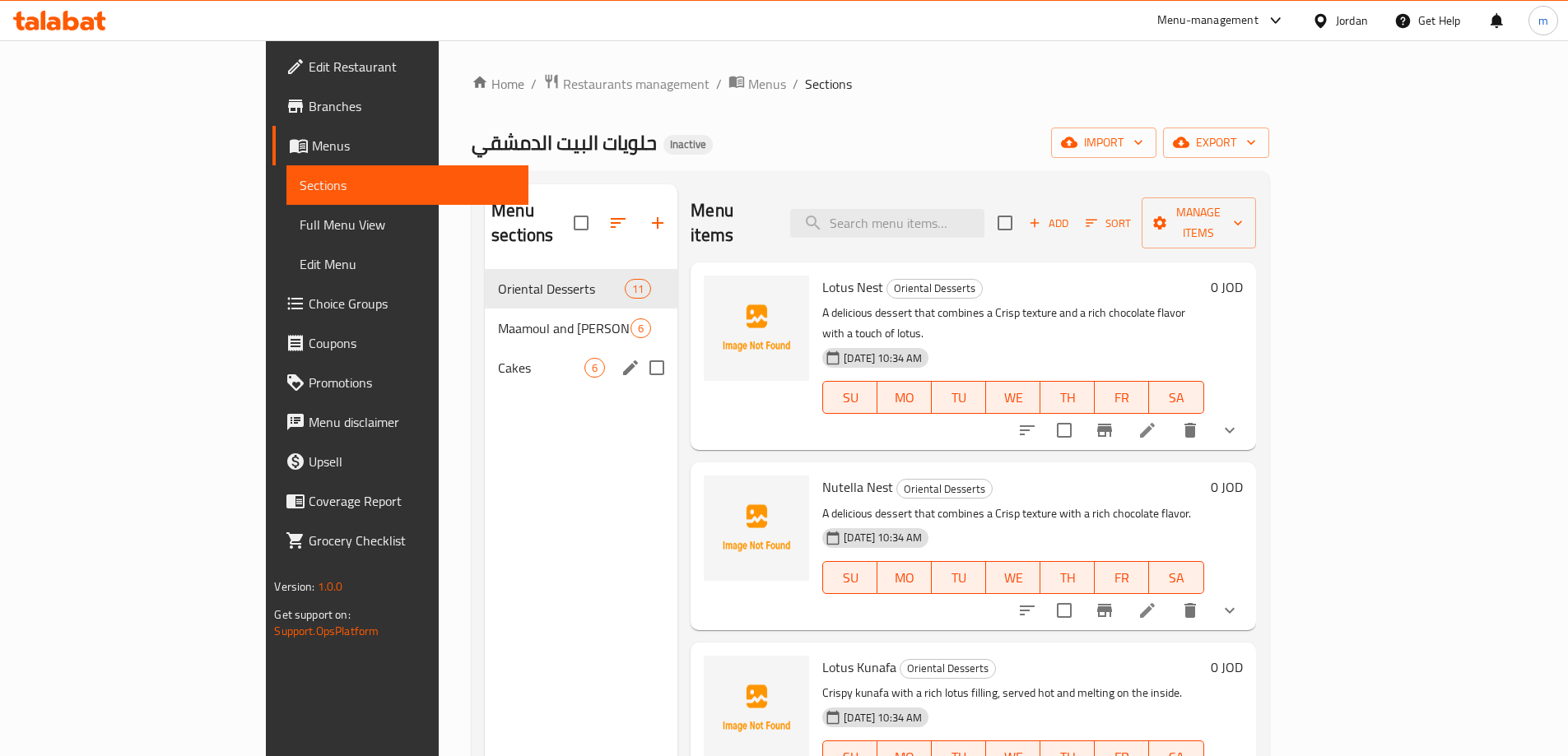
scroll to position [83, 0]
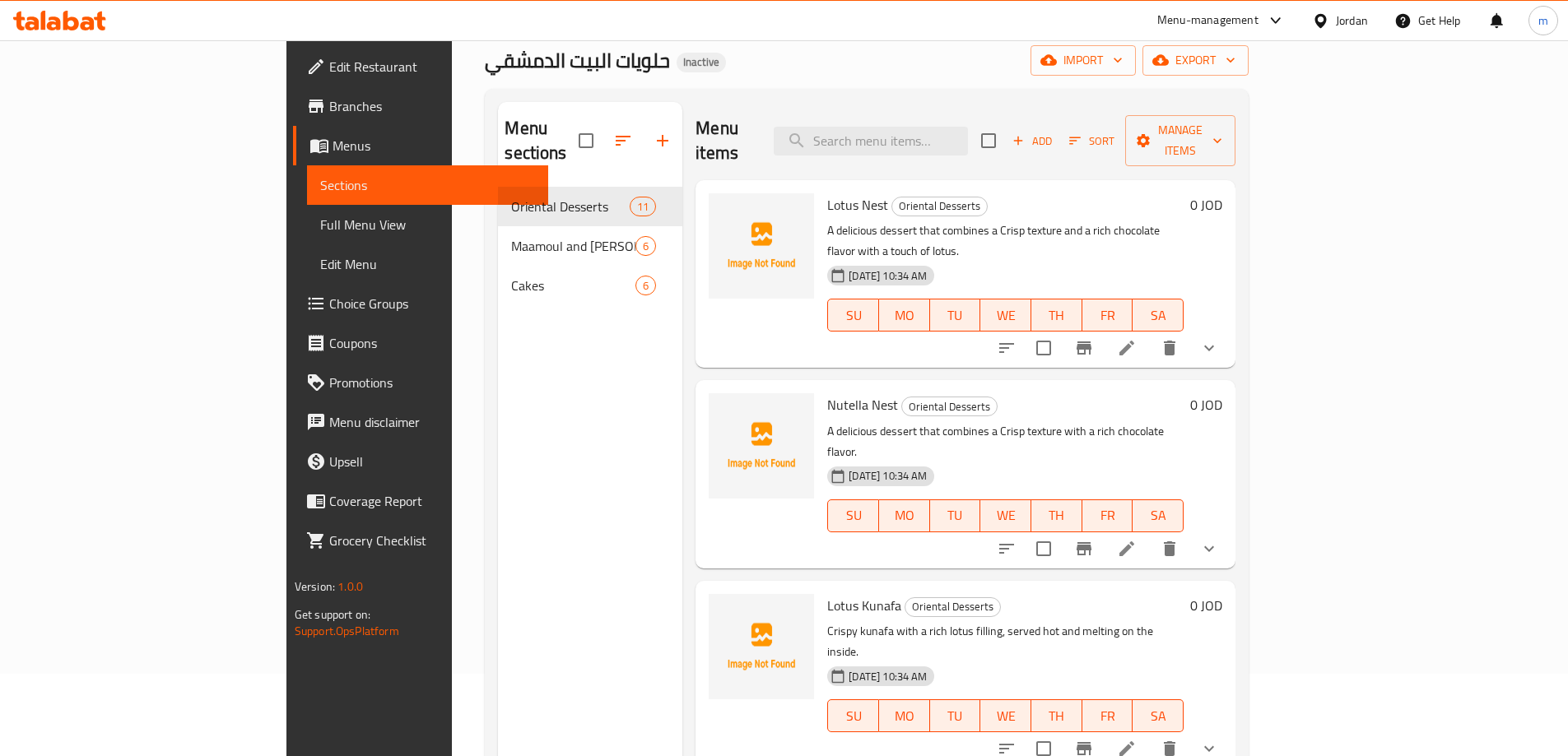
click at [1135, 85] on div "Home / Restaurants management / Menus / Sections حلويات البيت الدمشقي Inactive …" at bounding box center [866, 431] width 764 height 881
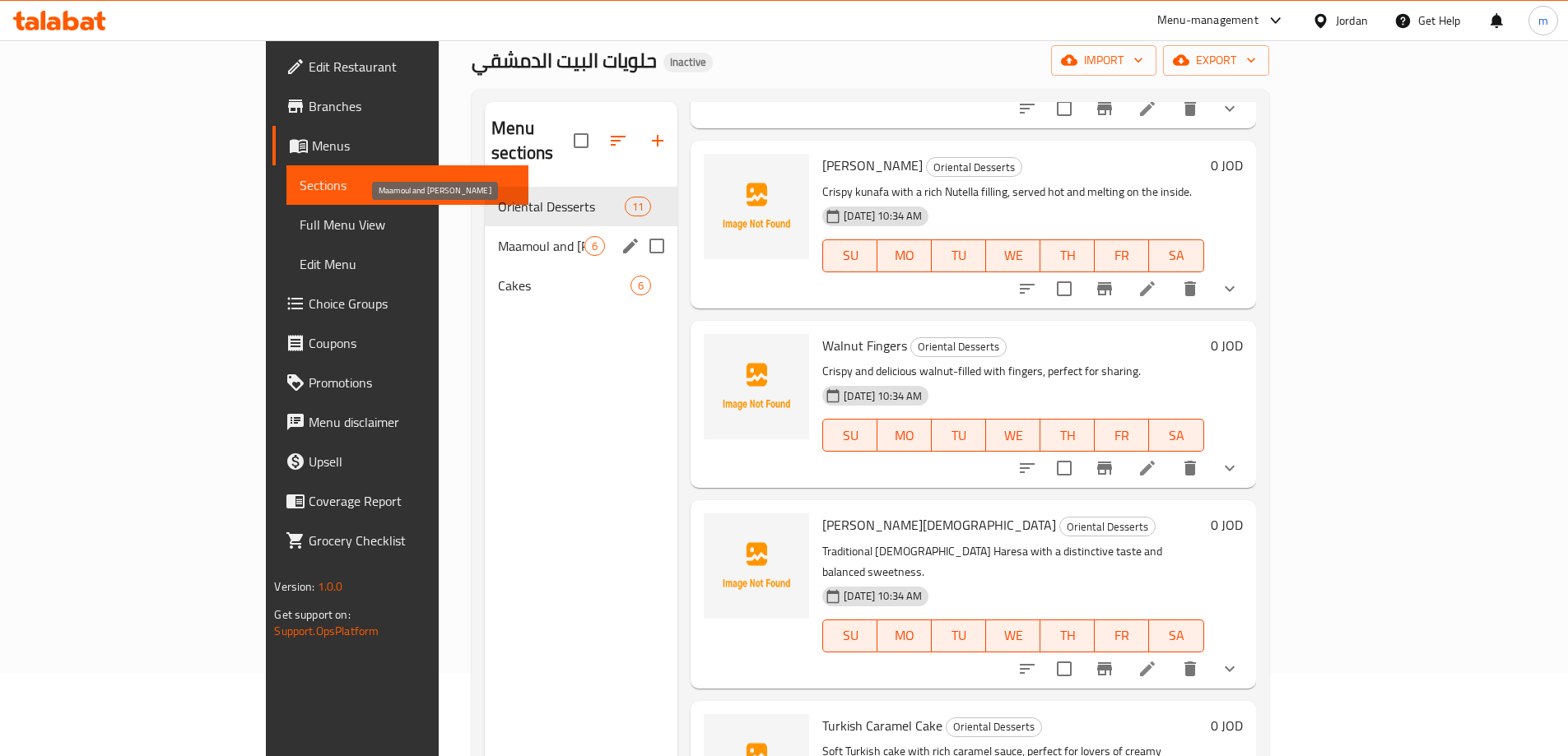
click at [497, 236] on span "Maamoul and [PERSON_NAME]" at bounding box center [540, 246] width 87 height 19
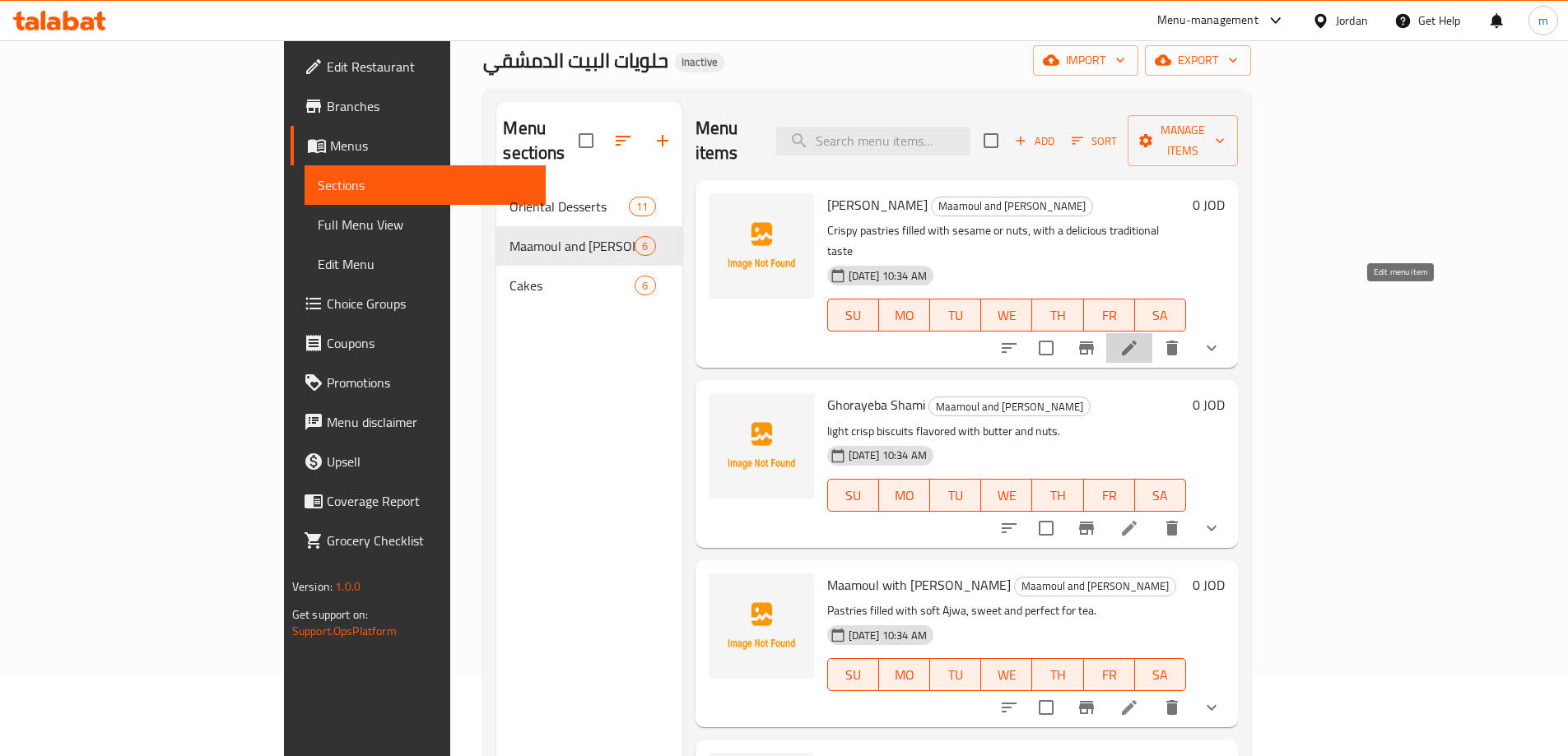
click at [1139, 338] on icon at bounding box center [1129, 347] width 19 height 19
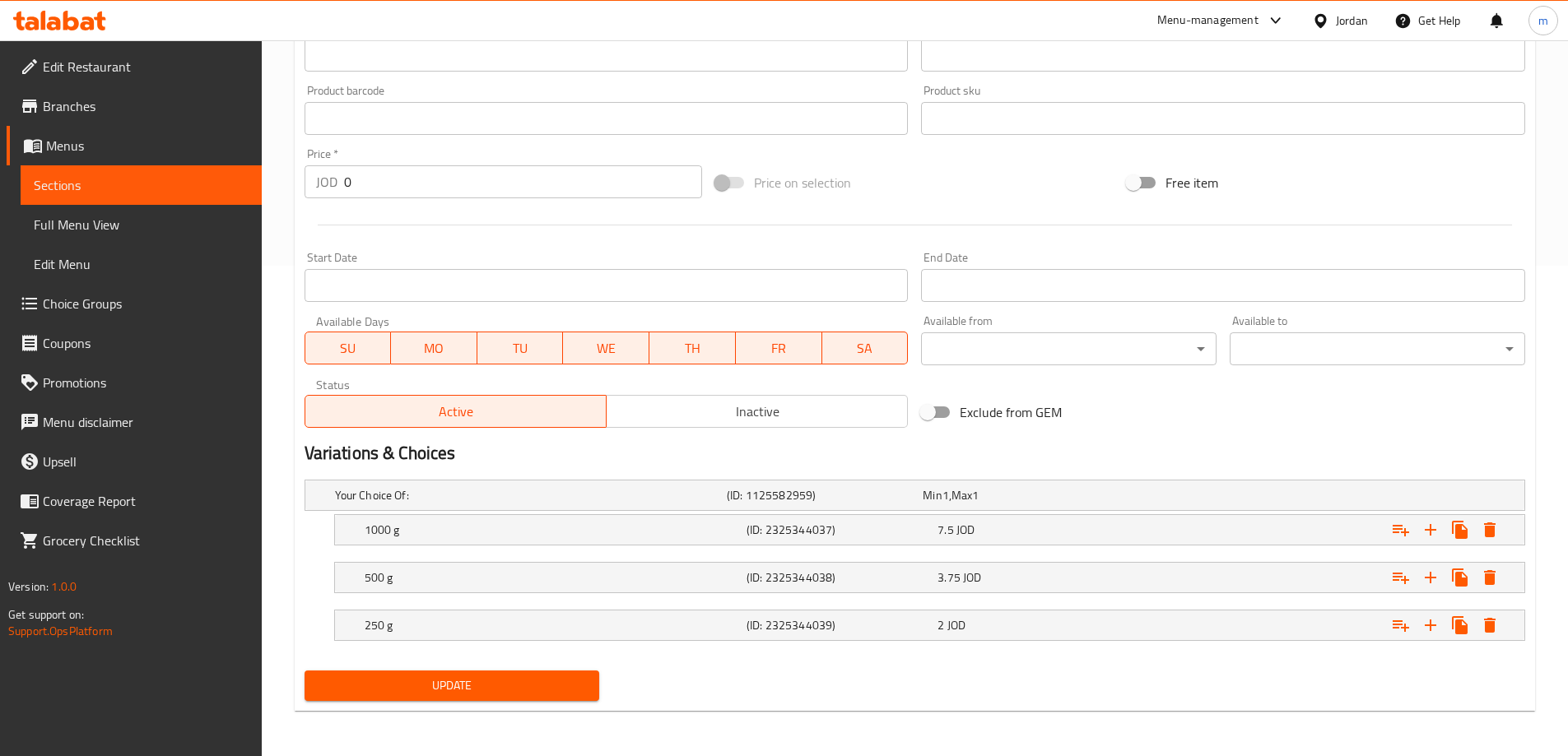
scroll to position [491, 0]
click at [1401, 624] on icon "Expand" at bounding box center [1400, 626] width 17 height 12
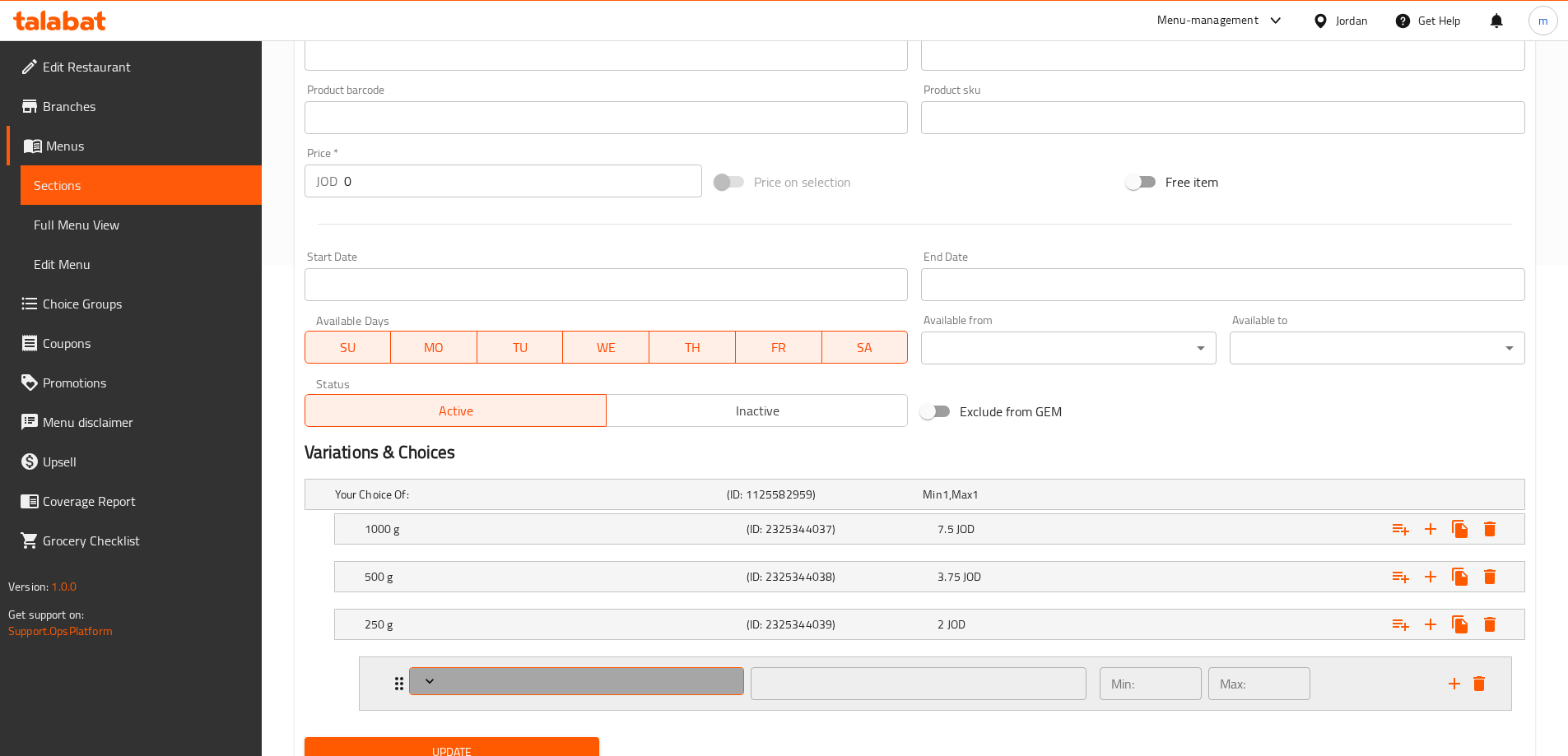
click at [630, 678] on span "Expand" at bounding box center [576, 681] width 323 height 17
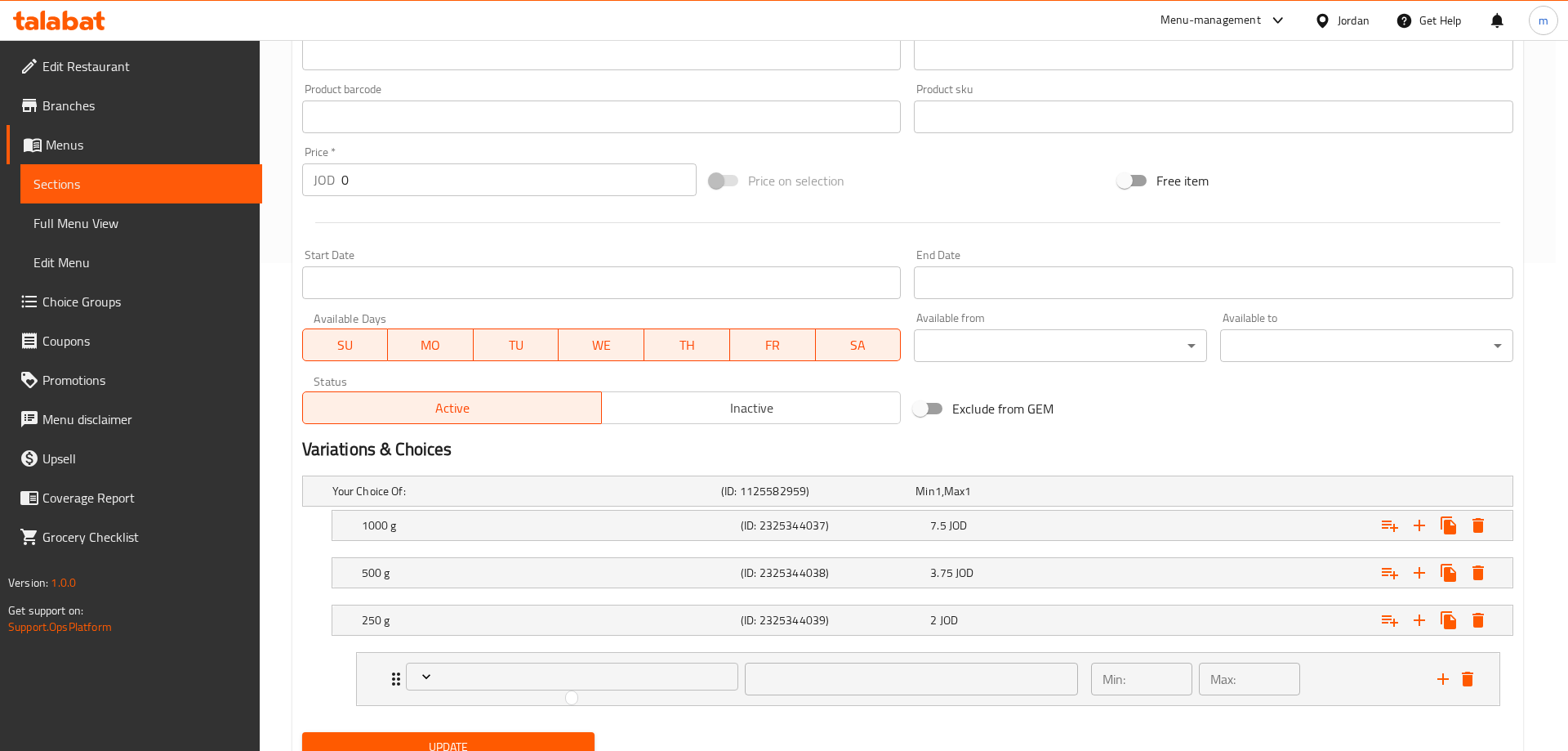
click at [608, 680] on div at bounding box center [784, 375] width 1568 height 751
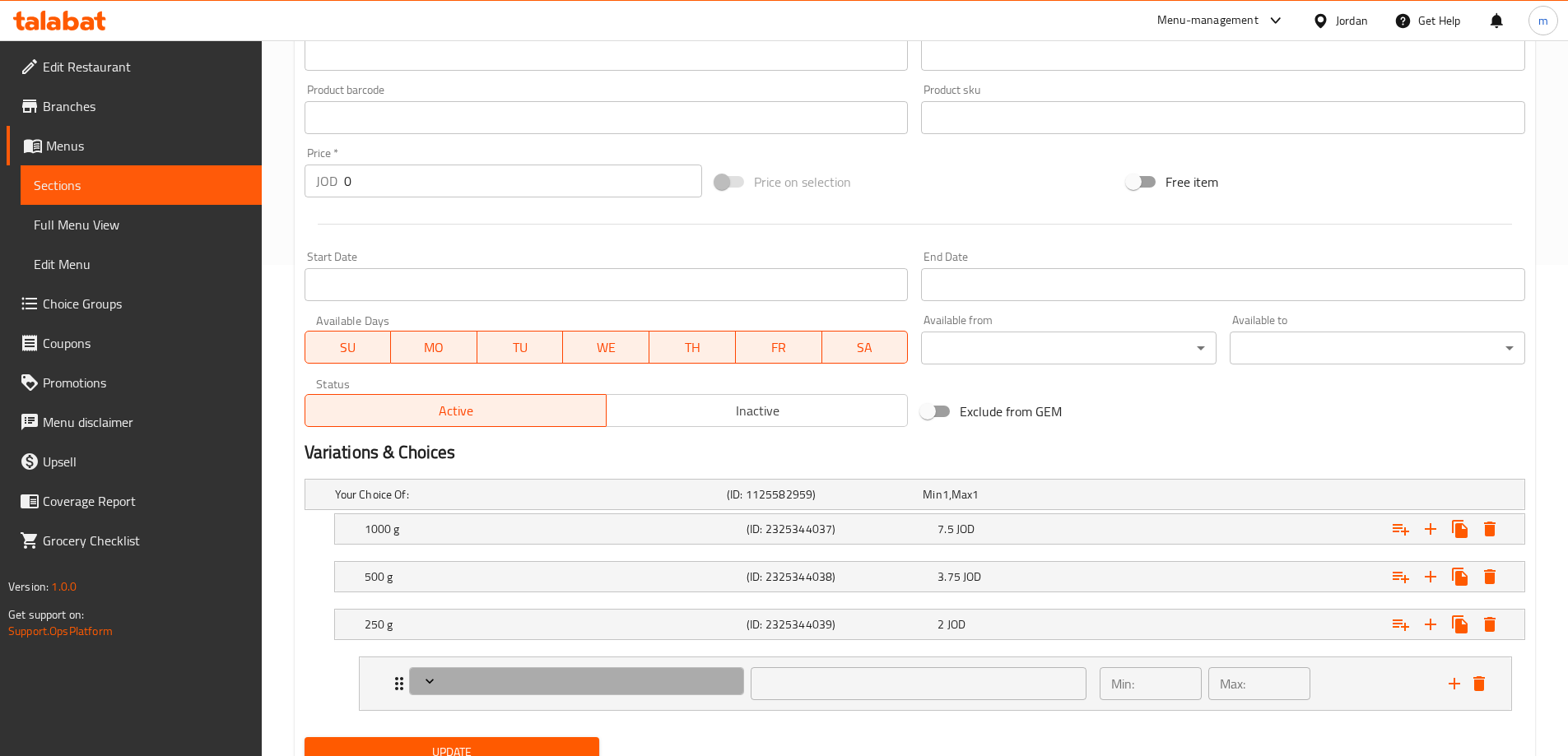
click at [612, 685] on span "Expand" at bounding box center [576, 681] width 323 height 17
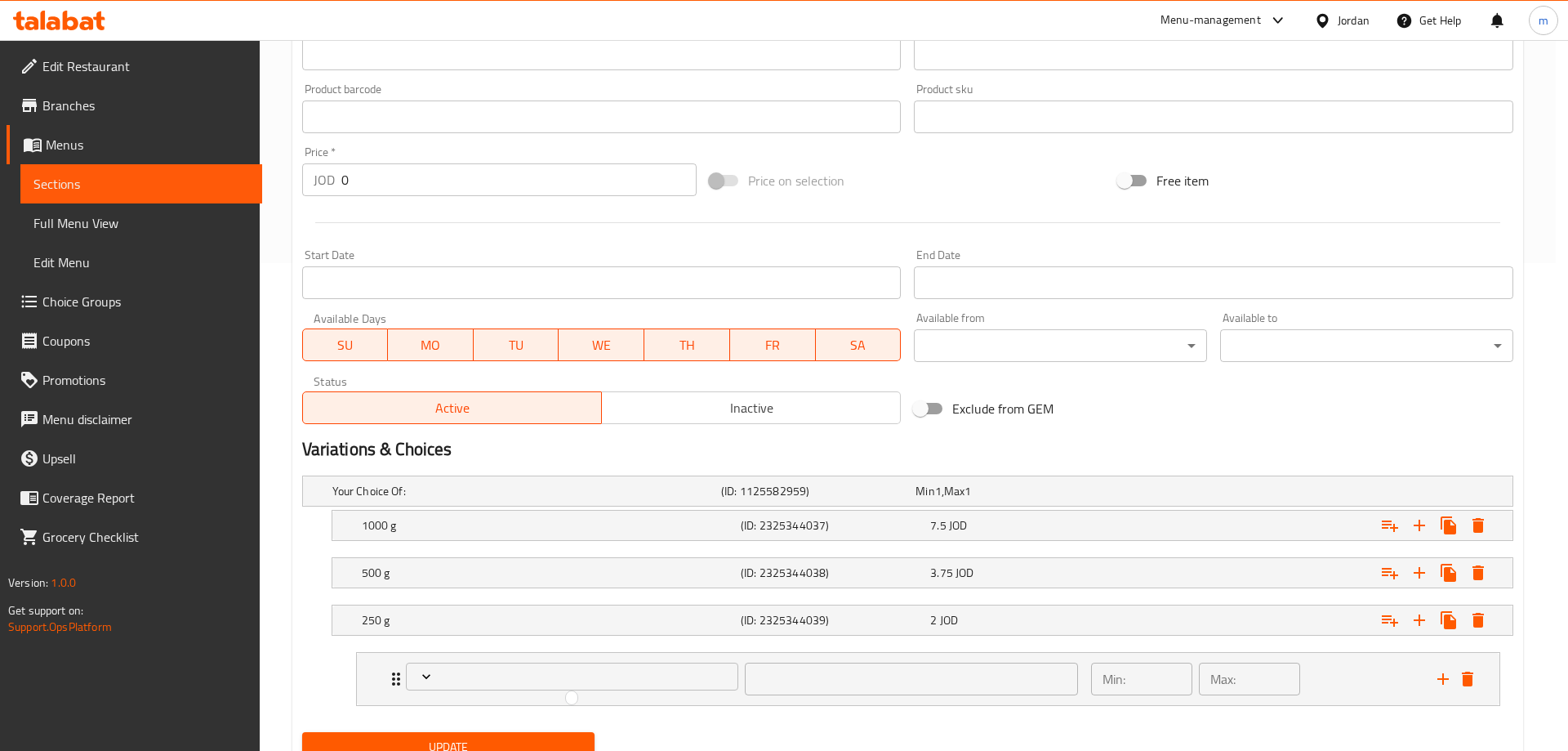
click at [1437, 674] on div at bounding box center [784, 375] width 1568 height 751
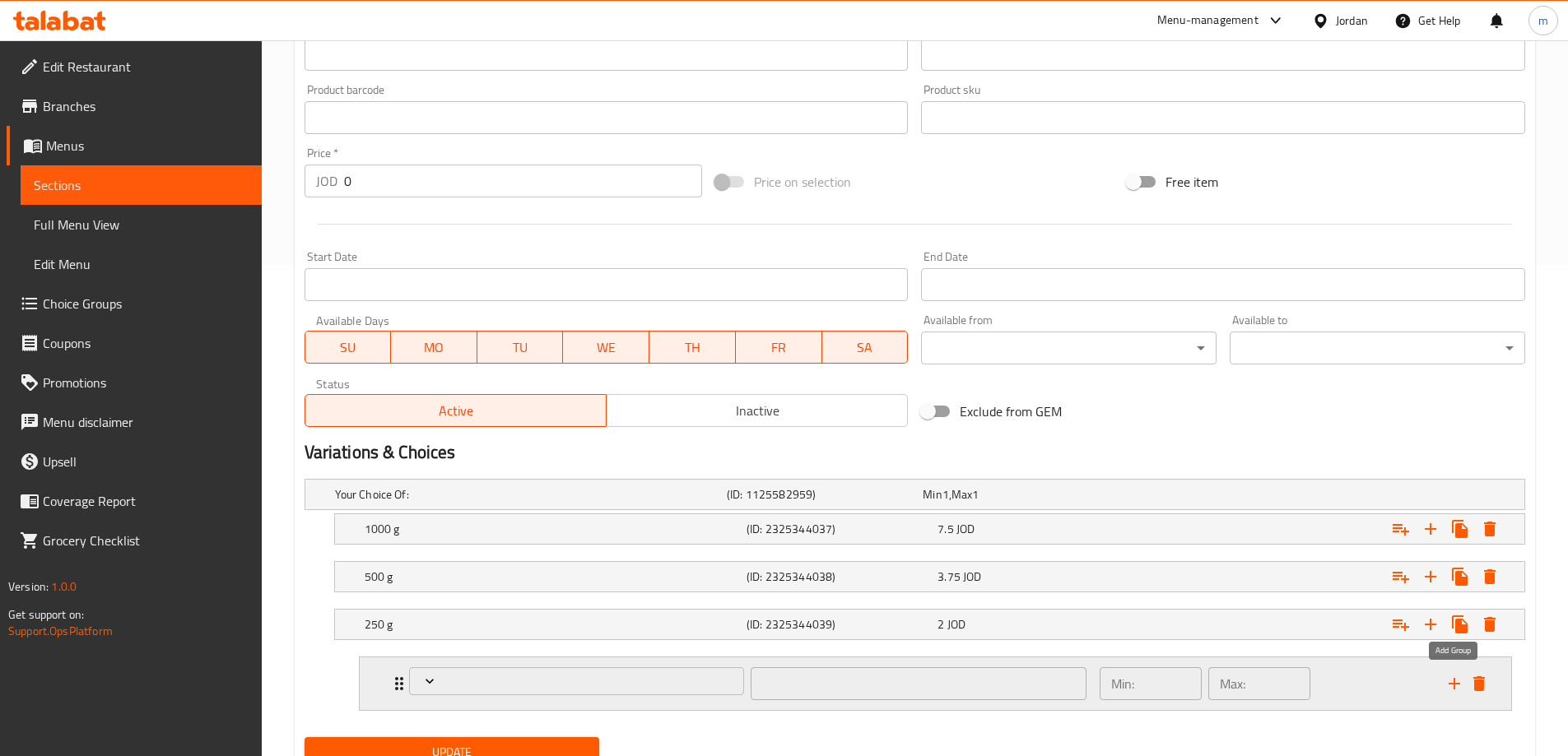
click at [1452, 682] on icon "add" at bounding box center [1454, 683] width 19 height 19
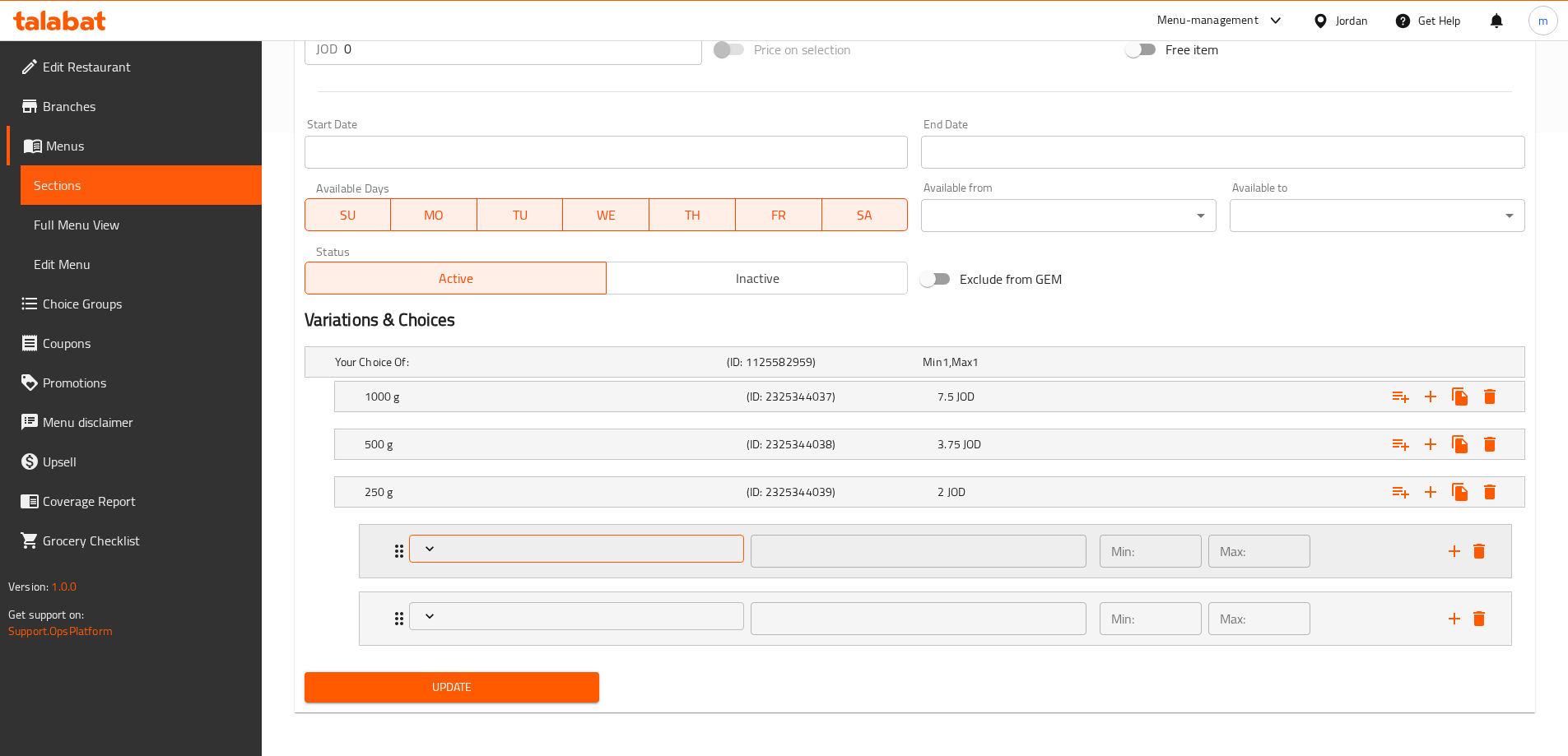
scroll to position [626, 0]
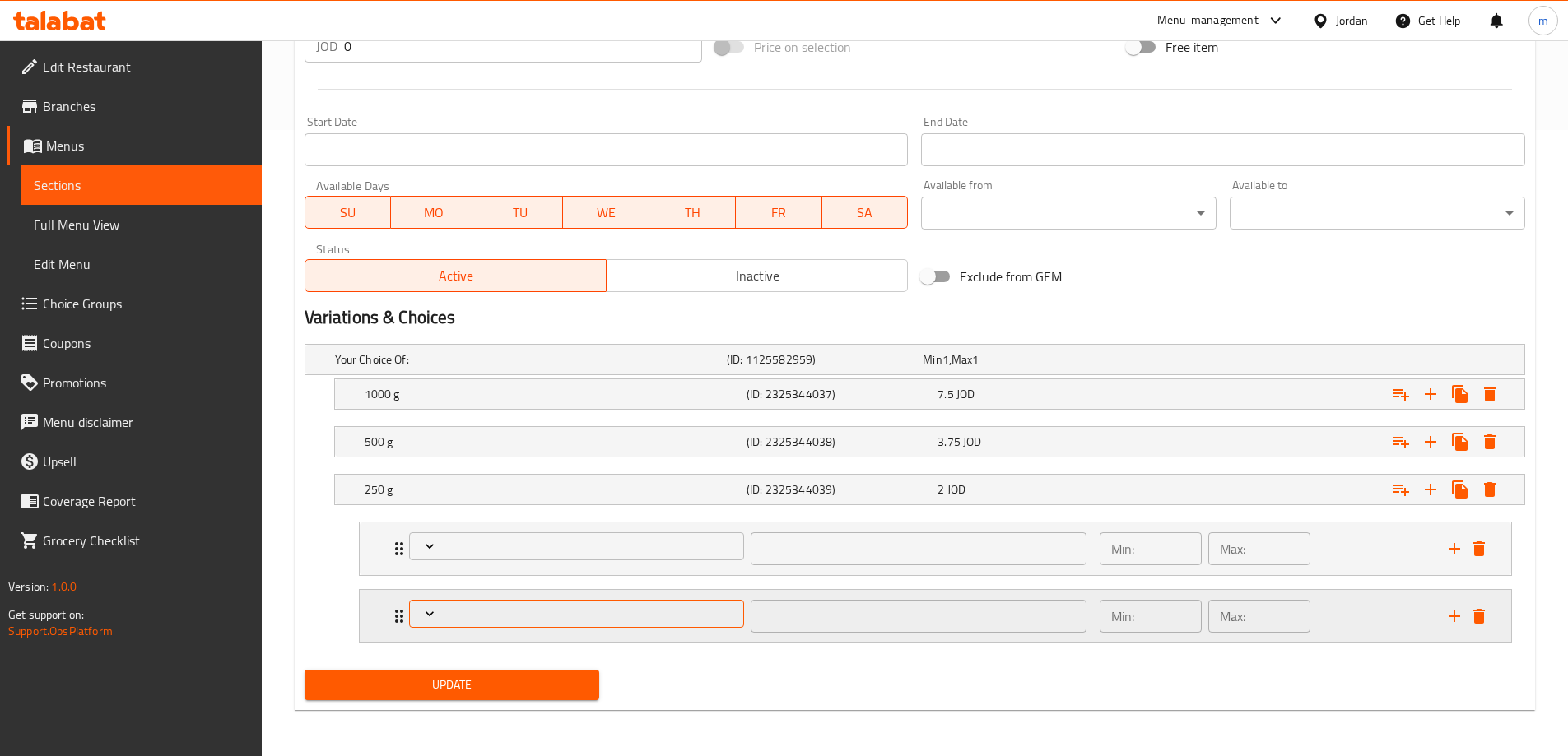
click at [441, 623] on button "Expand" at bounding box center [576, 614] width 336 height 29
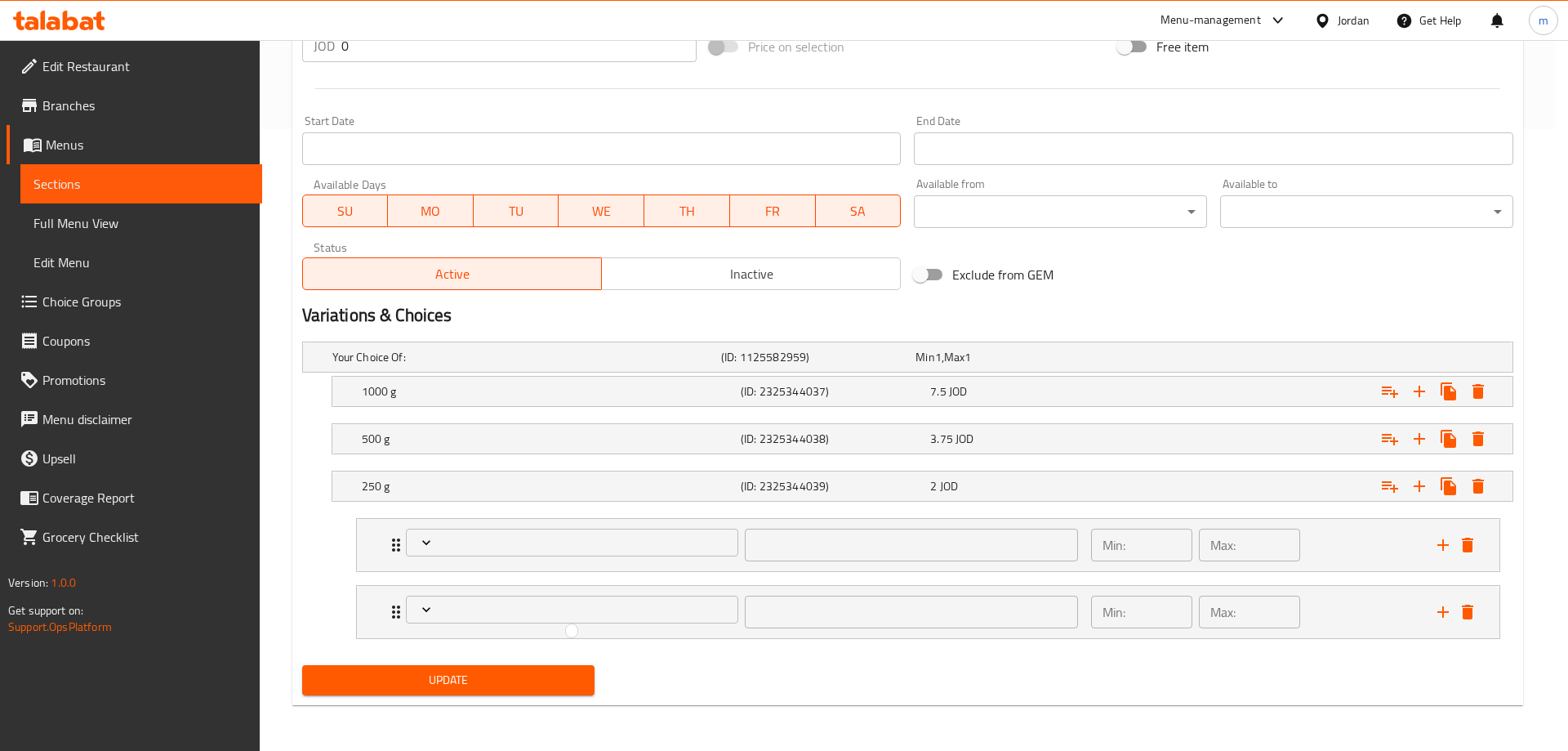
click at [396, 611] on div at bounding box center [784, 375] width 1568 height 751
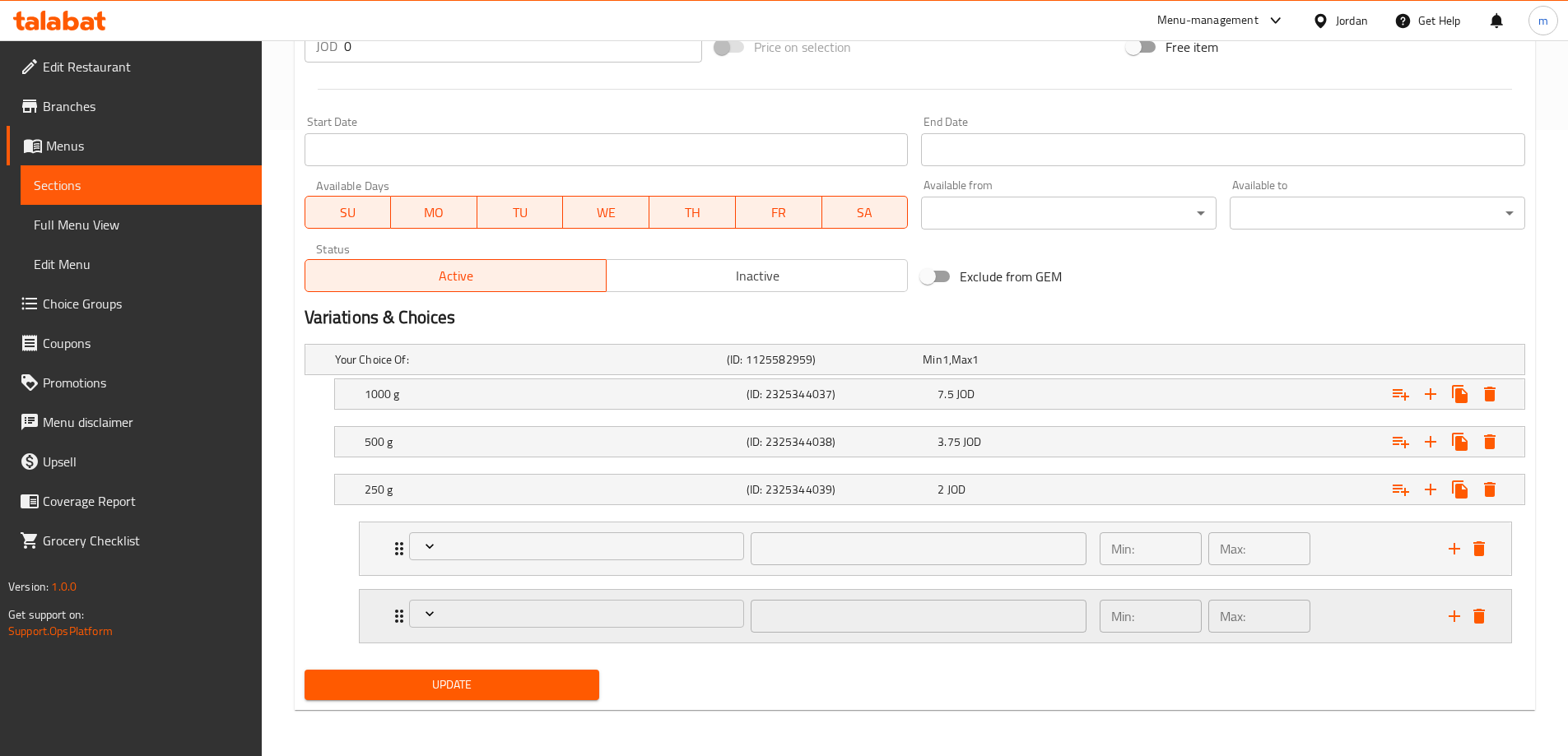
click at [400, 614] on div "​" at bounding box center [748, 616] width 698 height 53
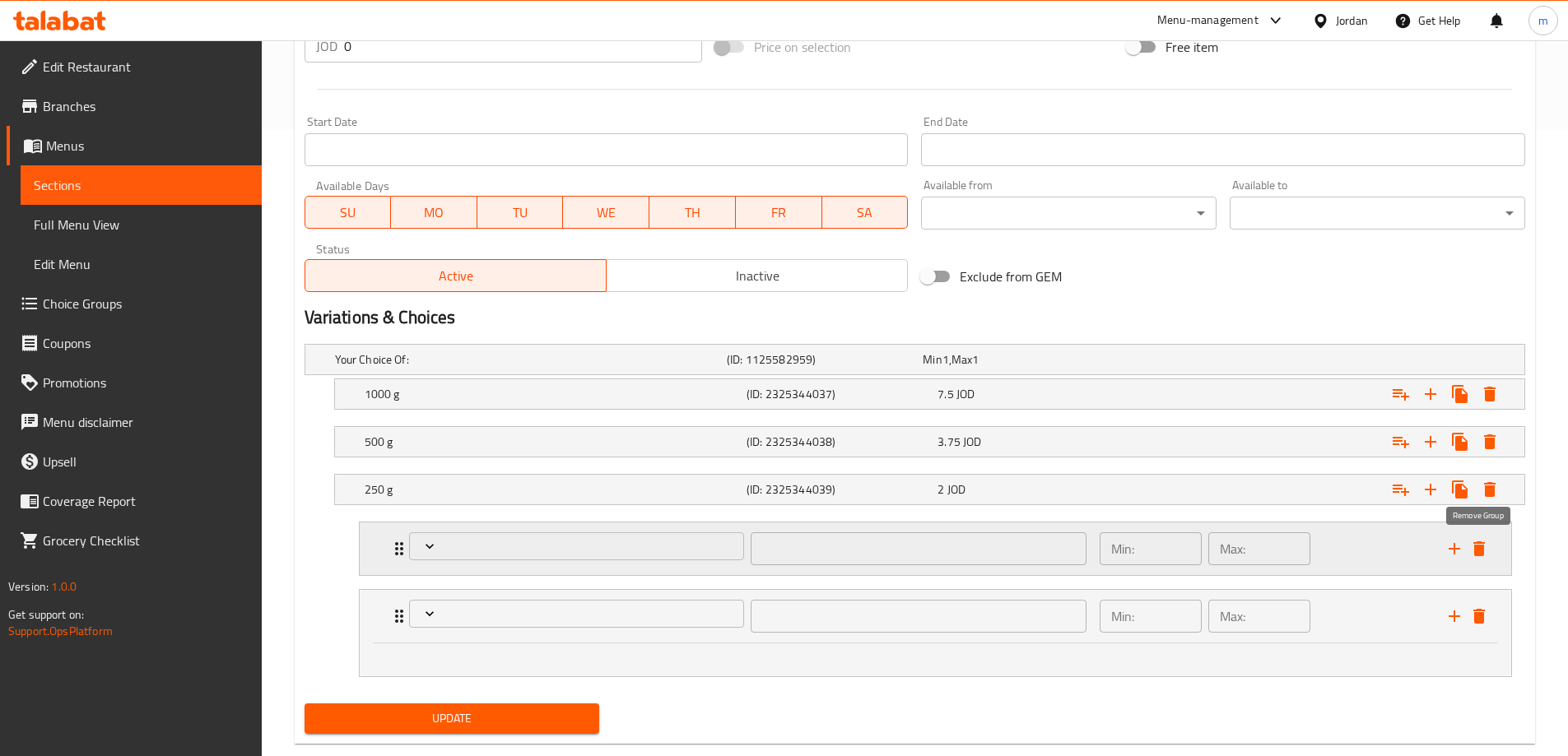
click at [1484, 551] on icon "delete" at bounding box center [1478, 549] width 19 height 19
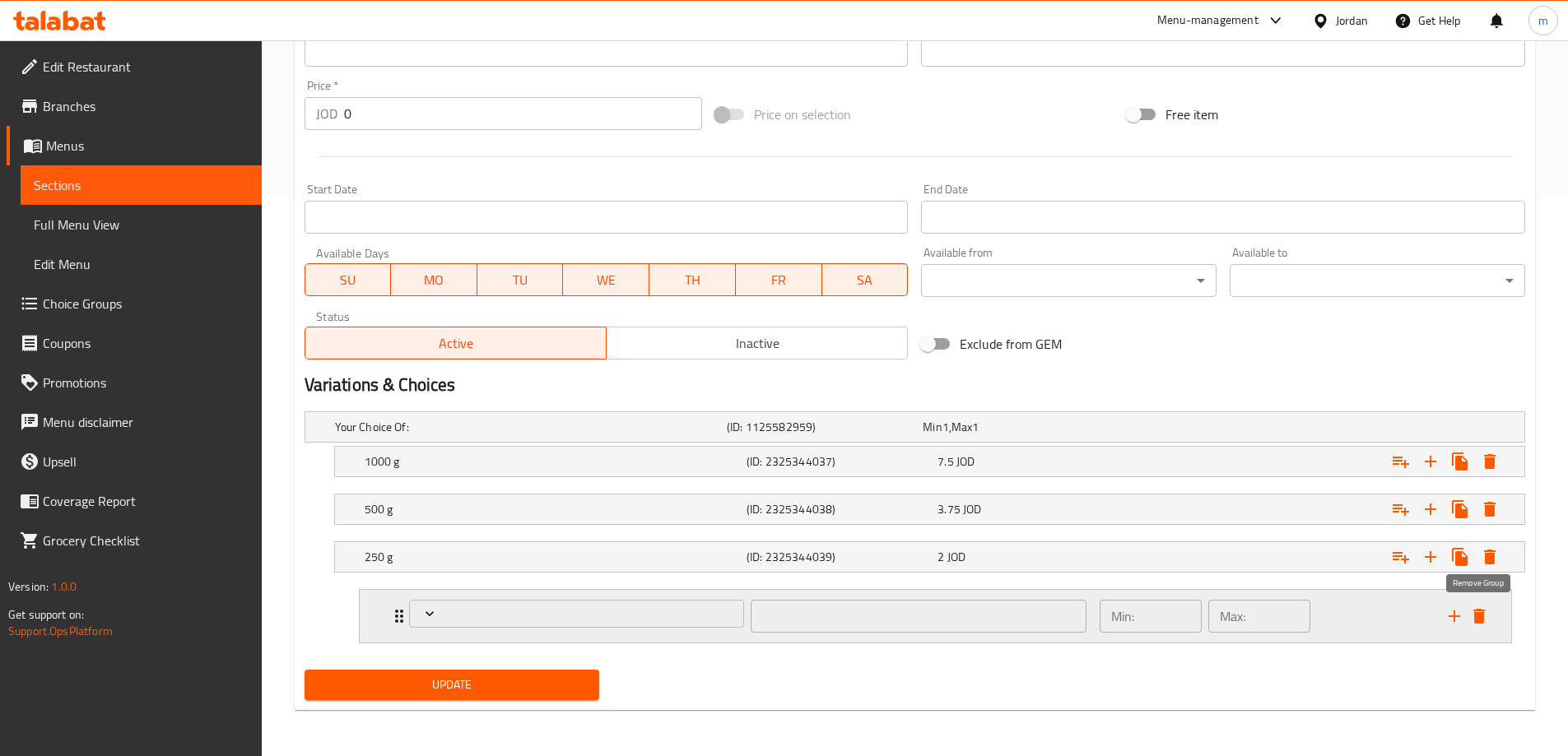
click at [1477, 613] on icon "delete" at bounding box center [1478, 616] width 12 height 15
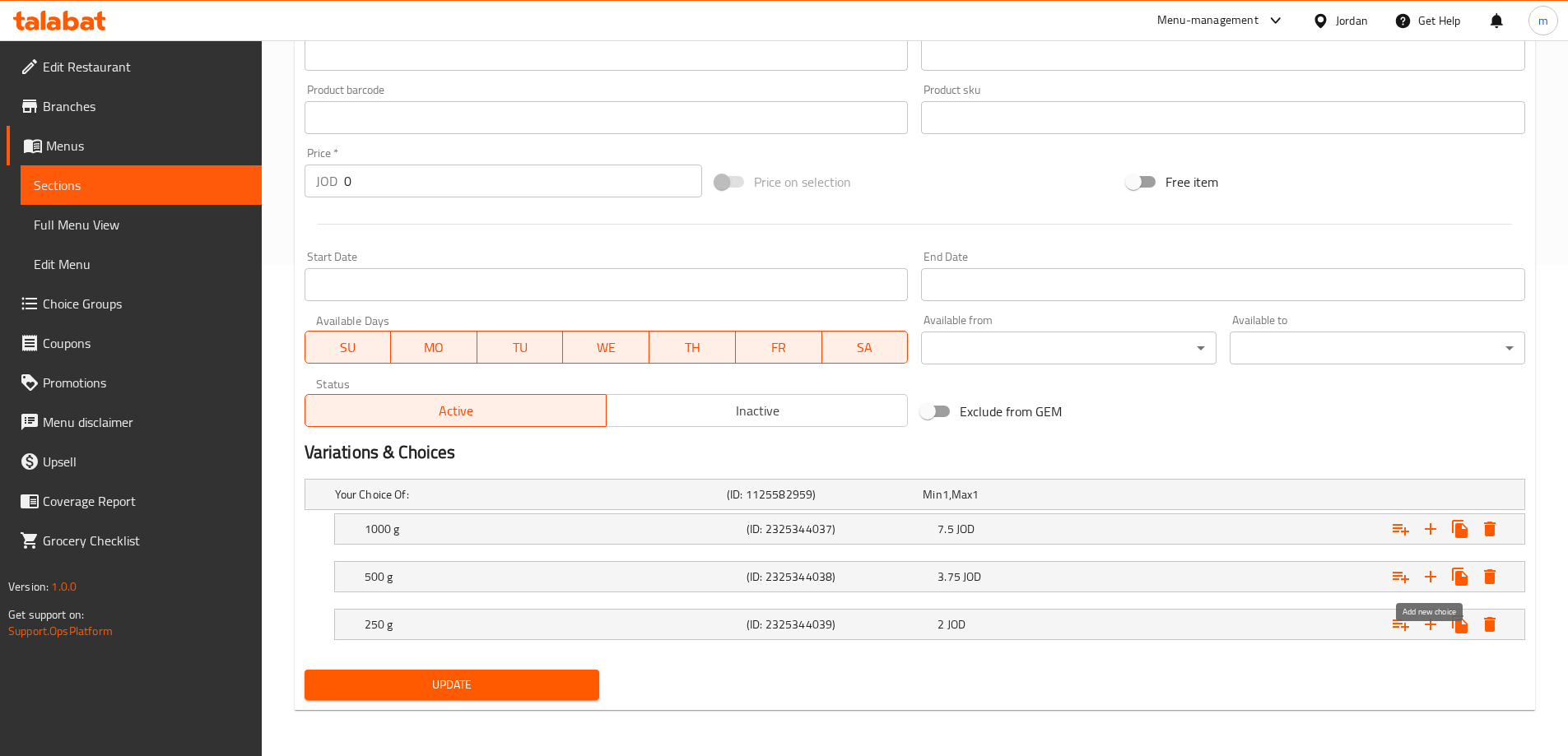
scroll to position [491, 0]
click at [108, 307] on span "Choice Groups" at bounding box center [145, 304] width 205 height 19
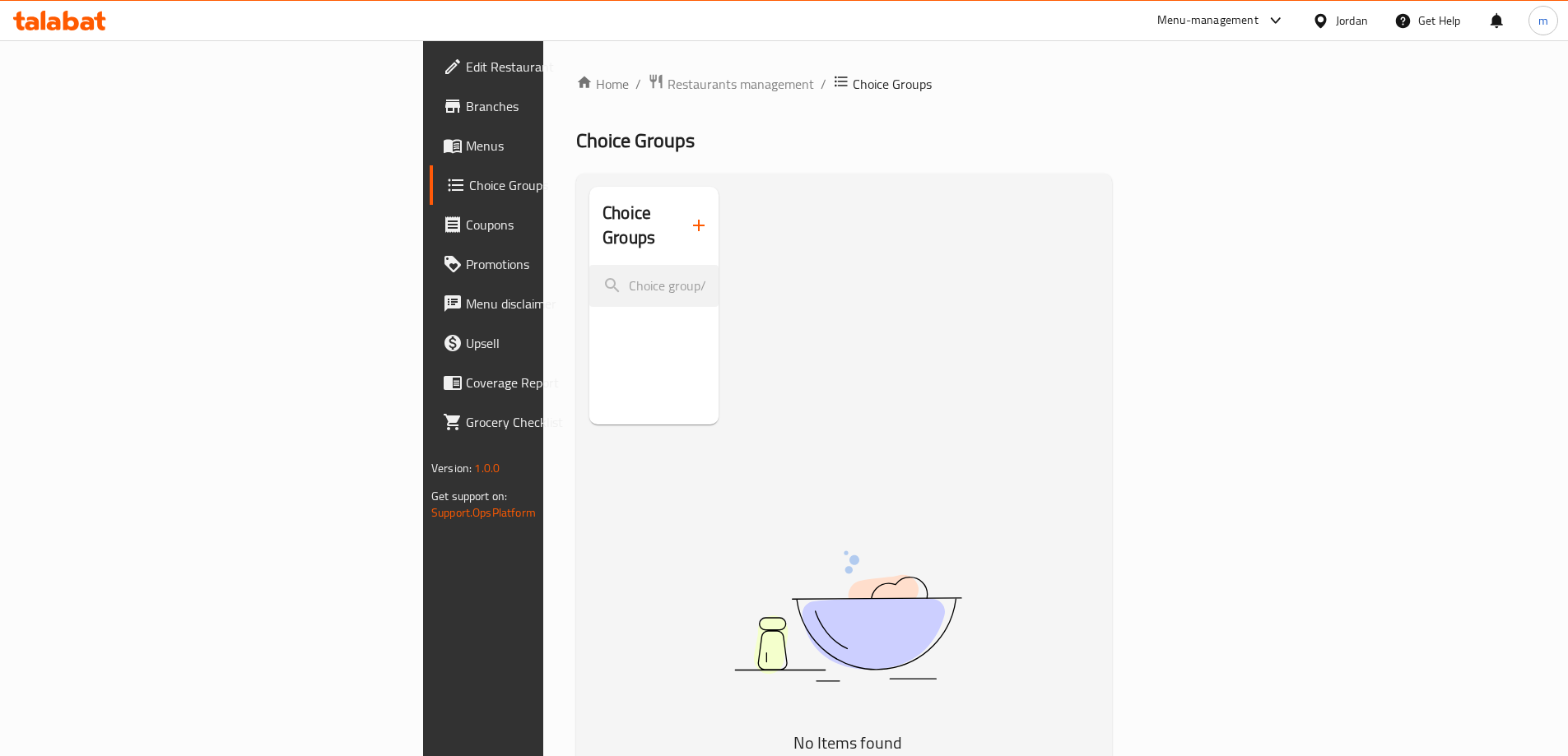
click at [689, 221] on icon "button" at bounding box center [699, 225] width 19 height 19
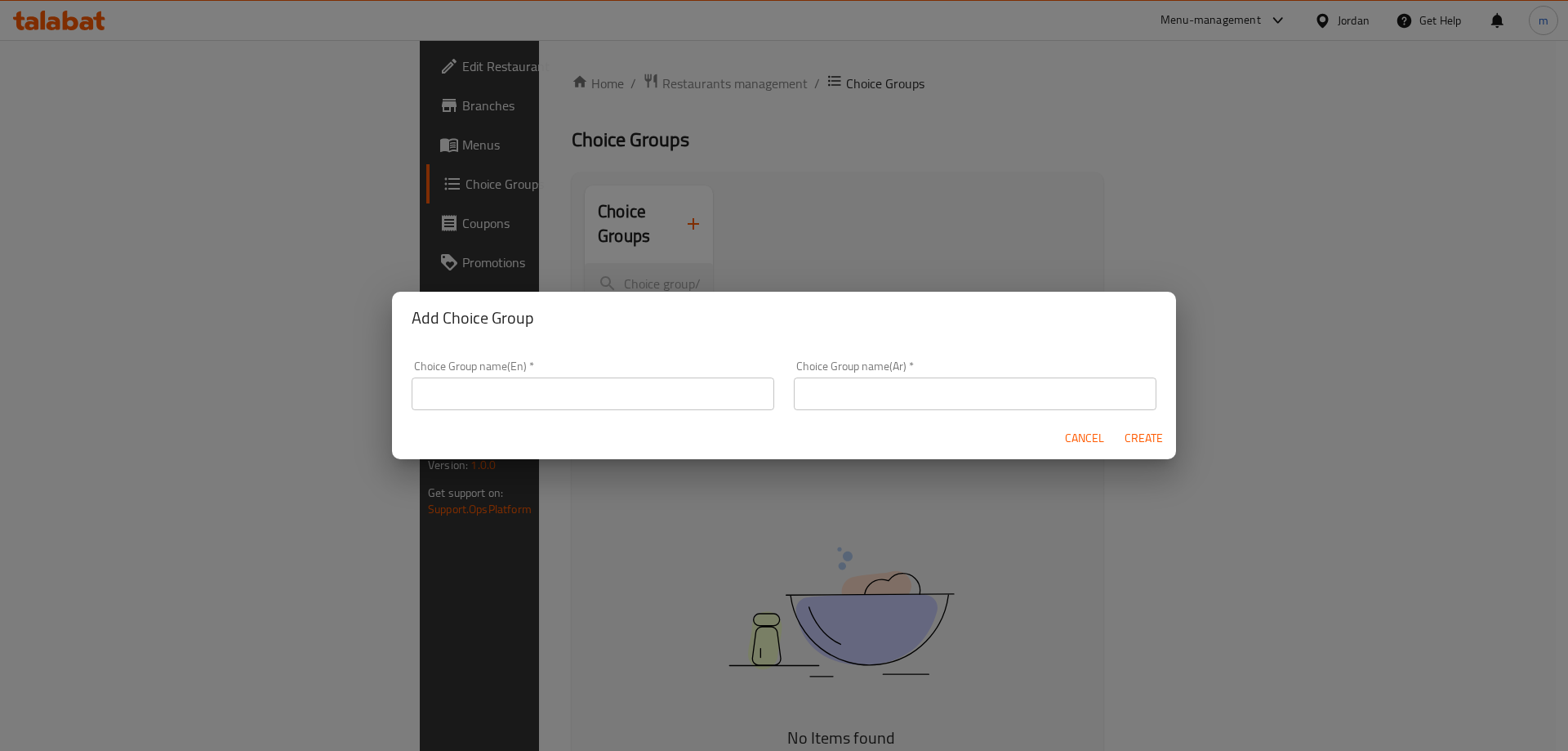
click at [716, 393] on input "text" at bounding box center [592, 394] width 362 height 33
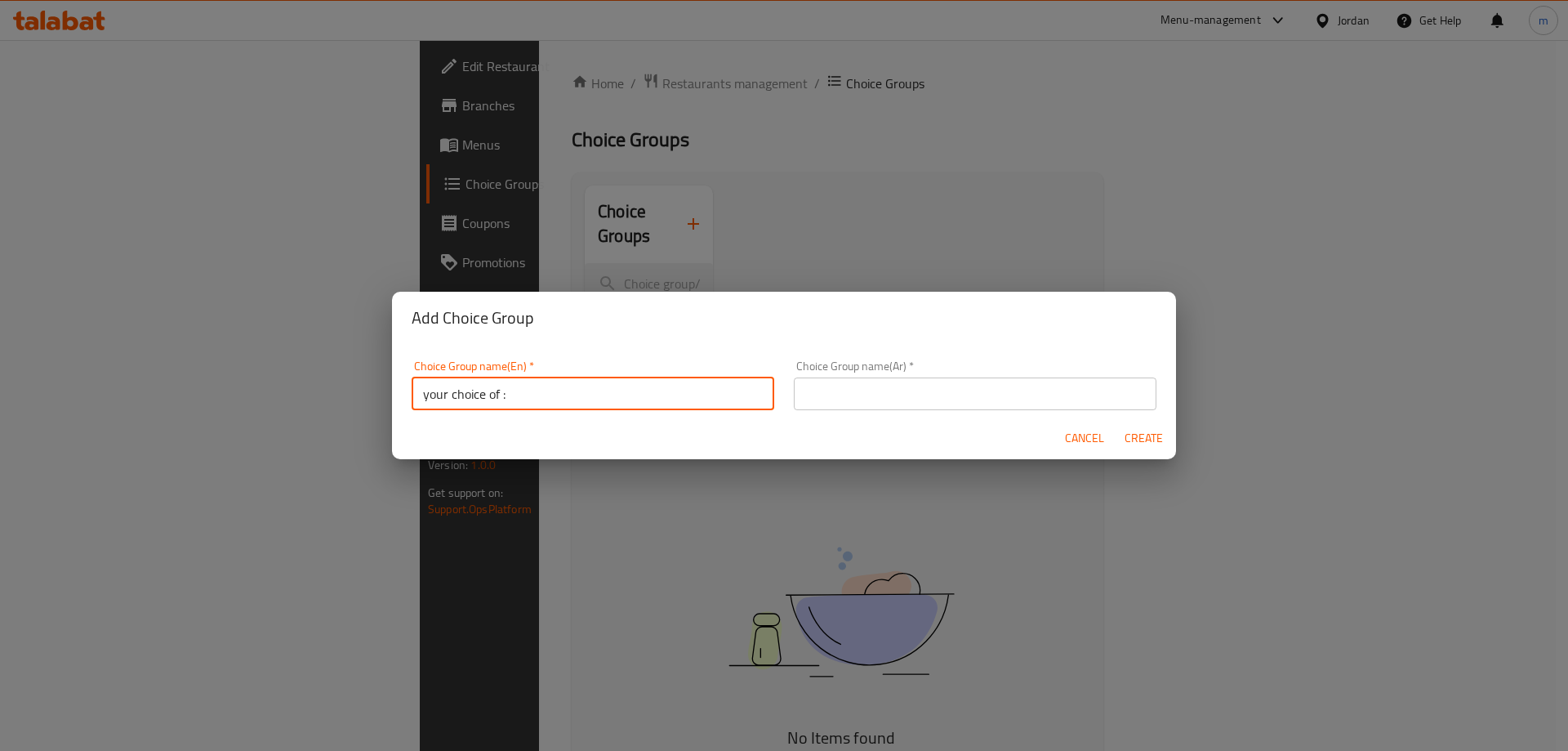
click at [865, 398] on input "text" at bounding box center [975, 394] width 362 height 33
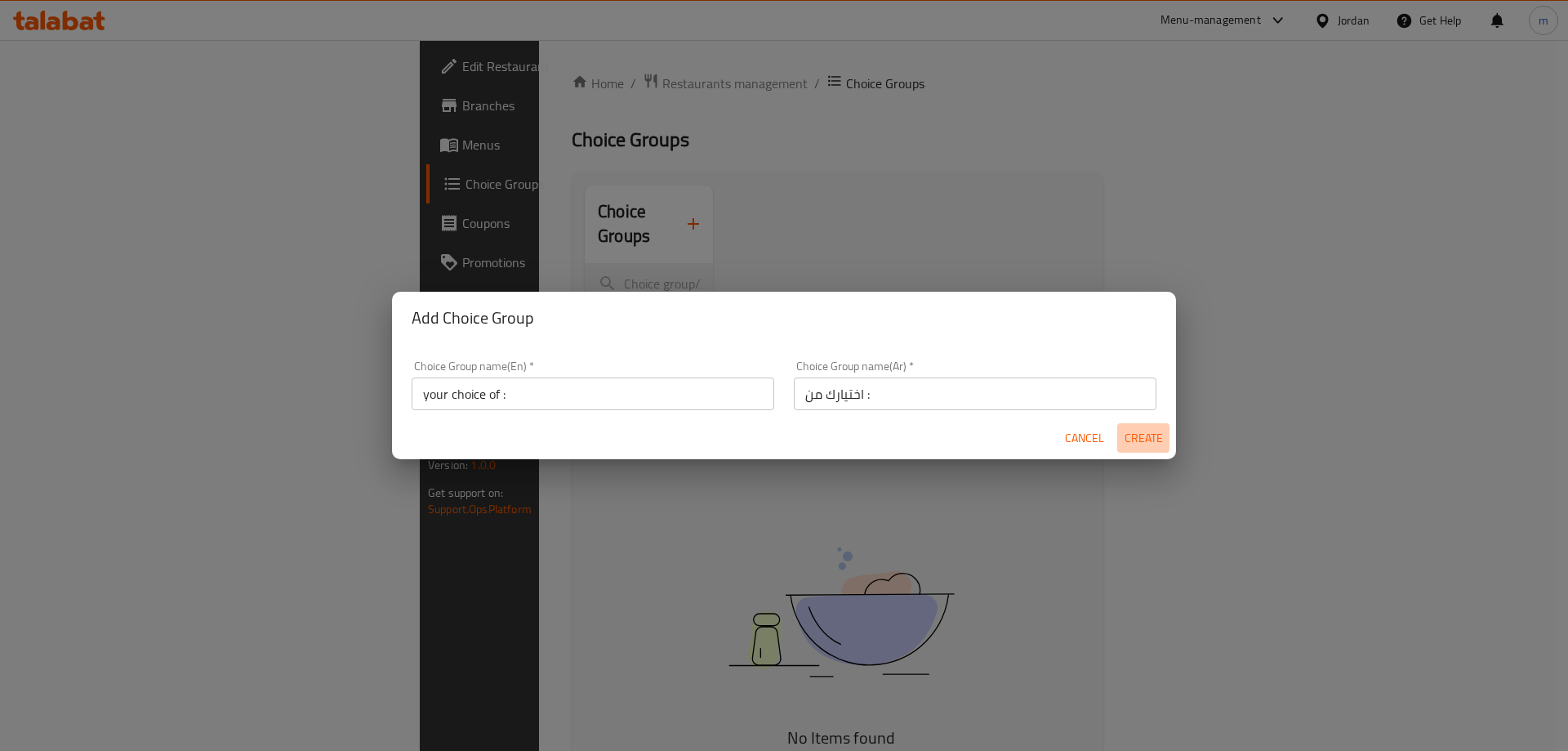
click at [1145, 442] on span "Create" at bounding box center [1143, 438] width 40 height 20
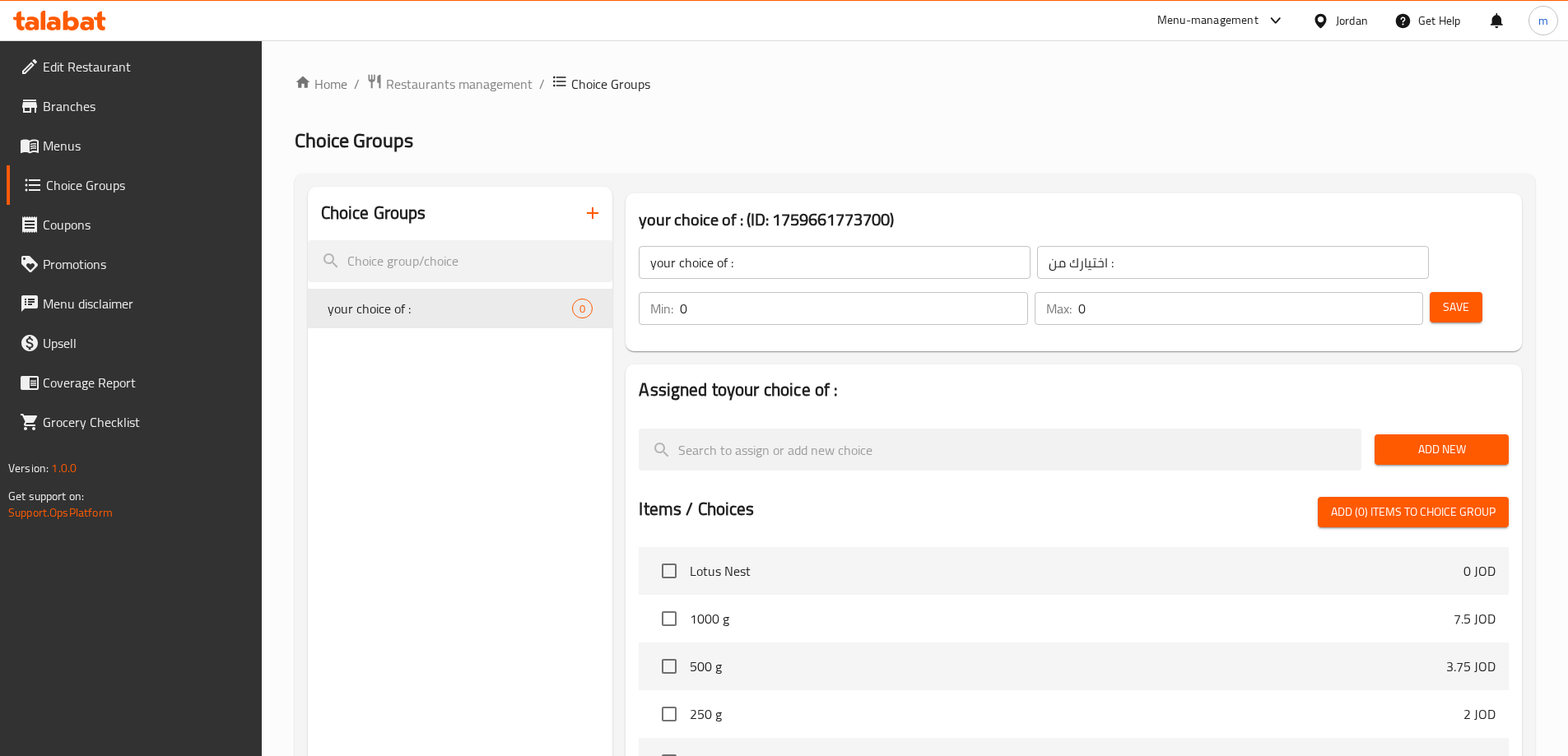
click at [1449, 439] on span "Add New" at bounding box center [1440, 449] width 108 height 20
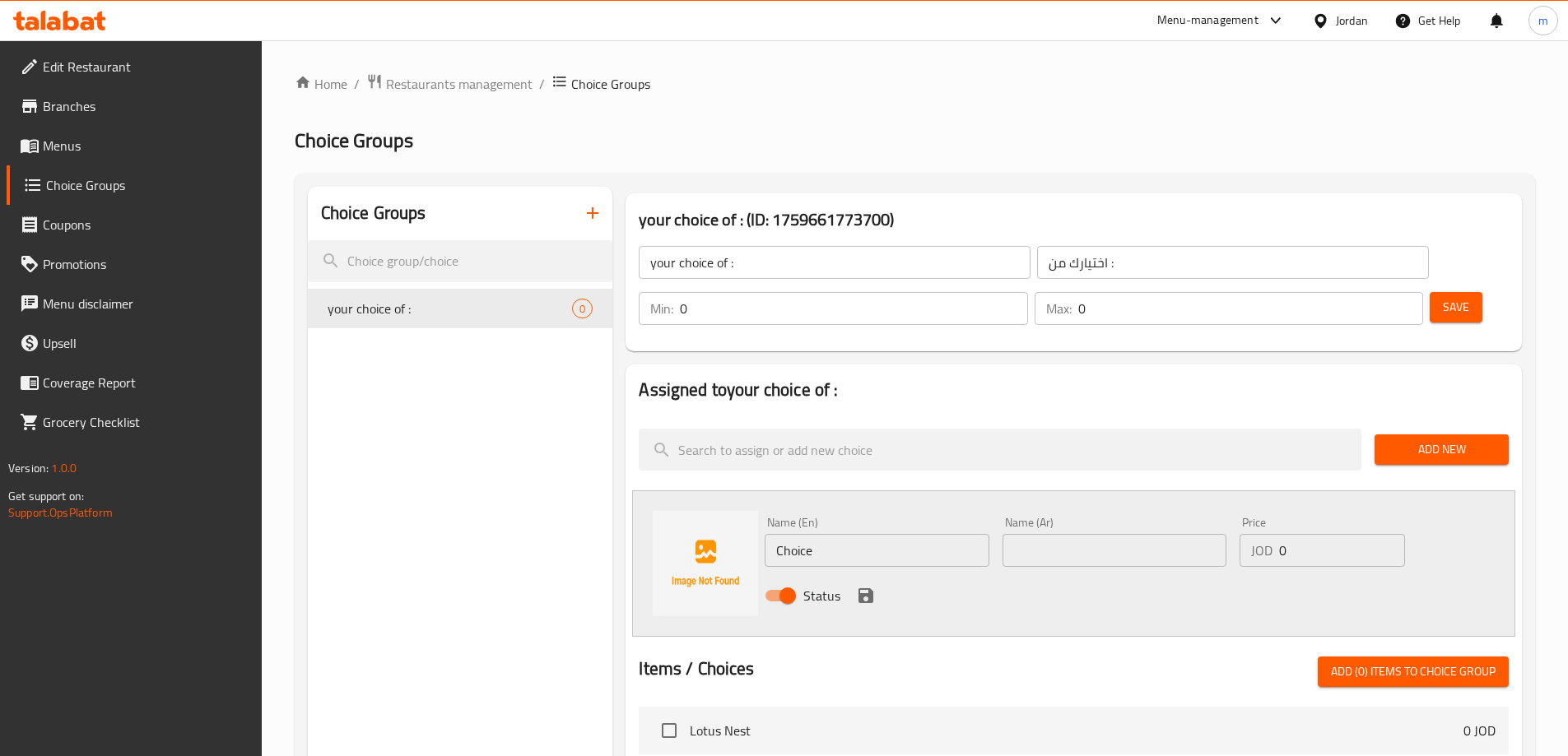
click at [815, 534] on input "Choice" at bounding box center [876, 551] width 224 height 33
paste input "sesame"
click at [1157, 534] on input "text" at bounding box center [1114, 551] width 224 height 33
click at [874, 586] on icon "save" at bounding box center [865, 595] width 19 height 19
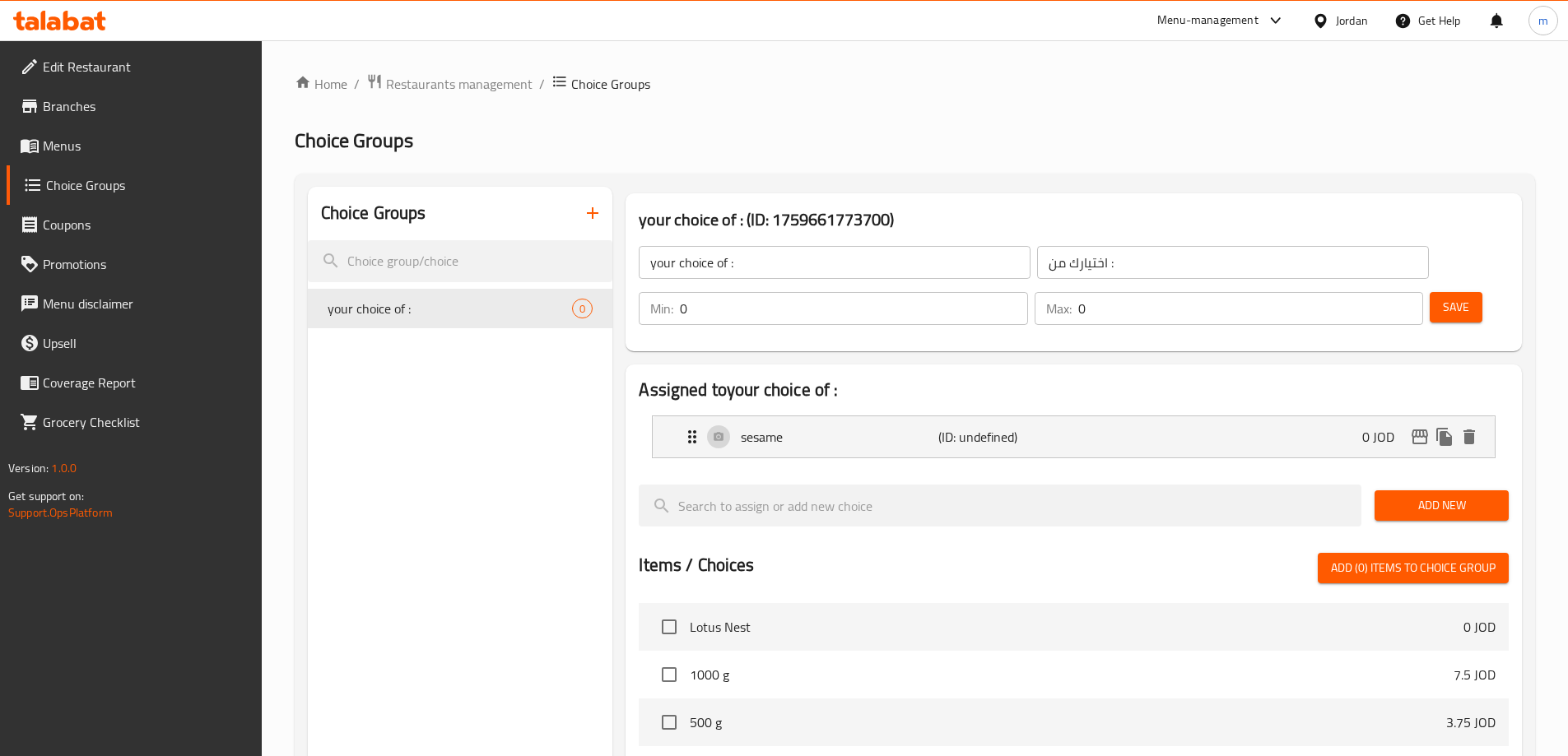
click at [1455, 495] on span "Add New" at bounding box center [1440, 505] width 108 height 20
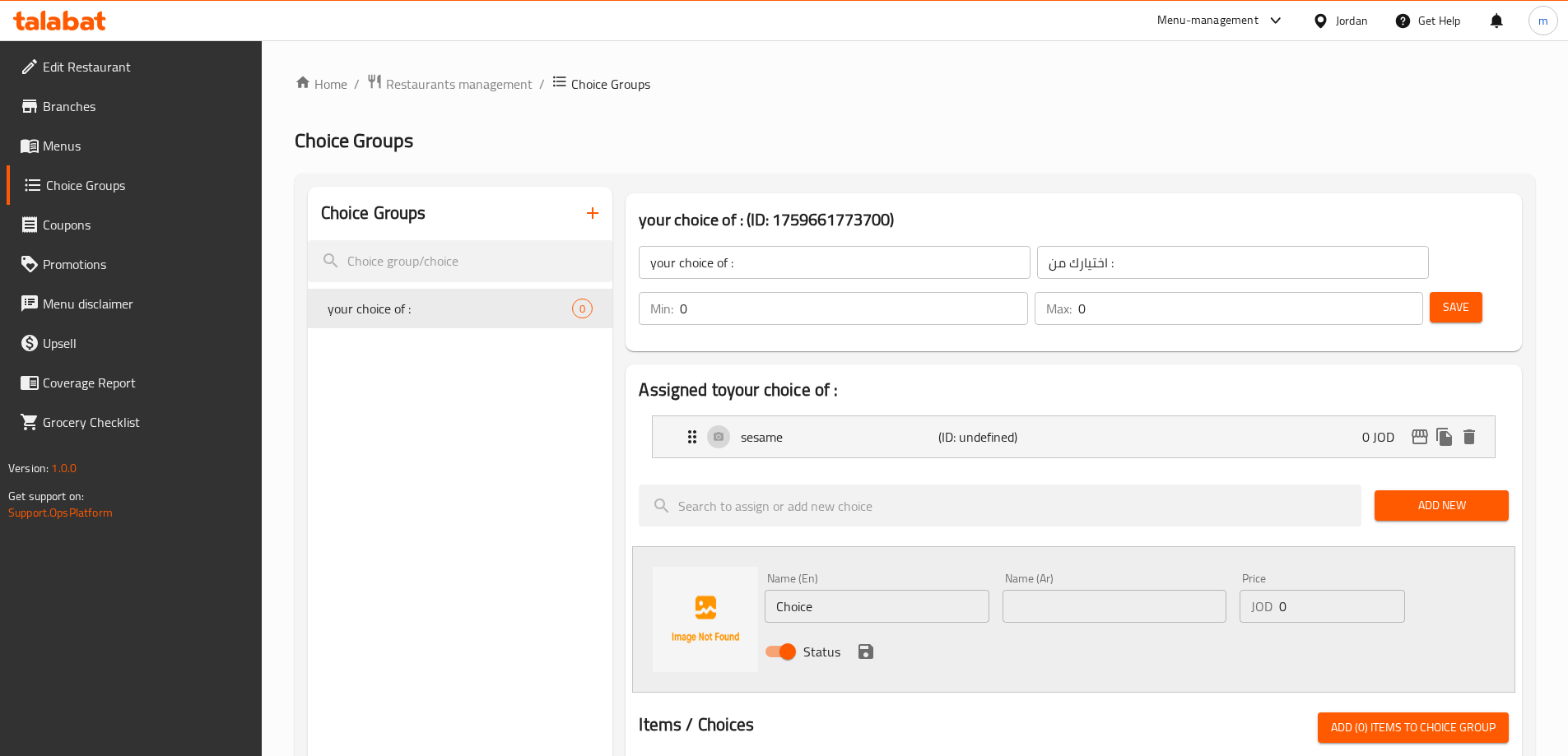
click at [844, 590] on input "Choice" at bounding box center [876, 606] width 224 height 33
click at [1060, 590] on input "text" at bounding box center [1114, 606] width 224 height 33
click at [865, 641] on icon "save" at bounding box center [865, 651] width 19 height 19
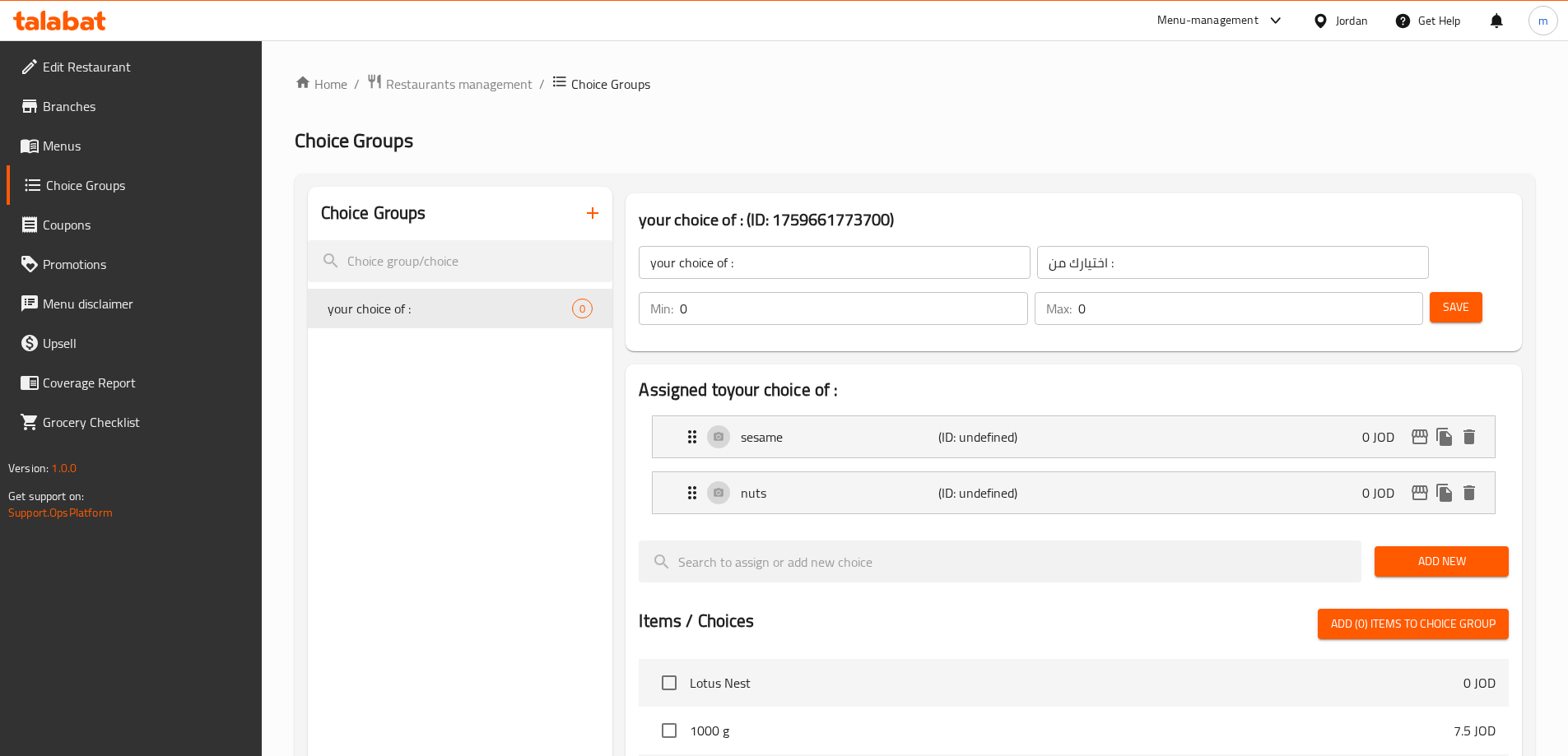
click at [1027, 292] on input "0" at bounding box center [853, 308] width 347 height 33
click at [1368, 292] on input "0" at bounding box center [1250, 308] width 345 height 33
click at [1441, 292] on button "Save" at bounding box center [1455, 306] width 53 height 30
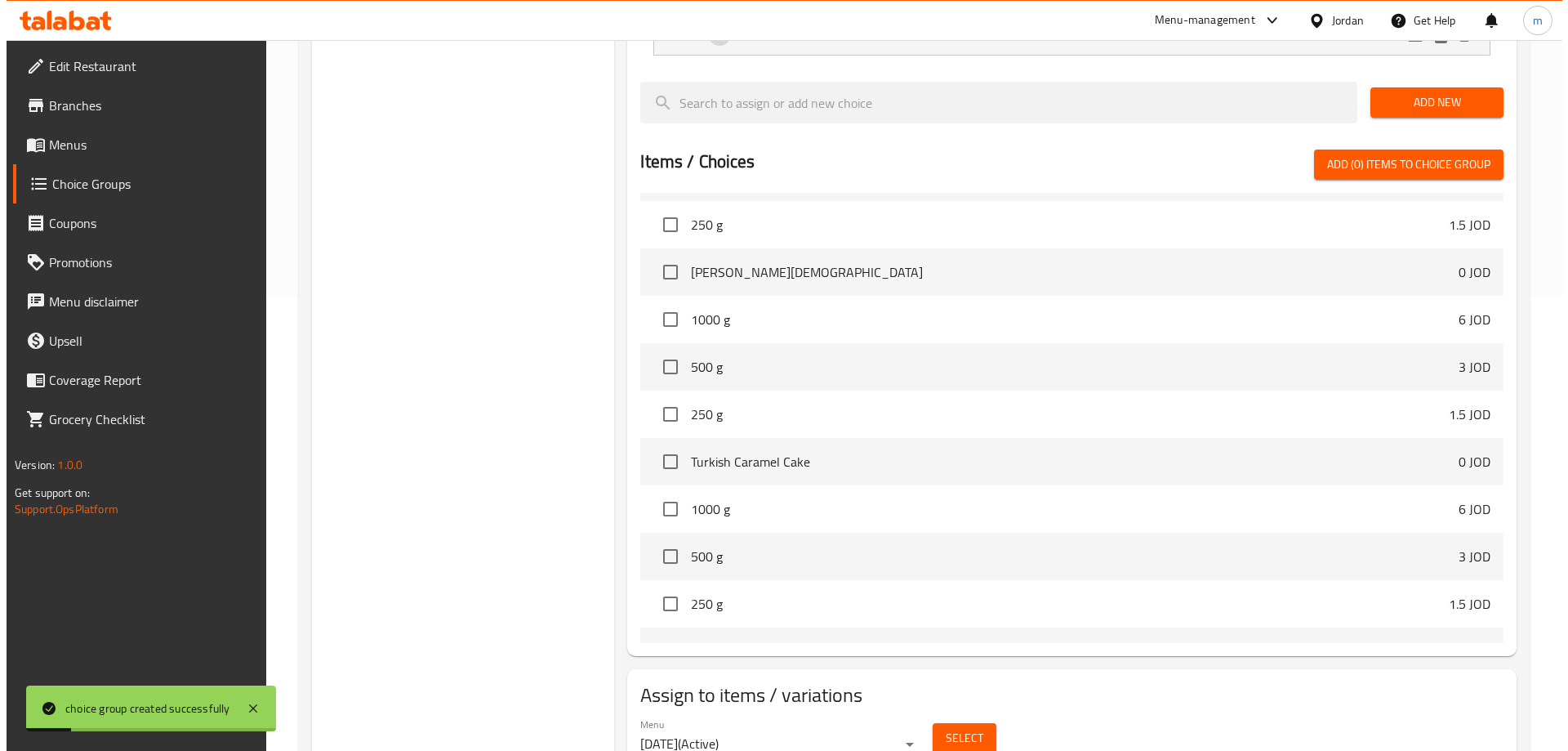
scroll to position [481, 0]
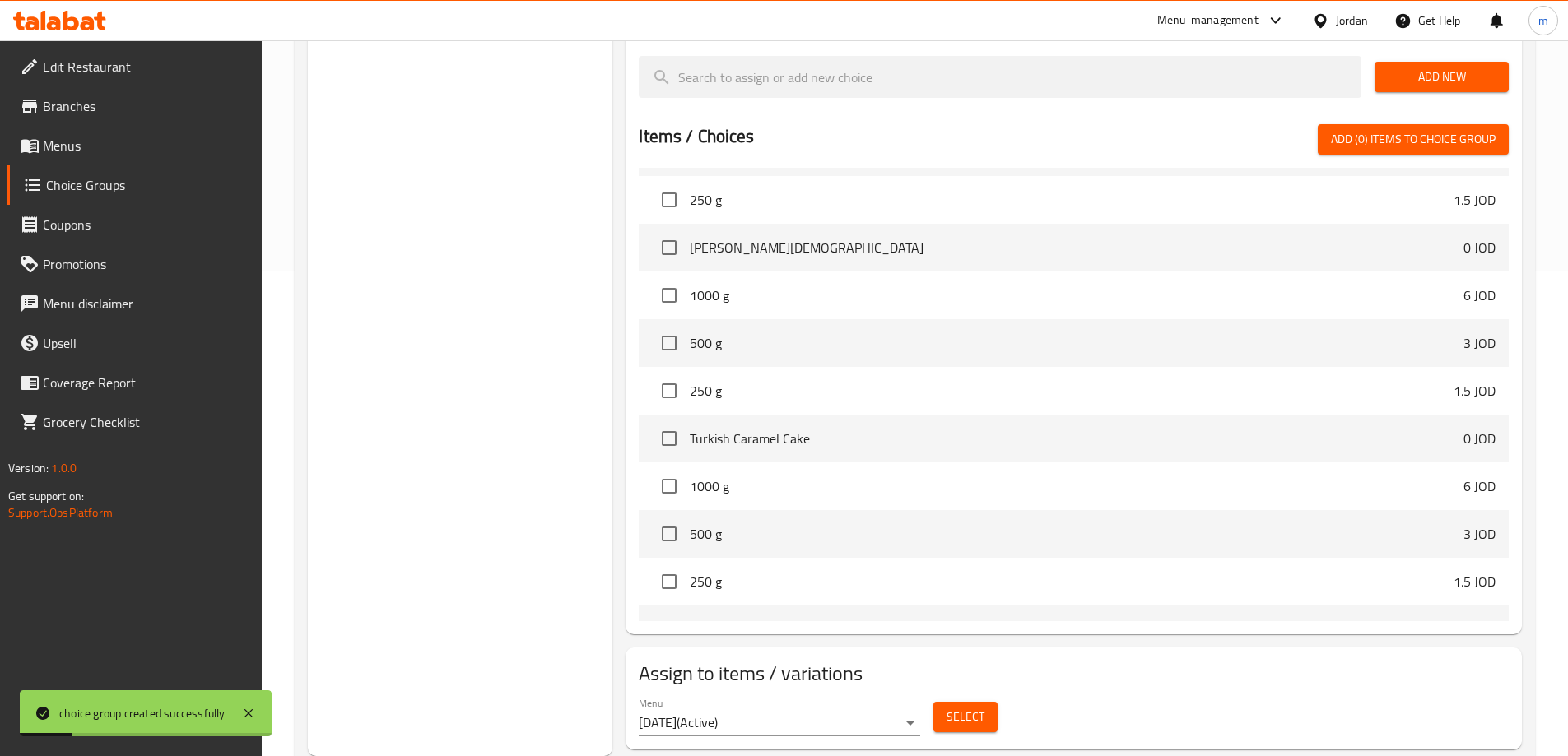
click at [980, 706] on span "Select" at bounding box center [965, 716] width 38 height 20
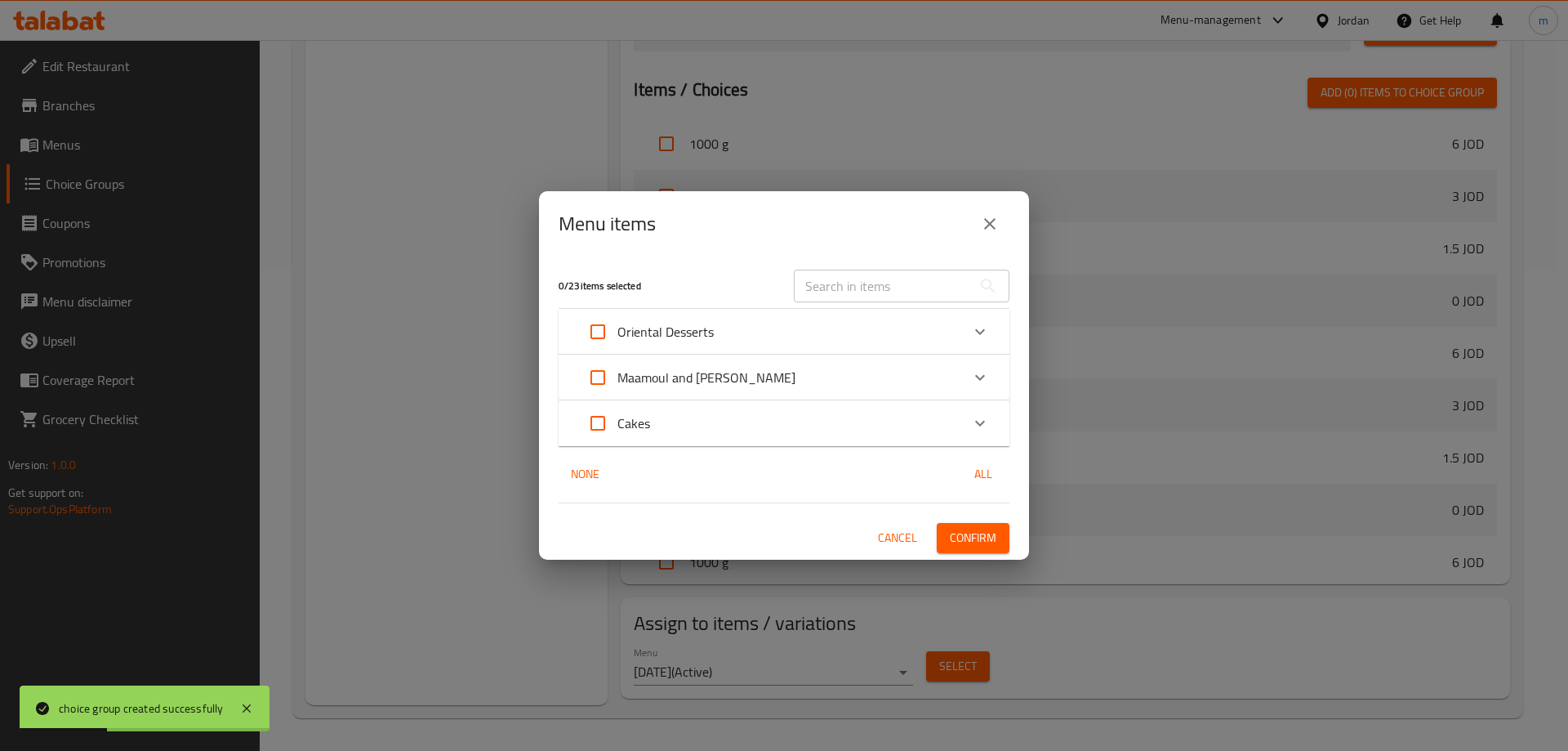
click at [727, 374] on p "Maamoul and [PERSON_NAME]" at bounding box center [706, 377] width 178 height 19
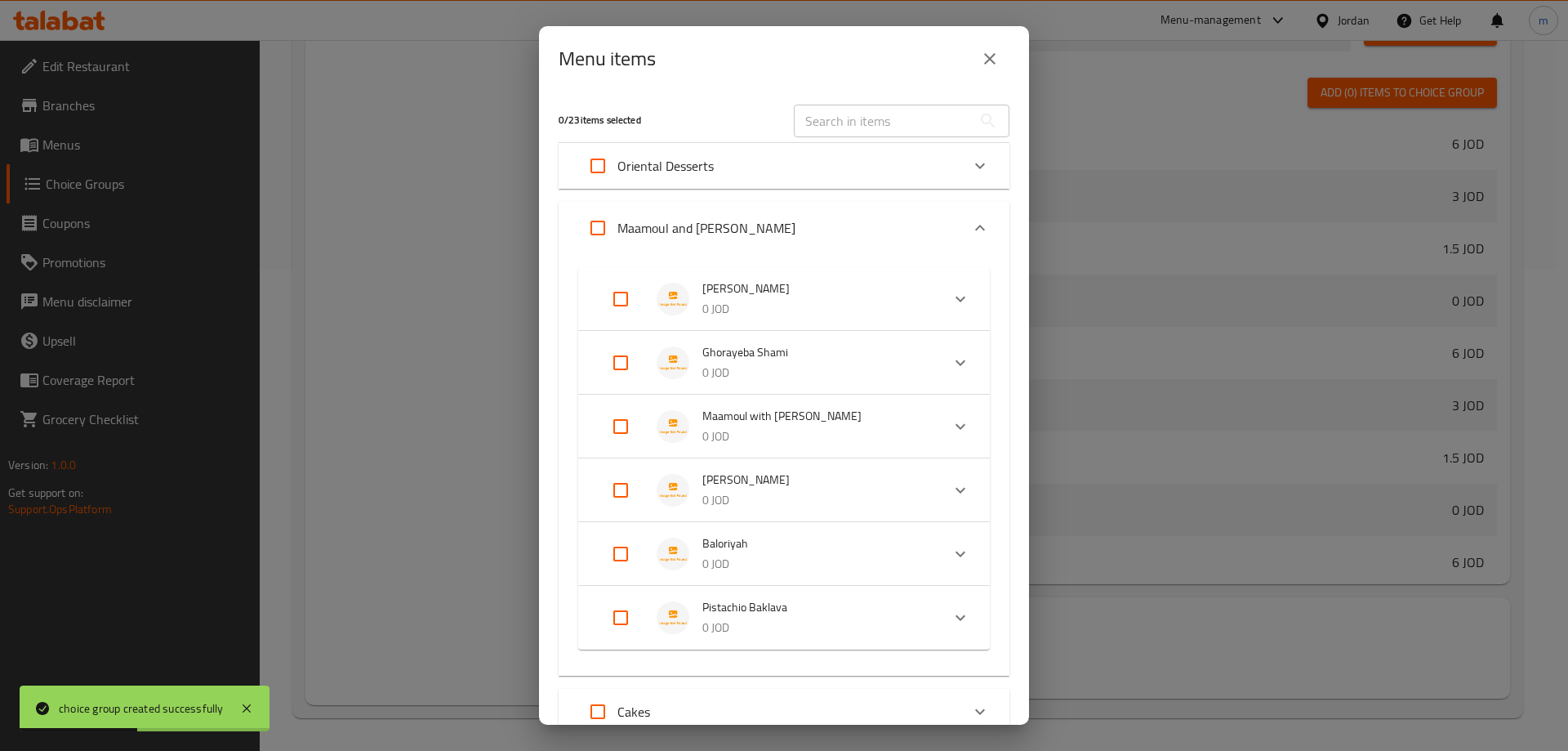
click at [637, 300] on input "Expand" at bounding box center [620, 299] width 40 height 40
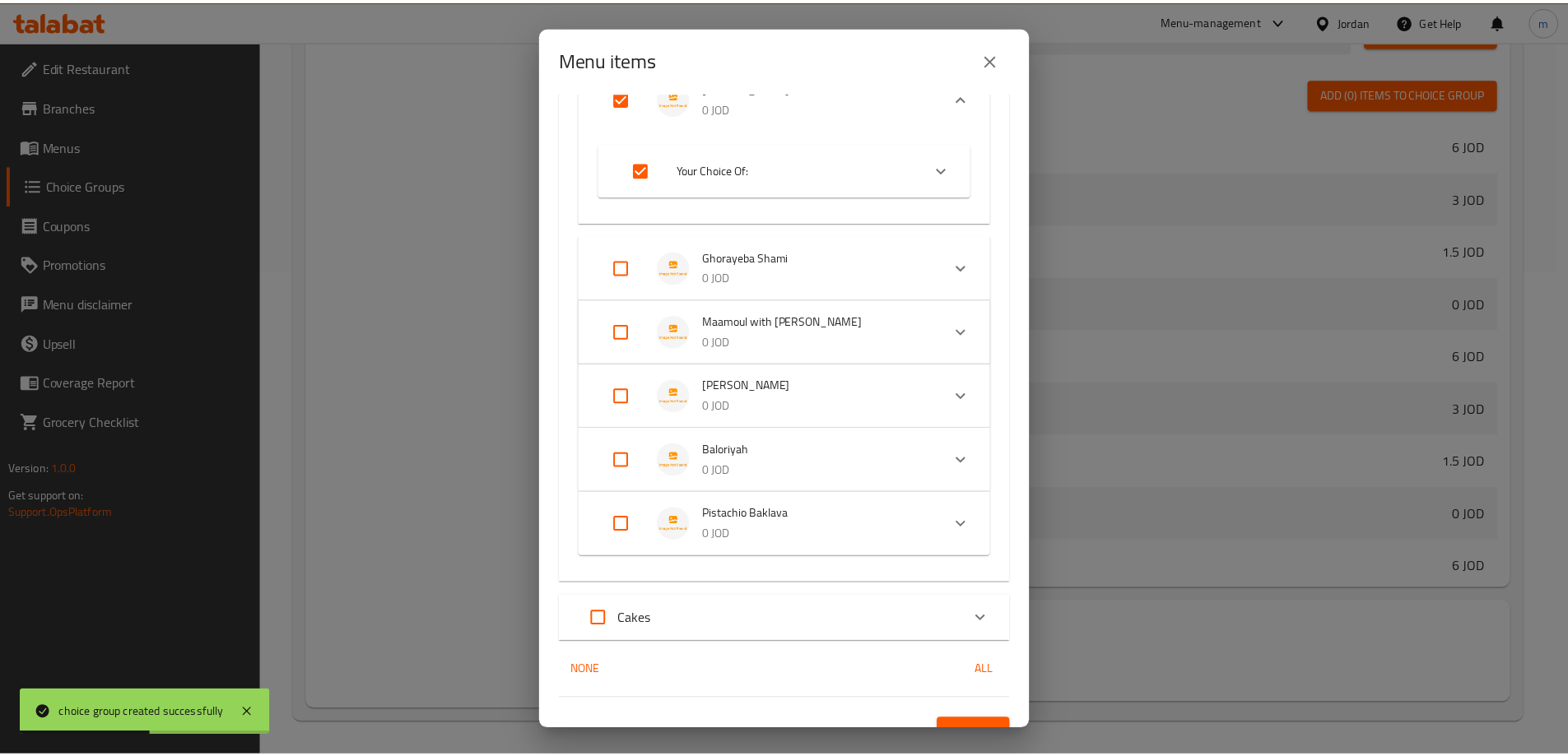
scroll to position [230, 0]
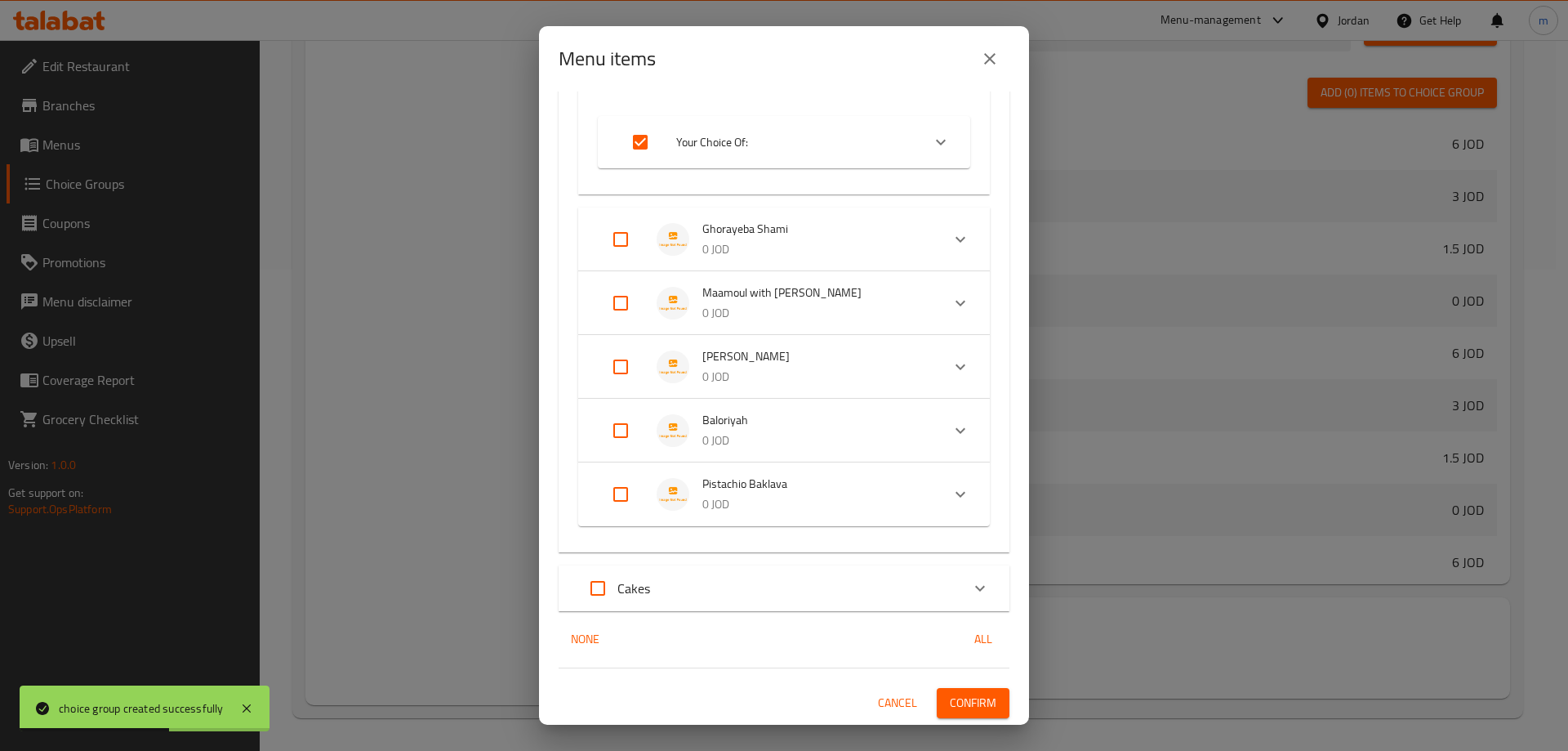
click at [952, 688] on button "Confirm" at bounding box center [973, 703] width 72 height 30
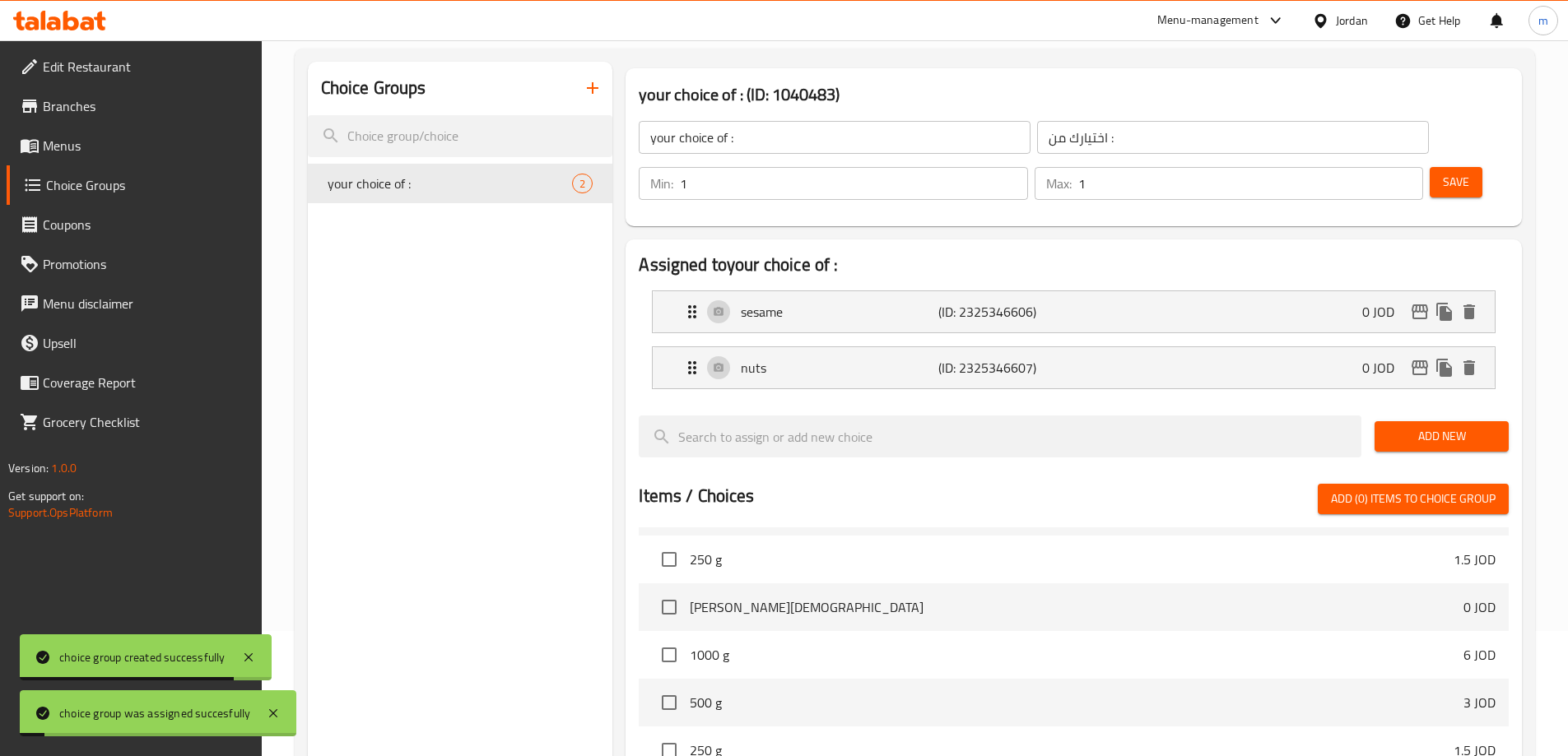
scroll to position [0, 0]
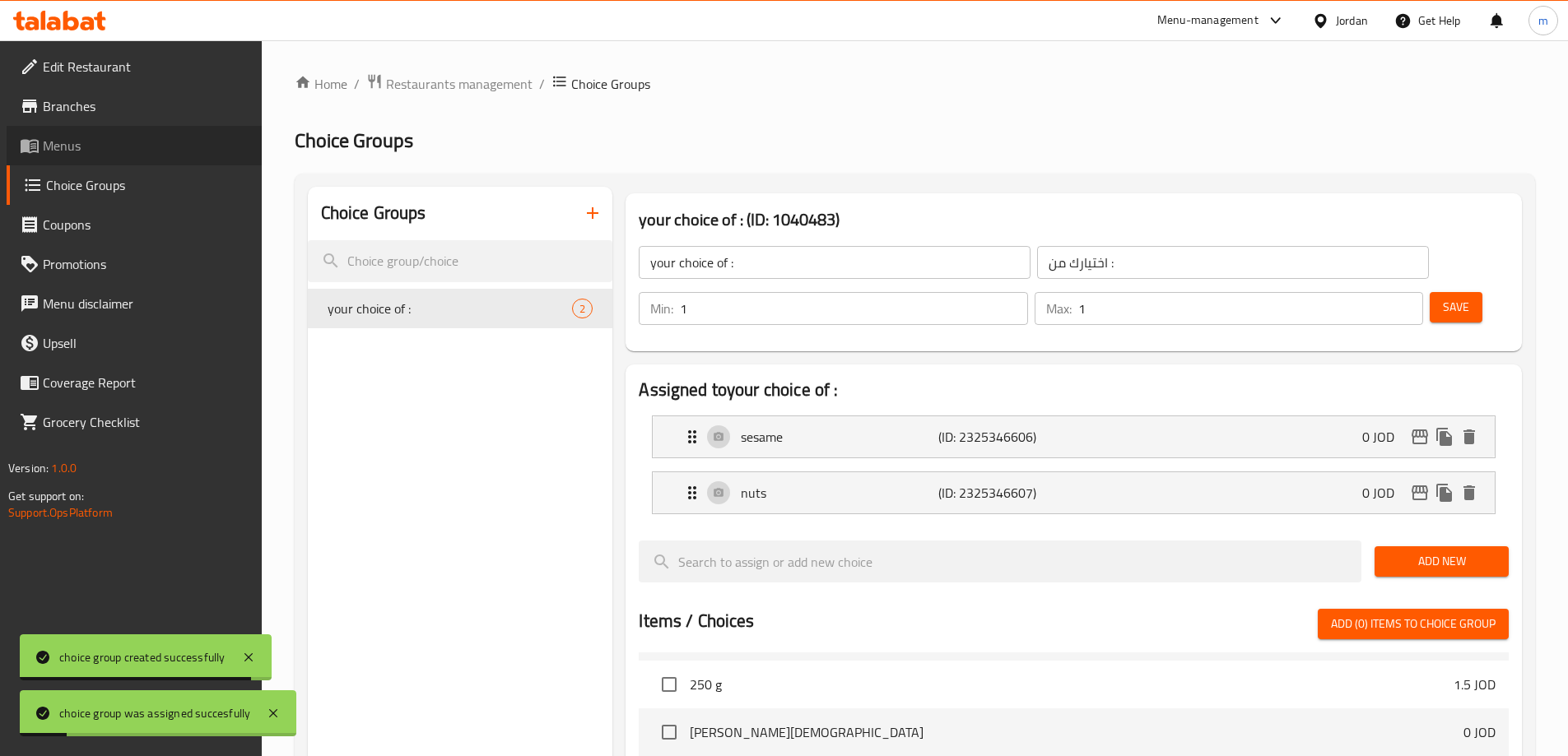
click at [87, 147] on span "Menus" at bounding box center [145, 145] width 205 height 19
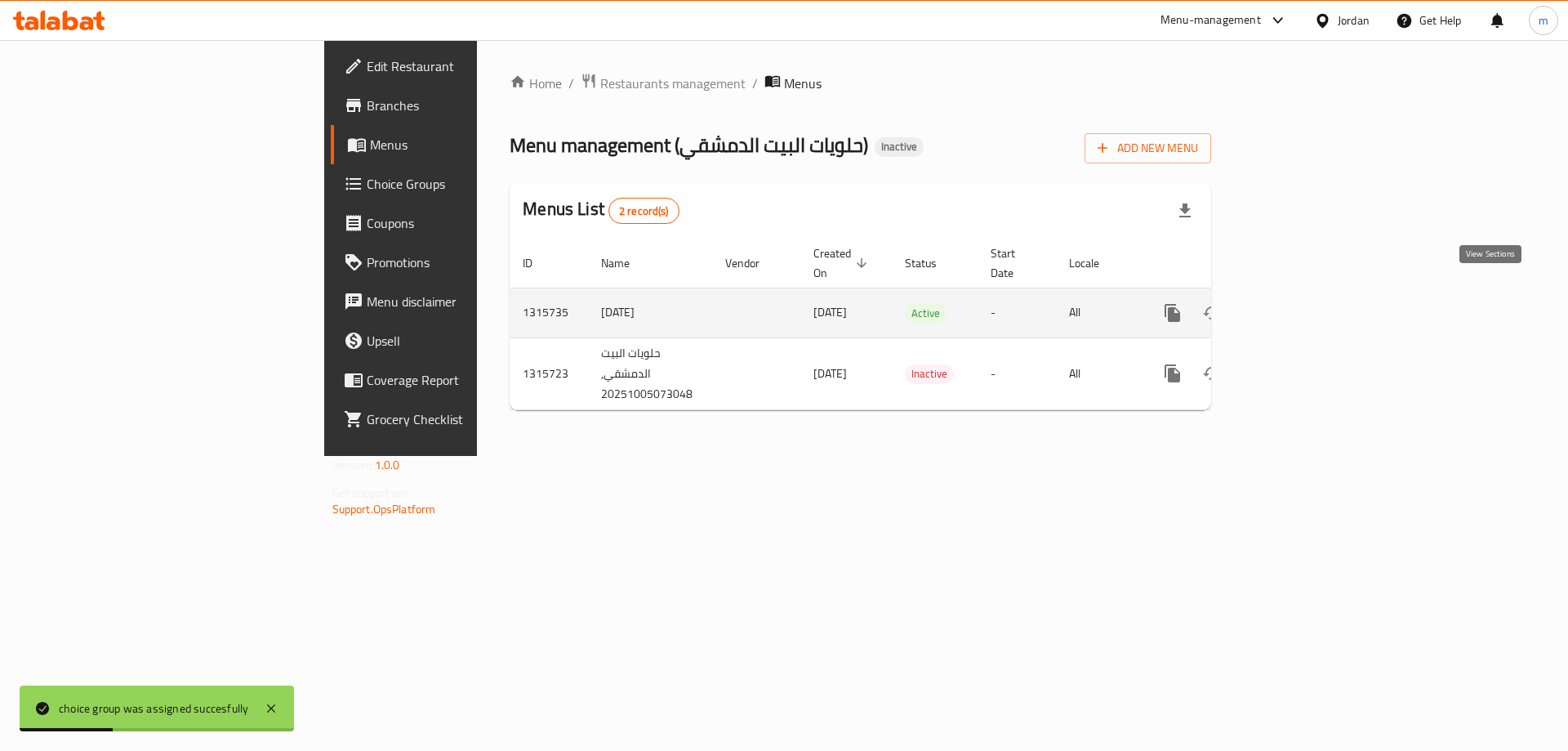
click at [1310, 296] on link "enhanced table" at bounding box center [1290, 313] width 40 height 40
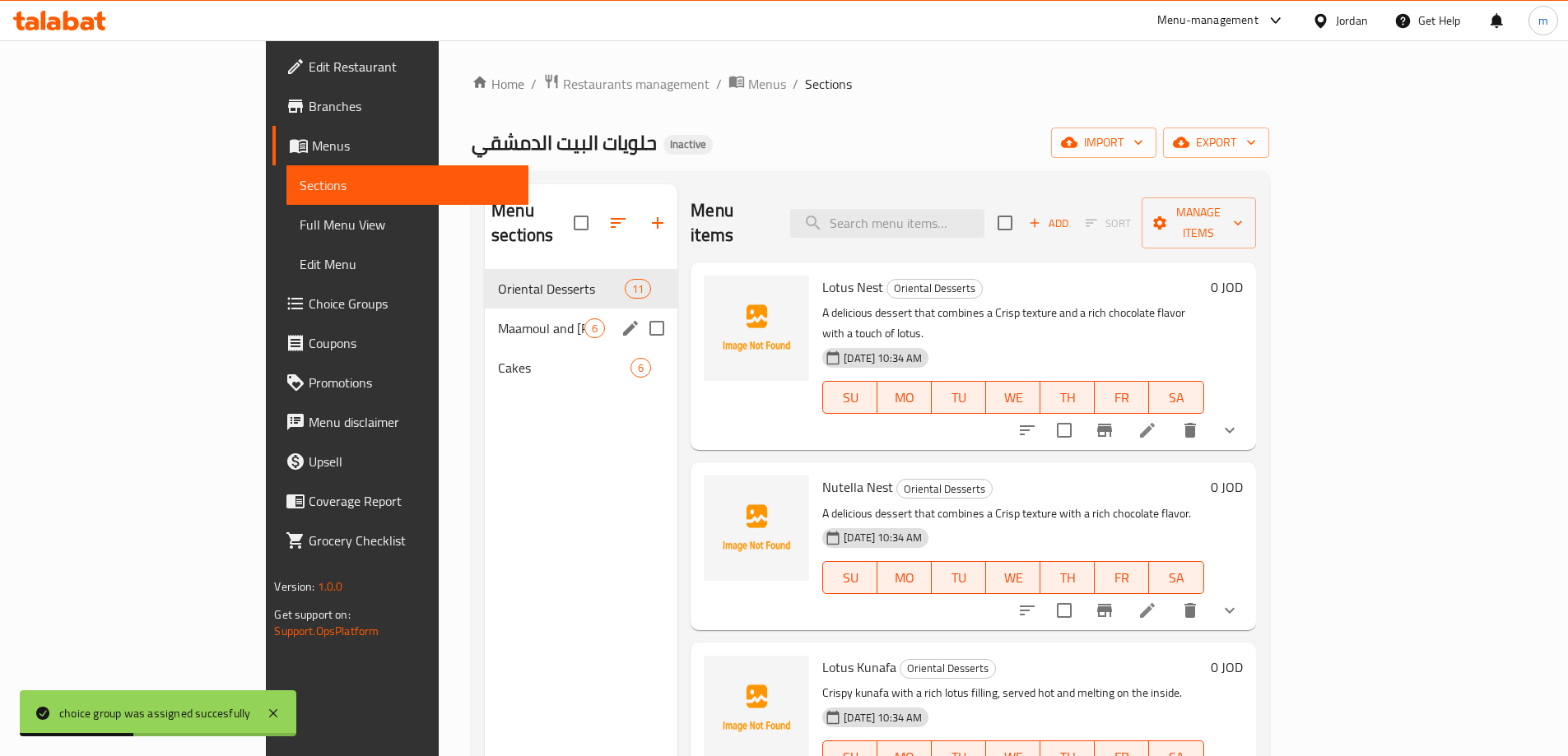
click at [497, 318] on span "Maamoul and [PERSON_NAME]" at bounding box center [540, 328] width 87 height 19
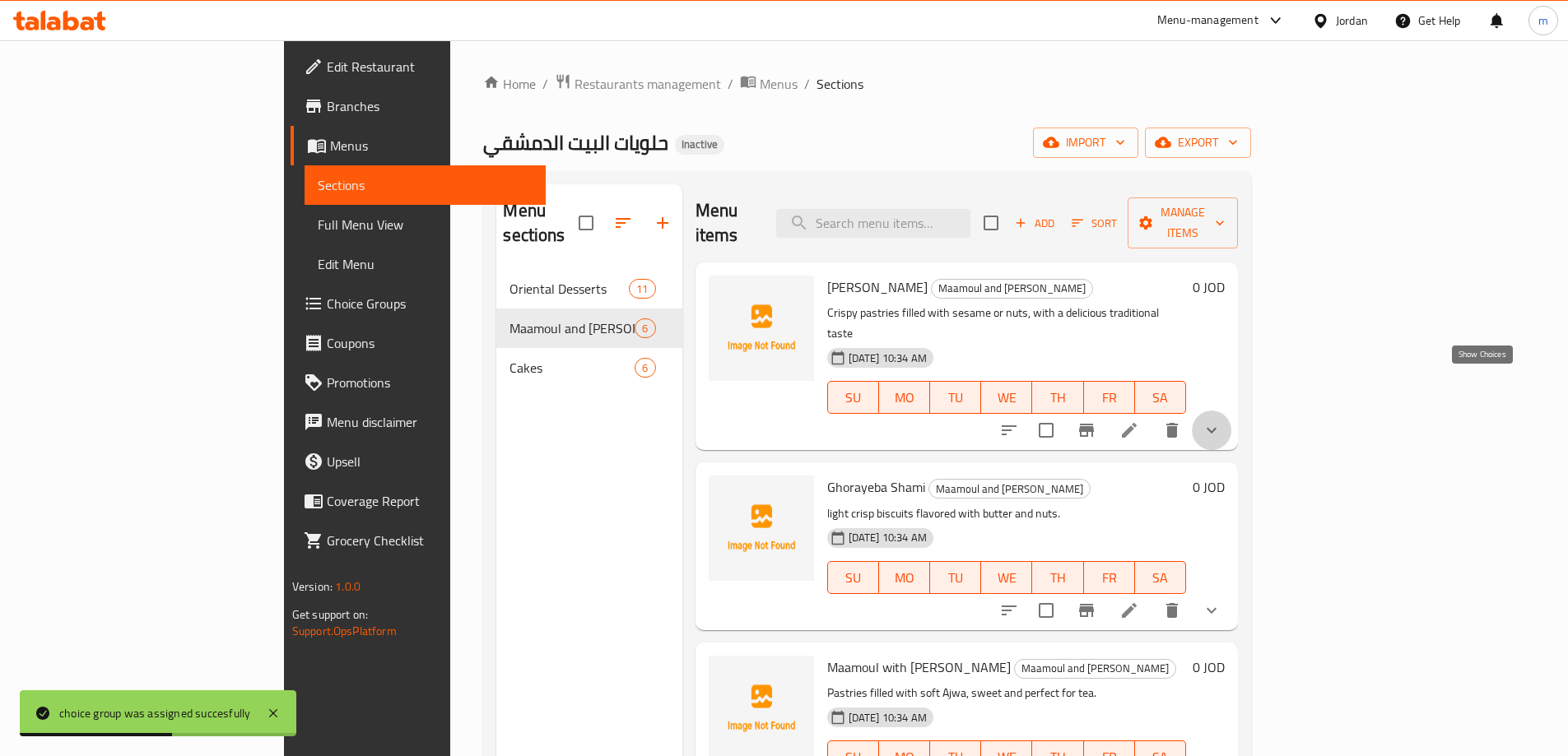
click at [1222, 420] on icon "show more" at bounding box center [1211, 430] width 19 height 19
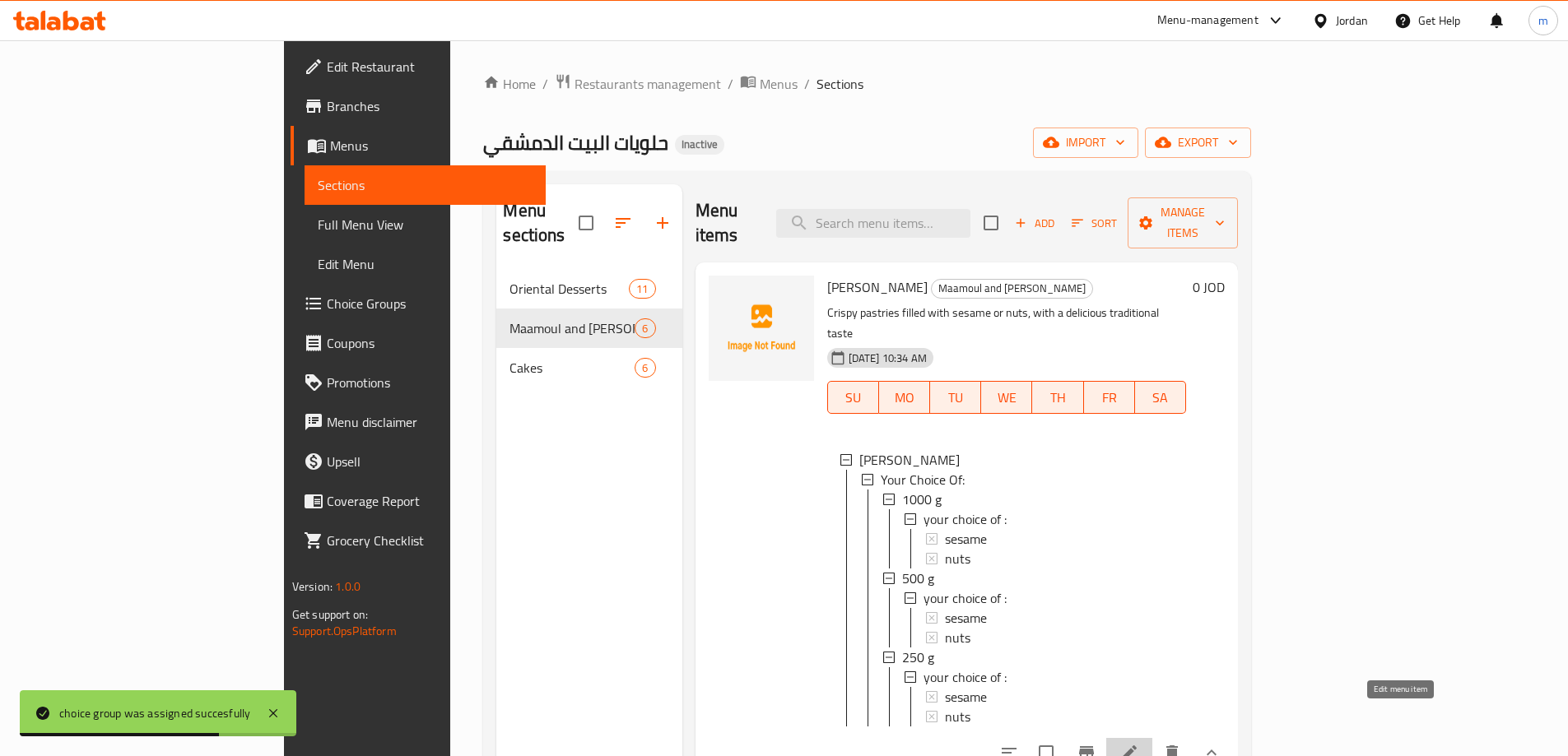
click at [1137, 745] on icon at bounding box center [1128, 752] width 15 height 15
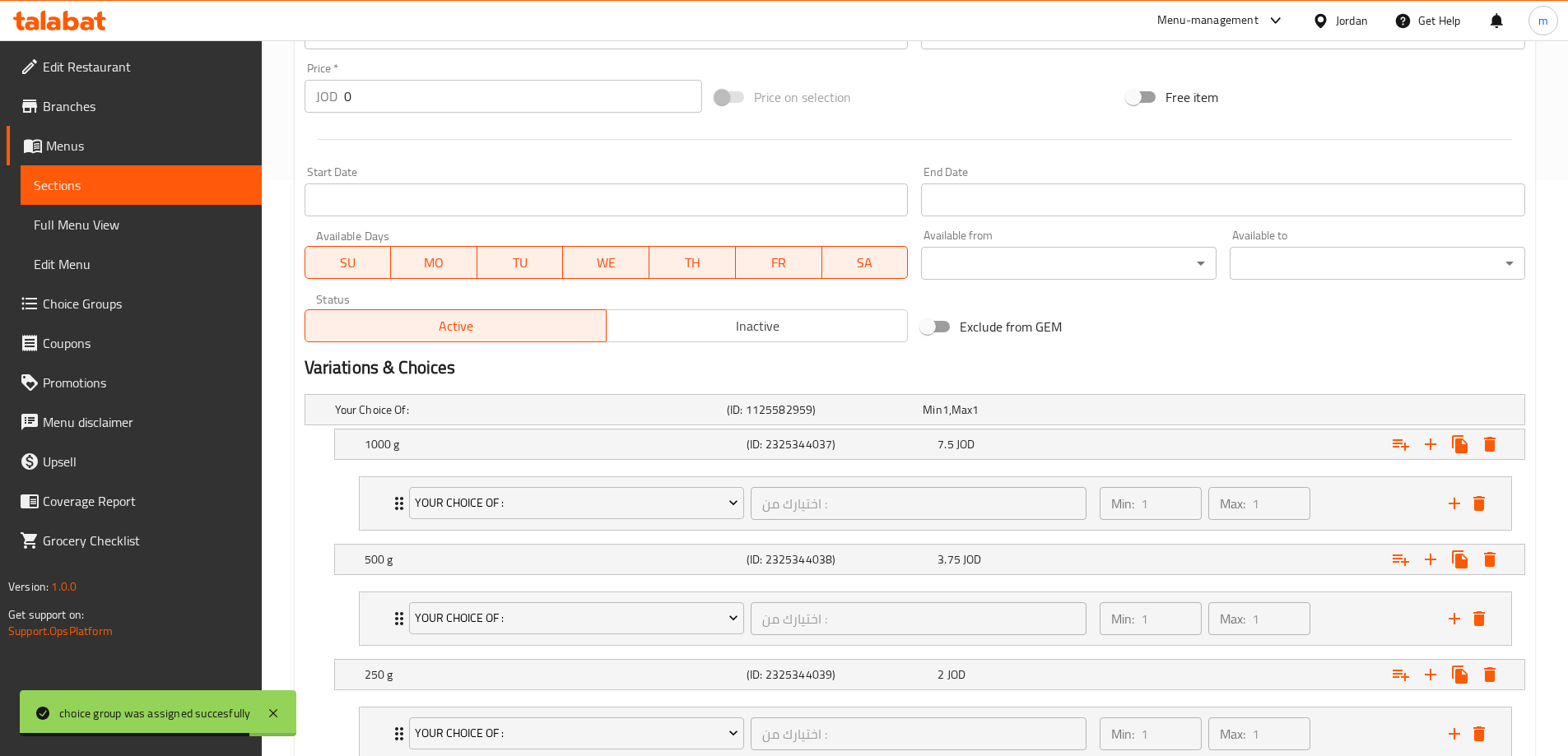
scroll to position [694, 0]
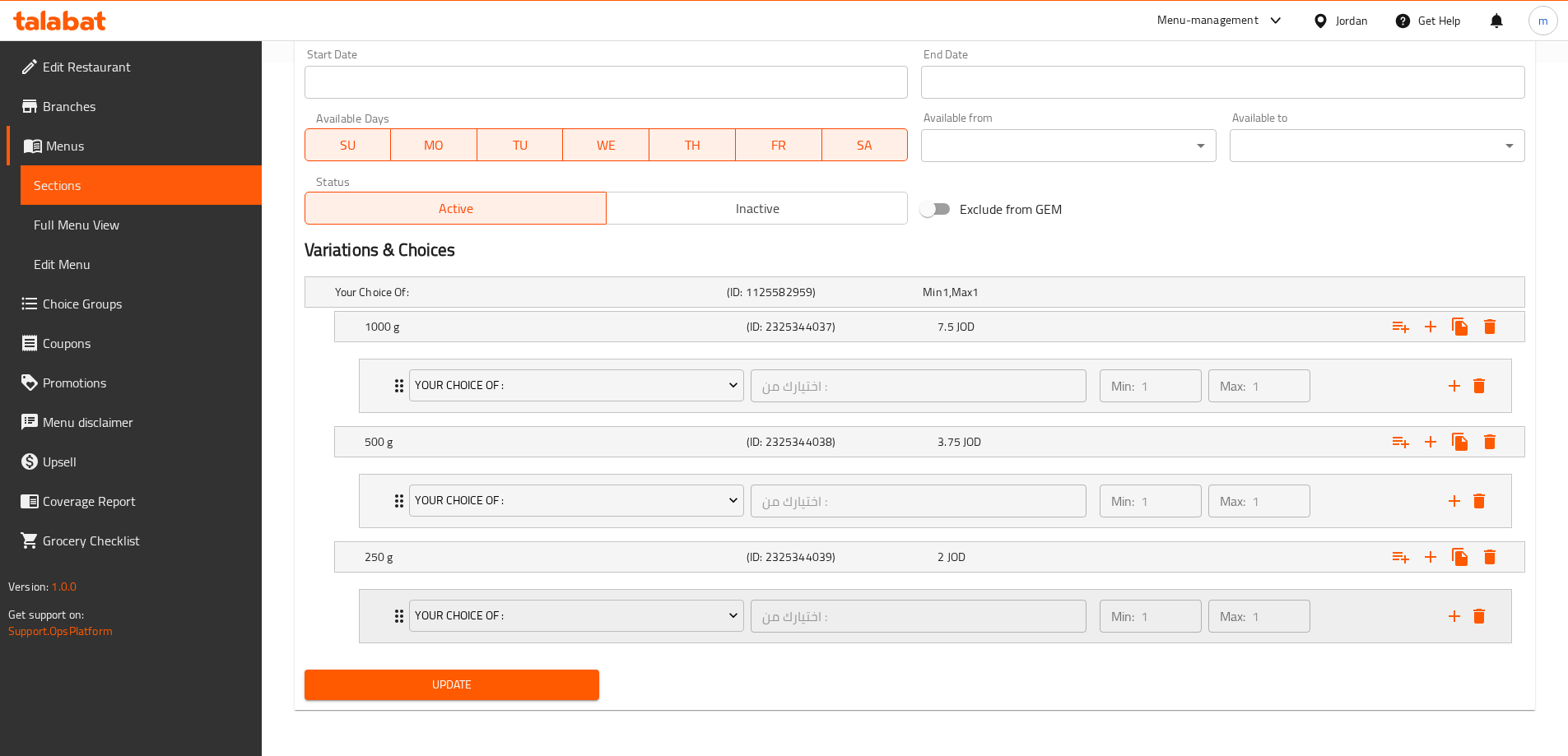
click at [1366, 627] on div "Min: 1 ​ Max: 1 ​" at bounding box center [1263, 616] width 348 height 53
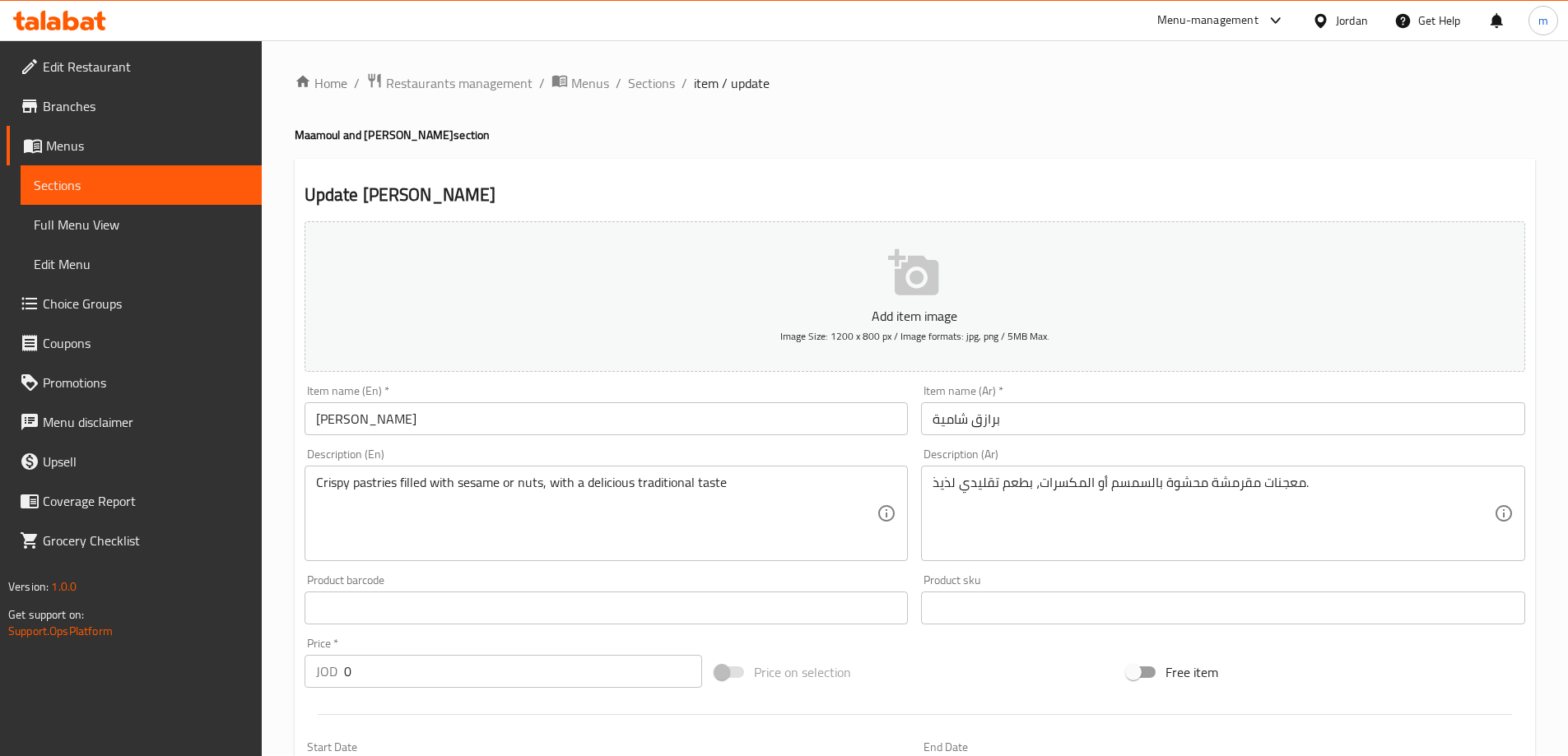
scroll to position [0, 0]
click at [141, 191] on span "Sections" at bounding box center [141, 185] width 215 height 19
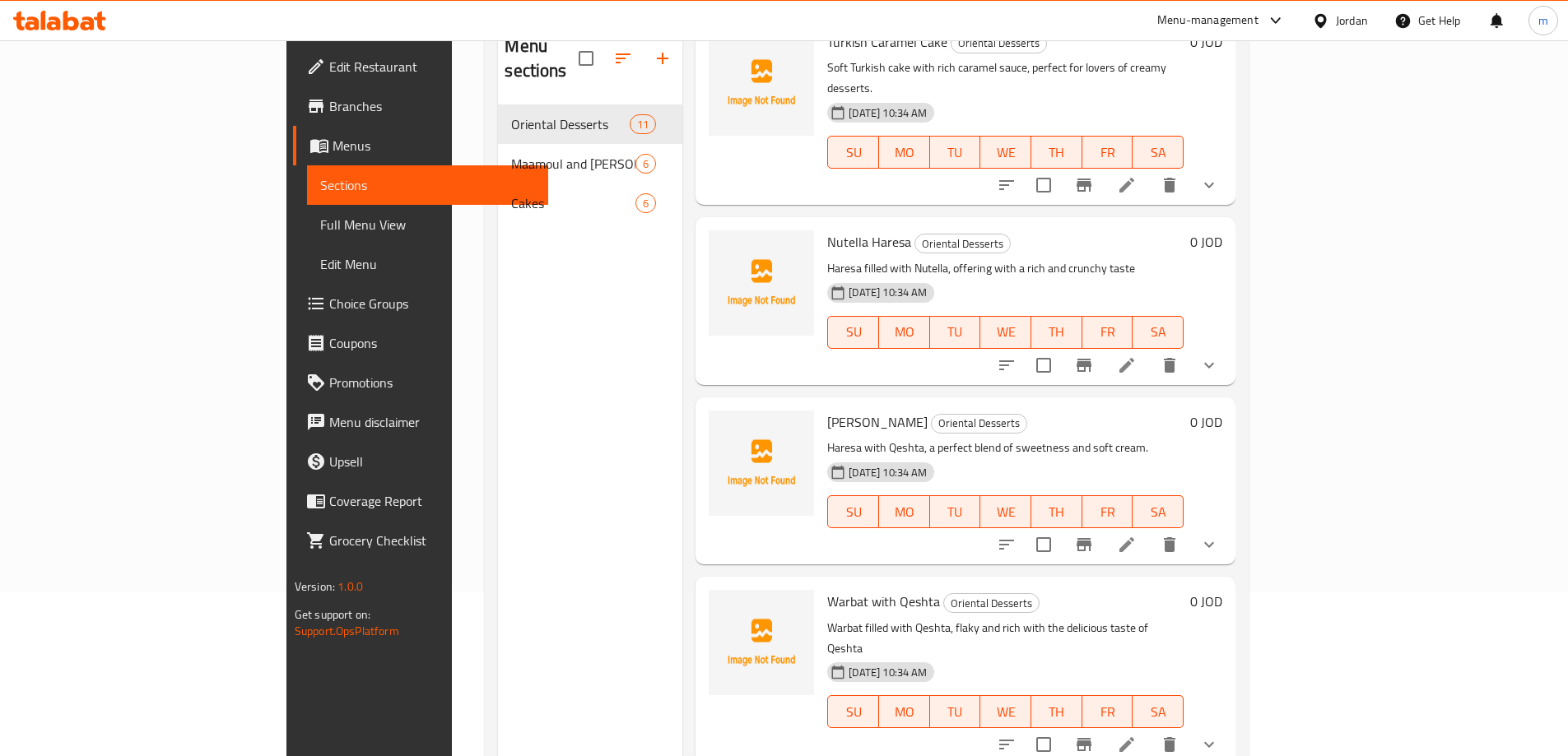
scroll to position [231, 0]
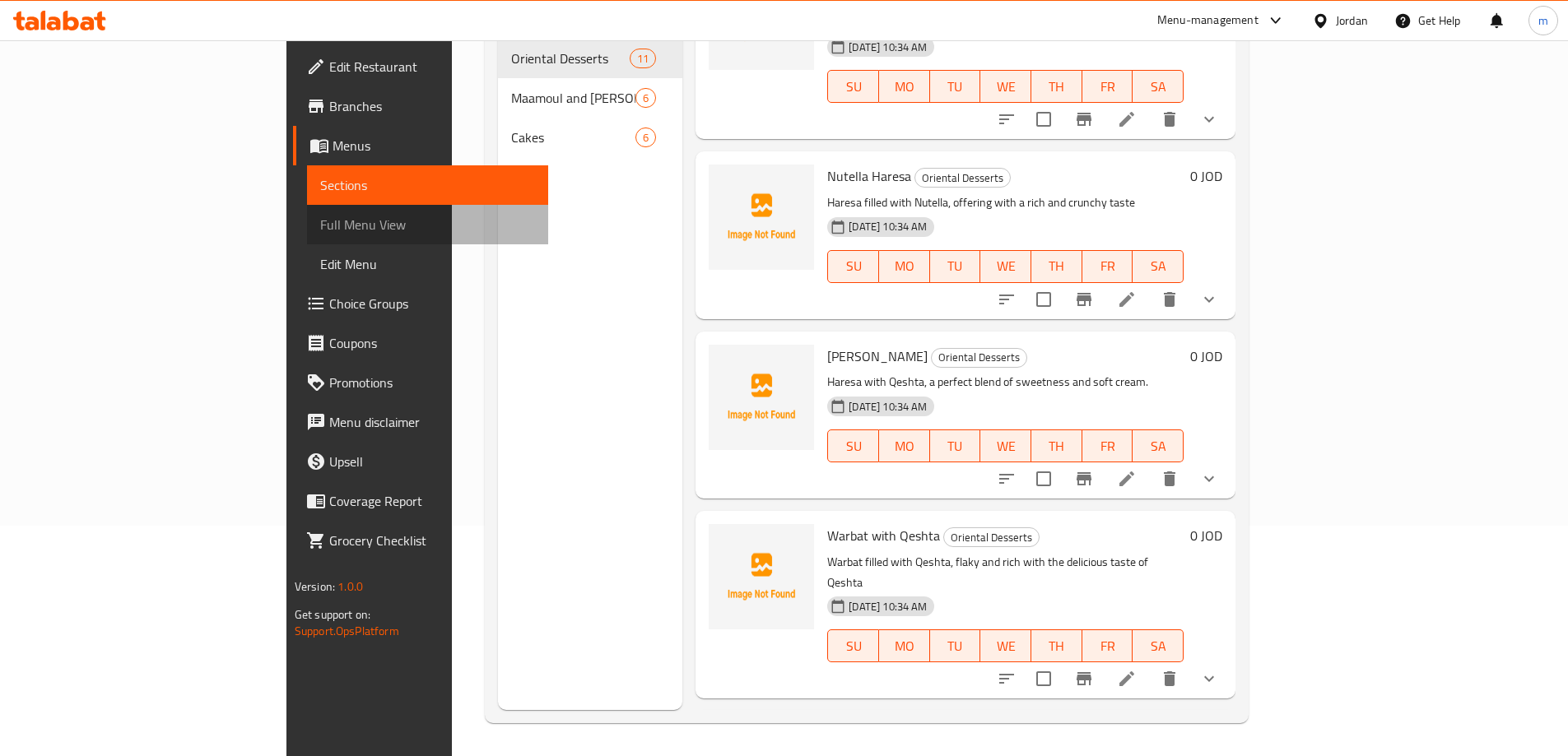
click at [320, 226] on span "Full Menu View" at bounding box center [427, 225] width 215 height 19
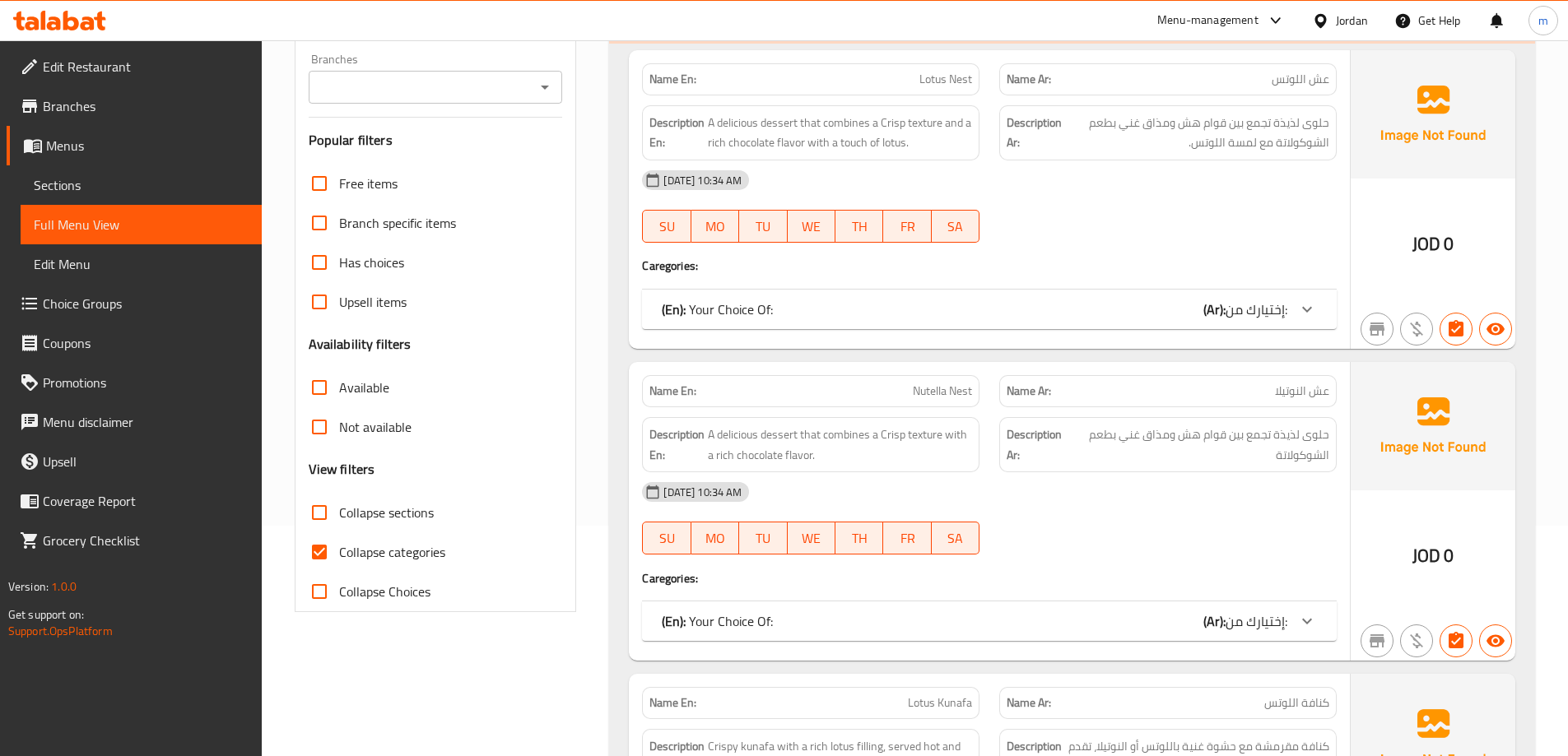
scroll to position [559, 0]
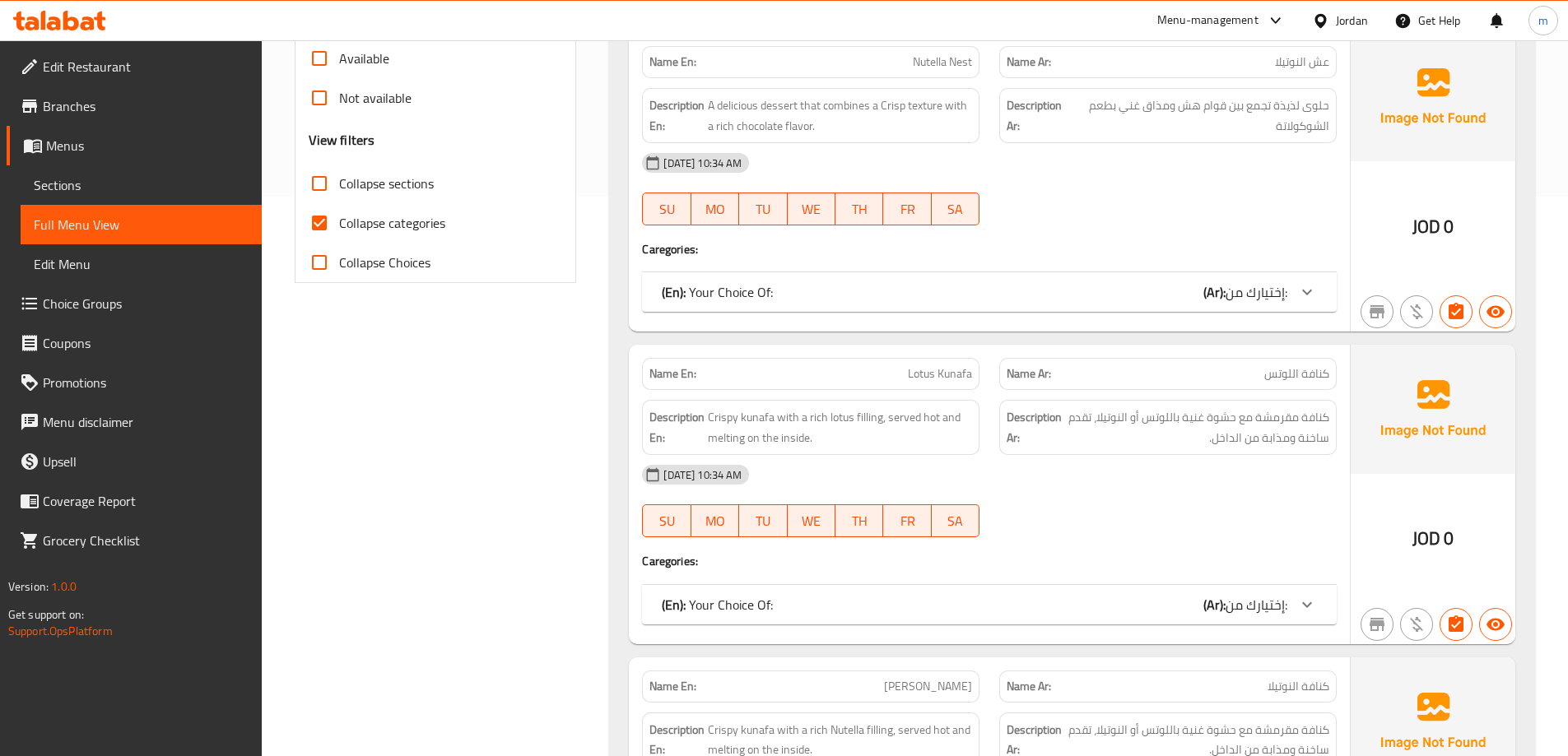
click at [395, 223] on span "Collapse categories" at bounding box center [391, 223] width 106 height 19
click at [339, 223] on input "Collapse categories" at bounding box center [319, 223] width 40 height 40
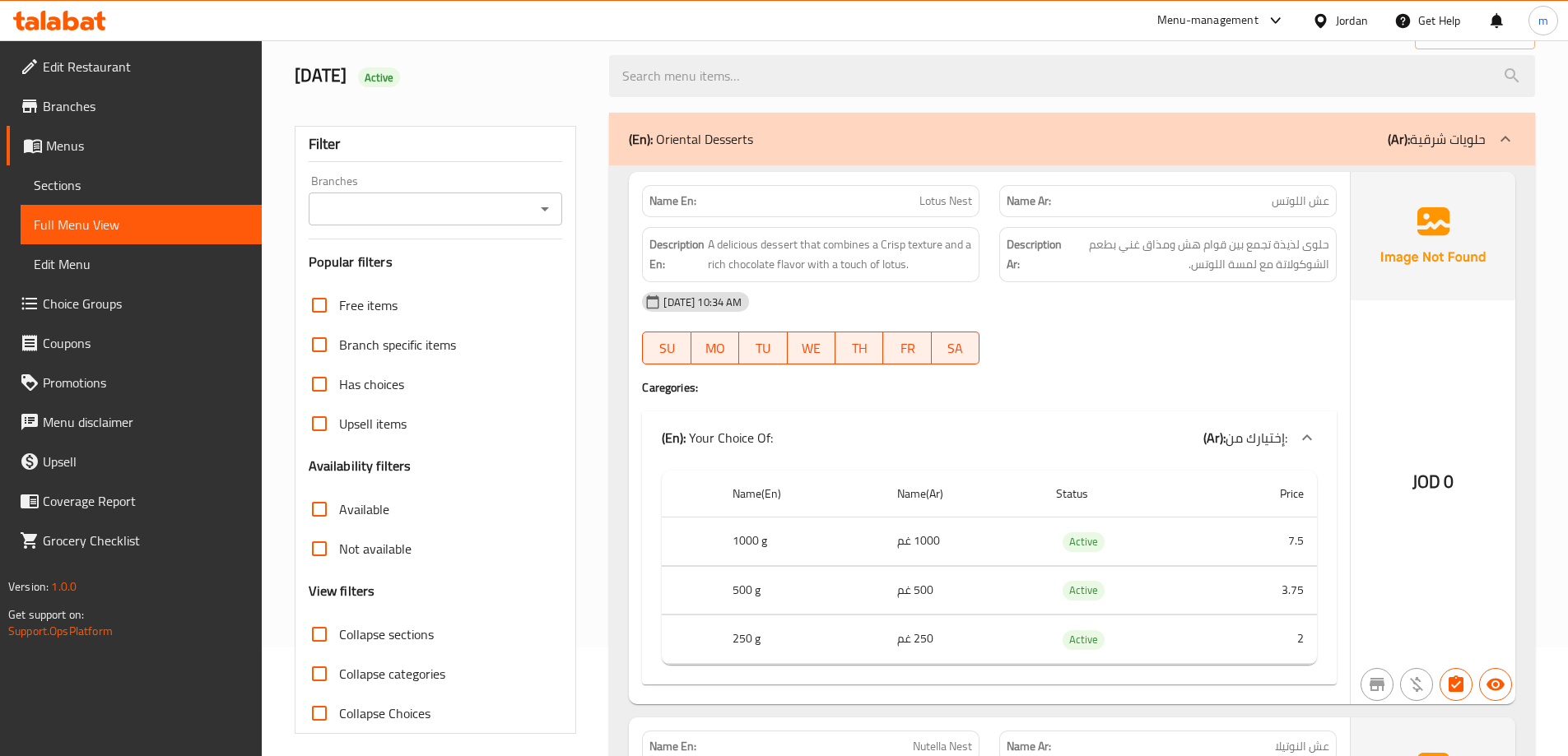
scroll to position [0, 0]
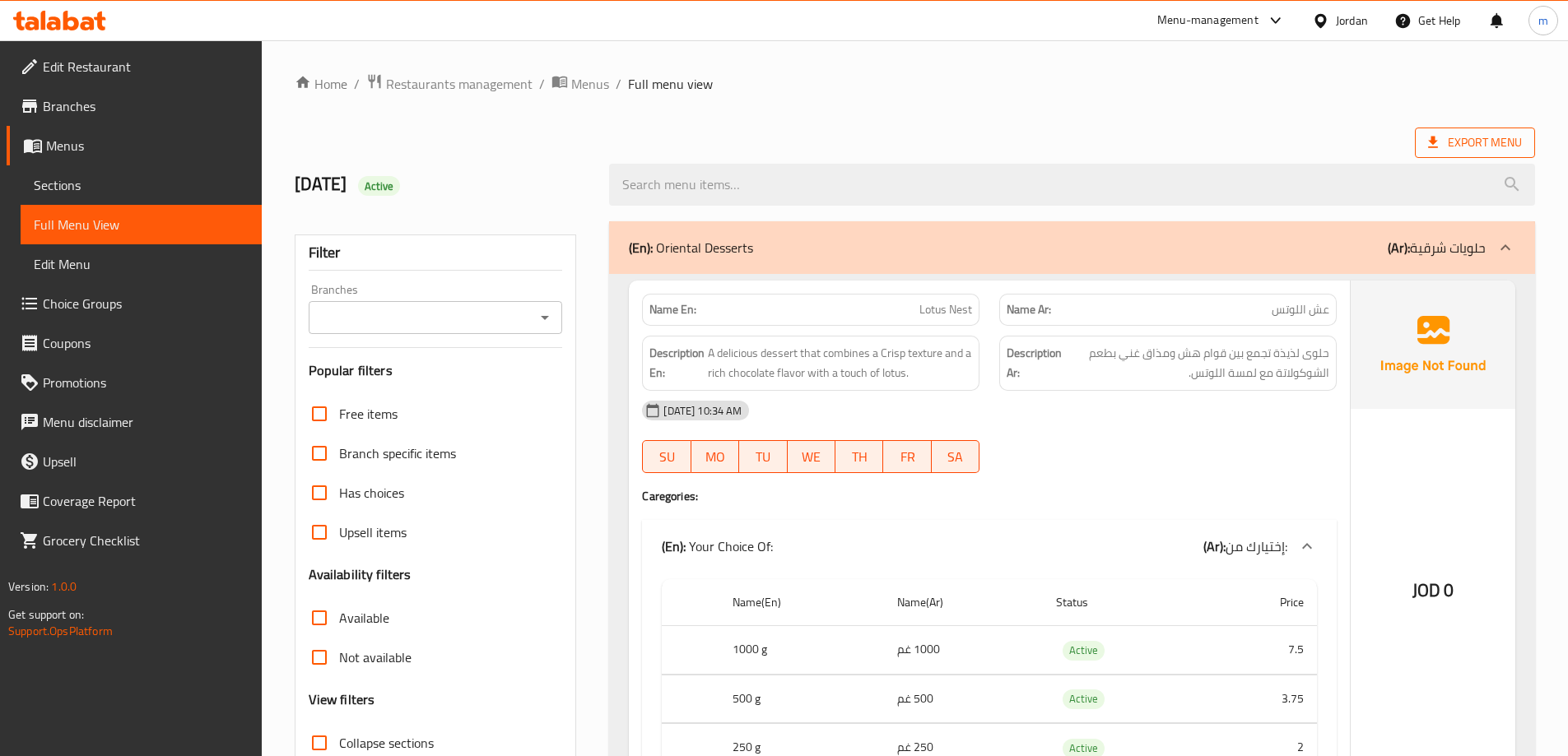
click at [1485, 148] on span "Export Menu" at bounding box center [1475, 142] width 93 height 20
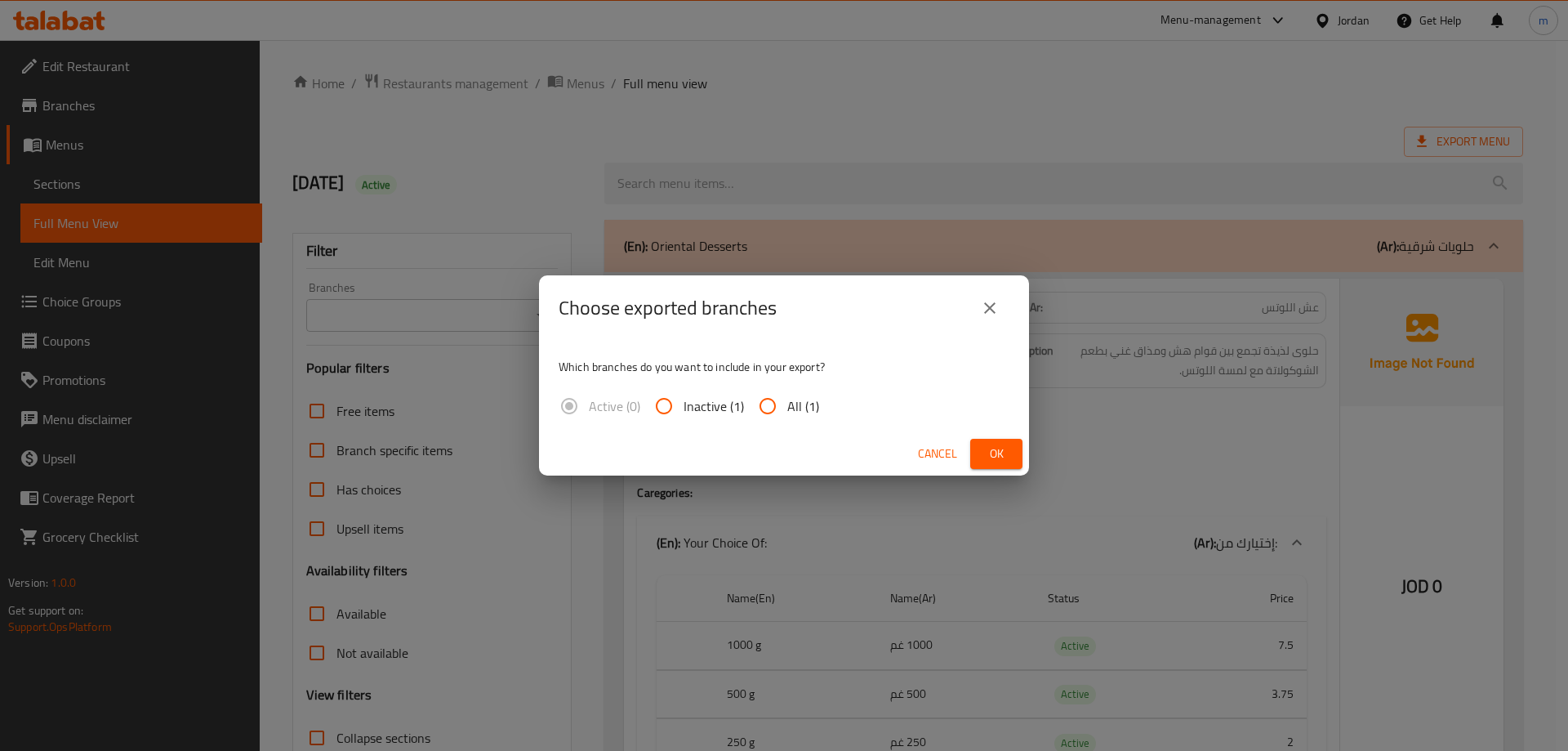
click at [758, 402] on input "All (1)" at bounding box center [767, 406] width 40 height 40
click at [997, 452] on span "Ok" at bounding box center [996, 453] width 26 height 20
